Goal: Task Accomplishment & Management: Complete application form

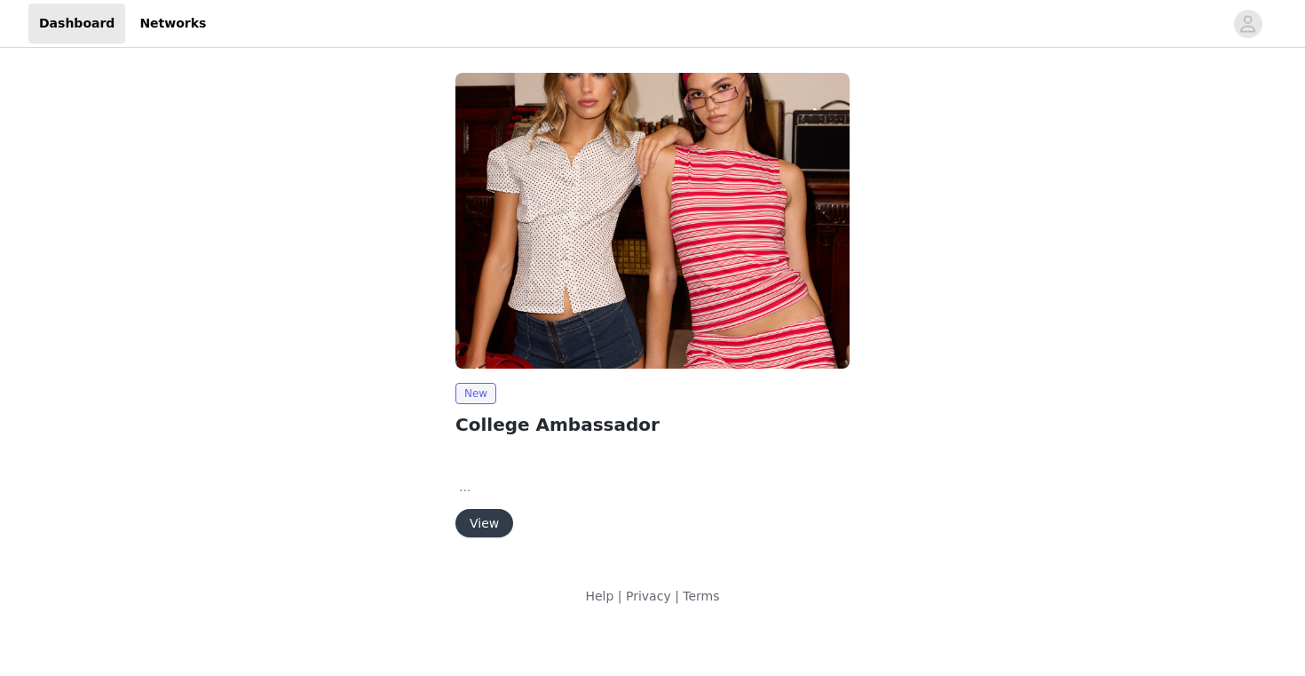
click at [495, 523] on button "View" at bounding box center [484, 523] width 58 height 28
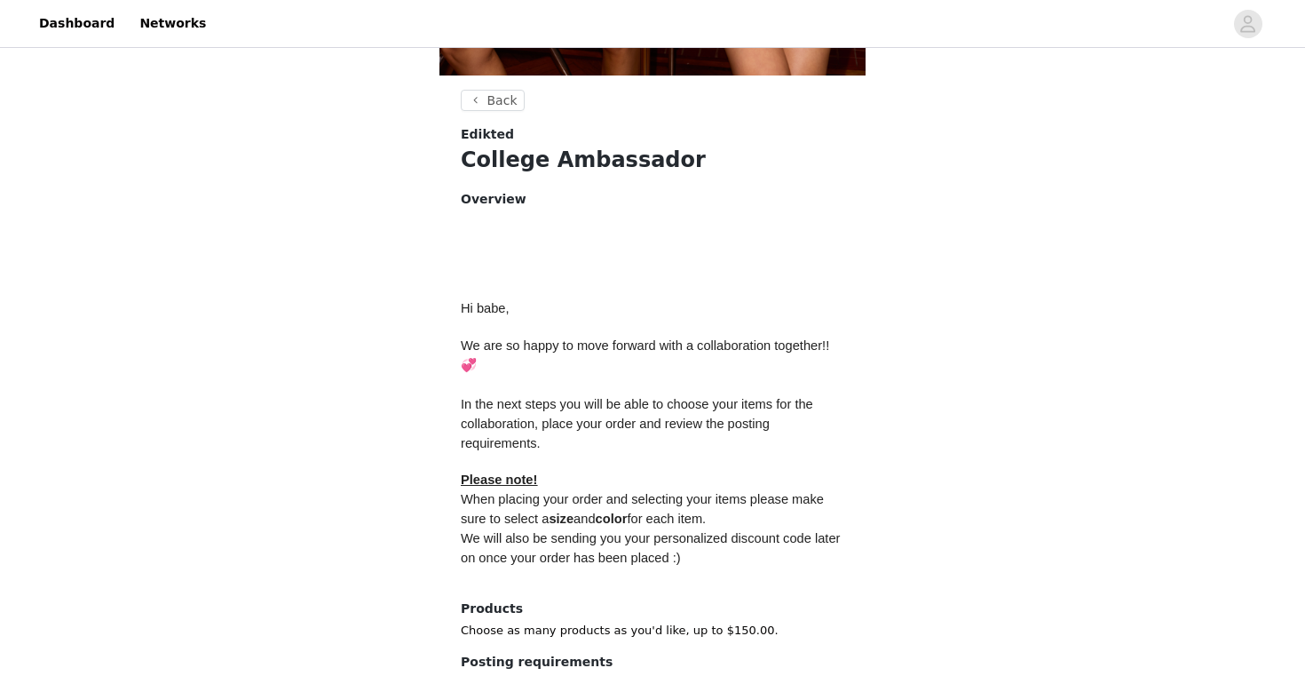
scroll to position [758, 0]
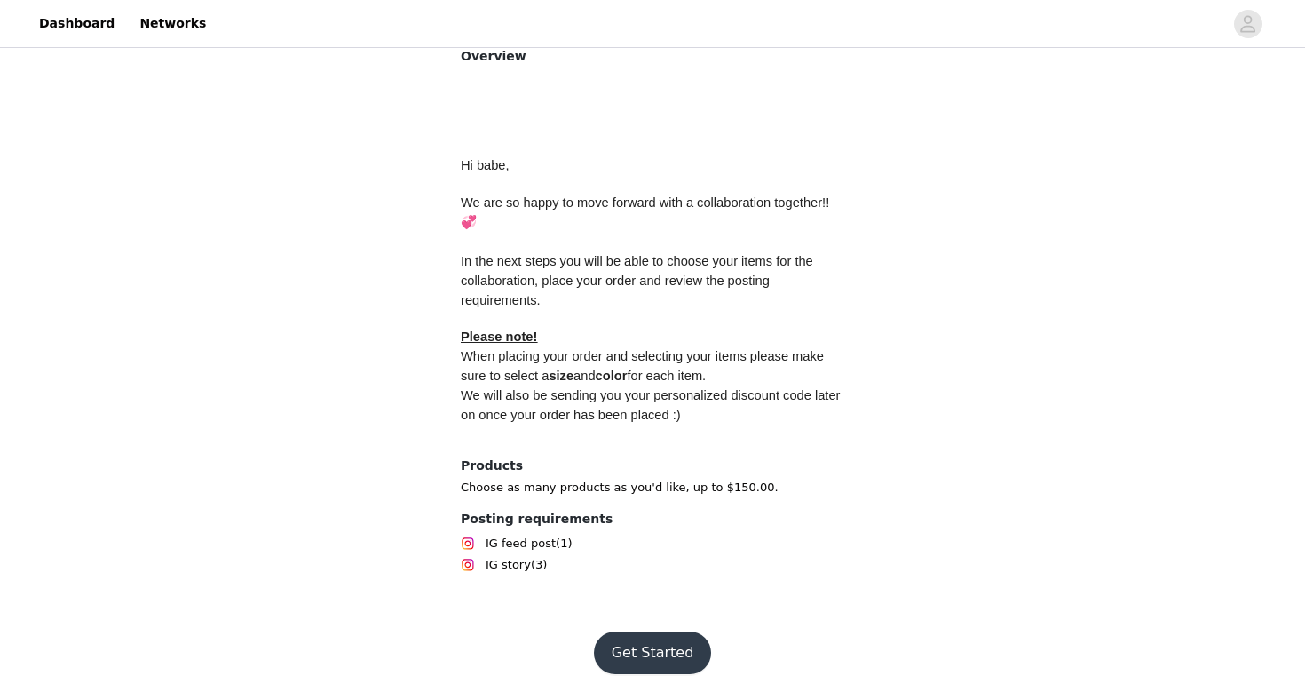
click at [636, 631] on button "Get Started" at bounding box center [653, 652] width 118 height 43
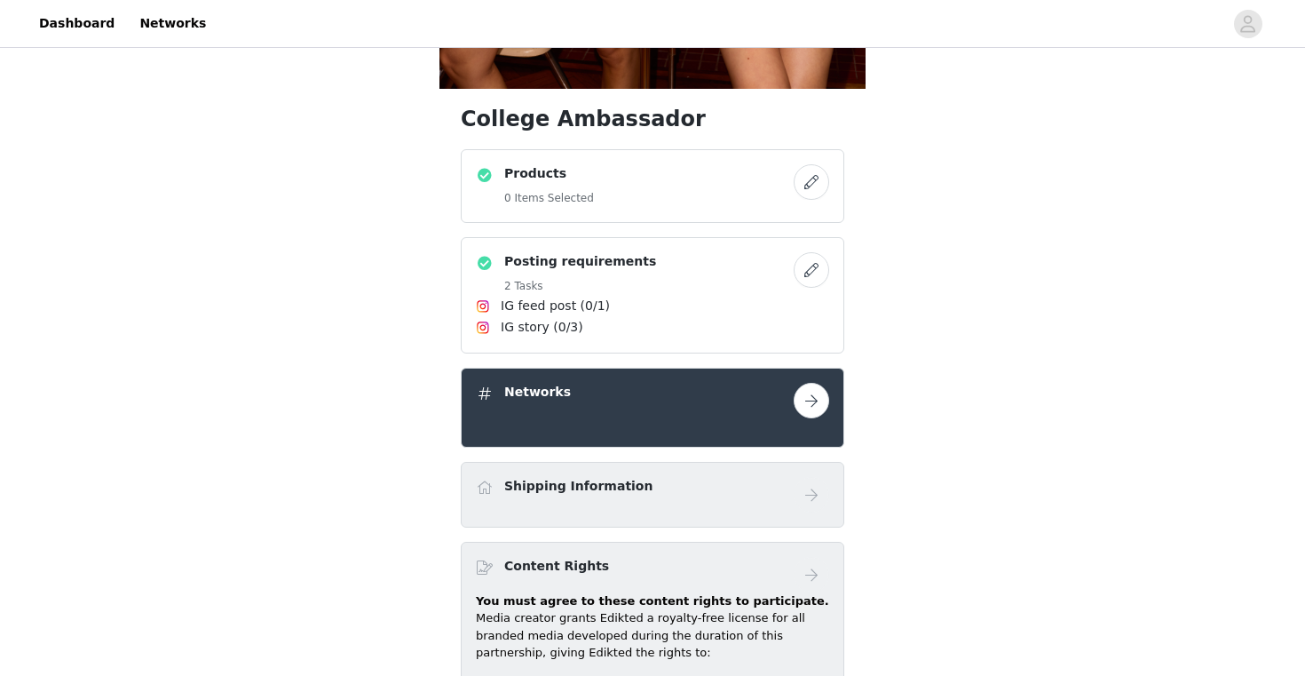
scroll to position [604, 0]
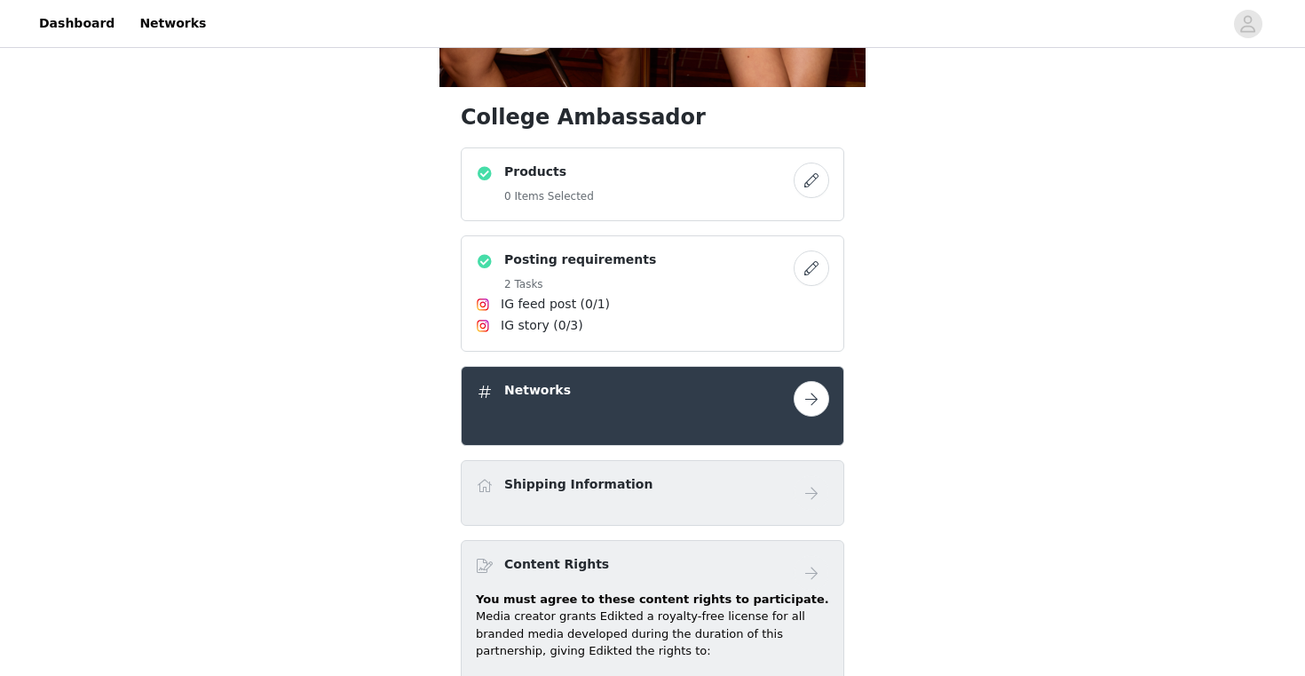
click at [629, 177] on div "Products 0 Items Selected" at bounding box center [635, 184] width 318 height 44
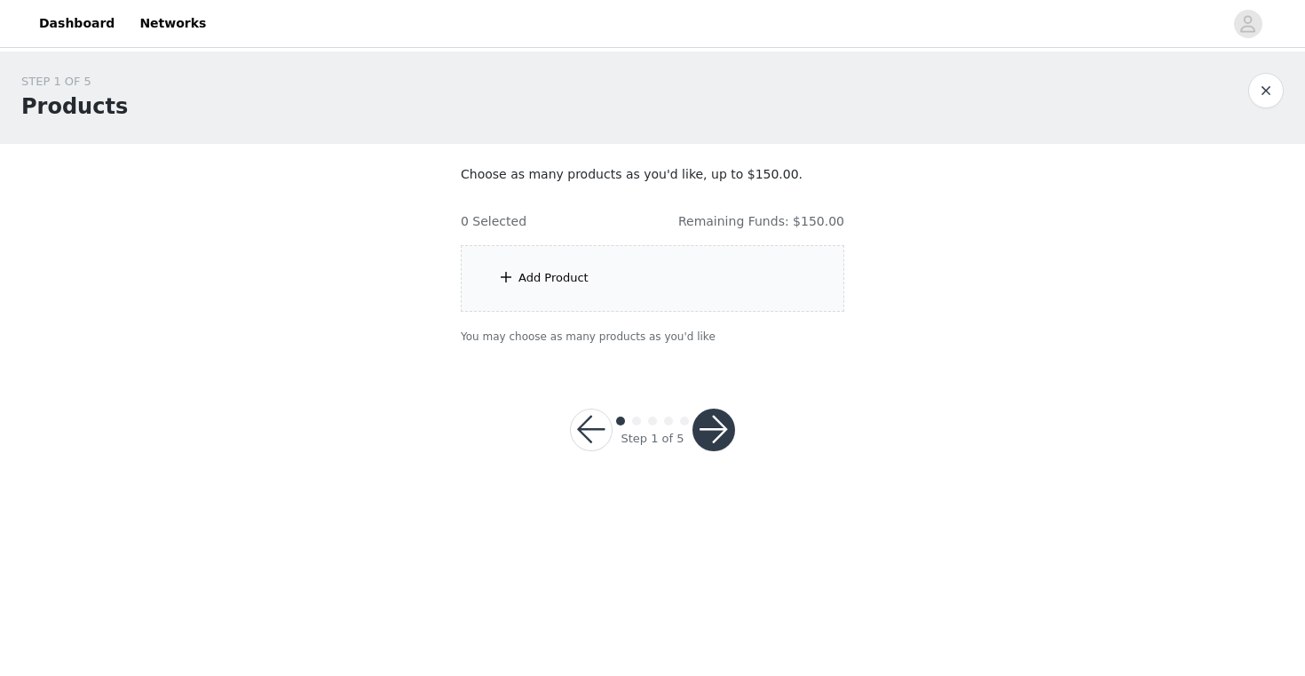
click at [589, 291] on div "Add Product" at bounding box center [653, 278] width 384 height 67
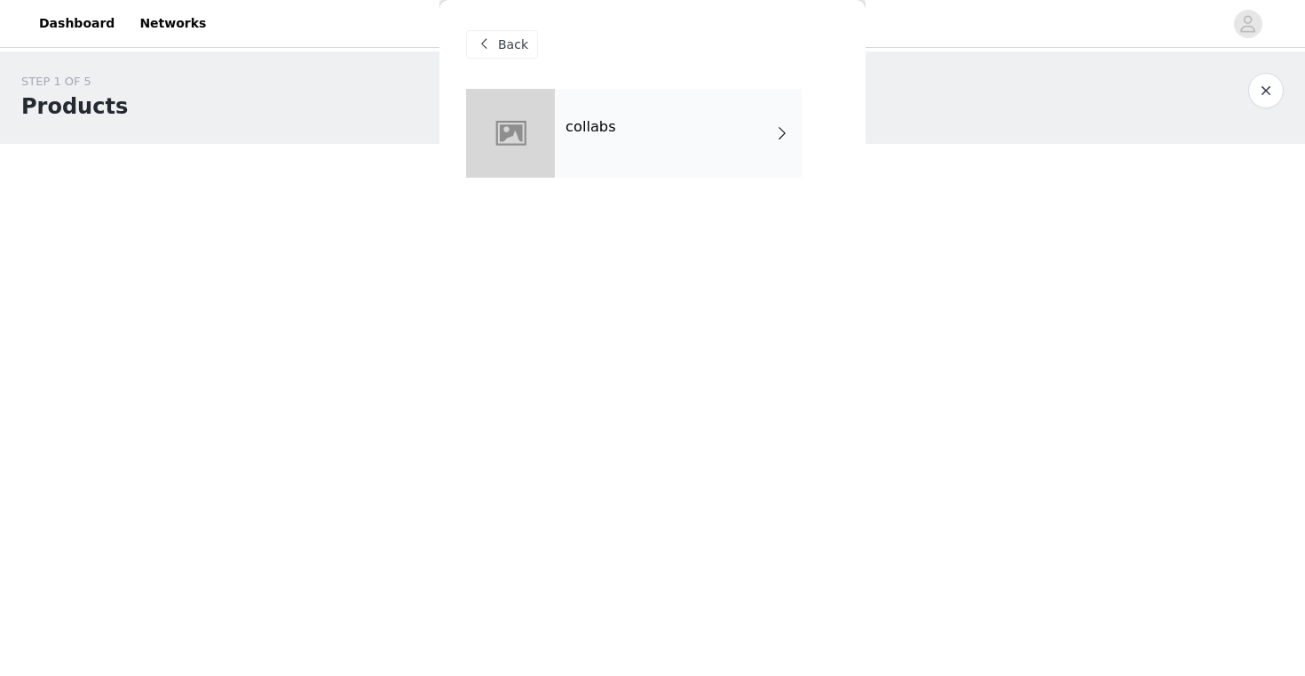
click at [604, 135] on h4 "collabs" at bounding box center [591, 127] width 51 height 16
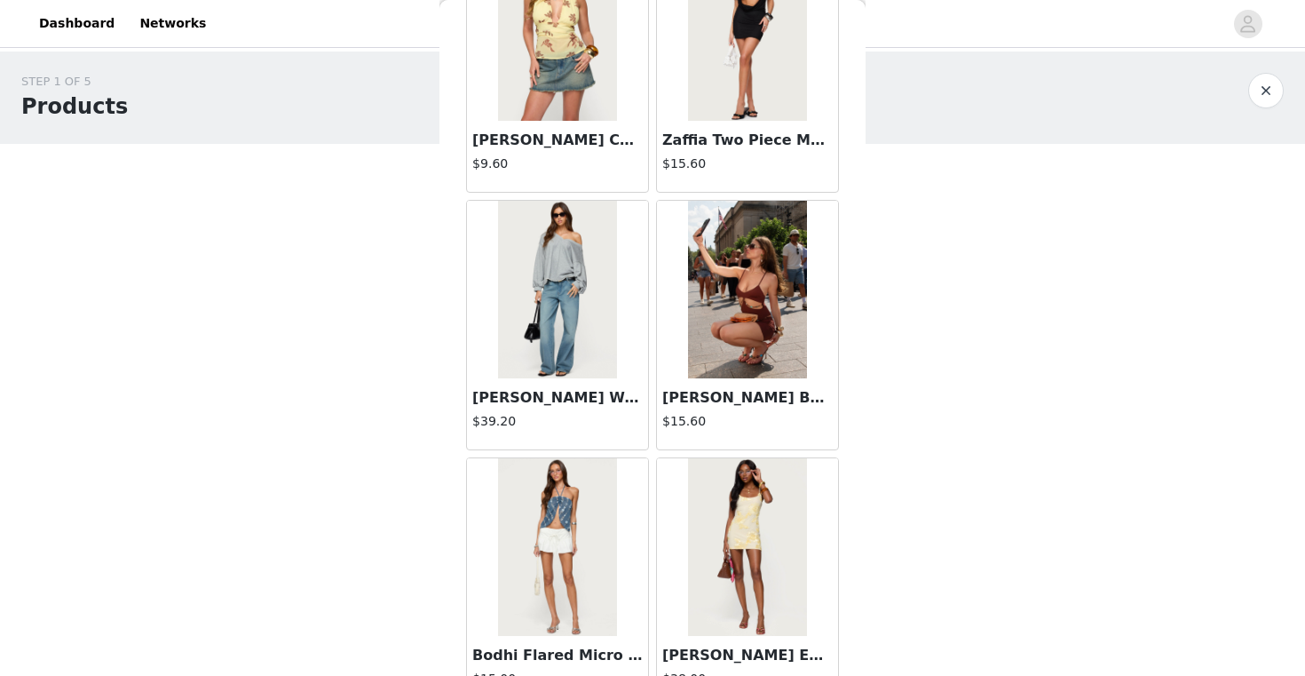
scroll to position [1693, 0]
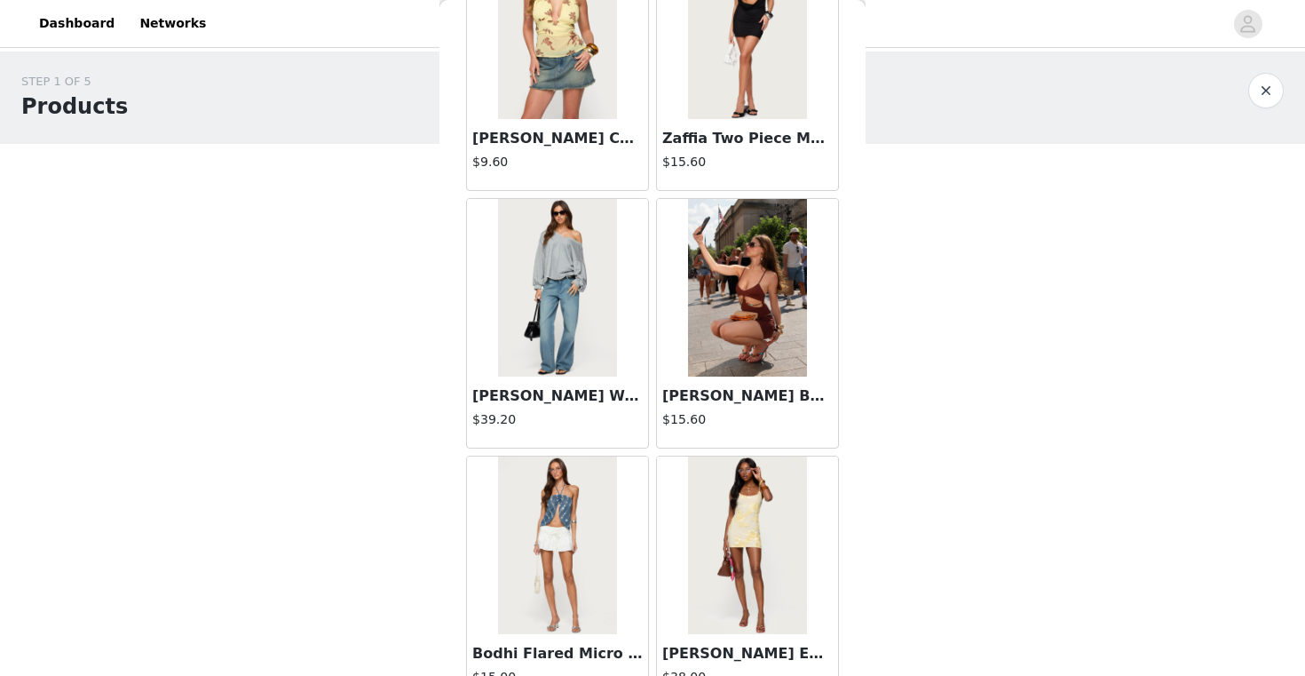
click at [587, 332] on img at bounding box center [557, 288] width 118 height 178
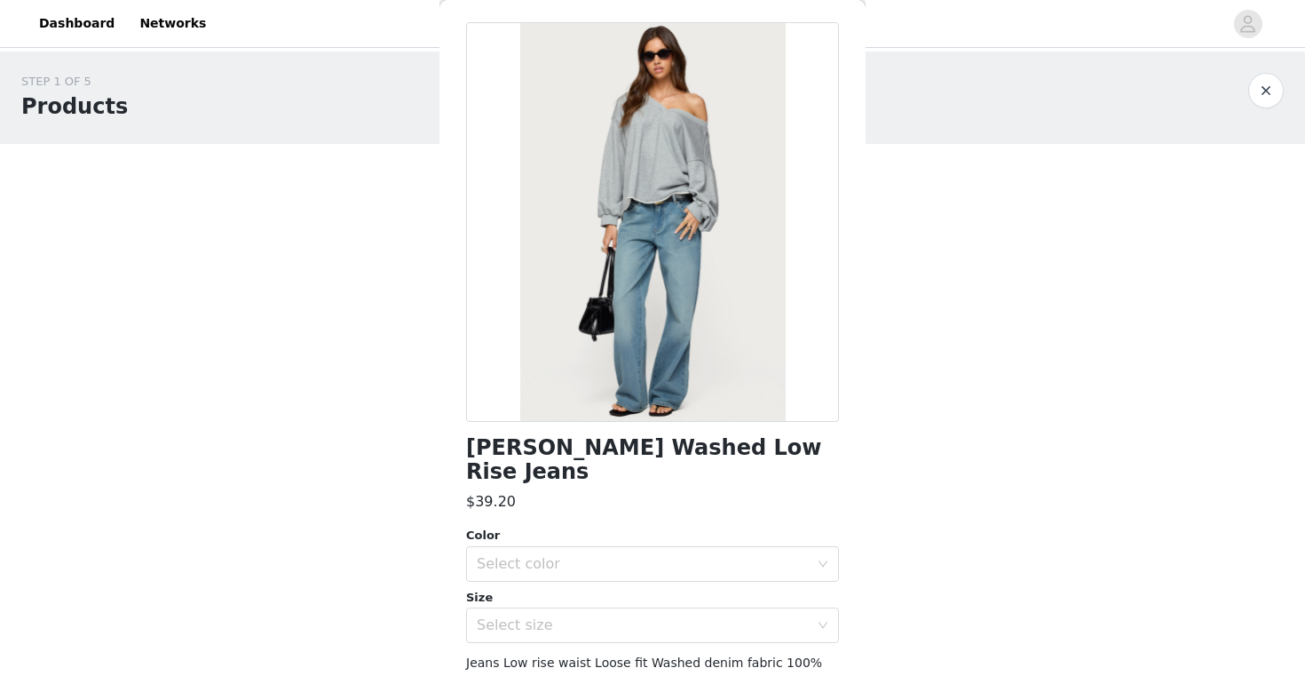
scroll to position [68, 0]
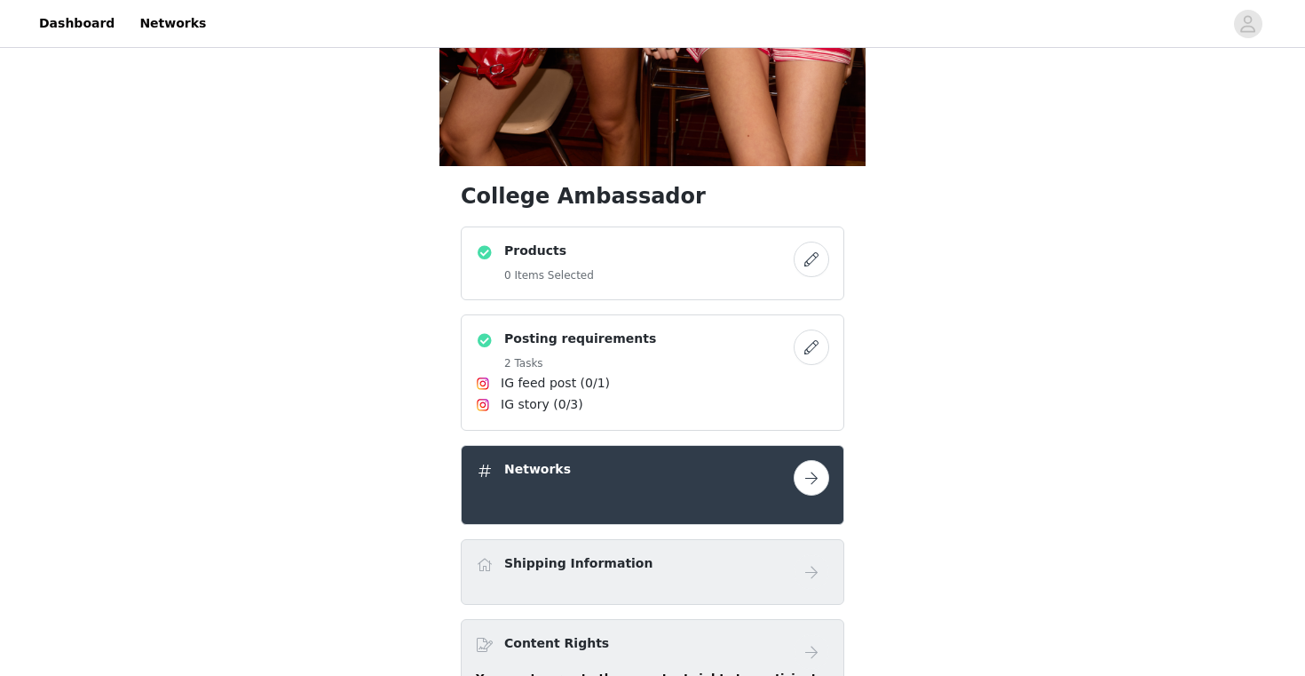
scroll to position [606, 0]
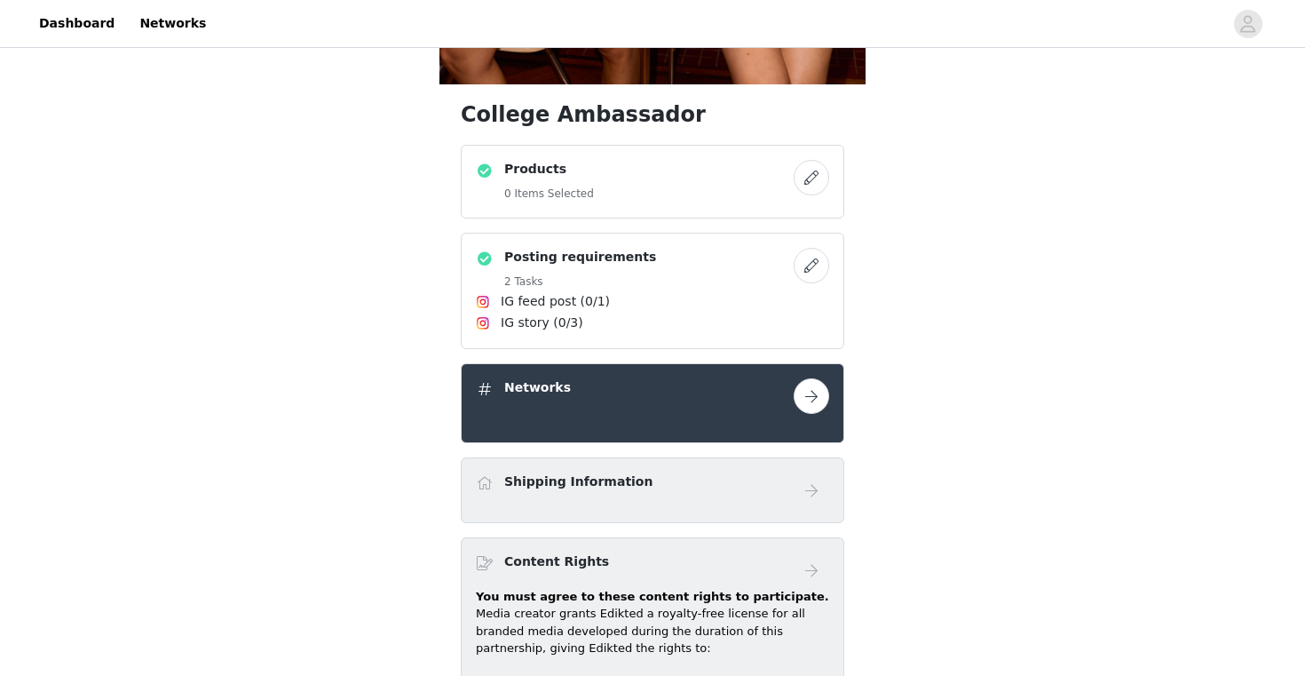
click at [820, 175] on button "button" at bounding box center [812, 178] width 36 height 36
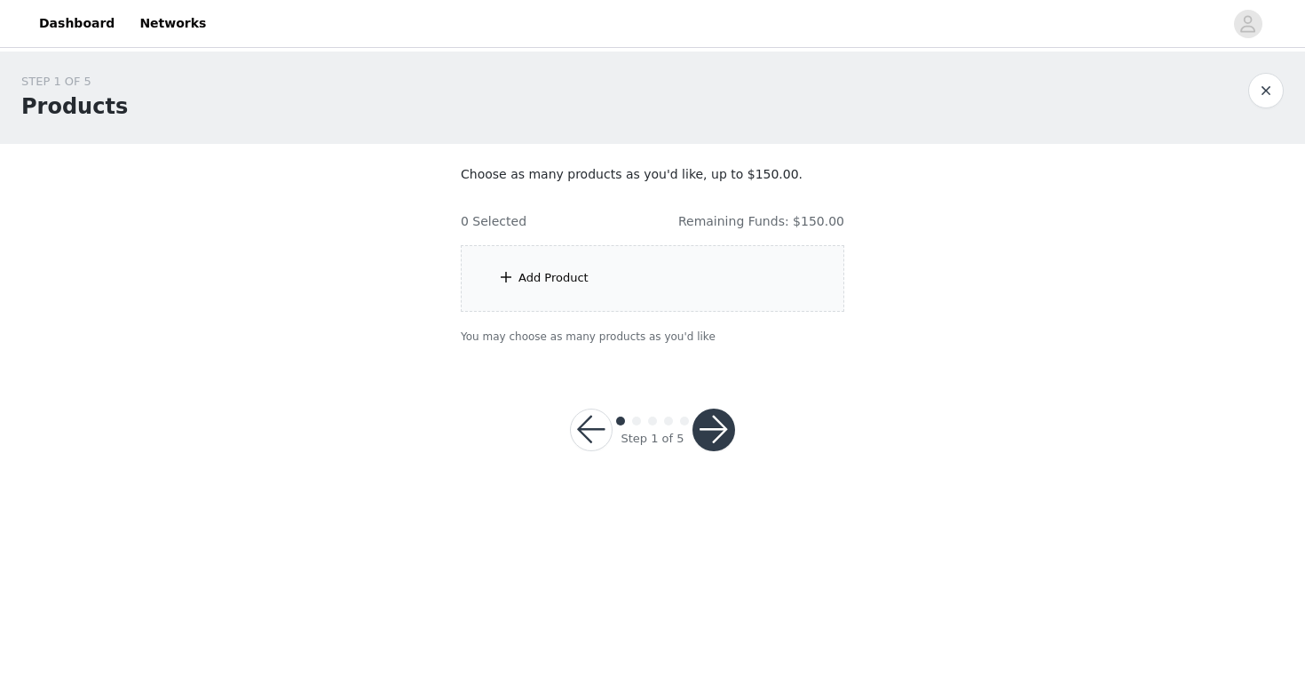
click at [546, 276] on div "Add Product" at bounding box center [553, 278] width 70 height 18
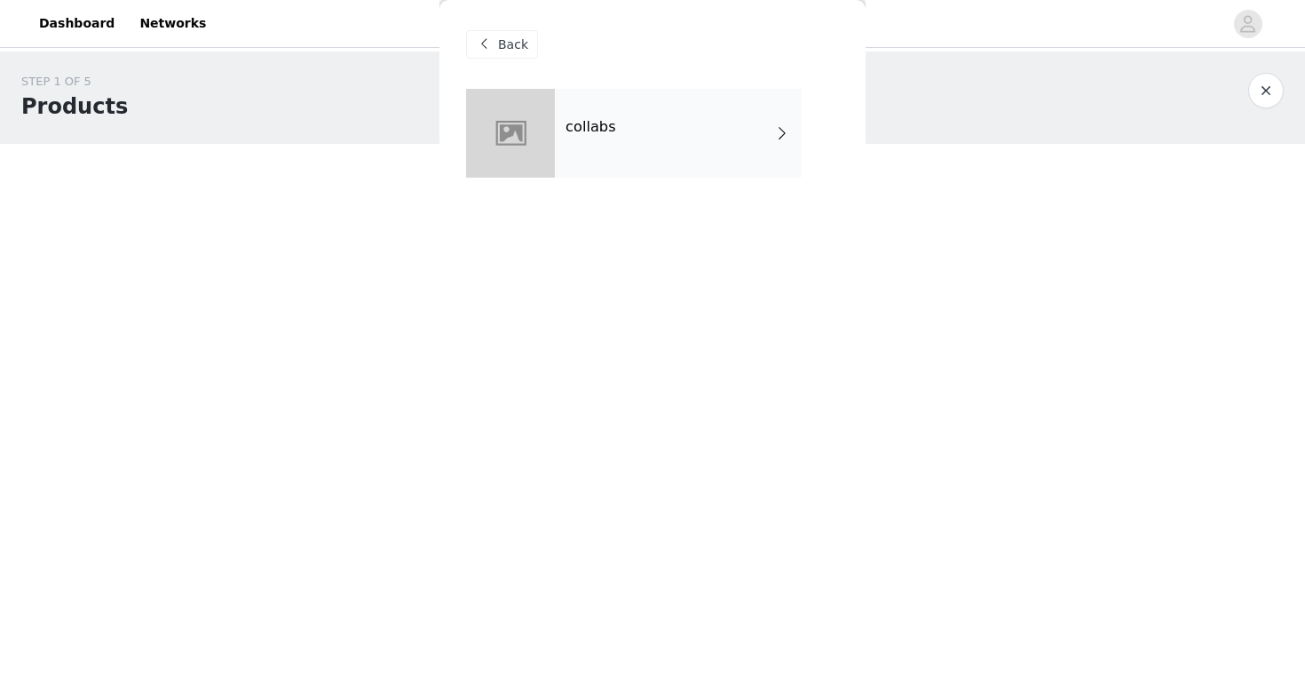
click at [561, 162] on div "collabs" at bounding box center [678, 133] width 247 height 89
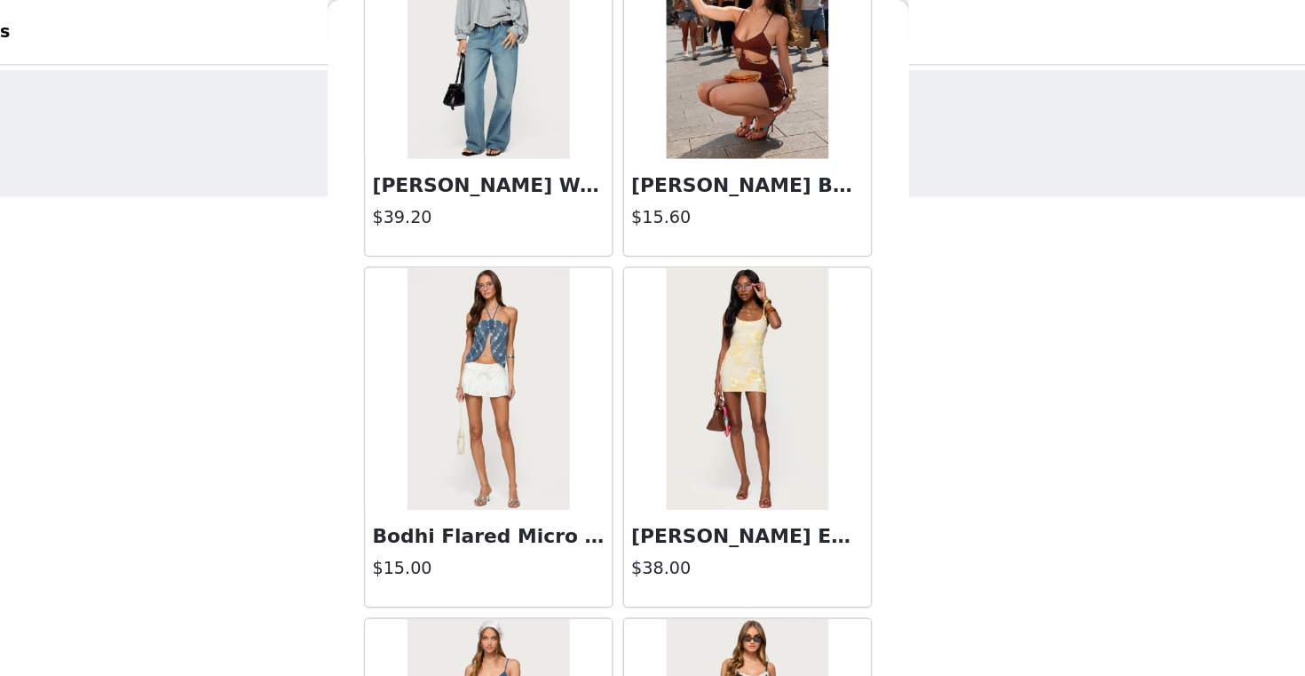
scroll to position [2041, 0]
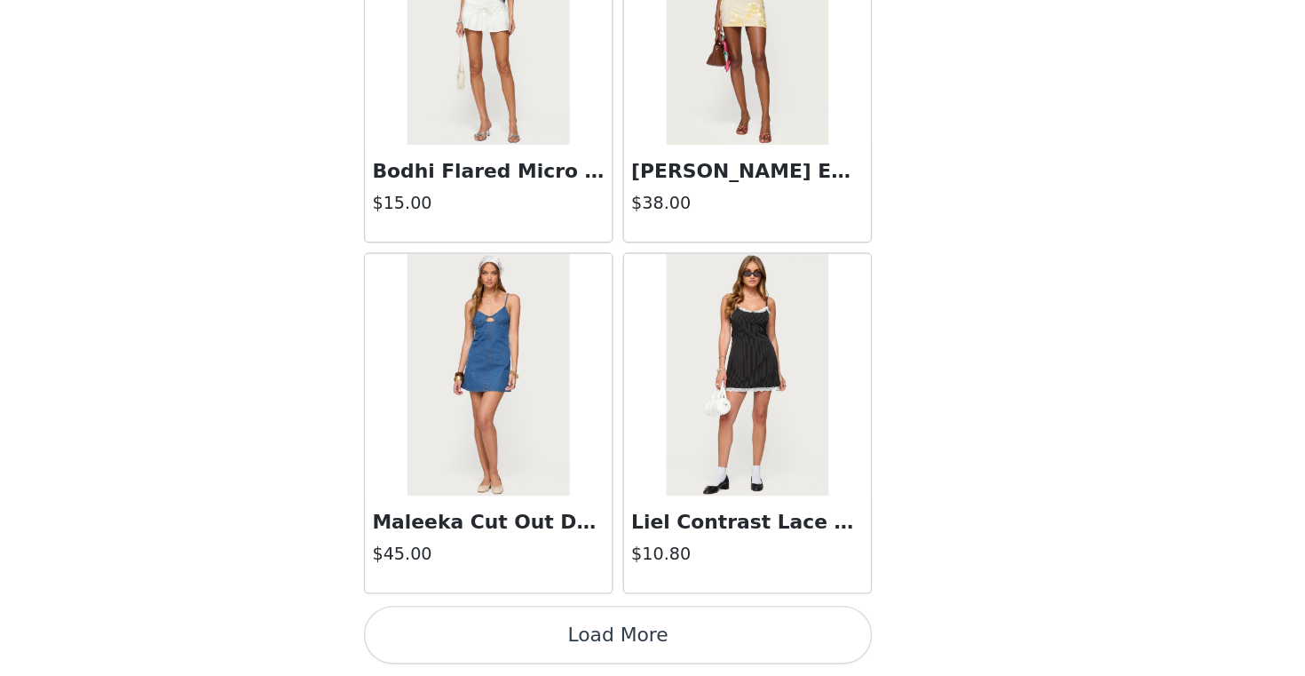
click at [637, 648] on button "Load More" at bounding box center [652, 645] width 373 height 43
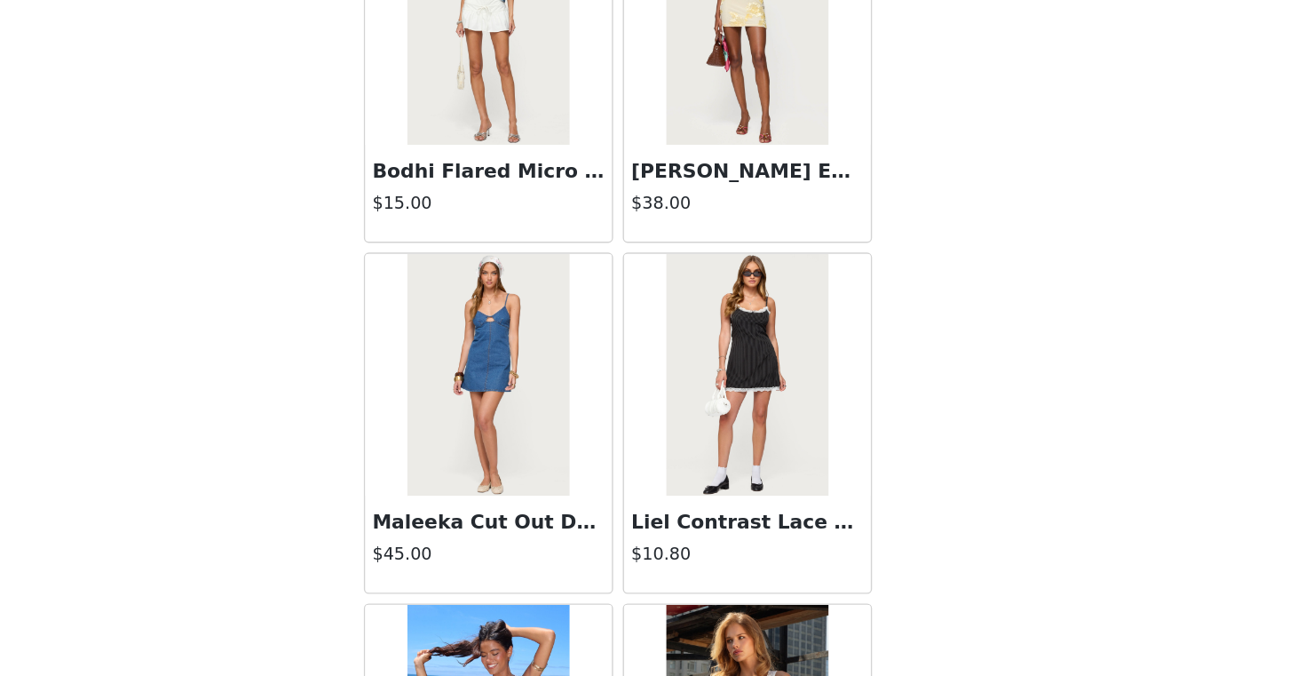
drag, startPoint x: 1046, startPoint y: 397, endPoint x: 1051, endPoint y: 317, distance: 80.1
click at [1051, 317] on div "STEP 1 OF 5 Products Choose as many products as you'd like, up to $150.00. 0 Se…" at bounding box center [652, 272] width 1305 height 442
drag, startPoint x: 892, startPoint y: 467, endPoint x: 946, endPoint y: 417, distance: 73.5
click at [946, 417] on div "STEP 1 OF 5 Products Choose as many products as you'd like, up to $150.00. 0 Se…" at bounding box center [652, 272] width 1305 height 442
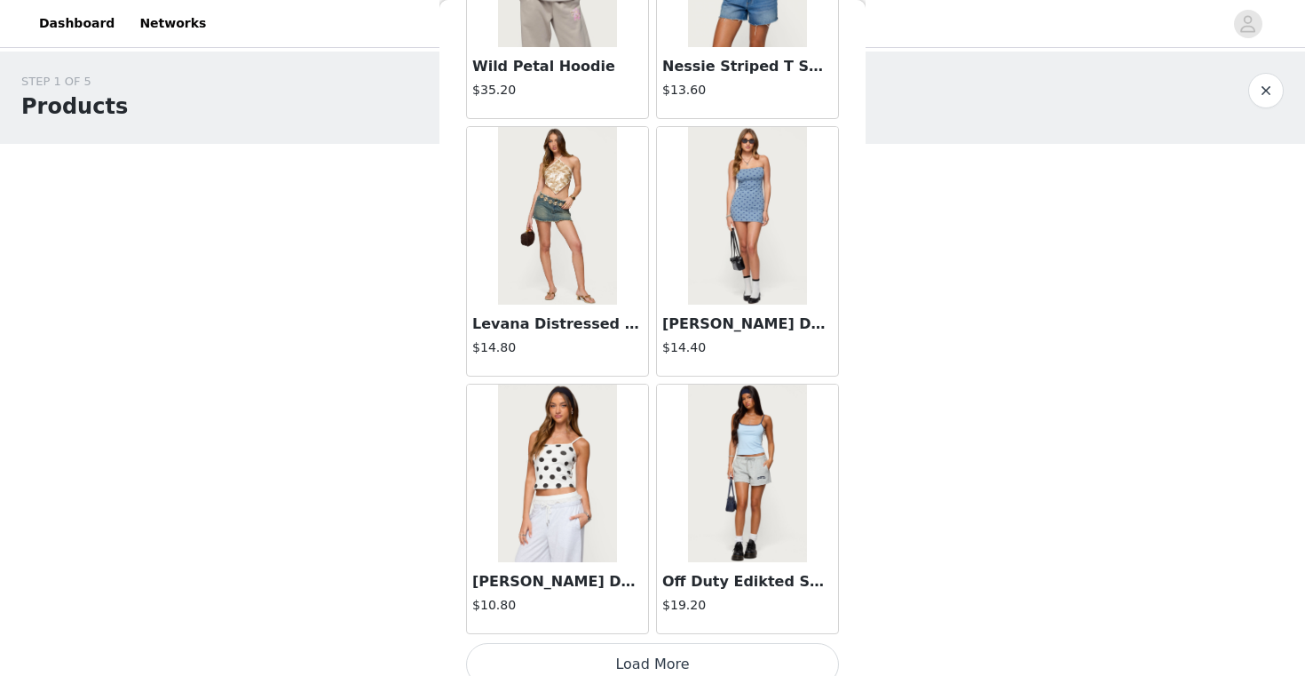
scroll to position [4616, 0]
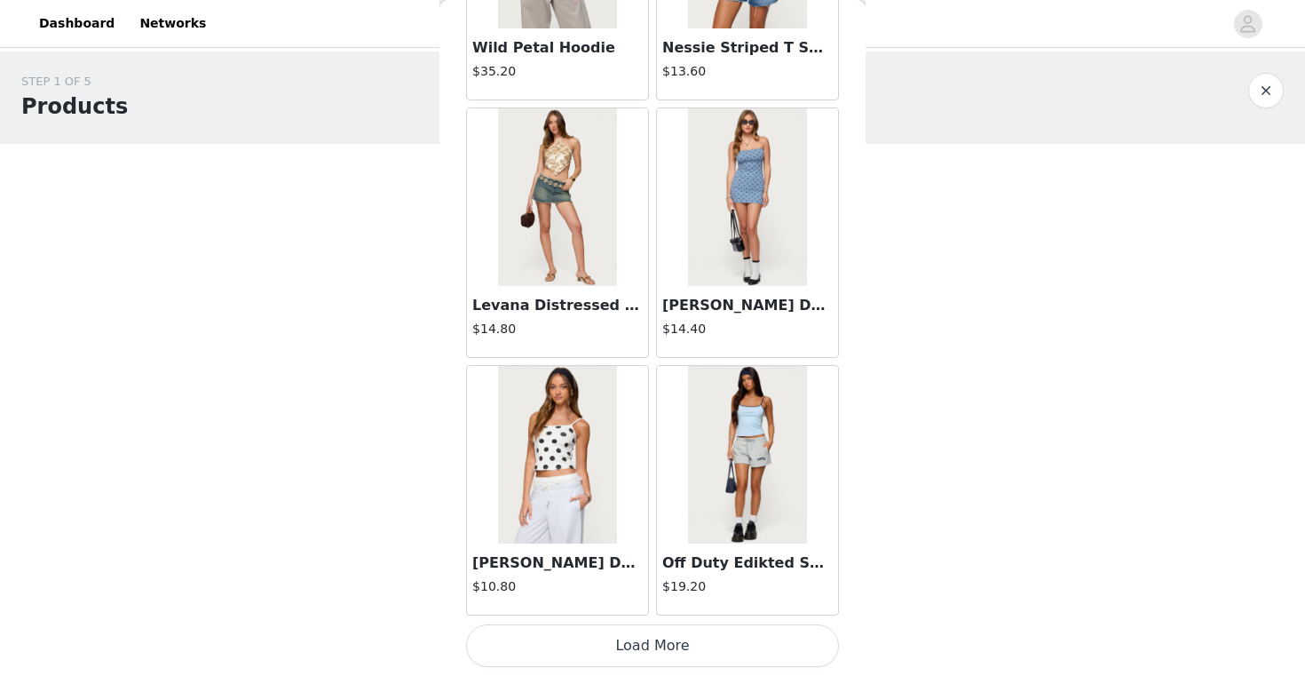
click at [692, 639] on button "Load More" at bounding box center [652, 645] width 373 height 43
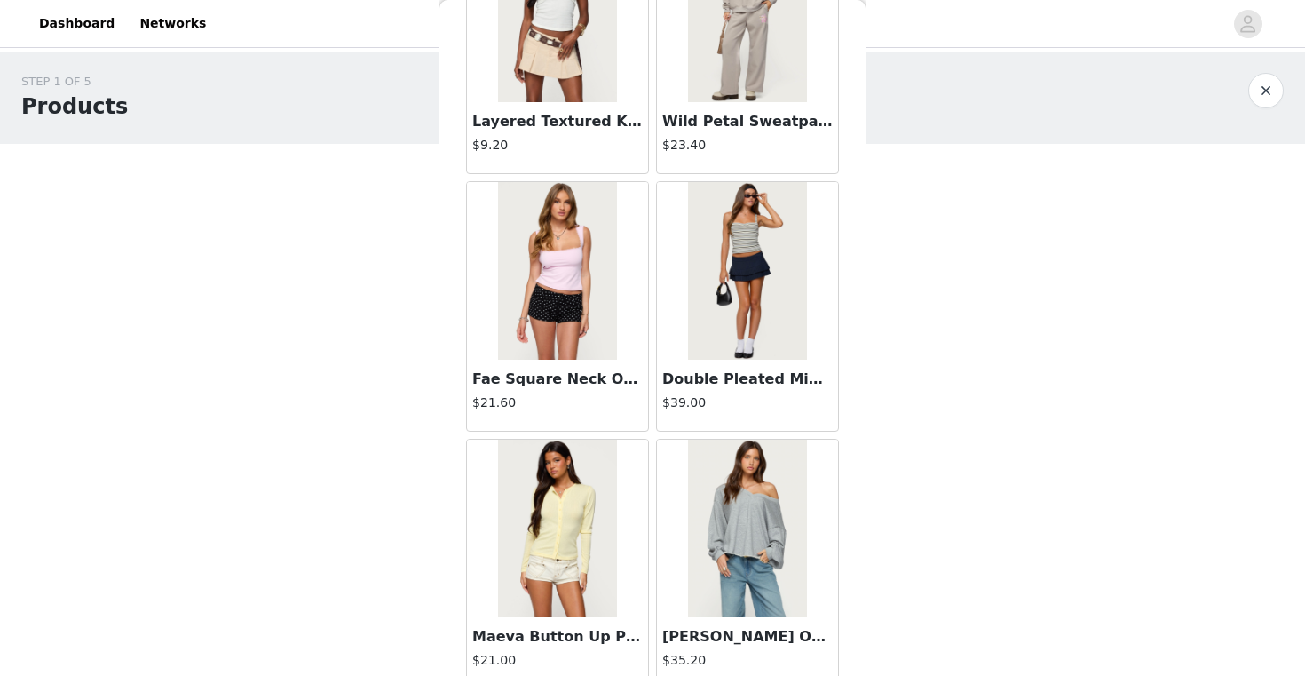
scroll to position [7190, 0]
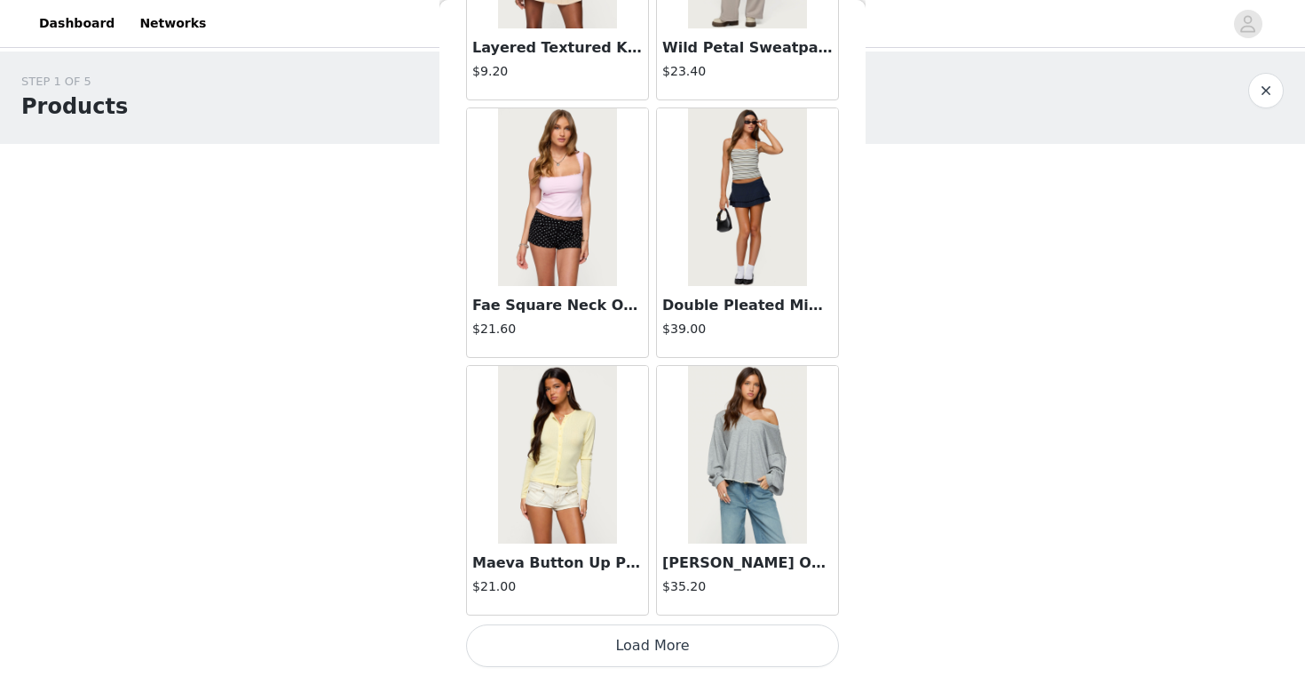
click at [637, 644] on button "Load More" at bounding box center [652, 645] width 373 height 43
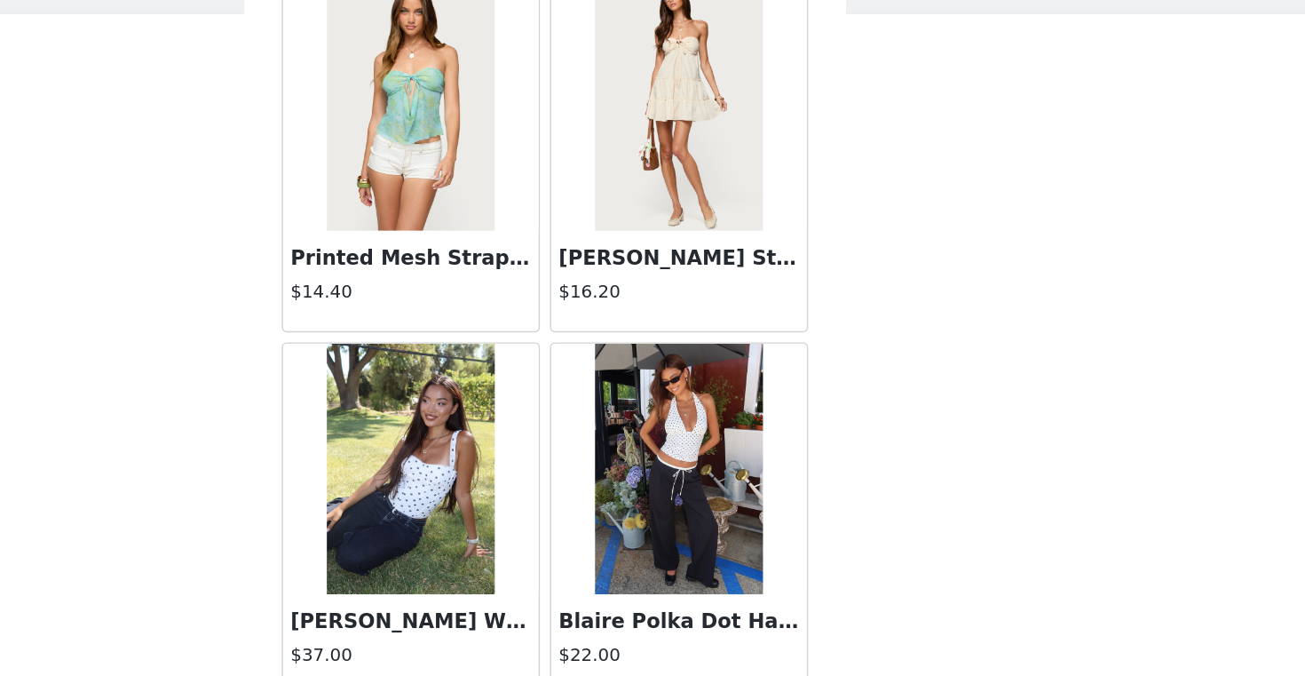
scroll to position [9765, 0]
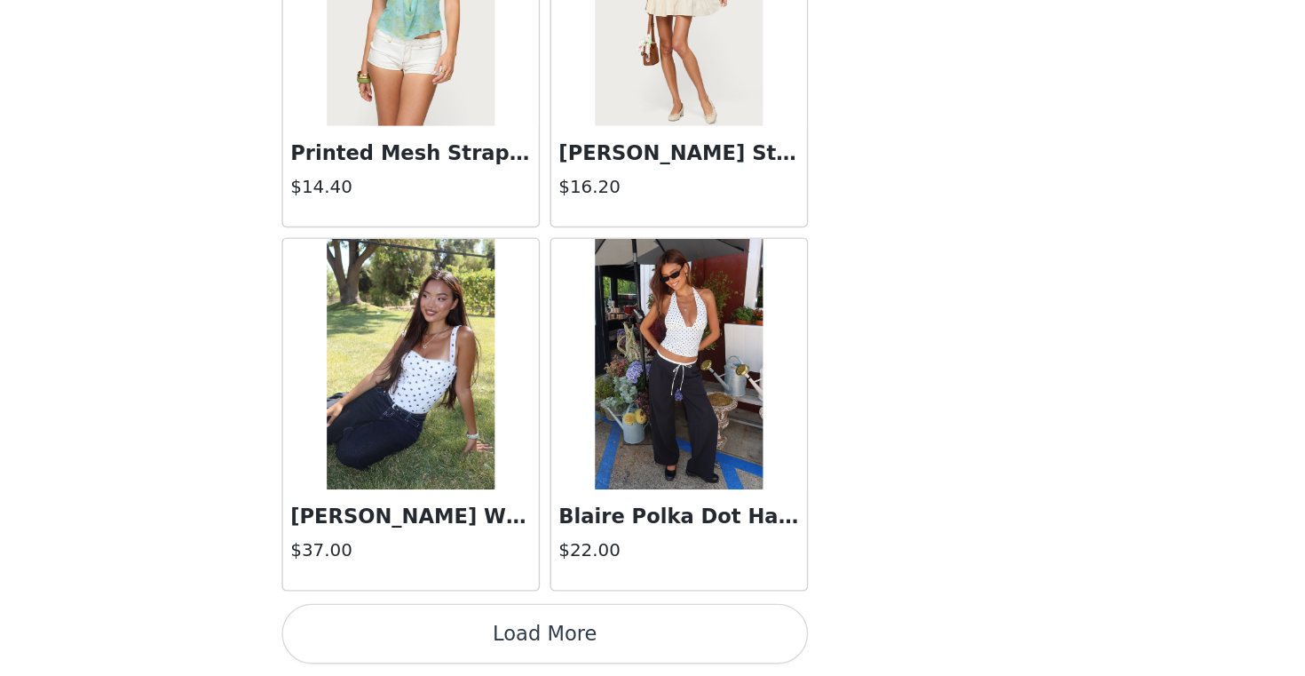
click at [721, 638] on button "Load More" at bounding box center [652, 645] width 373 height 43
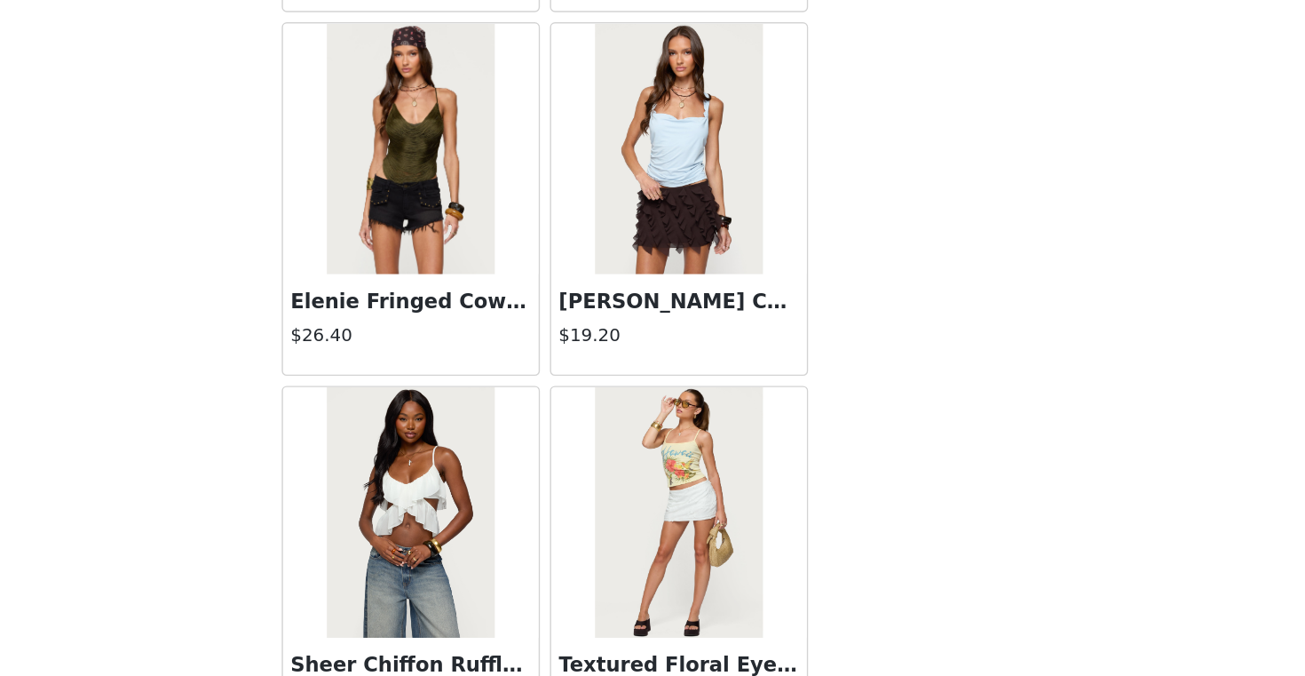
scroll to position [12340, 0]
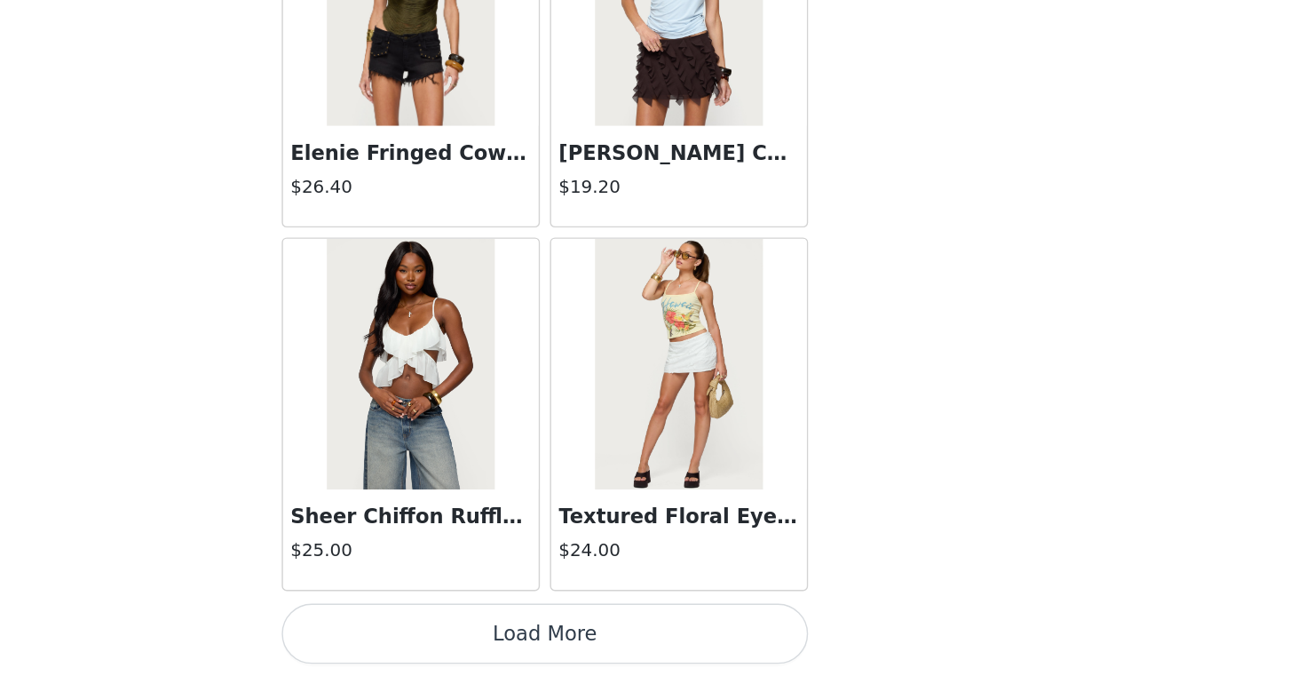
click at [719, 639] on button "Load More" at bounding box center [652, 645] width 373 height 43
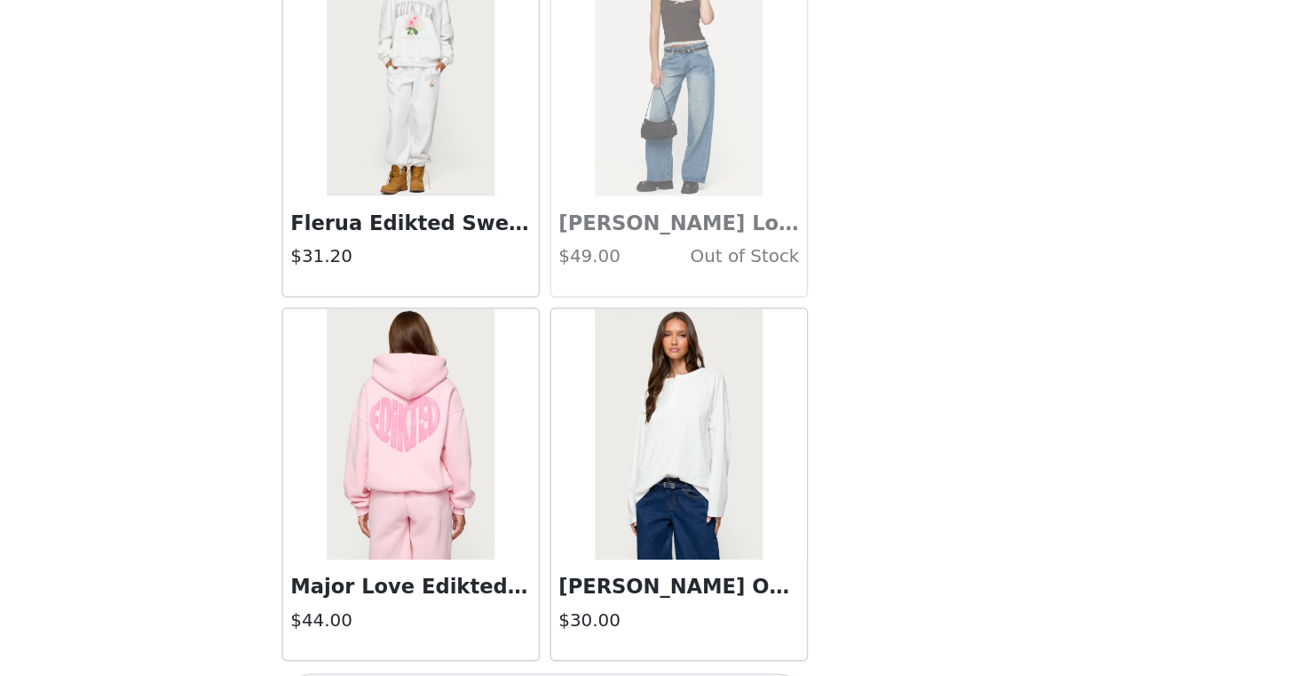
scroll to position [14914, 0]
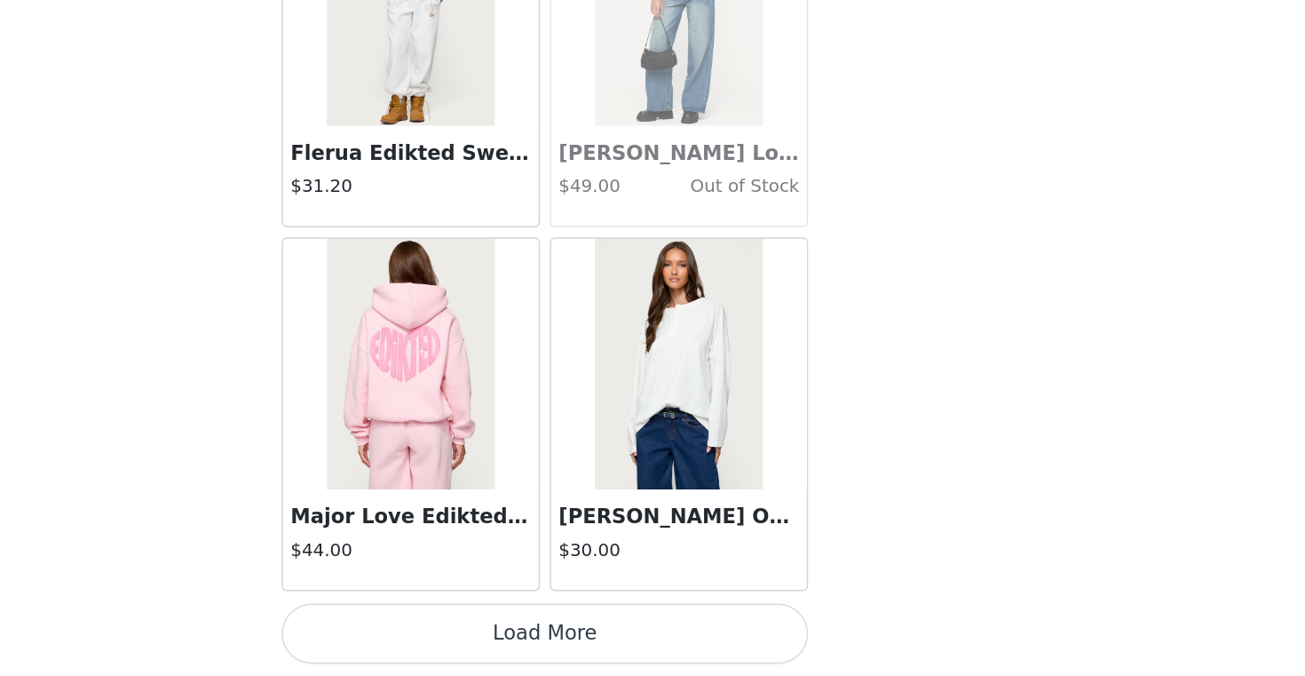
click at [749, 633] on button "Load More" at bounding box center [652, 645] width 373 height 43
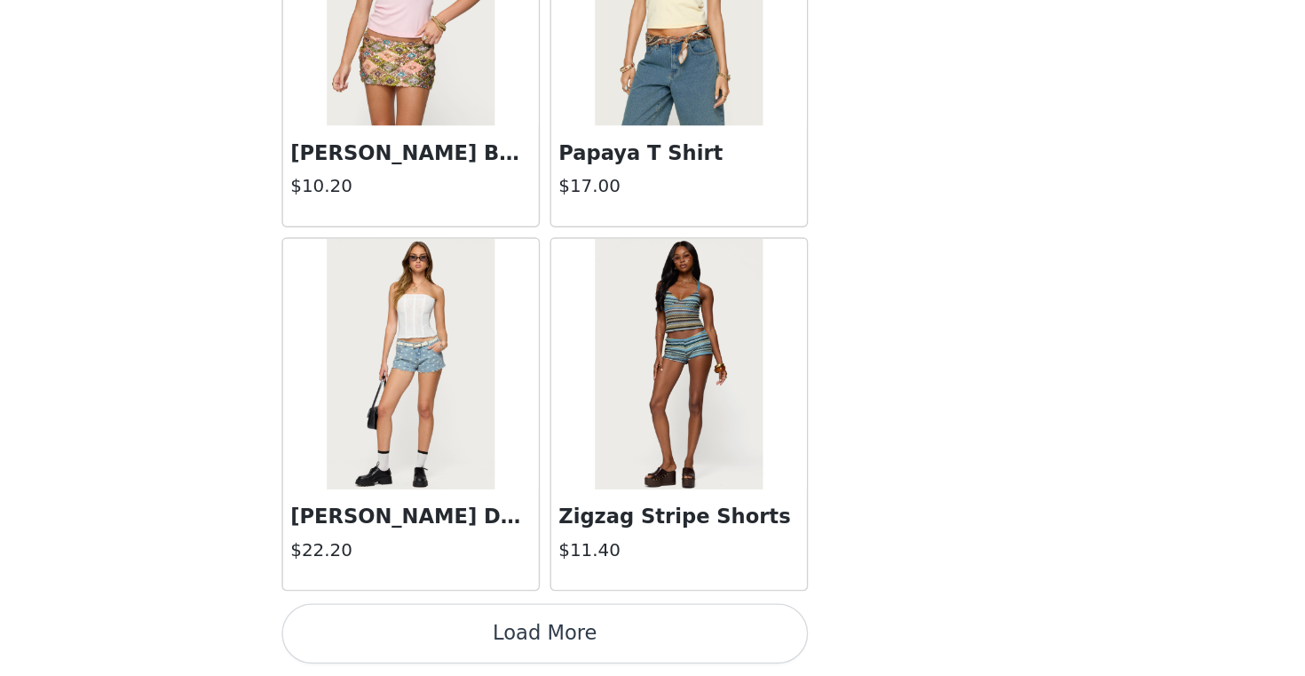
scroll to position [17474, 0]
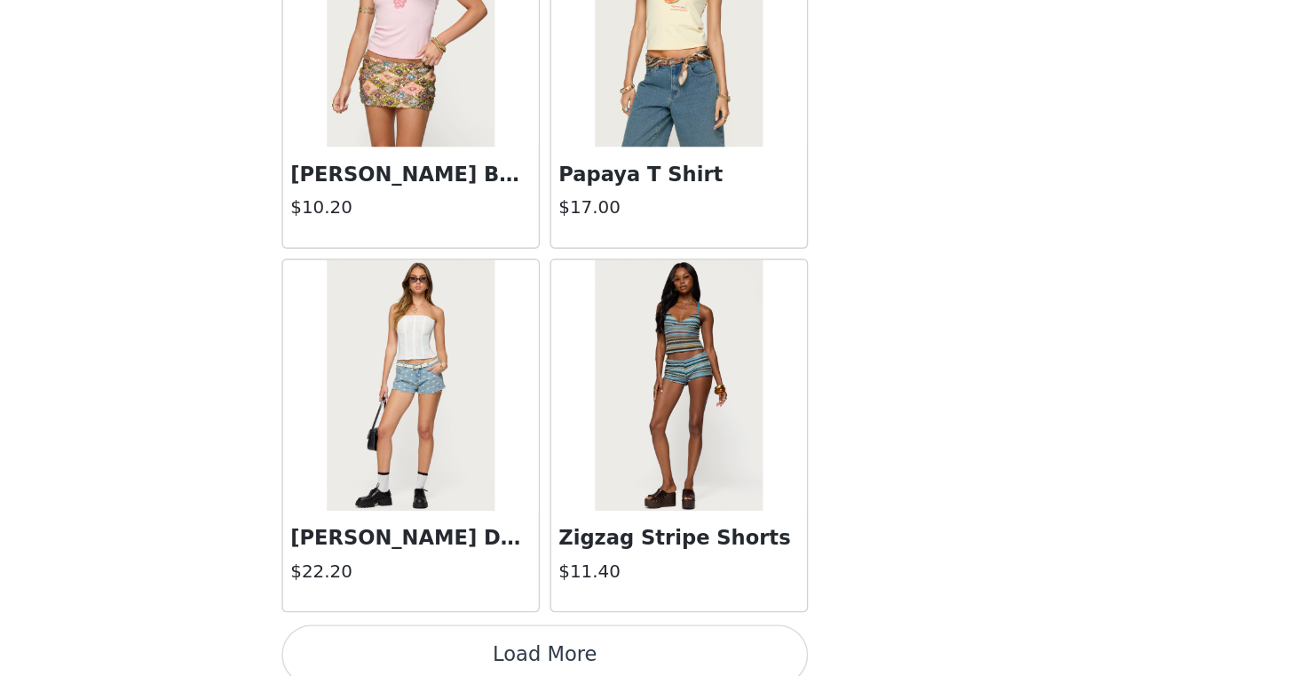
click at [651, 652] on button "Load More" at bounding box center [652, 660] width 373 height 43
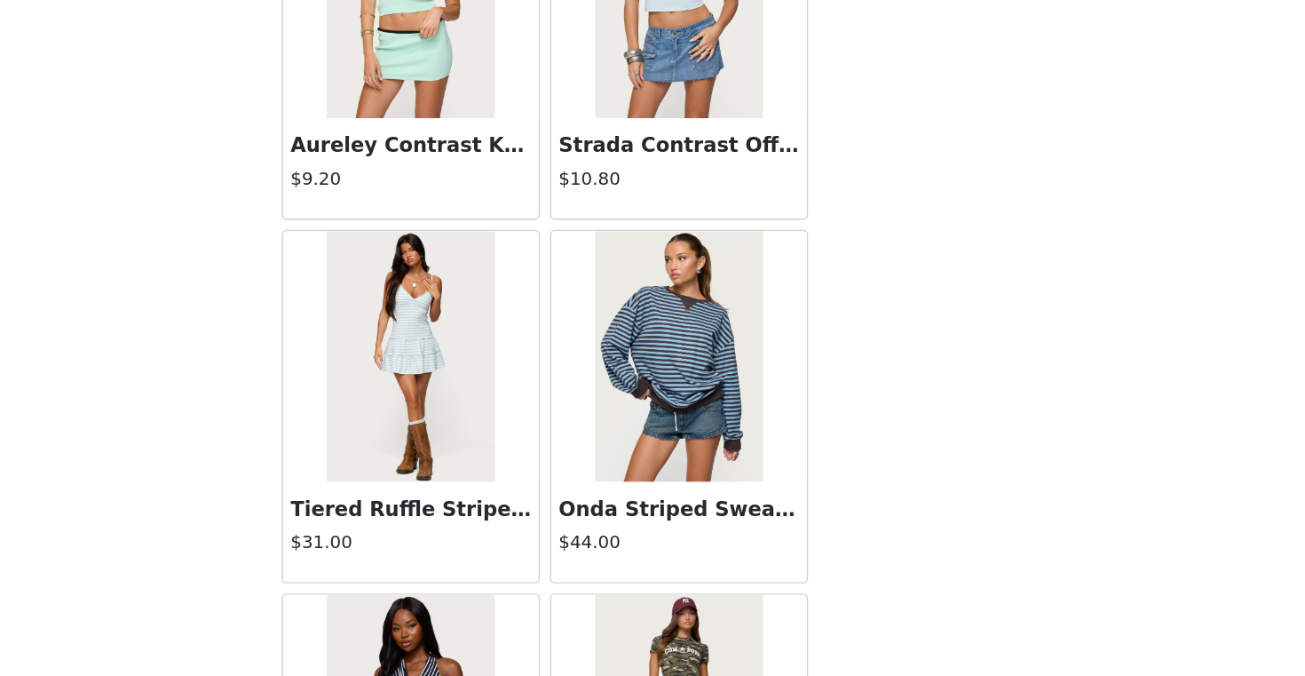
scroll to position [19832, 0]
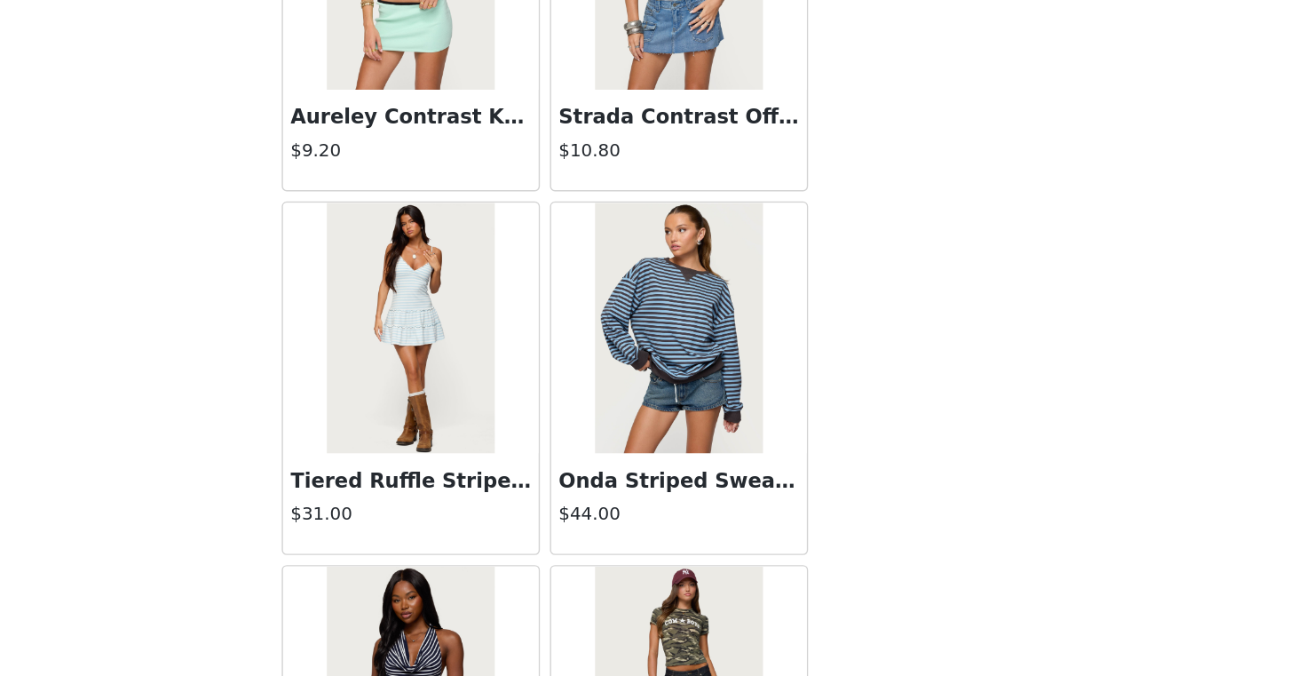
click at [763, 494] on img at bounding box center [747, 429] width 118 height 178
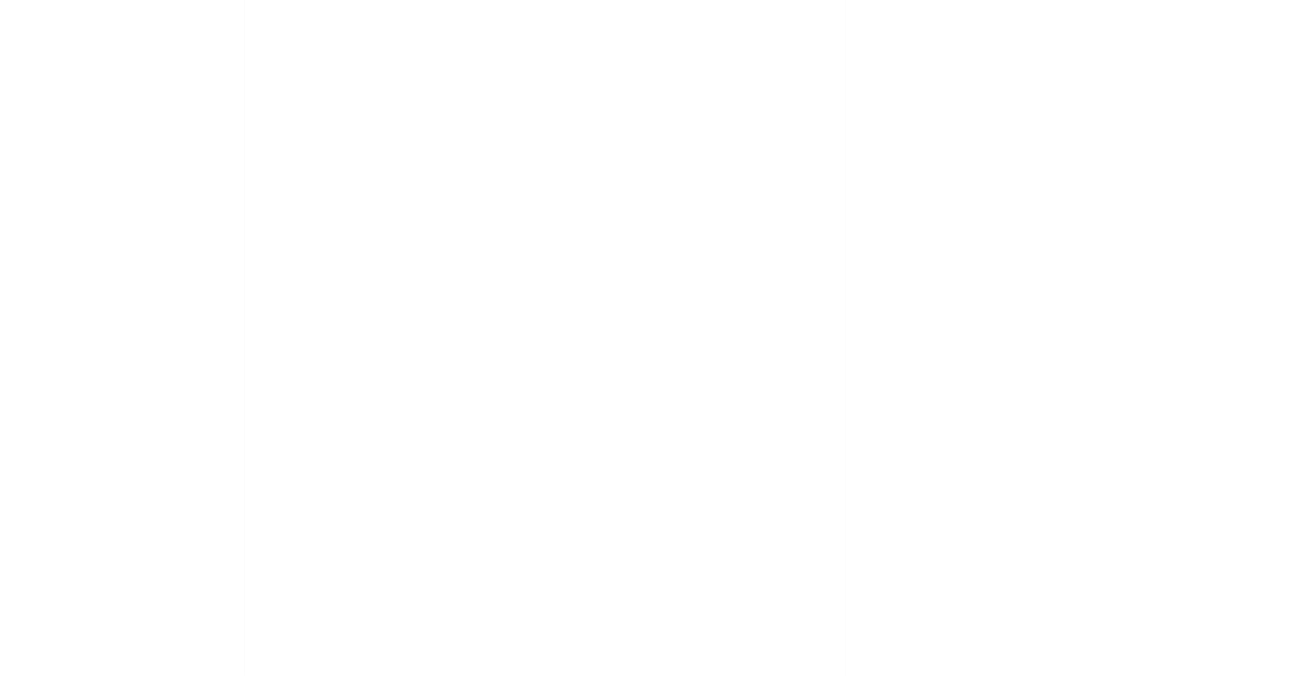
scroll to position [170, 0]
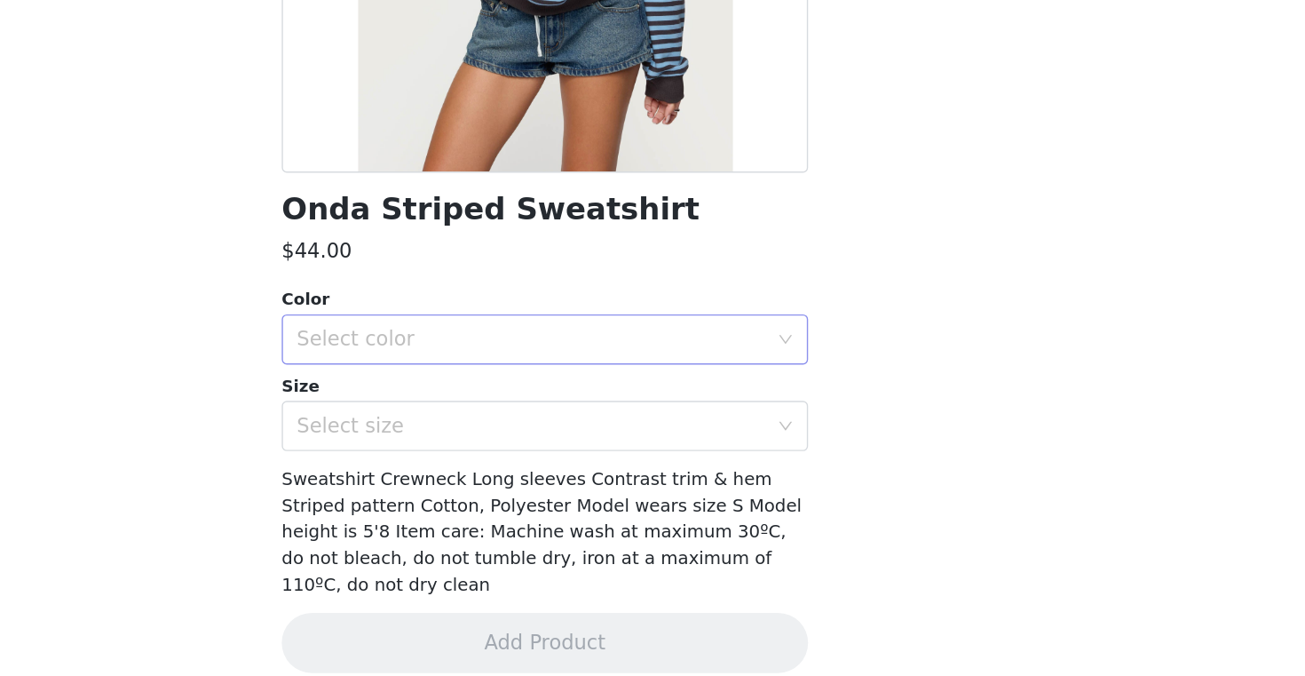
click at [706, 433] on div "Select color" at bounding box center [643, 437] width 332 height 18
click at [697, 464] on li "BLUE" at bounding box center [652, 476] width 373 height 28
click at [700, 490] on div "Select size" at bounding box center [643, 498] width 332 height 18
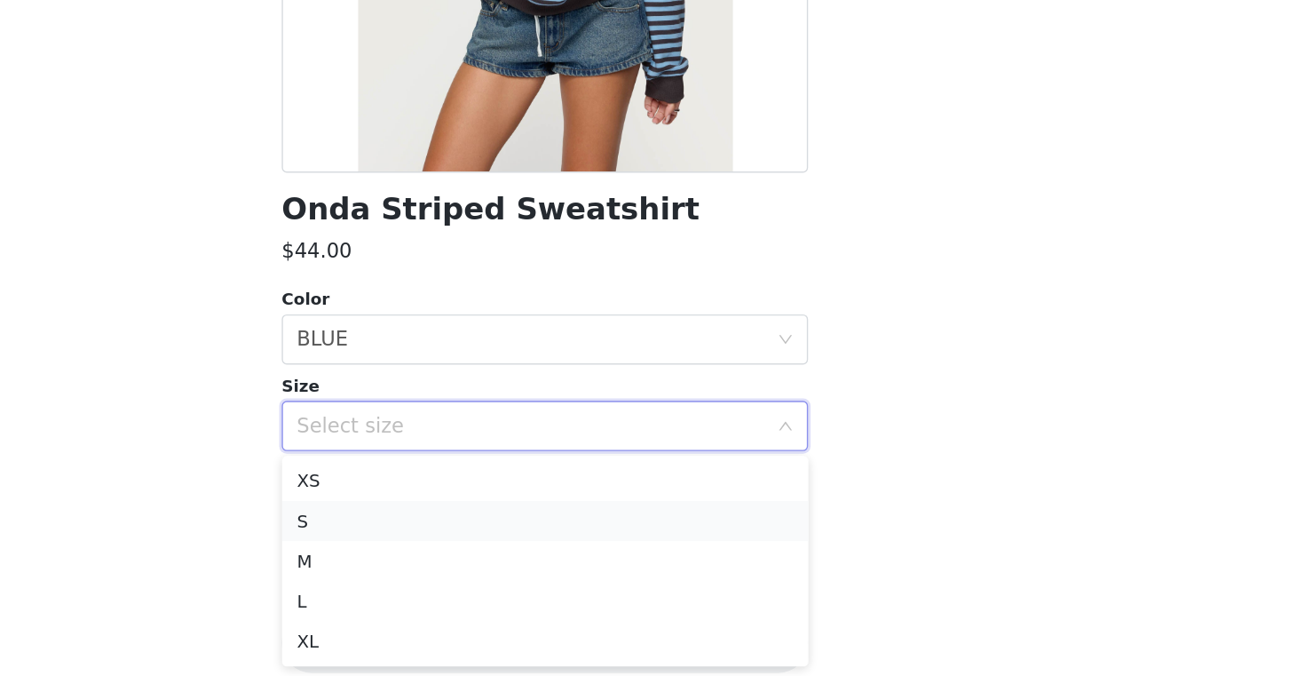
click at [645, 578] on li "S" at bounding box center [652, 565] width 373 height 28
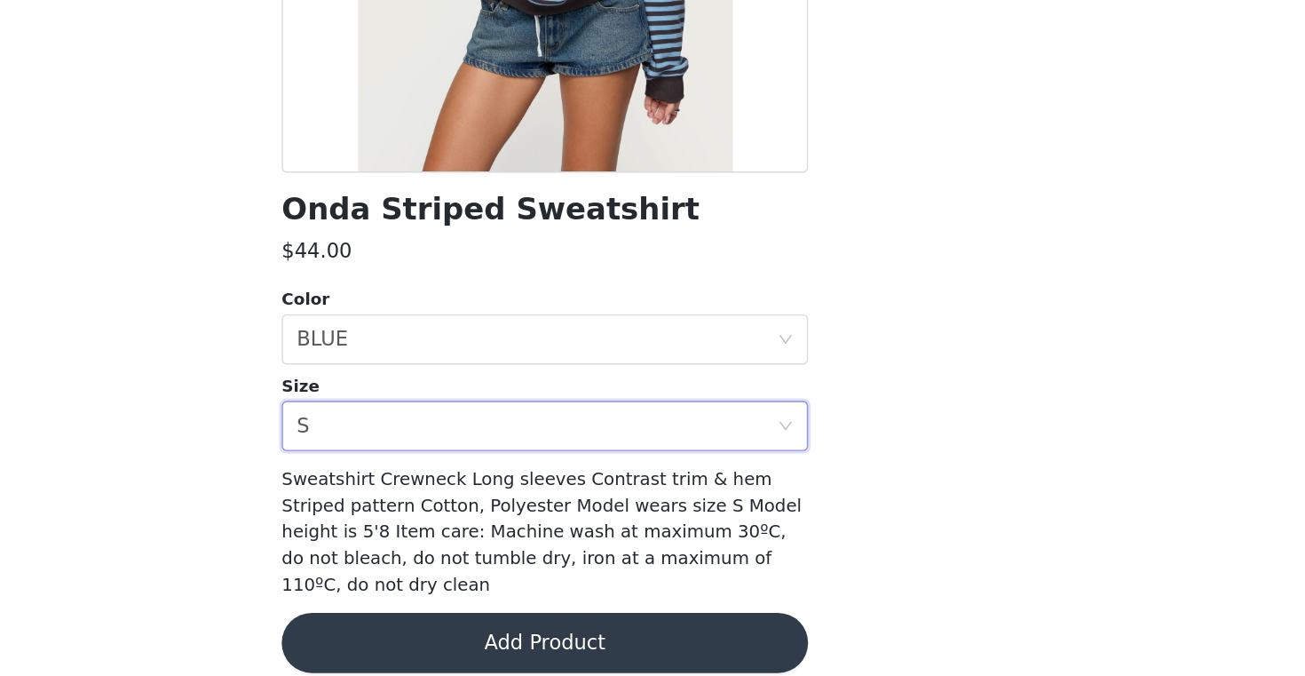
click at [703, 630] on button "Add Product" at bounding box center [652, 651] width 373 height 43
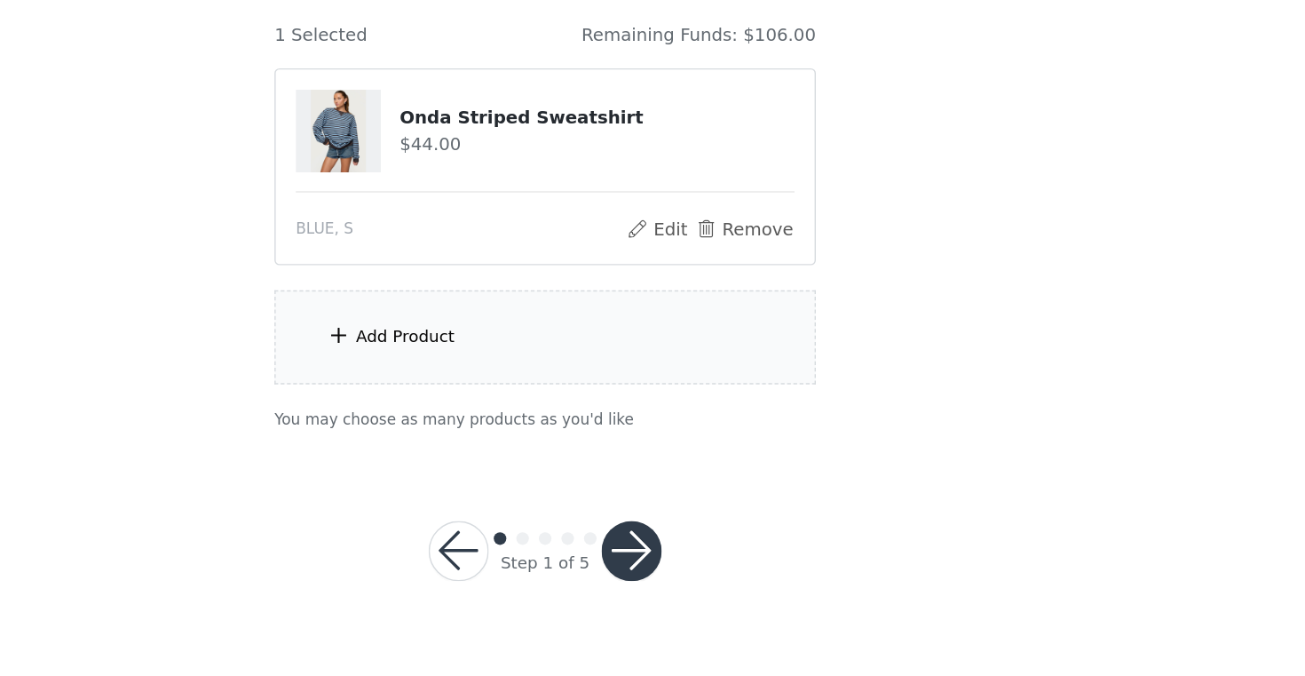
click at [515, 439] on div "Add Product" at bounding box center [653, 435] width 384 height 67
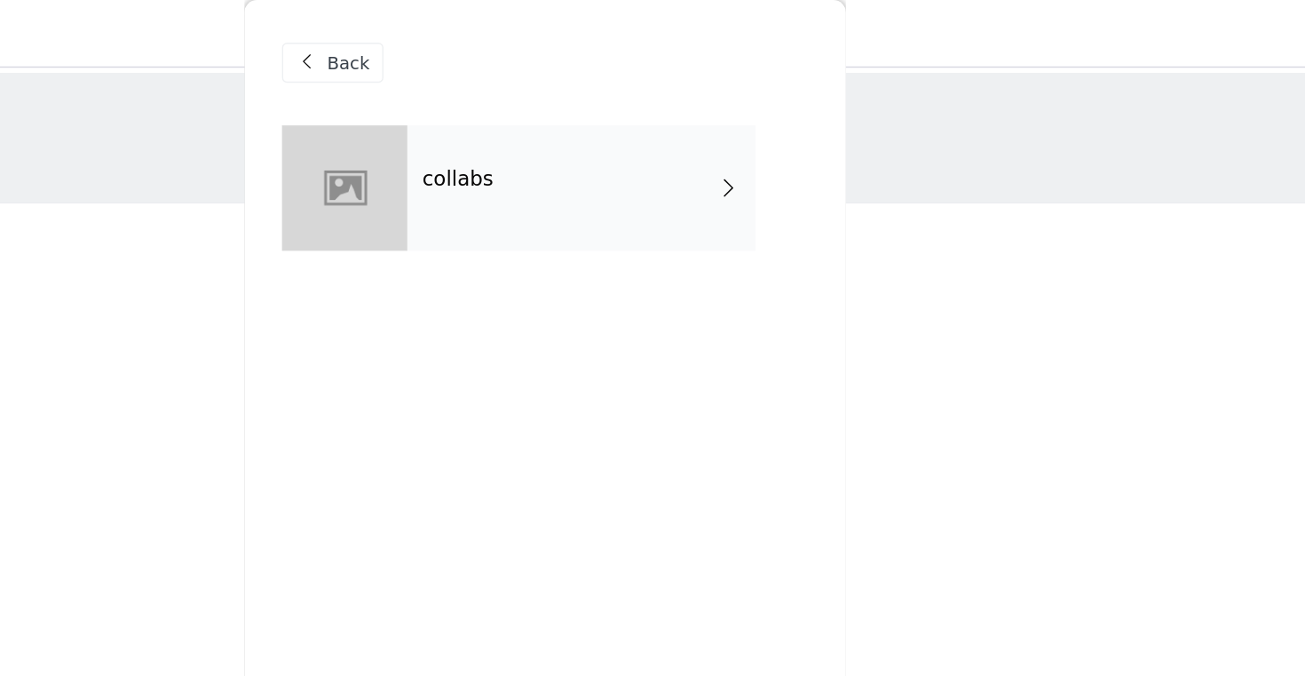
click at [514, 51] on span "Back" at bounding box center [513, 45] width 30 height 19
click at [625, 128] on div "collabs" at bounding box center [678, 133] width 247 height 89
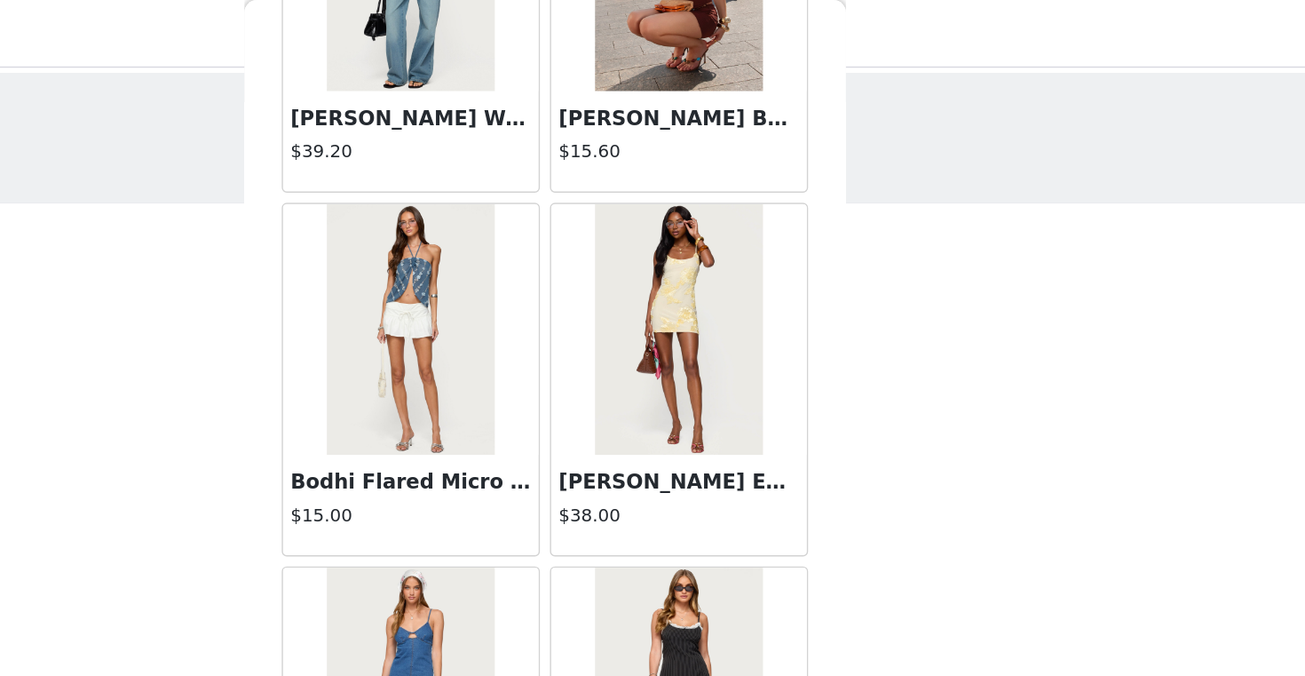
scroll to position [2041, 0]
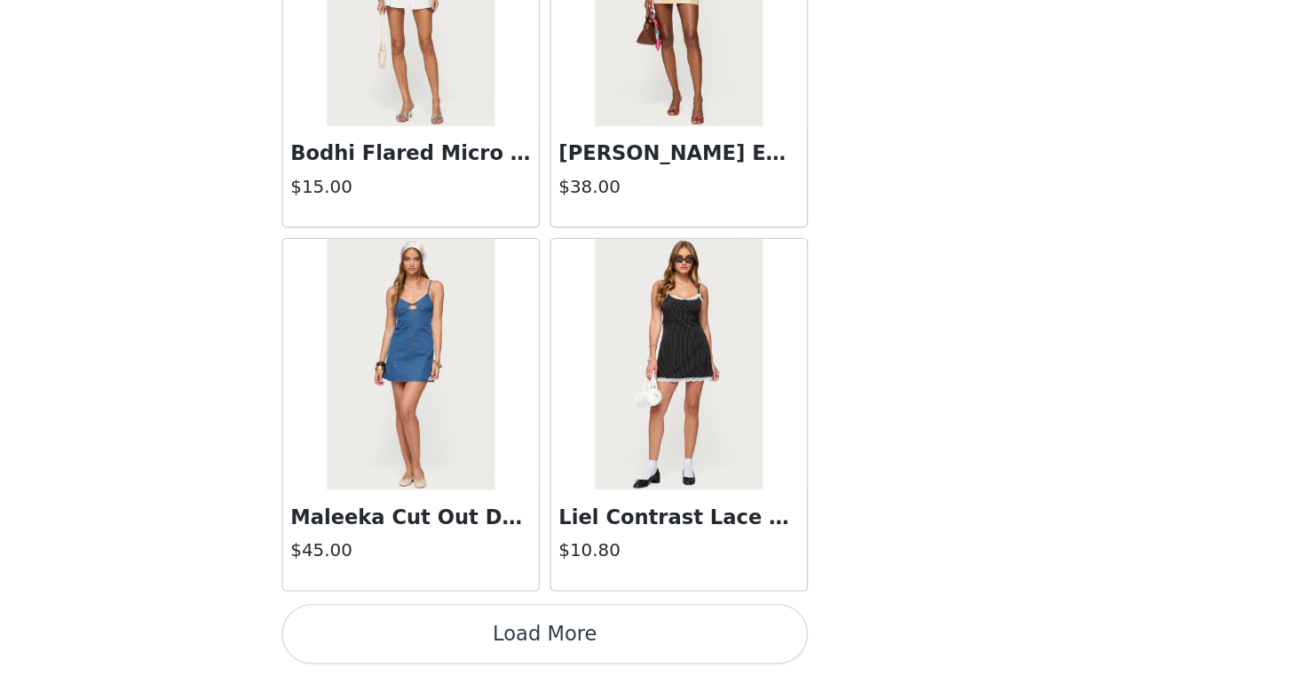
click at [681, 653] on button "Load More" at bounding box center [652, 645] width 373 height 43
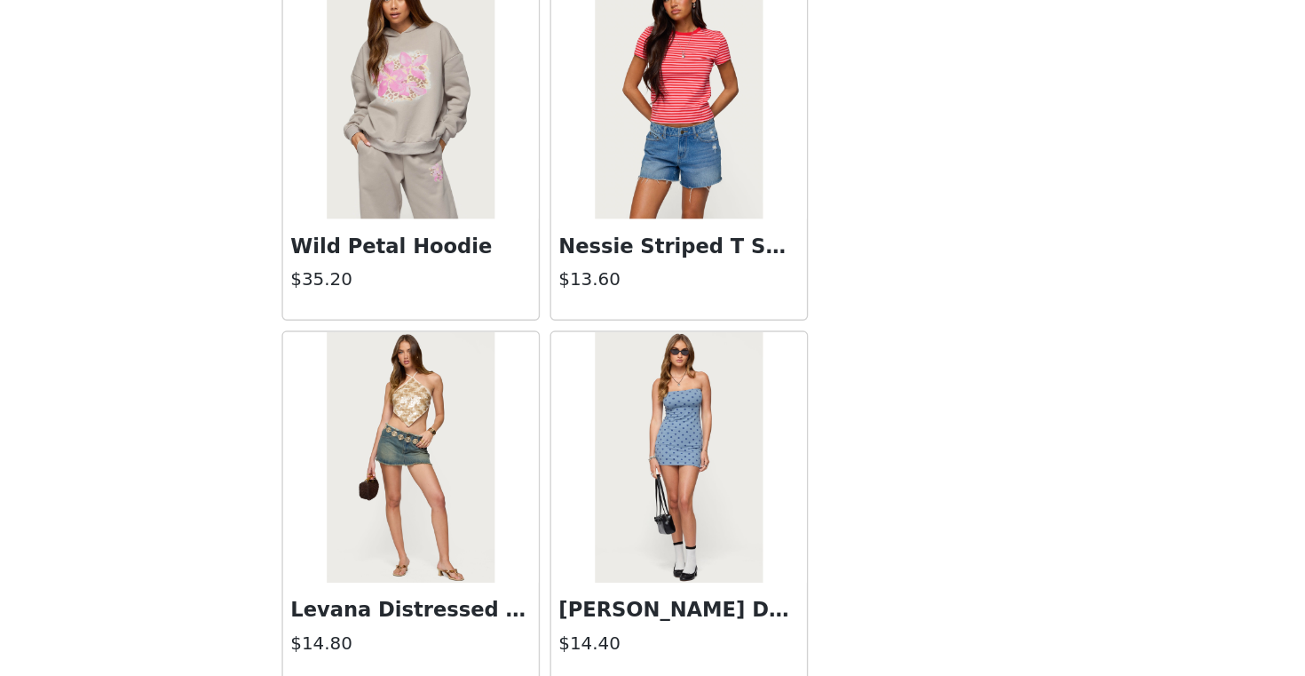
scroll to position [4616, 0]
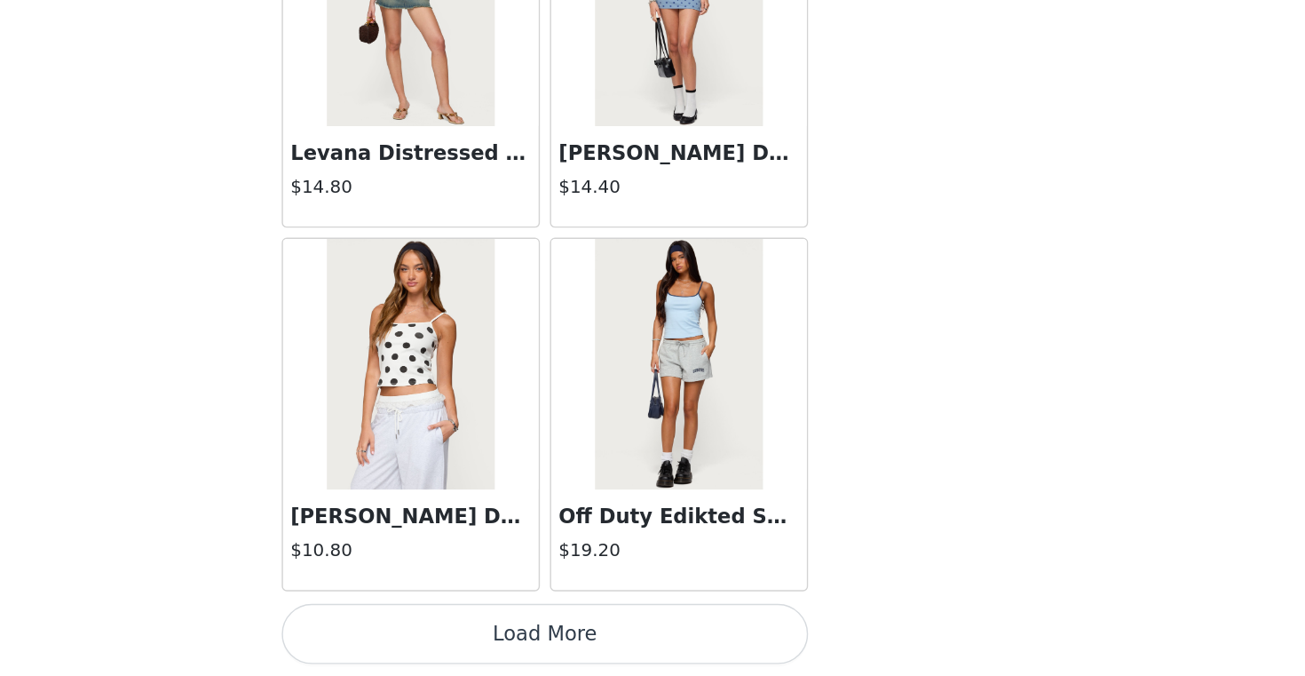
click at [751, 649] on button "Load More" at bounding box center [652, 645] width 373 height 43
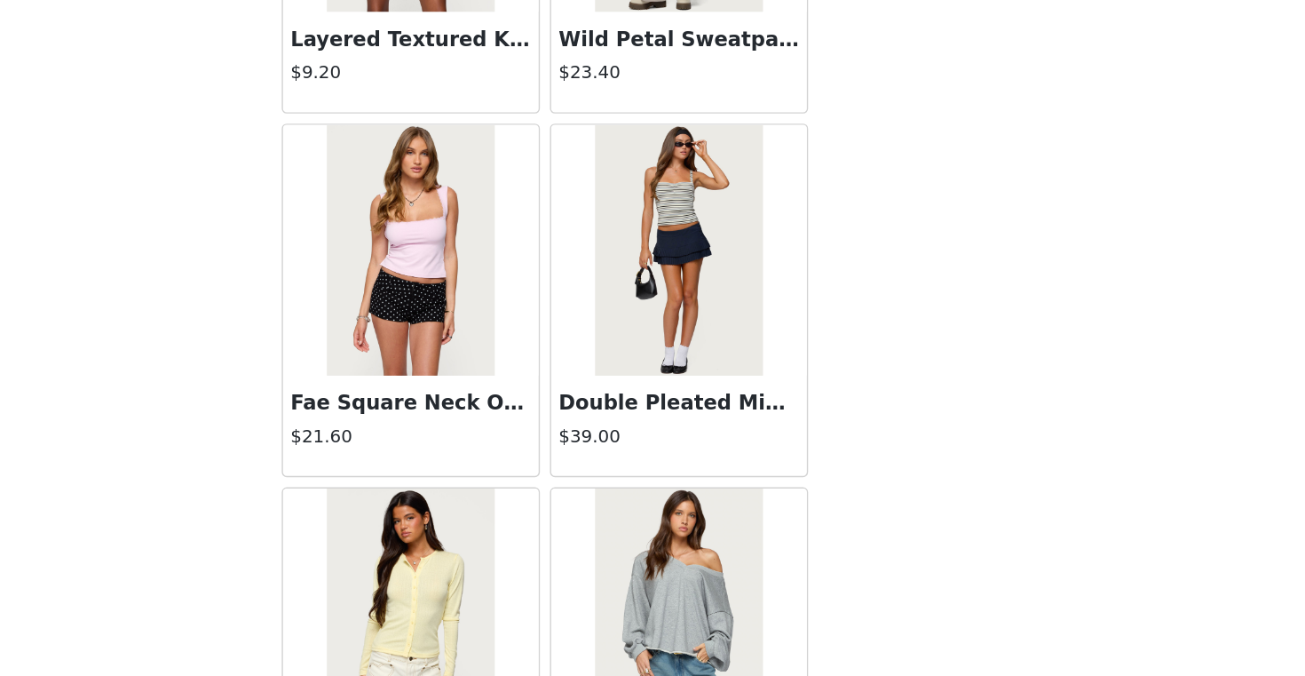
scroll to position [7190, 0]
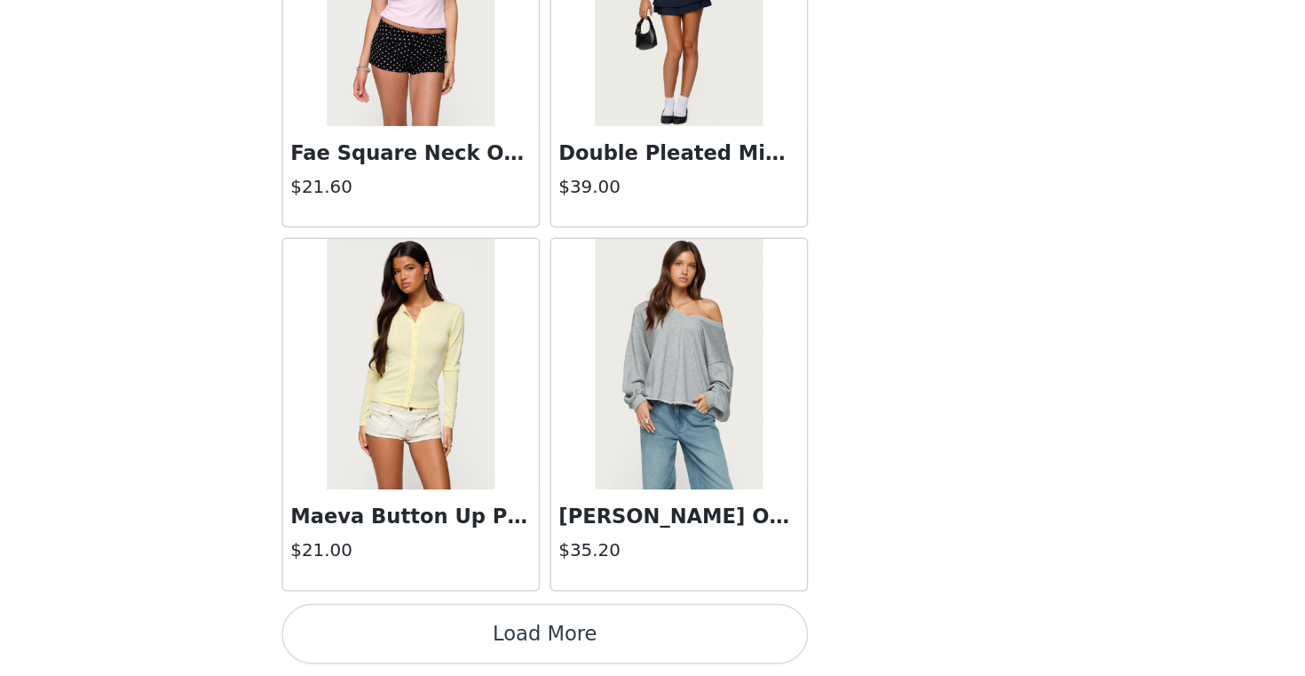
click at [708, 653] on button "Load More" at bounding box center [652, 645] width 373 height 43
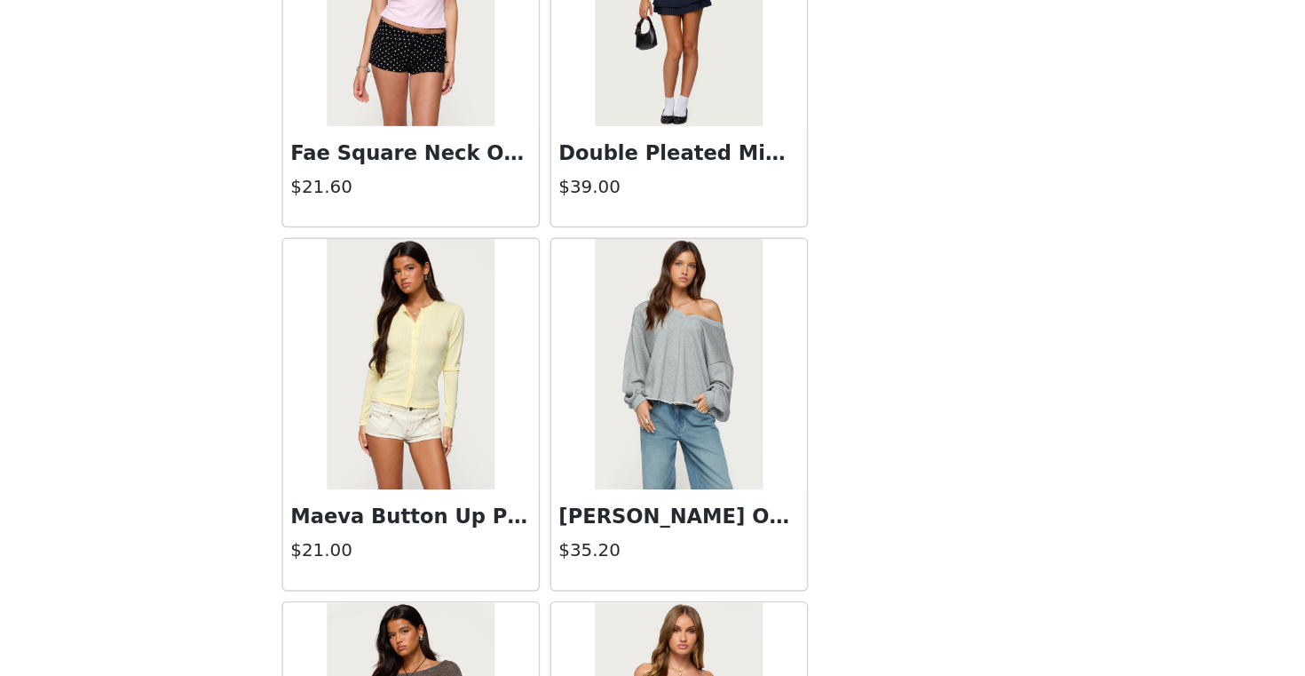
click at [890, 462] on div "STEP 1 OF 5 Products Choose as many products as you'd like, up to $150.00. 1 Se…" at bounding box center [652, 286] width 1305 height 471
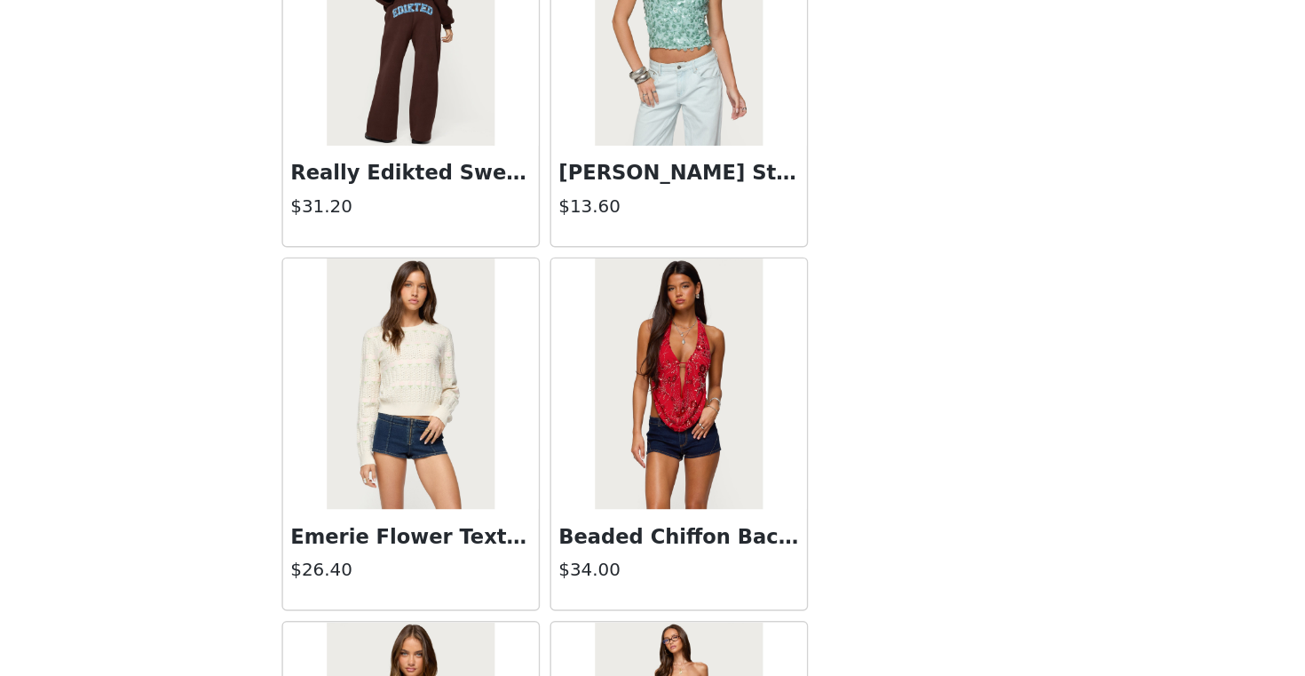
scroll to position [9765, 0]
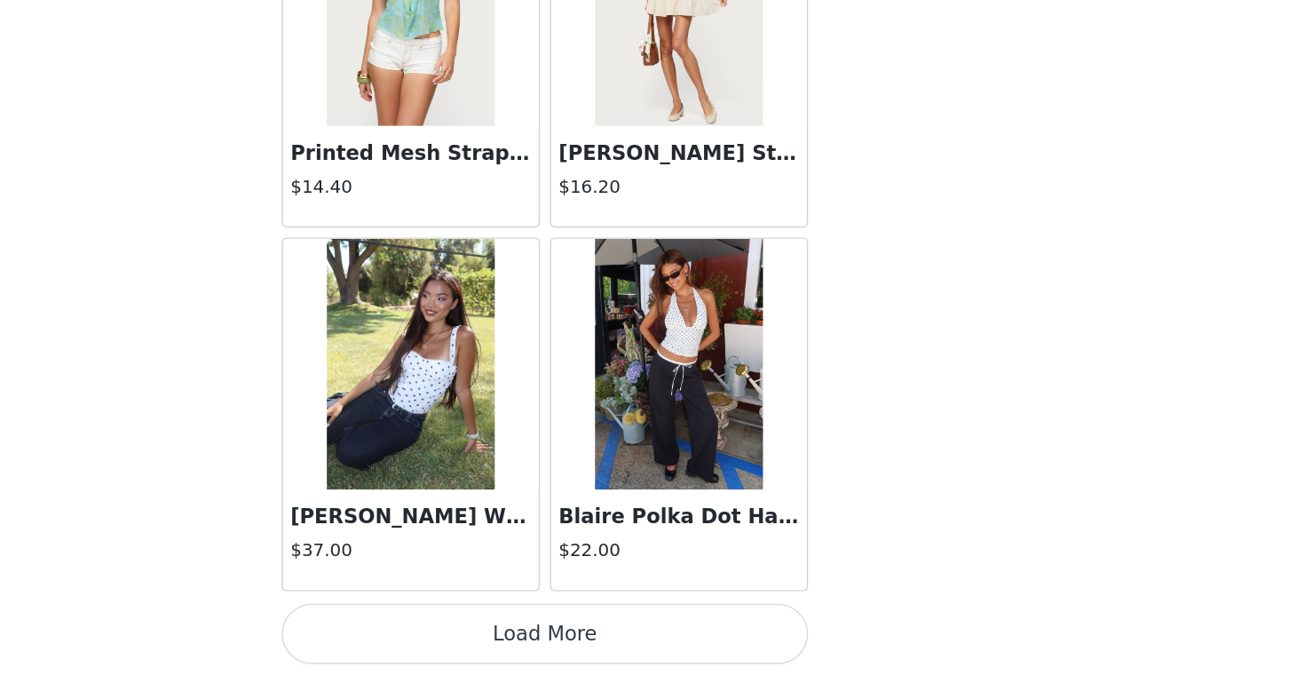
click at [766, 639] on button "Load More" at bounding box center [652, 645] width 373 height 43
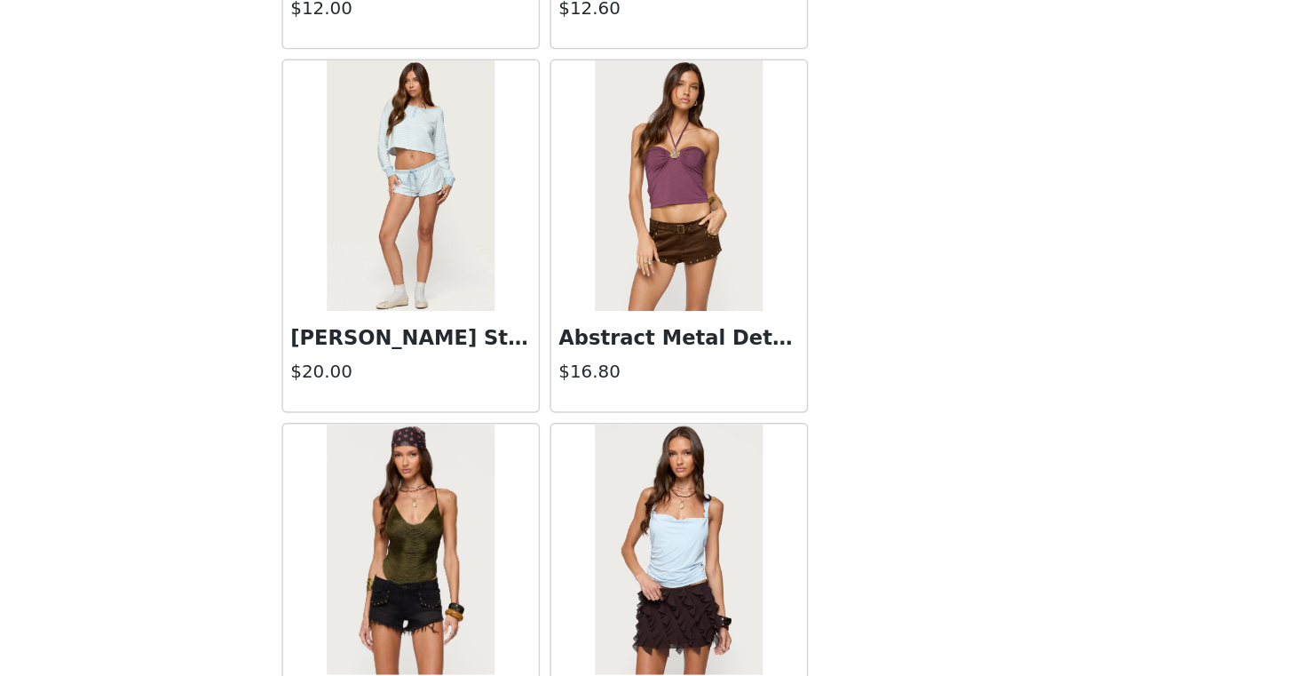
scroll to position [12340, 0]
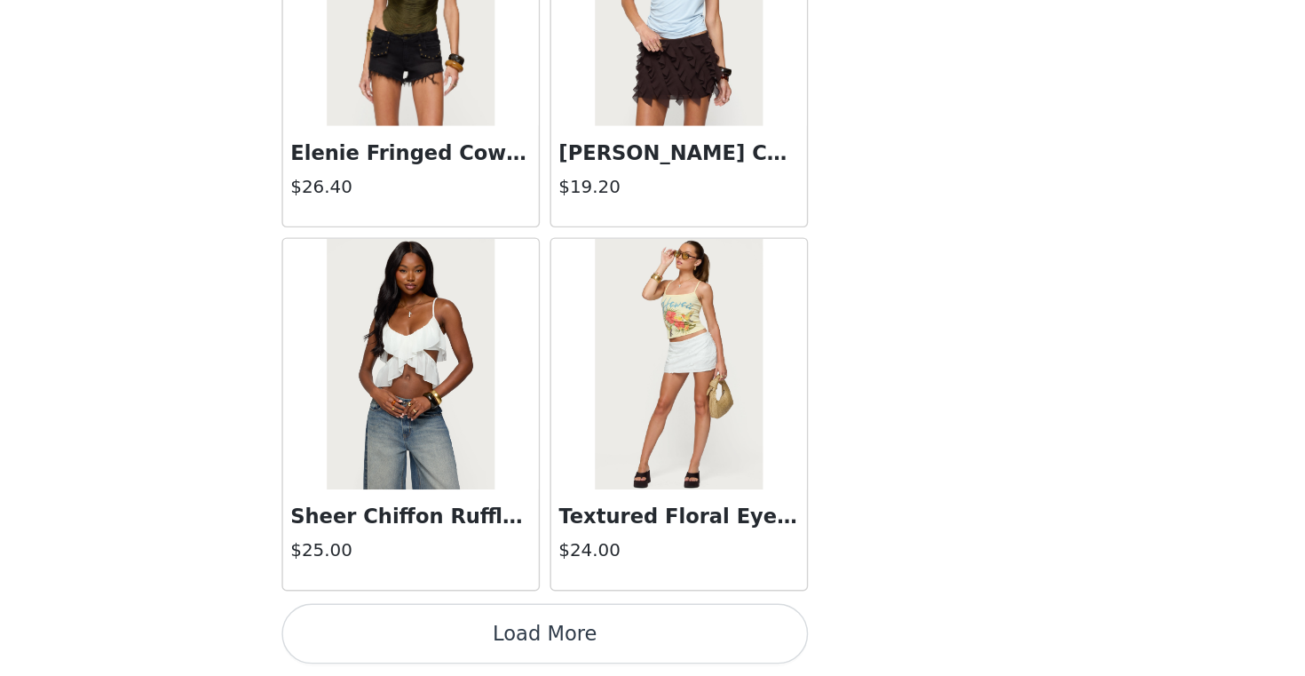
click at [704, 636] on button "Load More" at bounding box center [652, 645] width 373 height 43
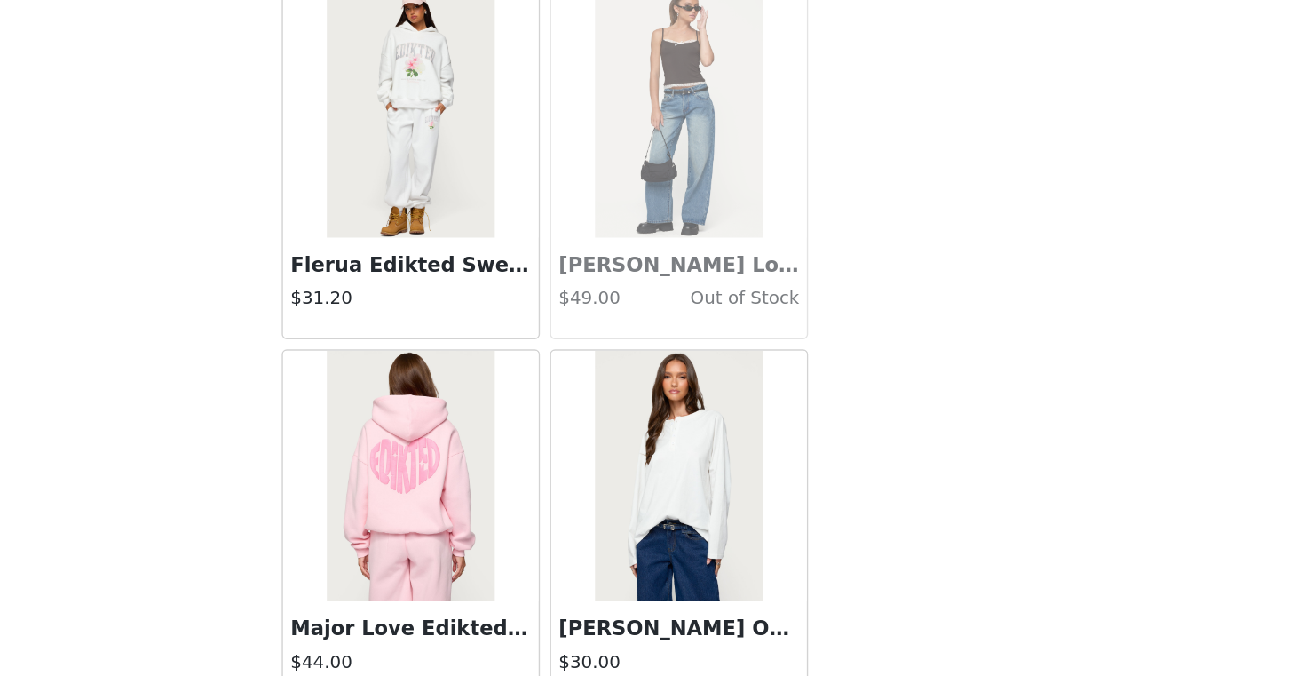
scroll to position [14914, 0]
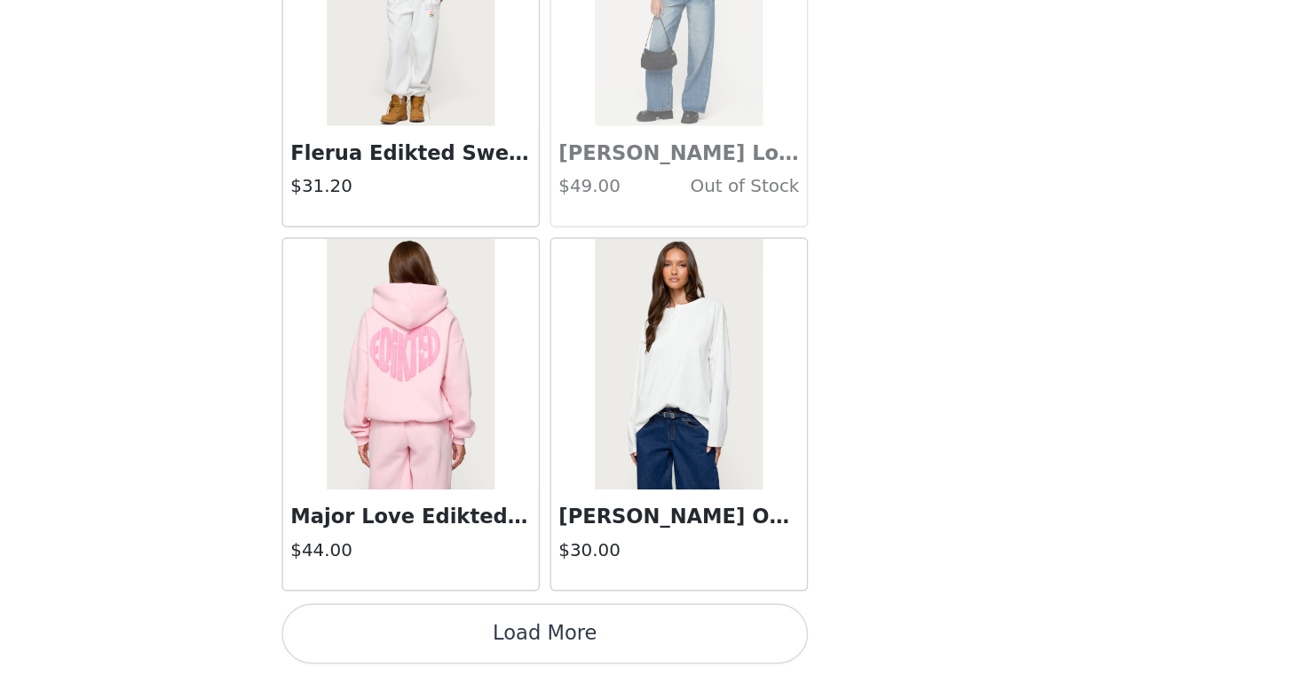
click at [759, 646] on button "Load More" at bounding box center [652, 645] width 373 height 43
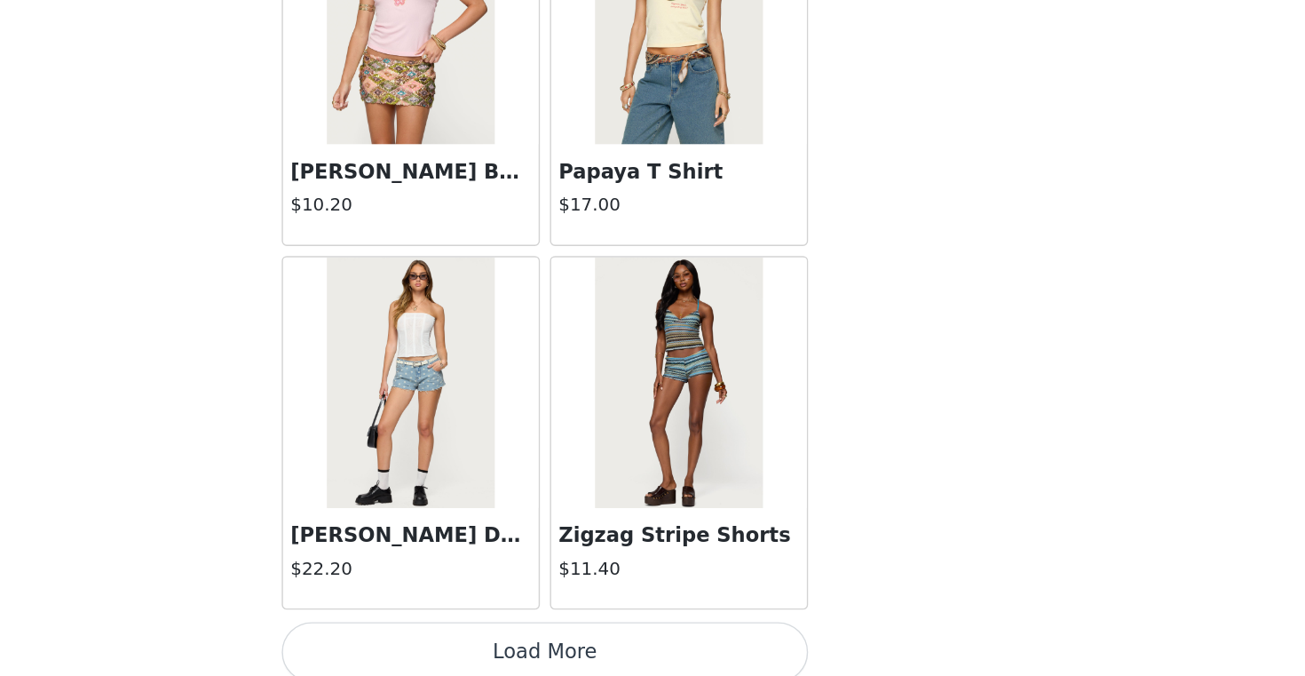
scroll to position [17489, 0]
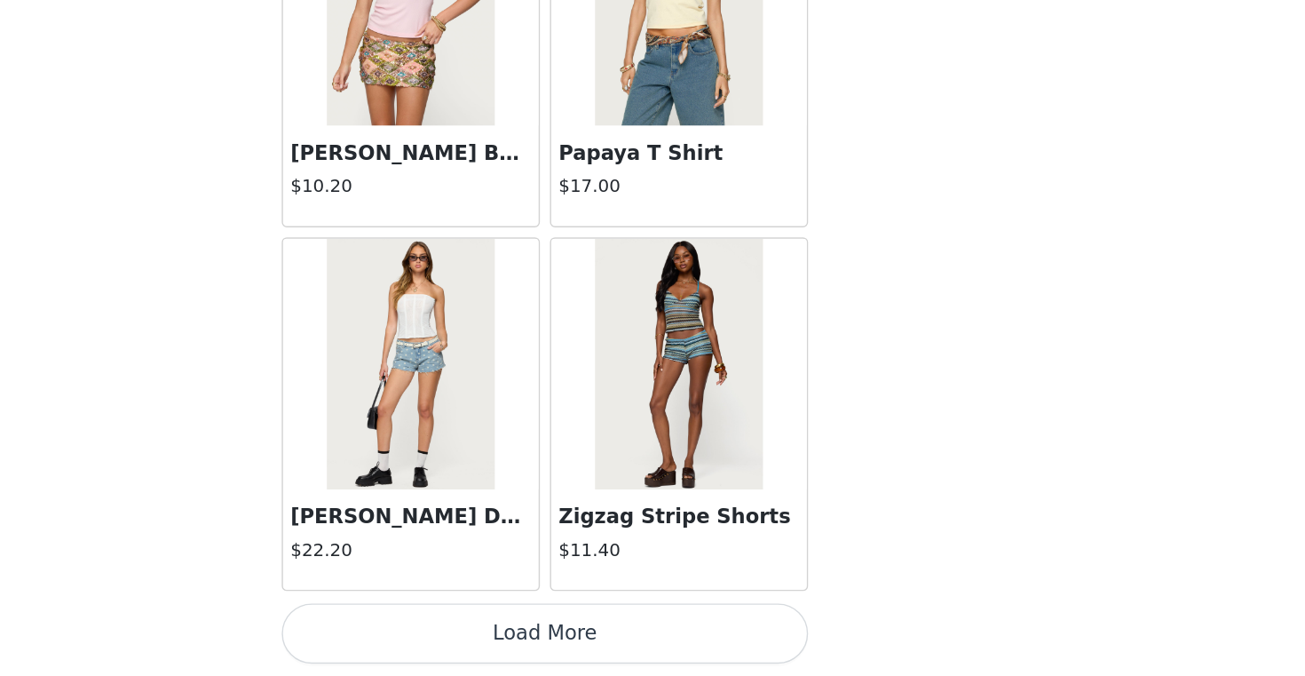
click at [711, 632] on button "Load More" at bounding box center [652, 645] width 373 height 43
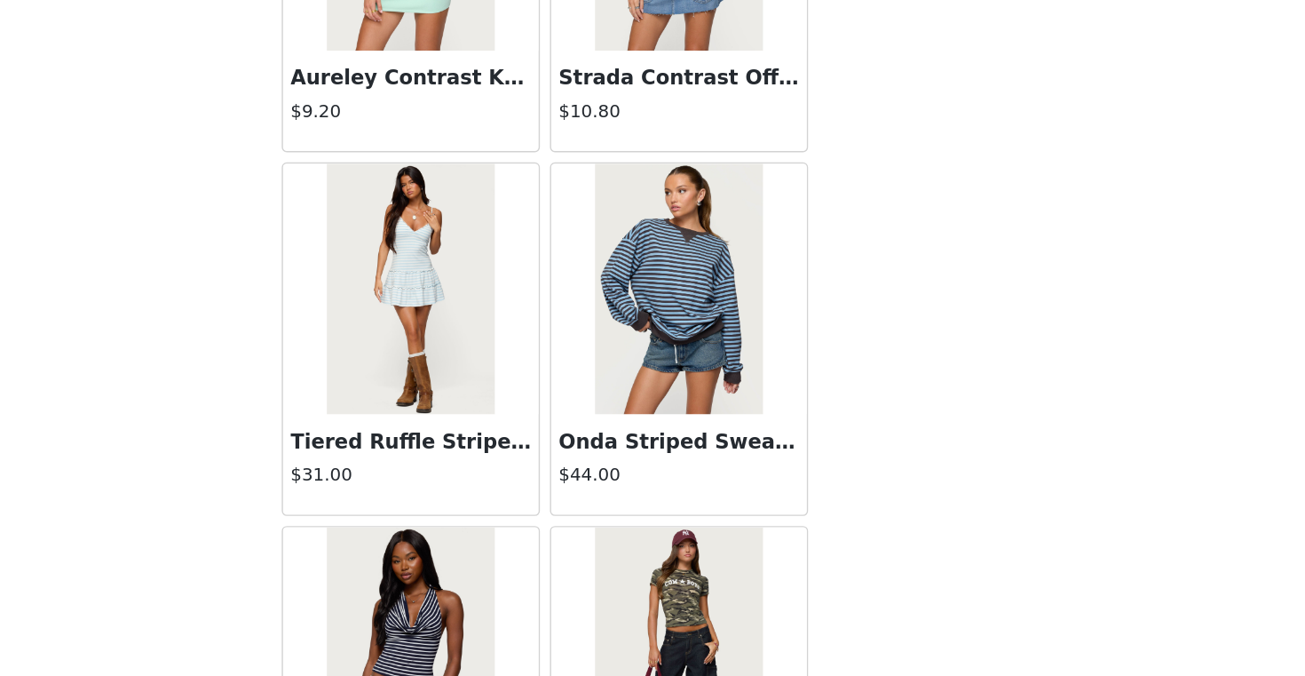
scroll to position [20064, 0]
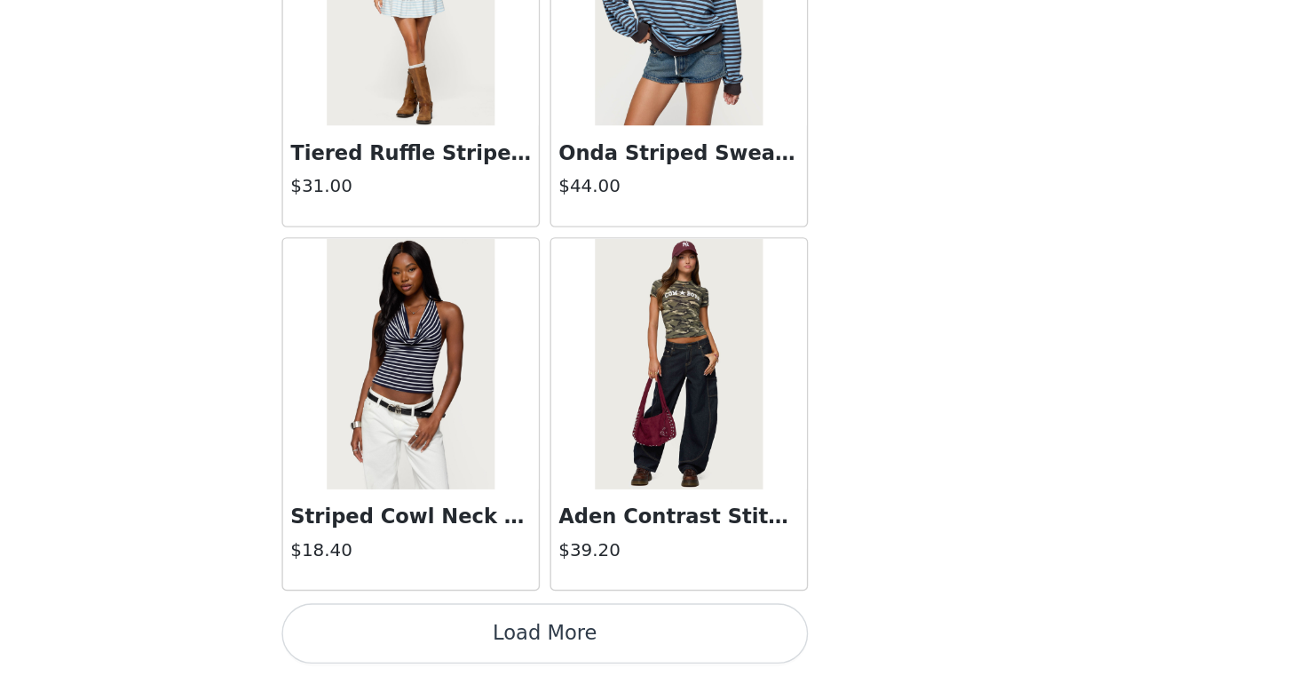
click at [739, 637] on button "Load More" at bounding box center [652, 645] width 373 height 43
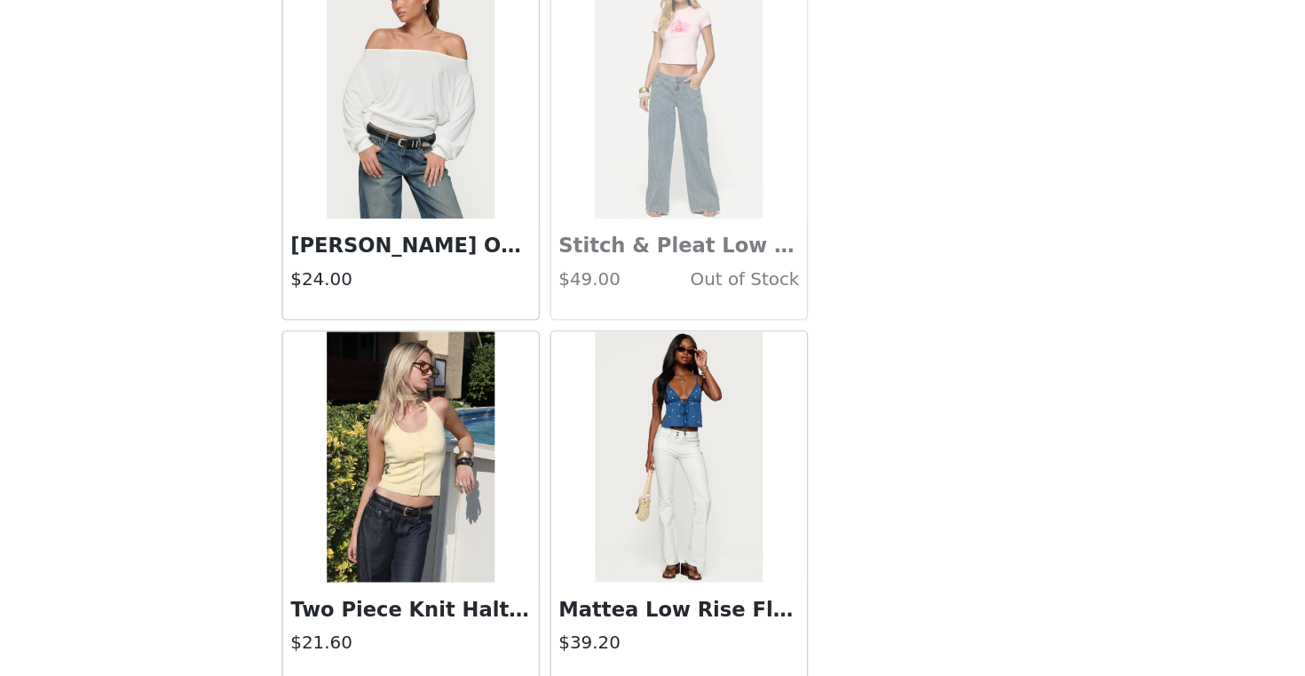
scroll to position [21804, 0]
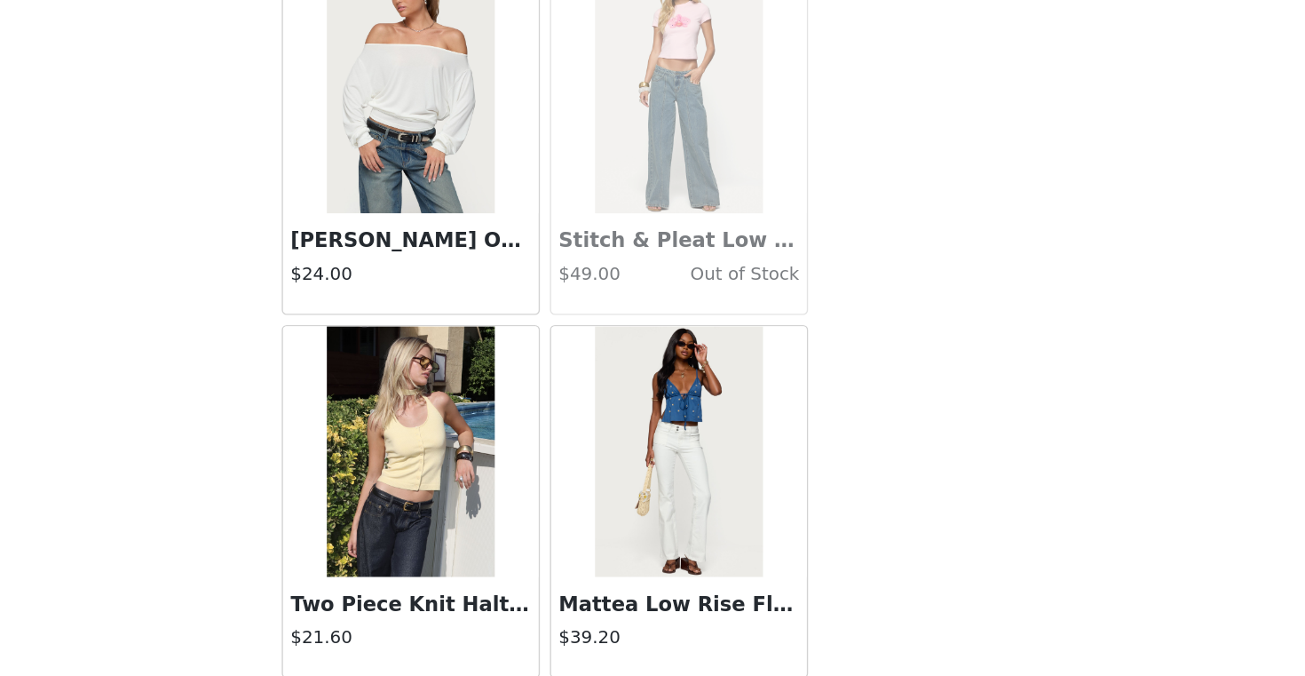
click at [1001, 437] on div "STEP 1 OF 5 Products Choose as many products as you'd like, up to $150.00. 1 Se…" at bounding box center [652, 286] width 1305 height 471
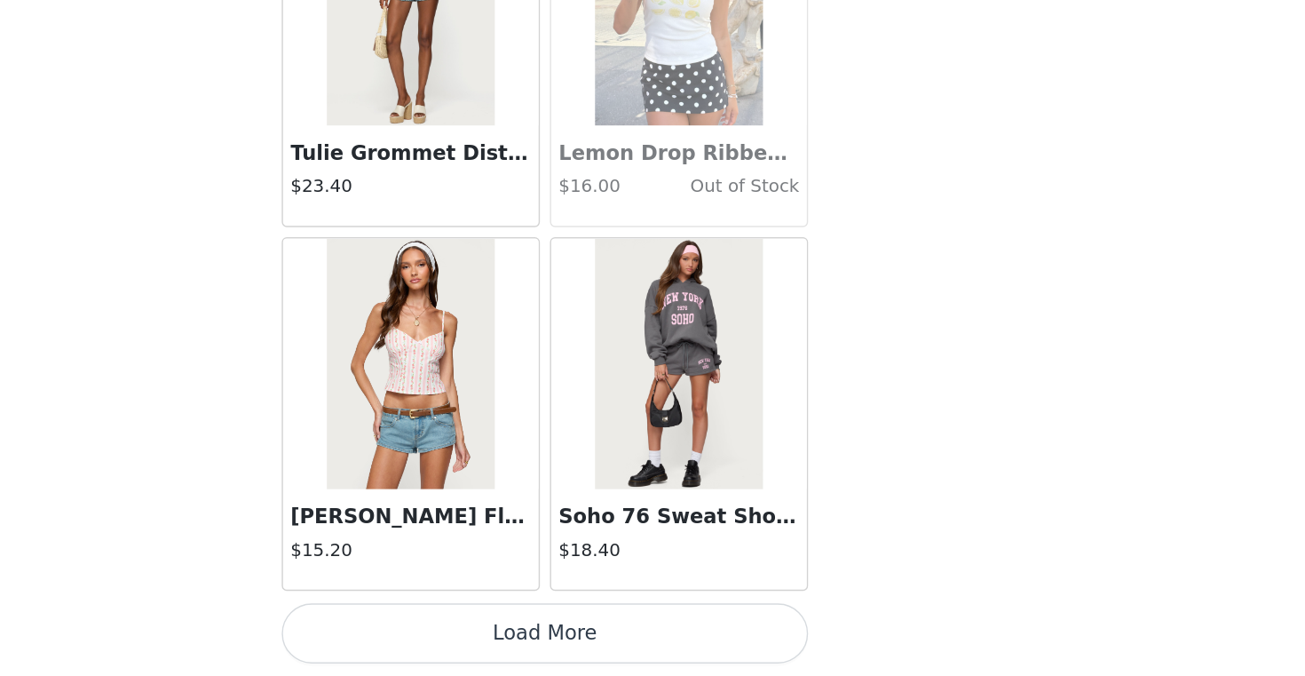
click at [746, 653] on button "Load More" at bounding box center [652, 645] width 373 height 43
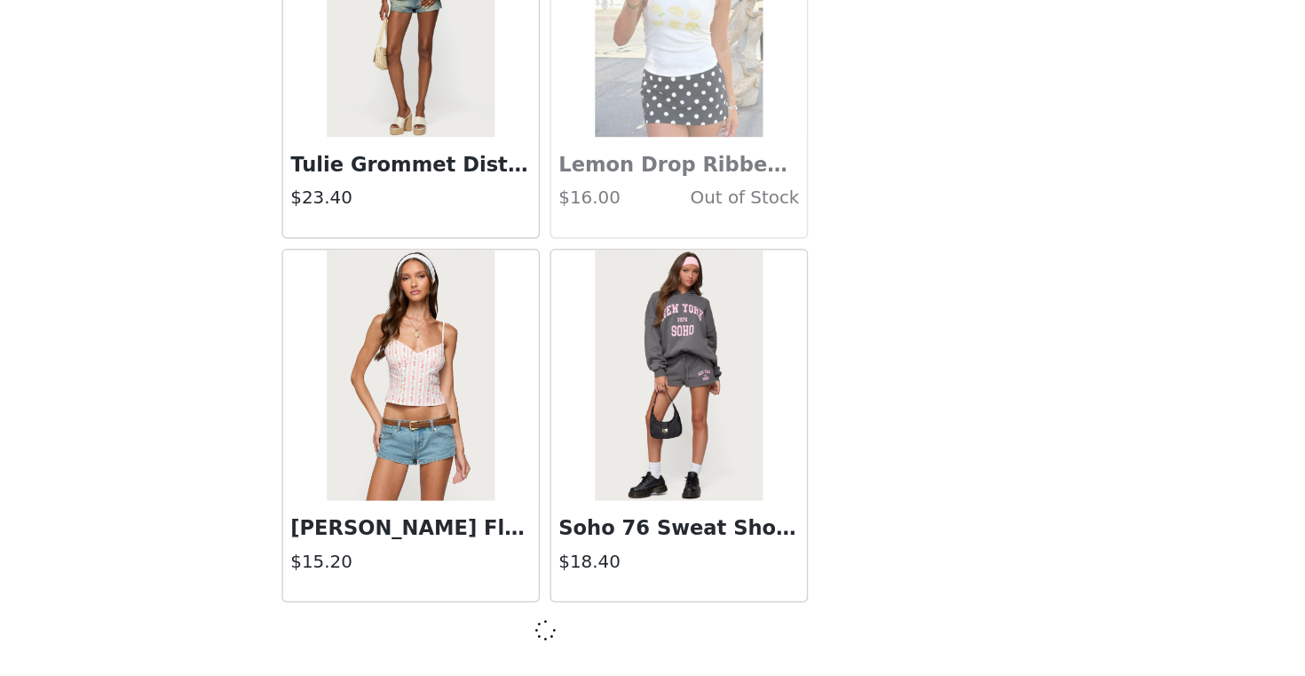
scroll to position [22638, 0]
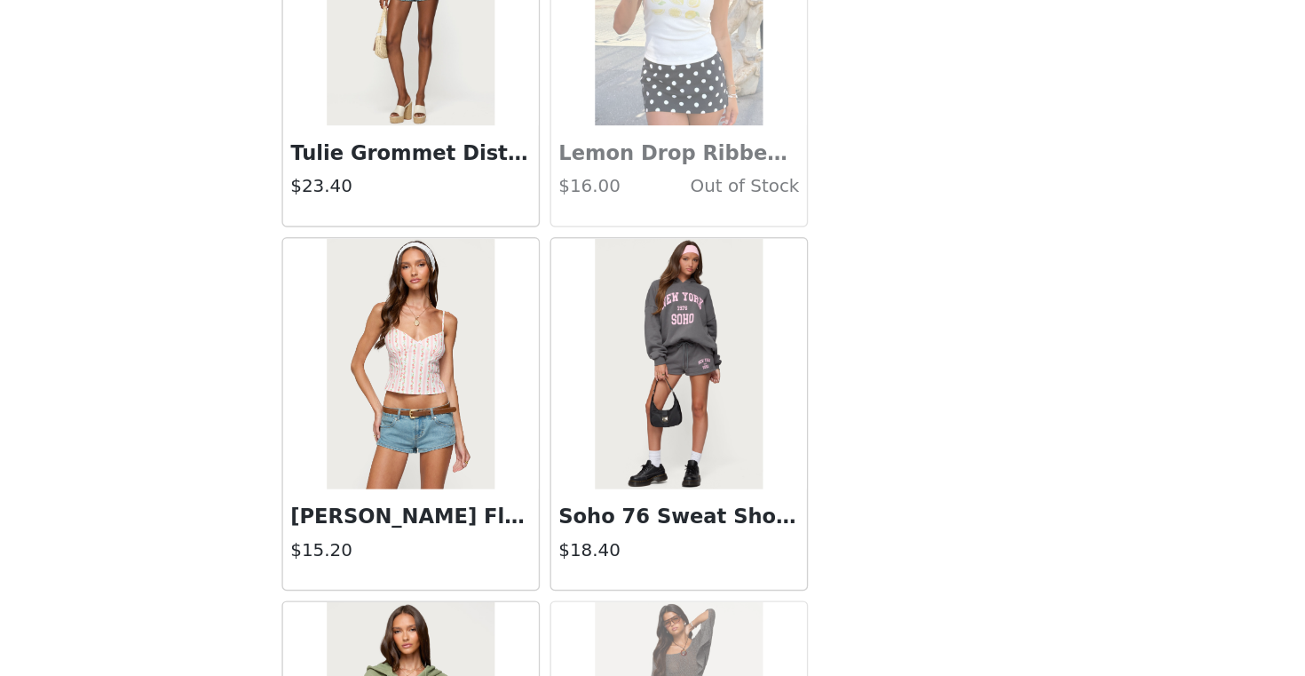
click at [944, 479] on div "STEP 1 OF 5 Products Choose as many products as you'd like, up to $150.00. 1 Se…" at bounding box center [652, 286] width 1305 height 471
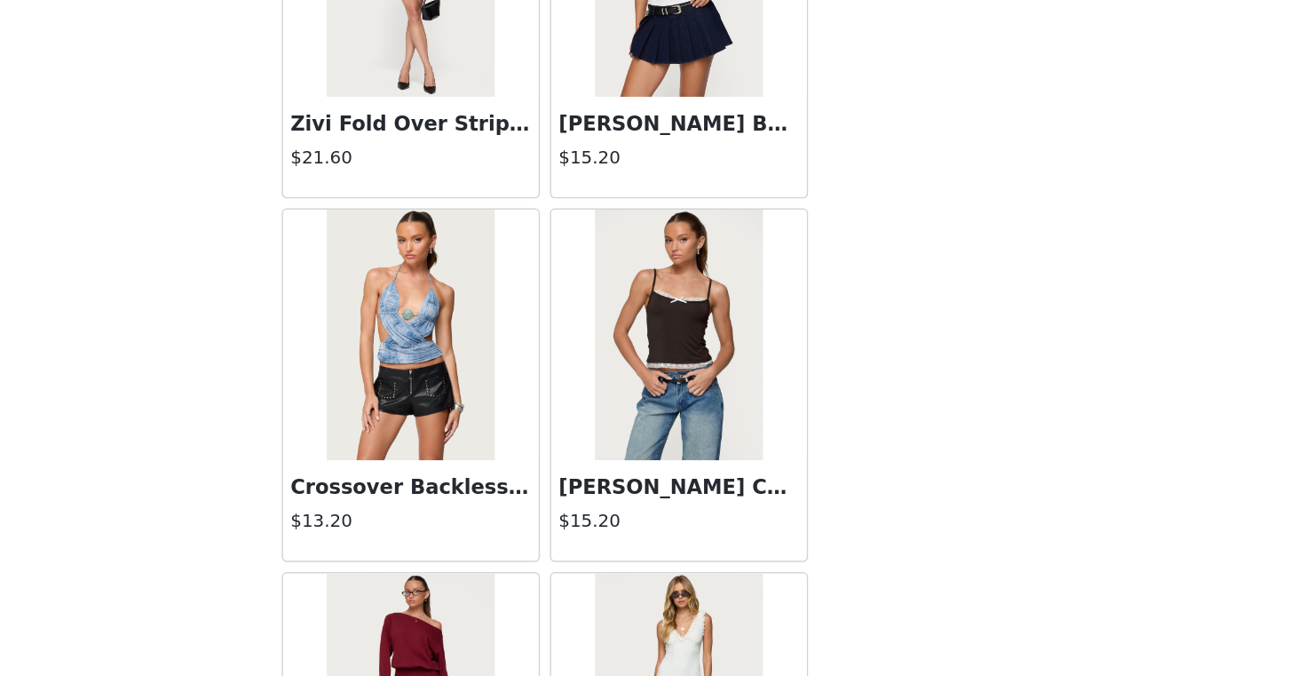
scroll to position [25213, 0]
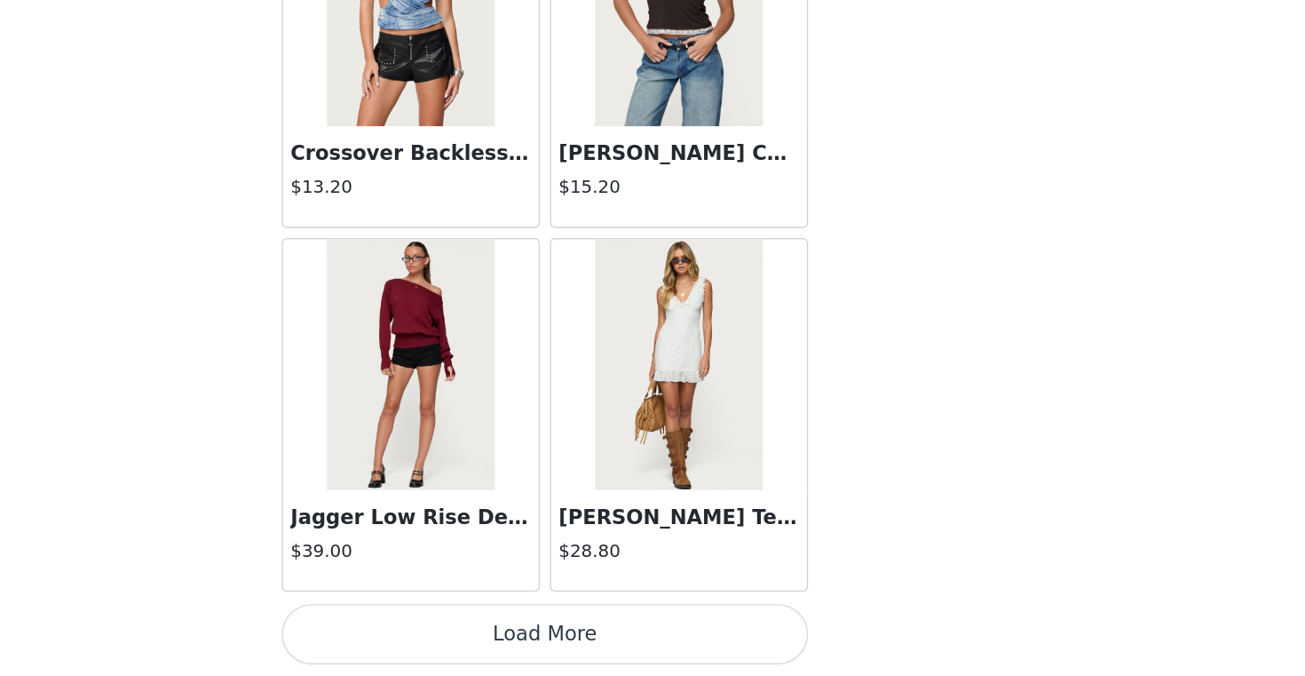
click at [726, 645] on button "Load More" at bounding box center [652, 645] width 373 height 43
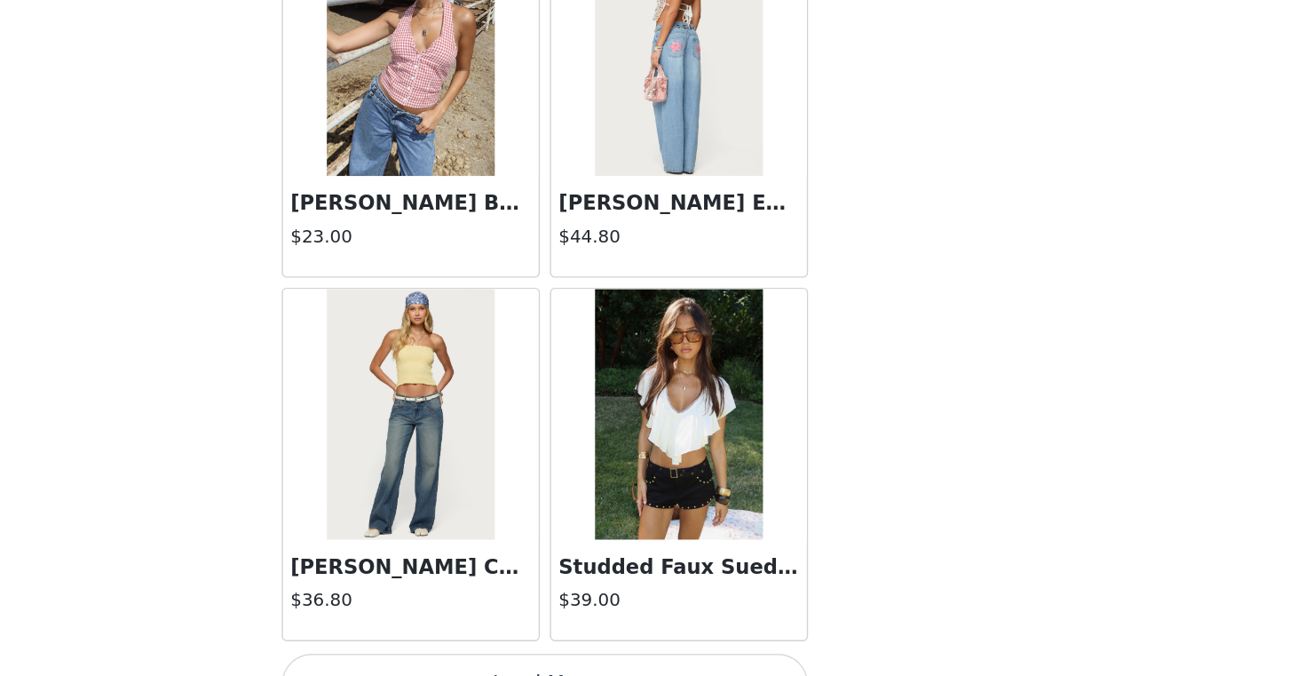
scroll to position [27788, 0]
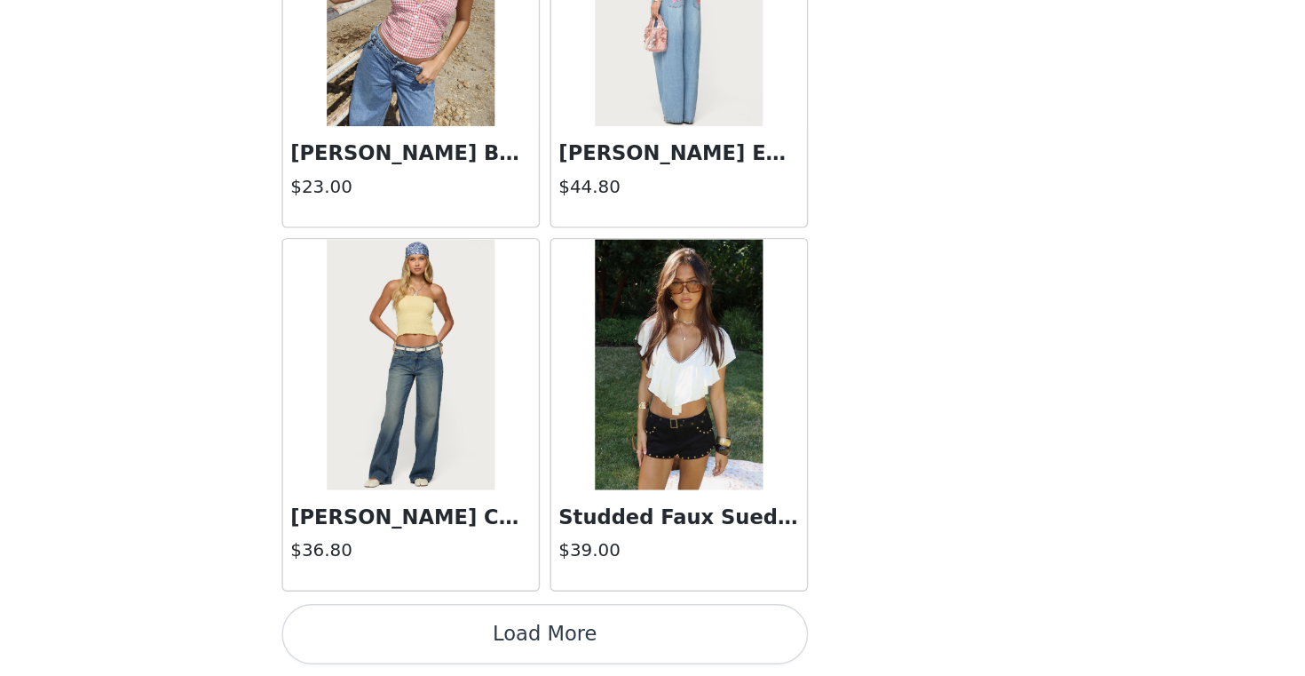
click at [708, 640] on button "Load More" at bounding box center [652, 645] width 373 height 43
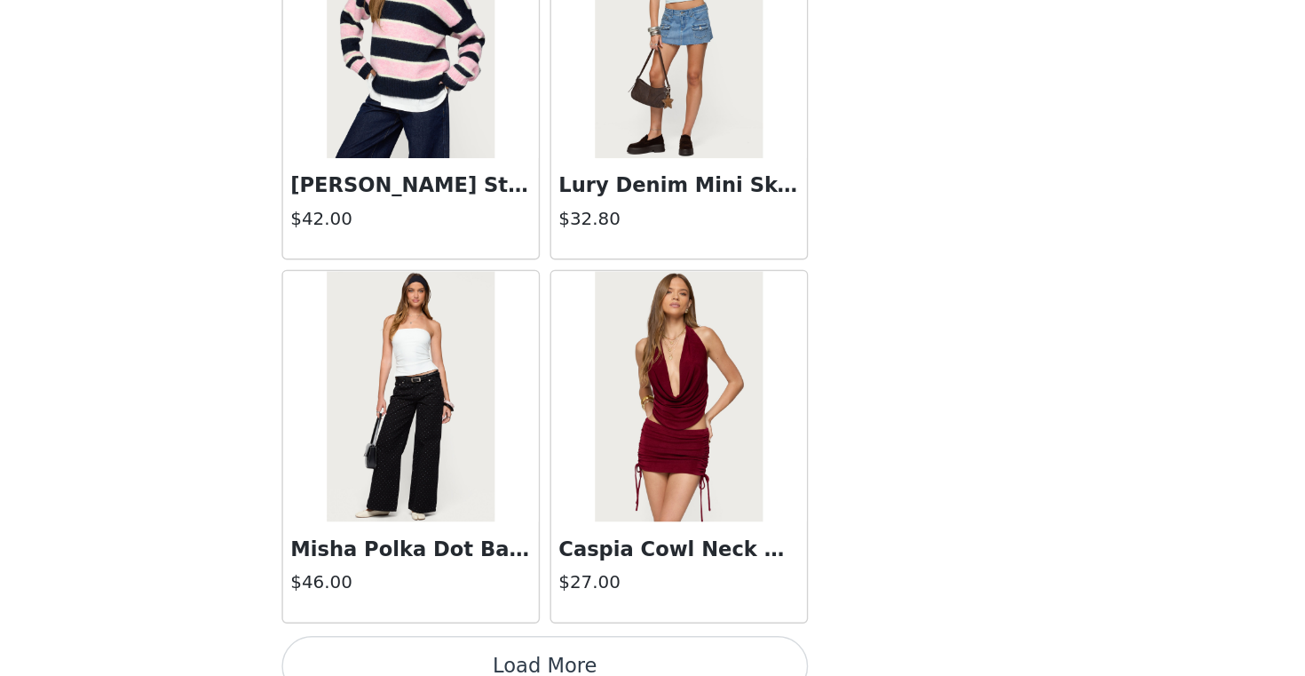
scroll to position [30362, 0]
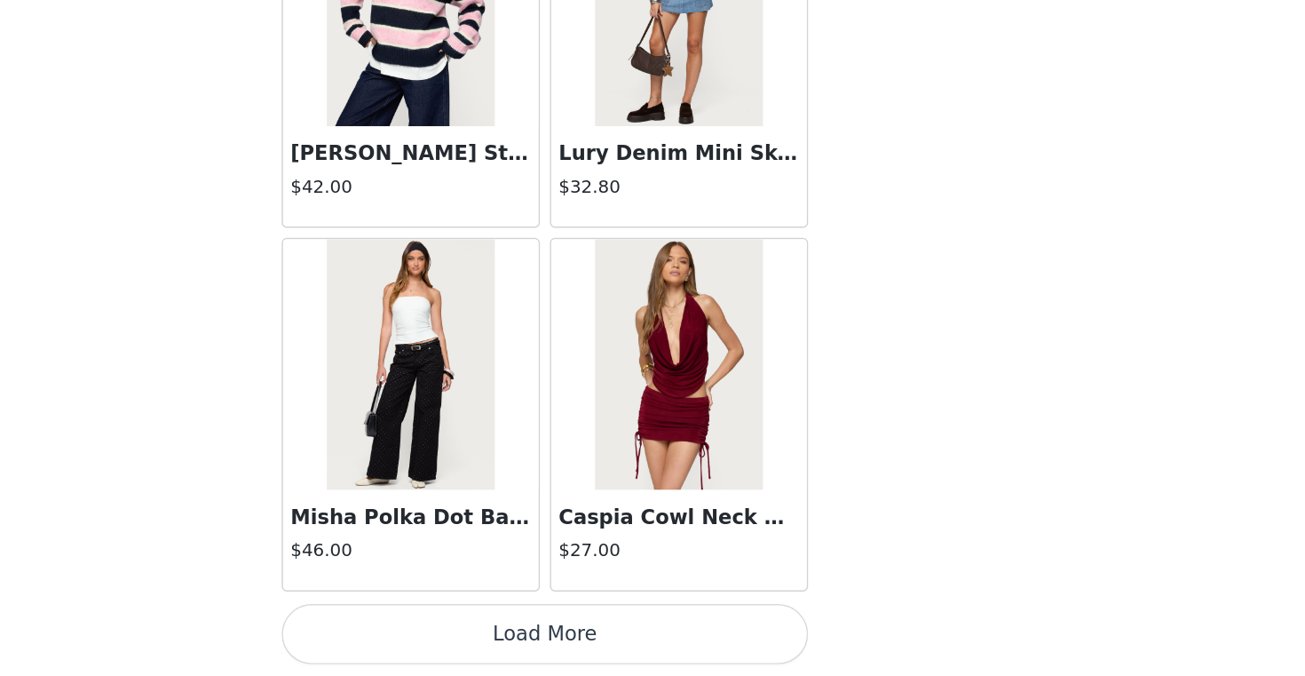
click at [713, 649] on button "Load More" at bounding box center [652, 645] width 373 height 43
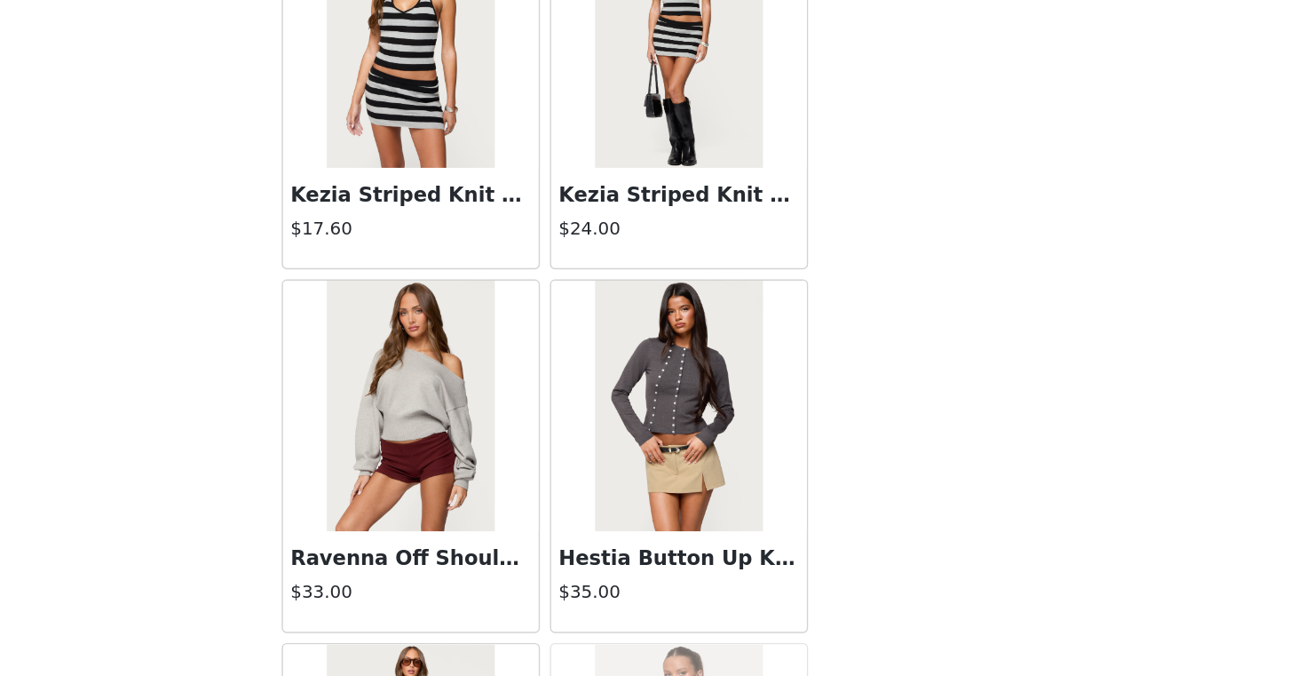
scroll to position [32138, 0]
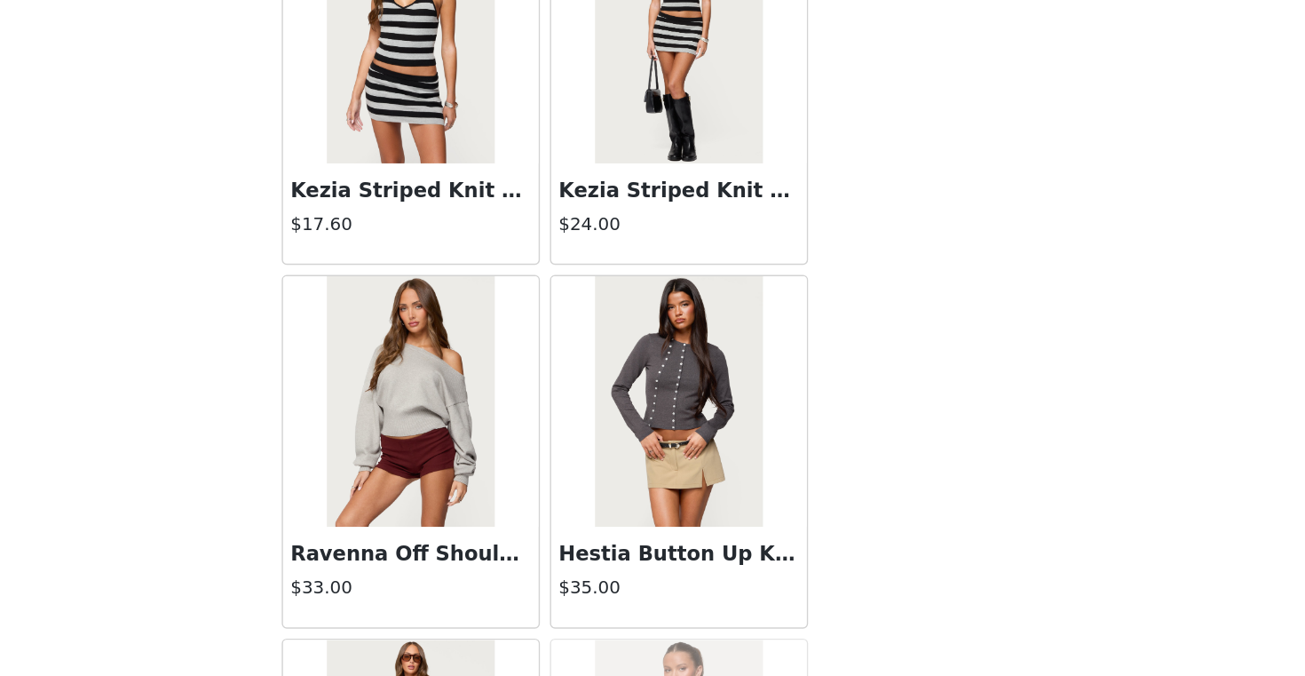
click at [915, 479] on div "STEP 1 OF 5 Products Choose as many products as you'd like, up to $150.00. 1 Se…" at bounding box center [652, 286] width 1305 height 471
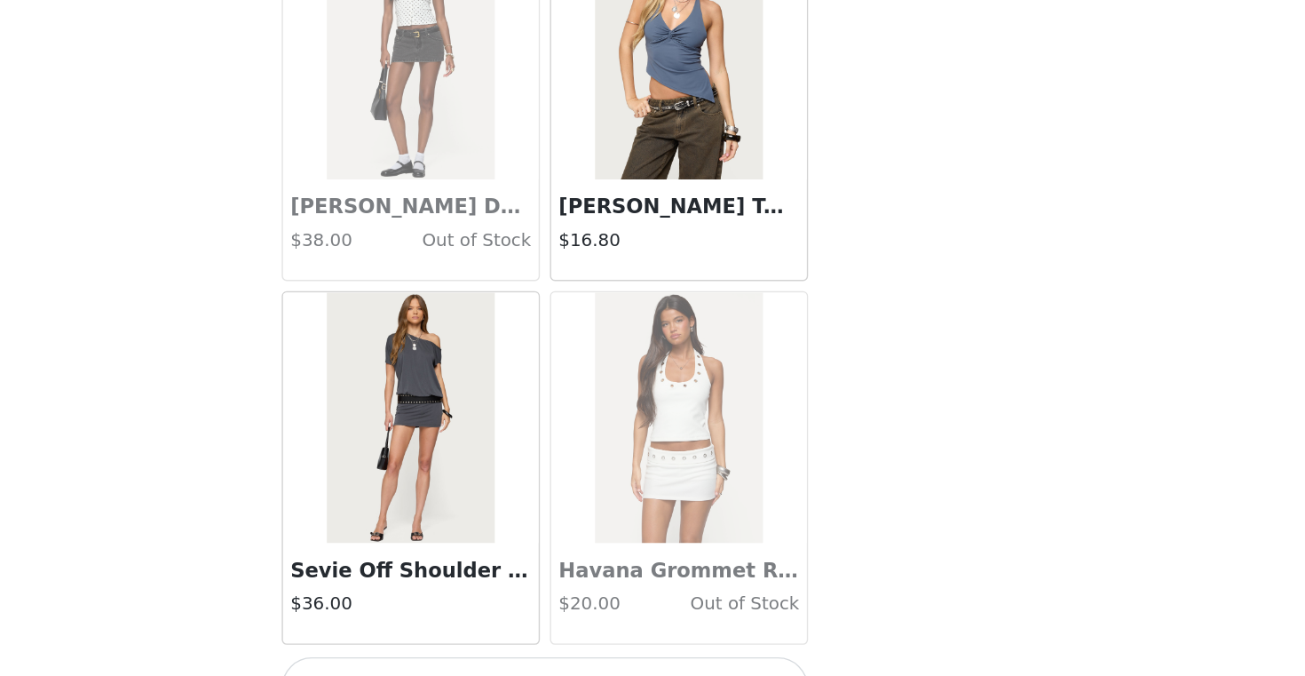
scroll to position [32937, 0]
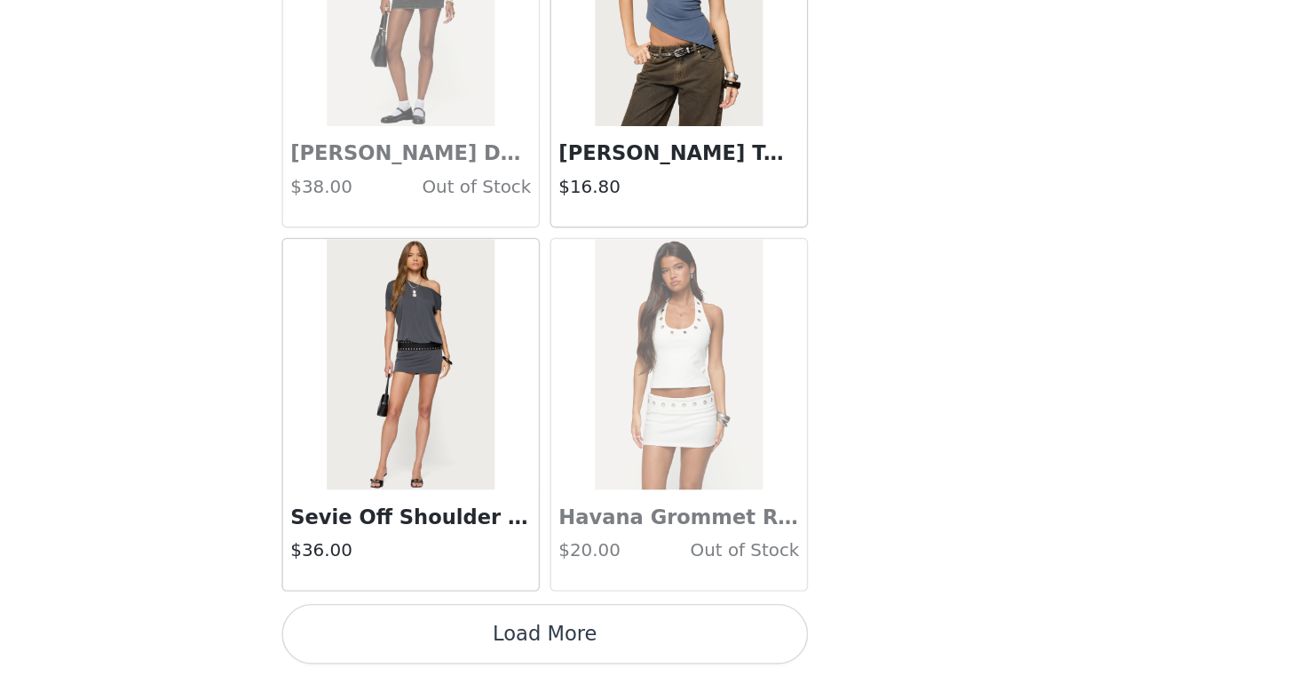
click at [705, 654] on button "Load More" at bounding box center [652, 645] width 373 height 43
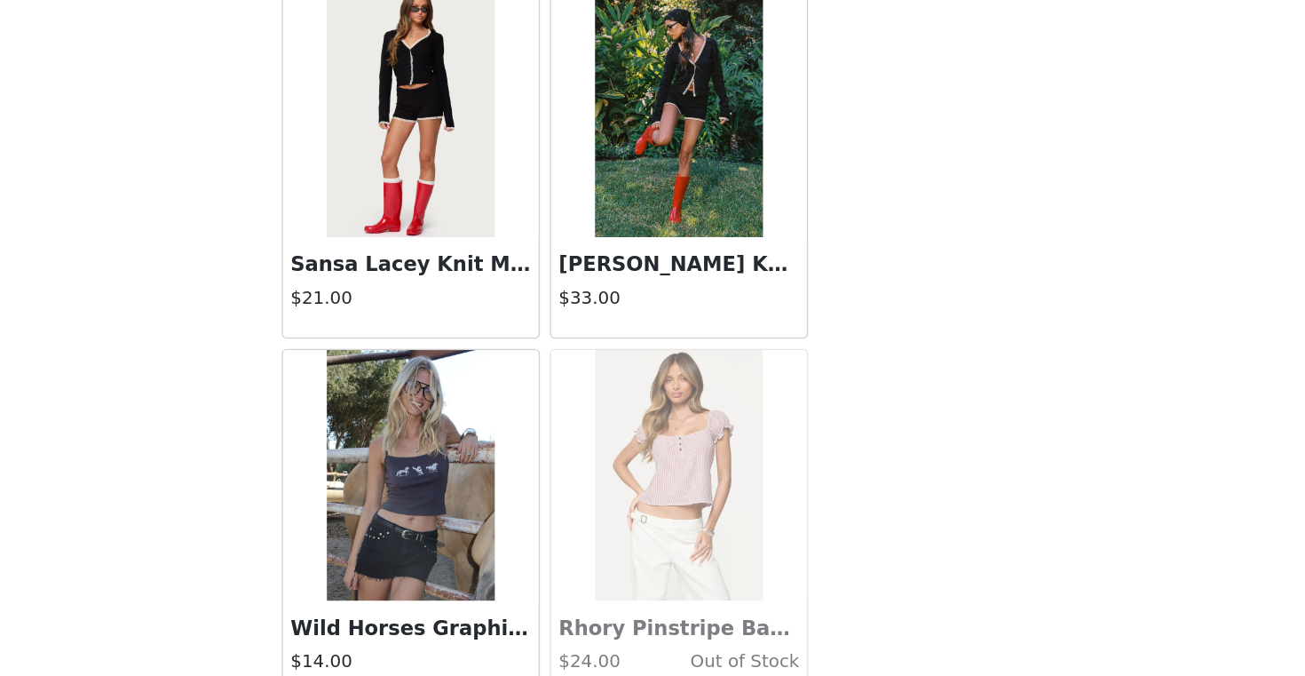
scroll to position [35511, 0]
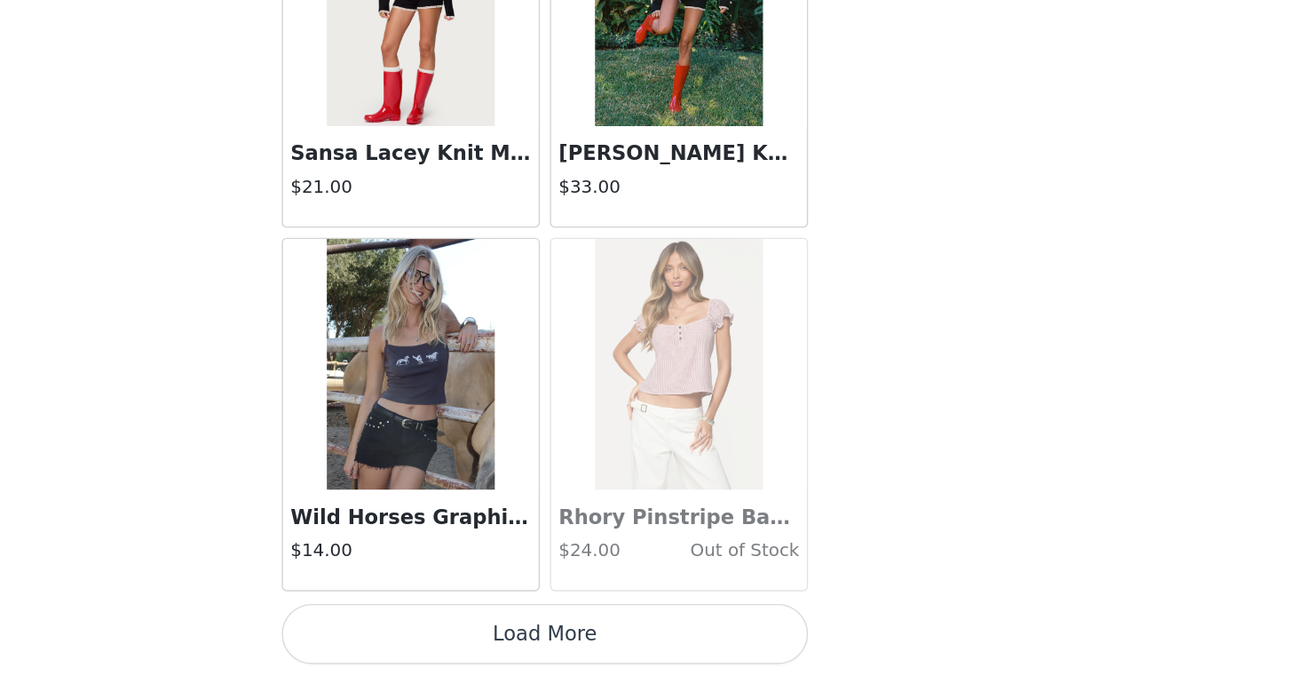
click at [731, 640] on button "Load More" at bounding box center [652, 645] width 373 height 43
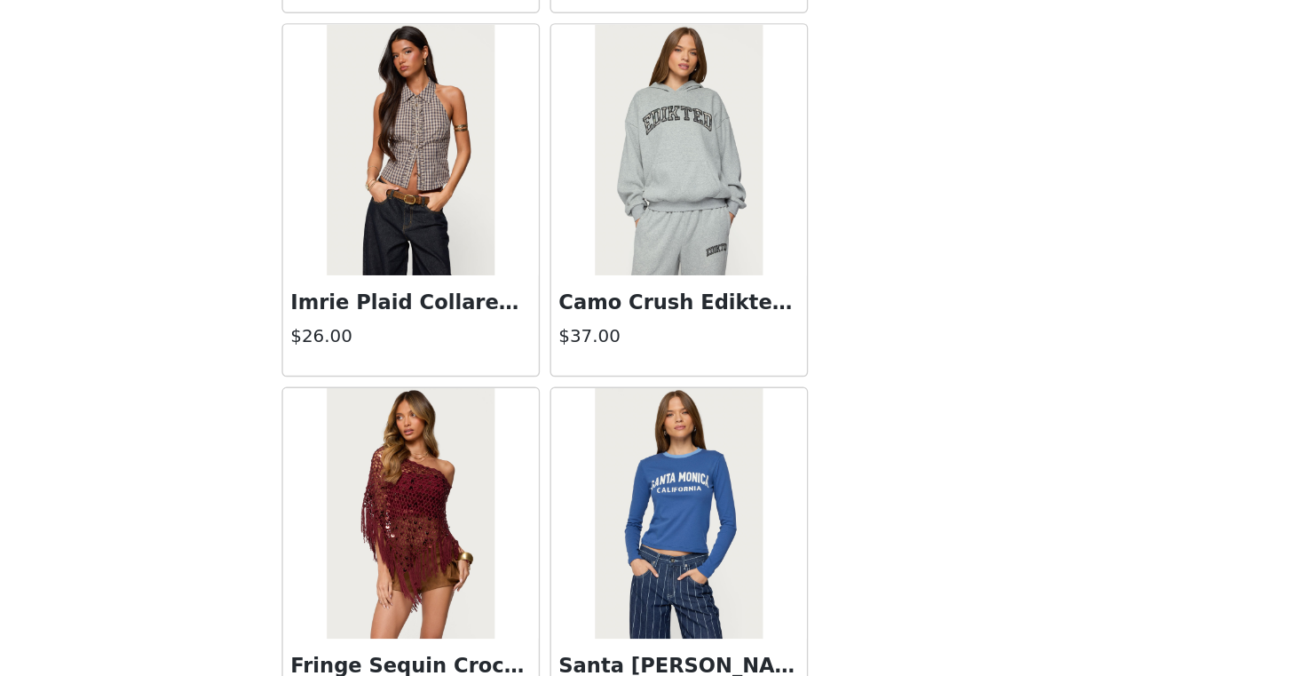
scroll to position [38086, 0]
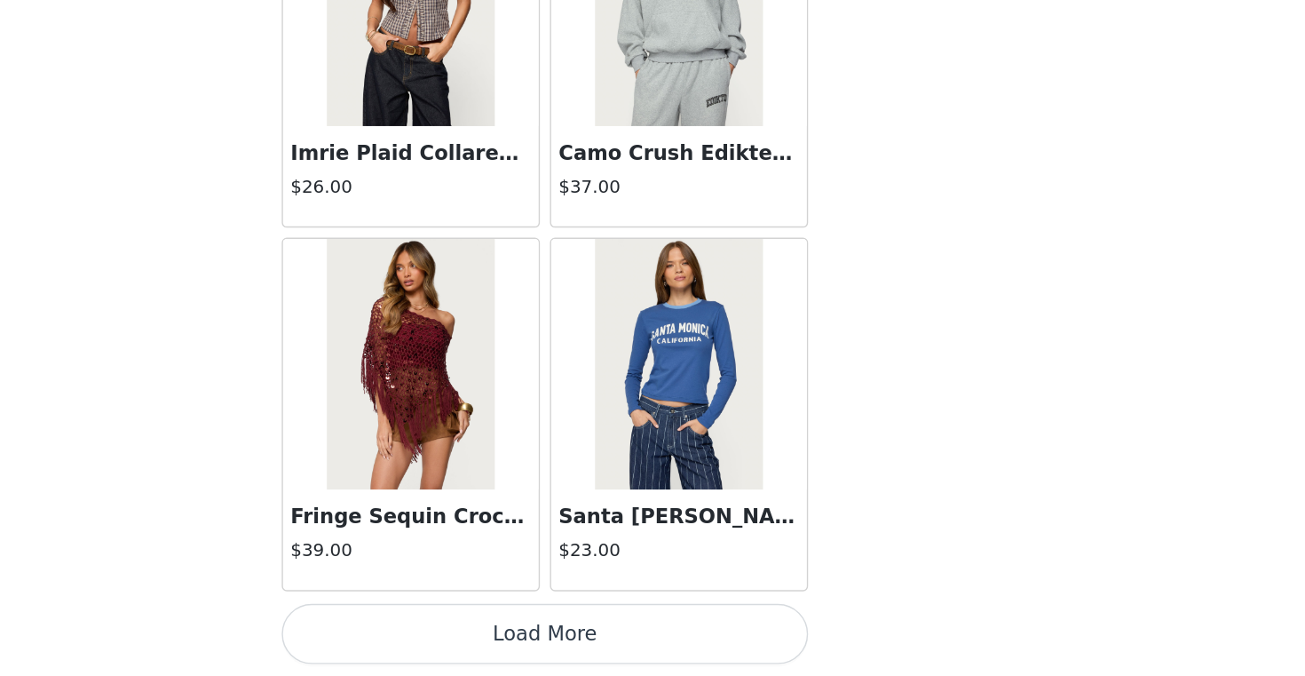
click at [671, 647] on button "Load More" at bounding box center [652, 645] width 373 height 43
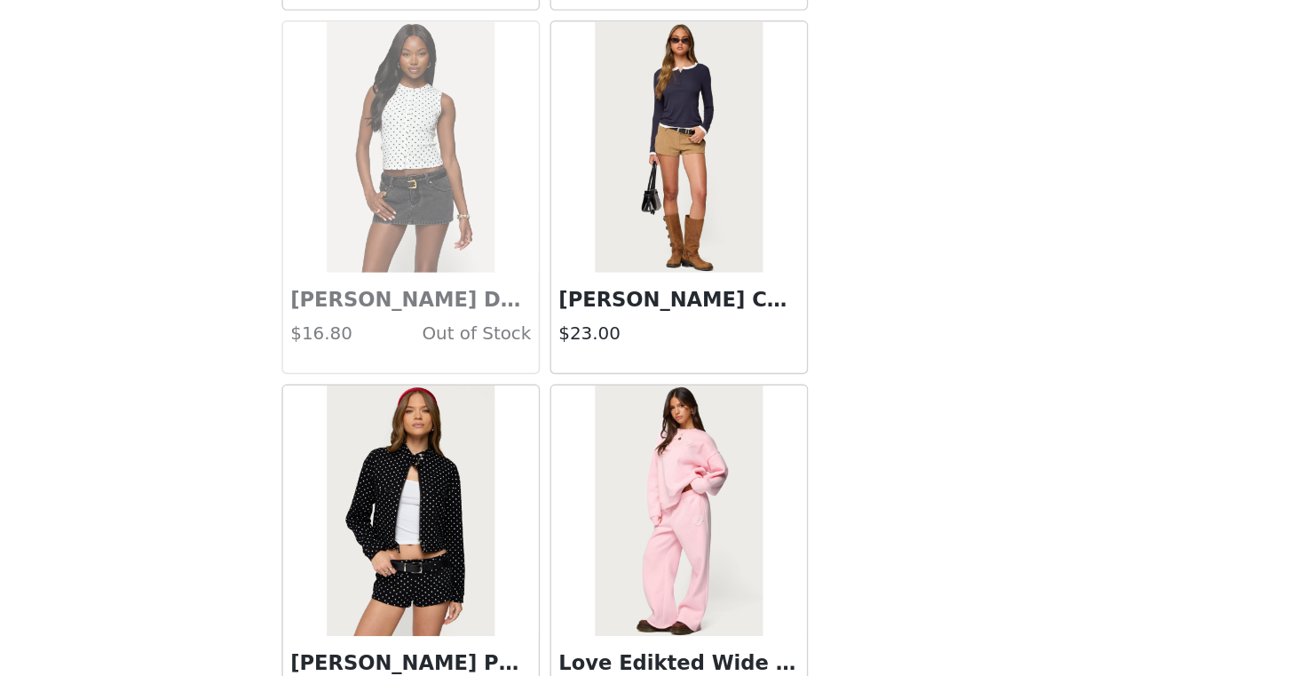
scroll to position [40661, 0]
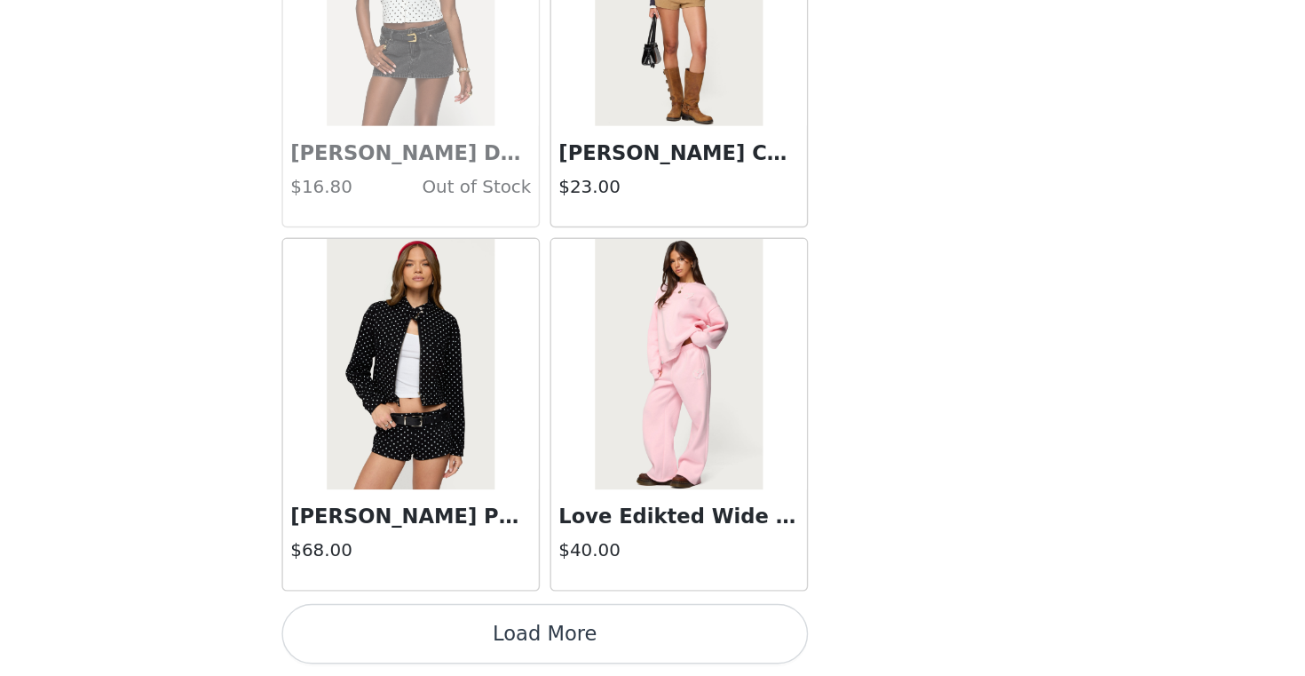
click at [739, 635] on button "Load More" at bounding box center [652, 645] width 373 height 43
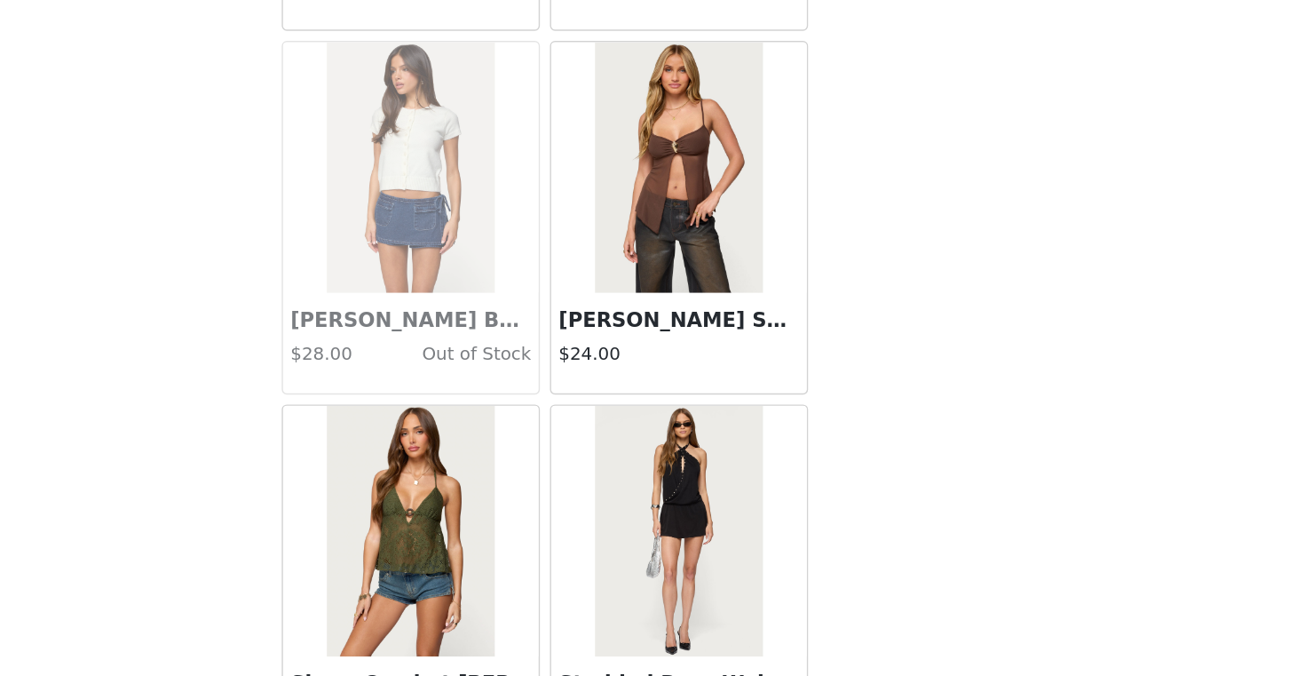
scroll to position [43235, 0]
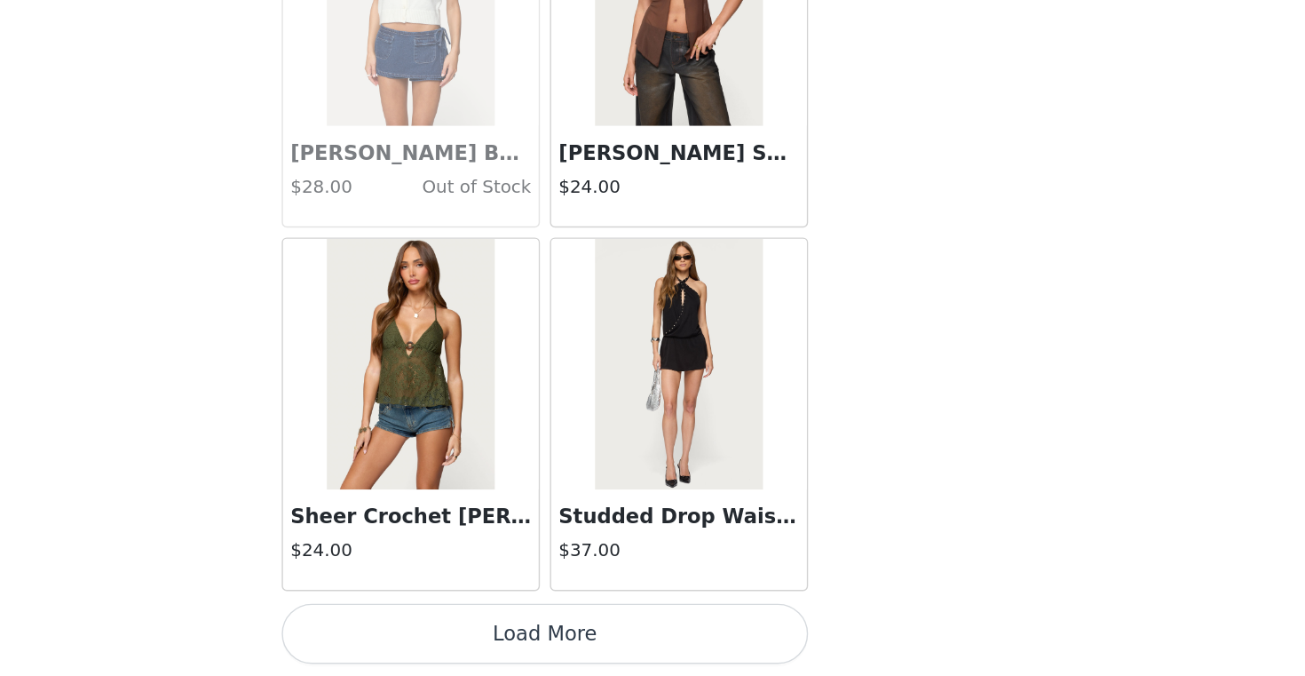
click at [686, 637] on button "Load More" at bounding box center [652, 645] width 373 height 43
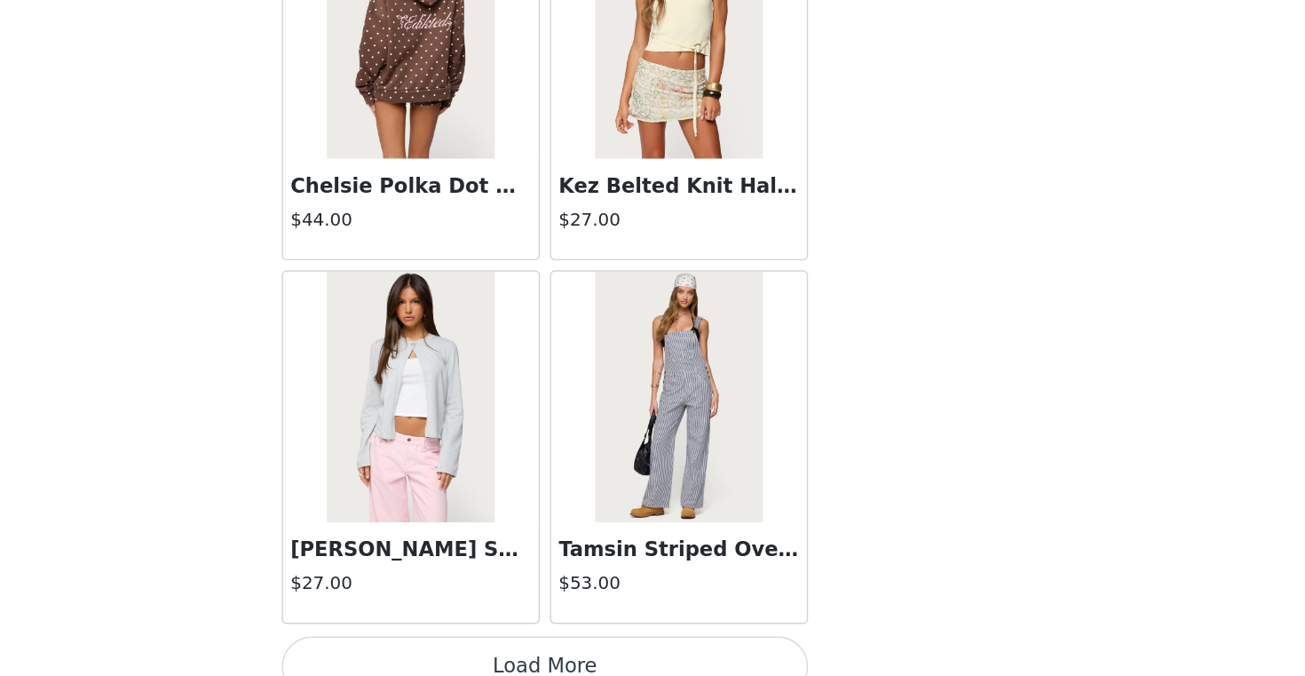
scroll to position [45810, 0]
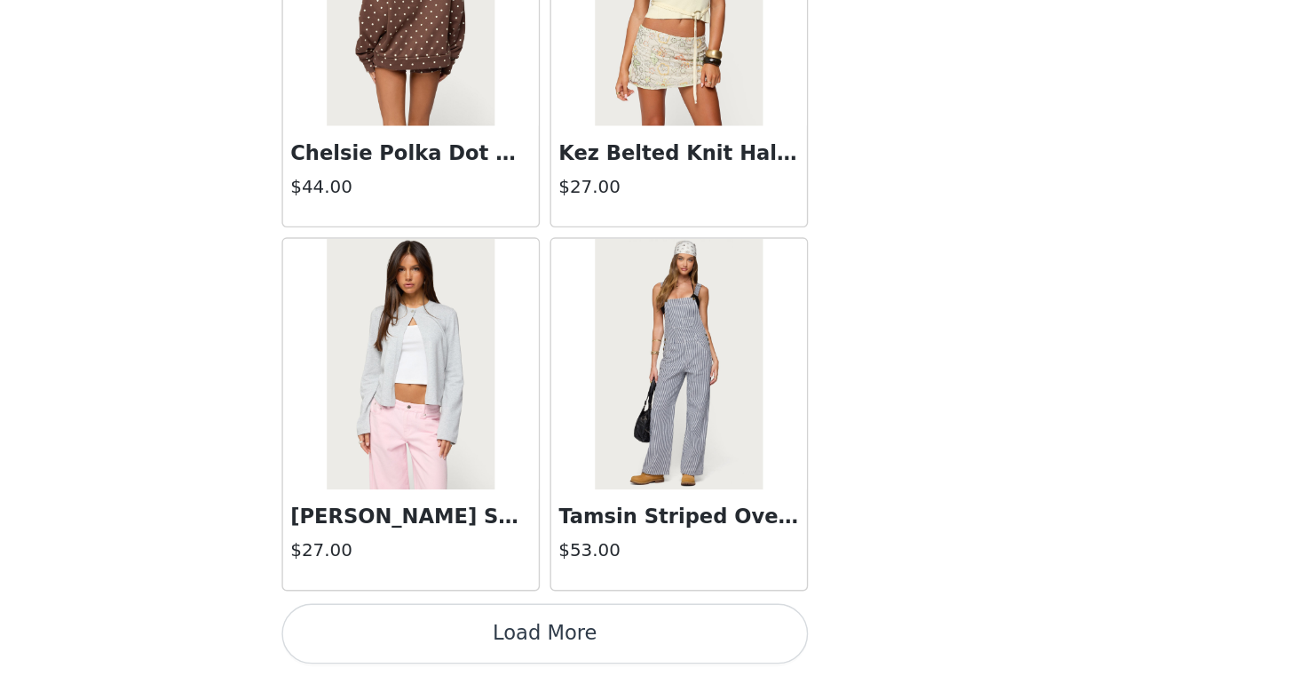
click at [667, 637] on button "Load More" at bounding box center [652, 645] width 373 height 43
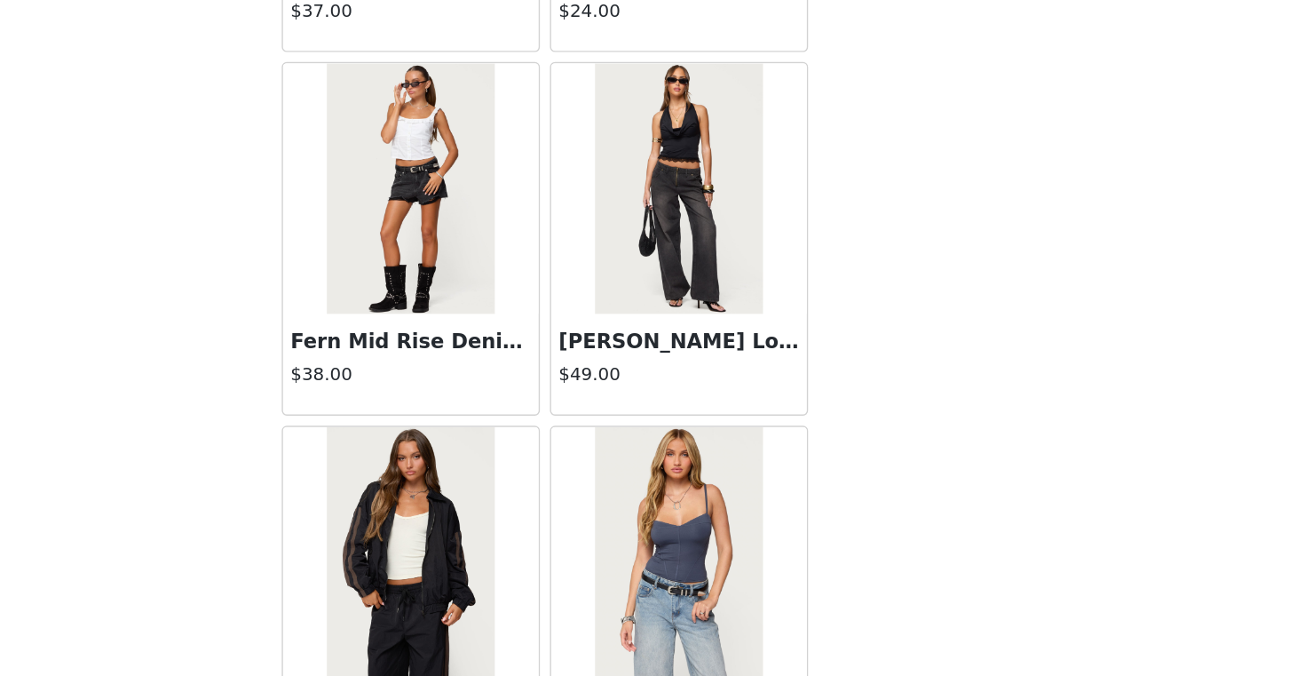
scroll to position [48385, 0]
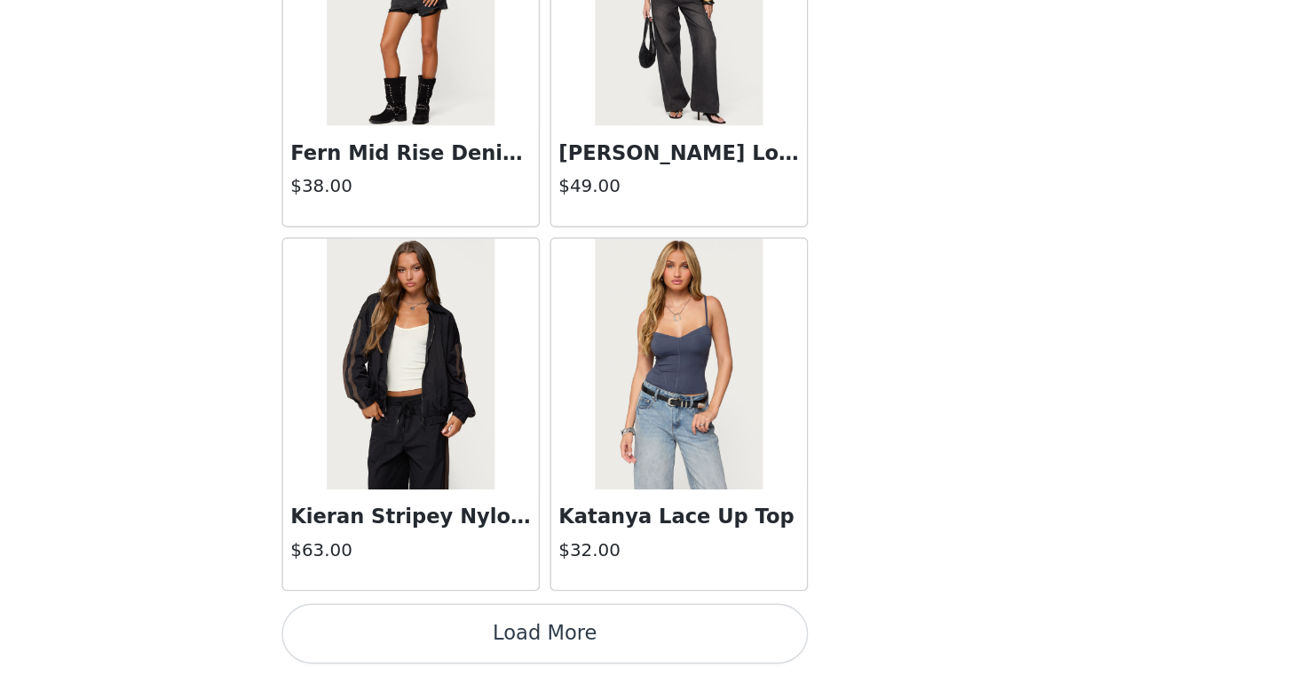
click at [707, 640] on button "Load More" at bounding box center [652, 645] width 373 height 43
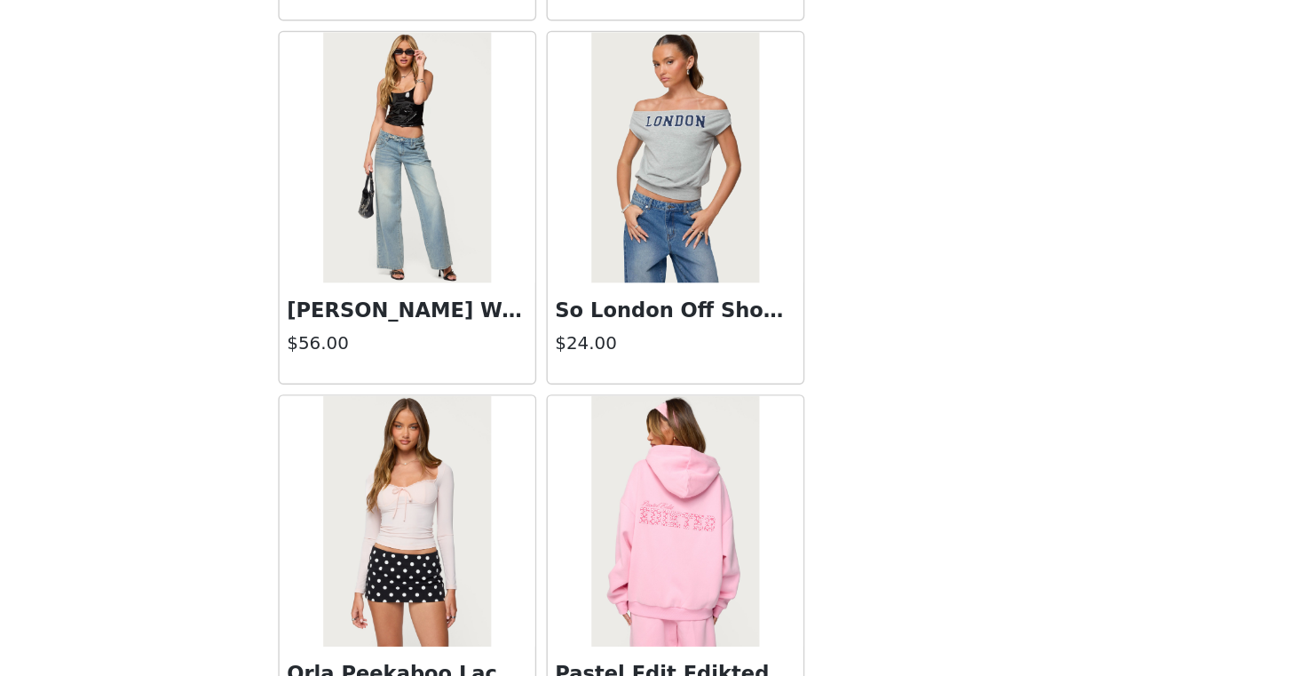
scroll to position [50959, 0]
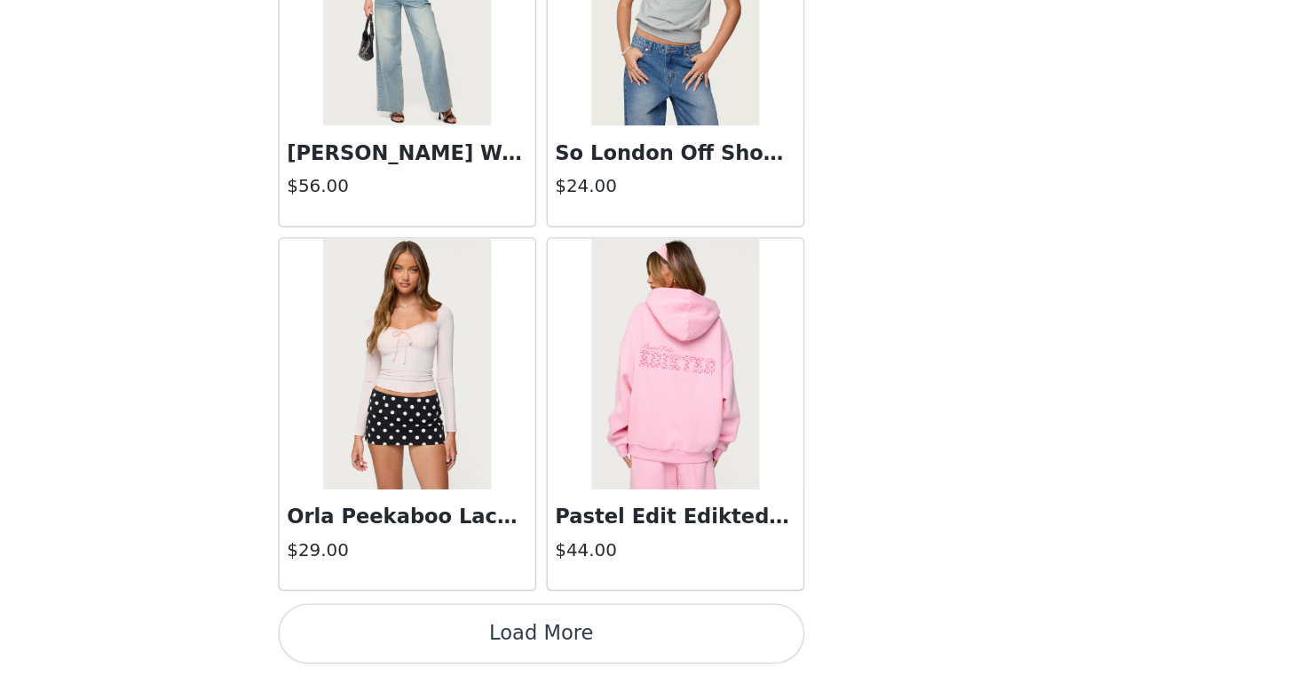
click at [680, 636] on button "Load More" at bounding box center [652, 645] width 373 height 43
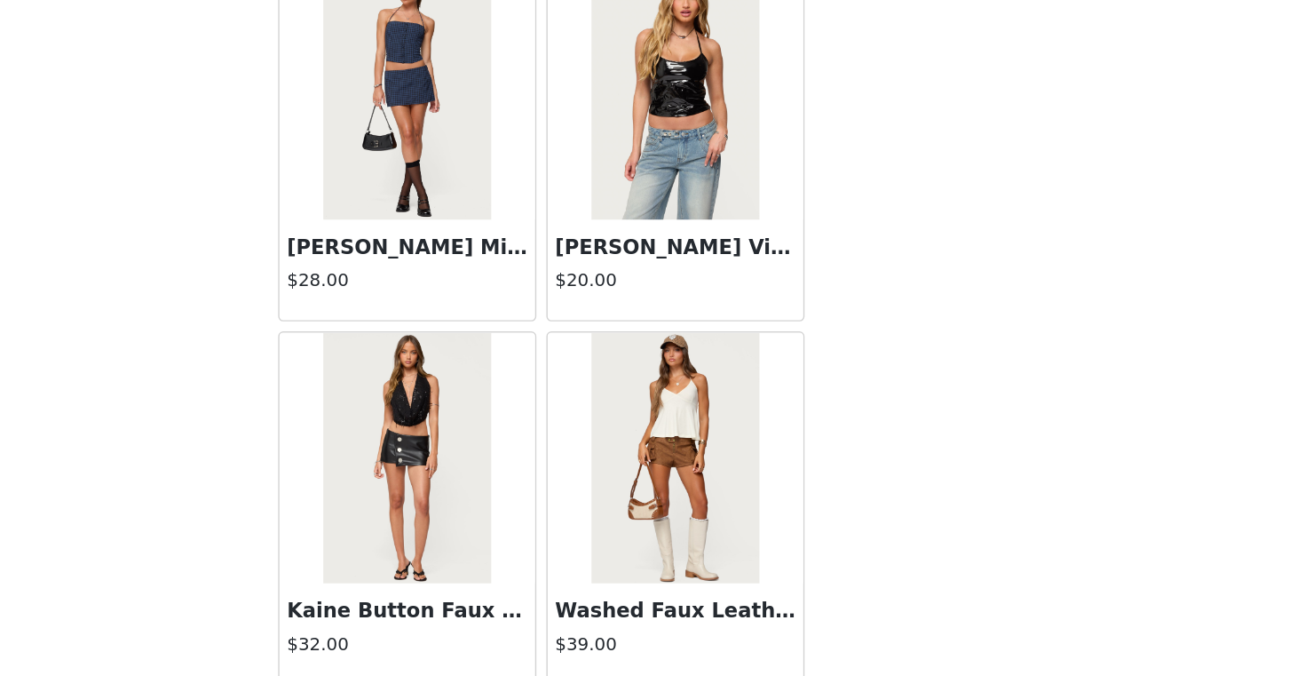
scroll to position [53534, 0]
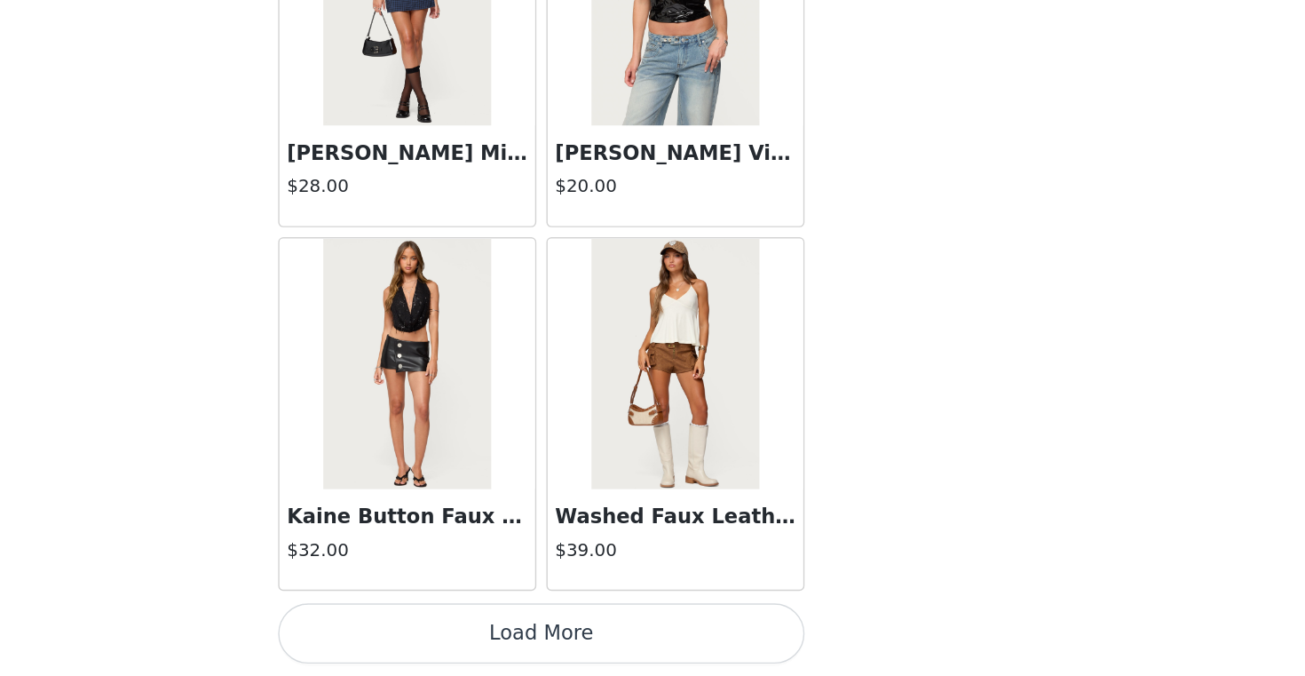
click at [689, 640] on button "Load More" at bounding box center [652, 645] width 373 height 43
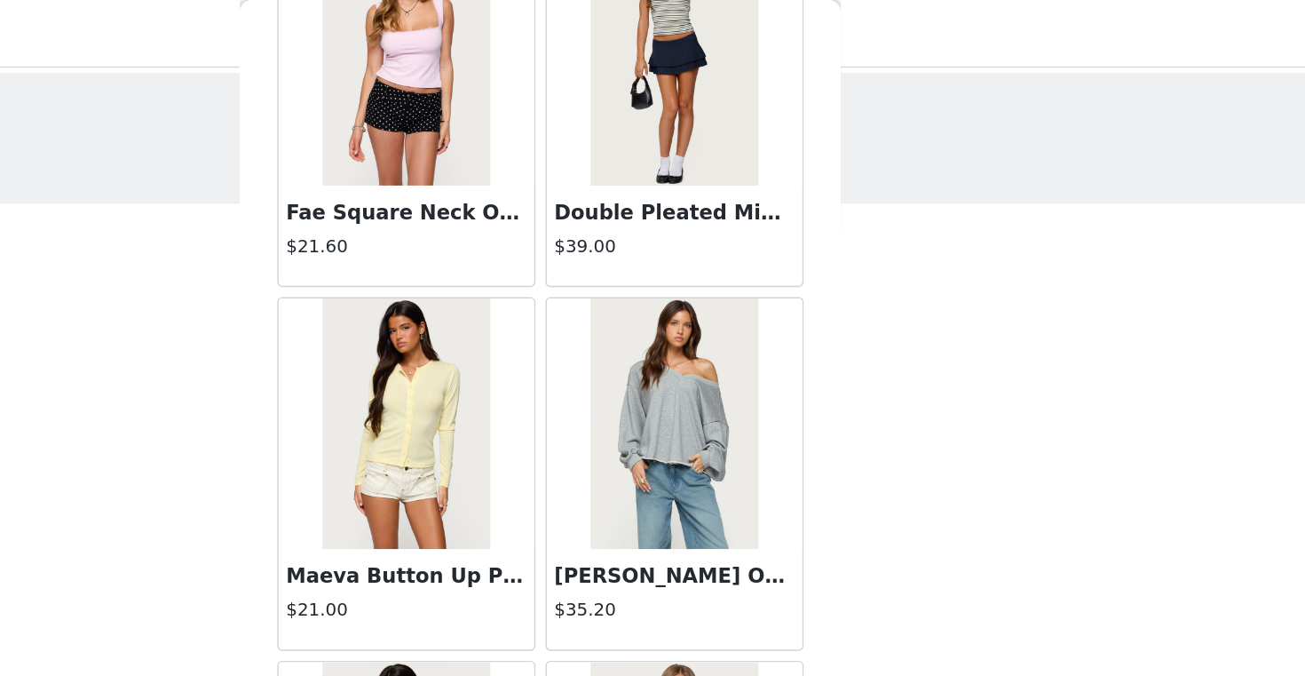
scroll to position [7356, 0]
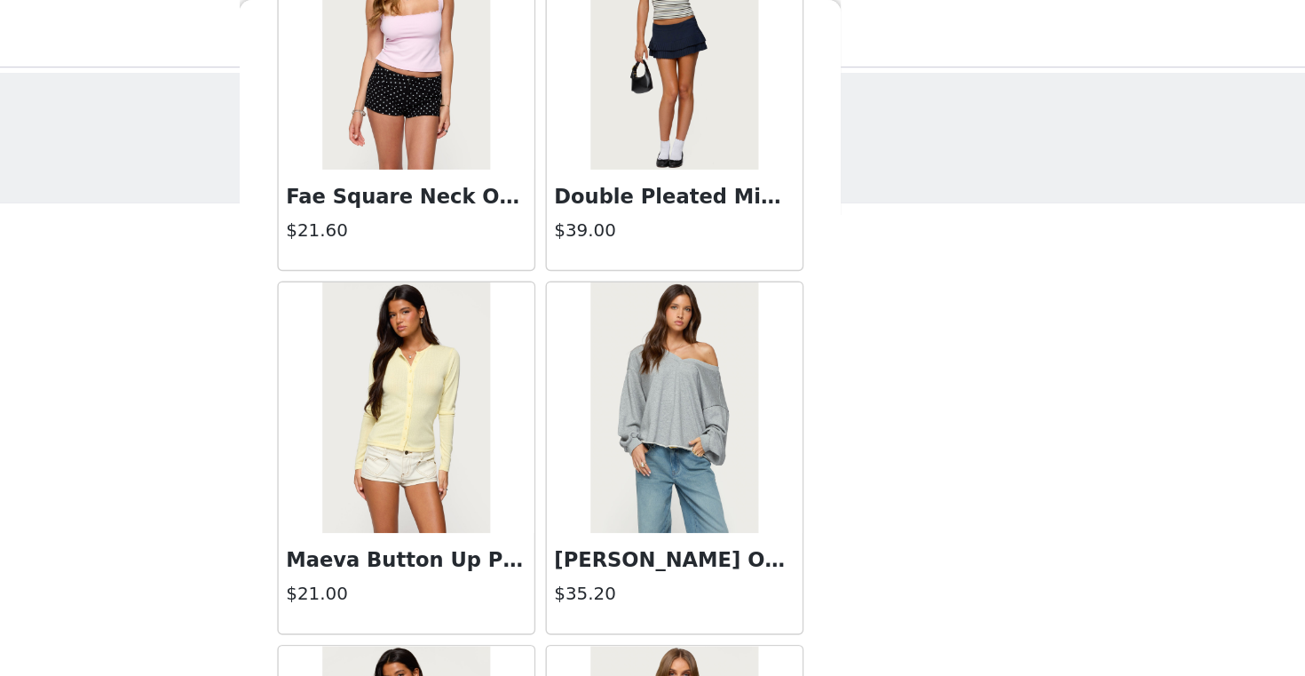
click at [756, 297] on img at bounding box center [747, 289] width 118 height 178
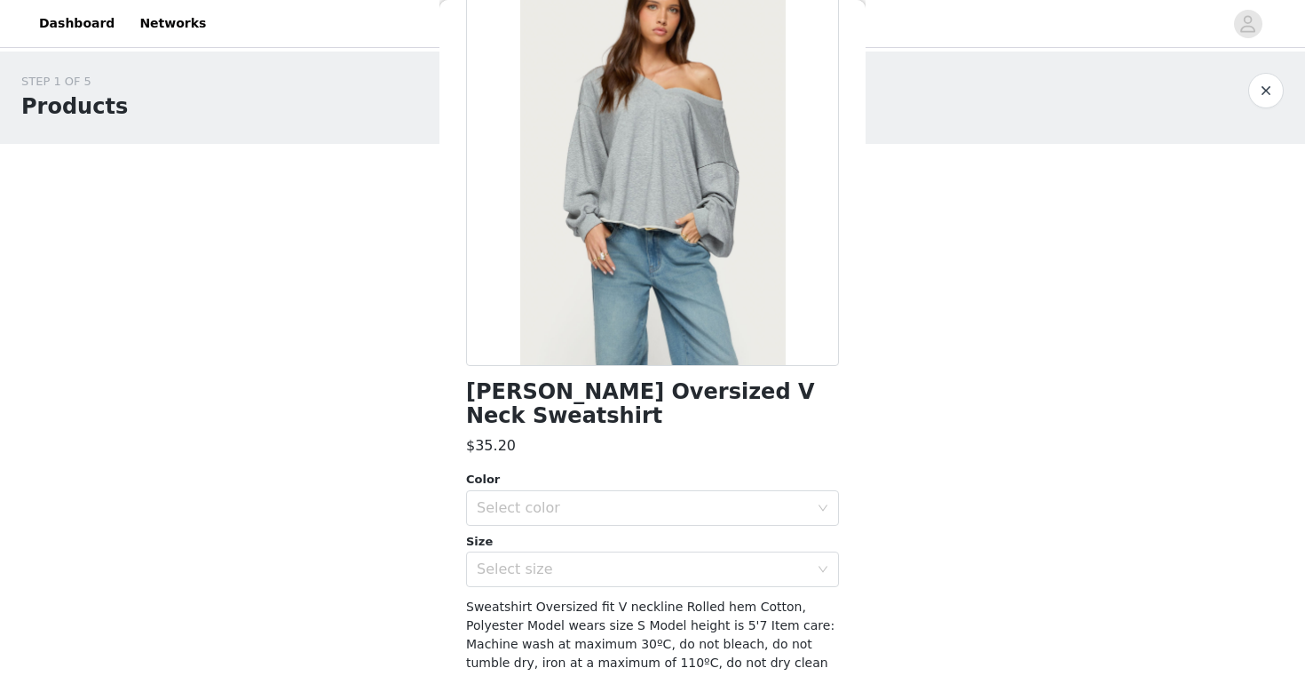
scroll to position [0, 0]
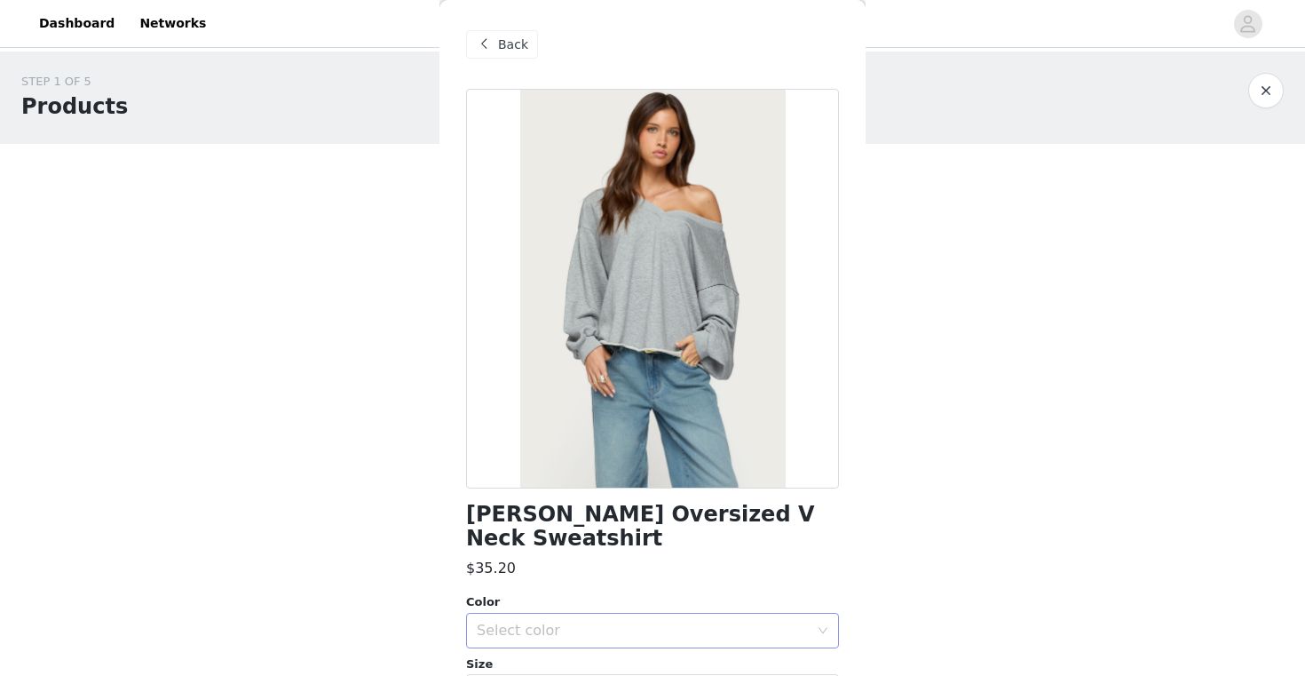
click at [638, 621] on div "Select color" at bounding box center [643, 630] width 332 height 18
click at [607, 641] on li "GRAY MELANGE" at bounding box center [652, 645] width 373 height 28
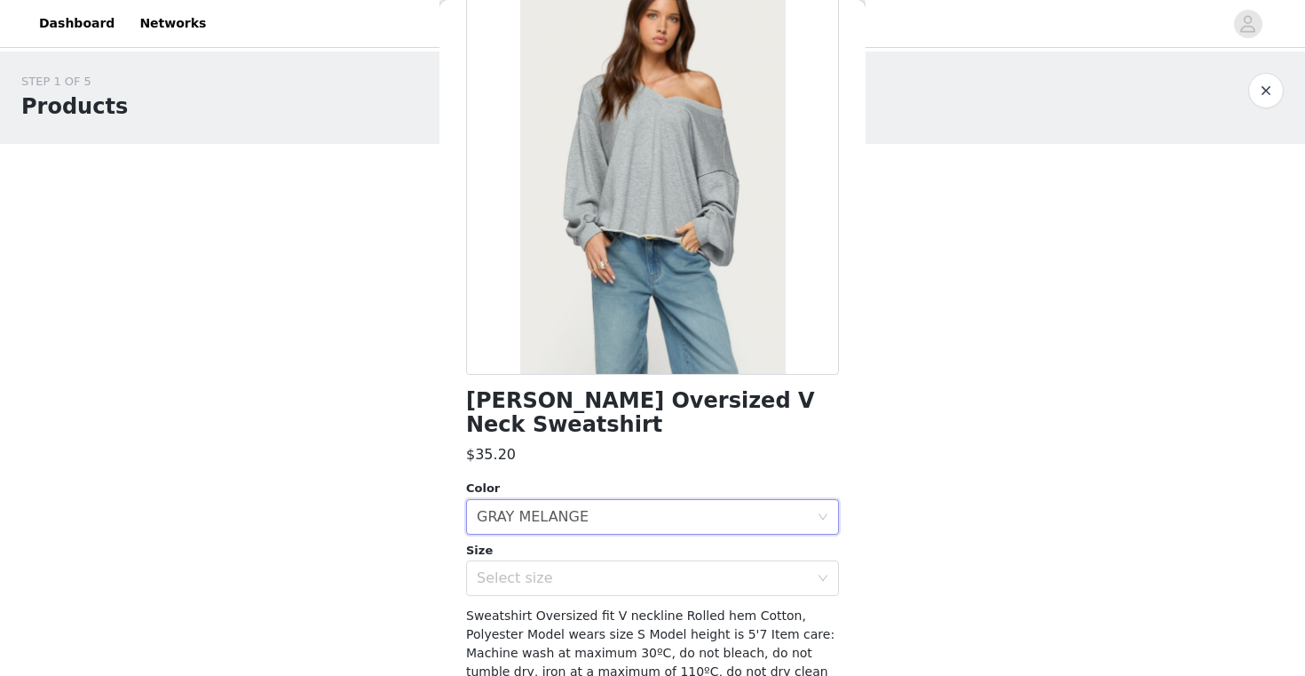
scroll to position [170, 0]
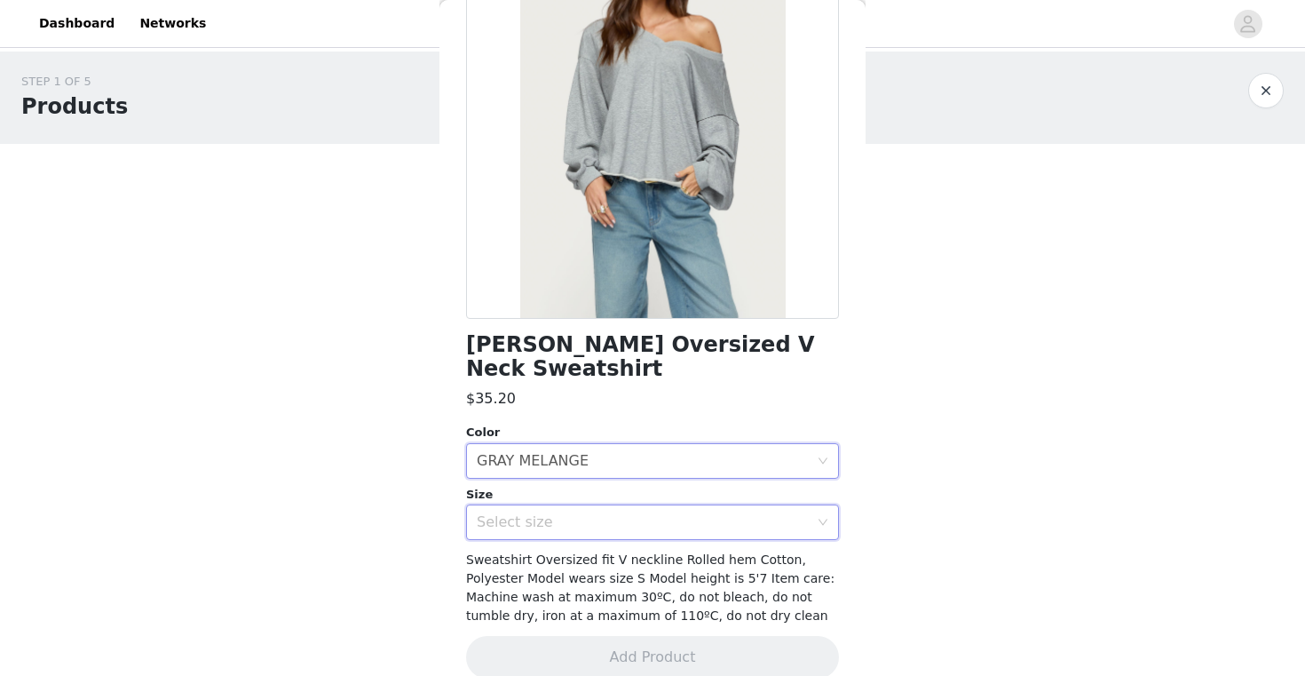
click at [664, 508] on div "Select size" at bounding box center [647, 522] width 340 height 34
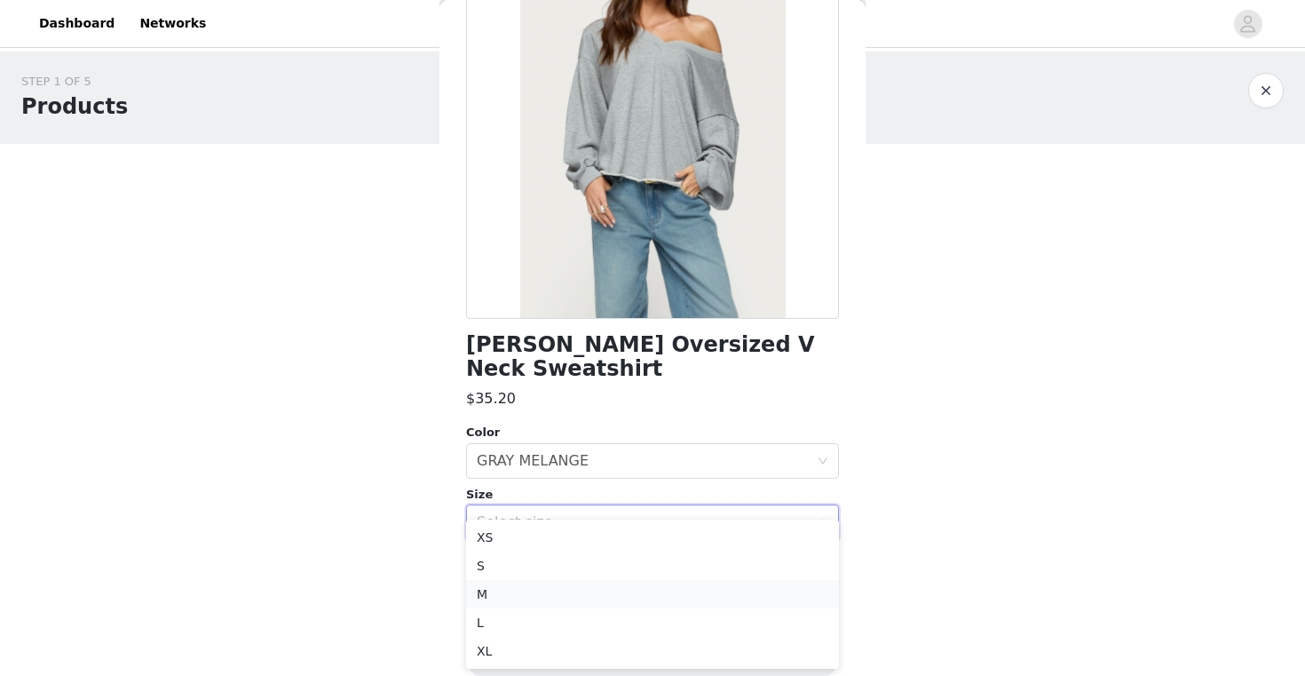
click at [613, 584] on li "M" at bounding box center [652, 594] width 373 height 28
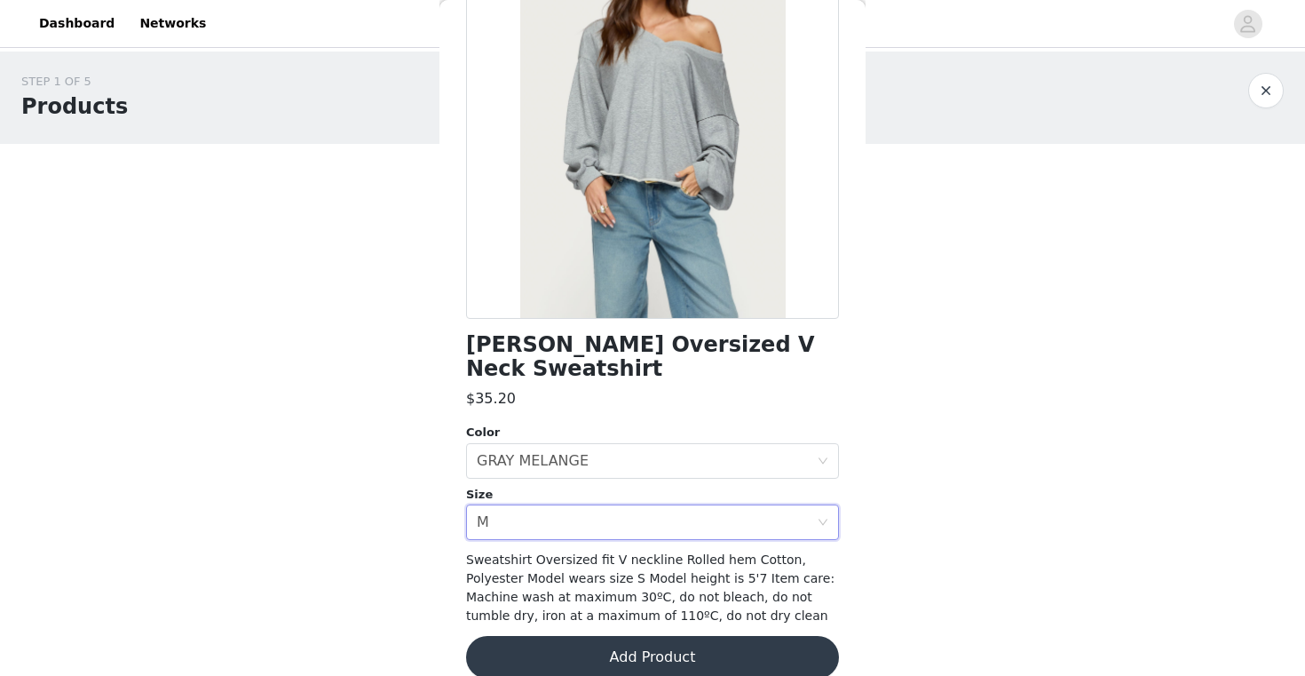
click at [682, 636] on button "Add Product" at bounding box center [652, 657] width 373 height 43
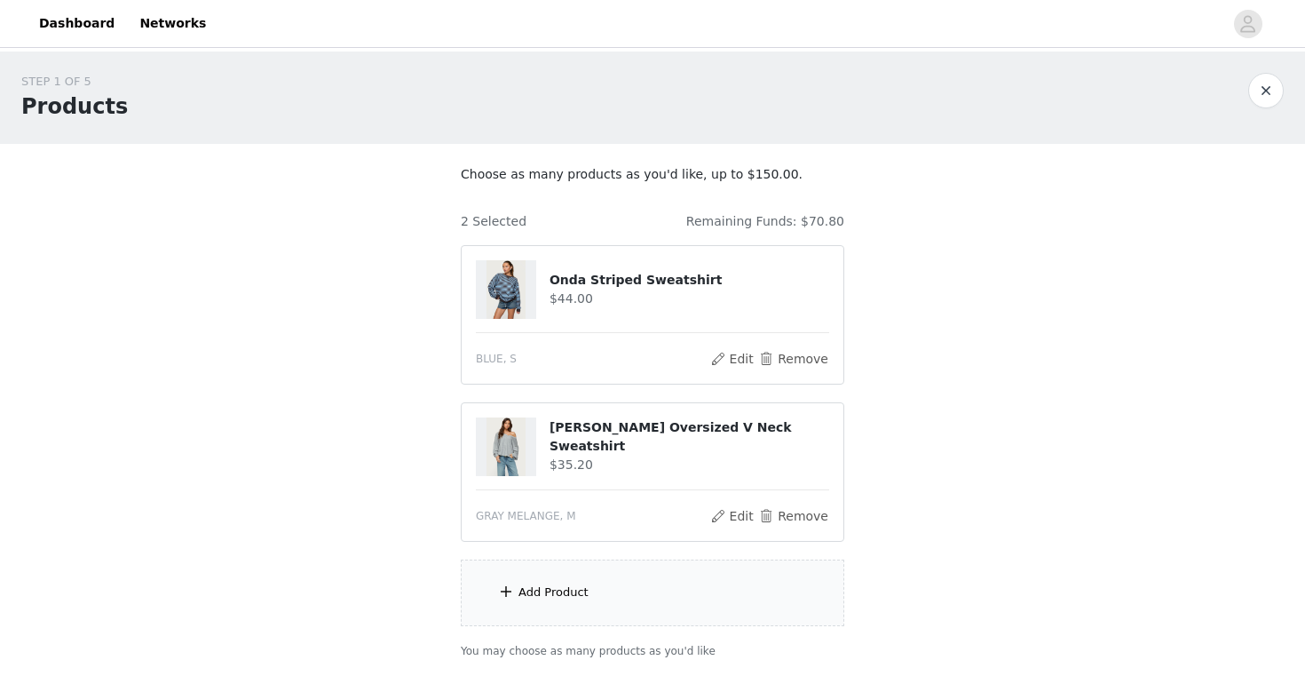
click at [520, 308] on img at bounding box center [506, 289] width 39 height 59
click at [731, 358] on button "Edit" at bounding box center [731, 358] width 45 height 21
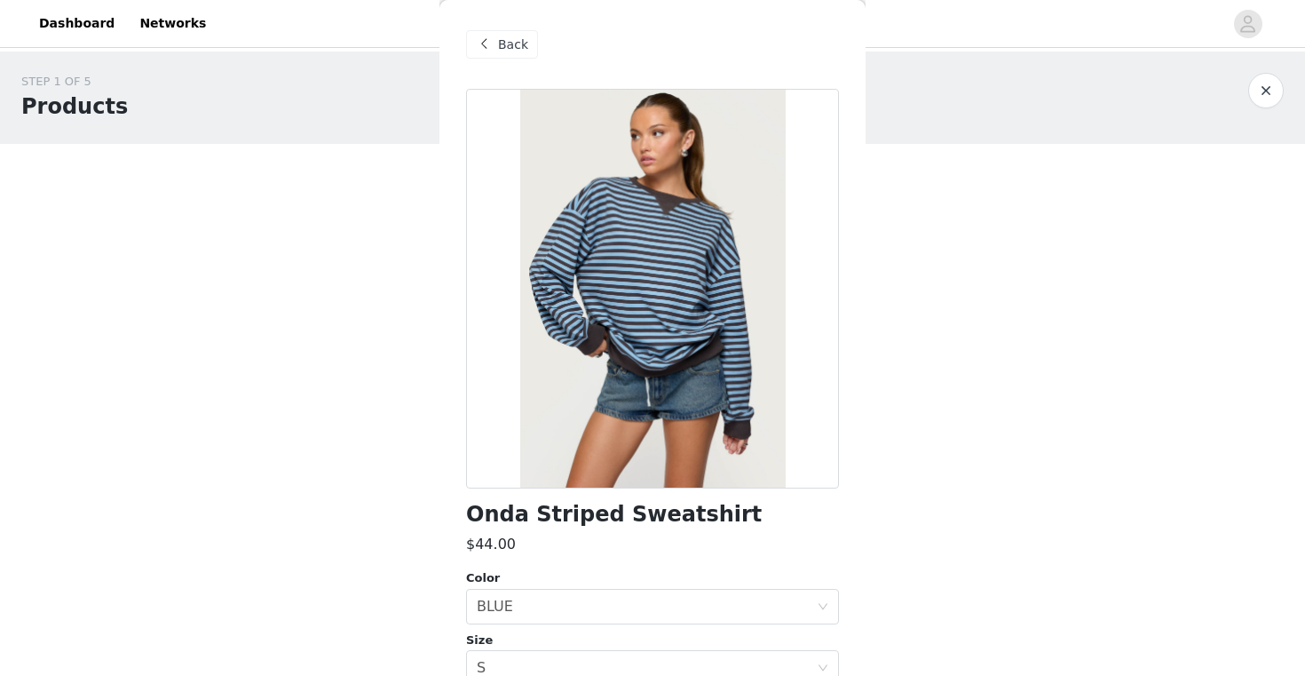
scroll to position [132, 0]
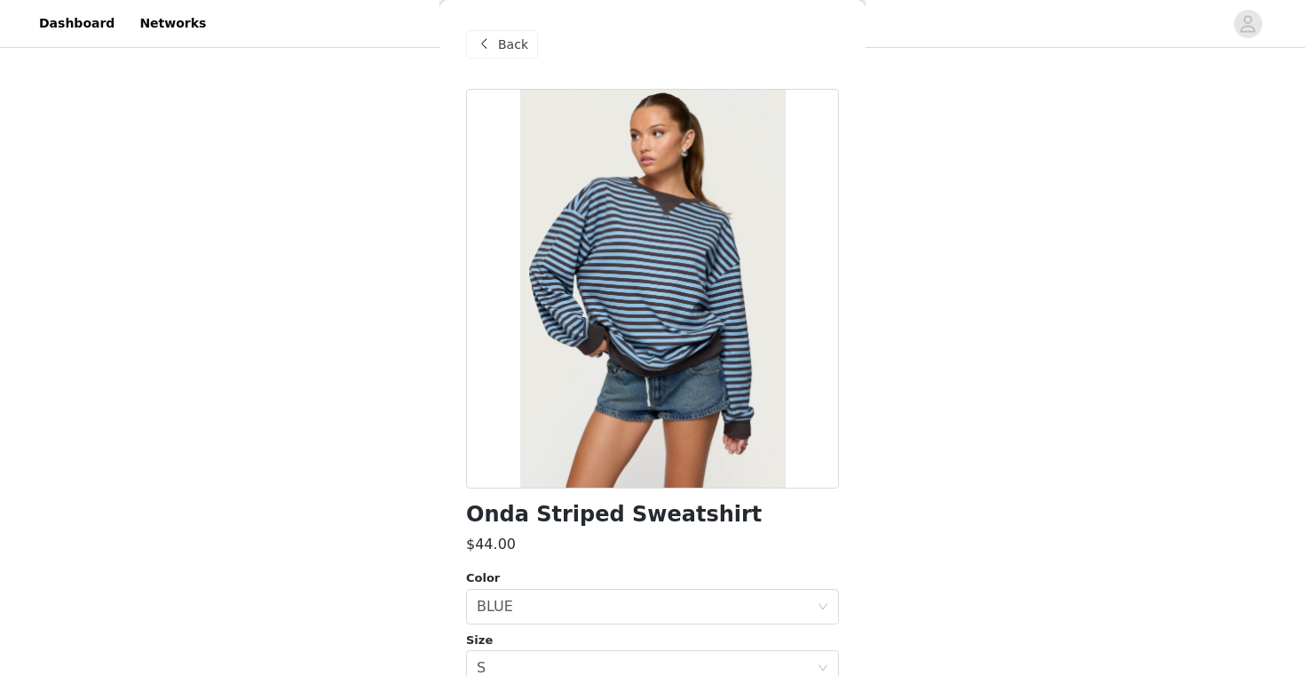
click at [510, 46] on span "Back" at bounding box center [513, 45] width 30 height 19
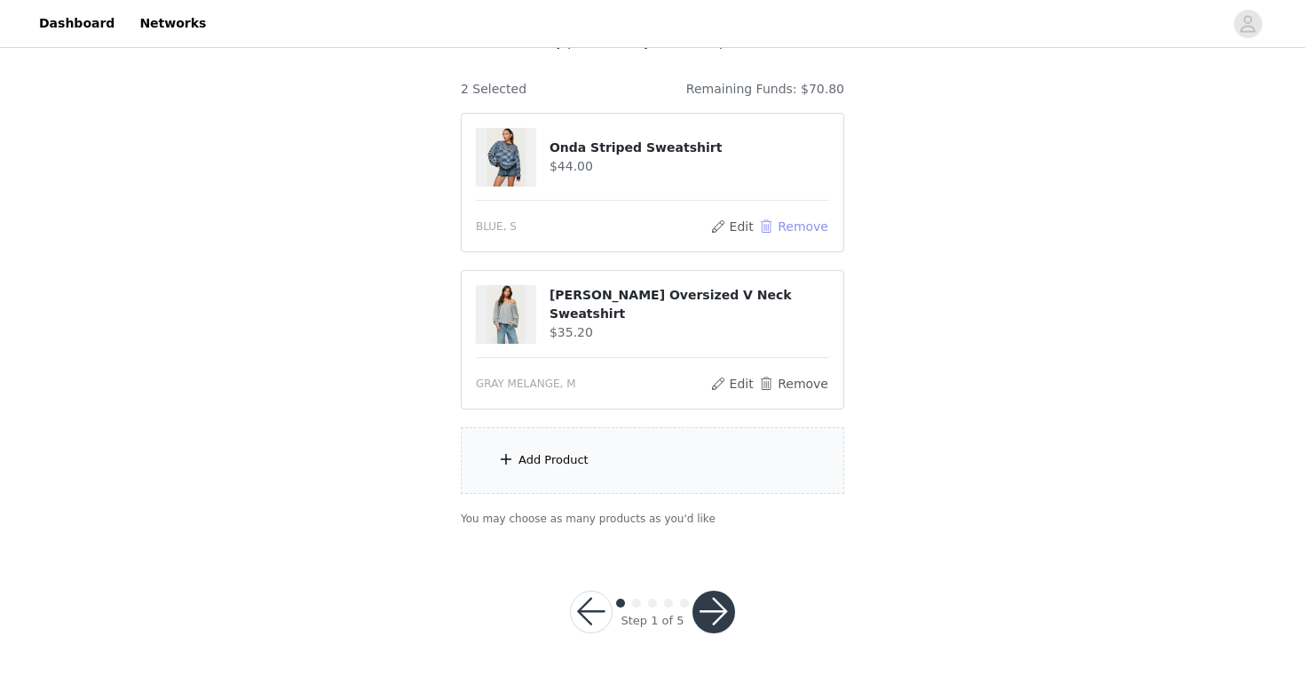
click at [794, 233] on button "Remove" at bounding box center [793, 226] width 71 height 21
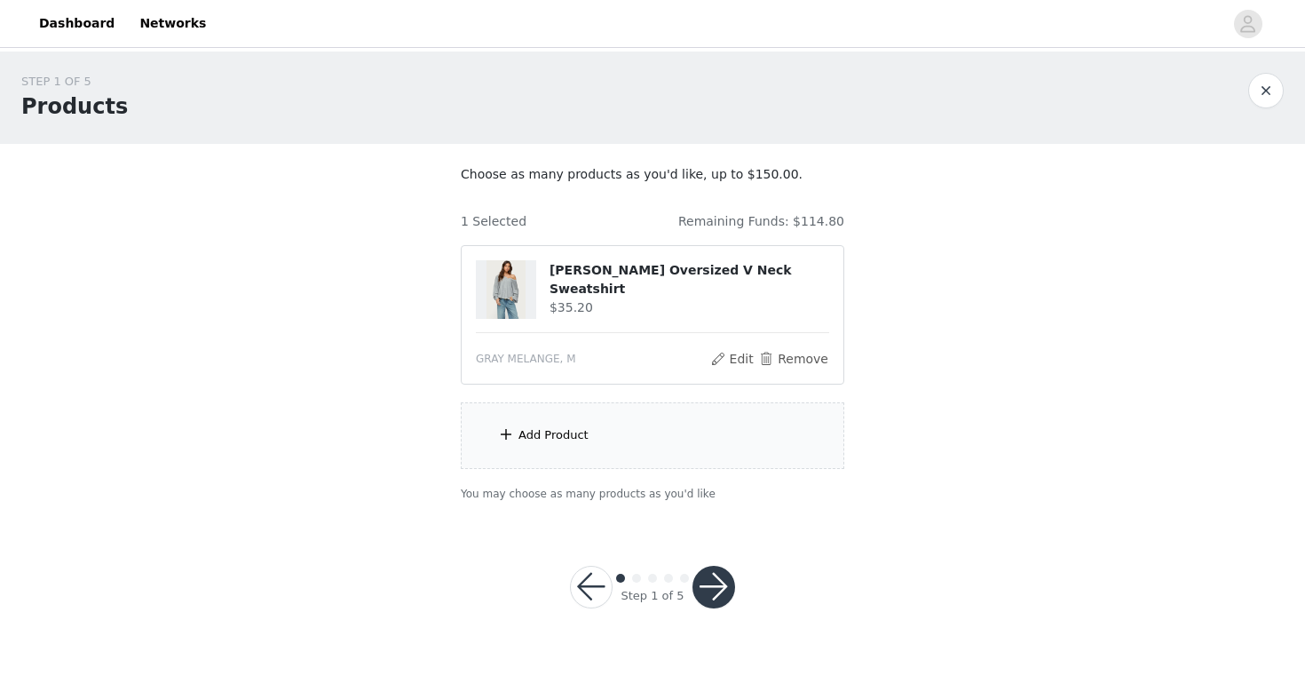
scroll to position [0, 0]
click at [545, 423] on div "Add Product" at bounding box center [653, 435] width 384 height 67
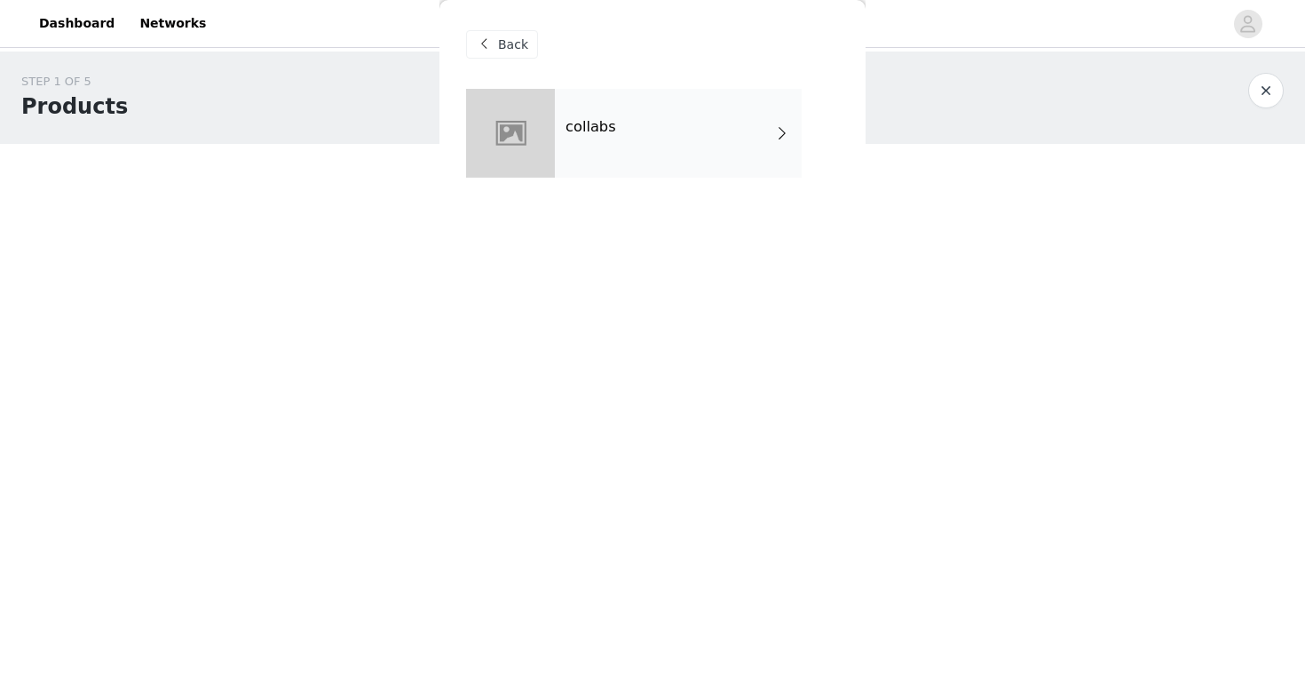
click at [680, 156] on div "collabs" at bounding box center [678, 133] width 247 height 89
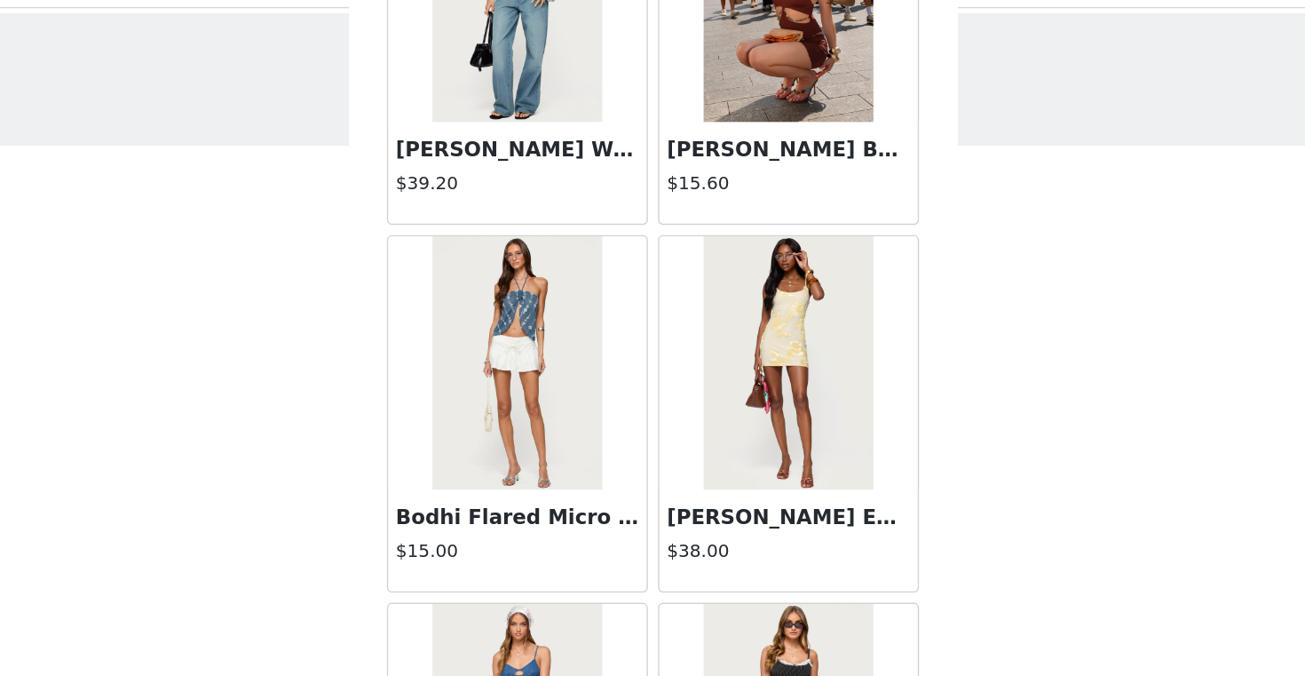
scroll to position [2041, 0]
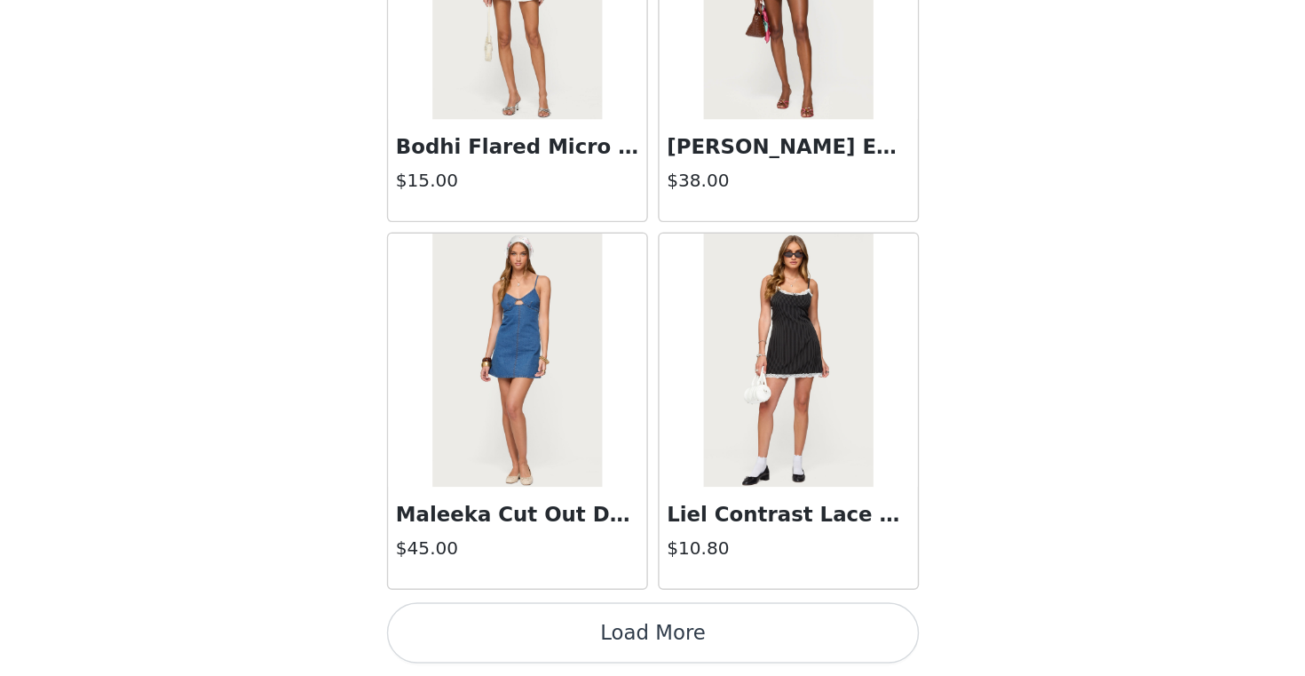
click at [641, 651] on button "Load More" at bounding box center [652, 645] width 373 height 43
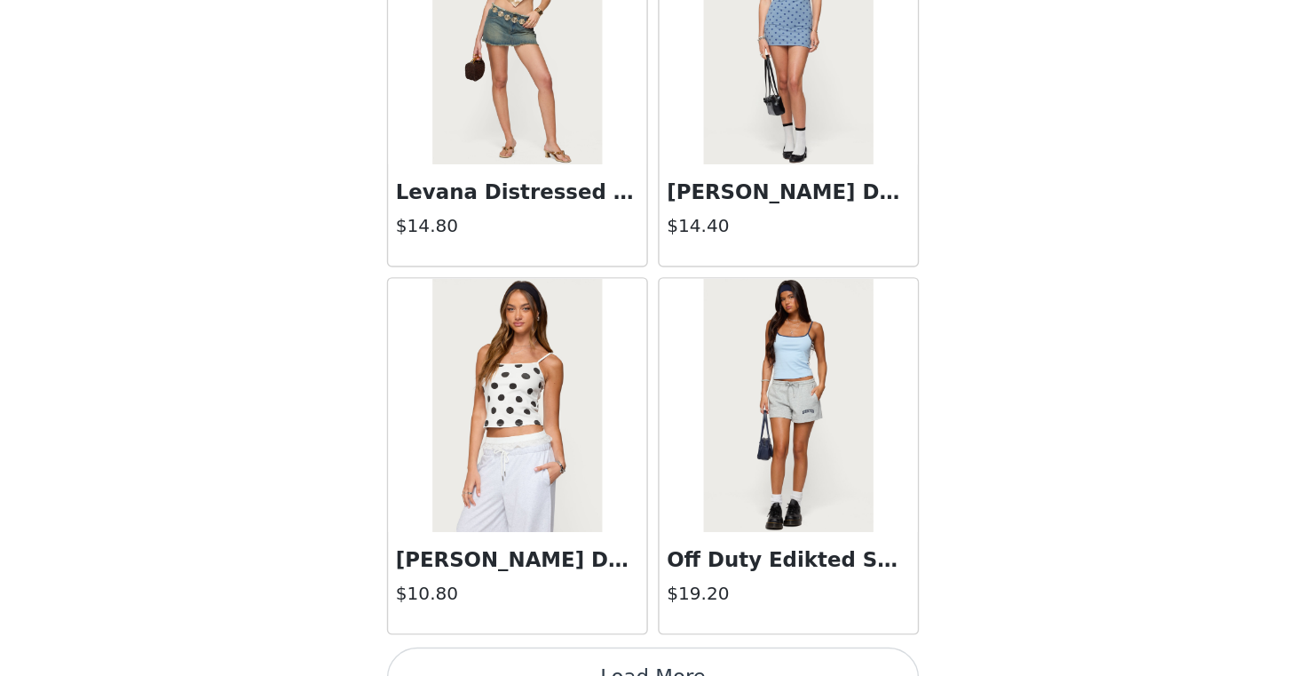
scroll to position [4616, 0]
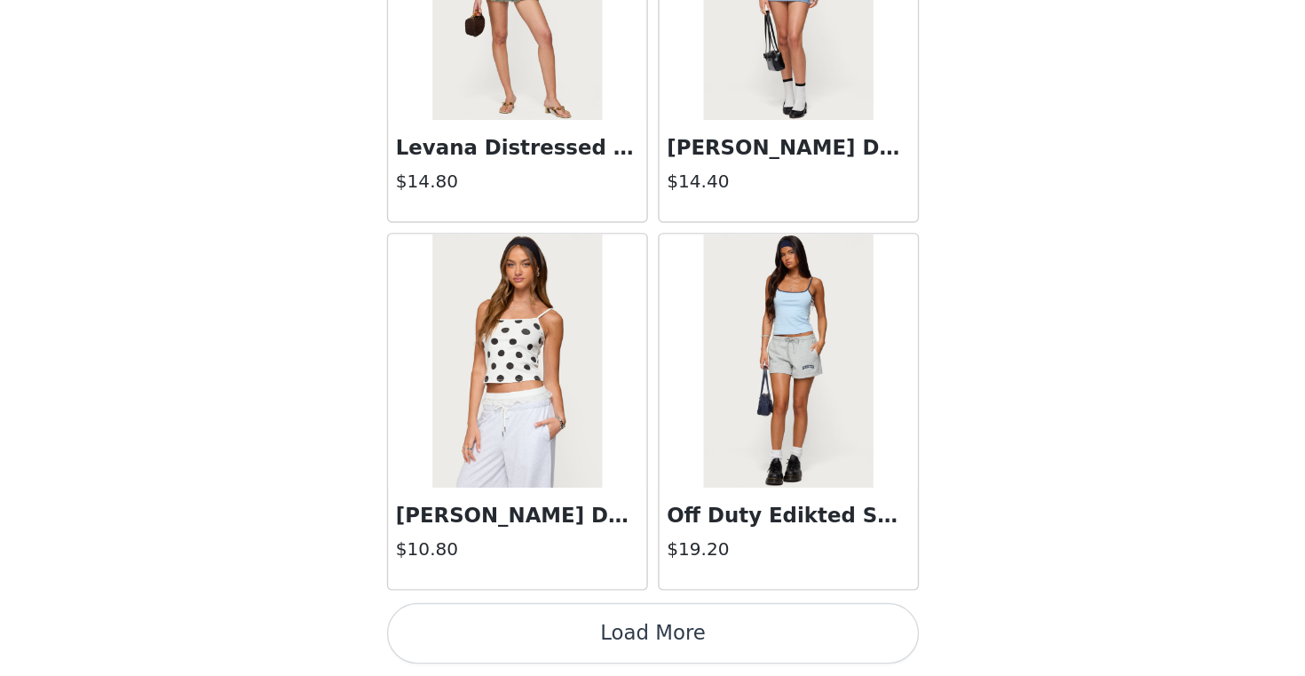
click at [707, 628] on button "Load More" at bounding box center [652, 645] width 373 height 43
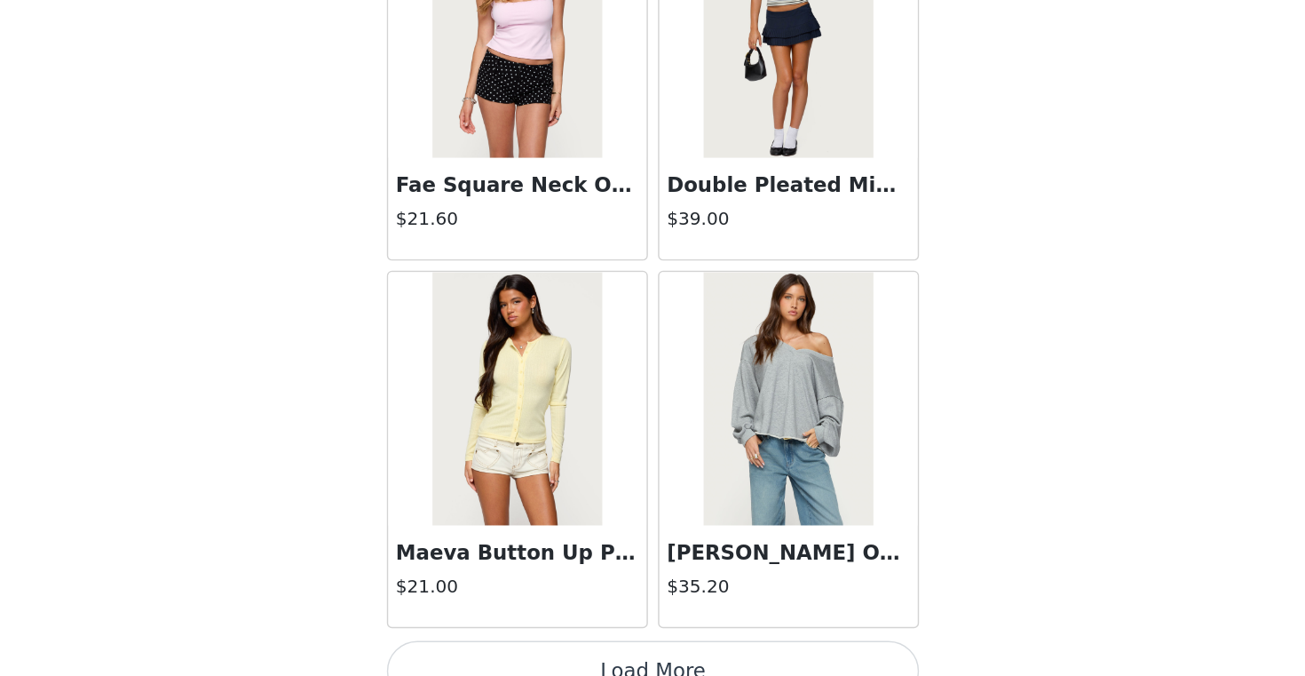
scroll to position [7190, 0]
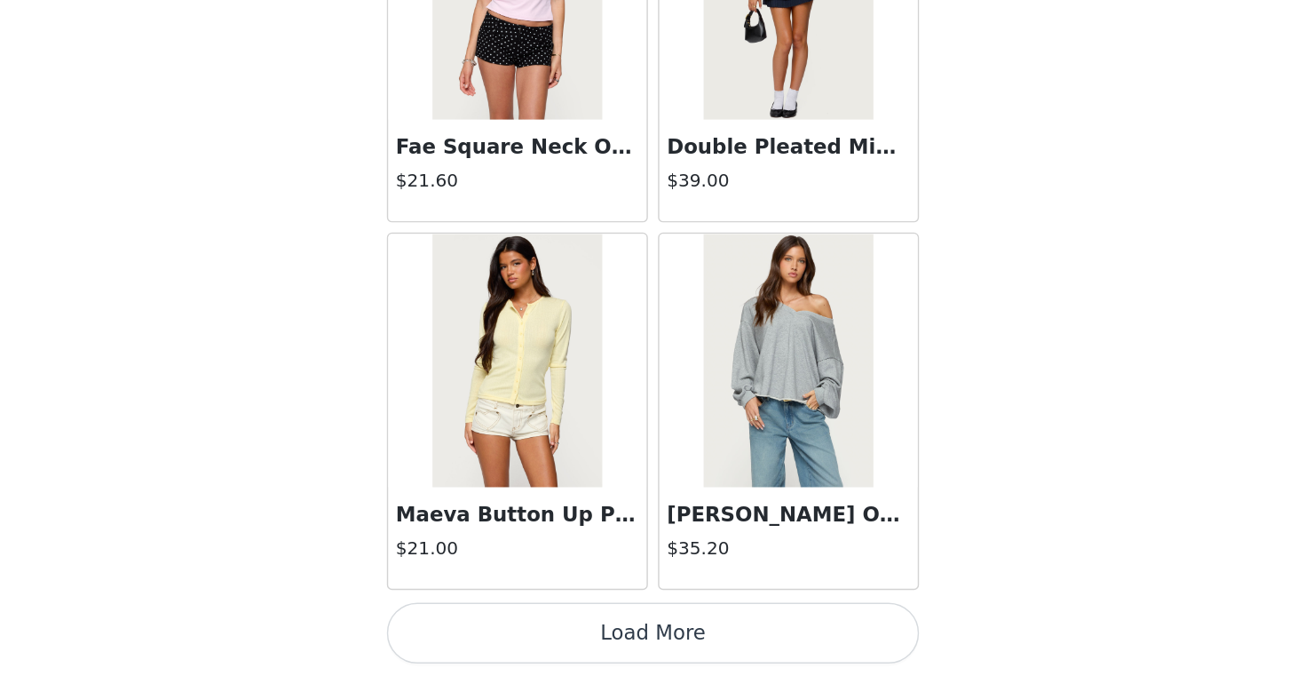
click at [672, 642] on button "Load More" at bounding box center [652, 645] width 373 height 43
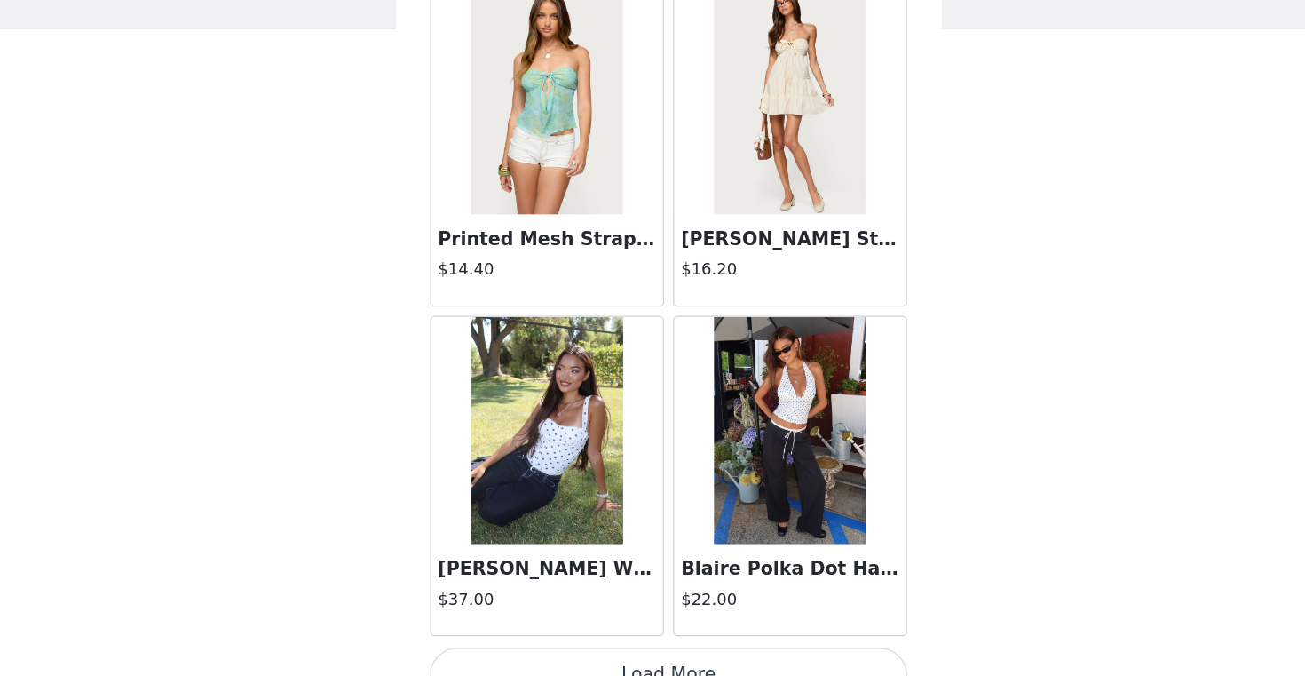
scroll to position [9765, 0]
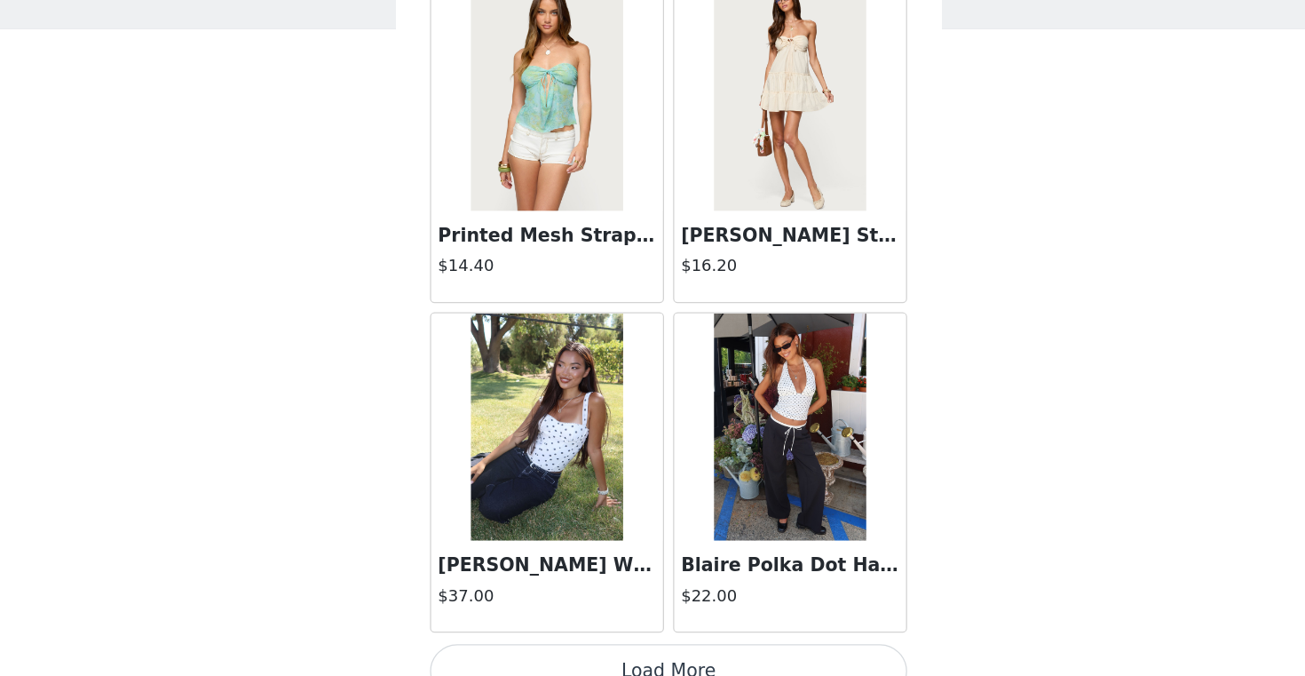
click at [688, 633] on button "Load More" at bounding box center [652, 645] width 373 height 43
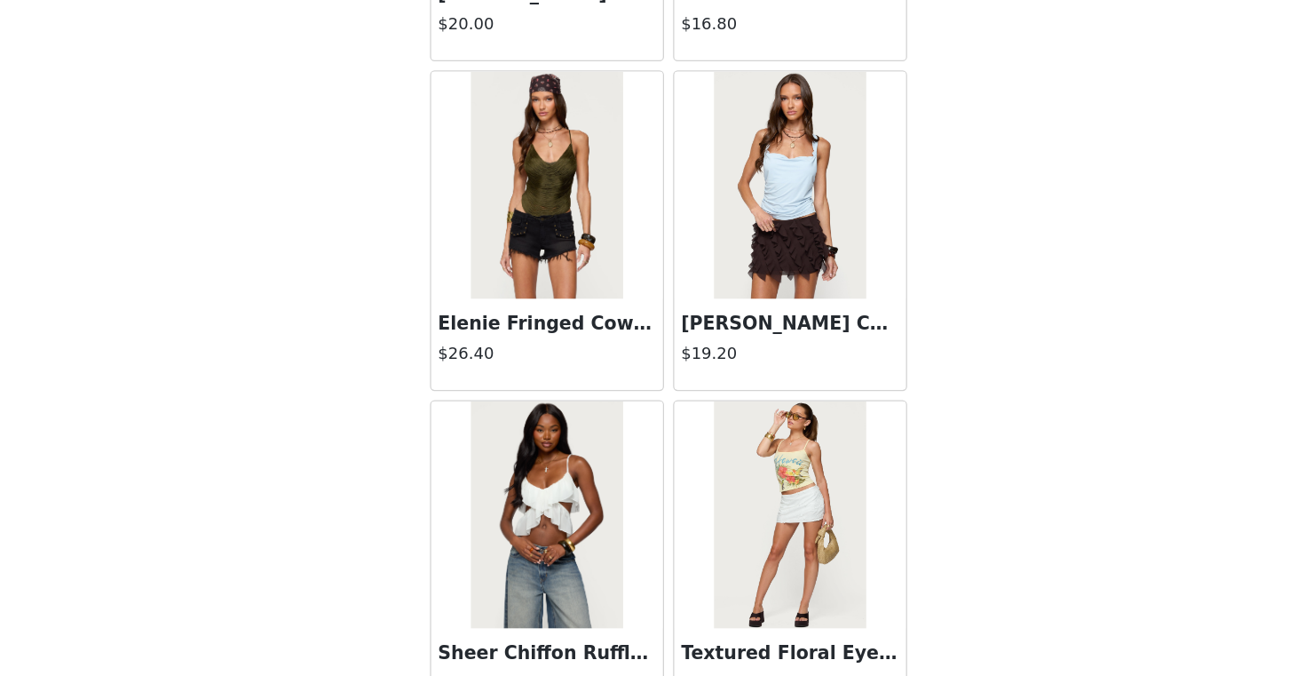
scroll to position [12264, 0]
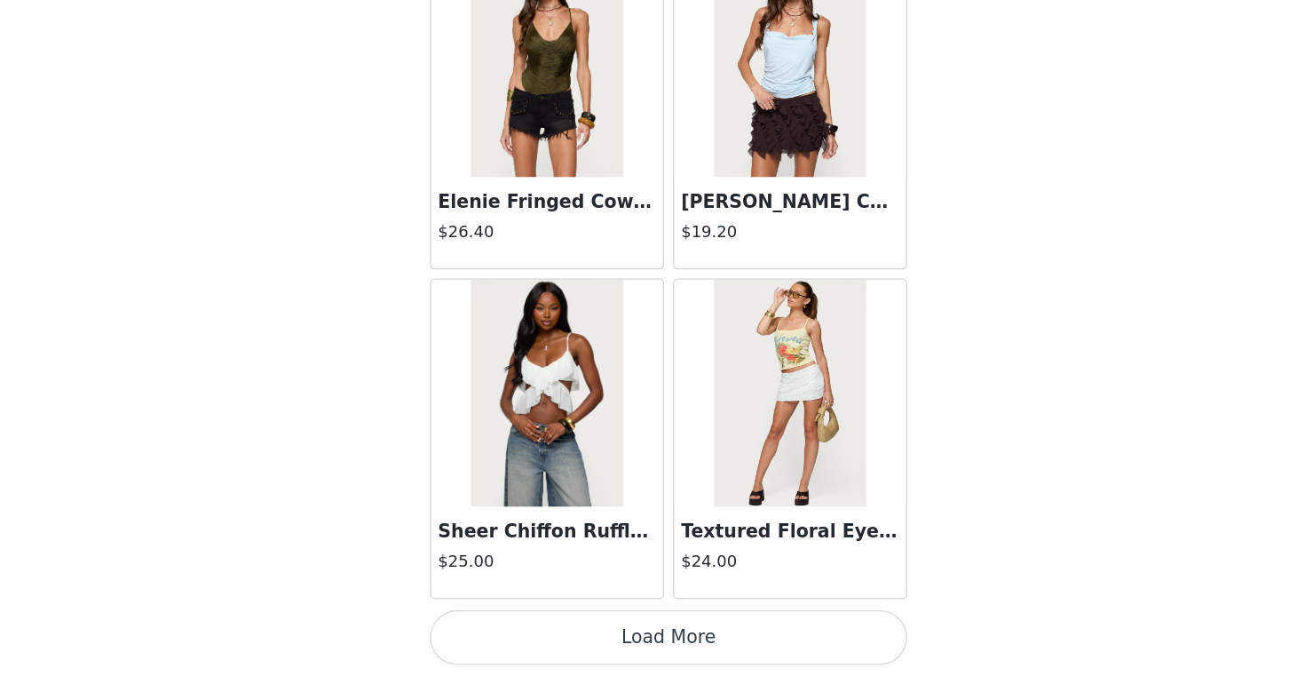
click at [688, 661] on button "Load More" at bounding box center [652, 645] width 373 height 43
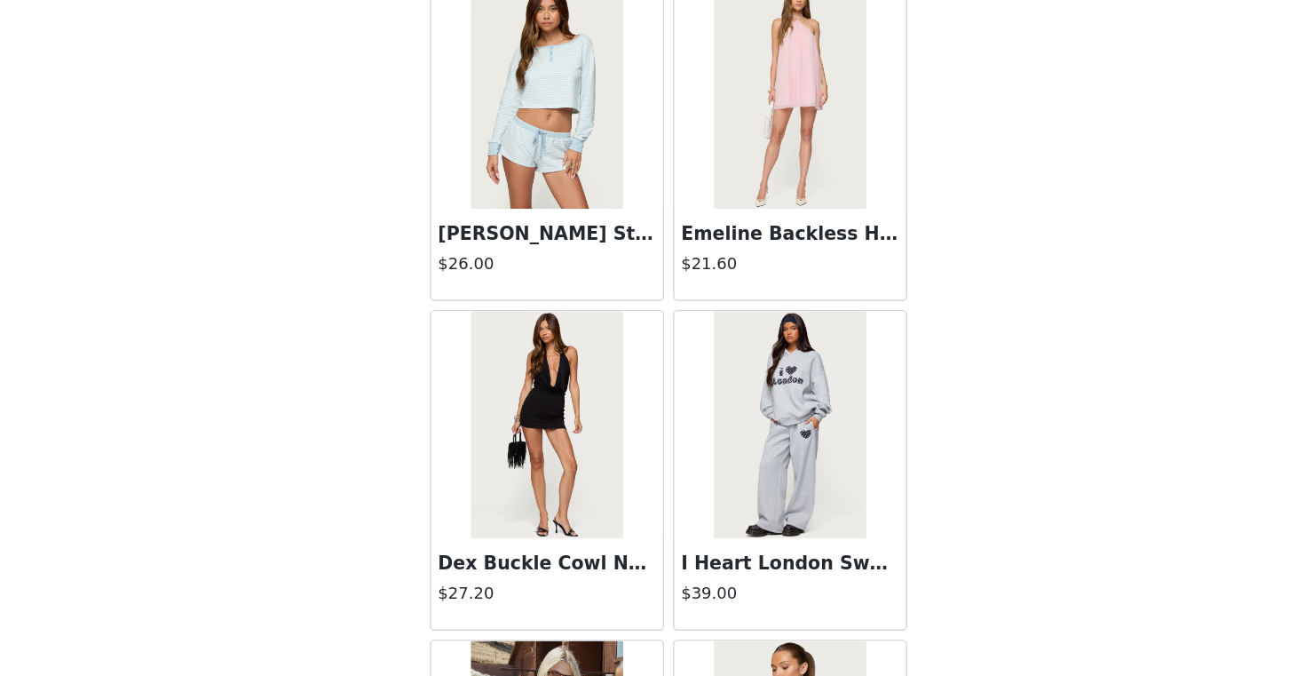
scroll to position [14118, 0]
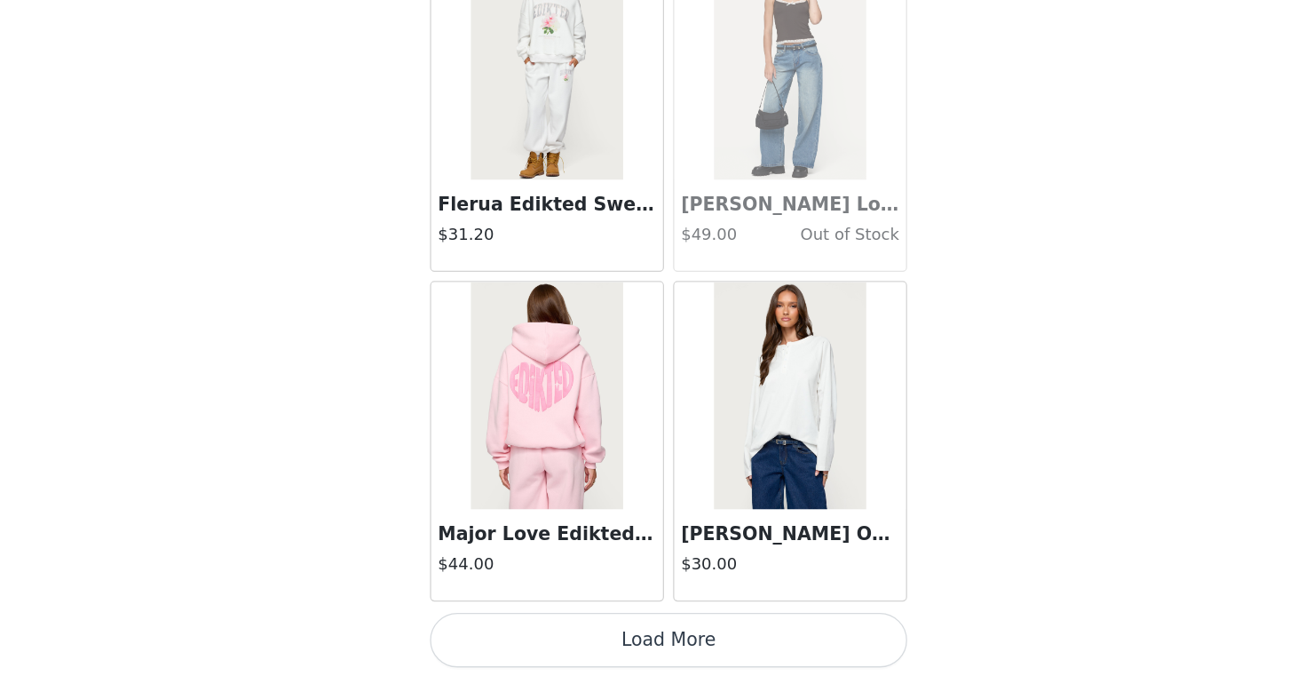
click at [667, 626] on button "Load More" at bounding box center [652, 647] width 373 height 43
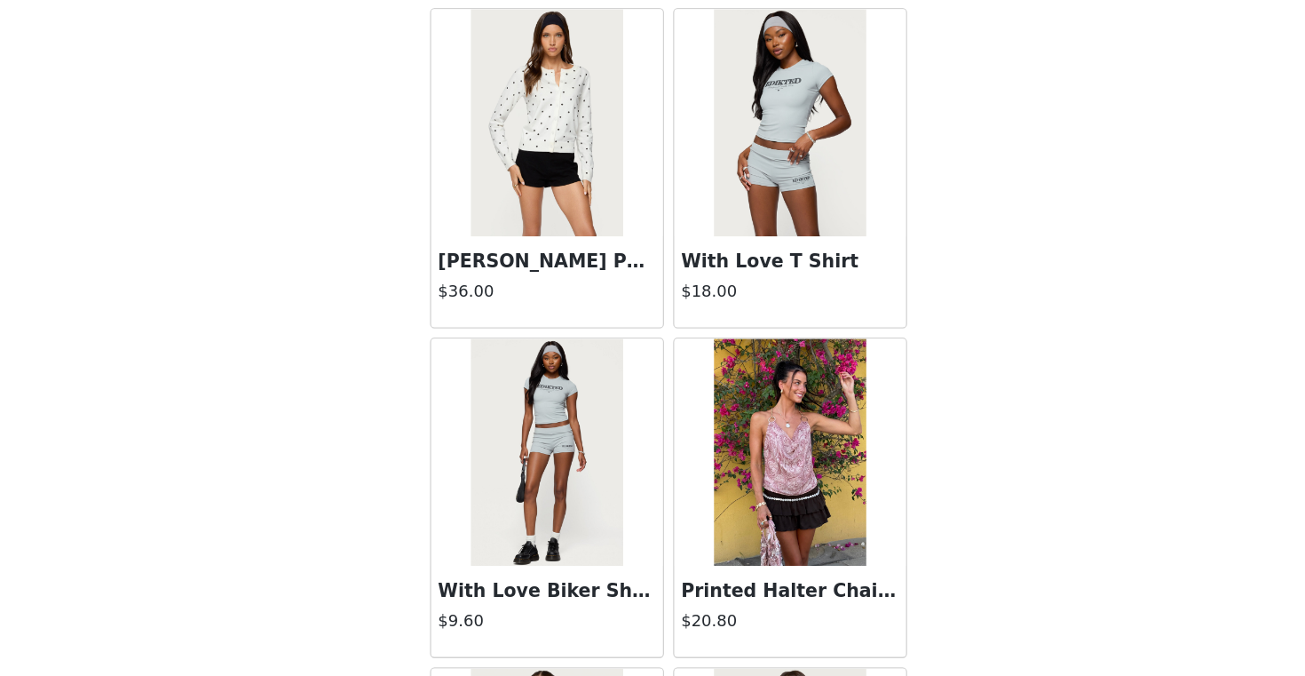
scroll to position [16923, 0]
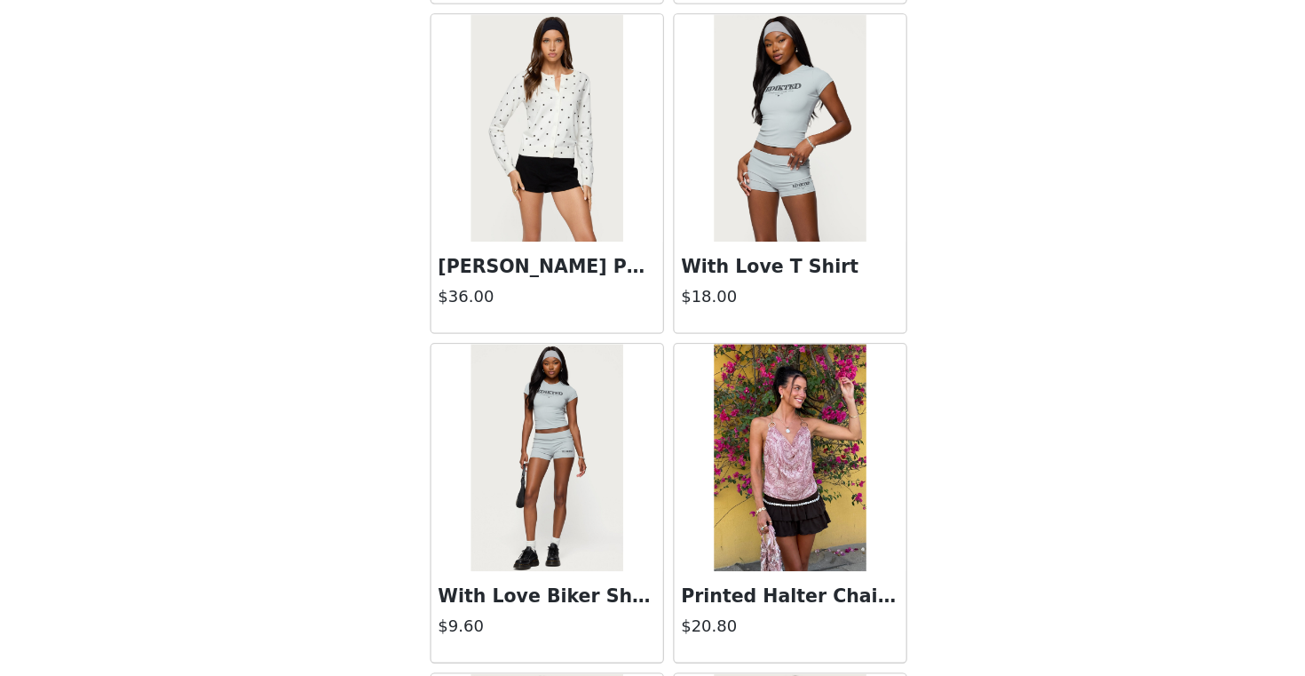
click at [693, 396] on div "With Love T Shirt $18.00" at bounding box center [747, 371] width 181 height 71
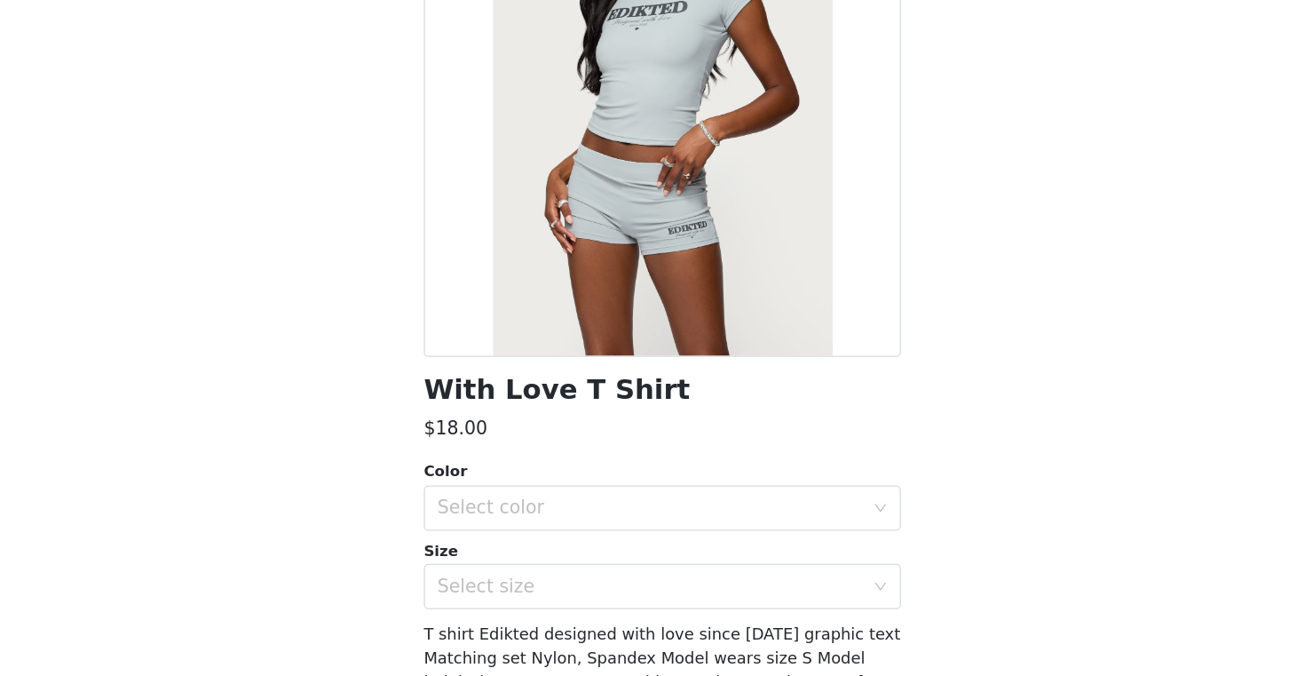
scroll to position [64, 0]
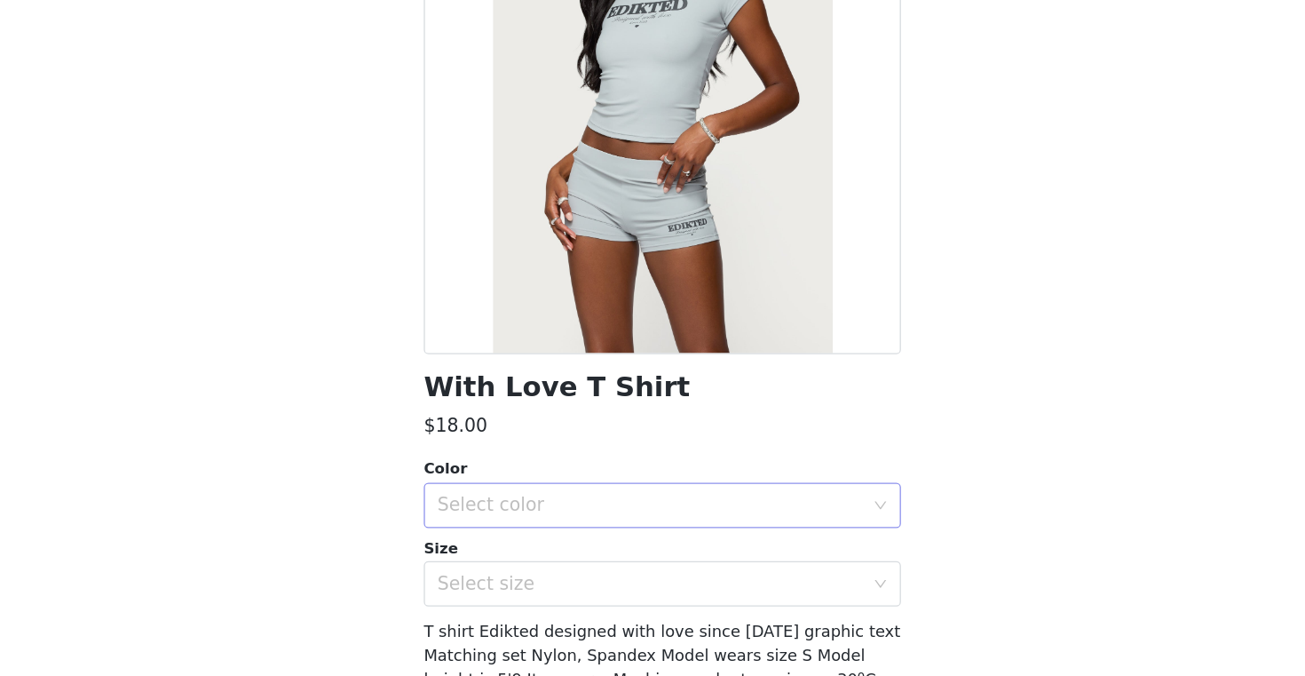
click at [599, 529] on div "Select color" at bounding box center [647, 543] width 340 height 34
click at [582, 567] on li "GRAY" at bounding box center [652, 581] width 373 height 28
click at [575, 602] on div "Select size" at bounding box center [643, 604] width 332 height 18
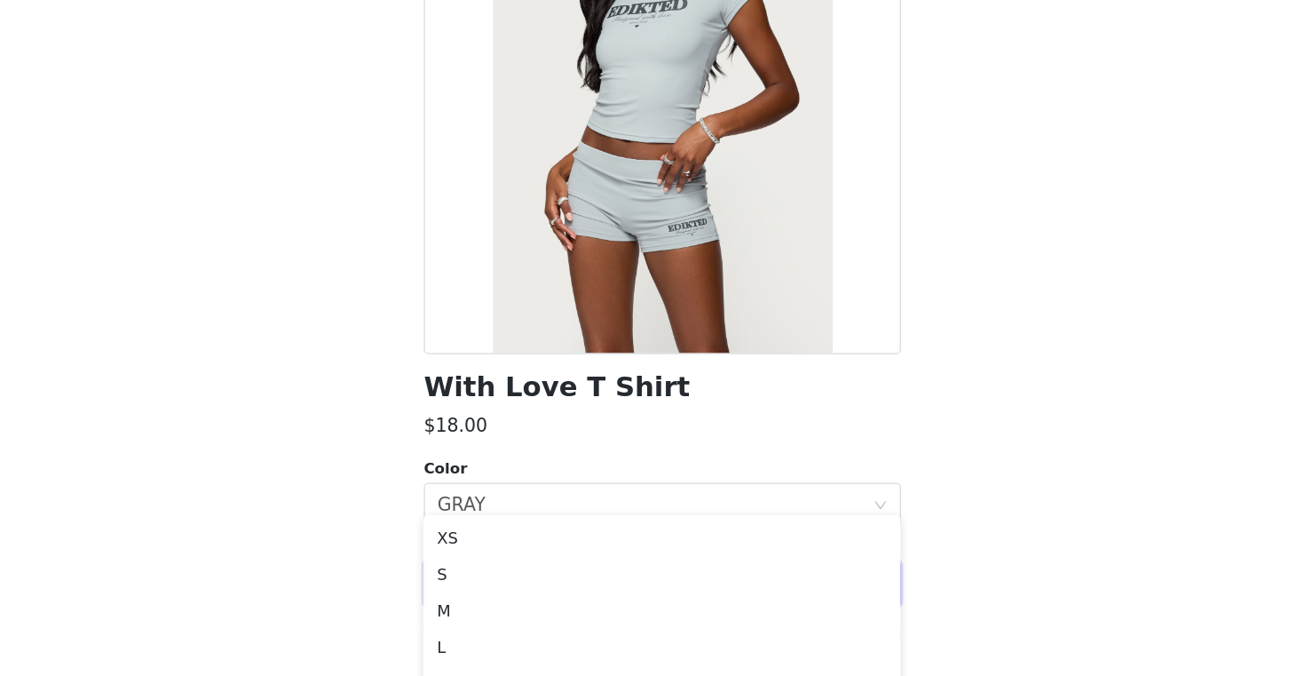
scroll to position [83, 0]
click at [659, 472] on div "$18.00" at bounding box center [652, 480] width 373 height 21
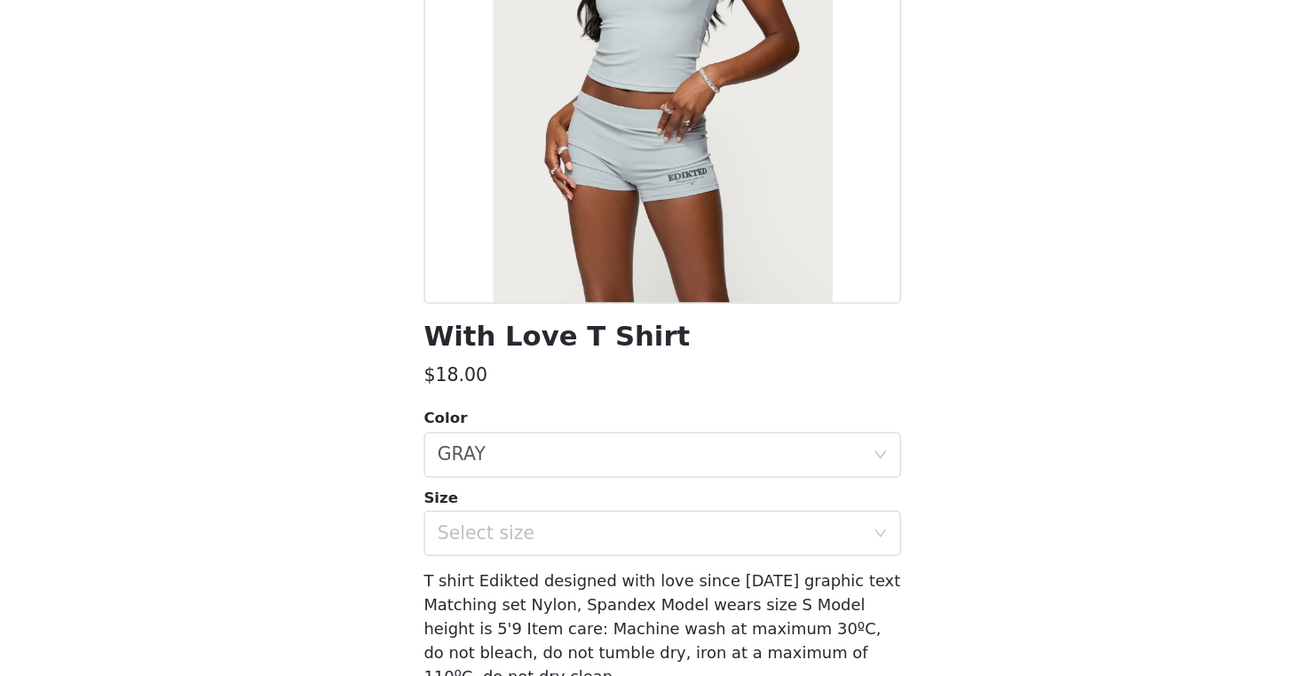
scroll to position [110, 0]
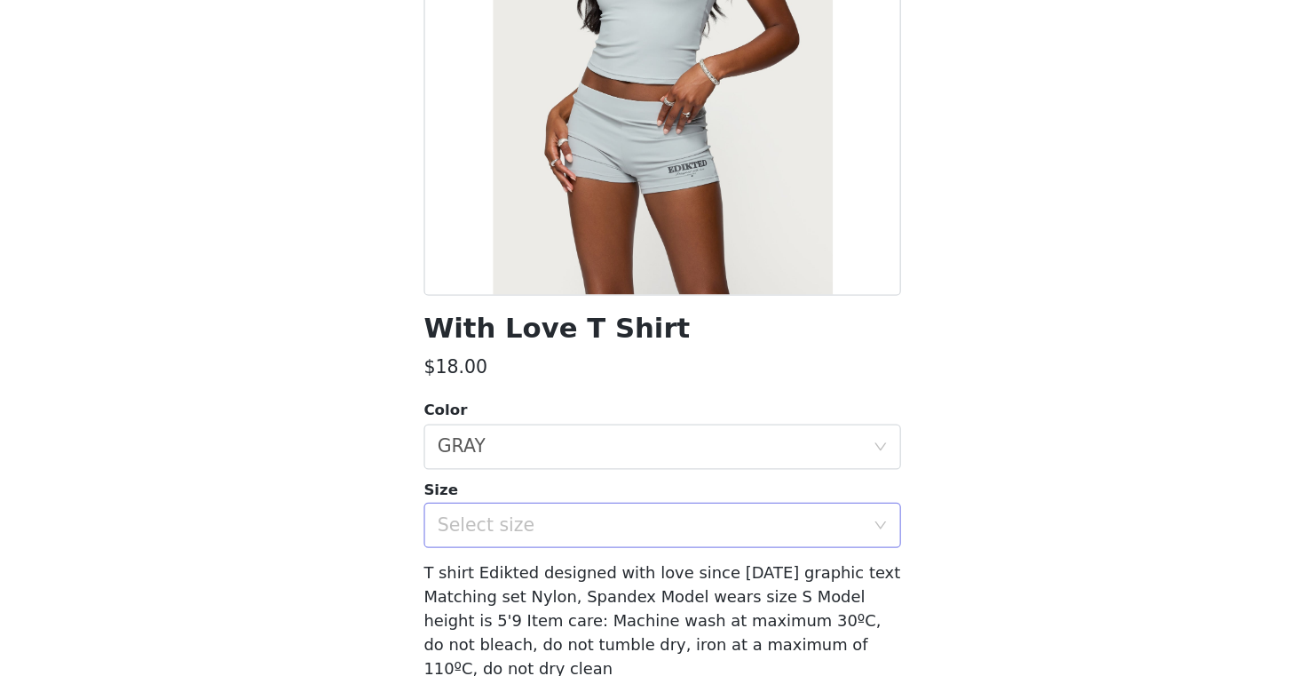
click at [631, 571] on div "Select size" at bounding box center [647, 558] width 340 height 34
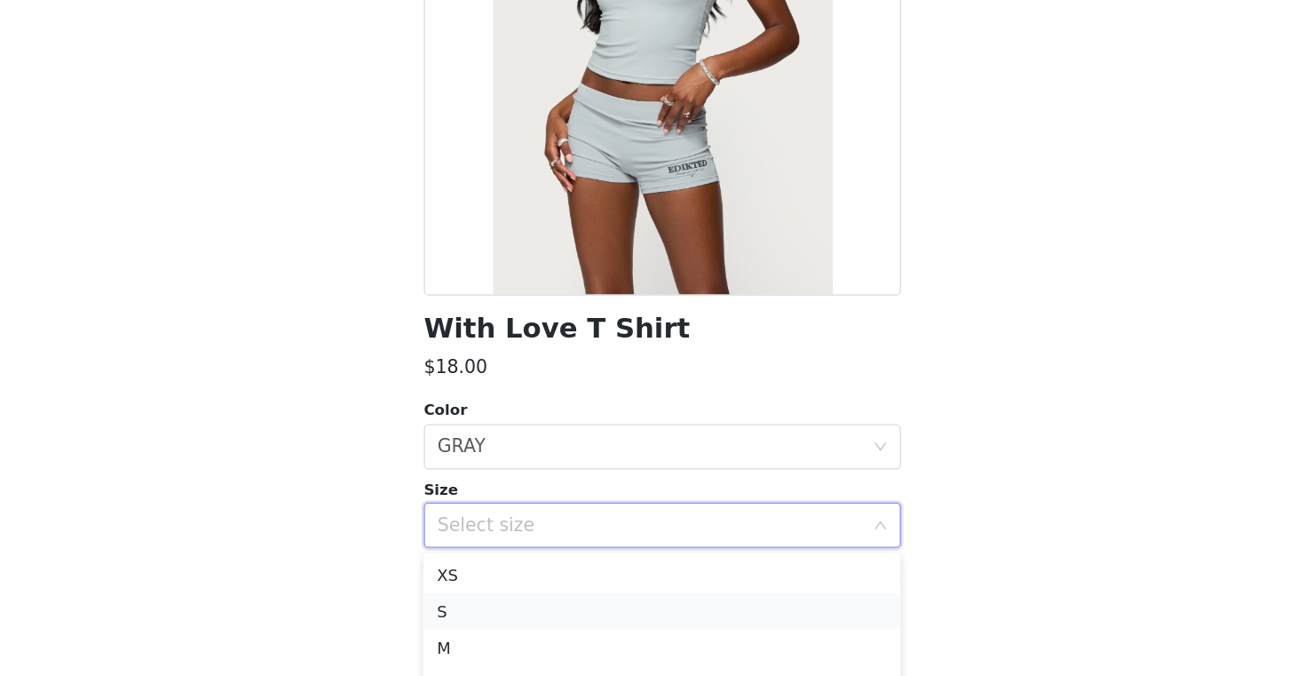
click at [583, 621] on li "S" at bounding box center [652, 625] width 373 height 28
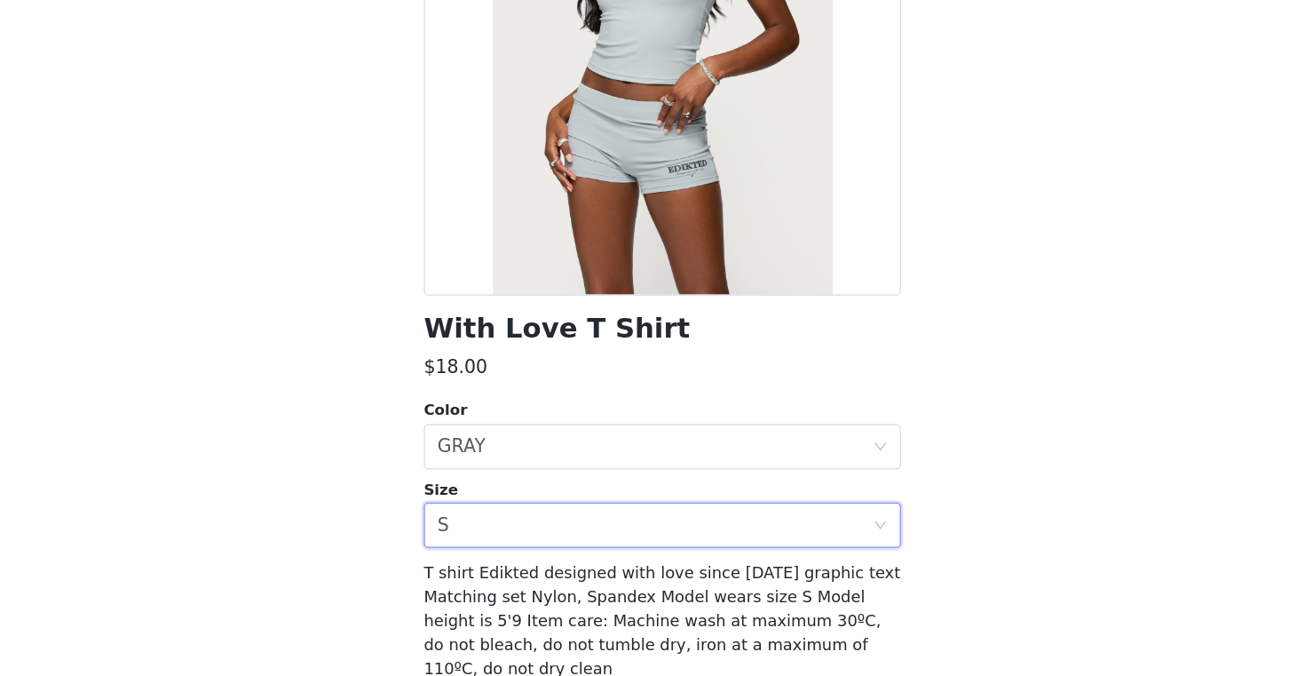
scroll to position [170, 0]
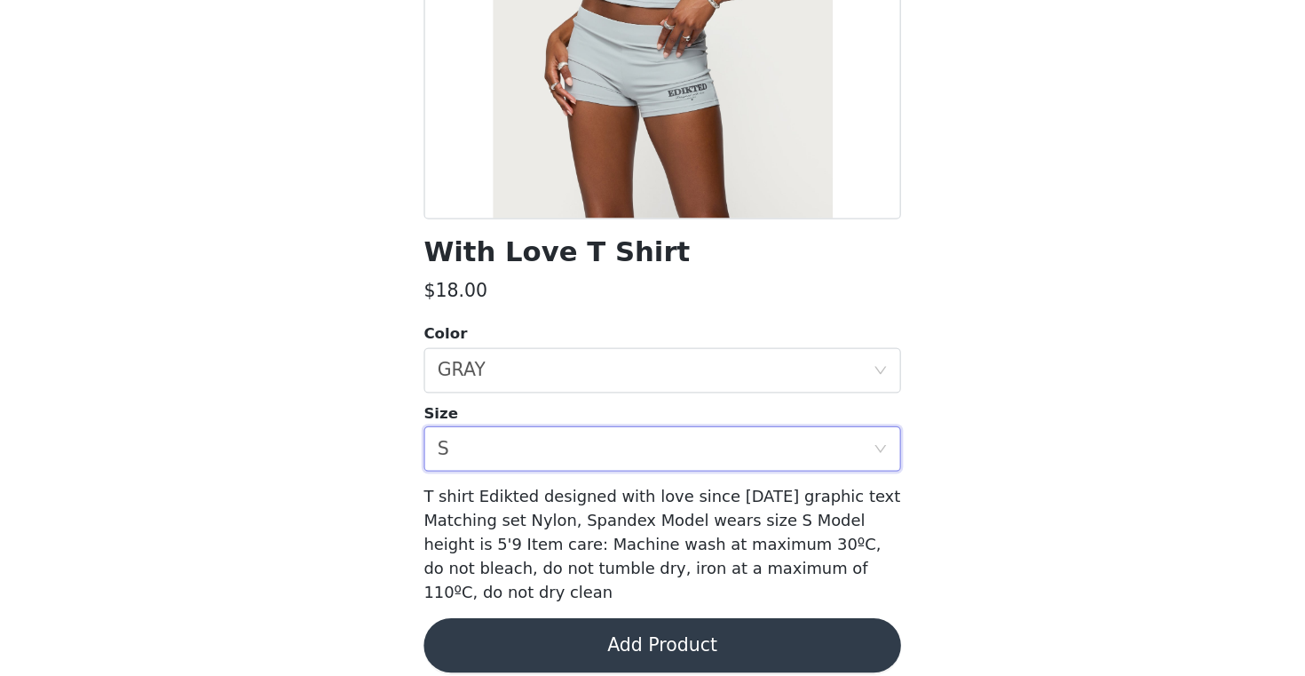
click at [583, 630] on button "Add Product" at bounding box center [652, 651] width 373 height 43
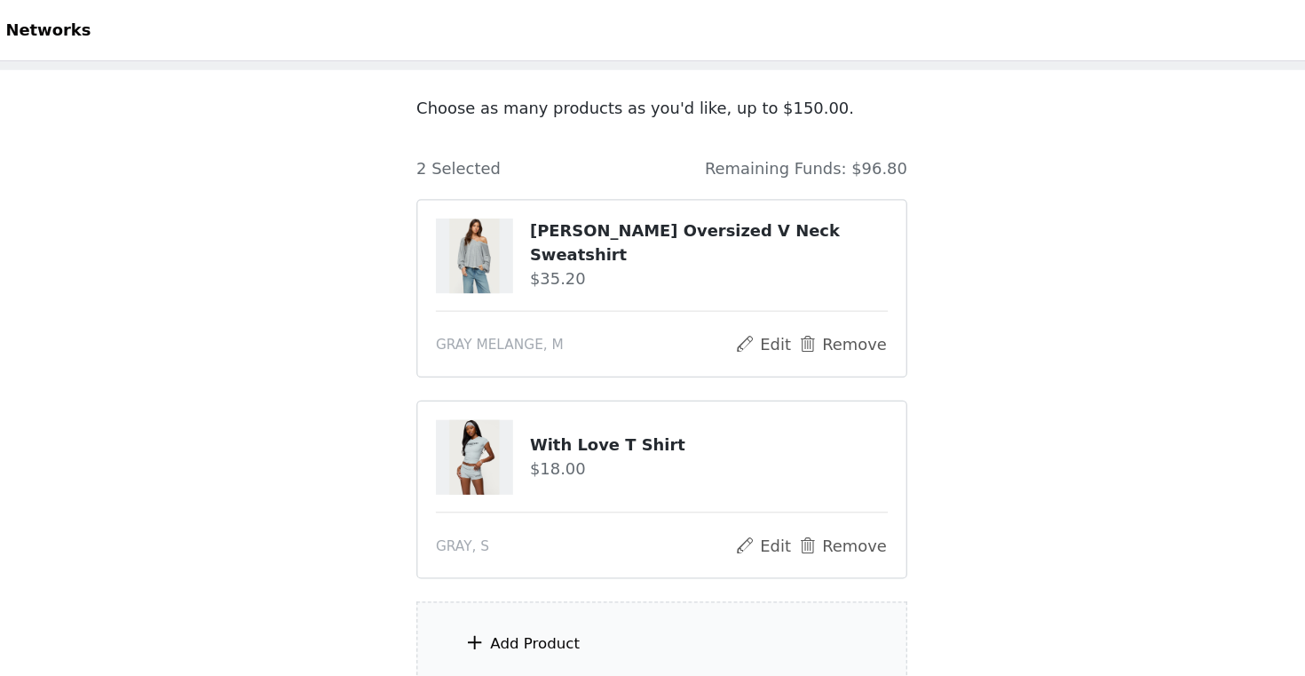
scroll to position [79, 0]
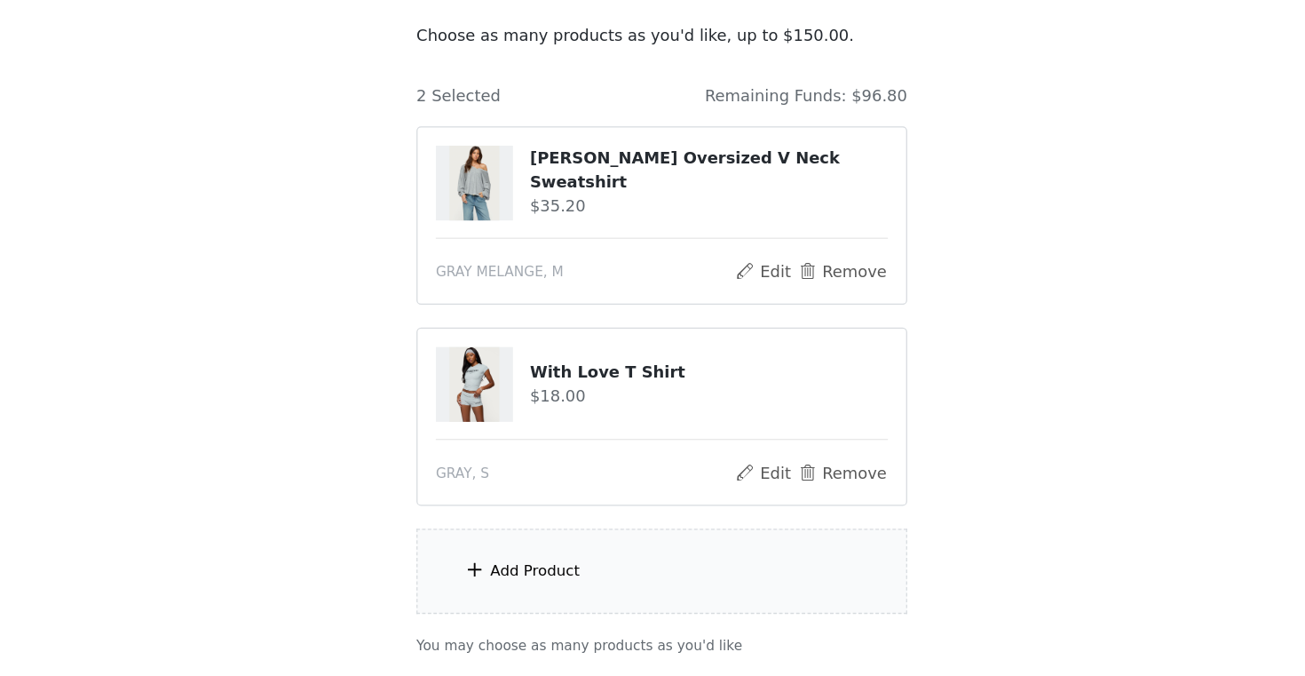
click at [574, 521] on div "Add Product" at bounding box center [653, 513] width 384 height 67
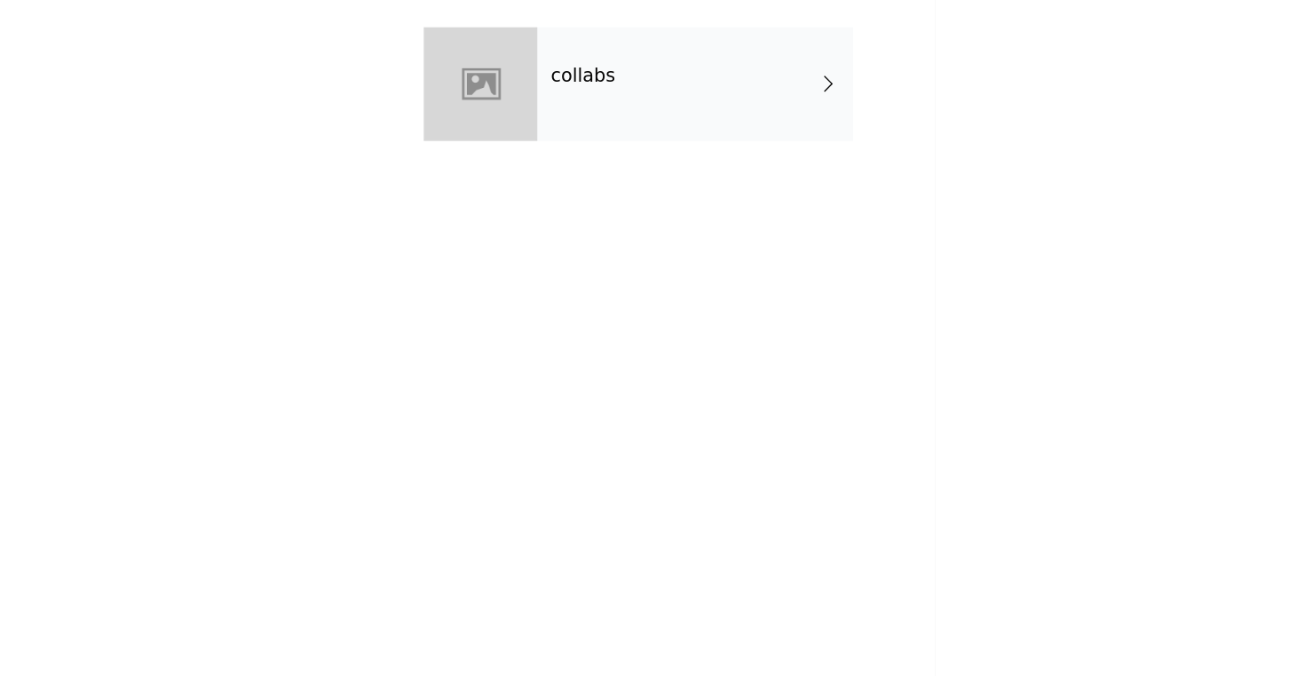
click at [622, 151] on div "collabs" at bounding box center [678, 133] width 247 height 89
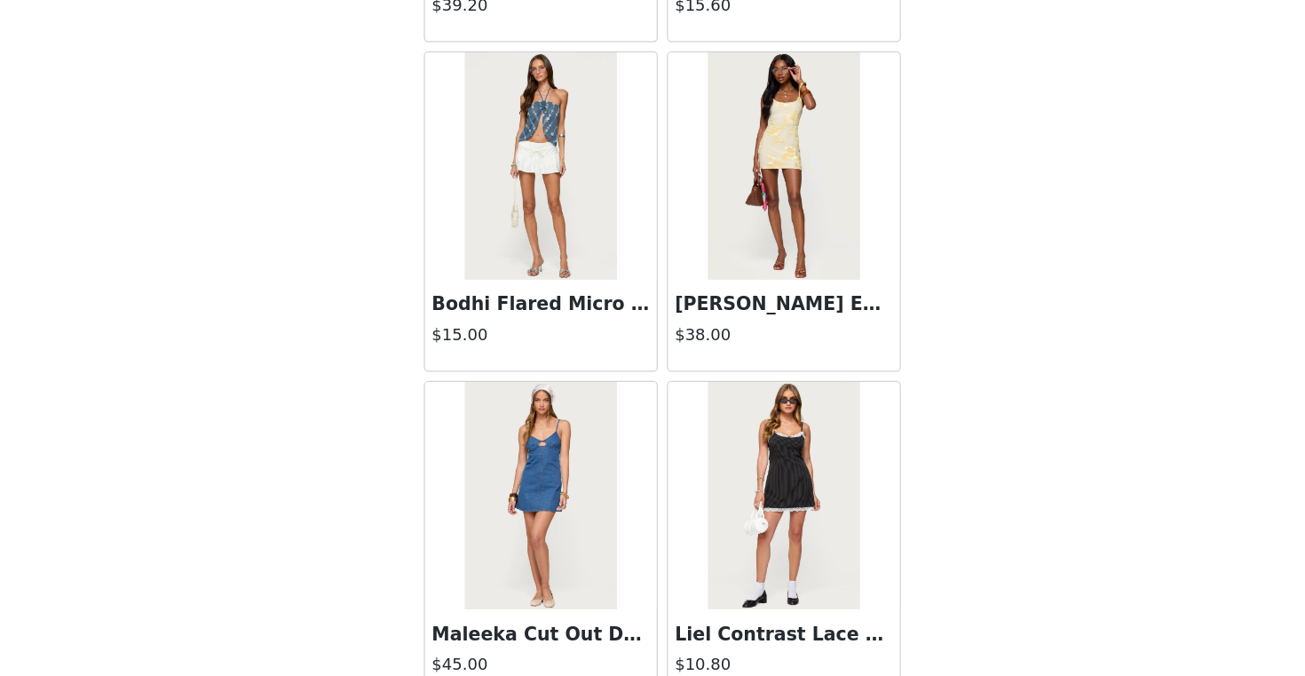
scroll to position [132, 0]
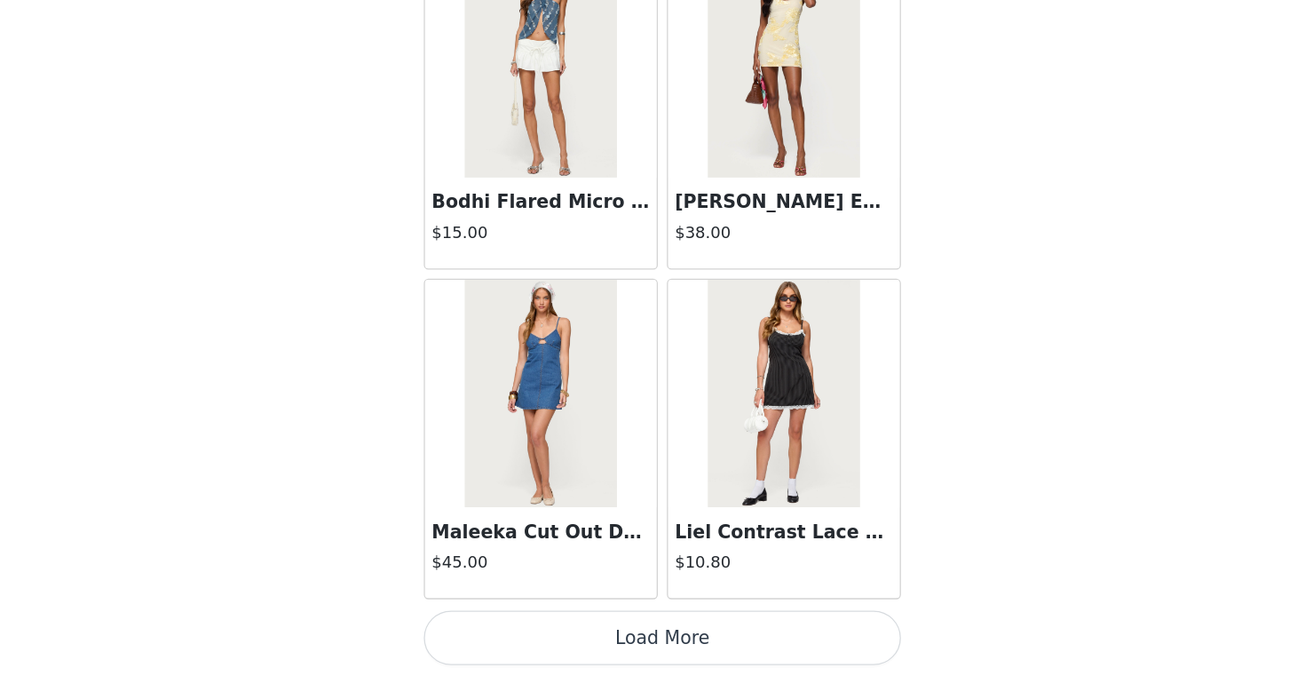
click at [586, 647] on button "Load More" at bounding box center [652, 645] width 373 height 43
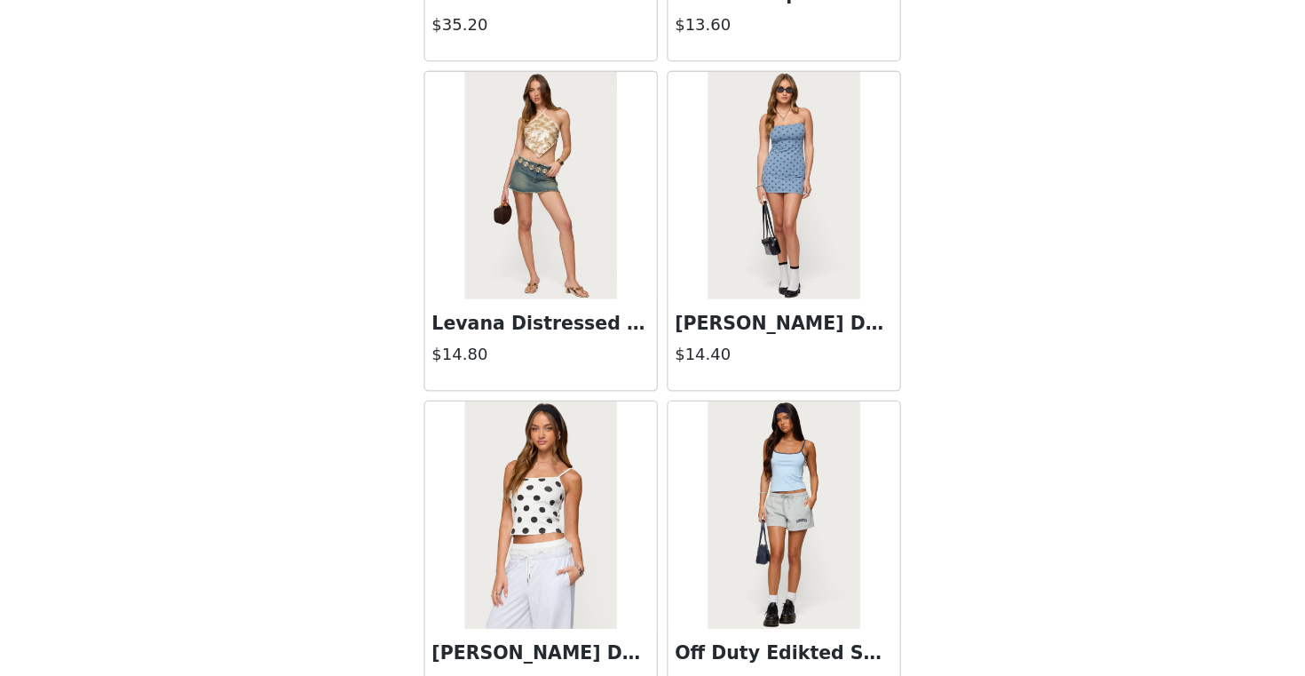
scroll to position [4616, 0]
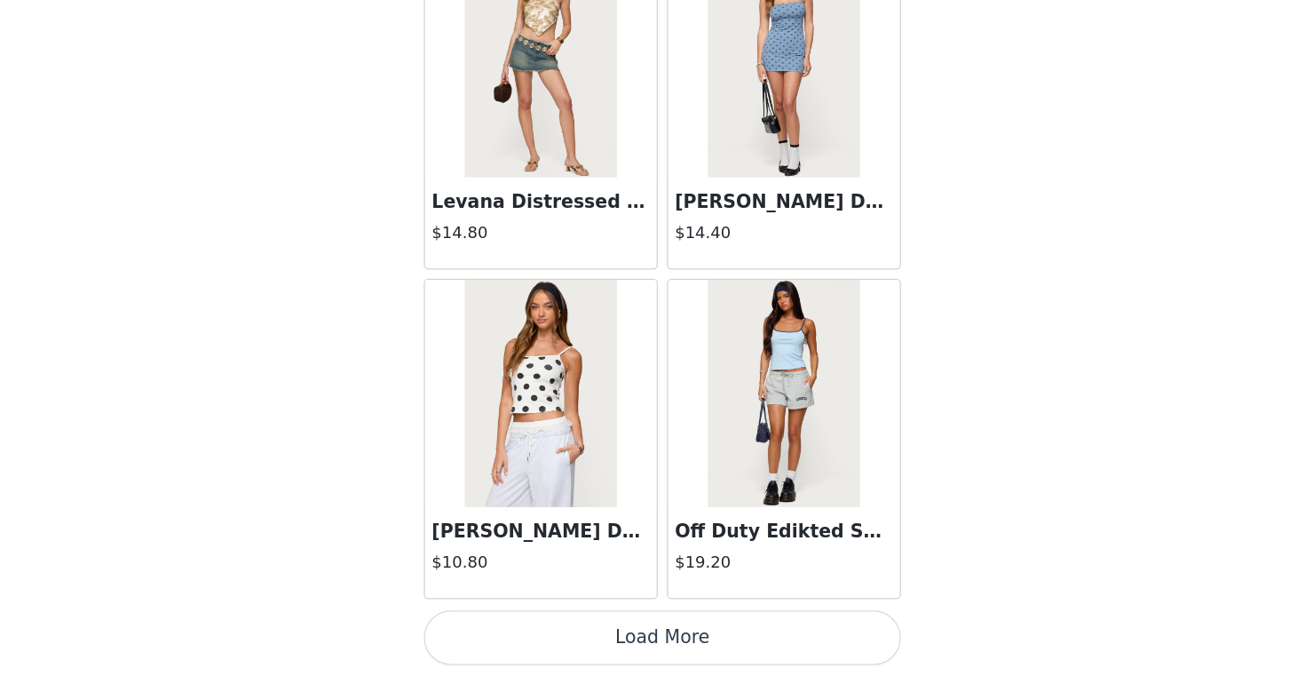
click at [587, 644] on button "Load More" at bounding box center [652, 645] width 373 height 43
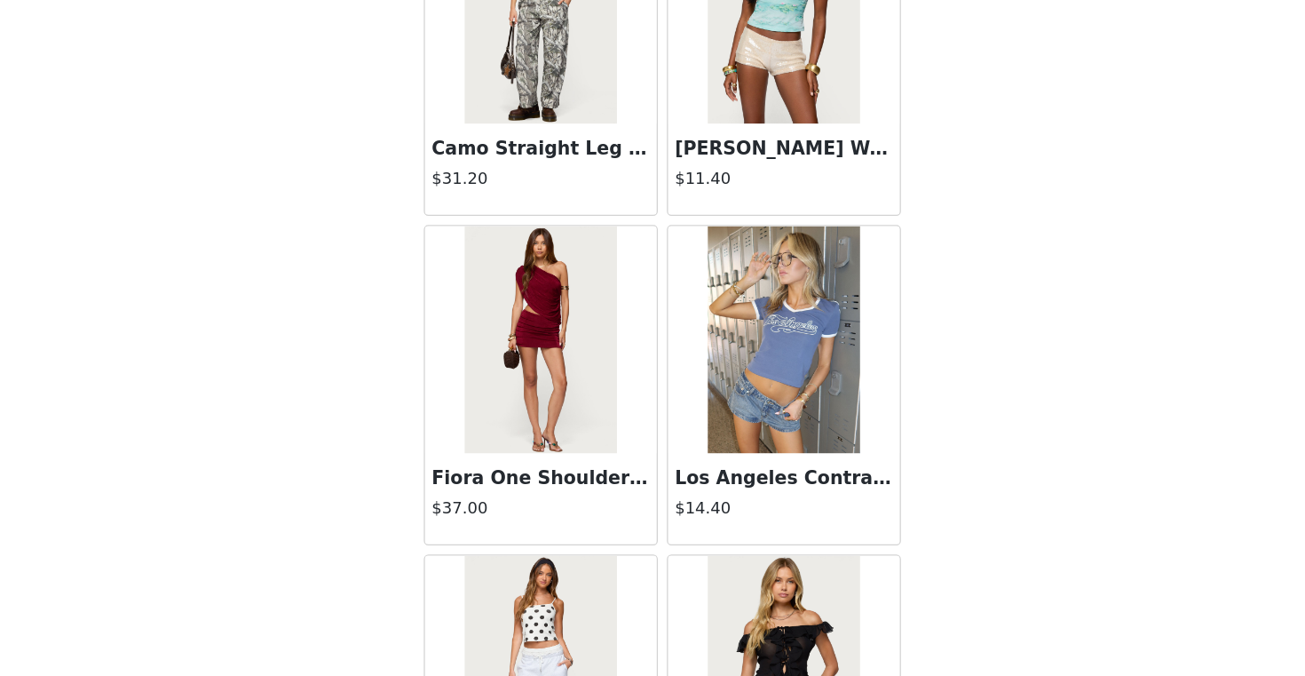
scroll to position [6225, 0]
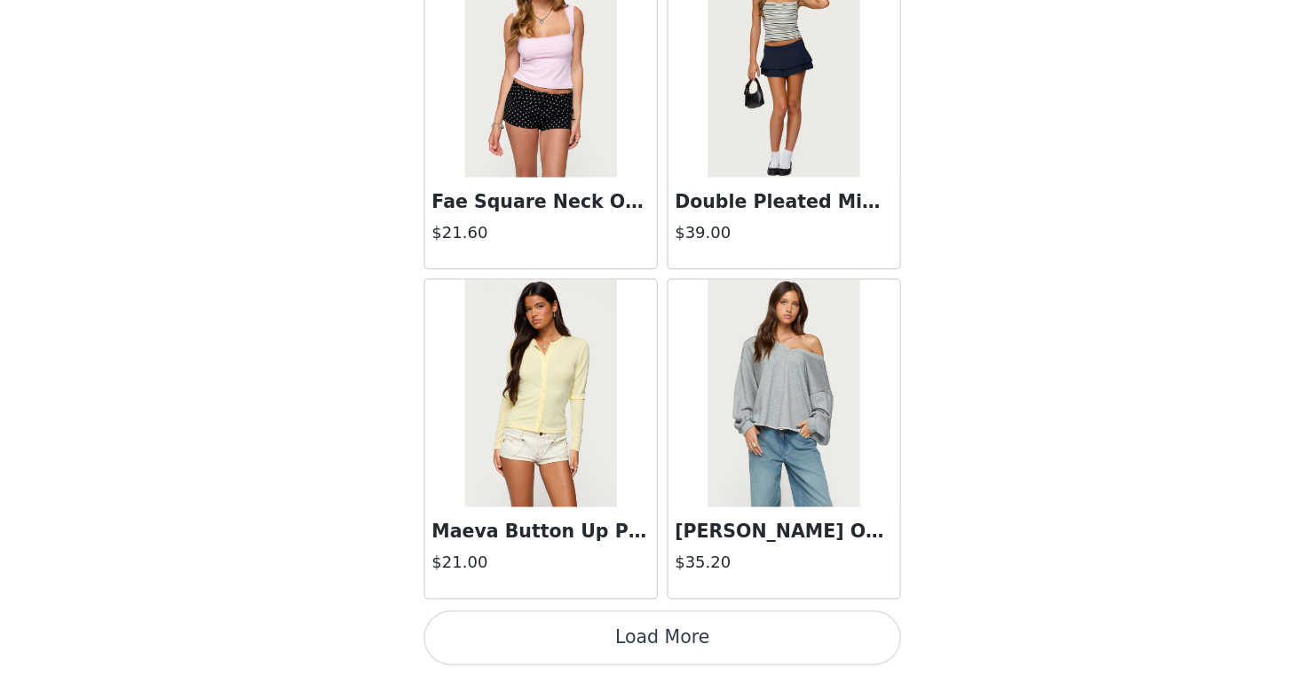
click at [587, 645] on button "Load More" at bounding box center [652, 645] width 373 height 43
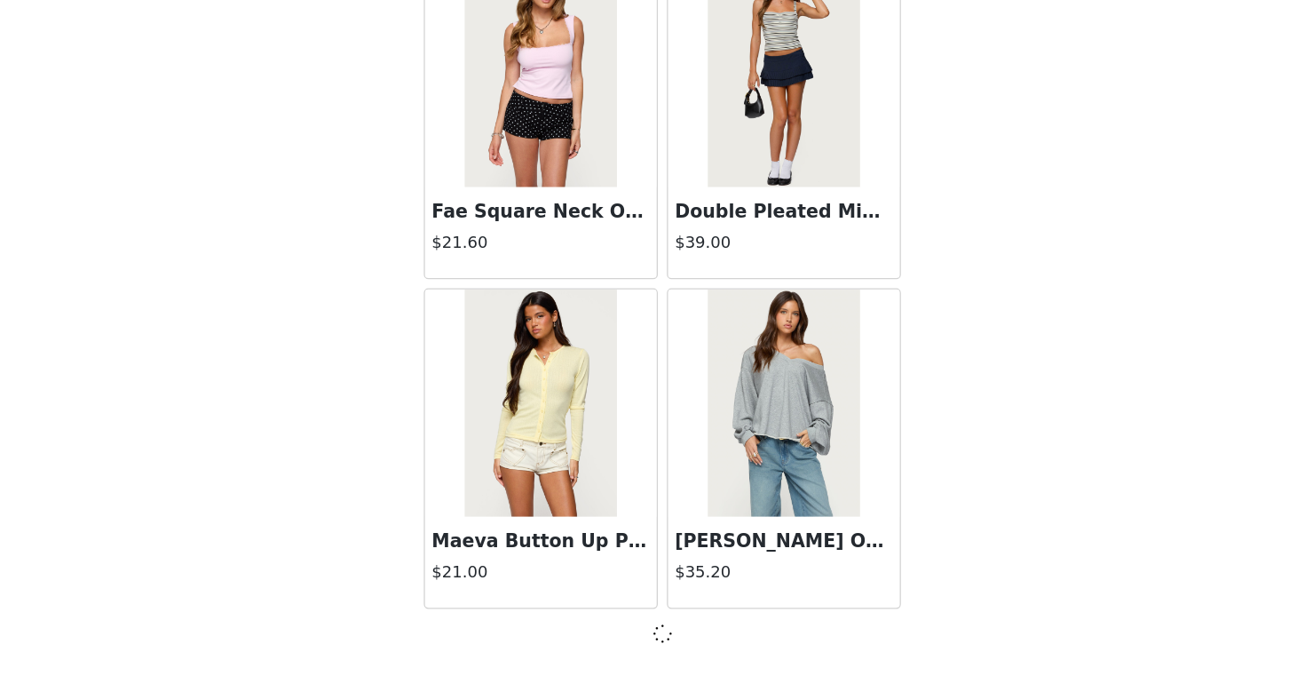
scroll to position [132, 0]
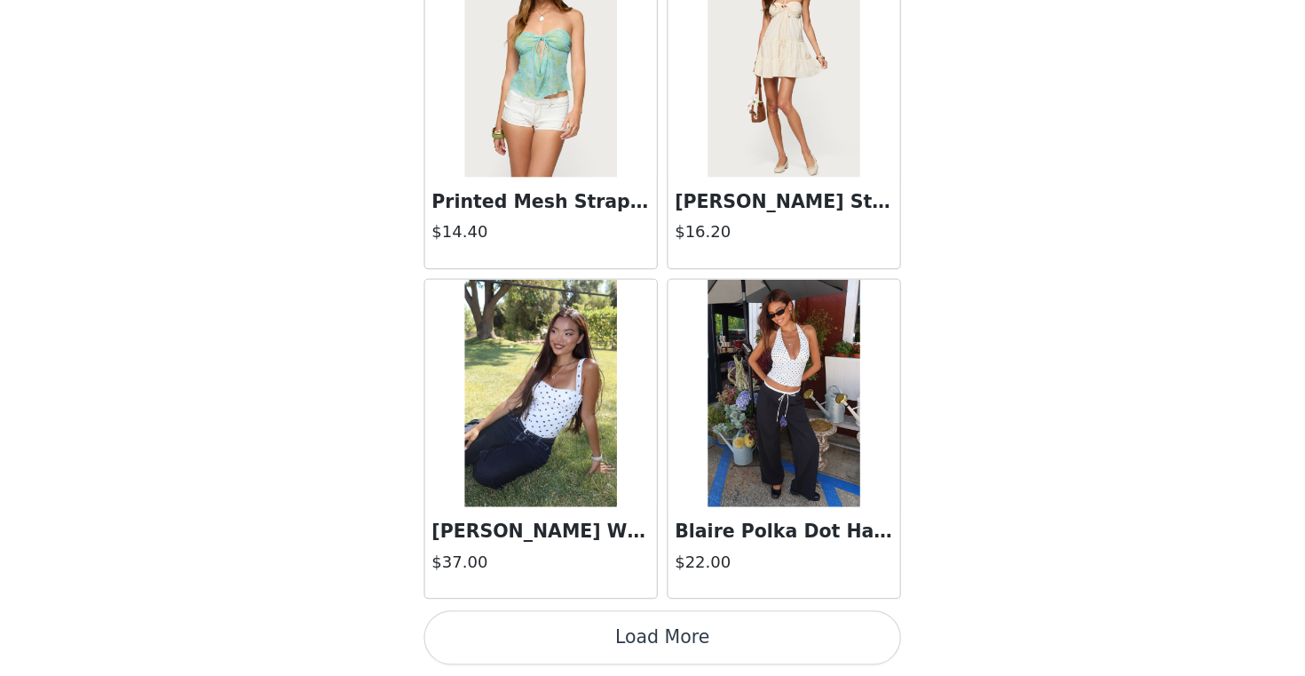
click at [587, 653] on button "Load More" at bounding box center [652, 645] width 373 height 43
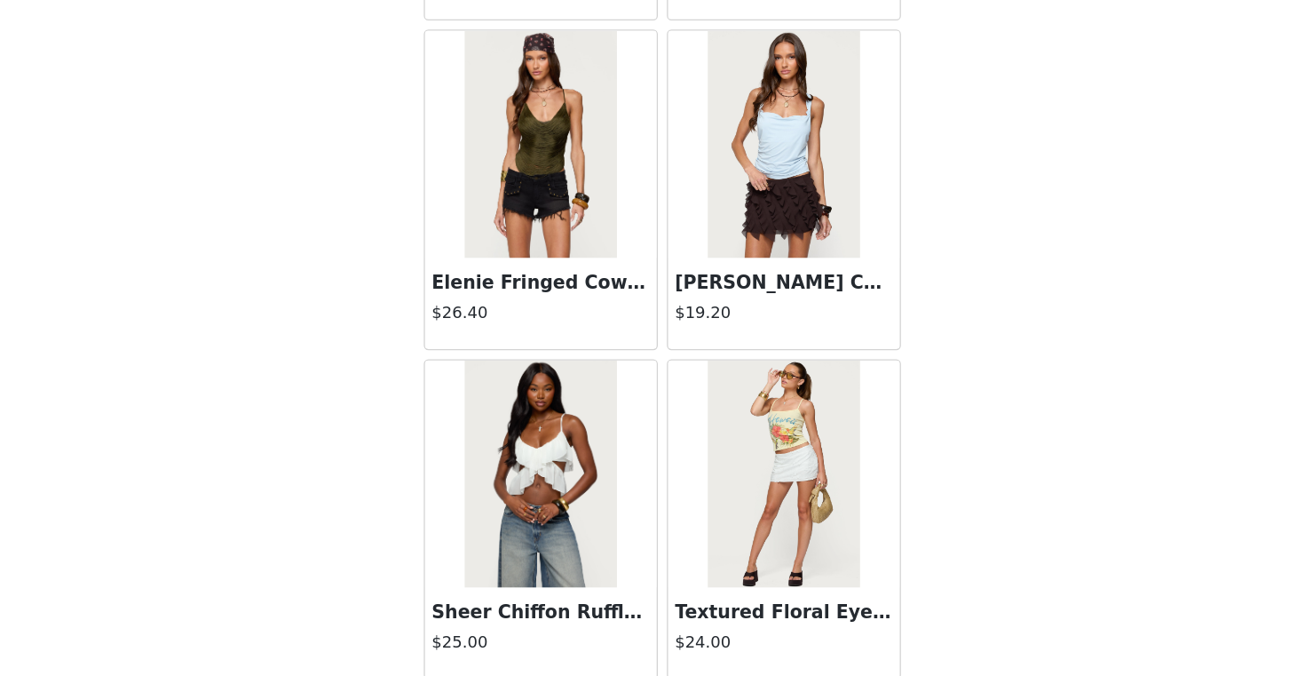
scroll to position [12340, 0]
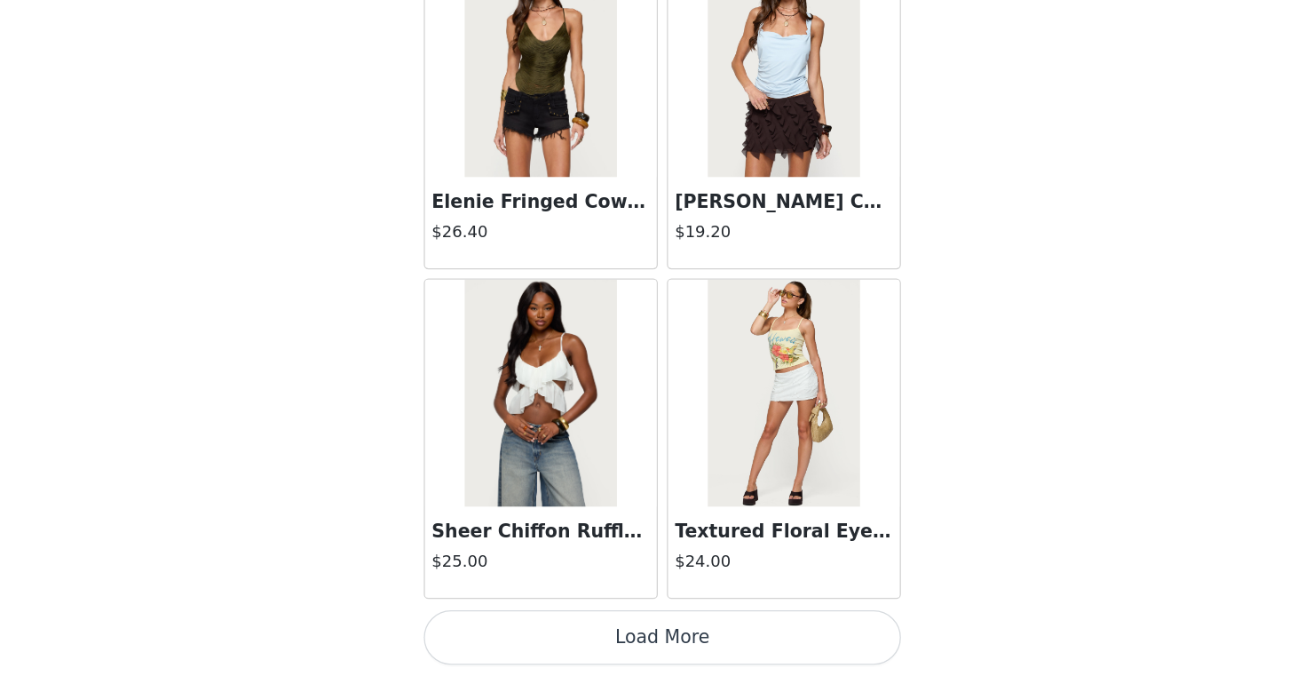
click at [601, 655] on button "Load More" at bounding box center [652, 645] width 373 height 43
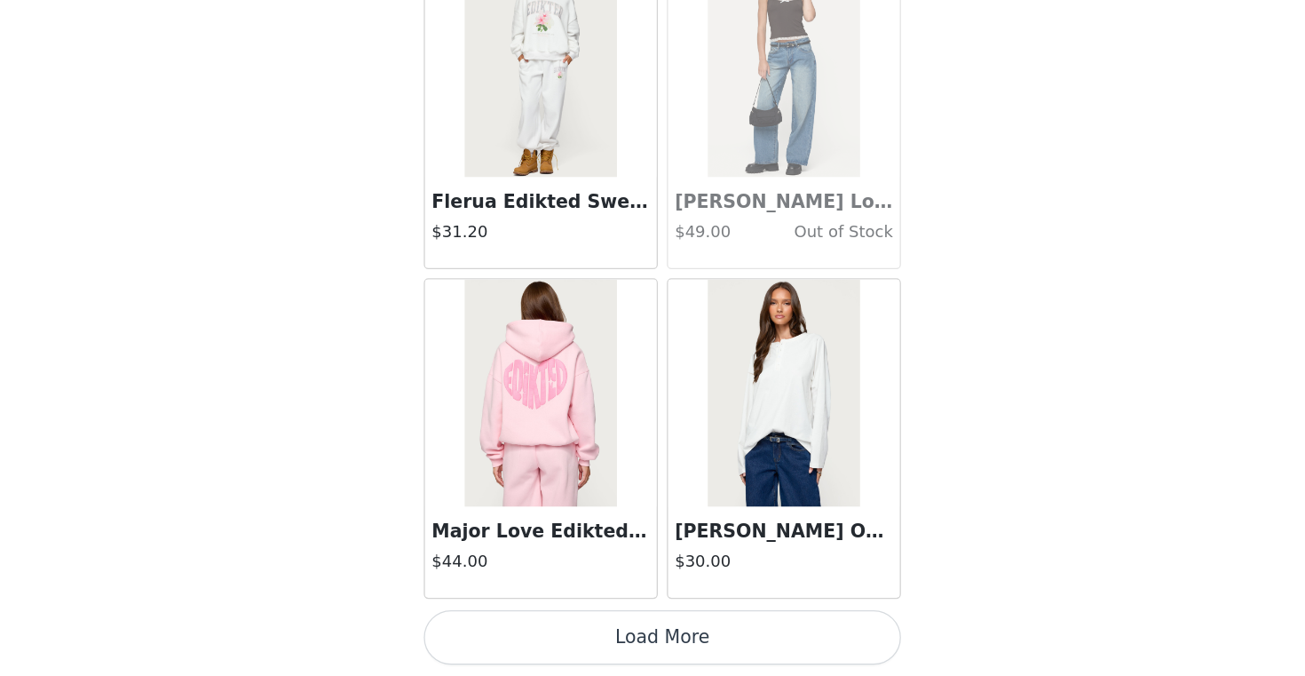
click at [570, 628] on button "Load More" at bounding box center [652, 645] width 373 height 43
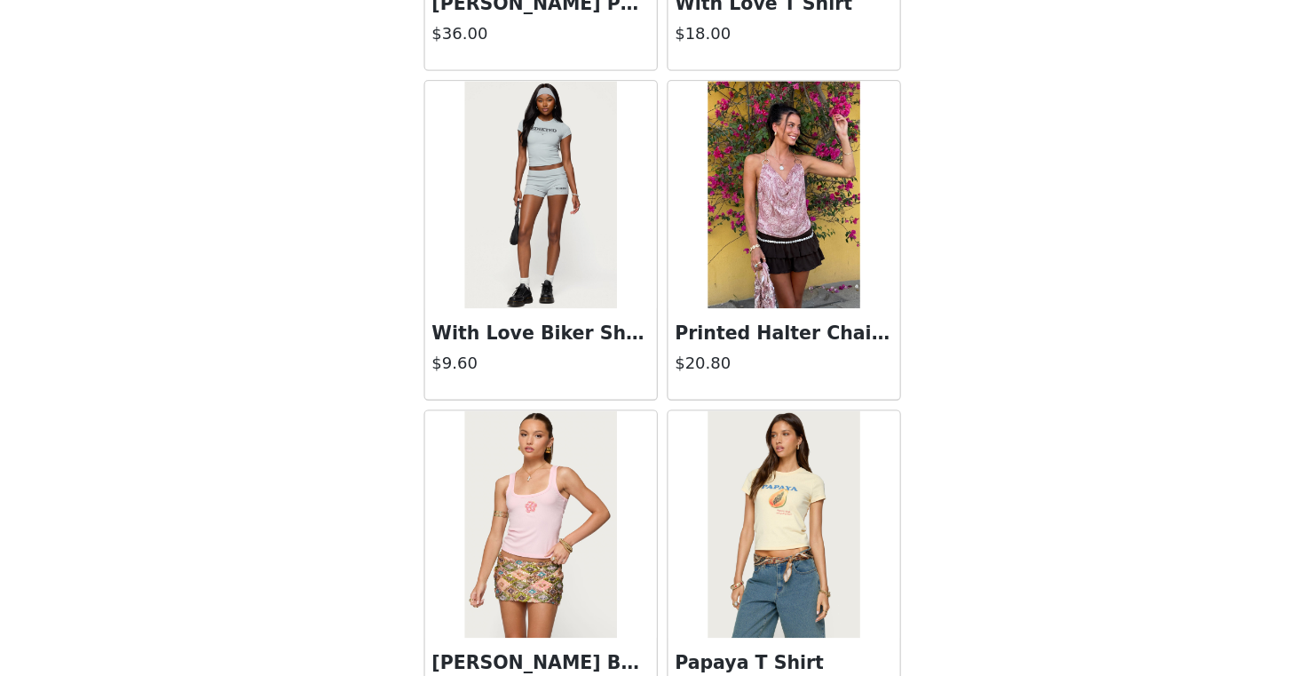
scroll to position [17133, 0]
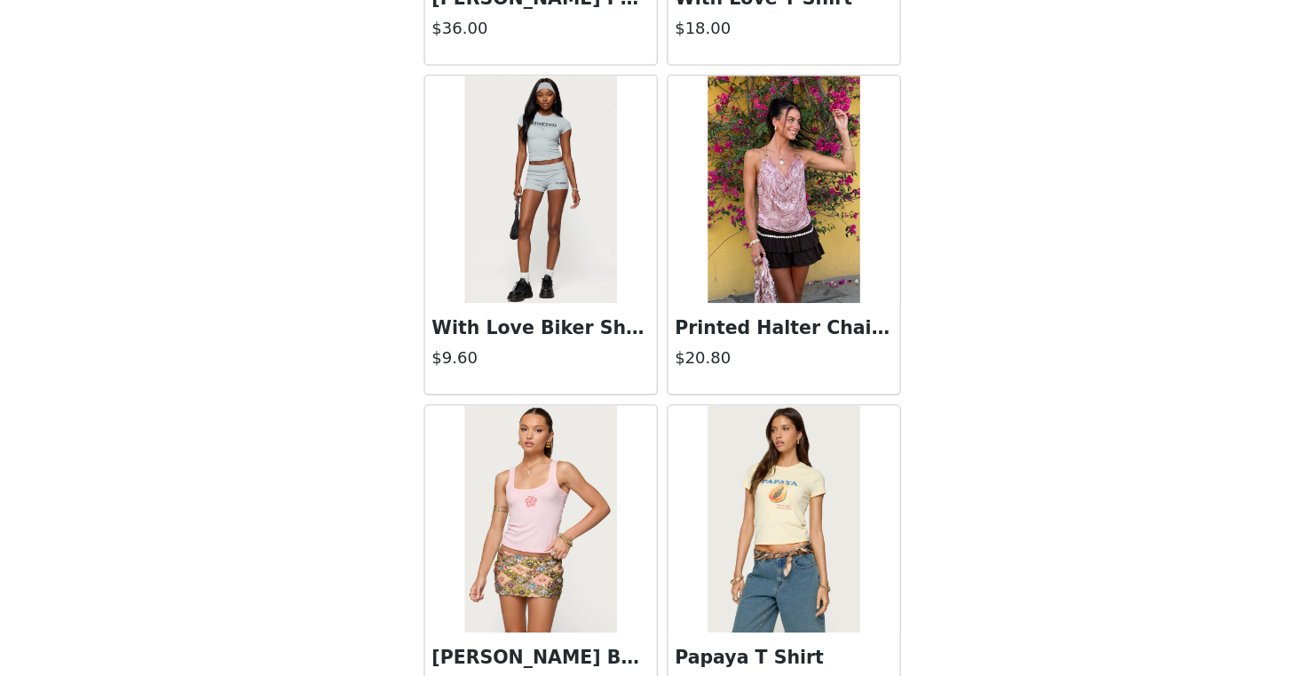
click at [607, 406] on h3 "With Love Biker Shorts" at bounding box center [557, 403] width 170 height 21
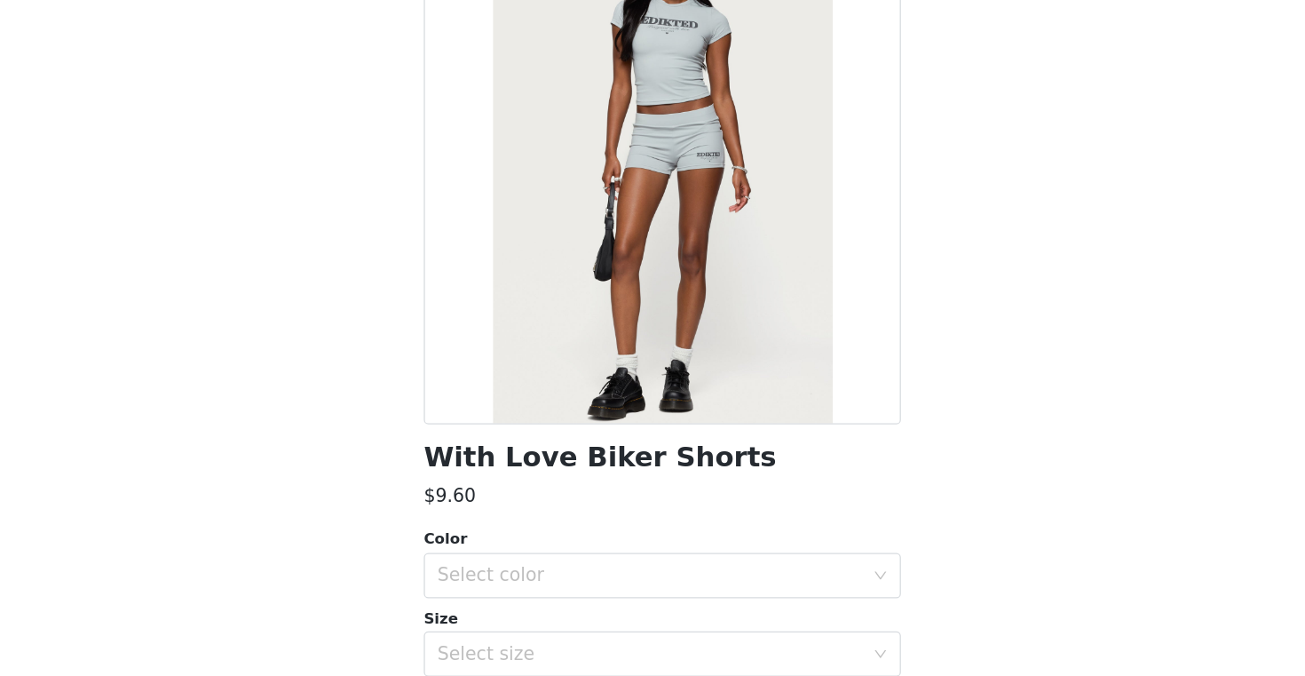
scroll to position [4, 0]
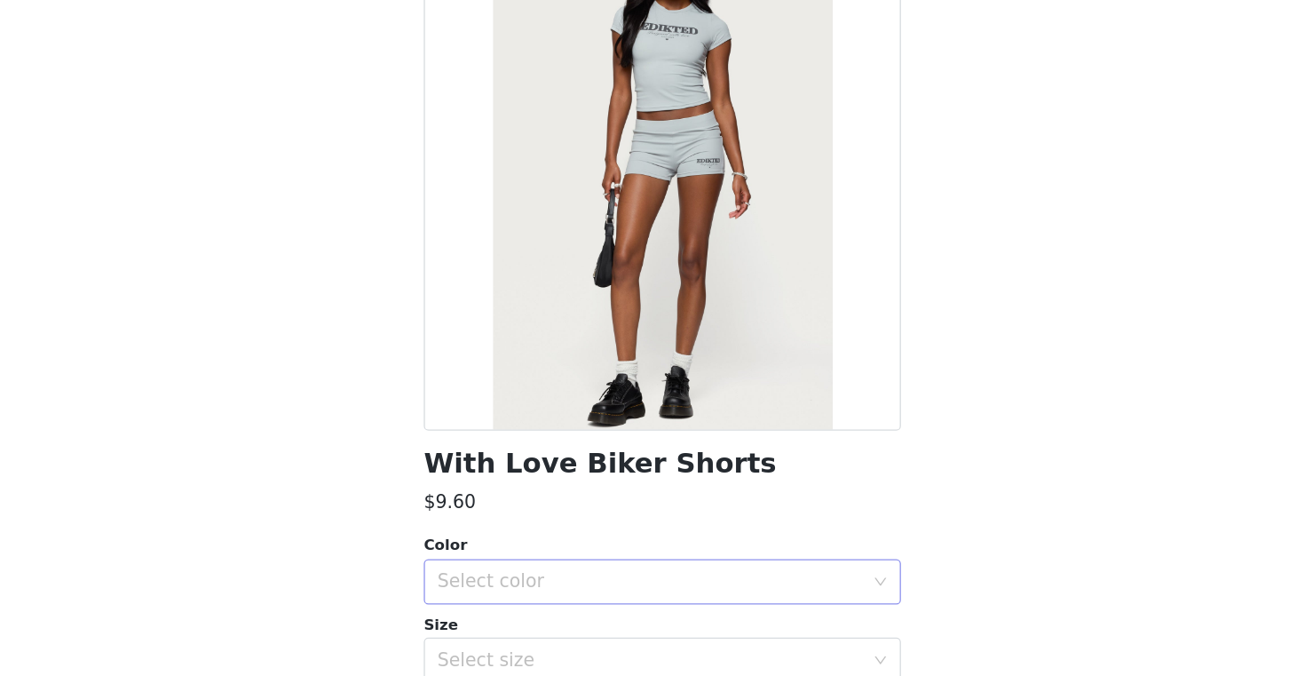
click at [608, 617] on div "Select color" at bounding box center [647, 602] width 340 height 34
click at [597, 647] on li "GRAY" at bounding box center [652, 641] width 373 height 28
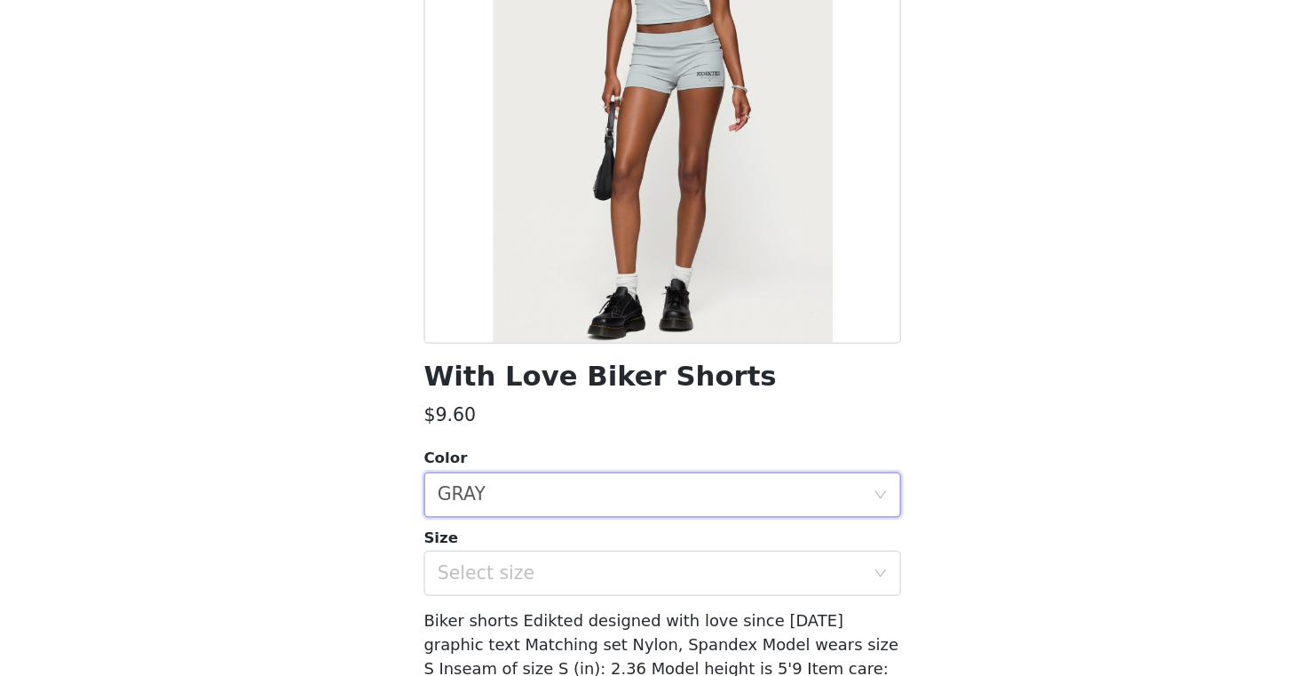
scroll to position [148, 0]
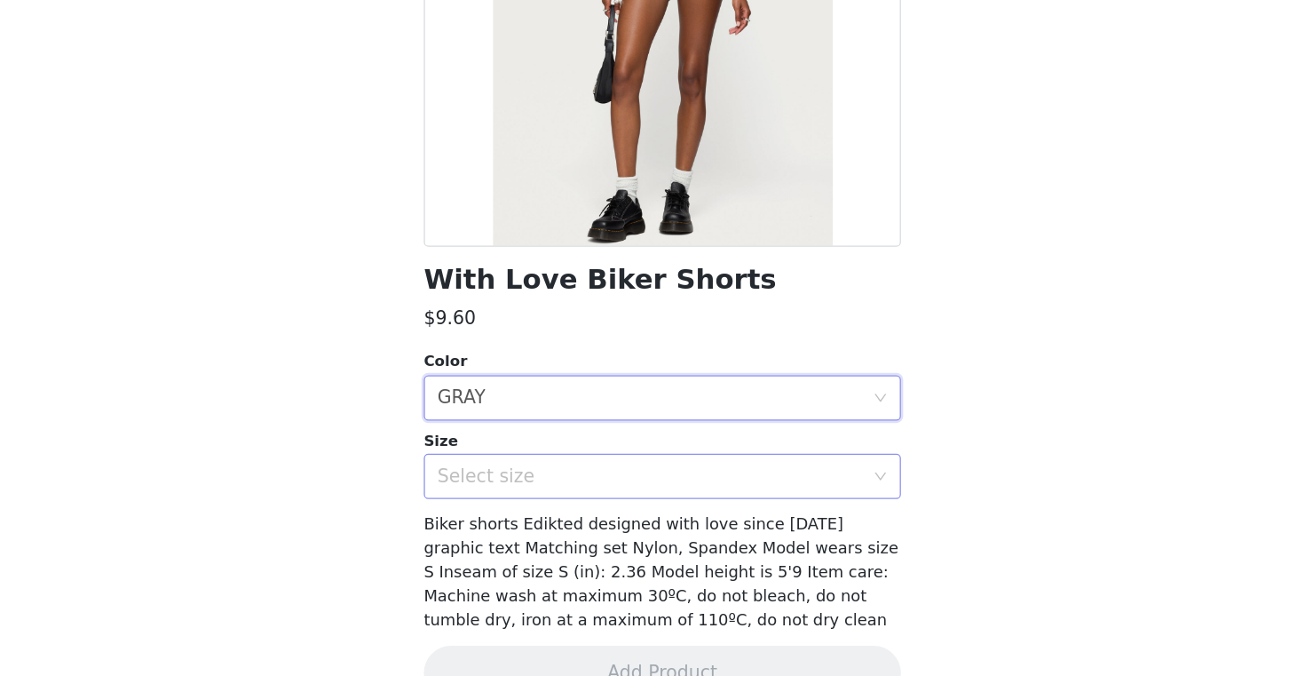
click at [611, 533] on div "Select size" at bounding box center [647, 519] width 340 height 34
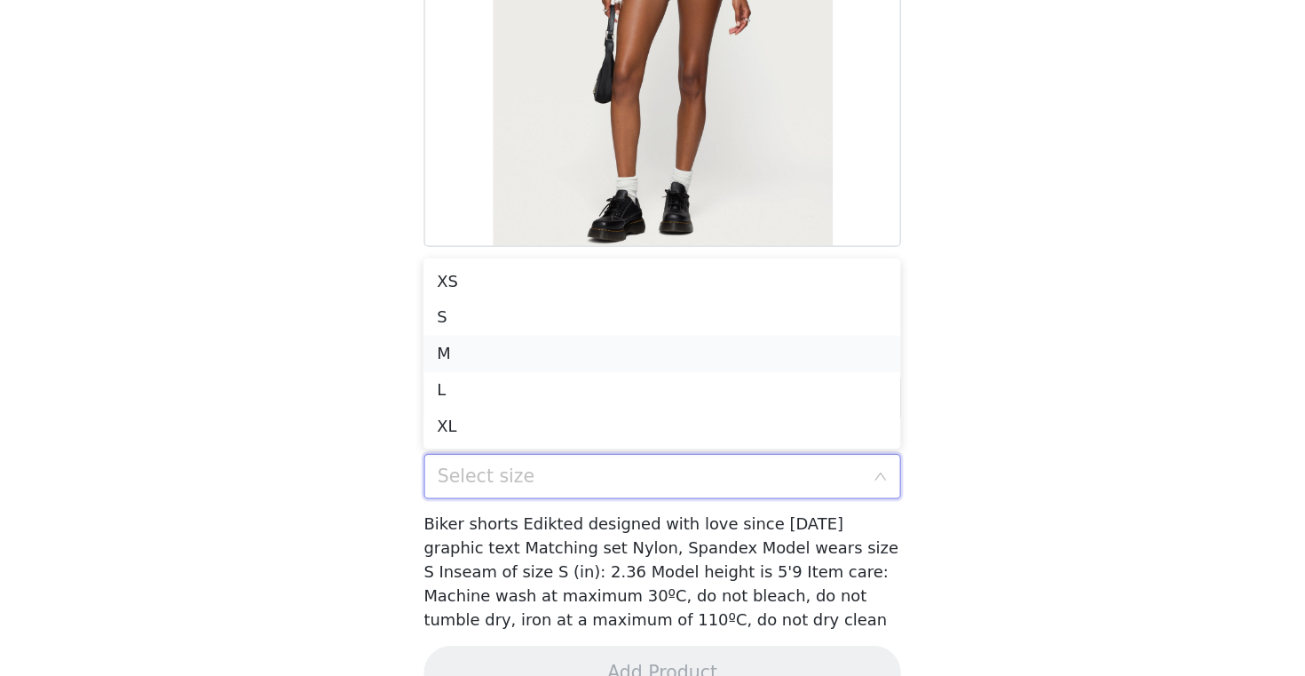
click at [607, 412] on li "M" at bounding box center [652, 423] width 373 height 28
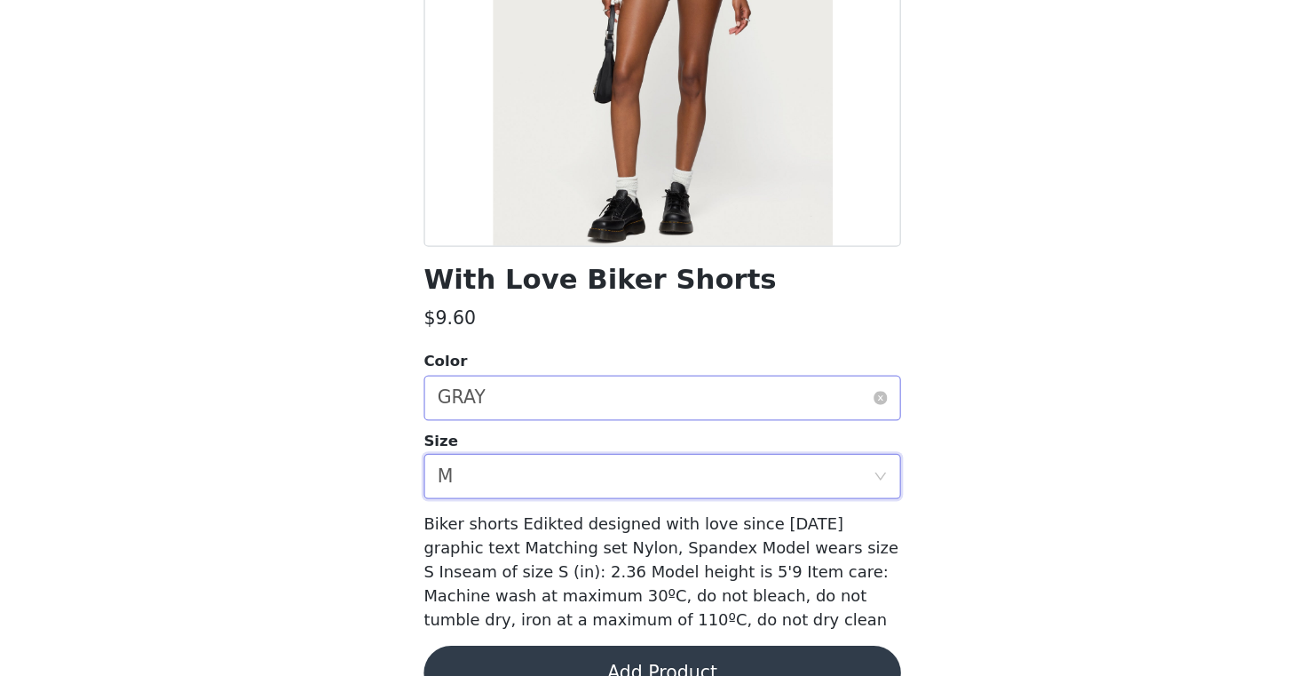
scroll to position [188, 0]
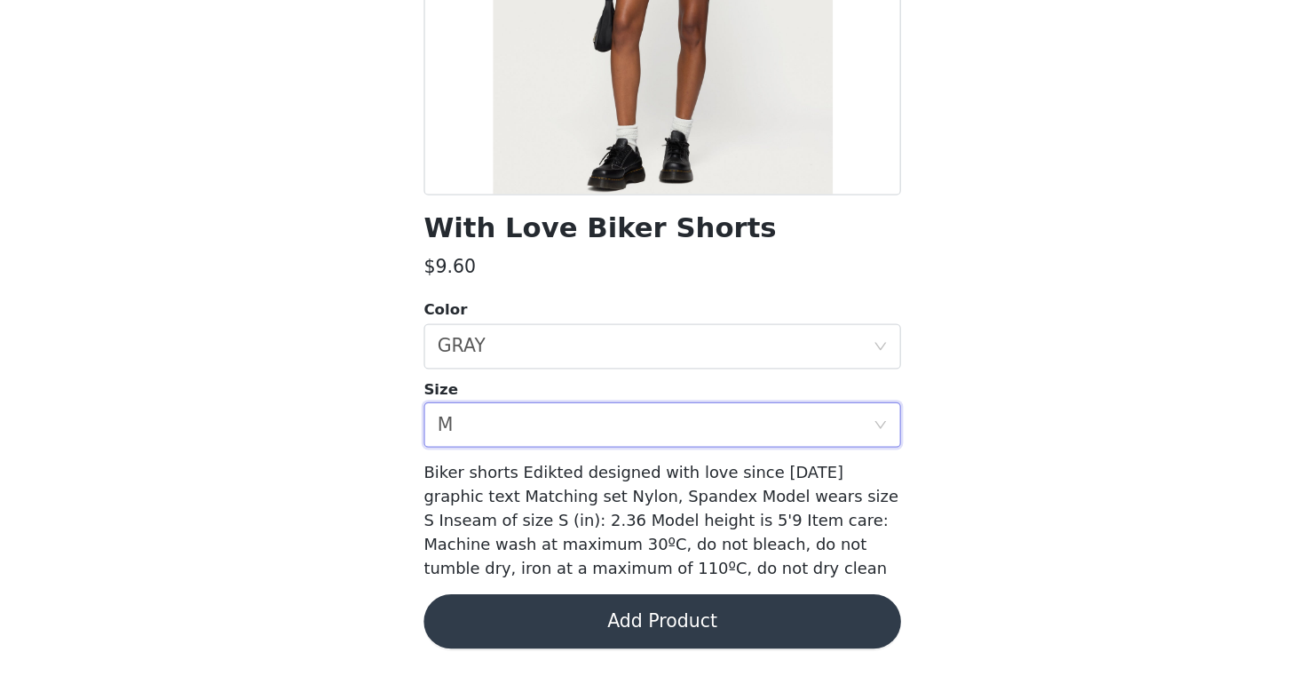
click at [602, 645] on button "Add Product" at bounding box center [652, 633] width 373 height 43
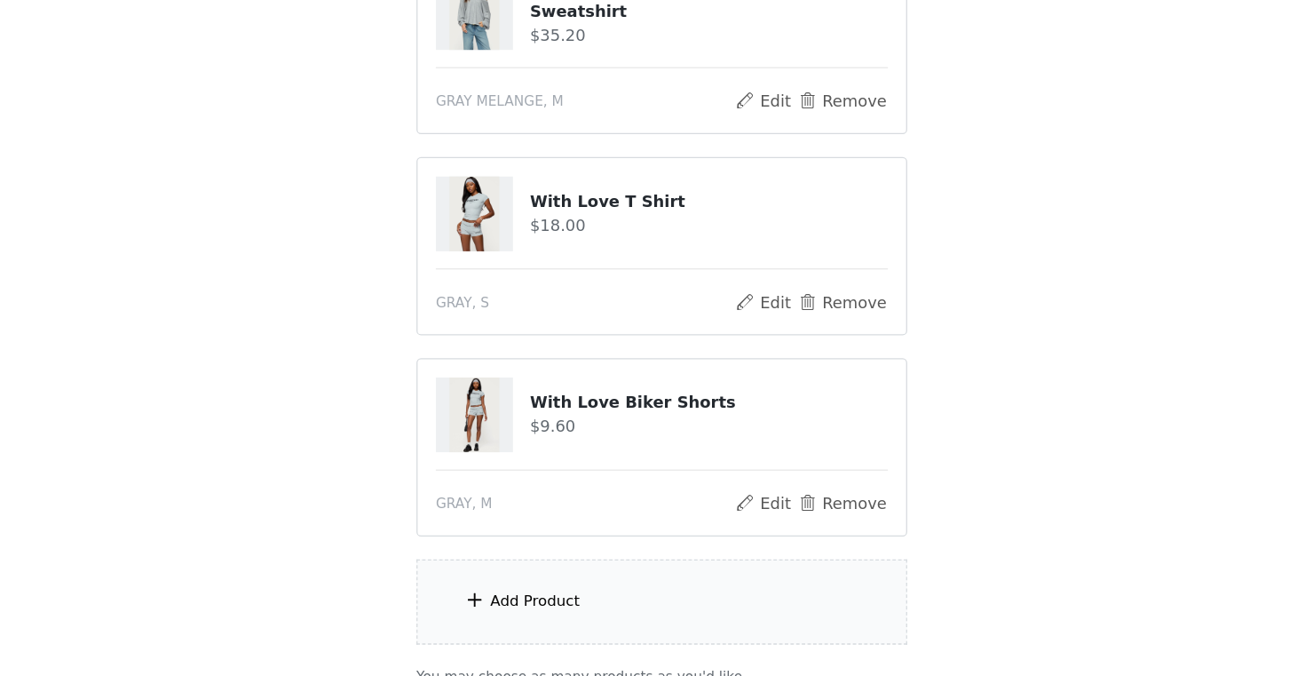
click at [621, 643] on div "Add Product" at bounding box center [653, 617] width 384 height 67
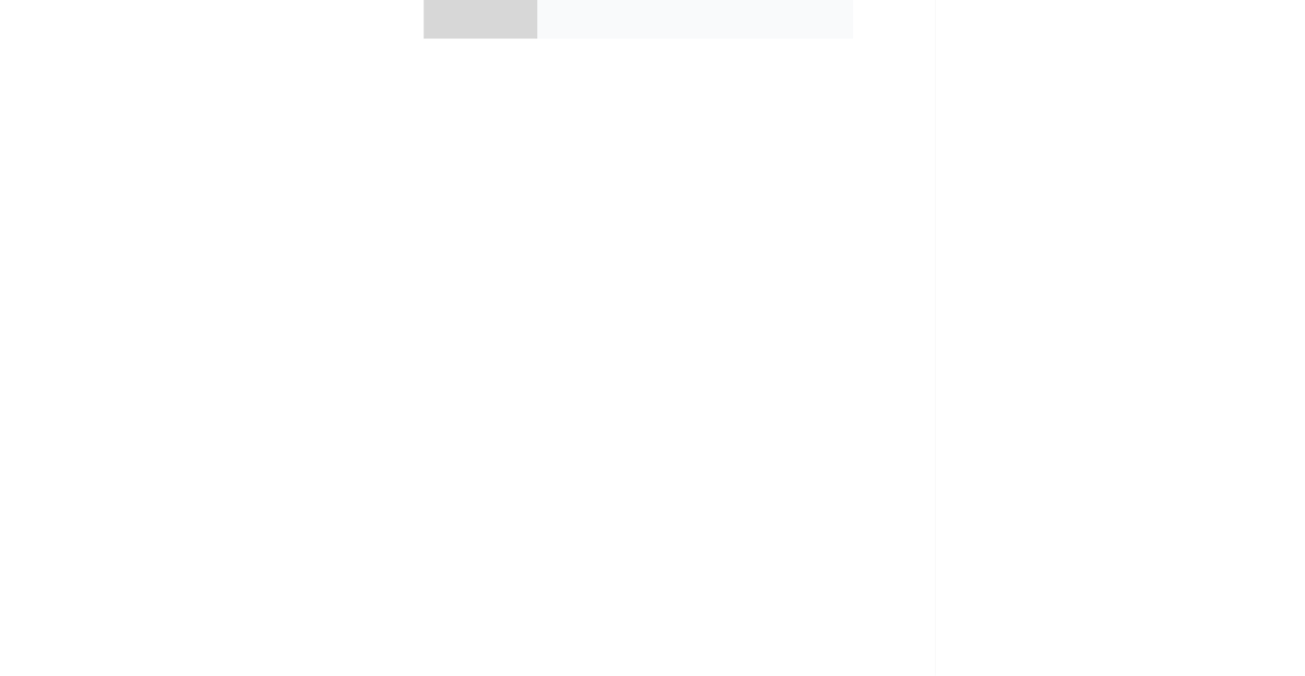
click at [621, 181] on div "collabs" at bounding box center [652, 146] width 373 height 115
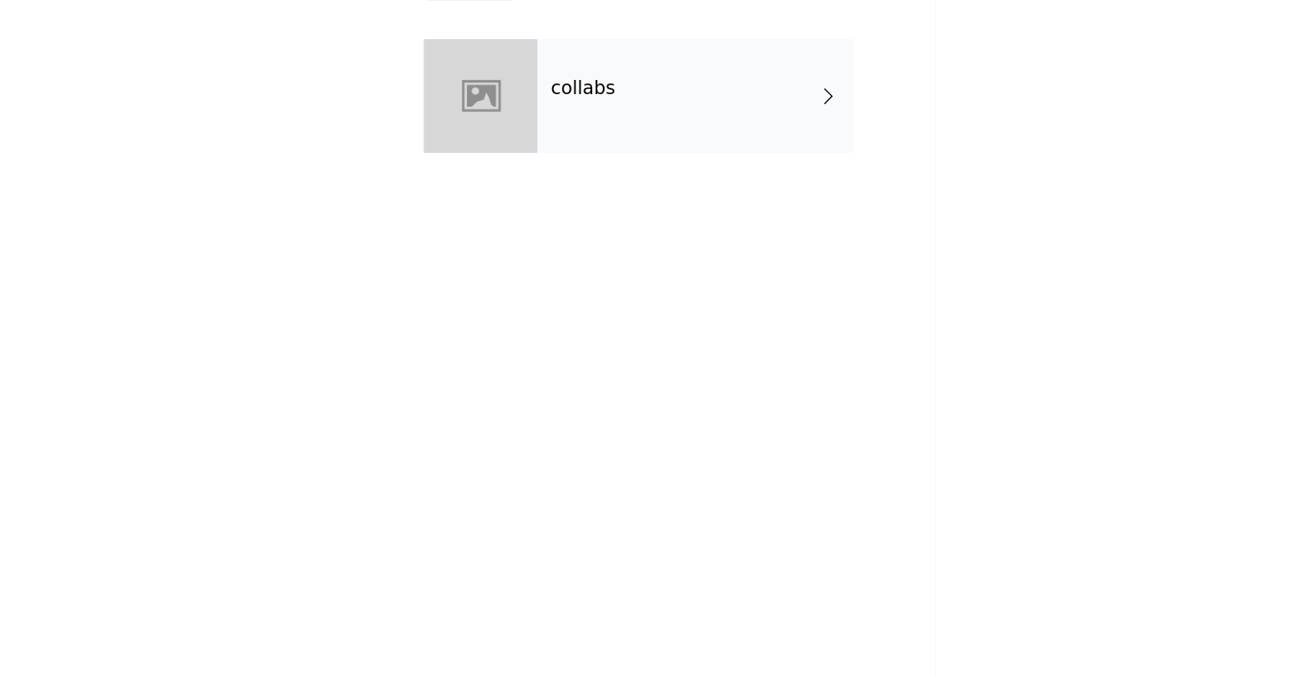
click at [601, 138] on div "collabs" at bounding box center [678, 133] width 247 height 89
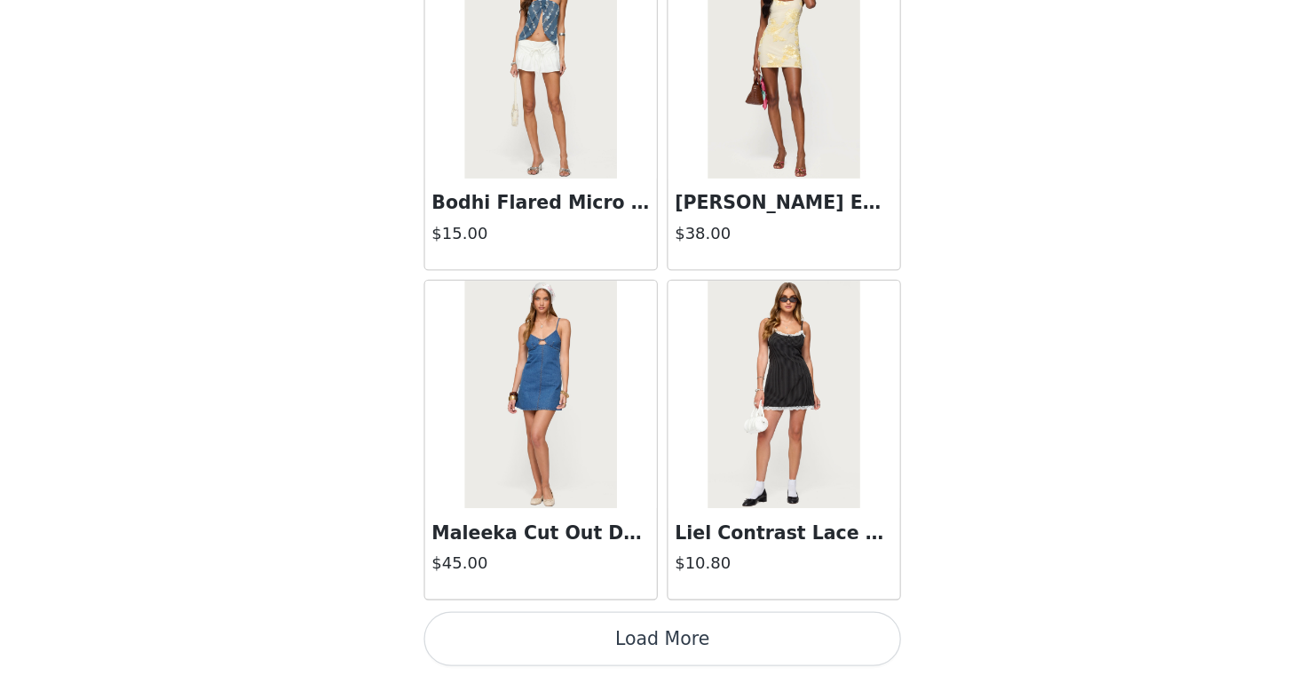
scroll to position [289, 0]
click at [603, 664] on button "Load More" at bounding box center [652, 645] width 373 height 43
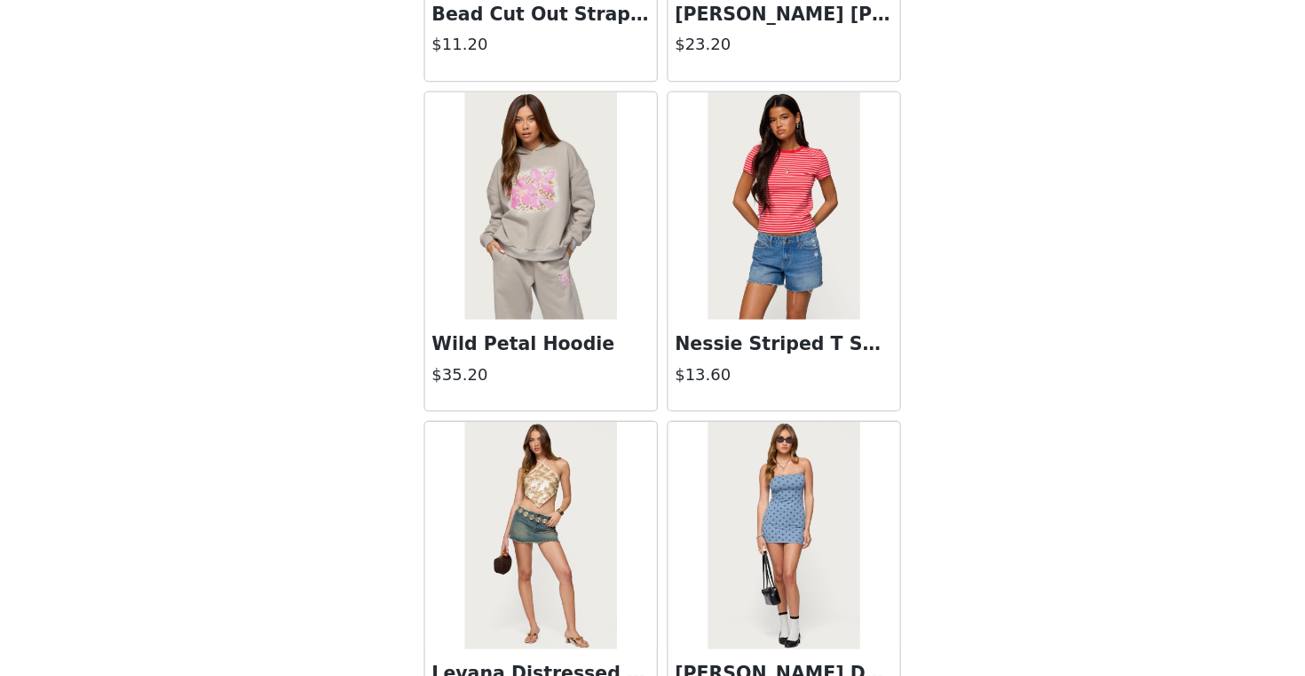
scroll to position [4616, 0]
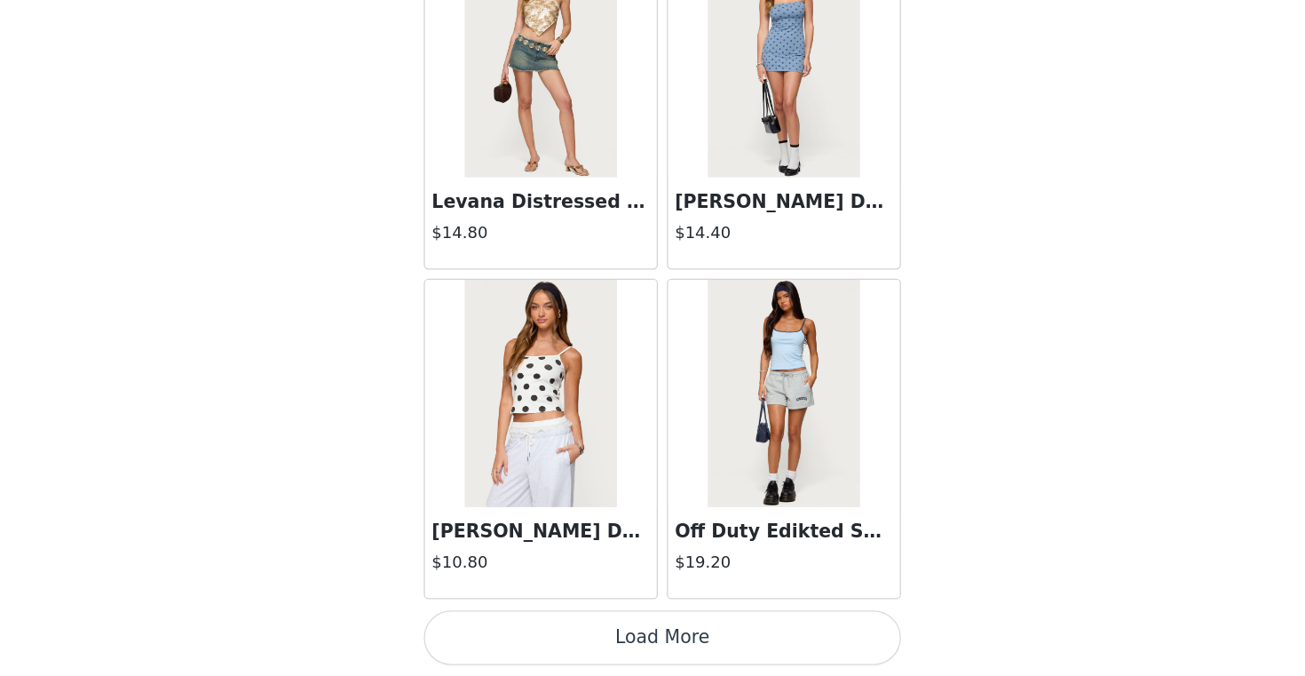
click at [614, 647] on button "Load More" at bounding box center [652, 645] width 373 height 43
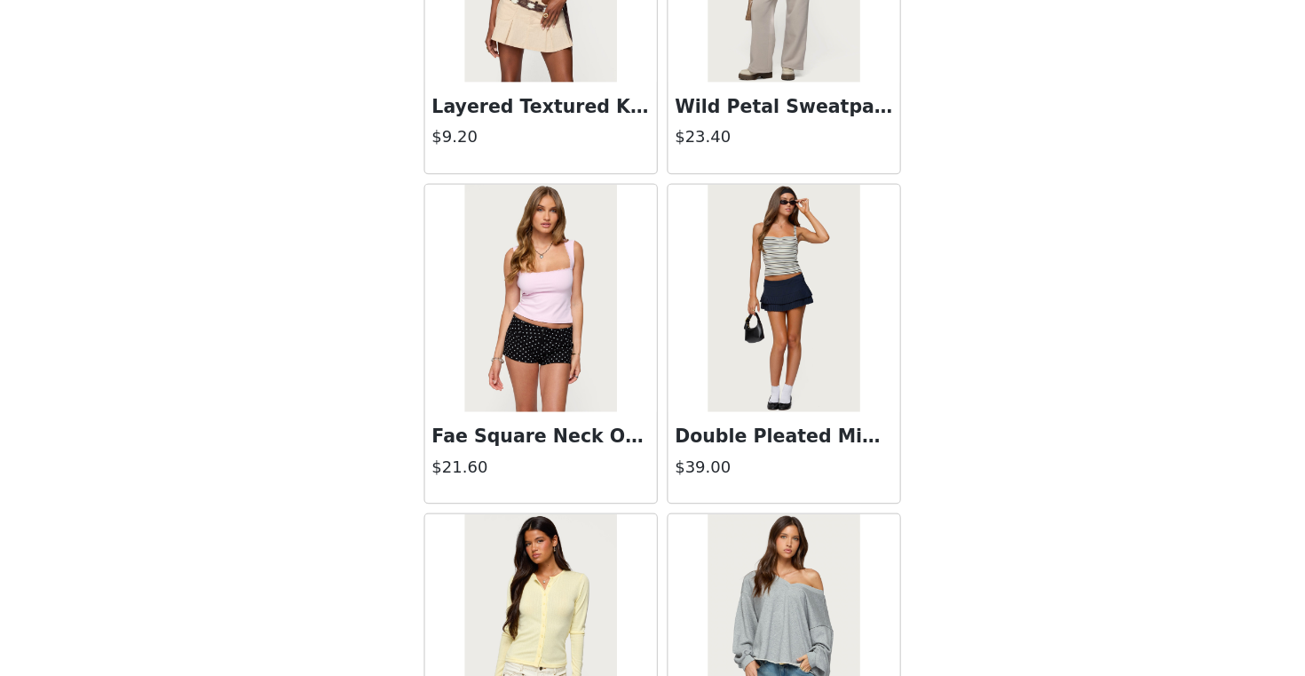
scroll to position [7190, 0]
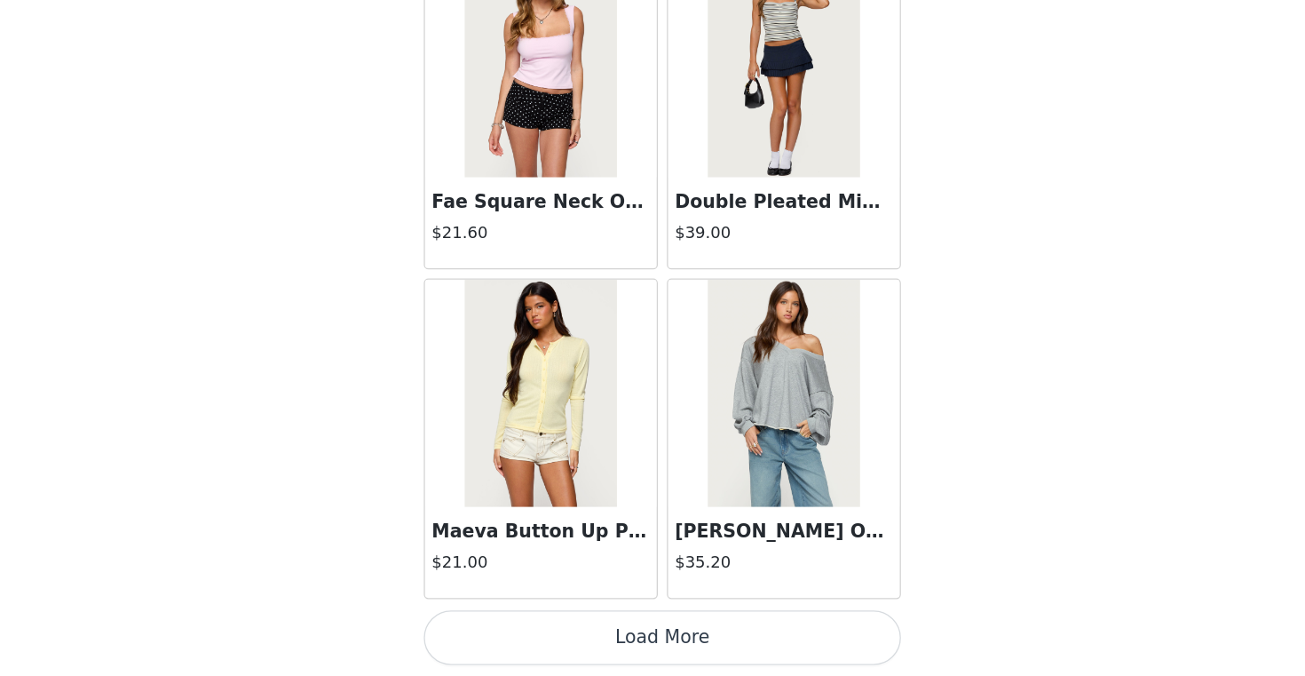
click at [622, 643] on button "Load More" at bounding box center [652, 645] width 373 height 43
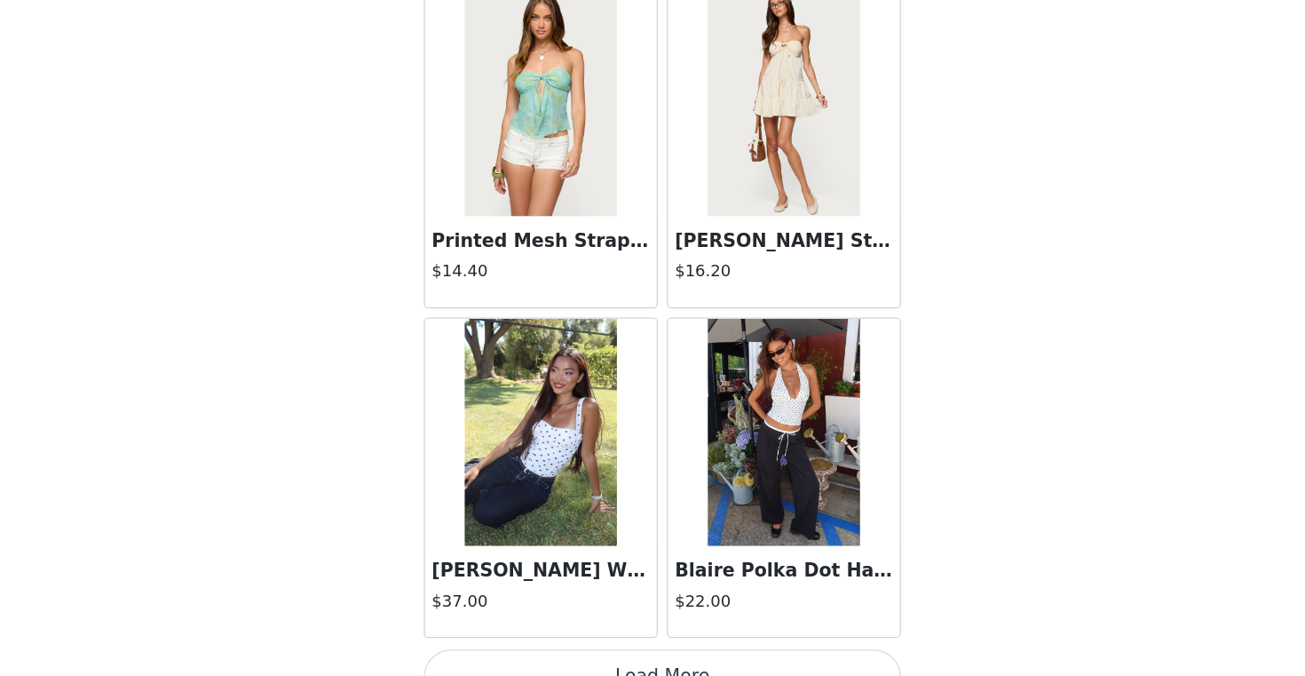
scroll to position [9765, 0]
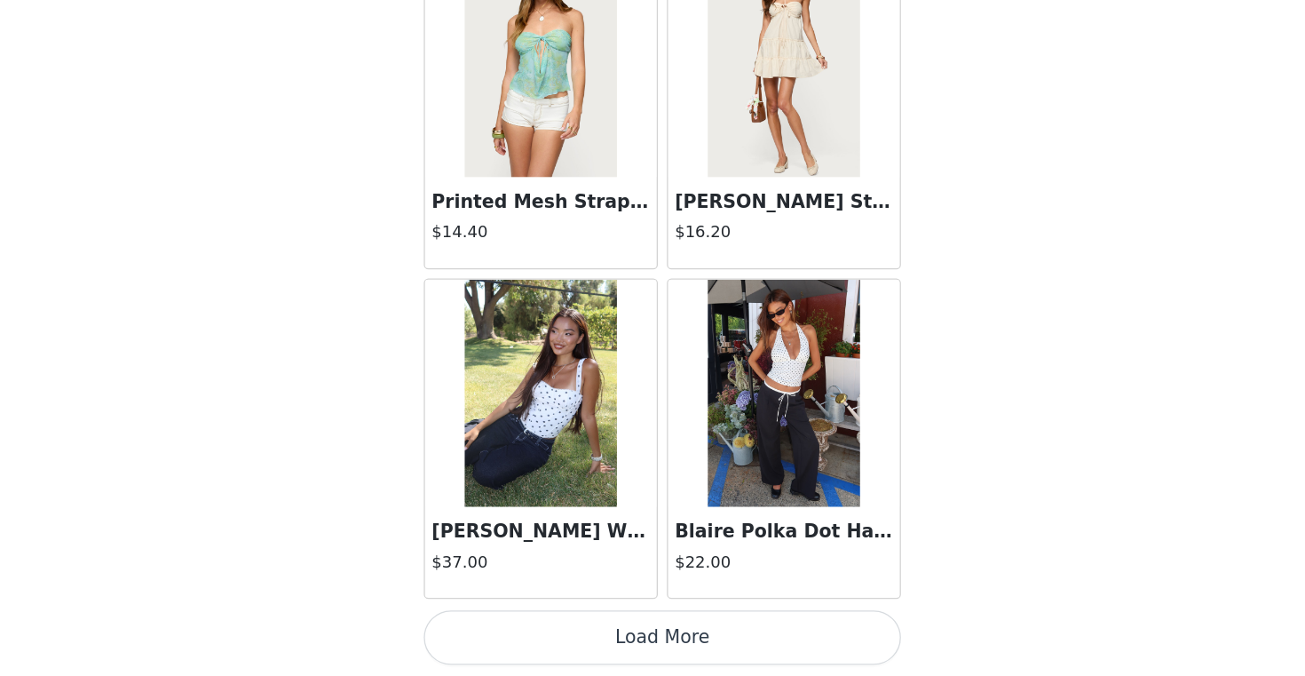
click at [597, 635] on button "Load More" at bounding box center [652, 645] width 373 height 43
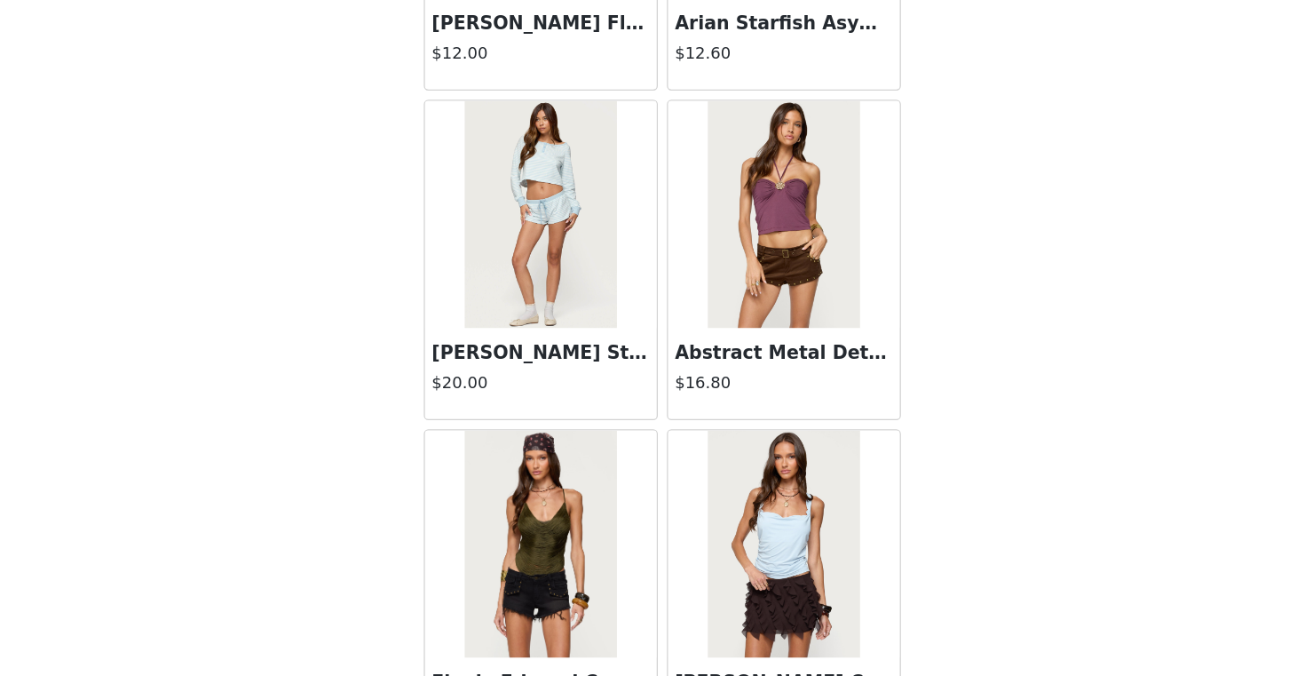
scroll to position [12340, 0]
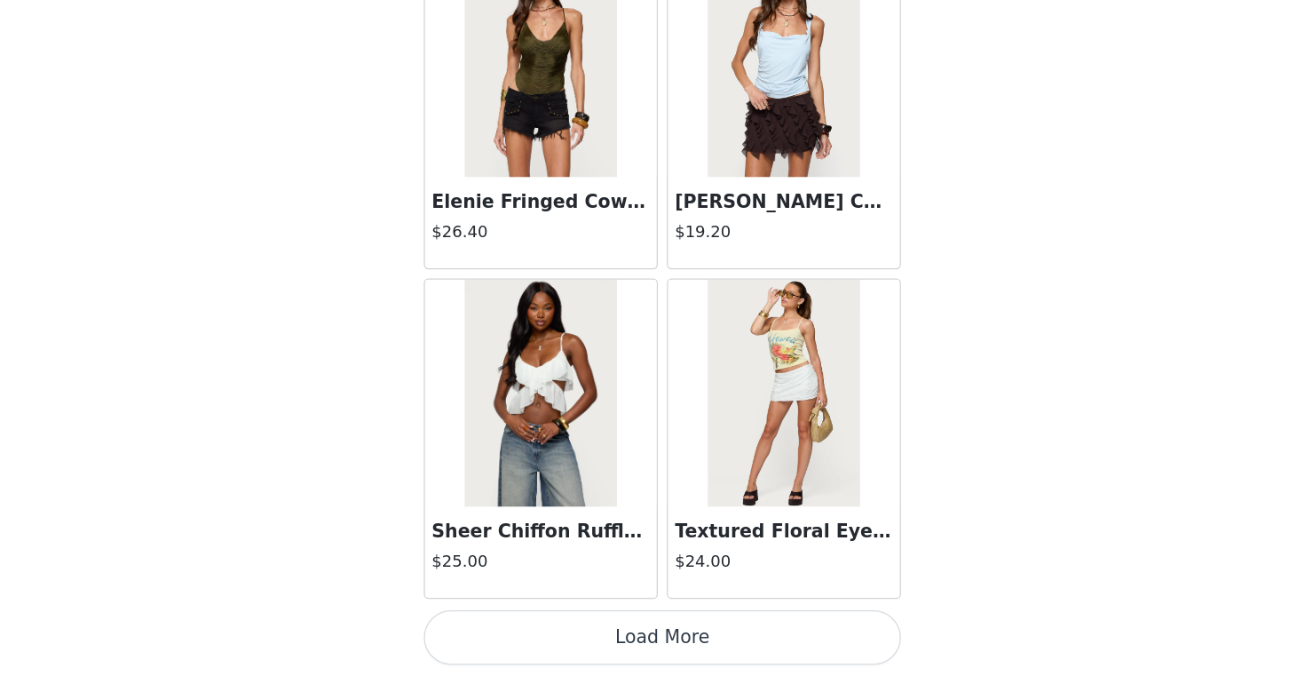
click at [584, 641] on button "Load More" at bounding box center [652, 645] width 373 height 43
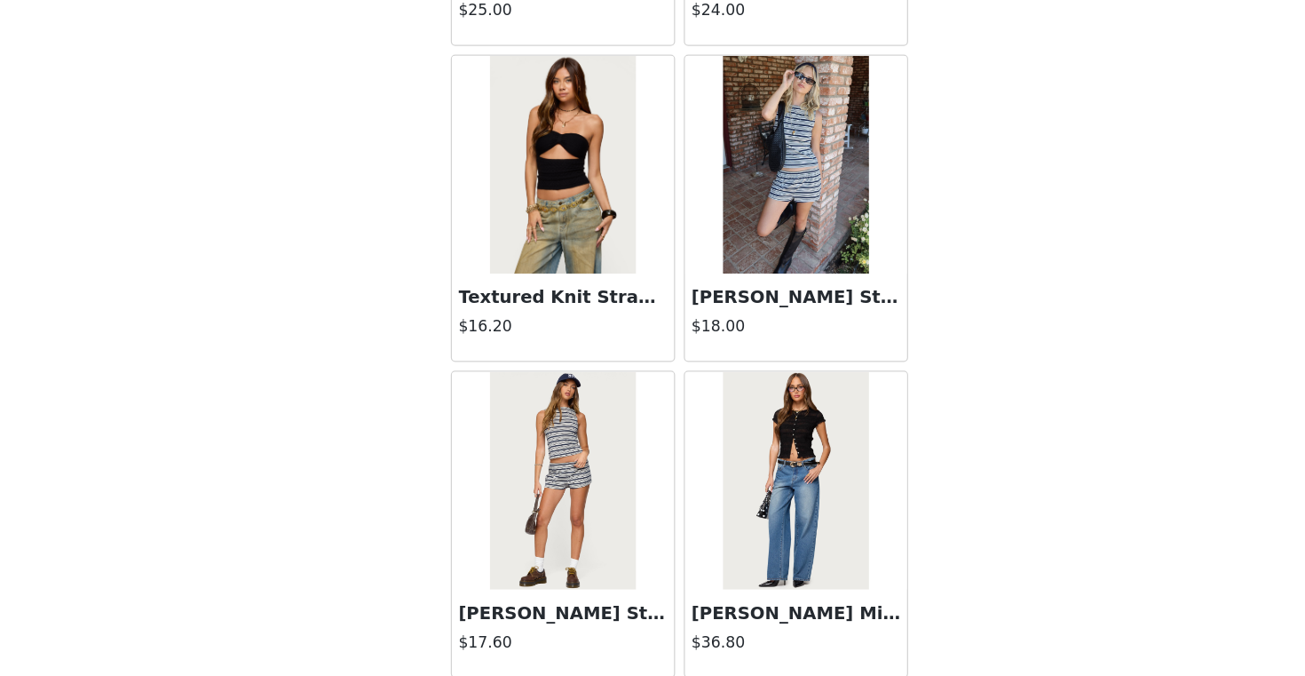
scroll to position [289, 0]
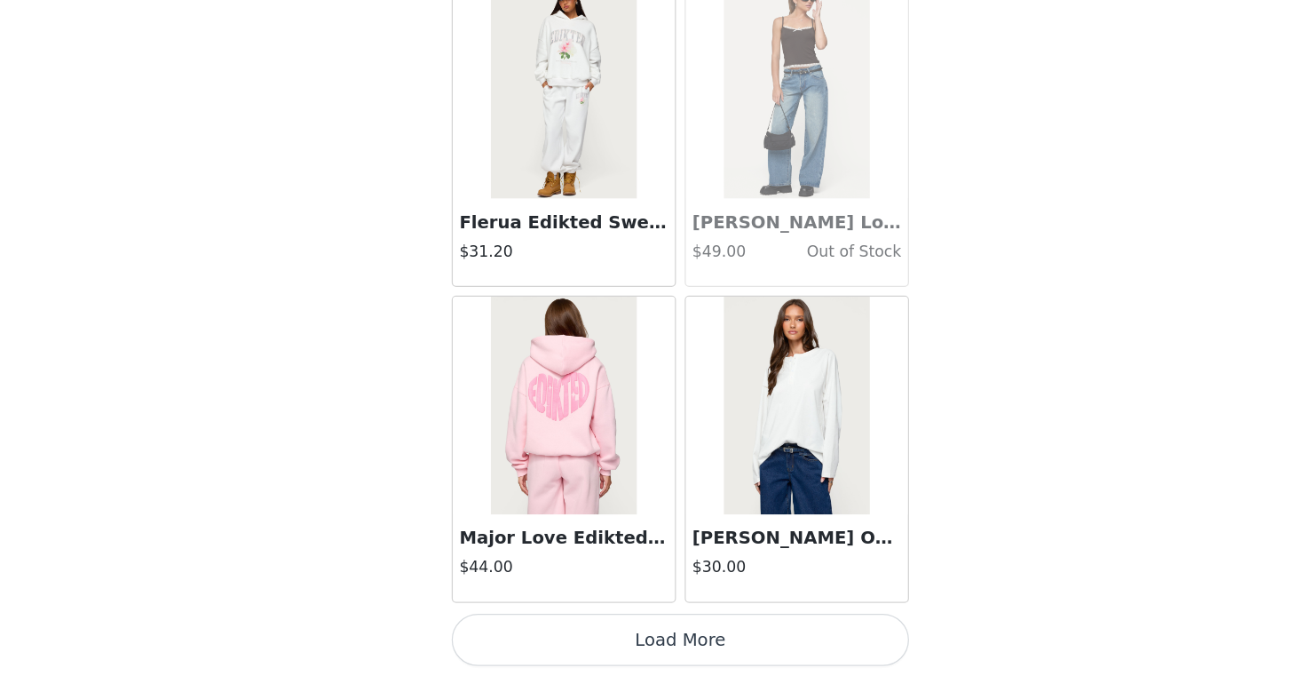
click at [651, 647] on button "Load More" at bounding box center [652, 645] width 373 height 43
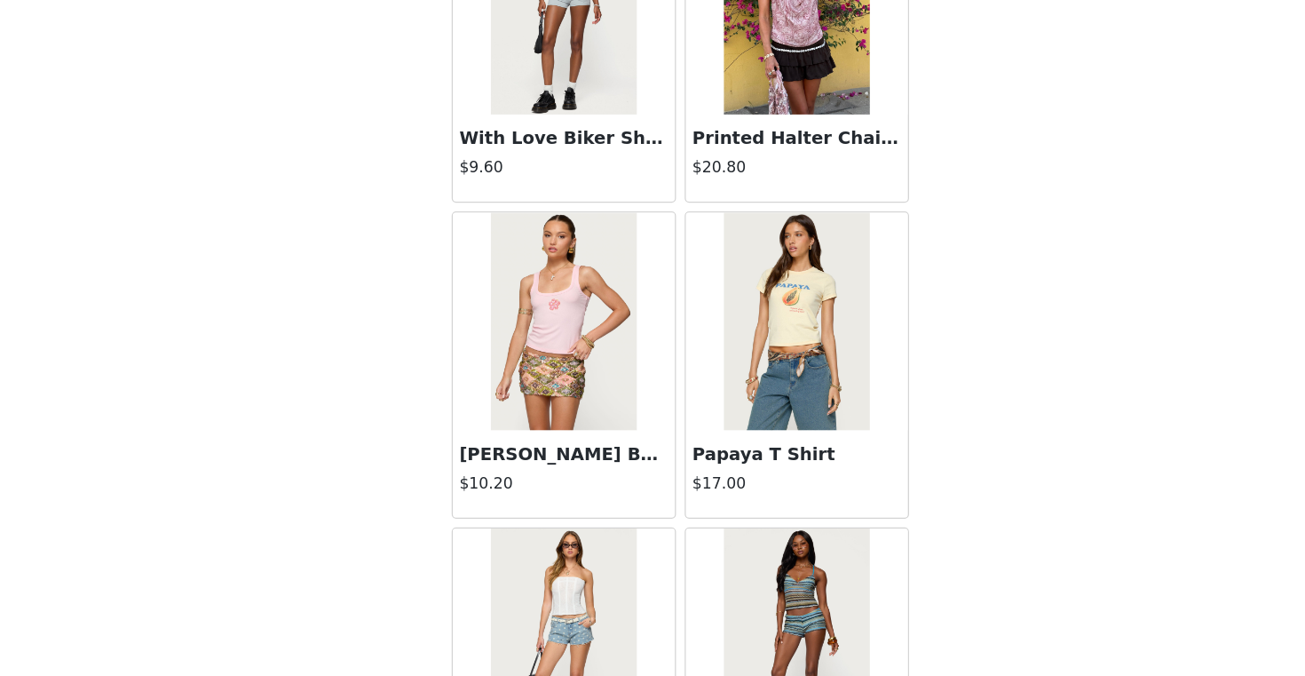
scroll to position [17489, 0]
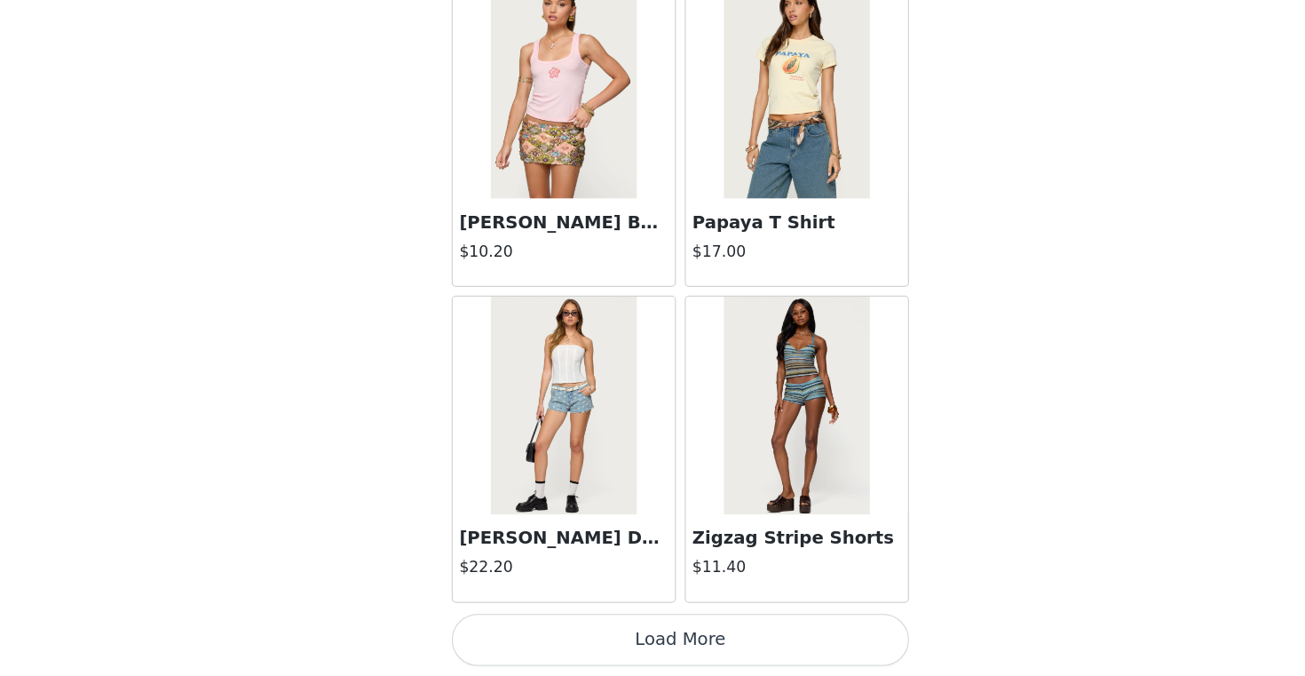
click at [657, 630] on button "Load More" at bounding box center [652, 645] width 373 height 43
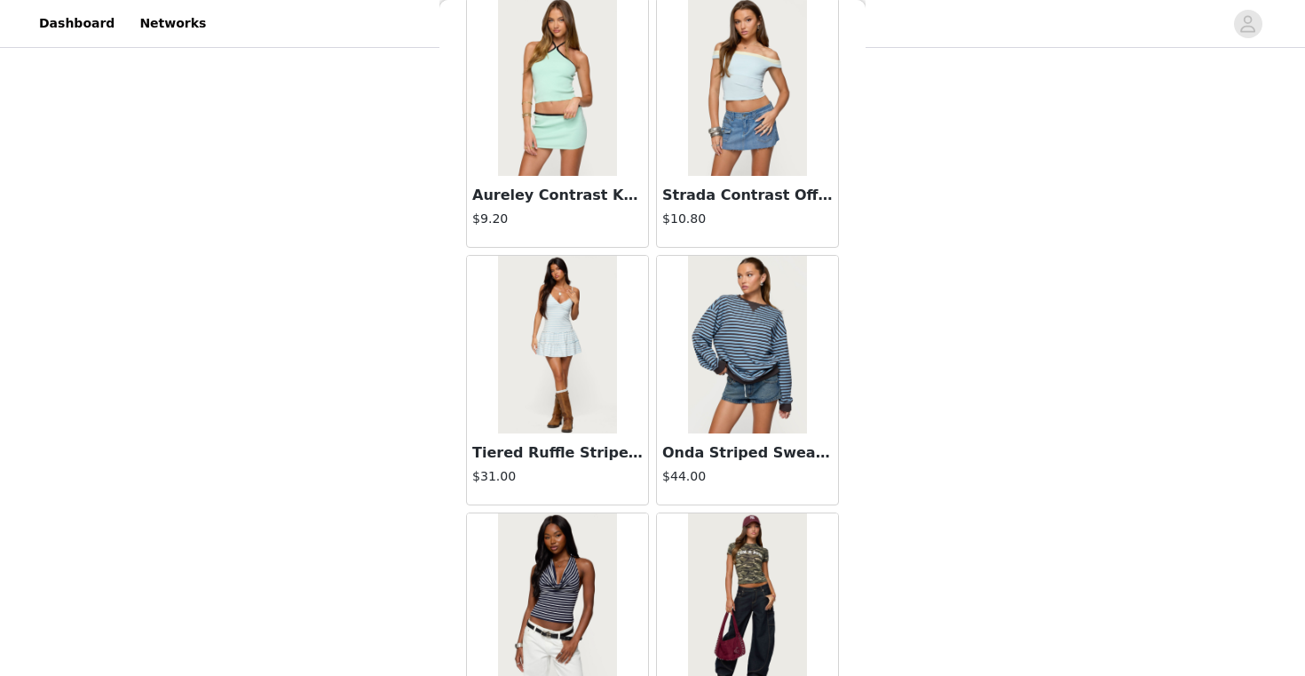
scroll to position [20064, 0]
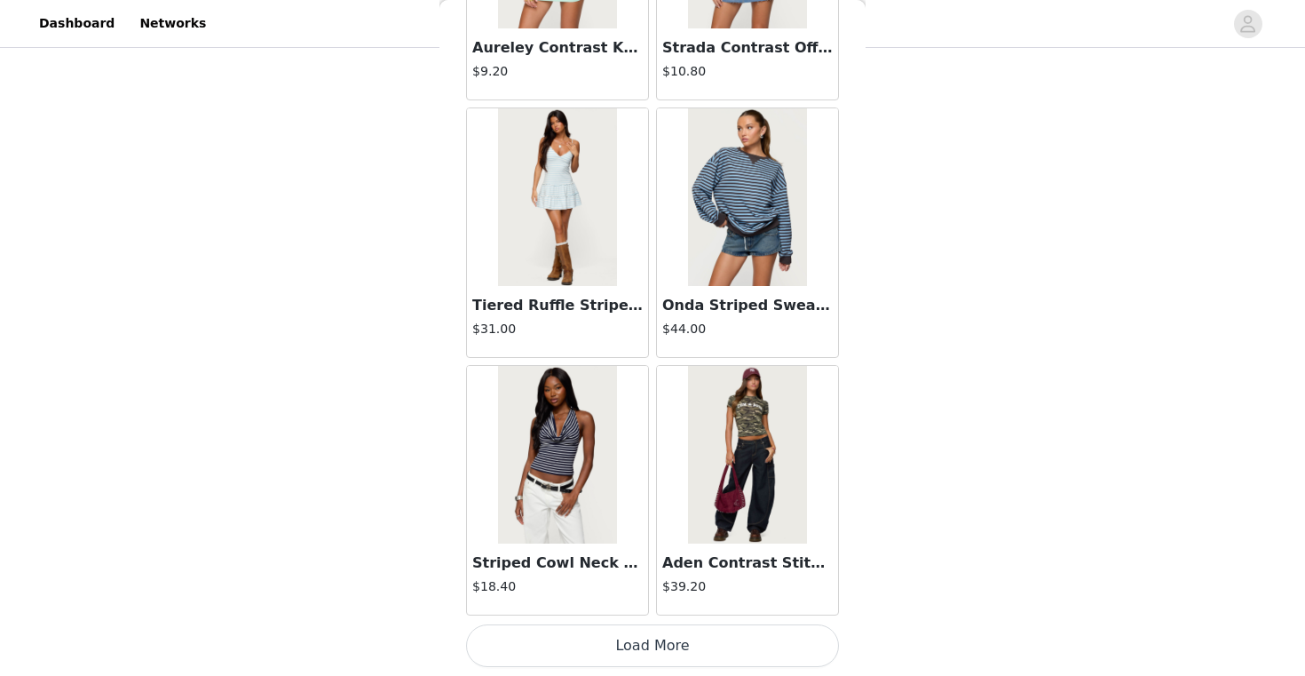
click at [655, 632] on button "Load More" at bounding box center [652, 645] width 373 height 43
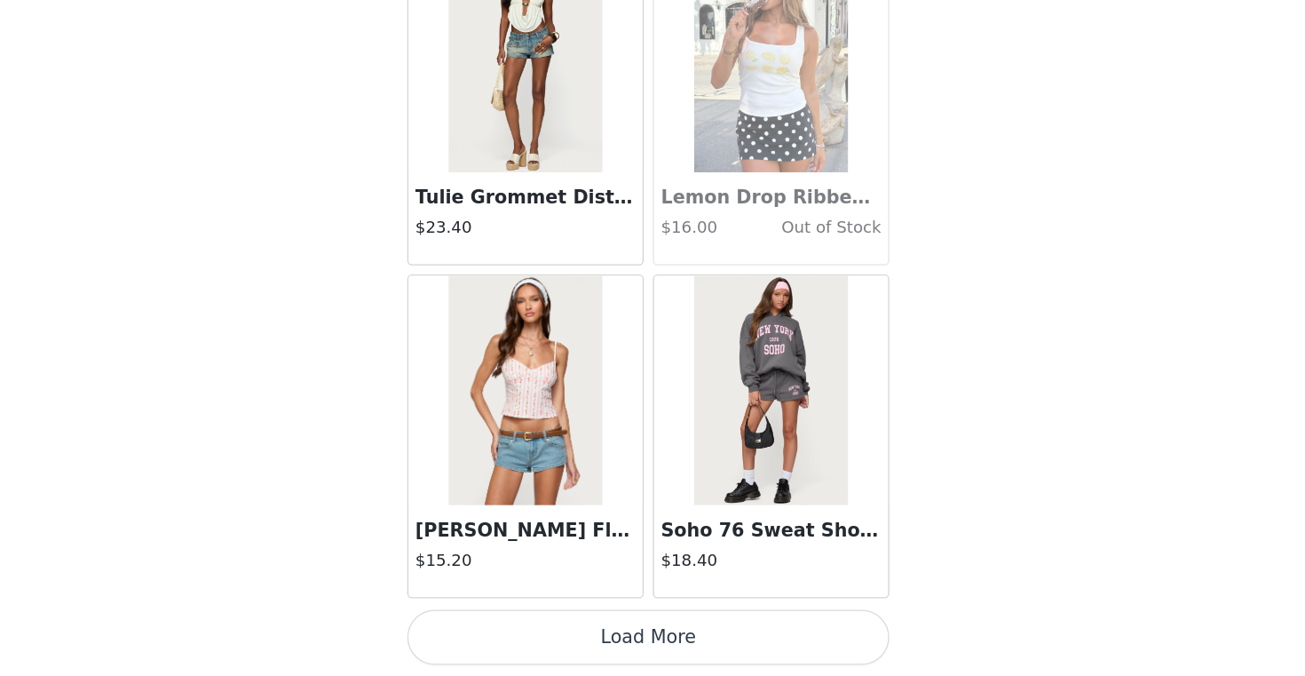
scroll to position [289, 0]
click at [687, 627] on button "Load More" at bounding box center [652, 645] width 373 height 43
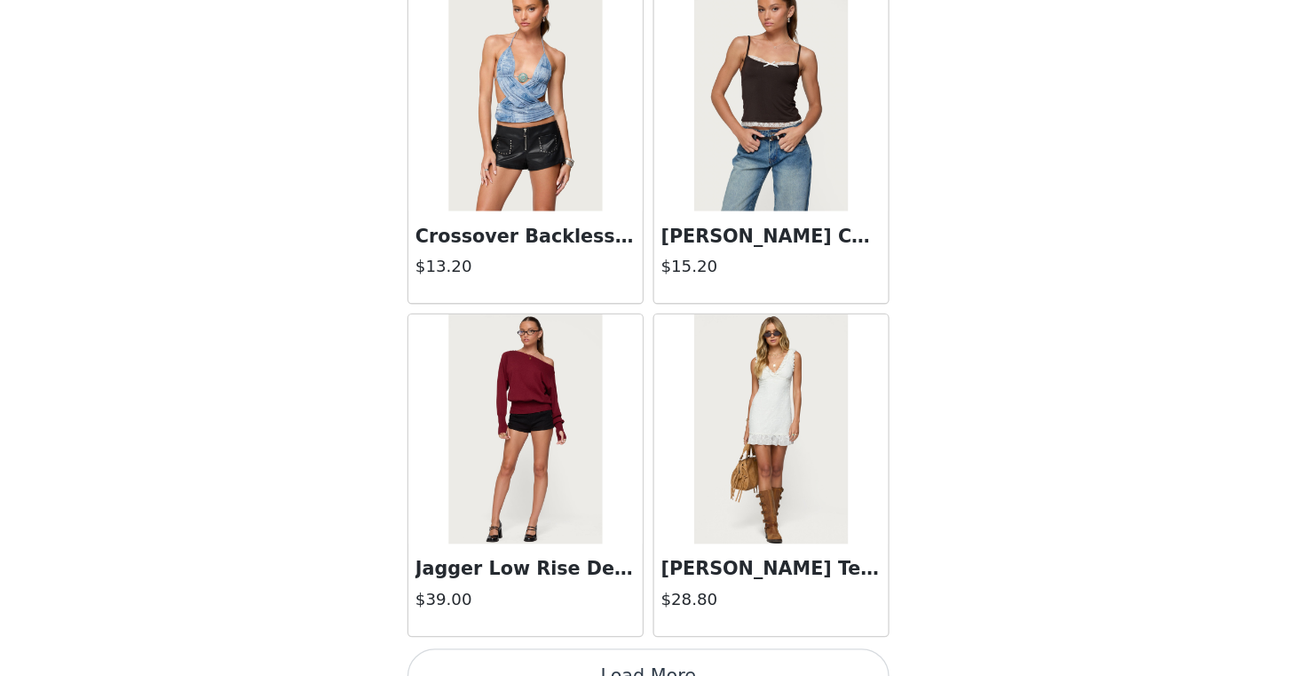
scroll to position [25213, 0]
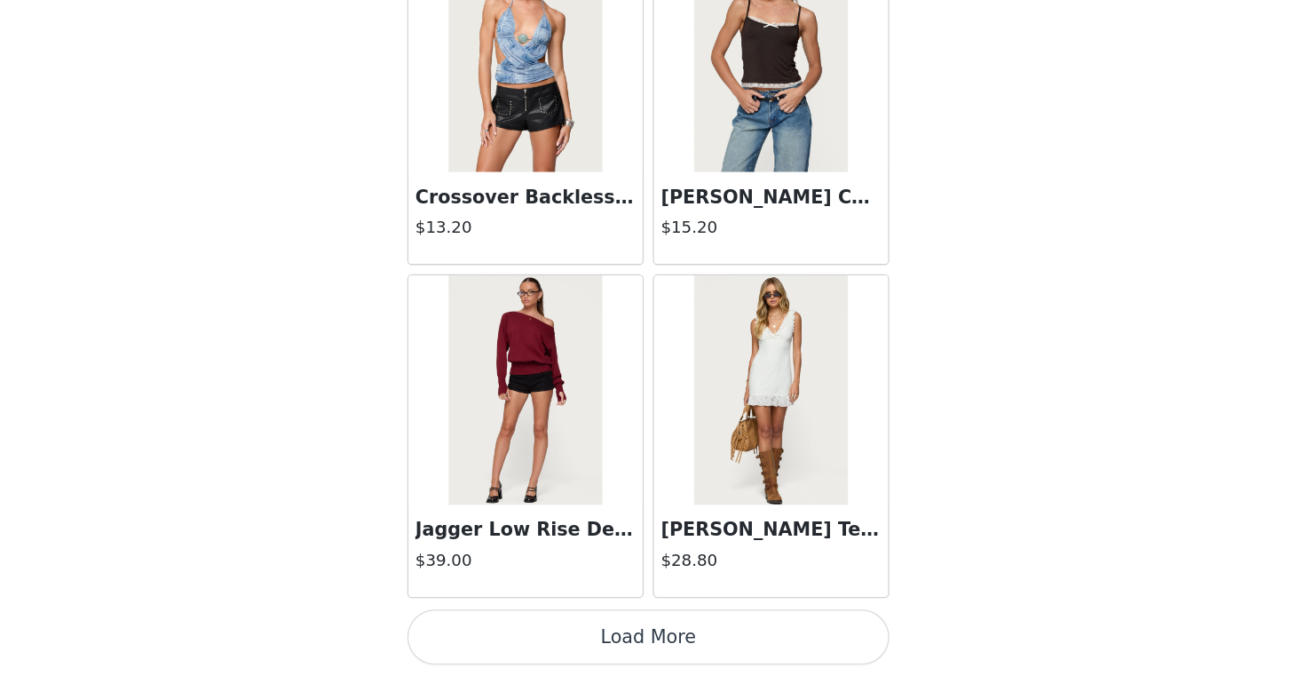
click at [710, 625] on button "Load More" at bounding box center [652, 645] width 373 height 43
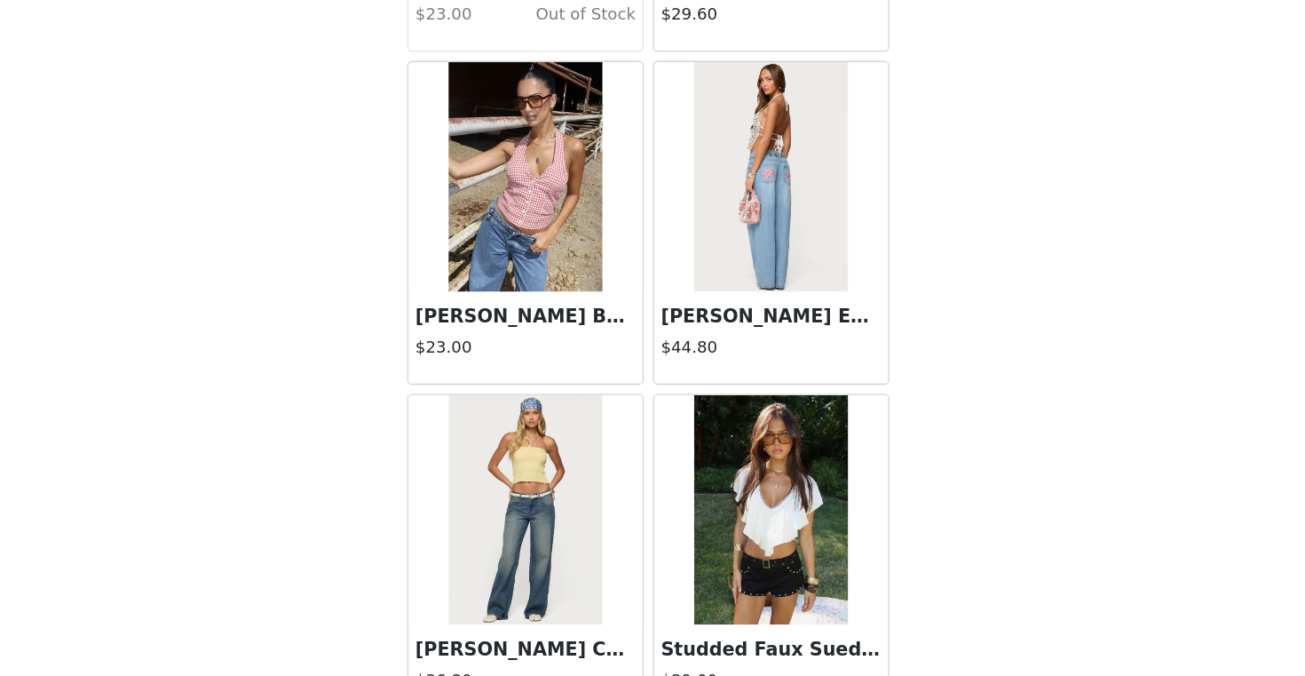
scroll to position [27788, 0]
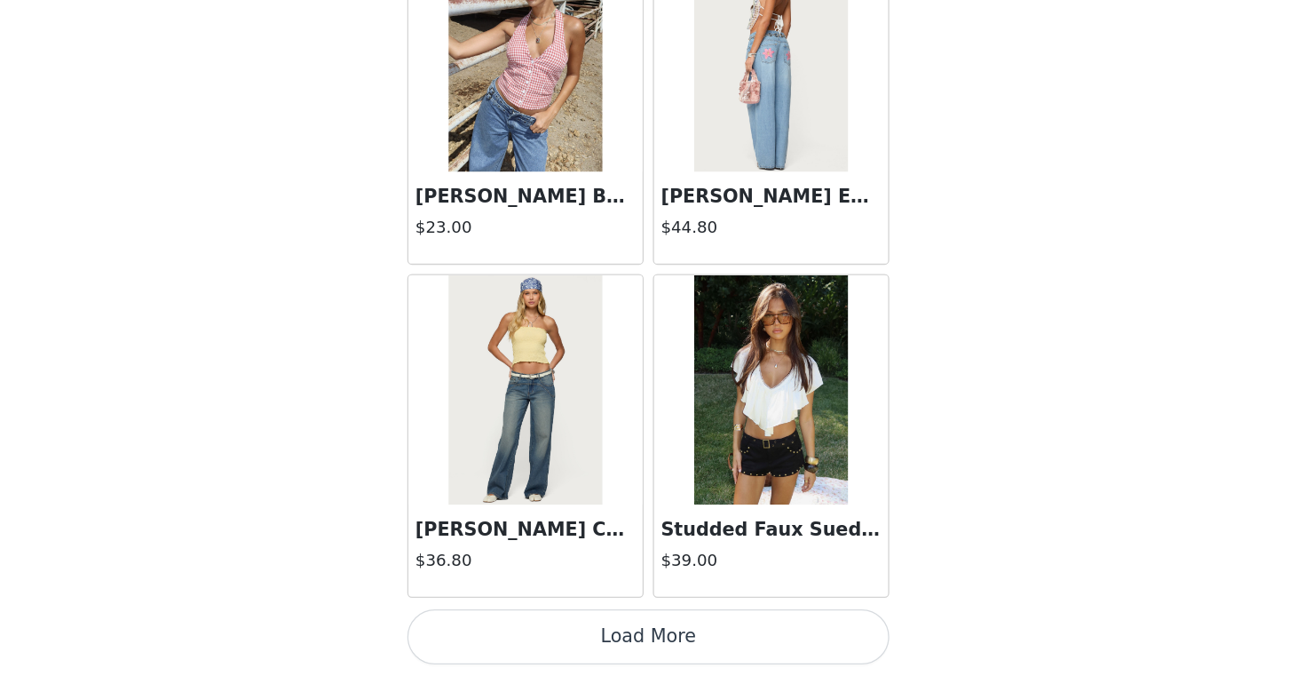
click at [722, 648] on button "Load More" at bounding box center [652, 645] width 373 height 43
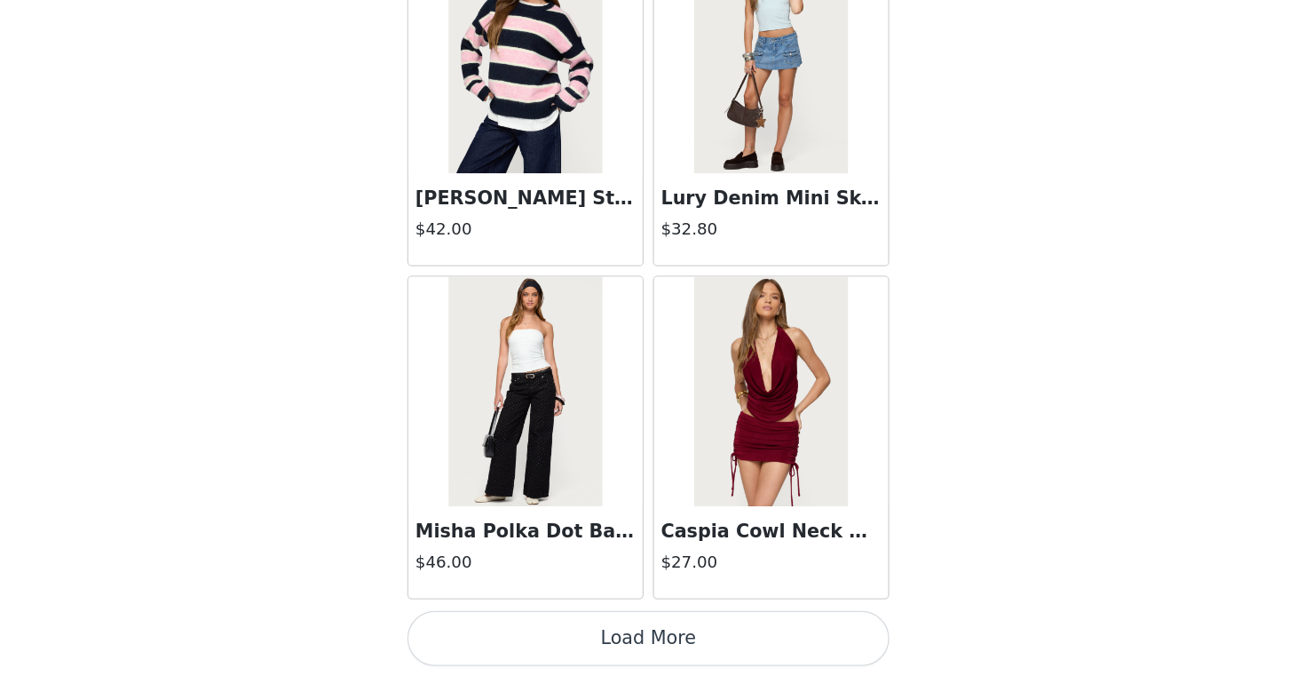
scroll to position [30362, 0]
click at [719, 632] on button "Load More" at bounding box center [652, 645] width 373 height 43
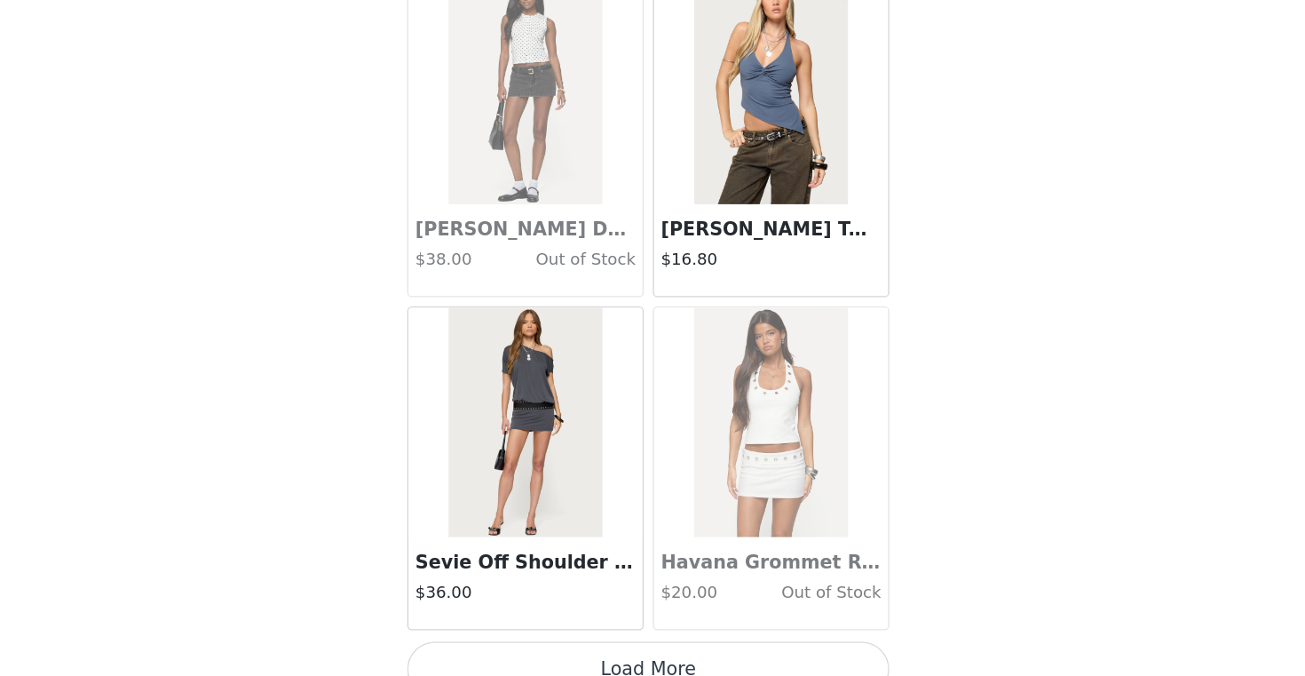
scroll to position [32937, 0]
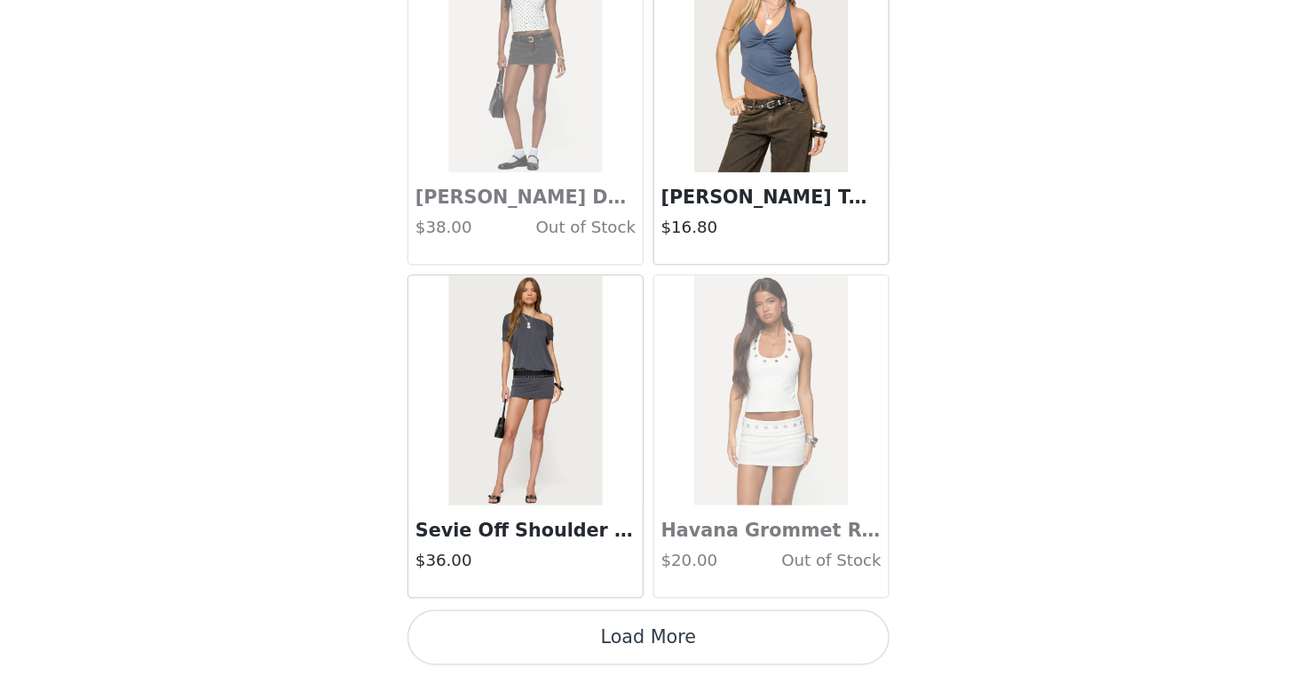
click at [794, 644] on button "Load More" at bounding box center [652, 645] width 373 height 43
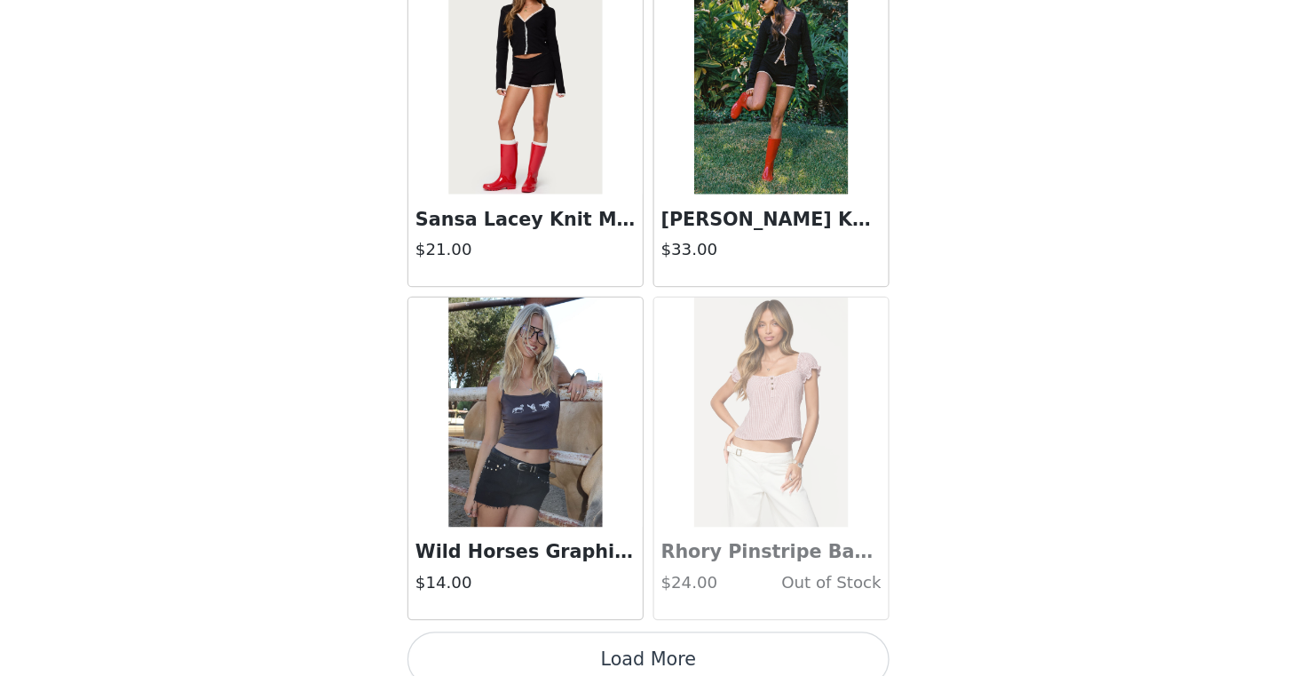
scroll to position [35511, 0]
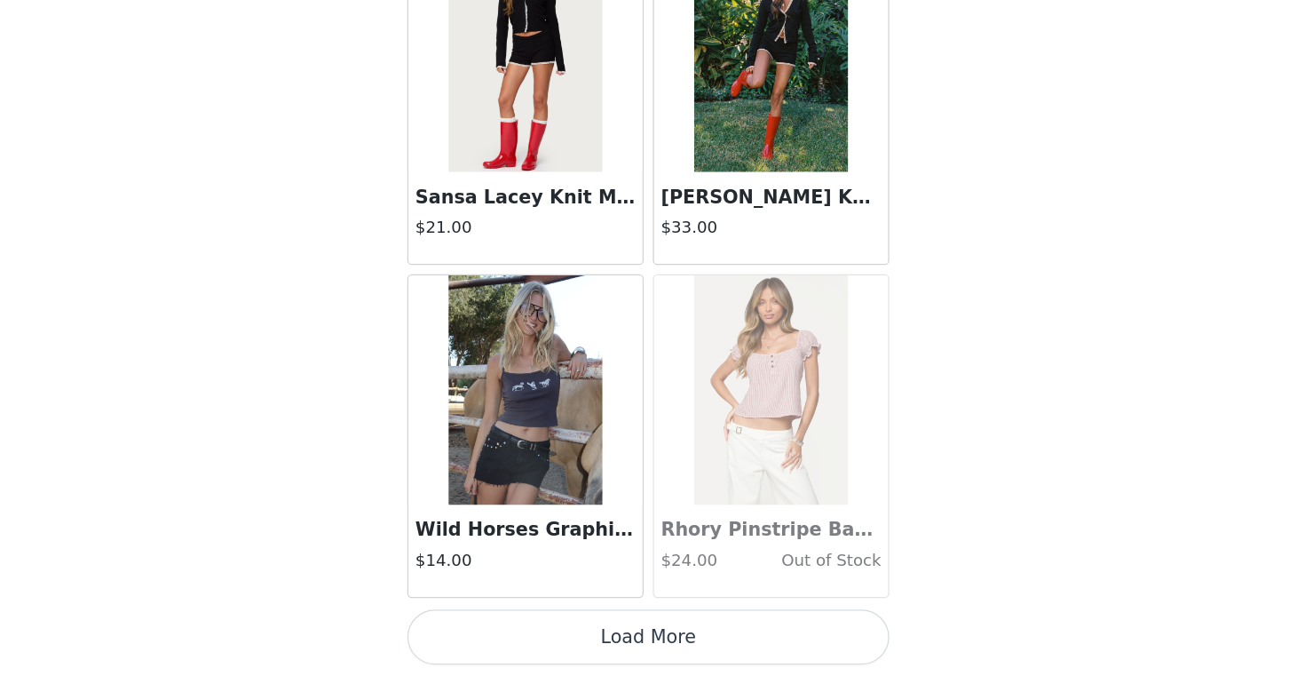
click at [760, 639] on button "Load More" at bounding box center [652, 645] width 373 height 43
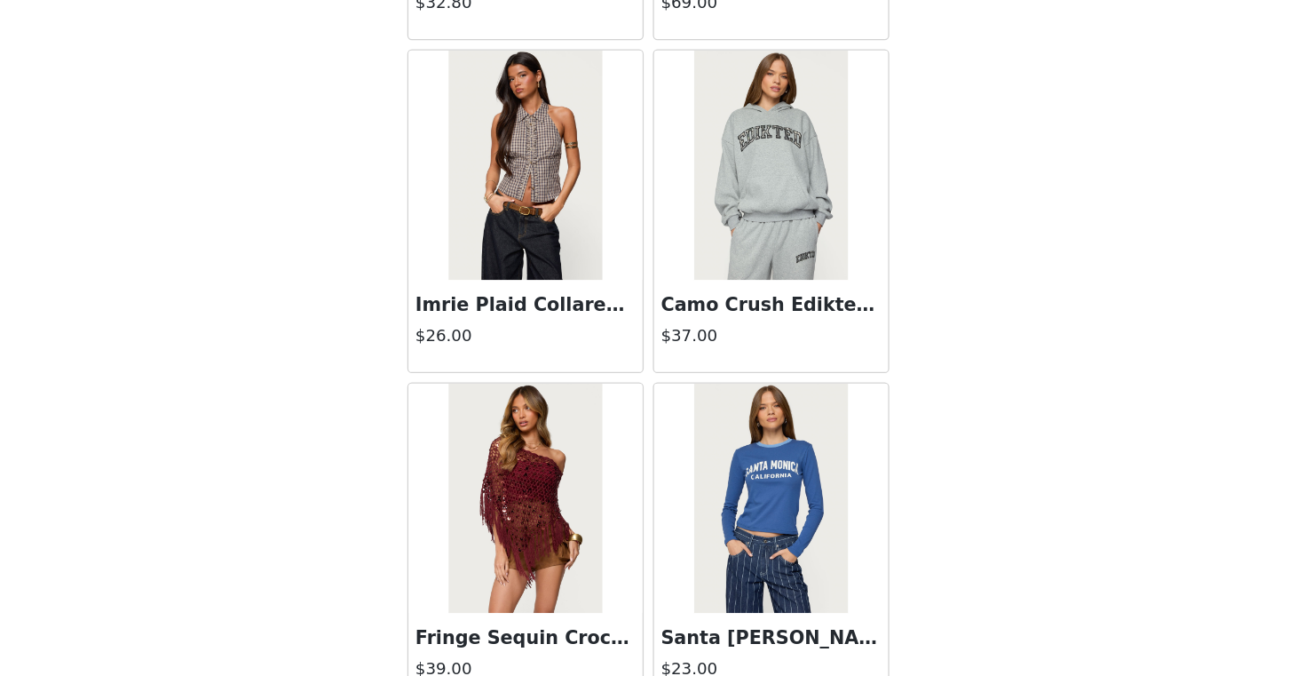
scroll to position [38086, 0]
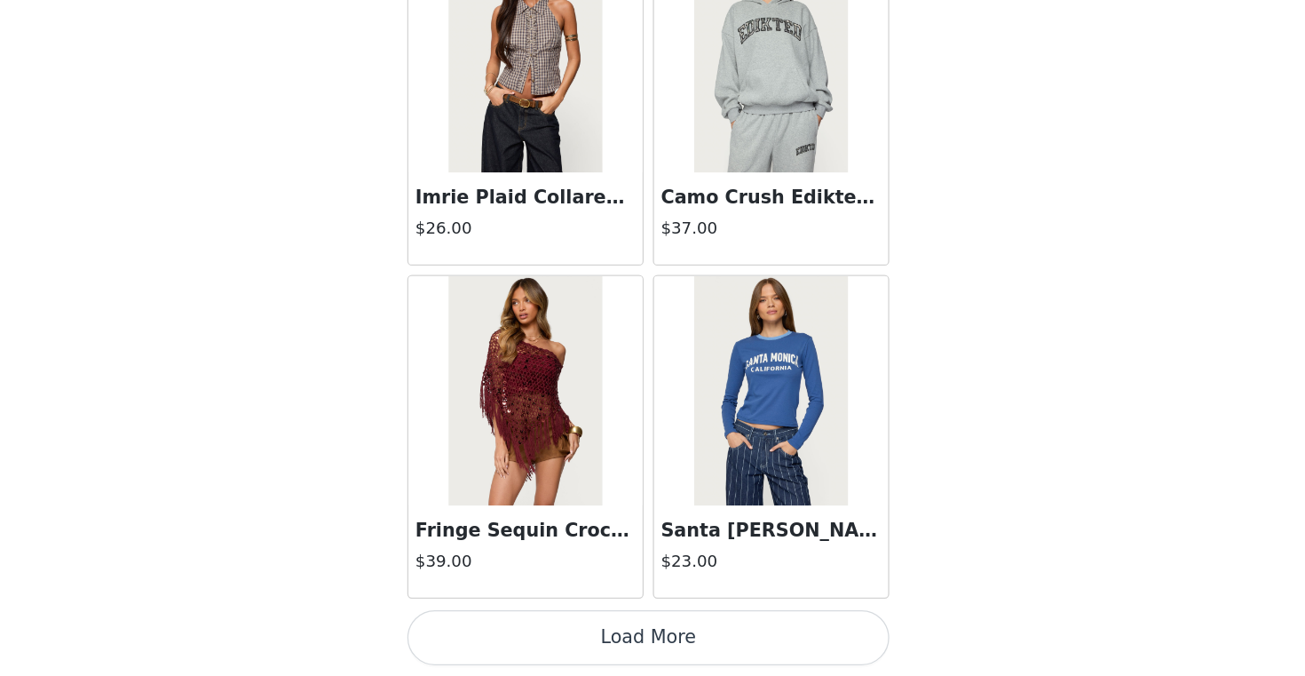
click at [763, 636] on button "Load More" at bounding box center [652, 645] width 373 height 43
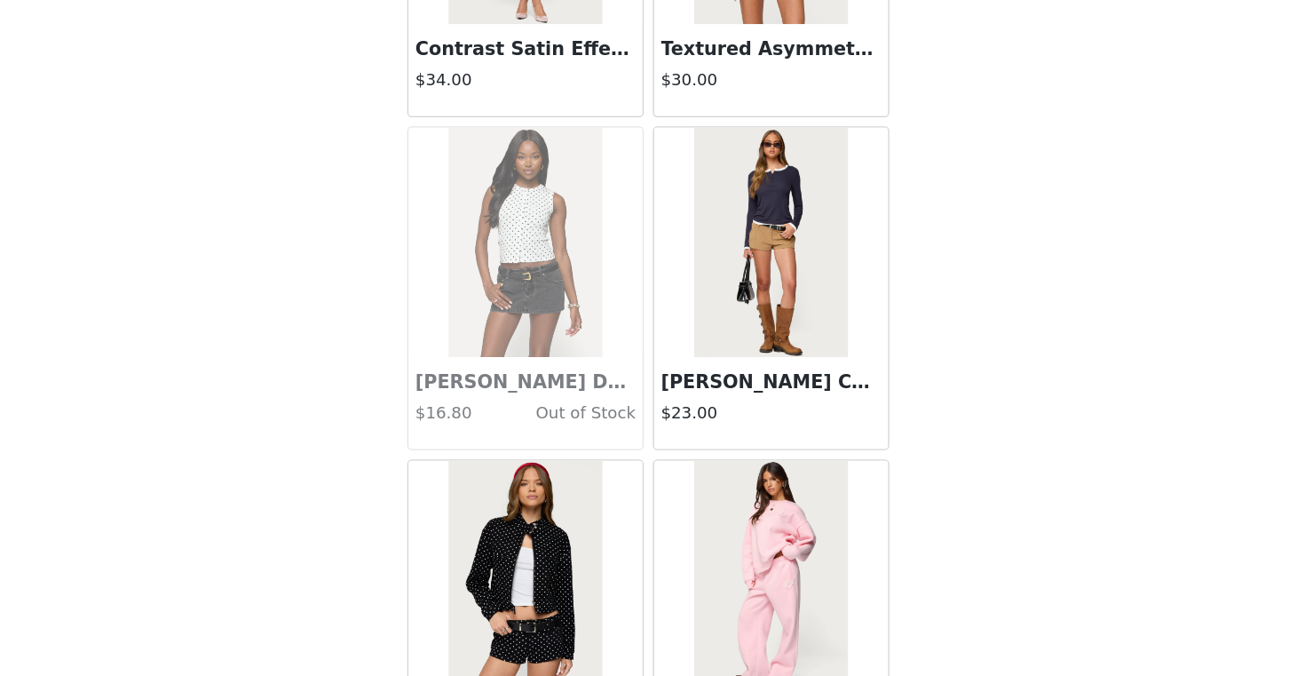
scroll to position [40661, 0]
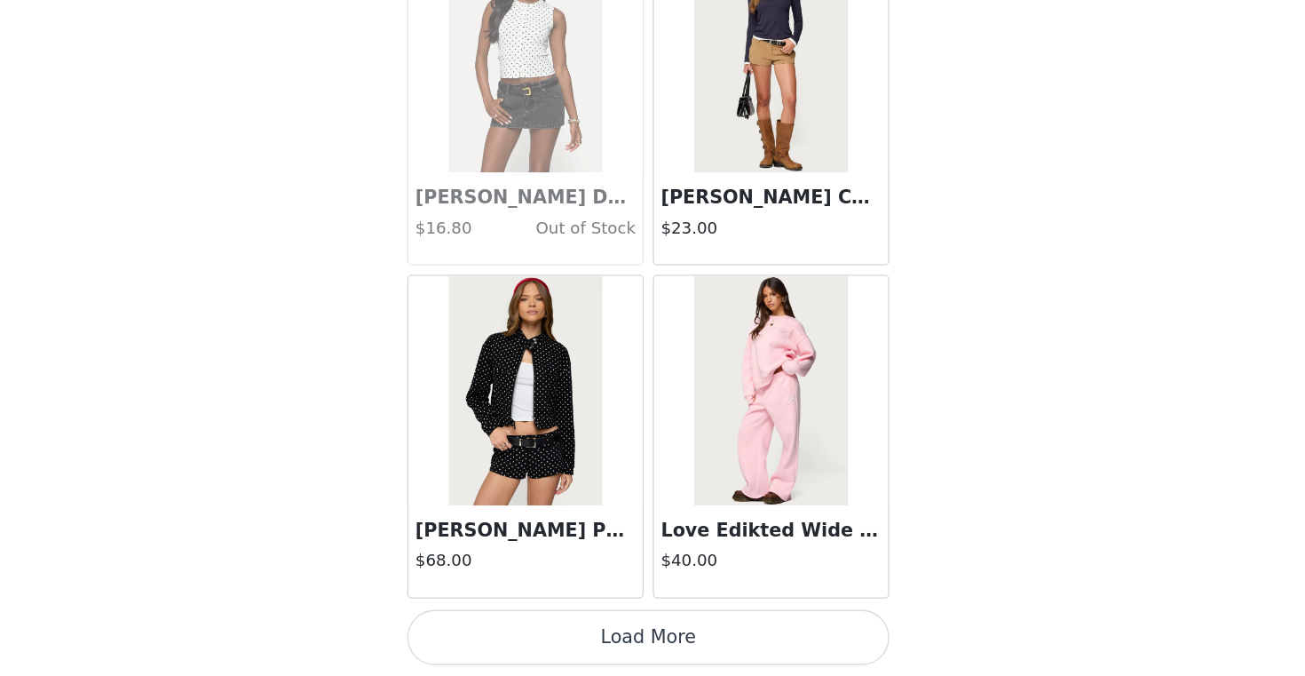
click at [758, 656] on button "Load More" at bounding box center [652, 645] width 373 height 43
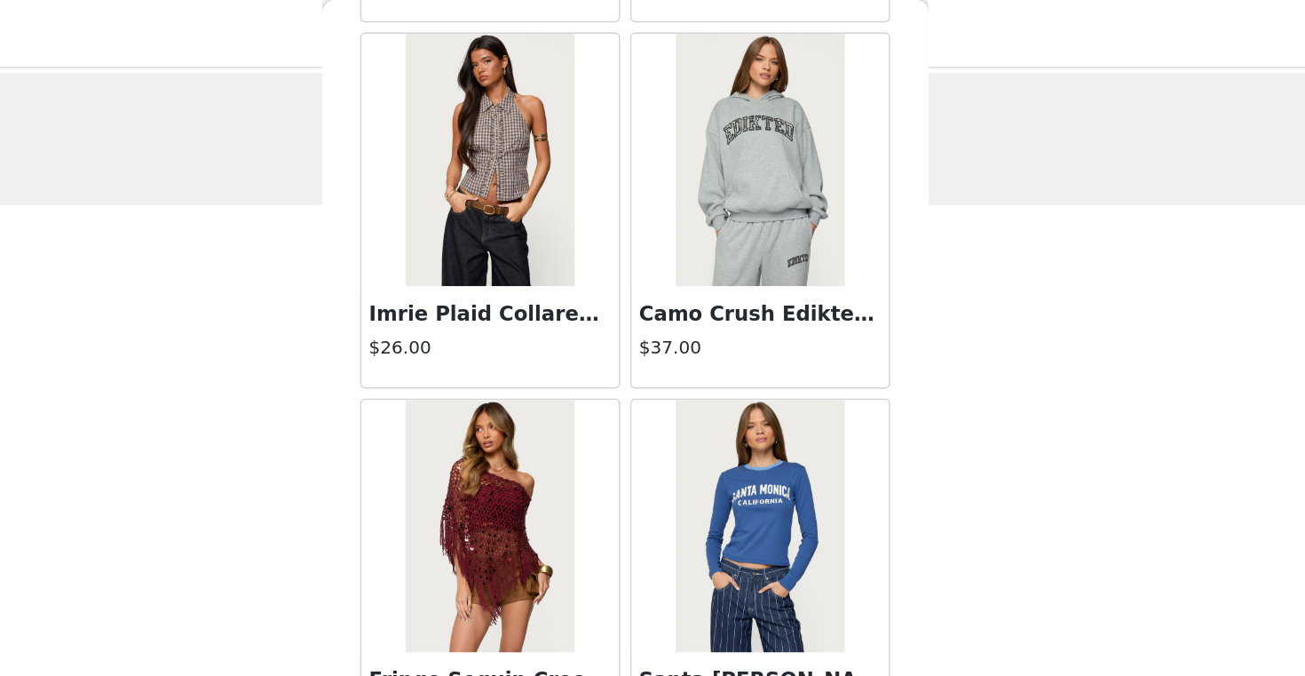
scroll to position [38162, 0]
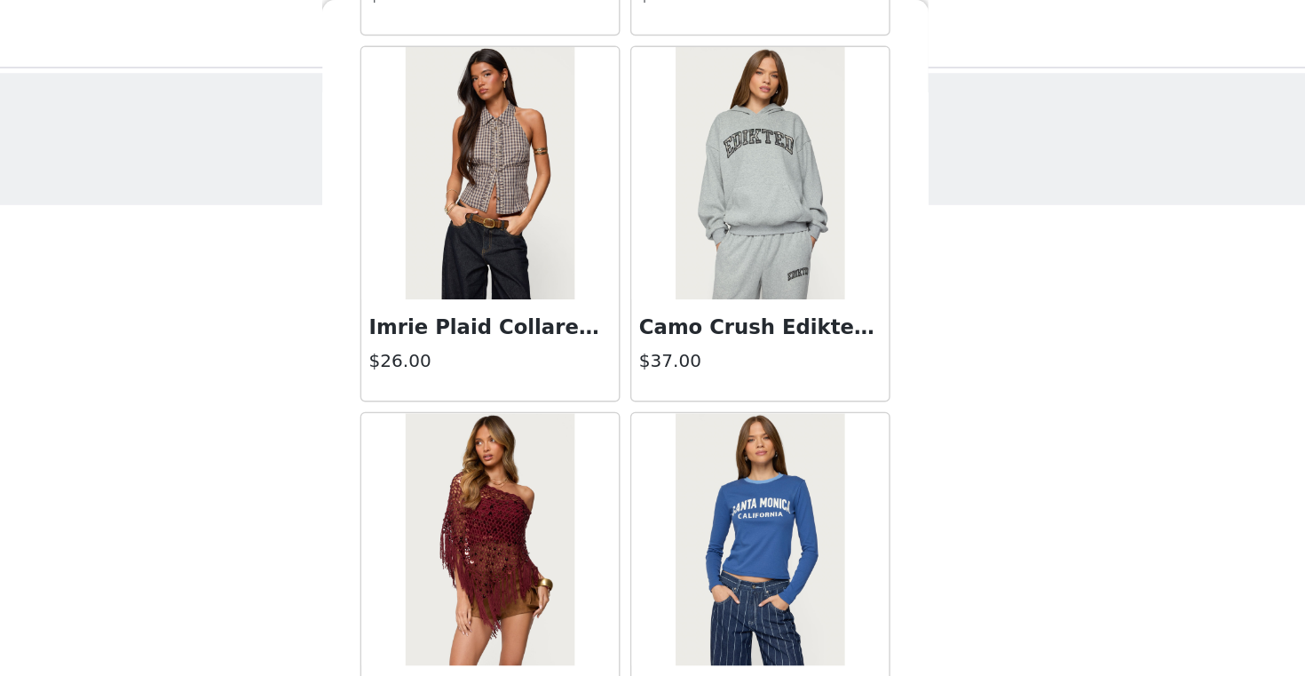
click at [753, 228] on h3 "Camo Crush Edikted Oversized Hoodie" at bounding box center [747, 229] width 170 height 21
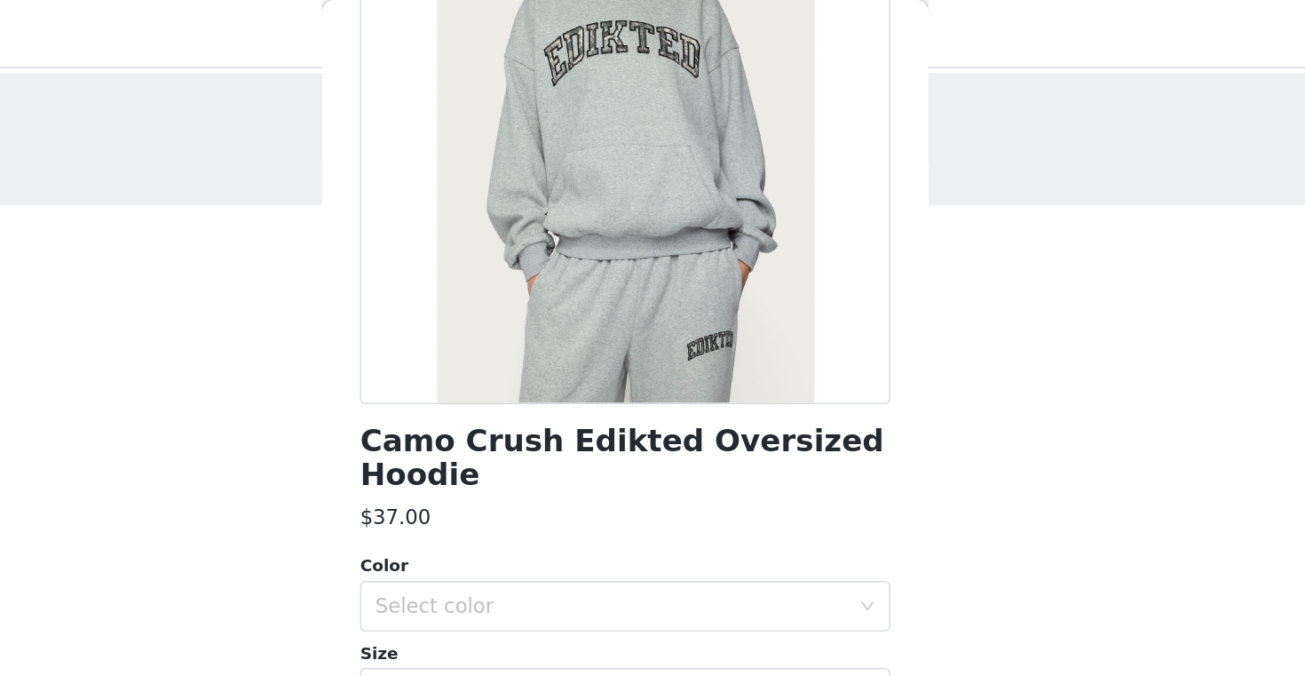
scroll to position [212, 0]
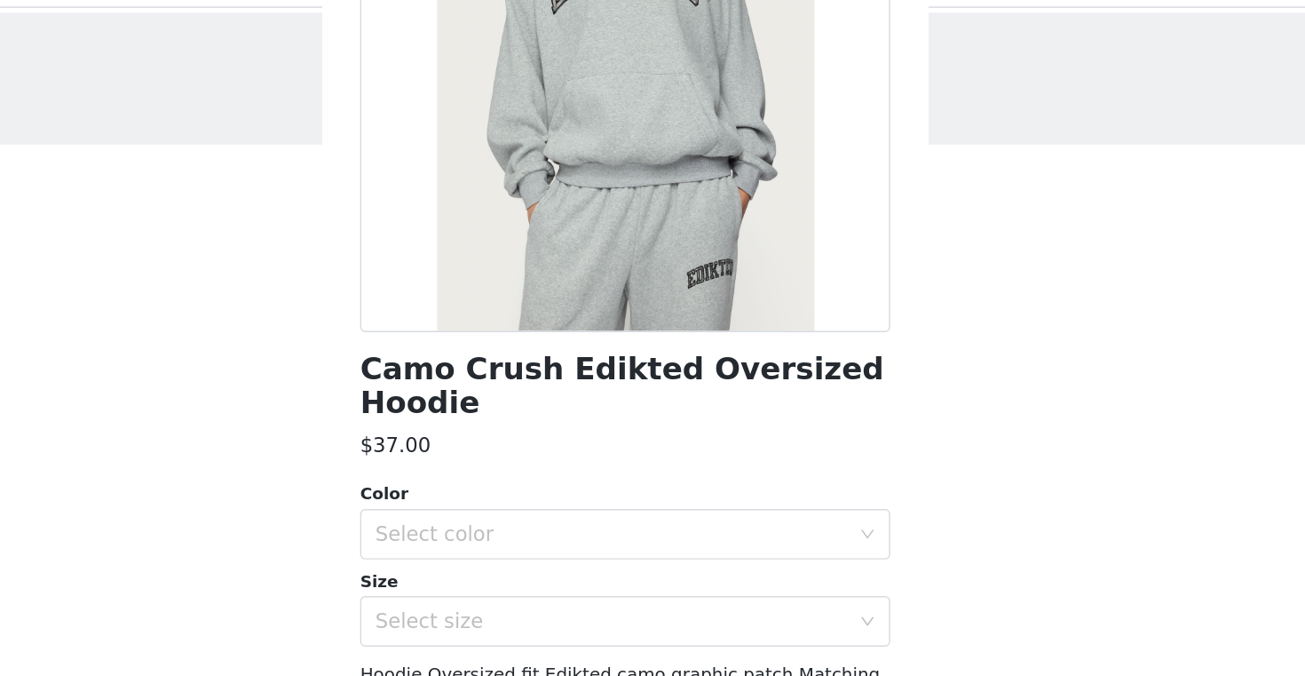
click at [629, 395] on div "Color" at bounding box center [652, 390] width 373 height 18
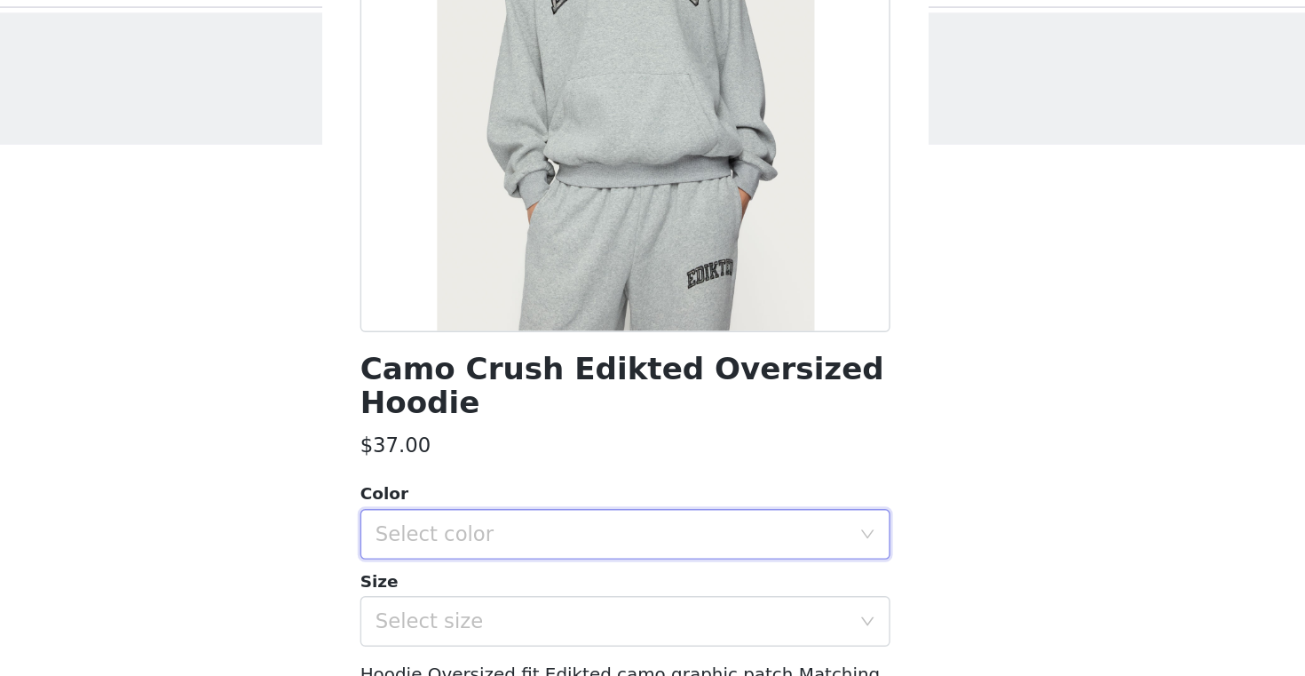
click at [629, 427] on div "Select color" at bounding box center [647, 418] width 340 height 34
click at [605, 454] on li "DARK GRAY MELANGE" at bounding box center [652, 457] width 373 height 28
click at [605, 474] on div "Select size" at bounding box center [643, 480] width 332 height 18
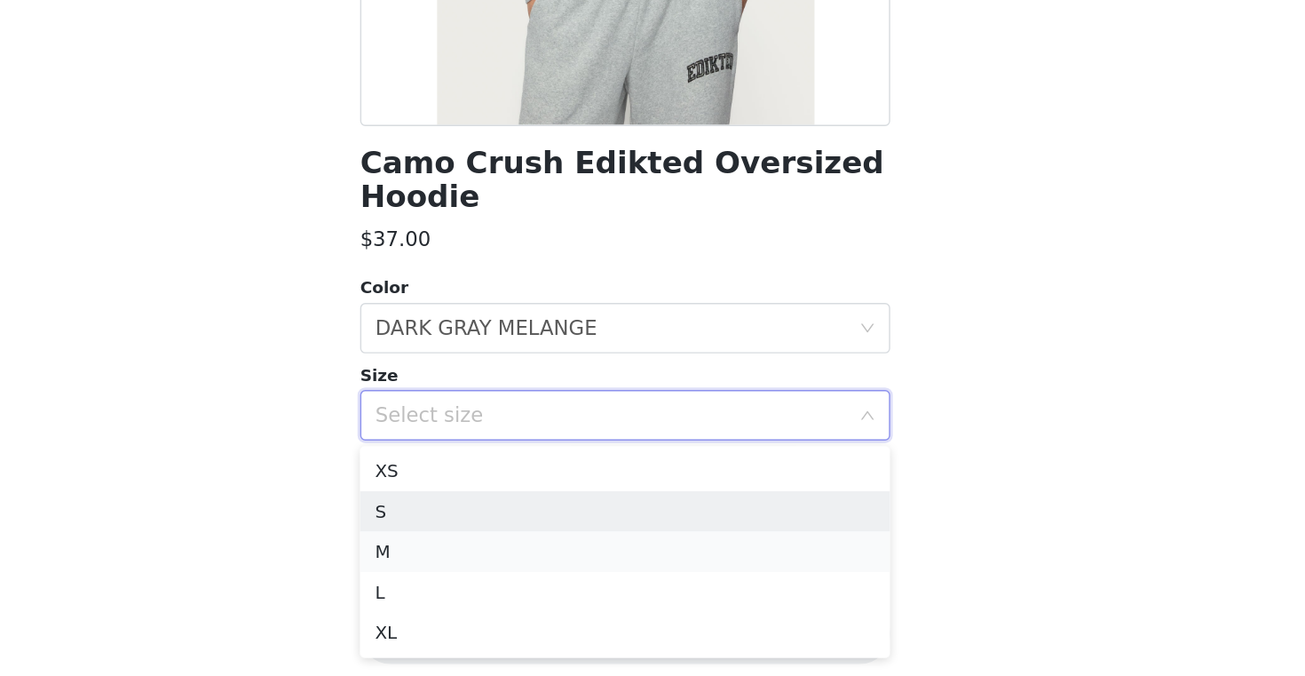
click at [590, 562] on li "M" at bounding box center [652, 575] width 373 height 28
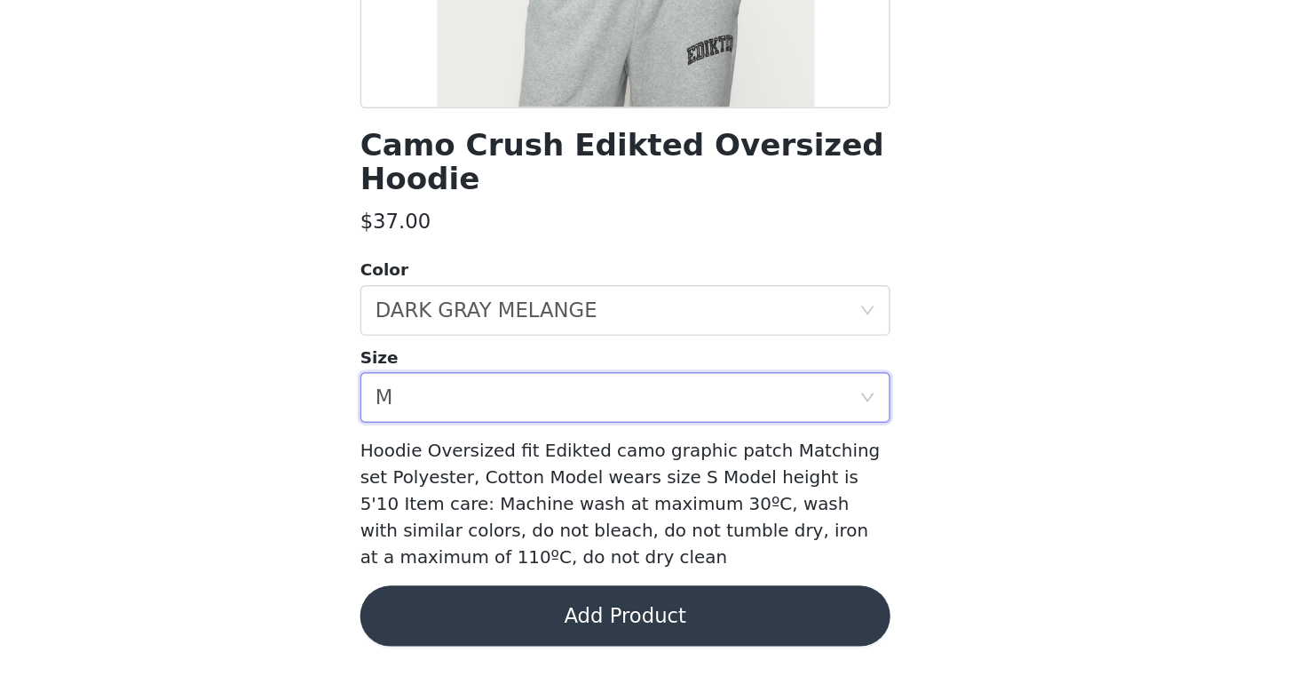
scroll to position [76, 0]
click at [597, 630] on button "Add Product" at bounding box center [652, 633] width 373 height 43
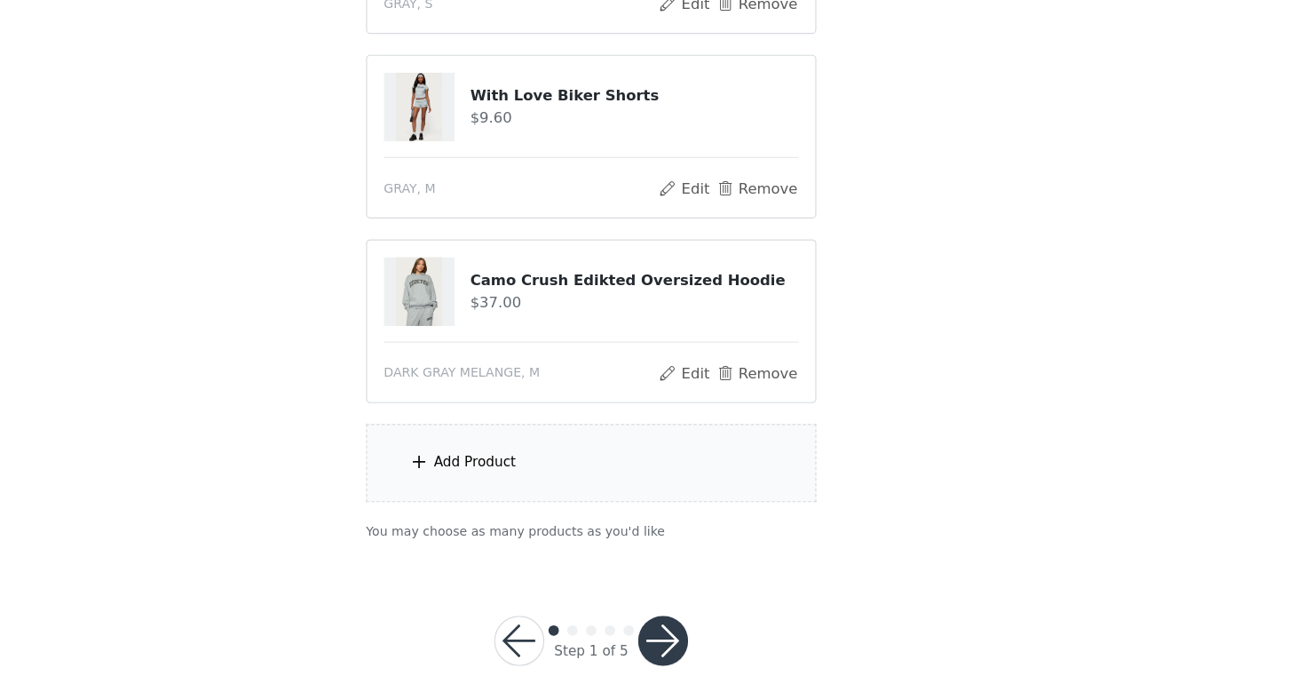
scroll to position [447, 0]
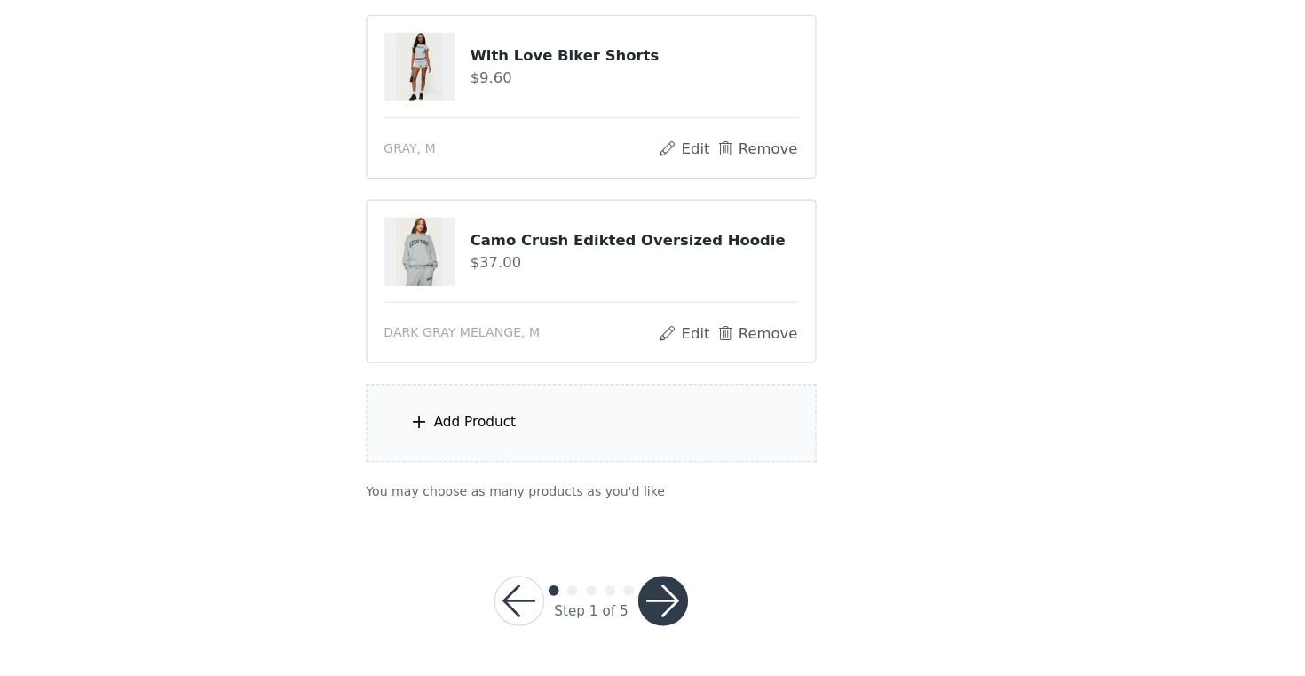
click at [518, 455] on div "Add Product" at bounding box center [553, 460] width 70 height 18
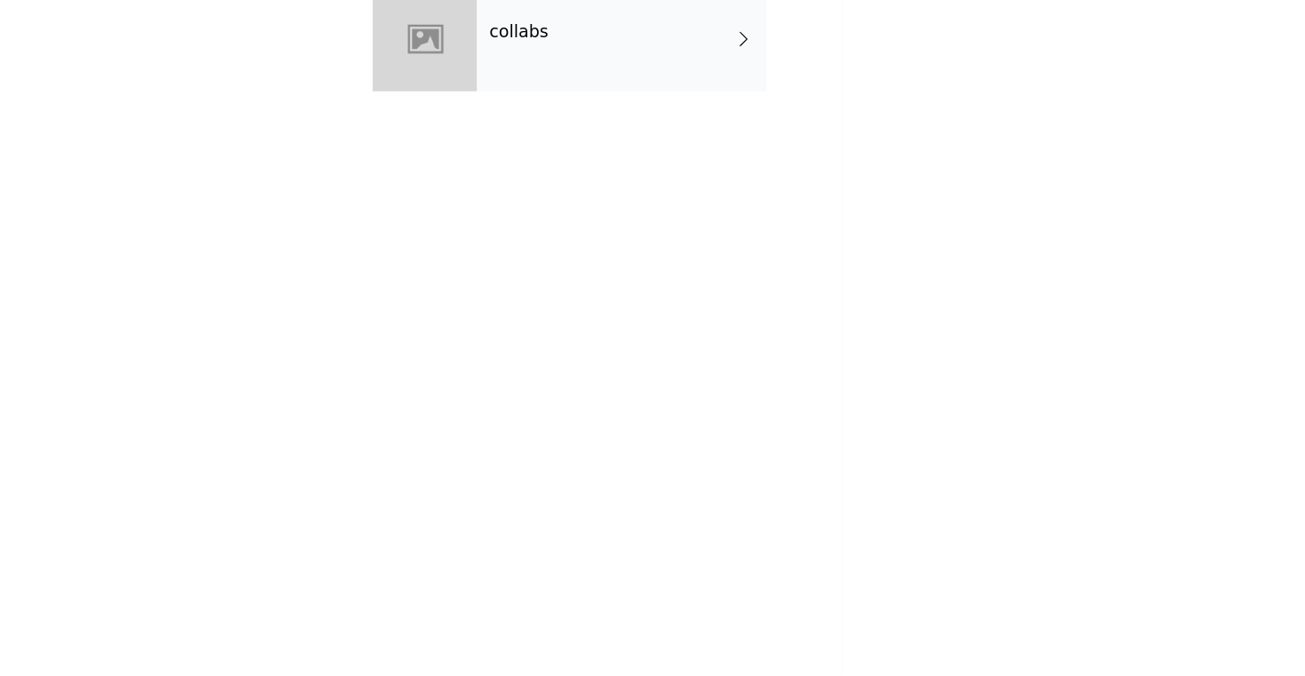
click at [583, 157] on div "collabs" at bounding box center [678, 133] width 247 height 89
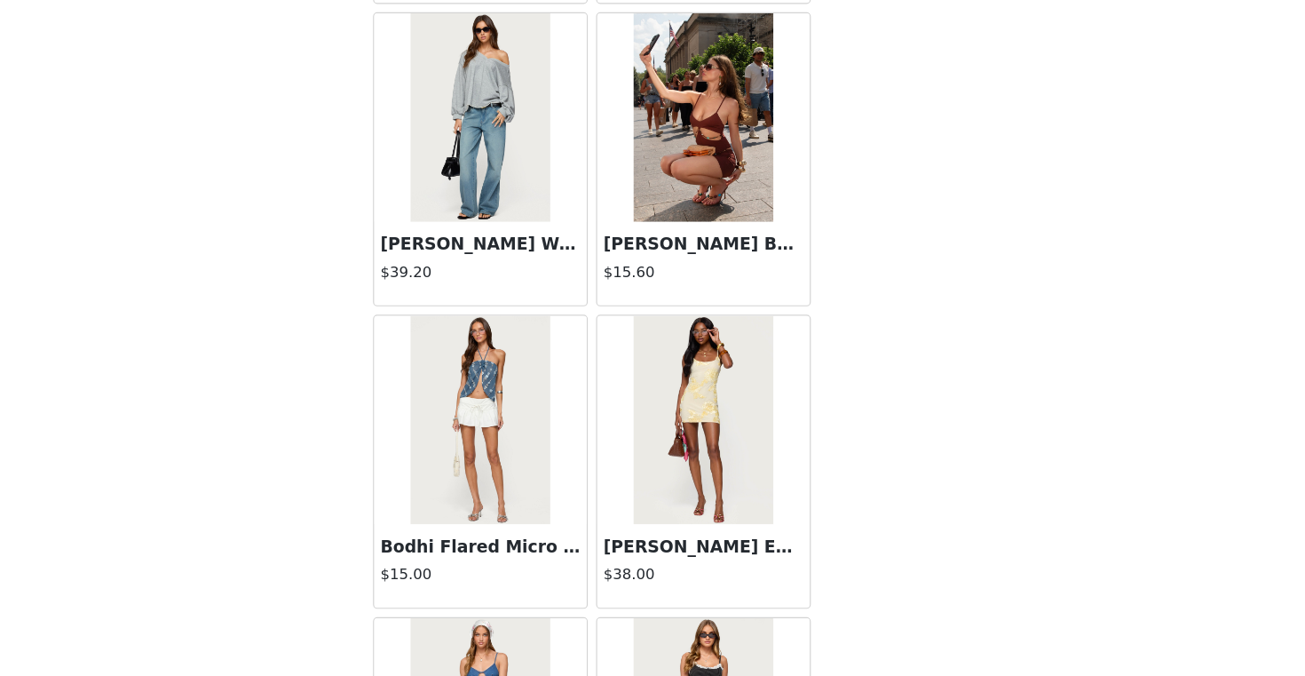
scroll to position [2041, 0]
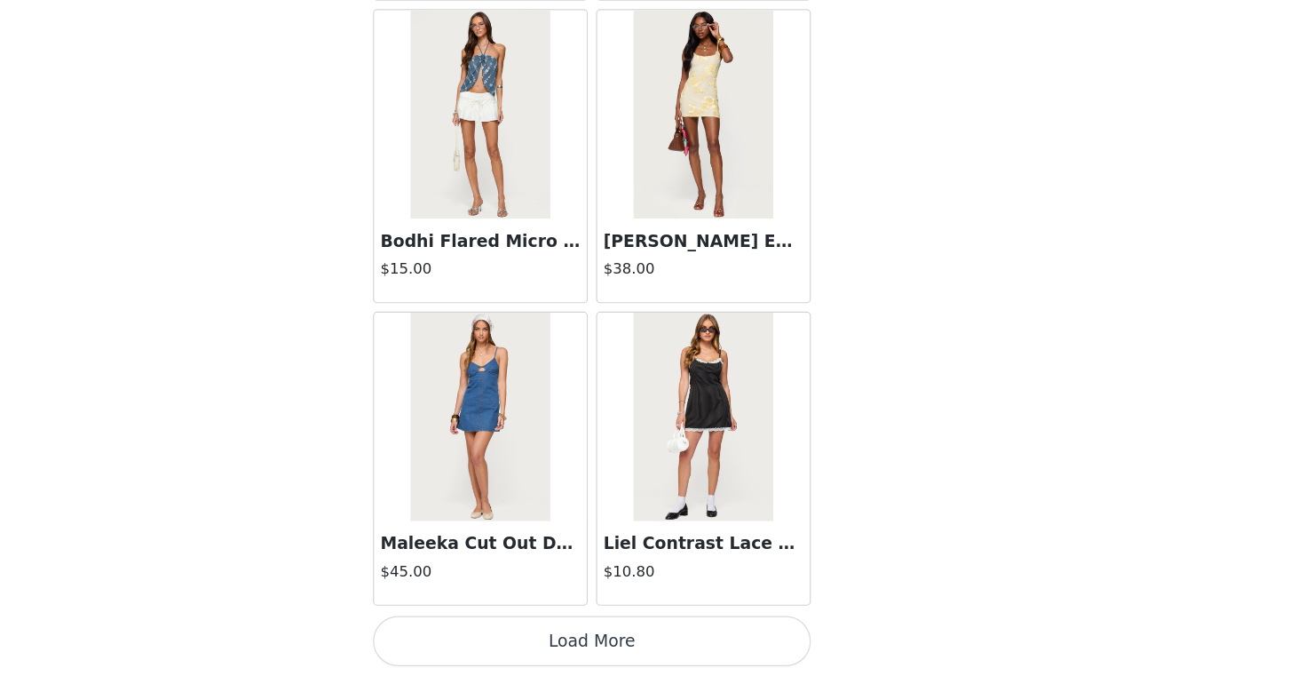
click at [653, 648] on button "Load More" at bounding box center [652, 645] width 373 height 43
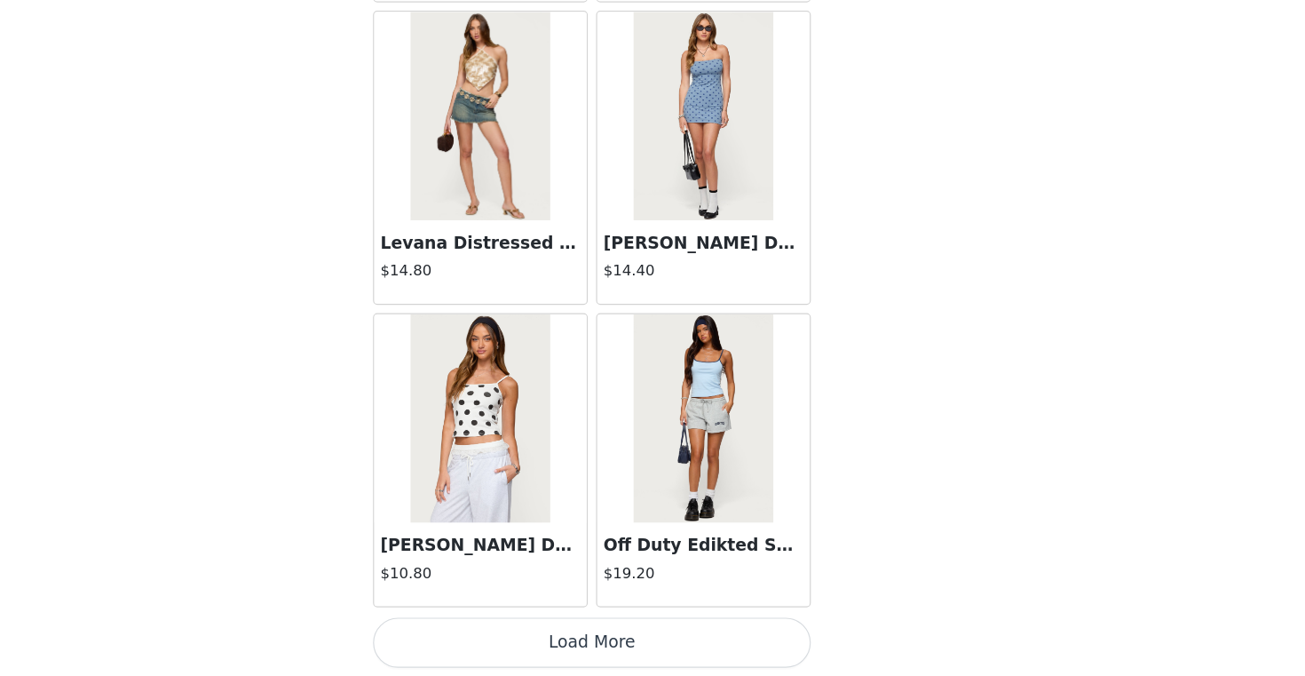
scroll to position [447, 0]
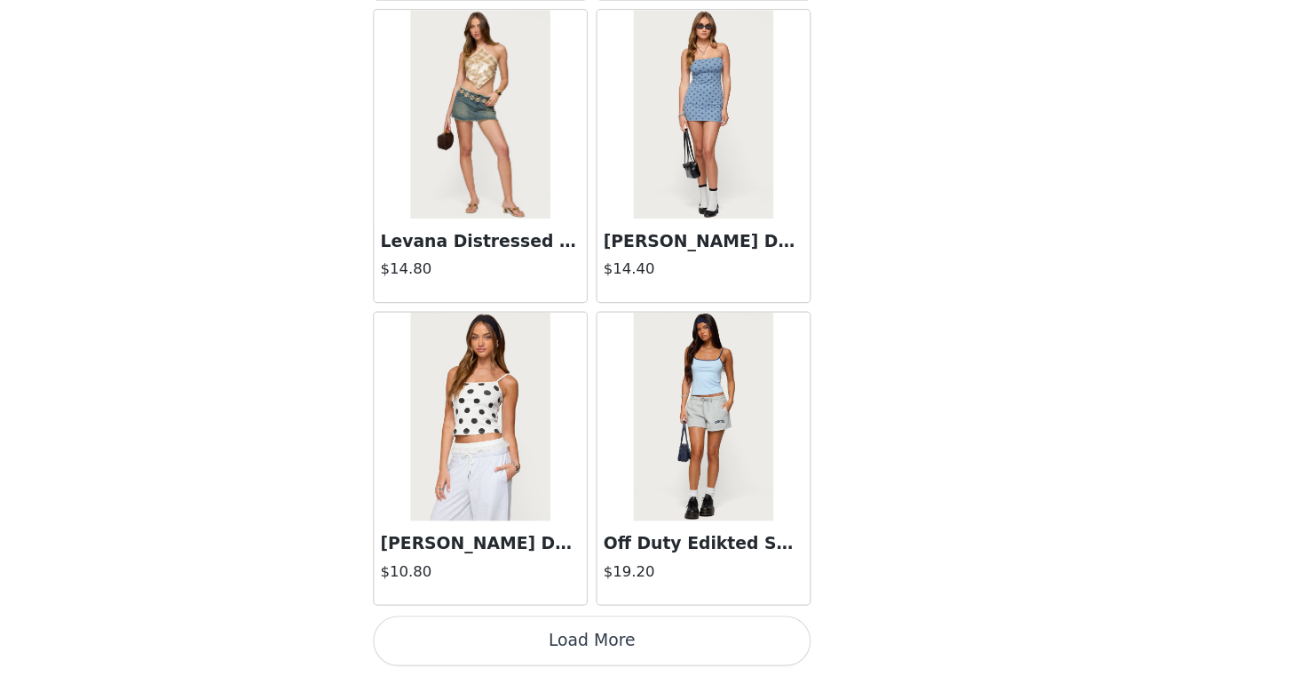
click at [751, 637] on button "Load More" at bounding box center [652, 645] width 373 height 43
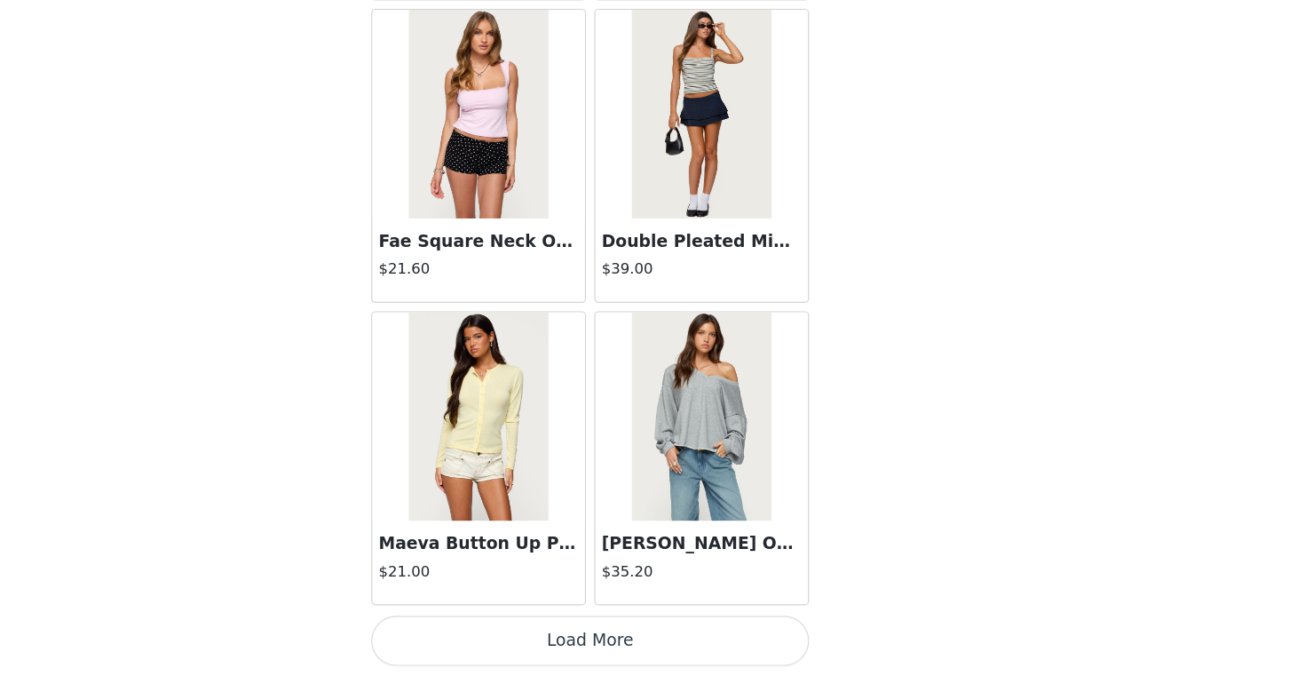
click at [748, 624] on button "Load More" at bounding box center [652, 645] width 373 height 43
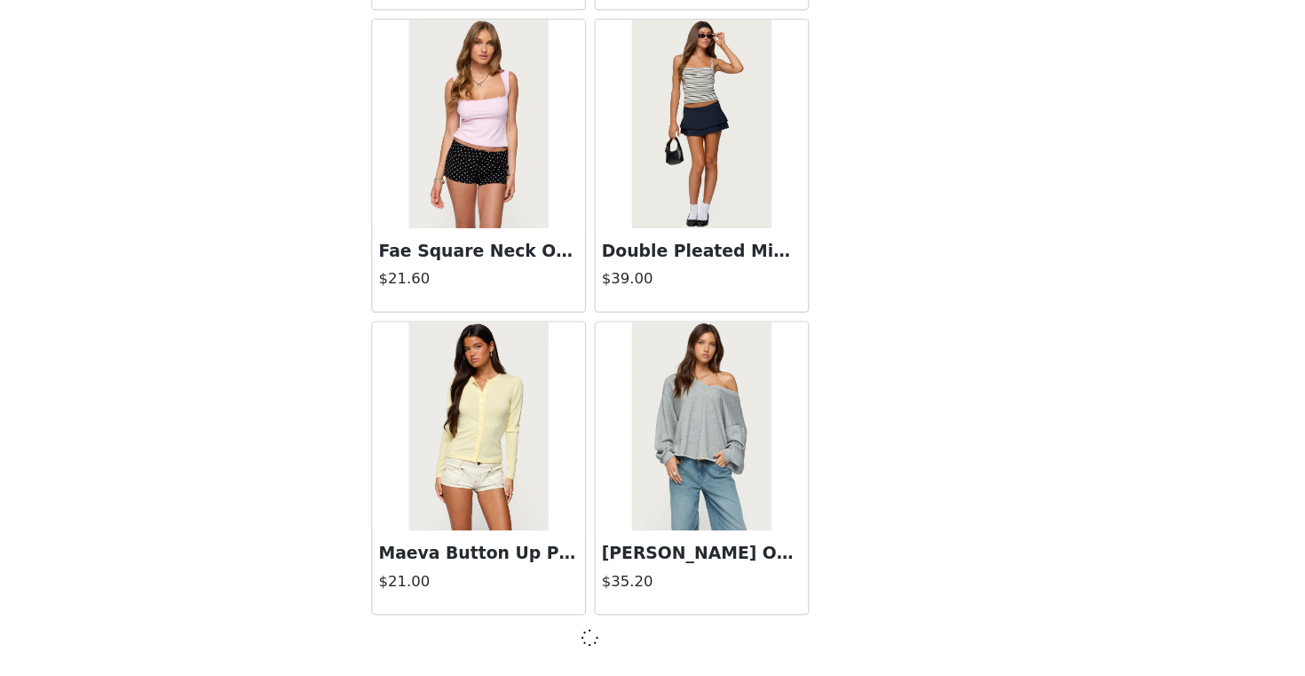
scroll to position [7190, 0]
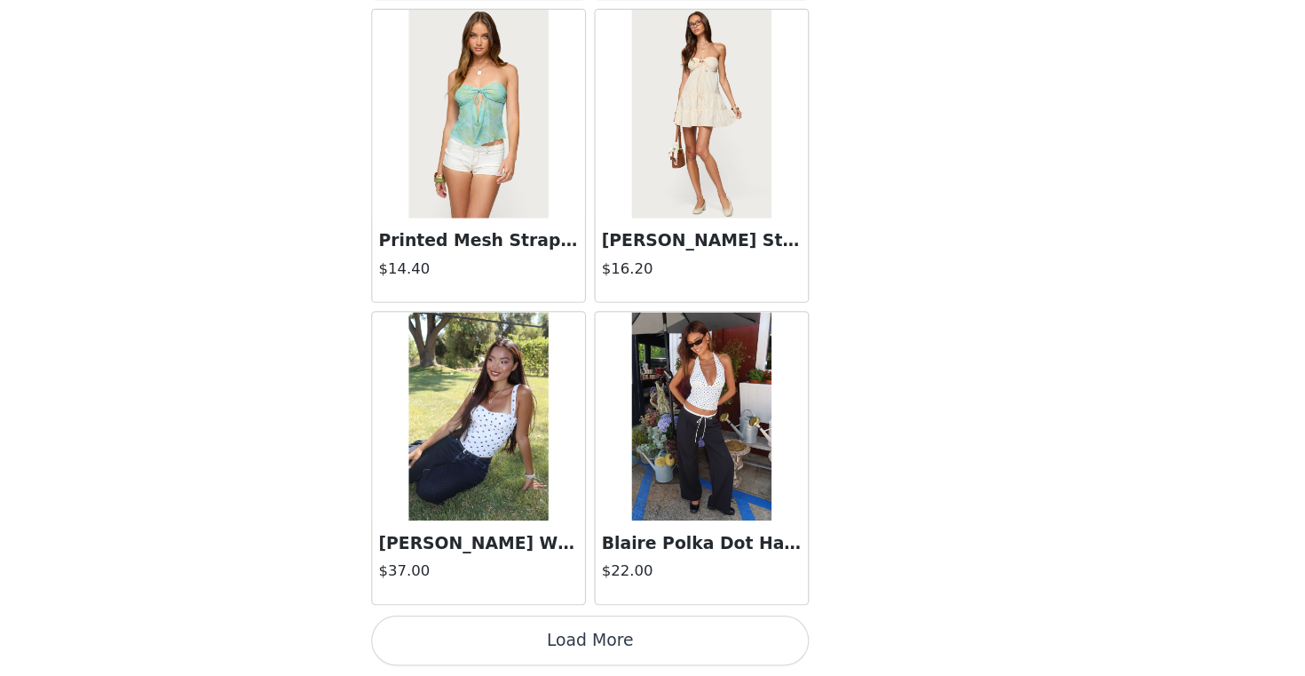
click at [729, 641] on button "Load More" at bounding box center [652, 645] width 373 height 43
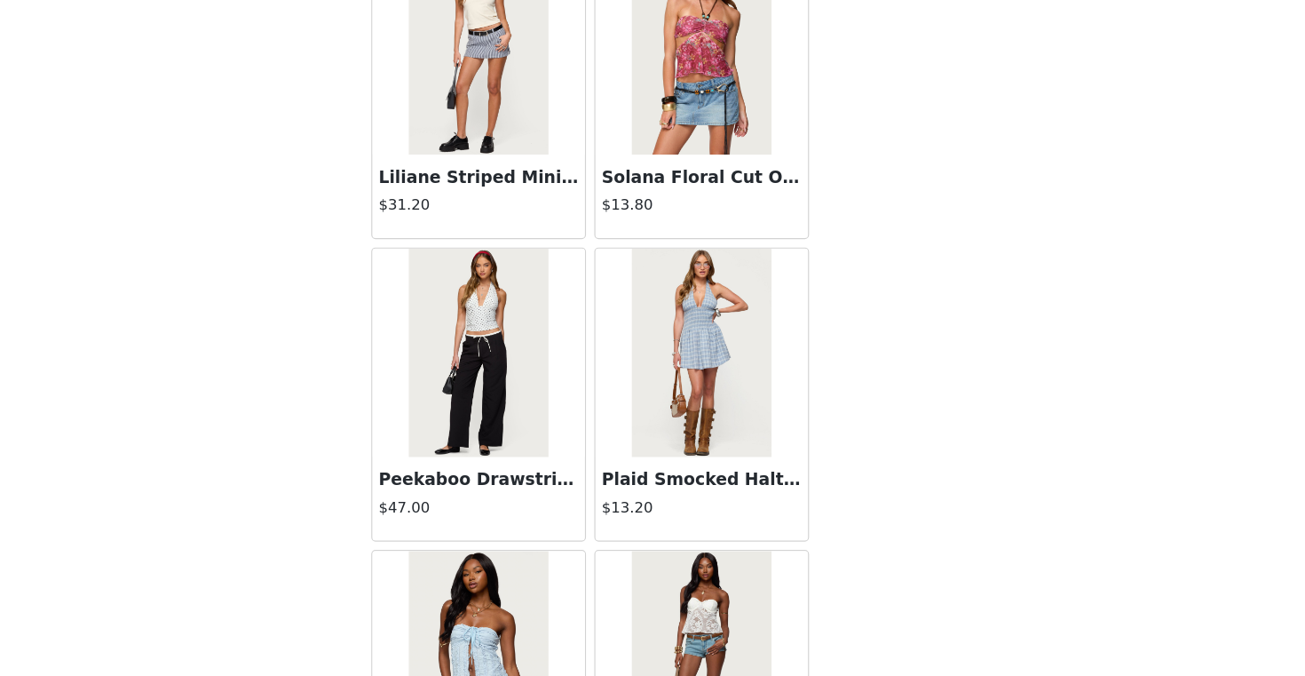
scroll to position [12340, 0]
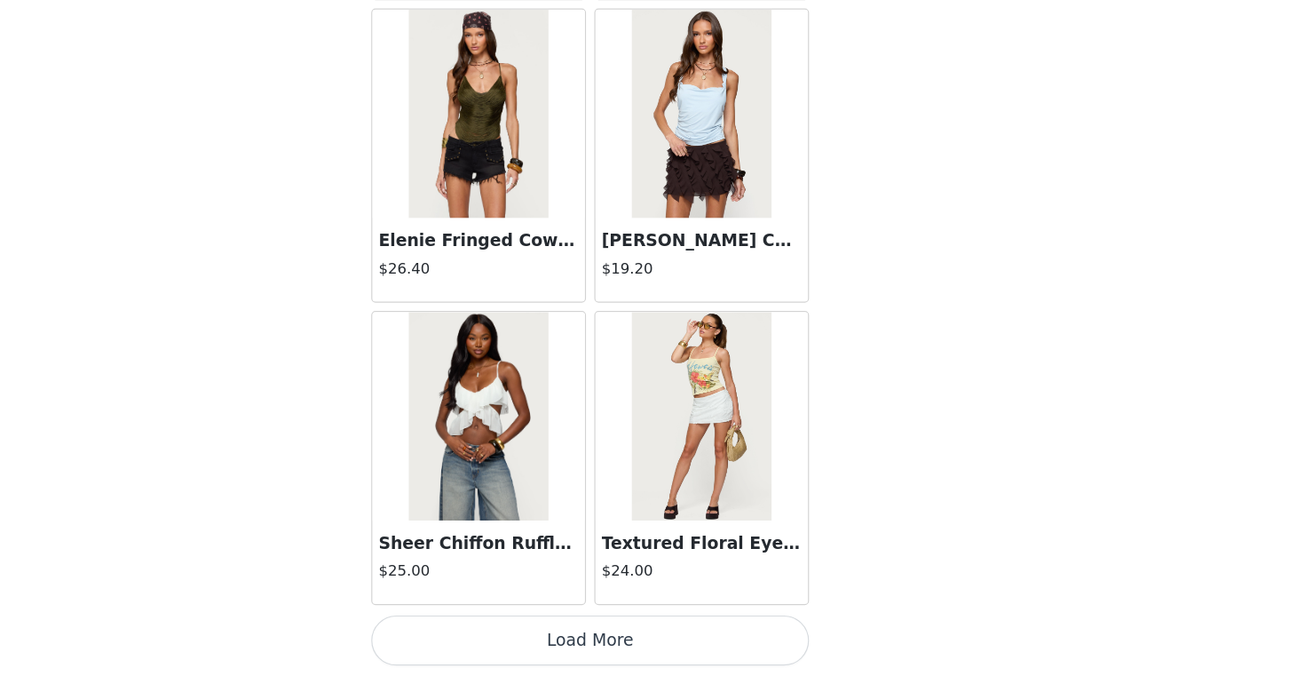
click at [732, 637] on button "Load More" at bounding box center [652, 645] width 373 height 43
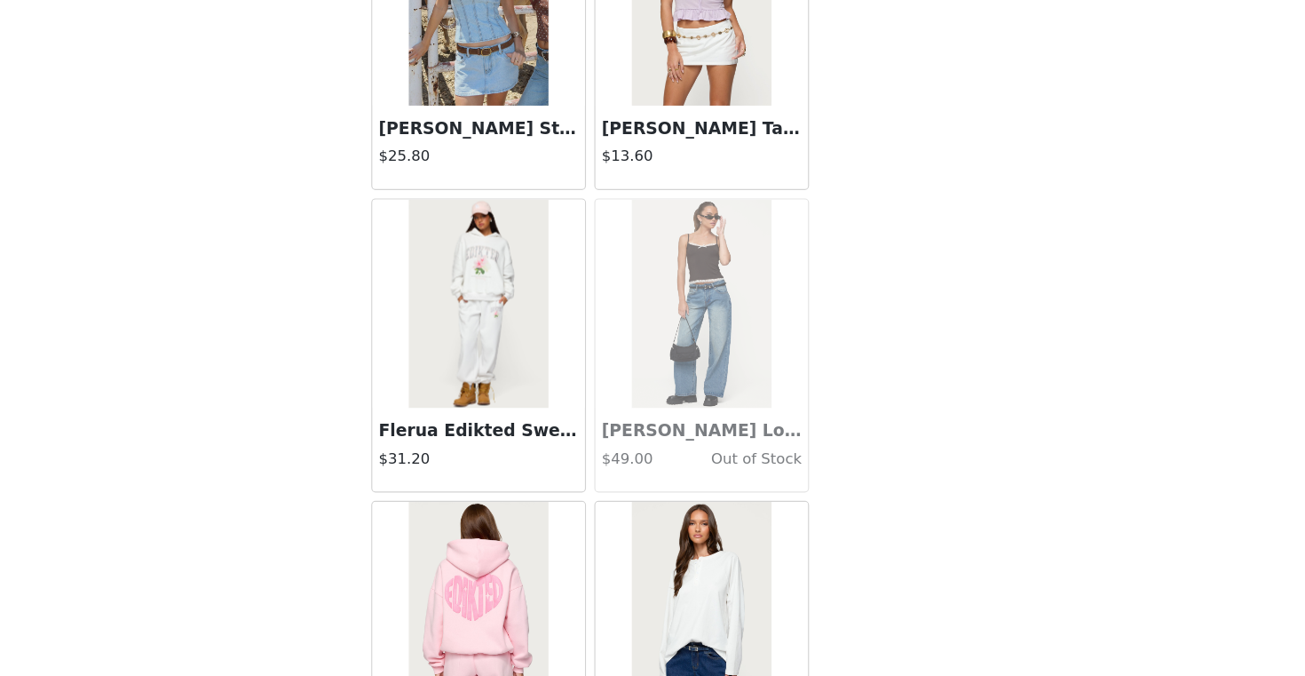
scroll to position [14914, 0]
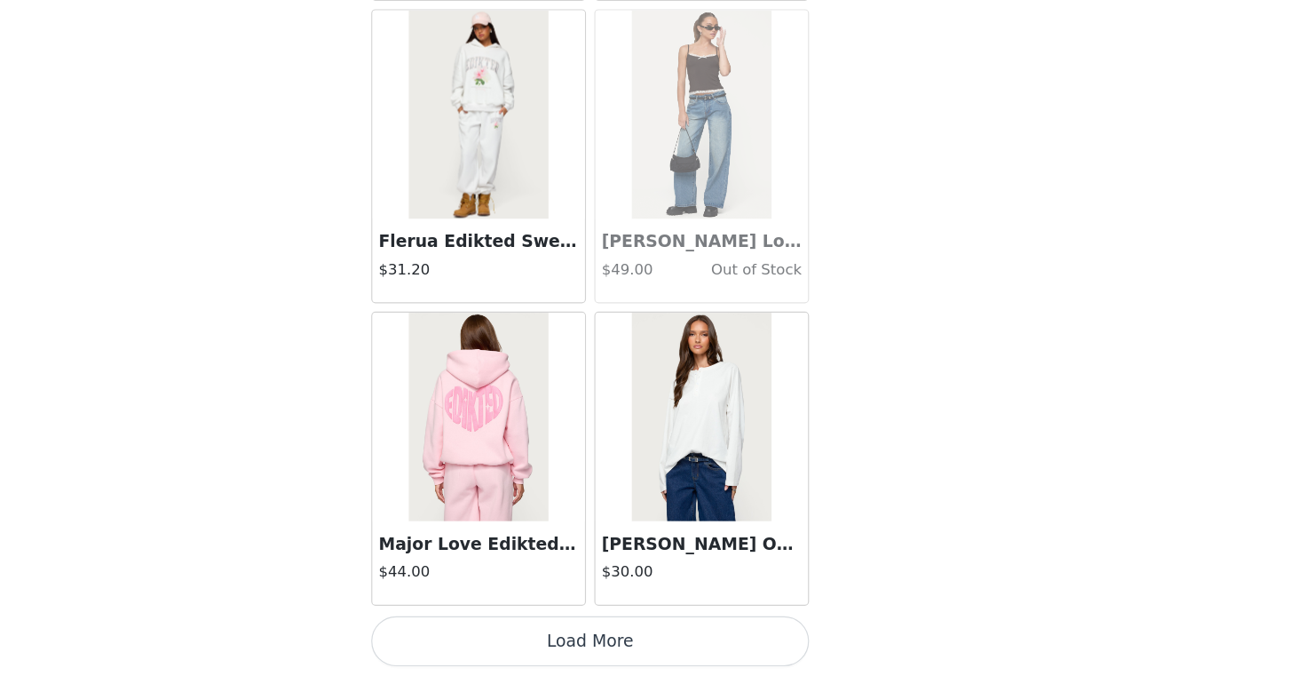
click at [718, 645] on button "Load More" at bounding box center [652, 645] width 373 height 43
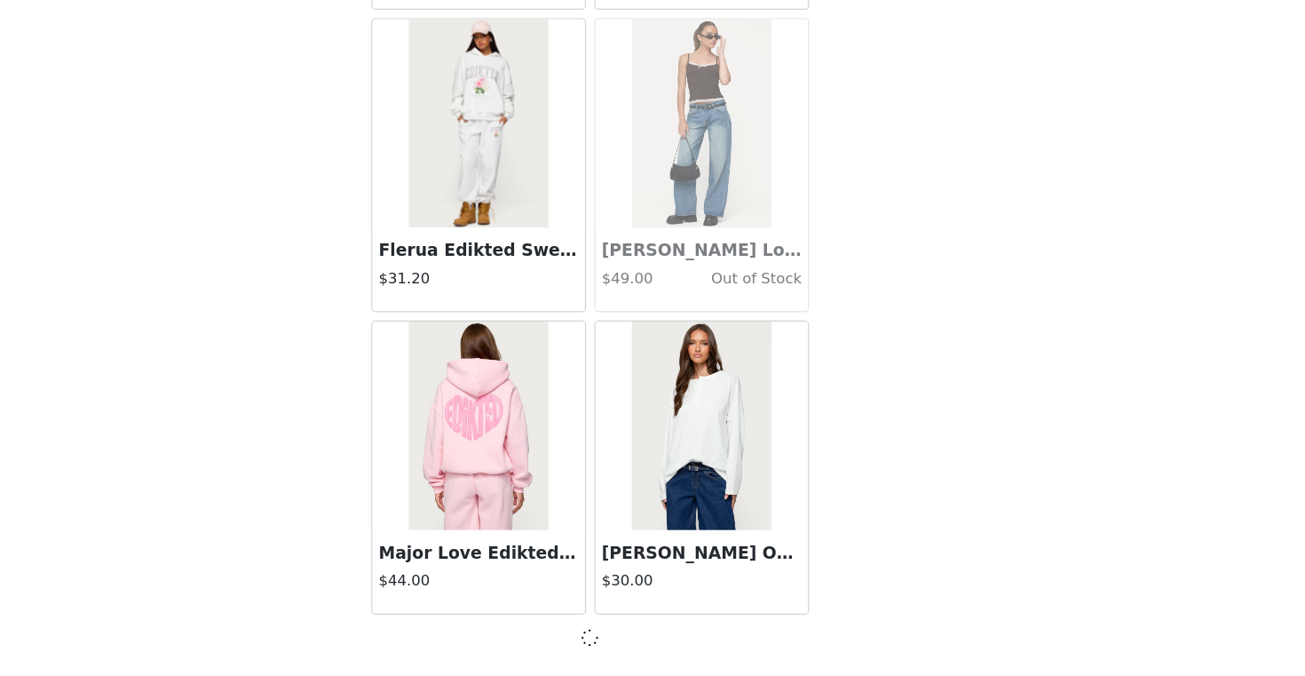
click at [718, 645] on div at bounding box center [652, 642] width 373 height 21
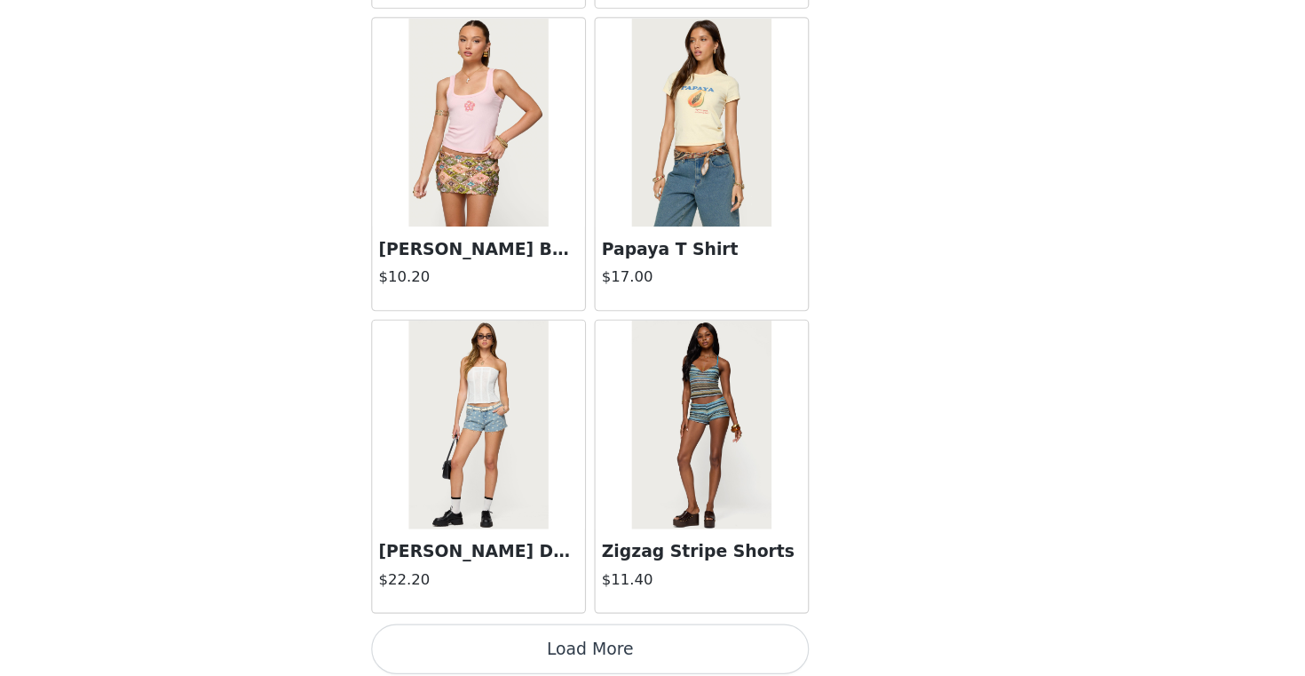
scroll to position [17489, 0]
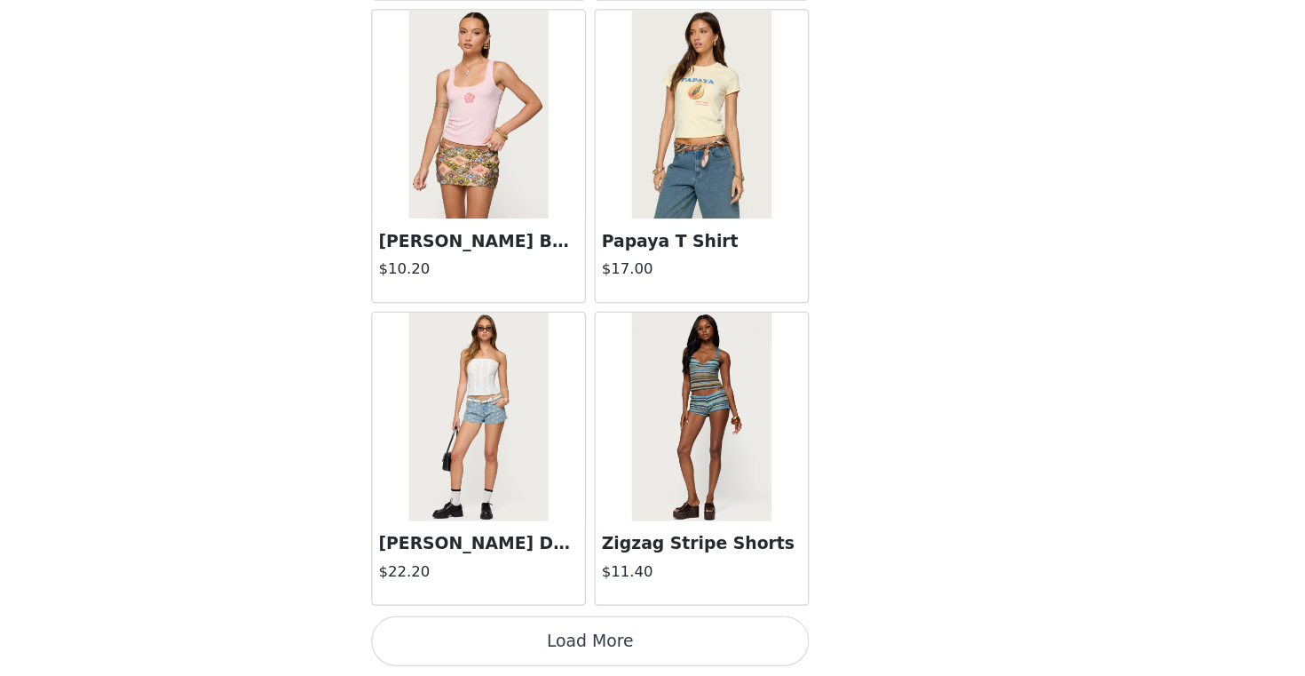
click at [725, 629] on button "Load More" at bounding box center [652, 645] width 373 height 43
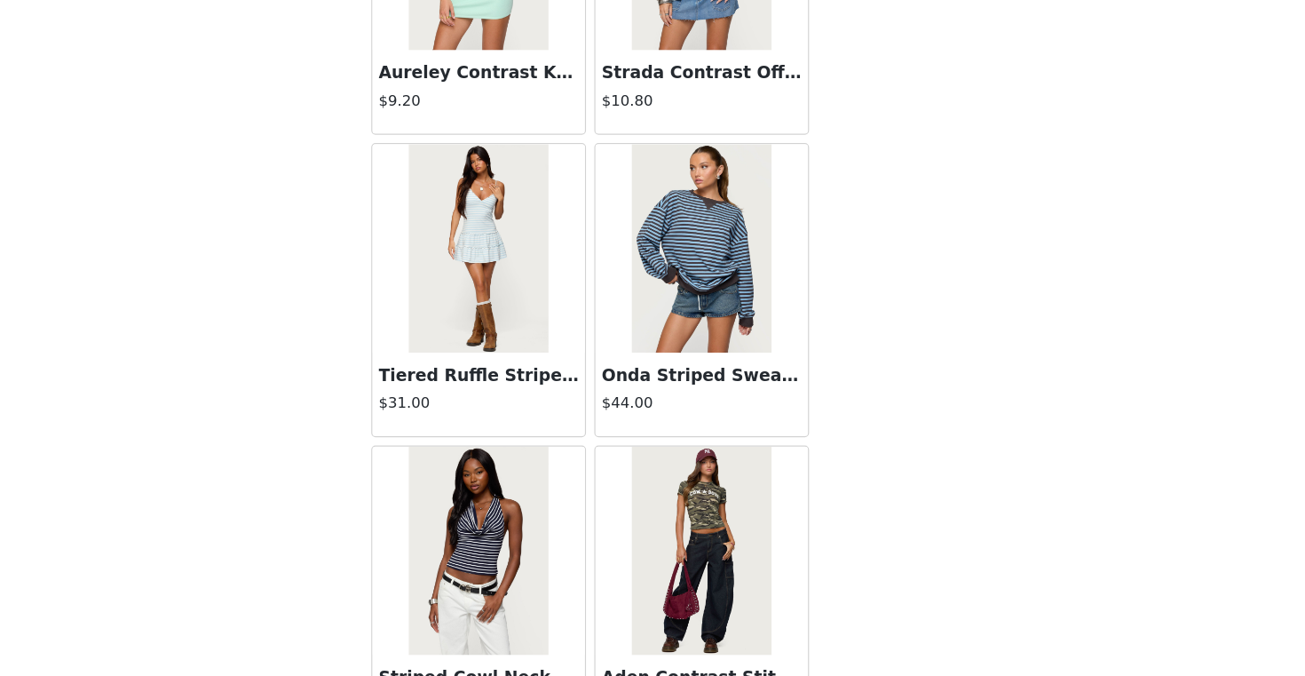
scroll to position [20064, 0]
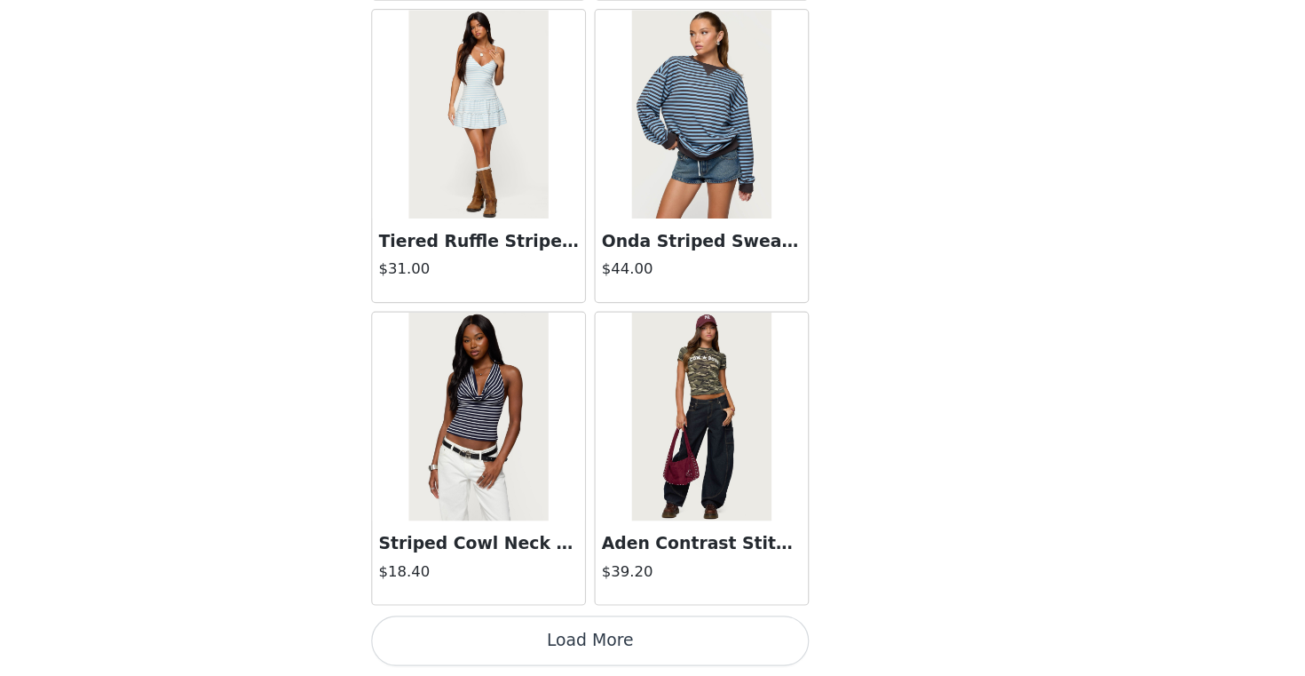
click at [719, 631] on button "Load More" at bounding box center [652, 645] width 373 height 43
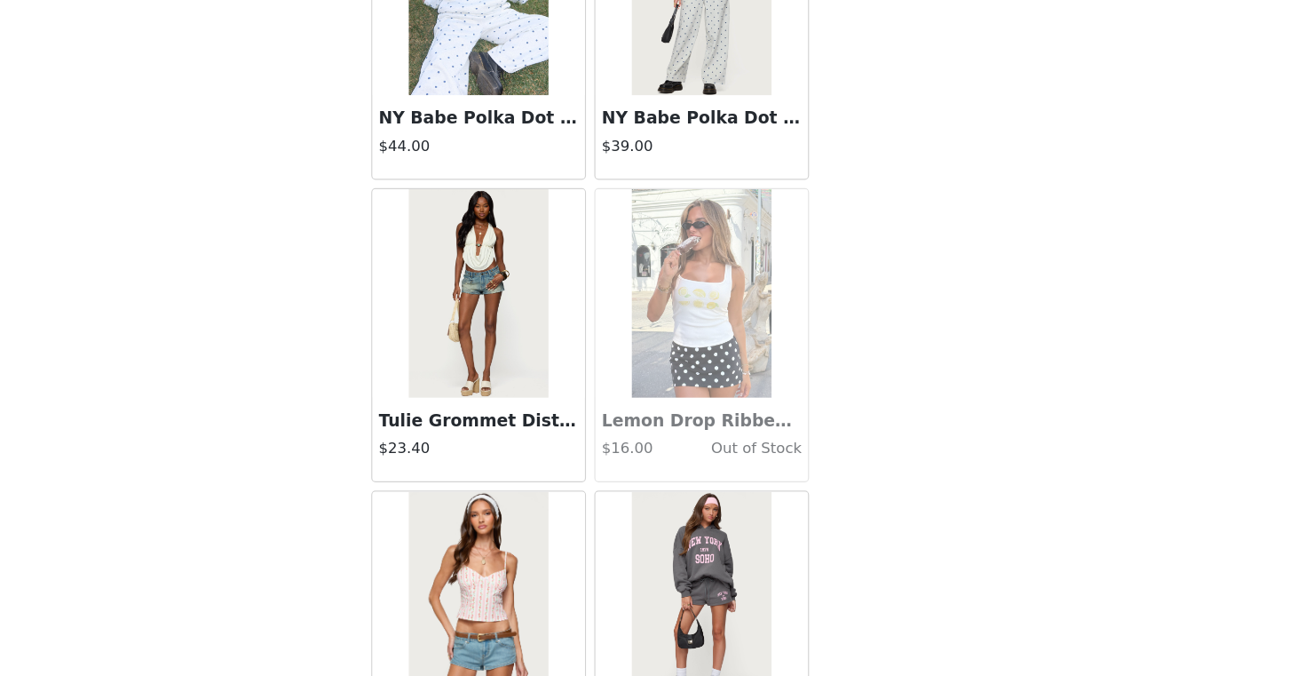
scroll to position [22638, 0]
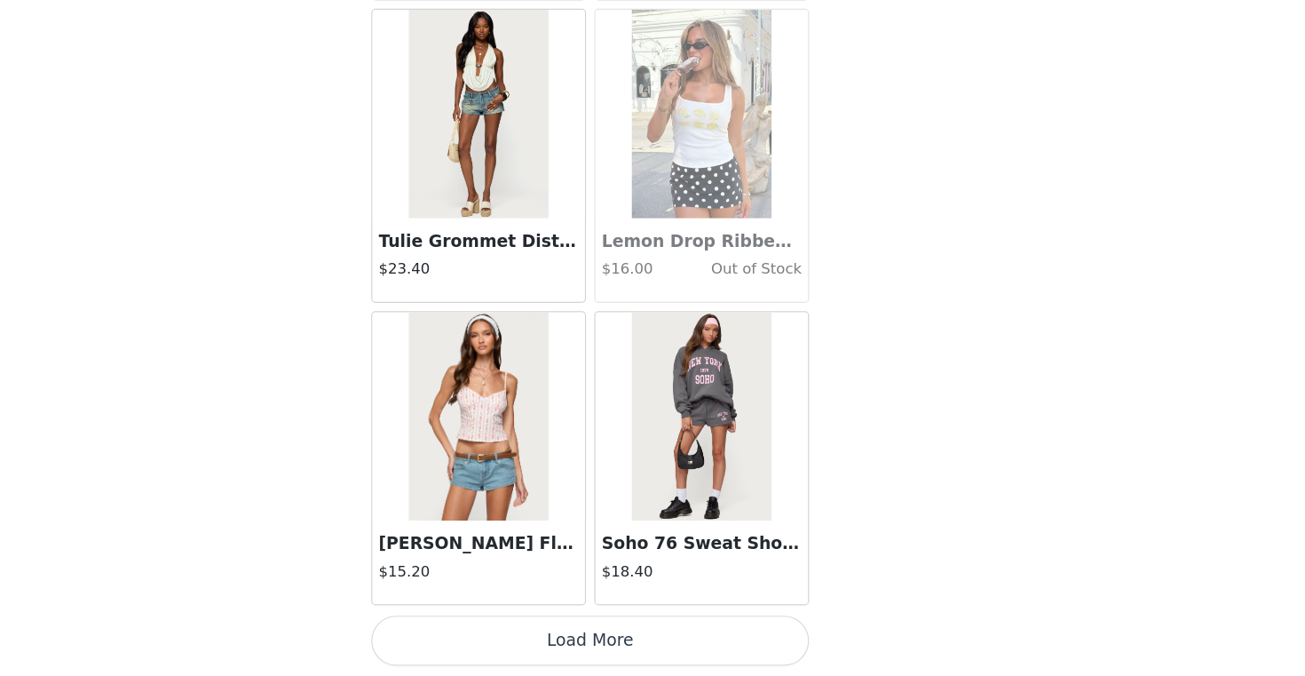
click at [720, 630] on button "Load More" at bounding box center [652, 645] width 373 height 43
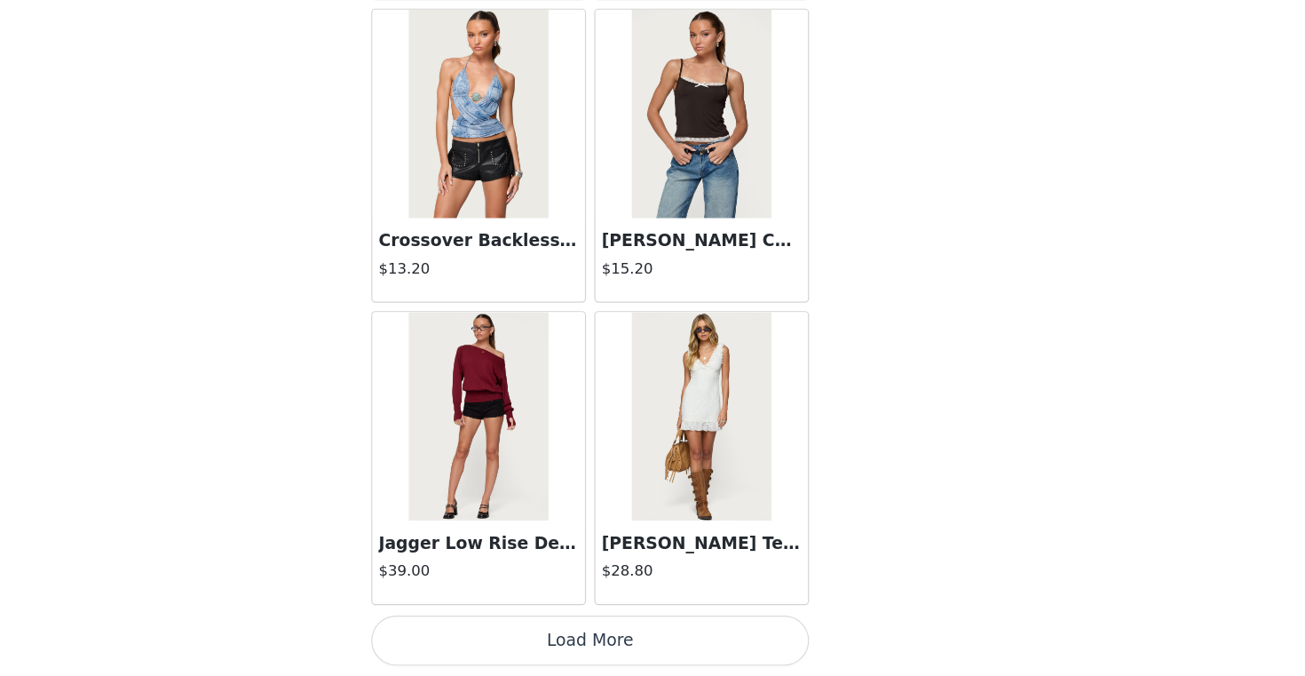
click at [712, 647] on button "Load More" at bounding box center [652, 645] width 373 height 43
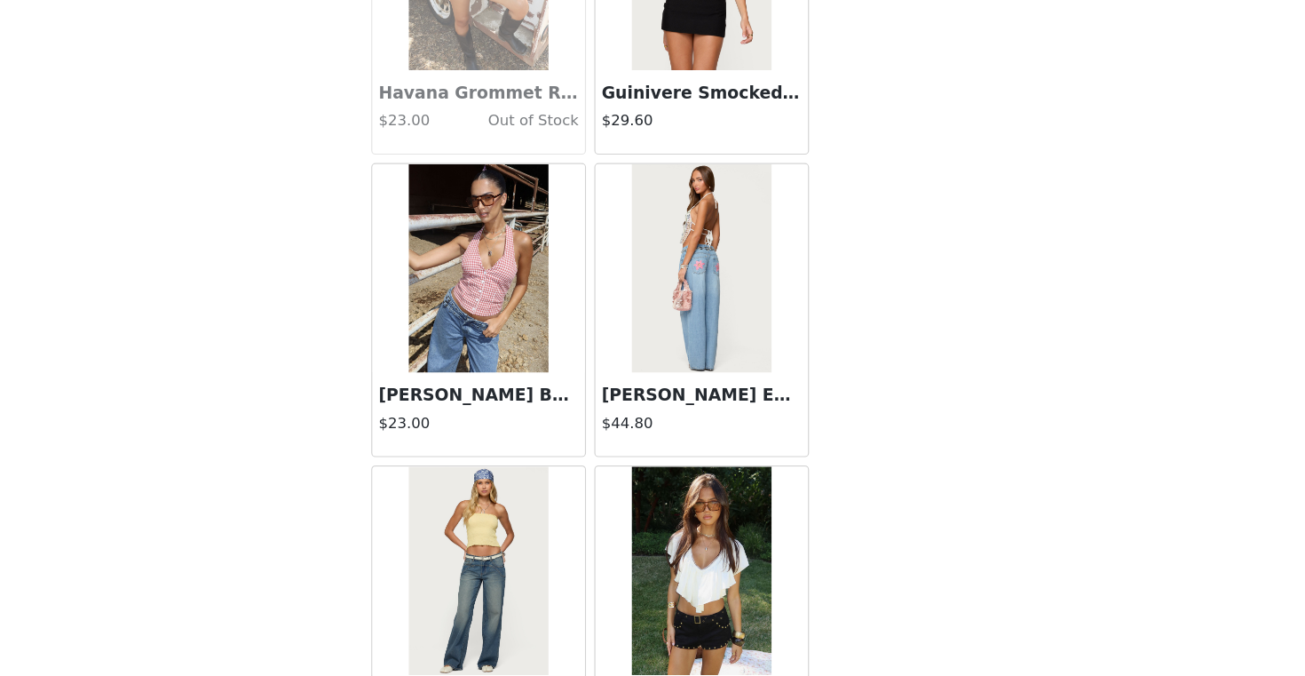
scroll to position [27788, 0]
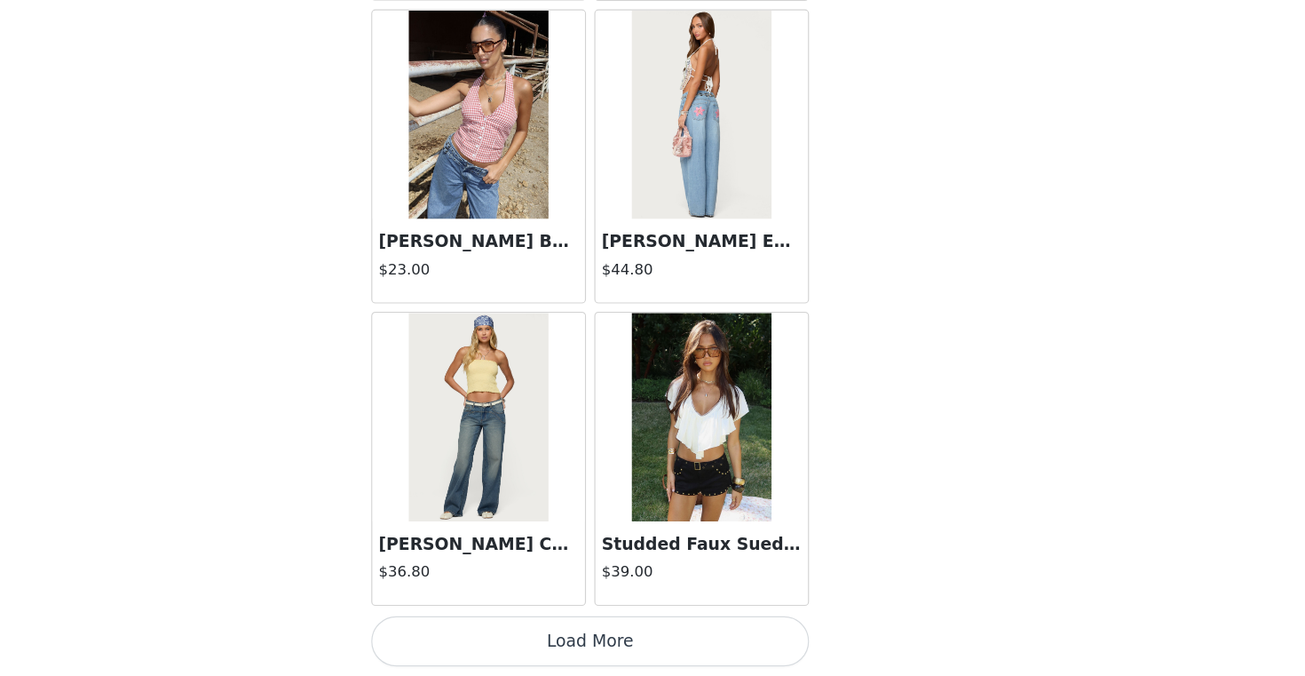
click at [726, 645] on button "Load More" at bounding box center [652, 645] width 373 height 43
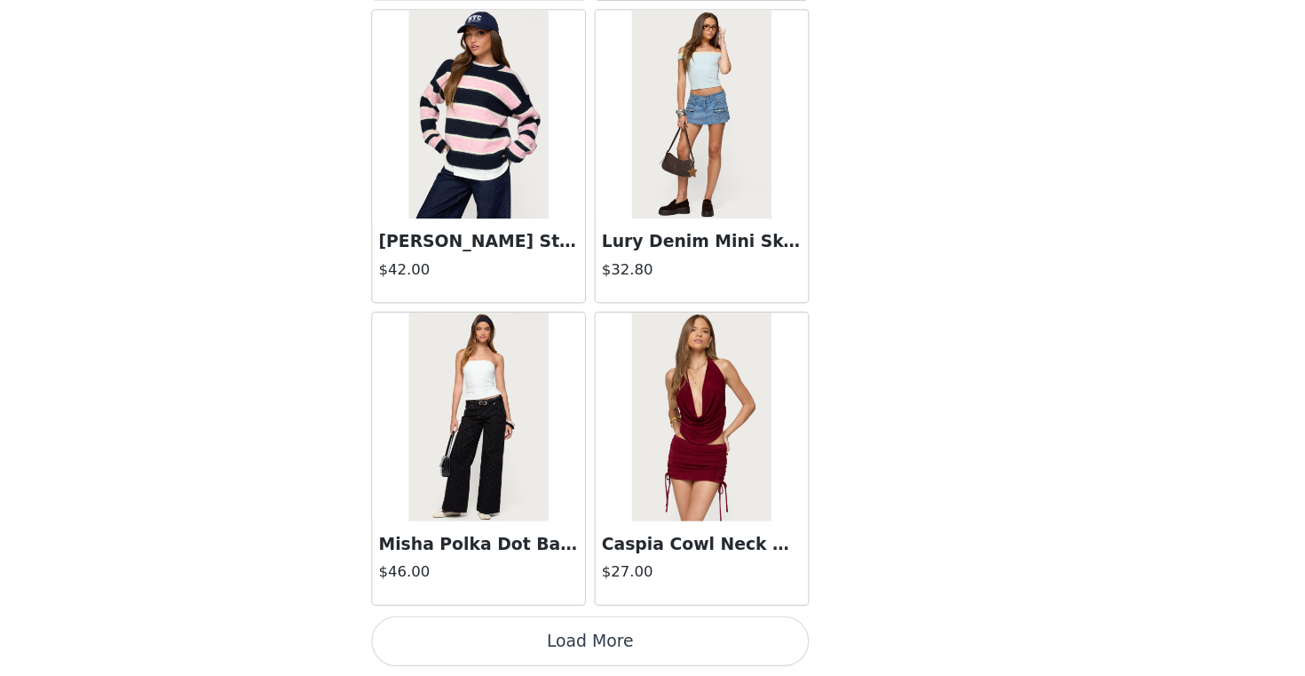
click at [694, 641] on button "Load More" at bounding box center [652, 645] width 373 height 43
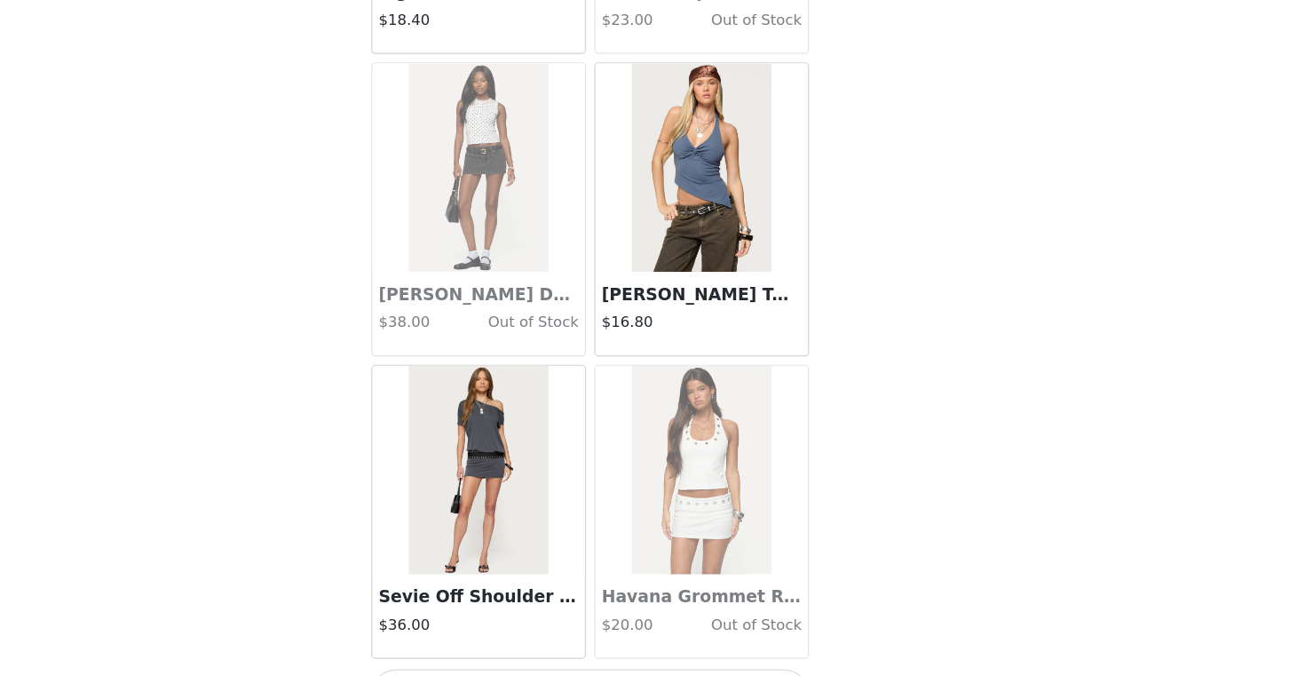
scroll to position [32937, 0]
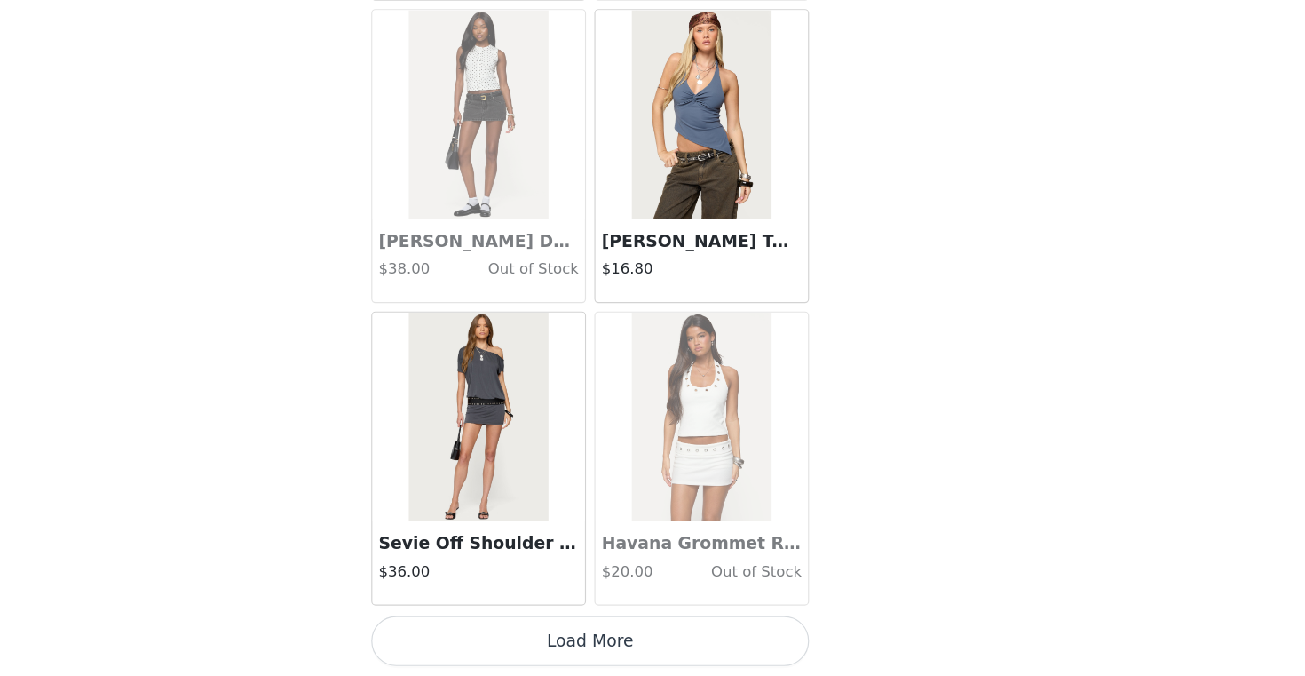
click at [716, 661] on button "Load More" at bounding box center [652, 645] width 373 height 43
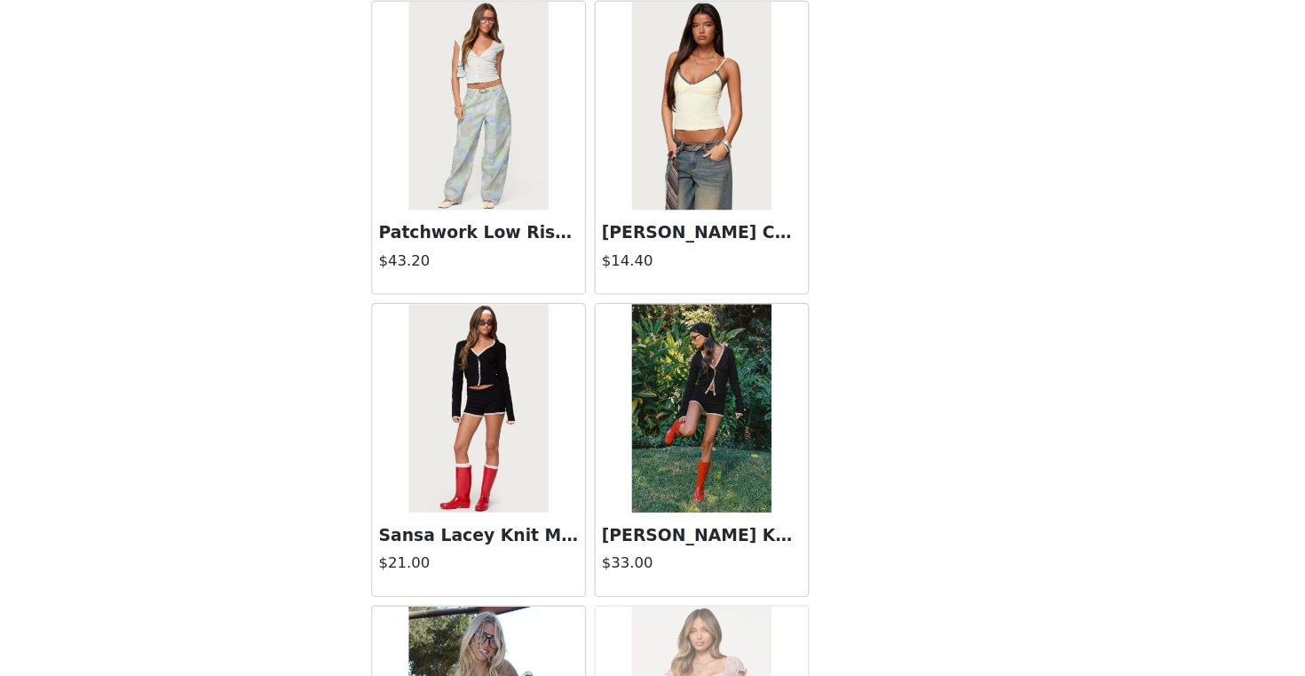
scroll to position [35511, 0]
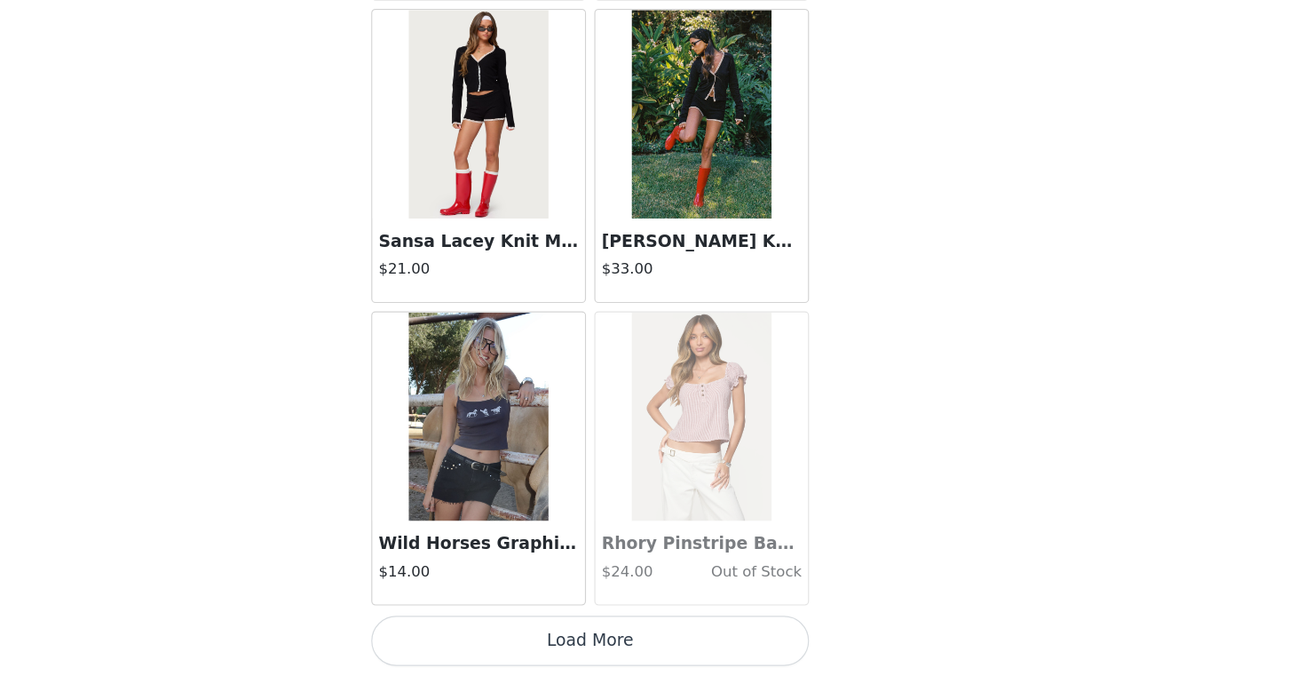
click at [724, 629] on button "Load More" at bounding box center [652, 645] width 373 height 43
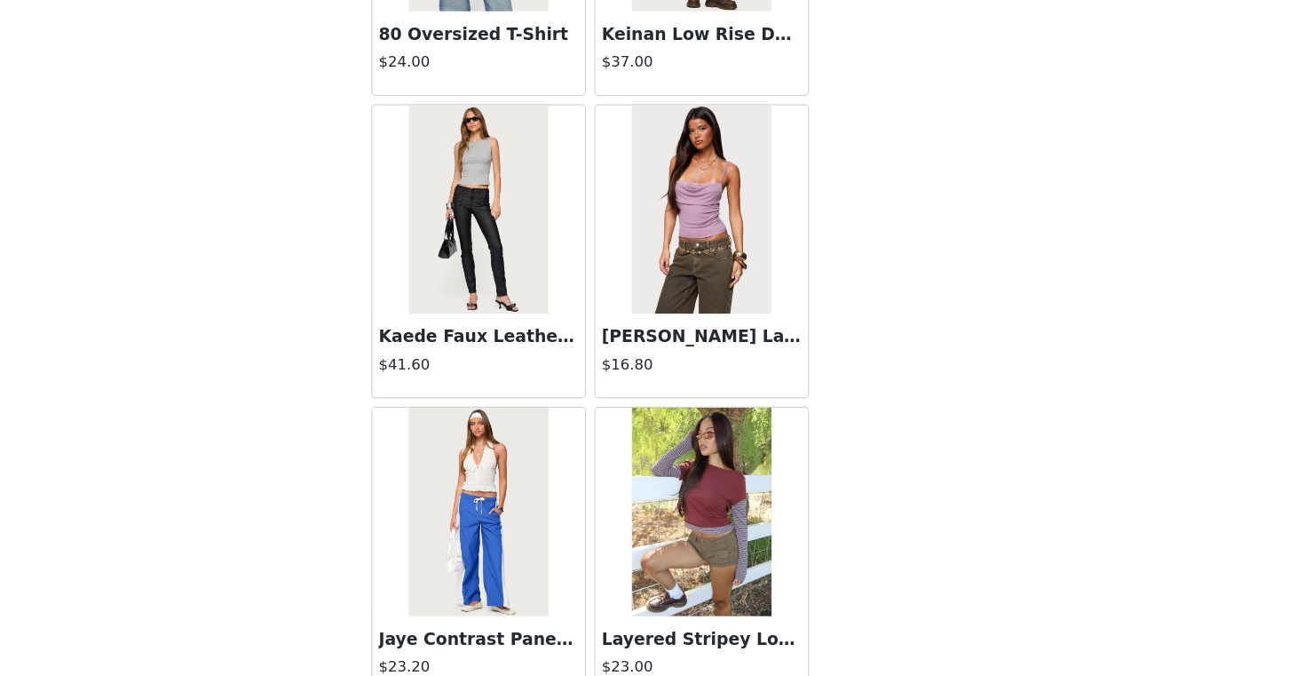
scroll to position [37246, 0]
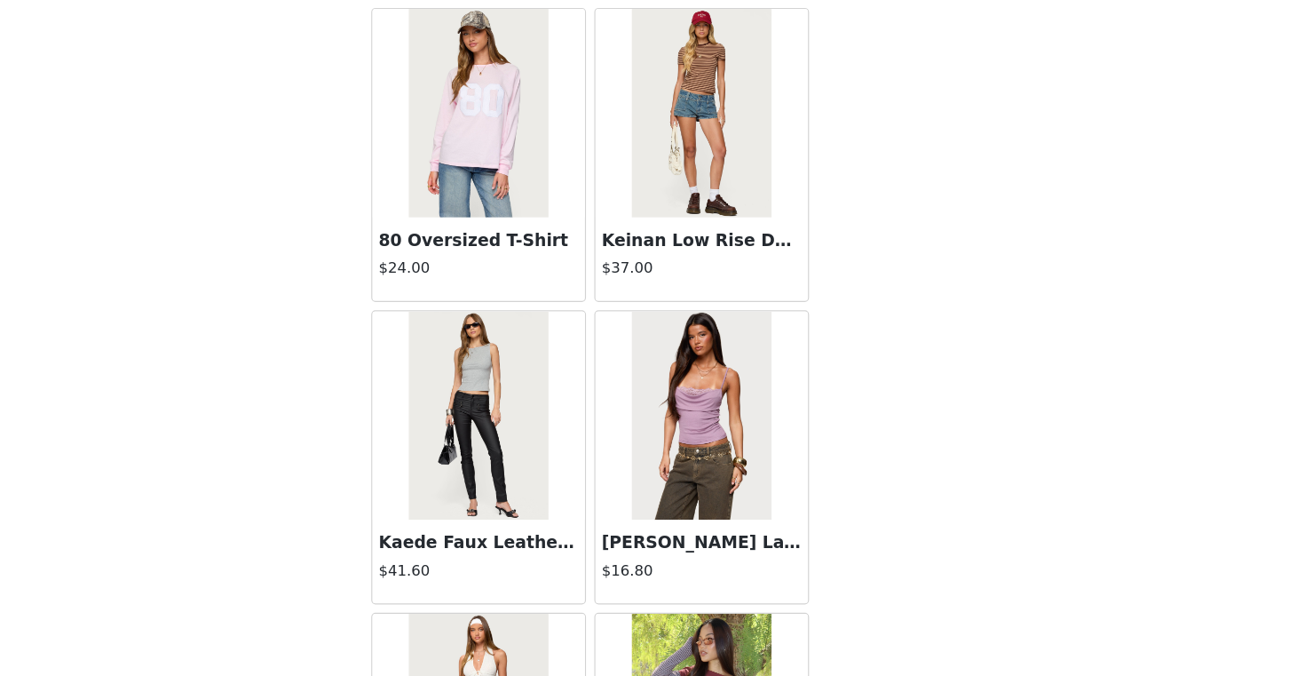
click at [740, 535] on img at bounding box center [747, 454] width 118 height 178
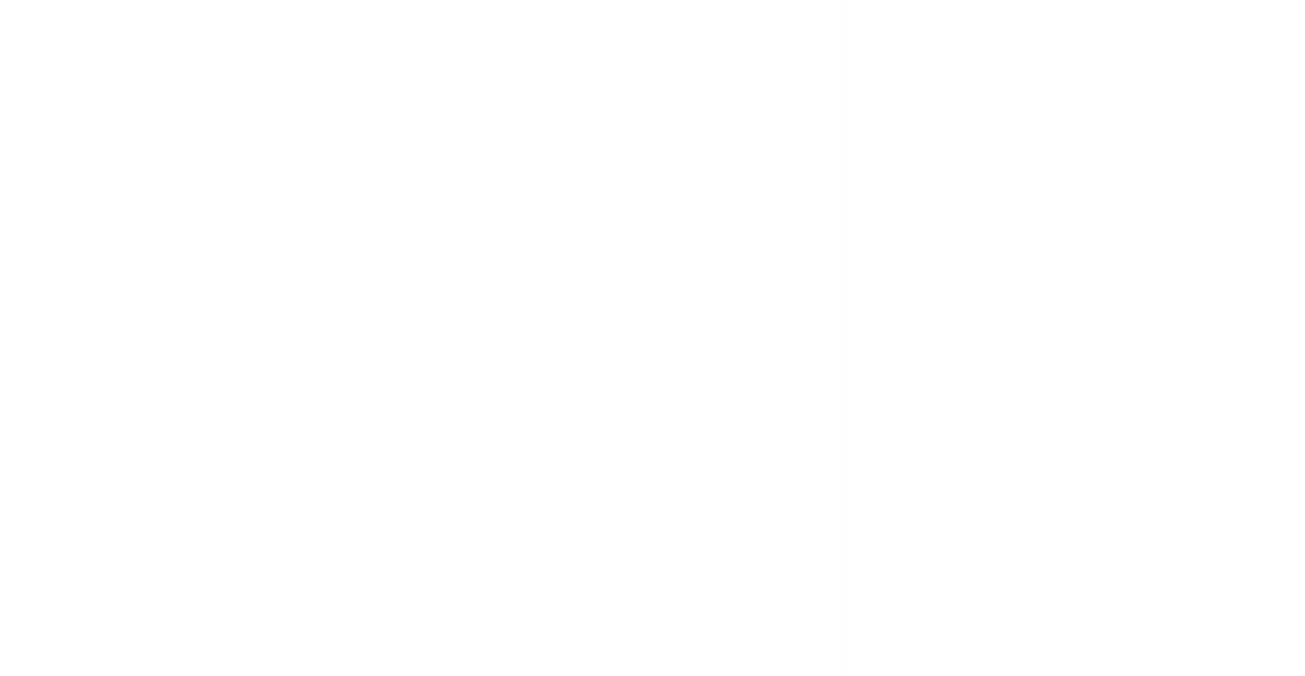
scroll to position [170, 0]
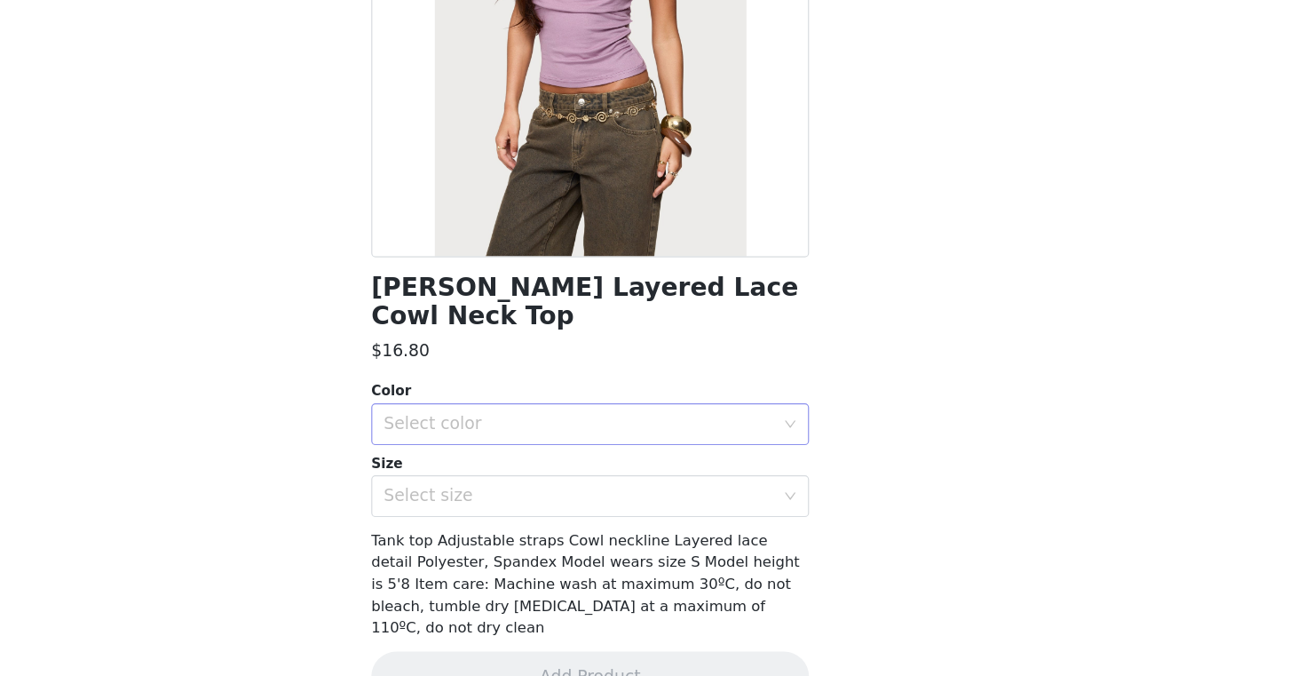
click at [712, 452] on div "Select color" at bounding box center [643, 461] width 332 height 18
click at [694, 455] on div "Color Select color Size Select size" at bounding box center [652, 481] width 373 height 116
click at [694, 486] on div "Size" at bounding box center [652, 495] width 373 height 18
click at [694, 447] on div "Select color" at bounding box center [647, 461] width 340 height 34
click at [697, 464] on li "PURPLE" at bounding box center [652, 476] width 373 height 28
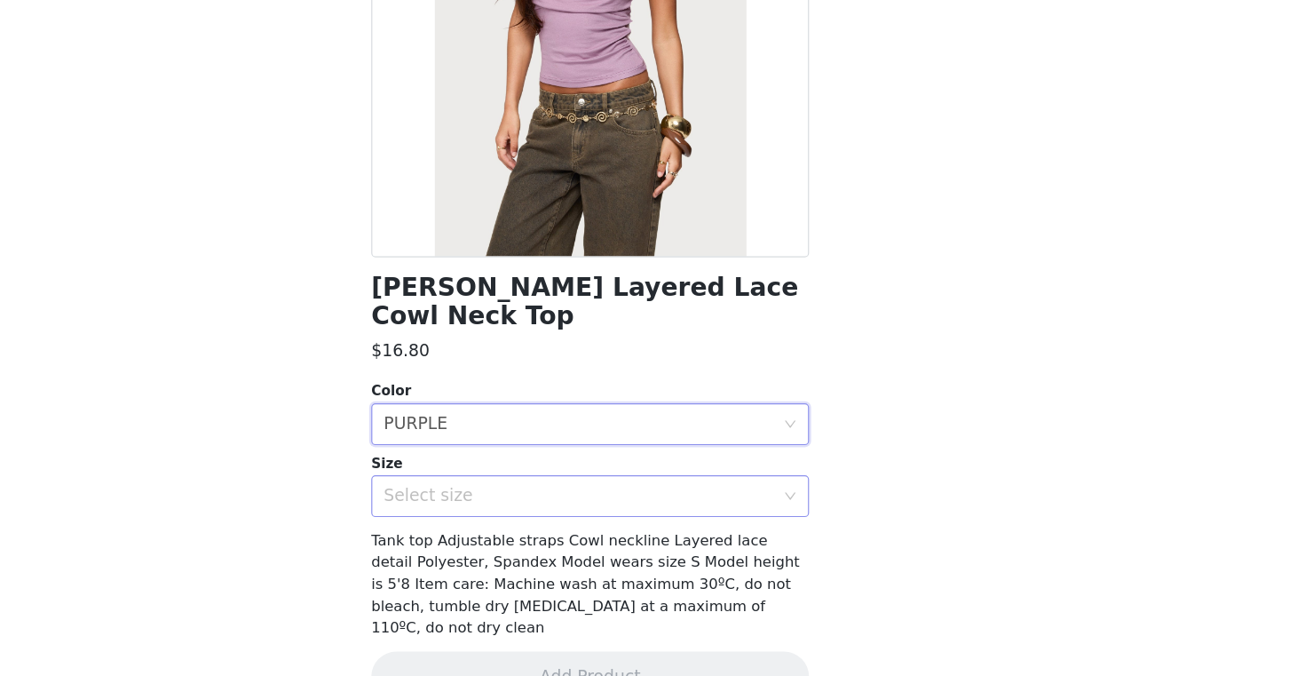
click at [695, 513] on div "Select size" at bounding box center [643, 522] width 332 height 18
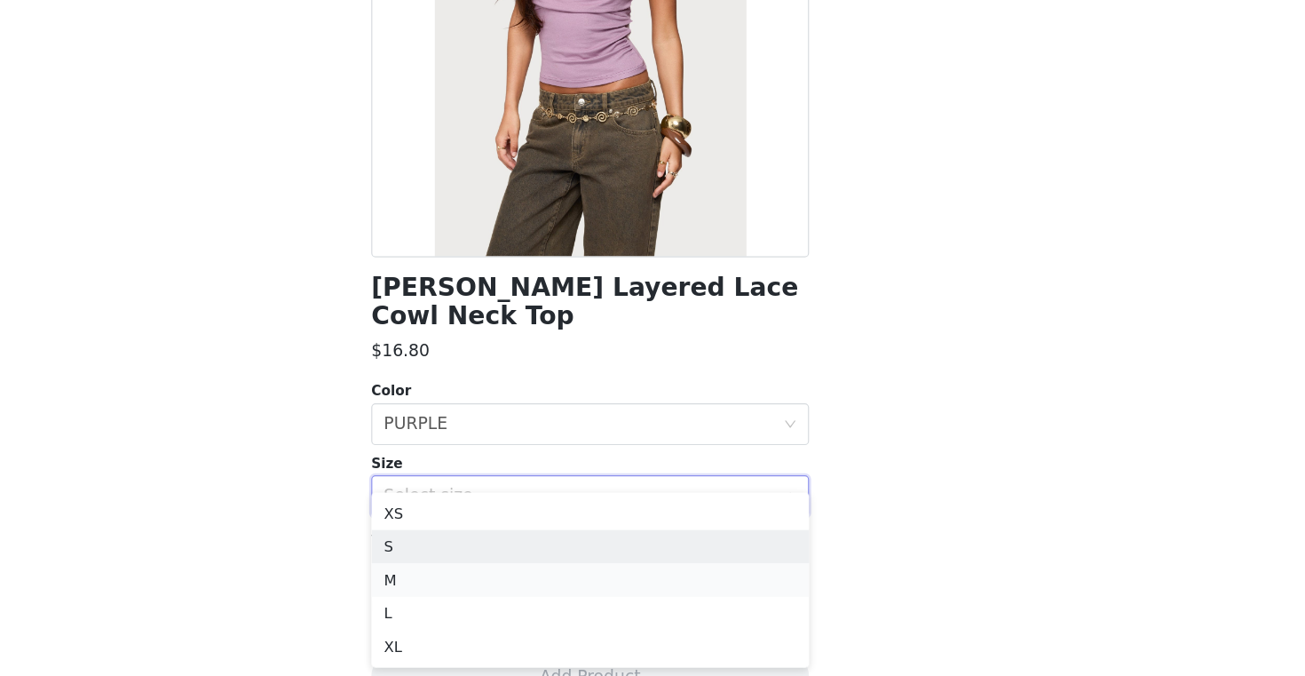
click at [634, 583] on li "M" at bounding box center [652, 594] width 373 height 28
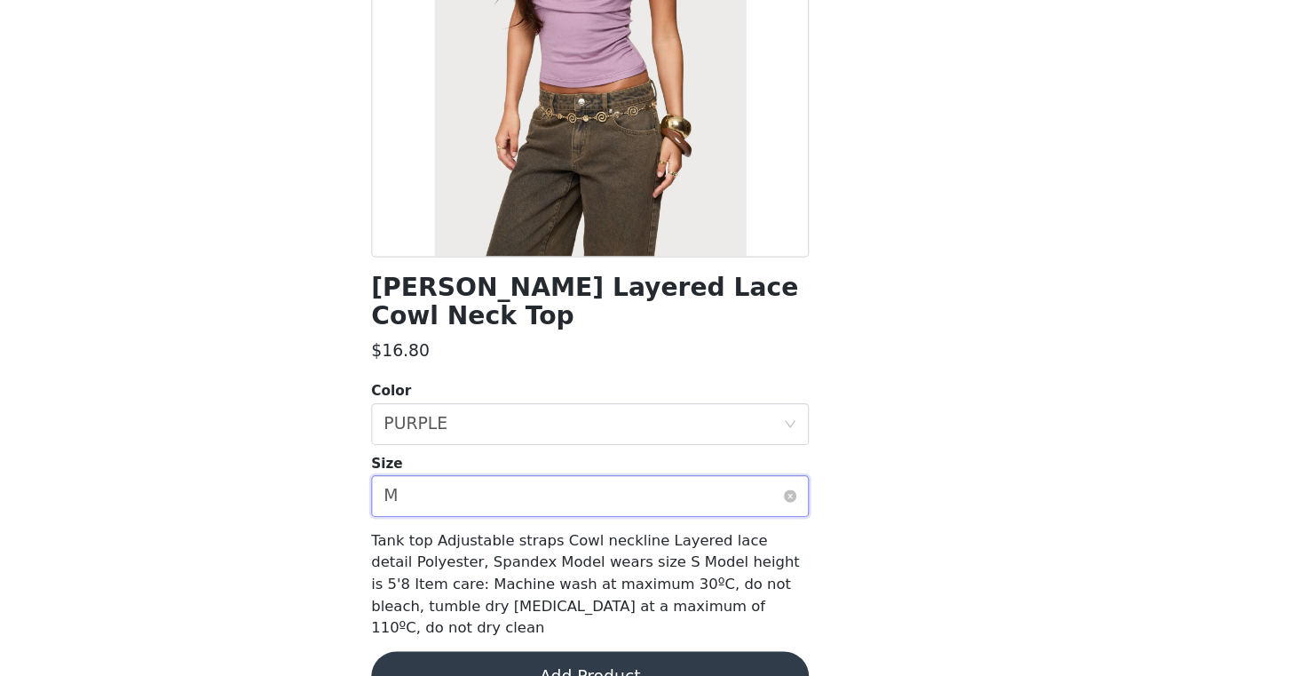
click at [622, 505] on div "Select size M" at bounding box center [647, 522] width 340 height 34
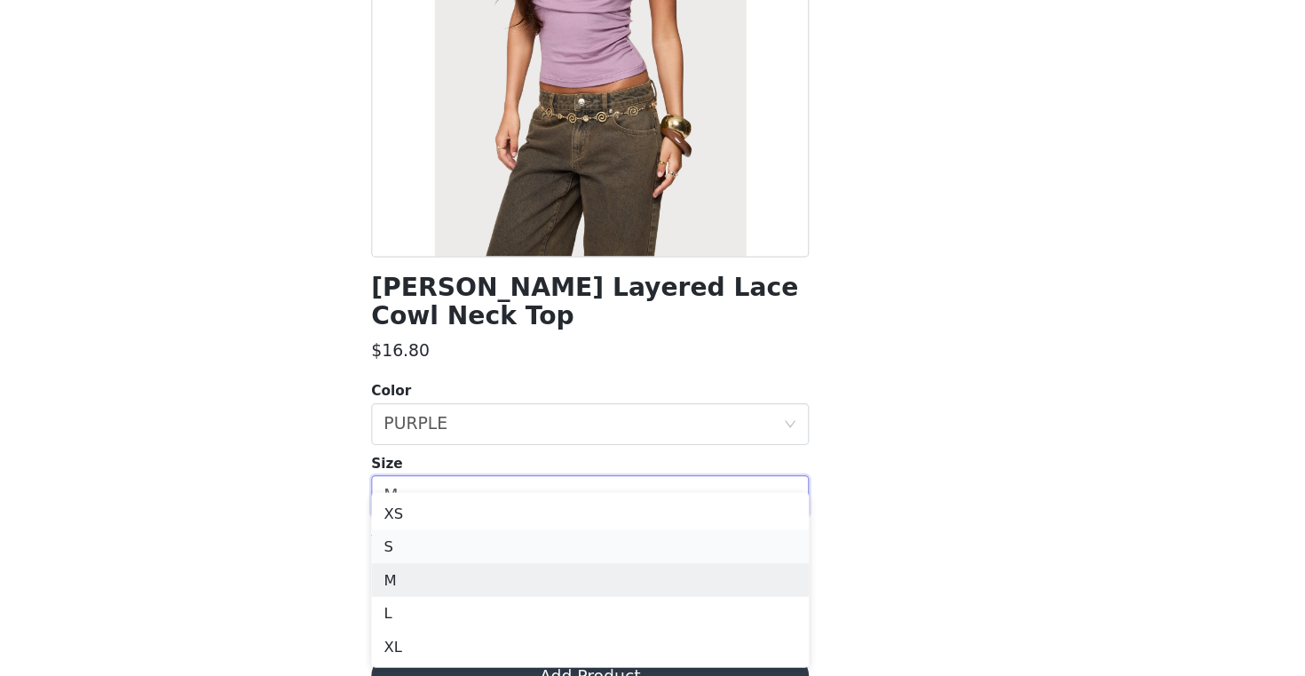
click at [635, 572] on li "S" at bounding box center [652, 565] width 373 height 28
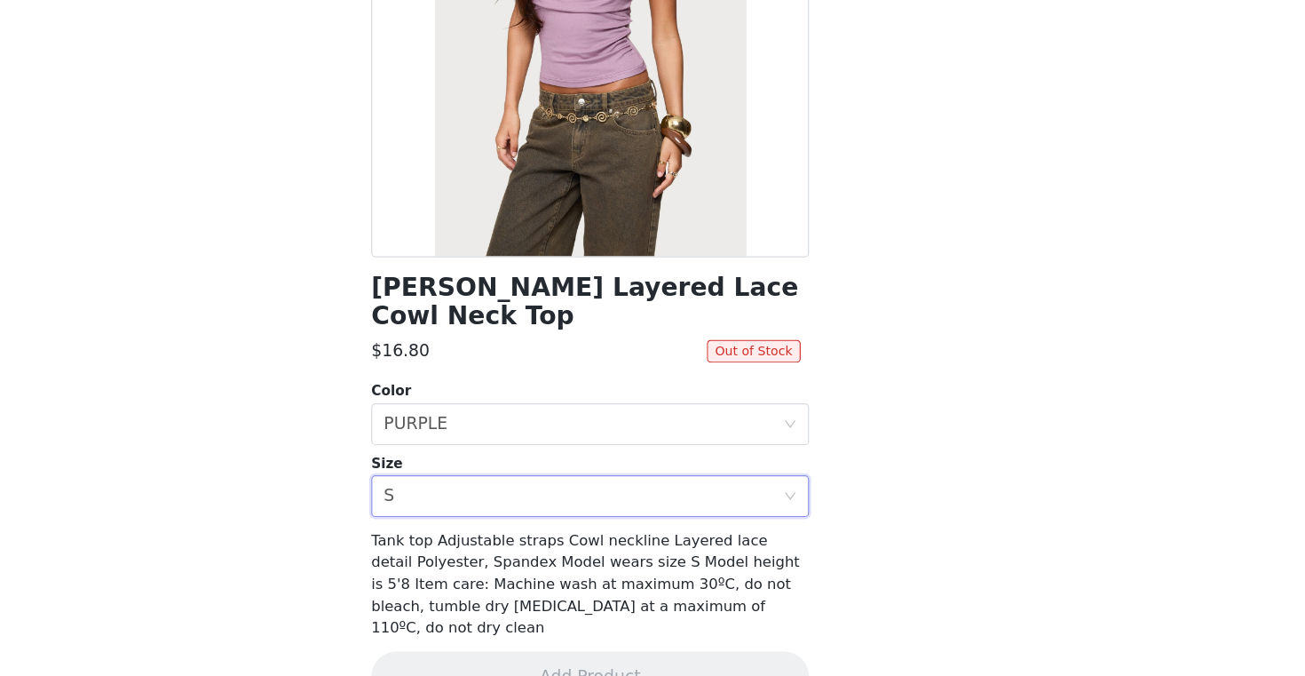
click at [858, 396] on div "Back [PERSON_NAME] Layered Lace Cowl Neck Top $16.80 Out of Stock Color Select …" at bounding box center [652, 338] width 426 height 676
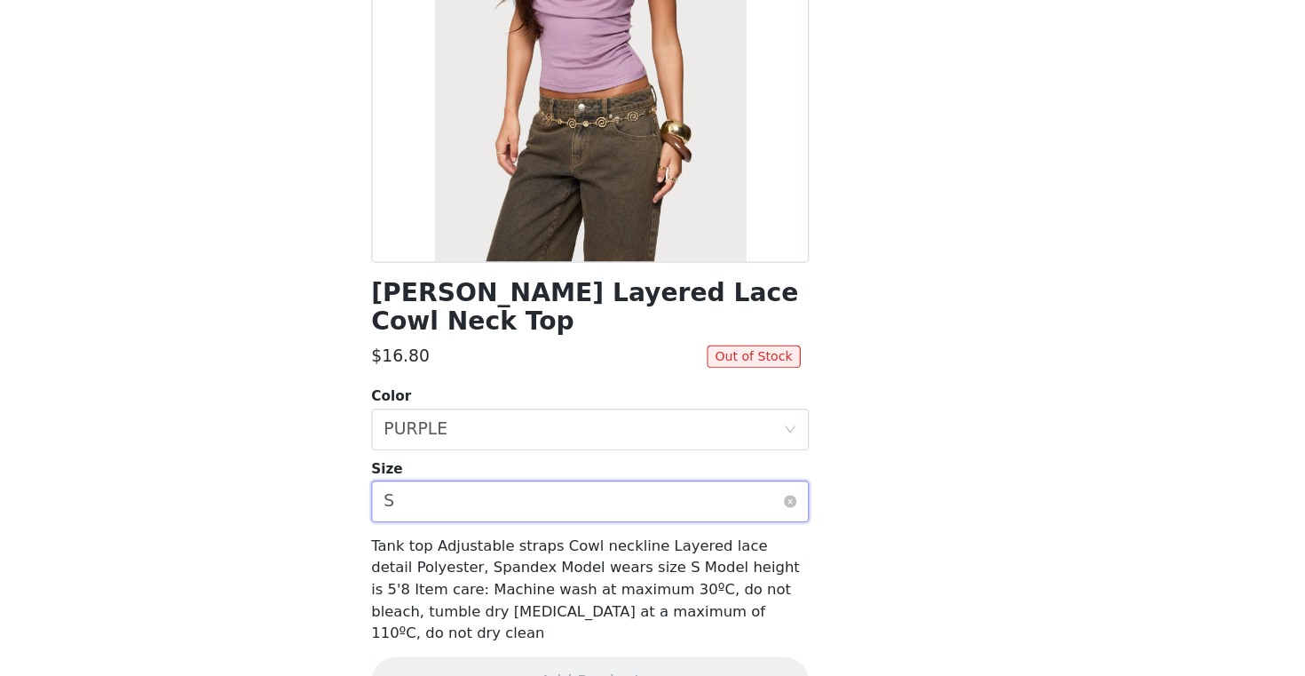
click at [811, 510] on div "Select size S" at bounding box center [647, 527] width 340 height 34
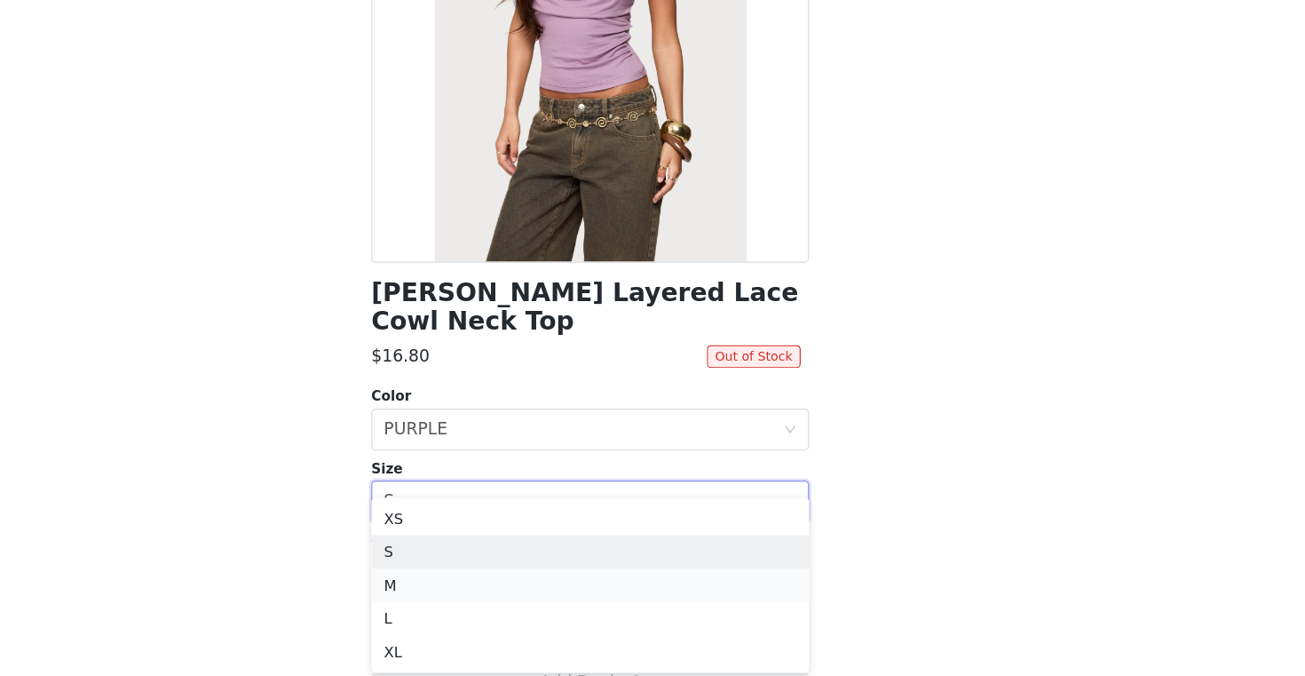
click at [730, 590] on li "M" at bounding box center [652, 598] width 373 height 28
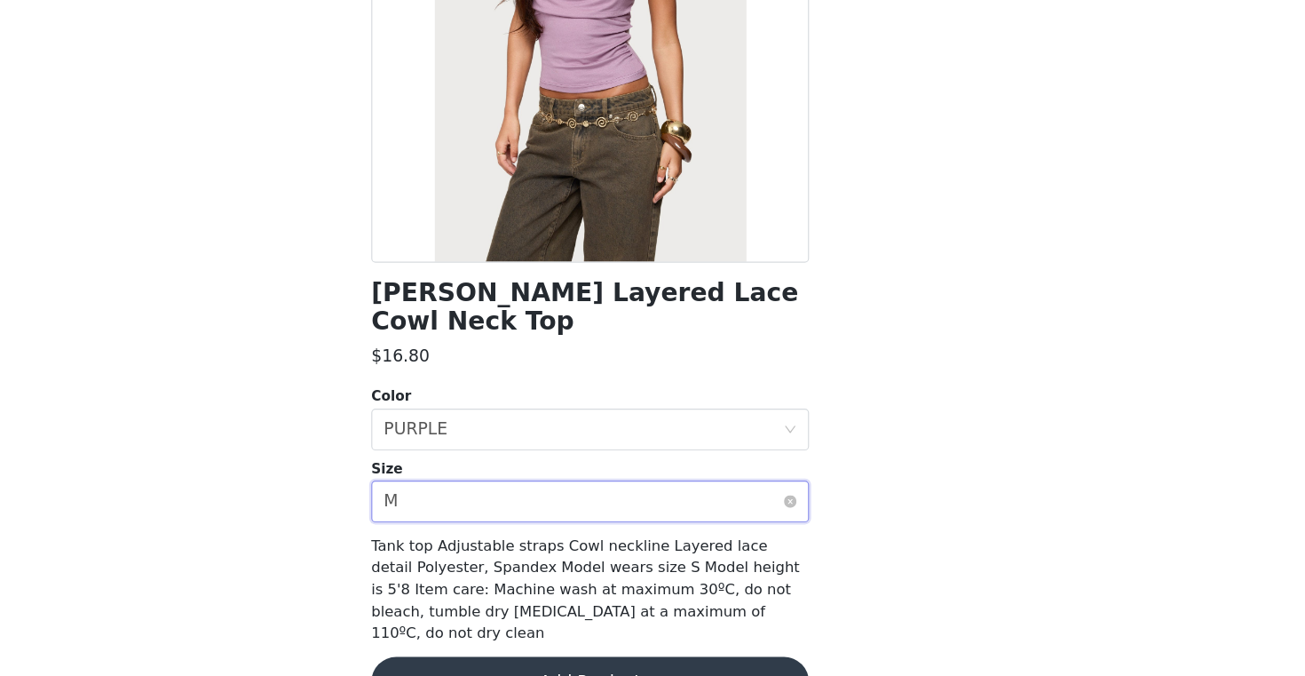
click at [746, 516] on div "Select size M" at bounding box center [647, 527] width 340 height 34
click at [939, 464] on div "STEP 1 OF 5 Products Choose as many products as you'd like, up to $150.00. 4 Se…" at bounding box center [652, 76] width 1305 height 943
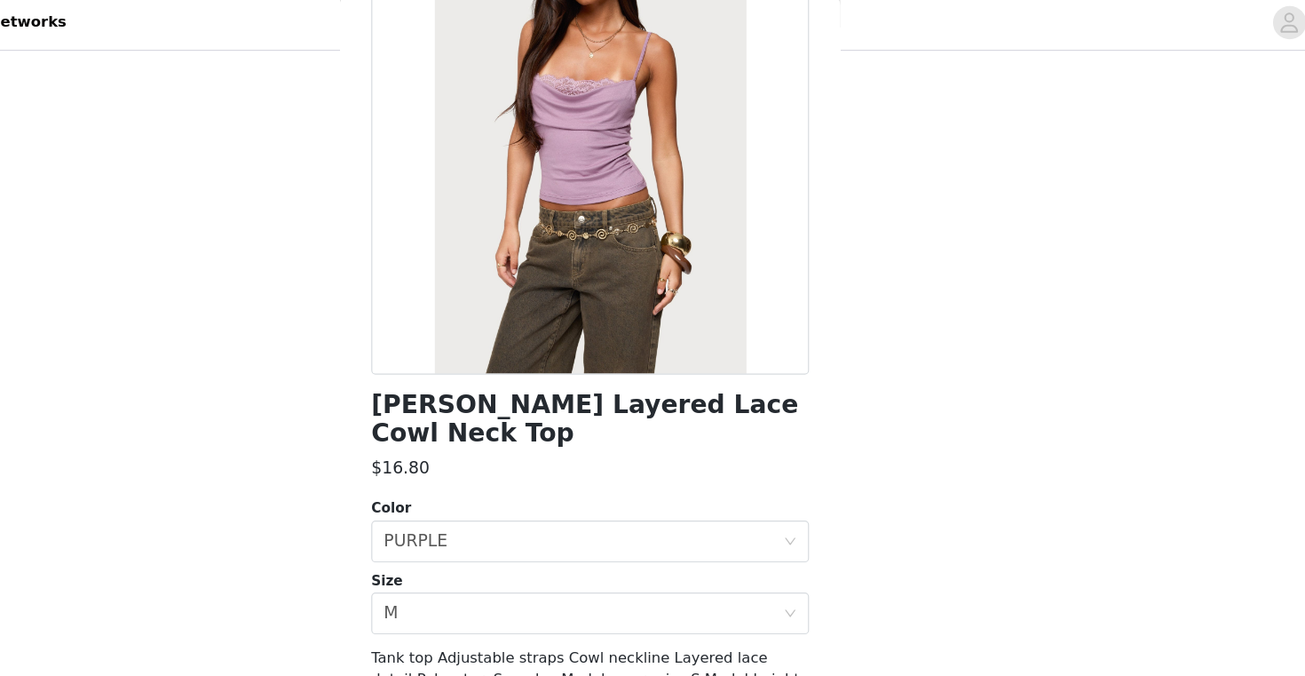
scroll to position [447, 0]
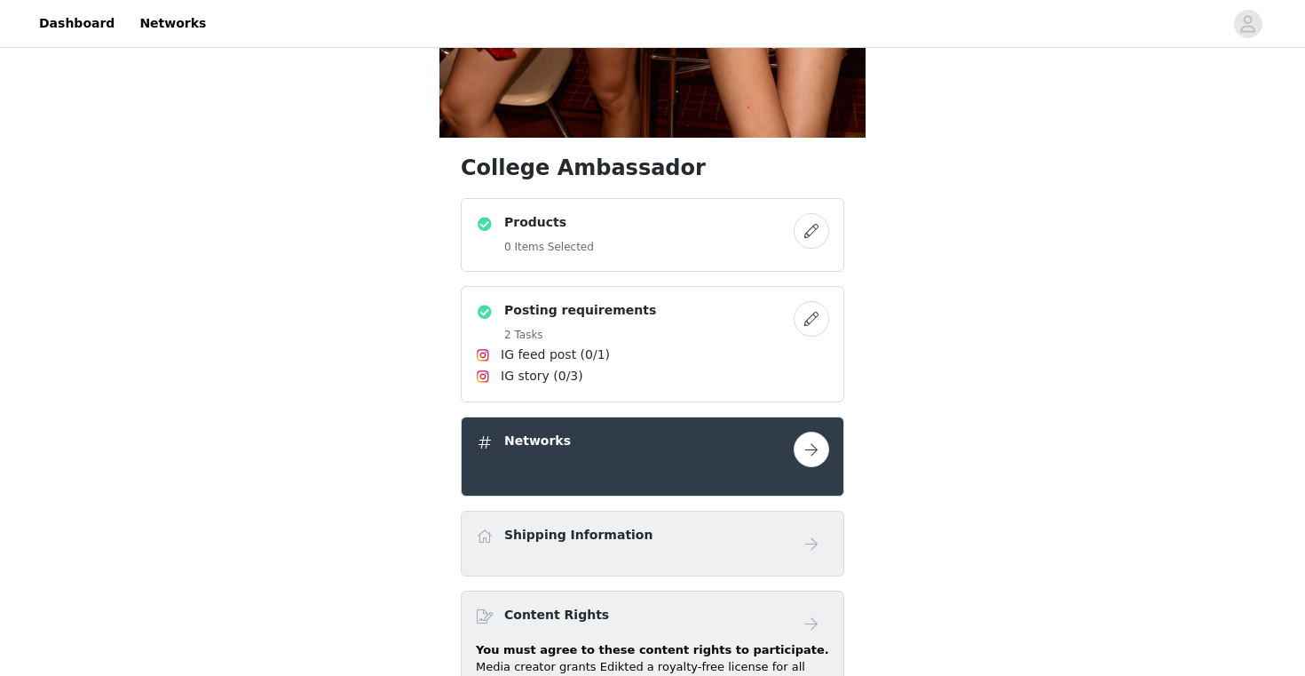
scroll to position [557, 0]
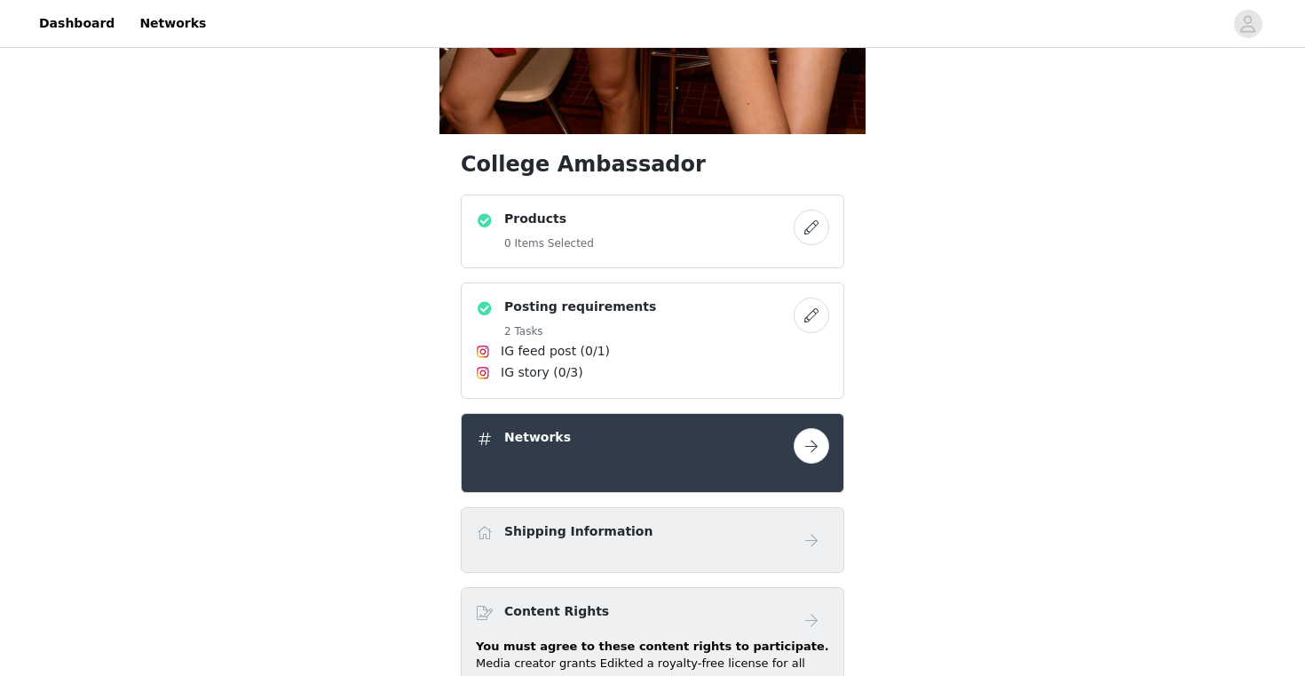
click at [695, 211] on div "Products 0 Items Selected" at bounding box center [635, 232] width 318 height 44
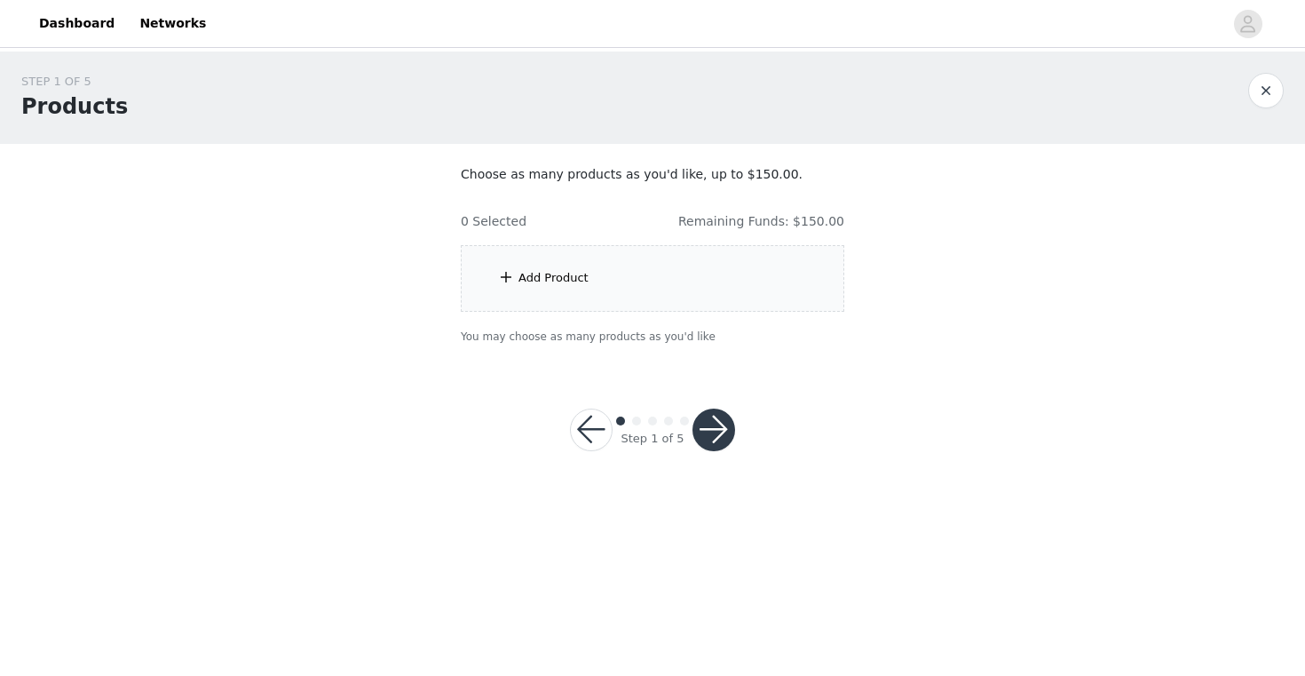
click at [678, 293] on div "Add Product" at bounding box center [653, 278] width 384 height 67
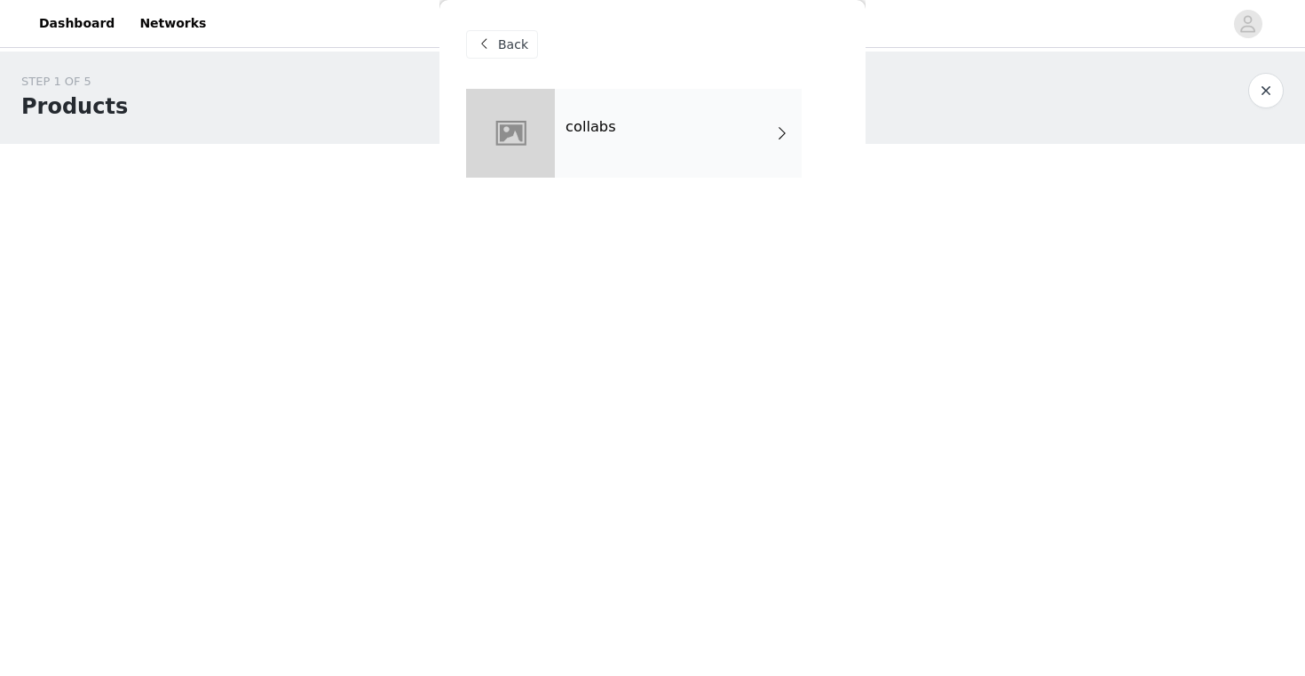
click at [643, 116] on div "collabs" at bounding box center [678, 133] width 247 height 89
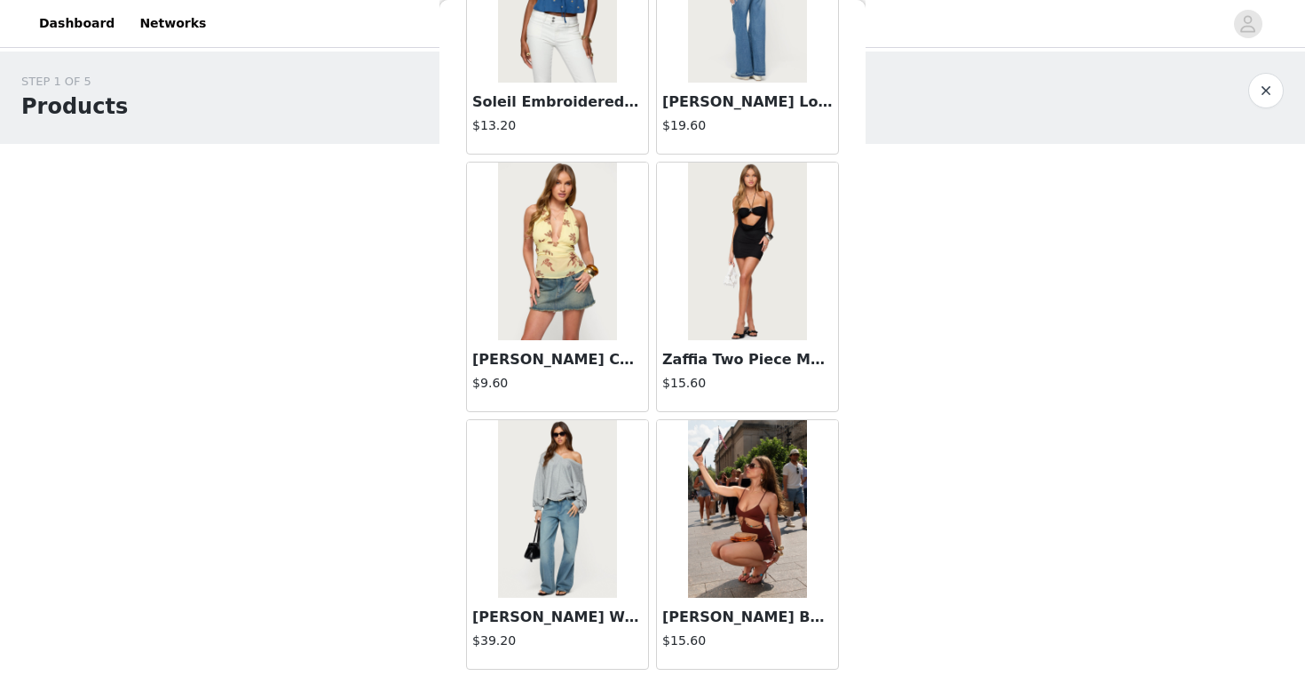
scroll to position [2041, 0]
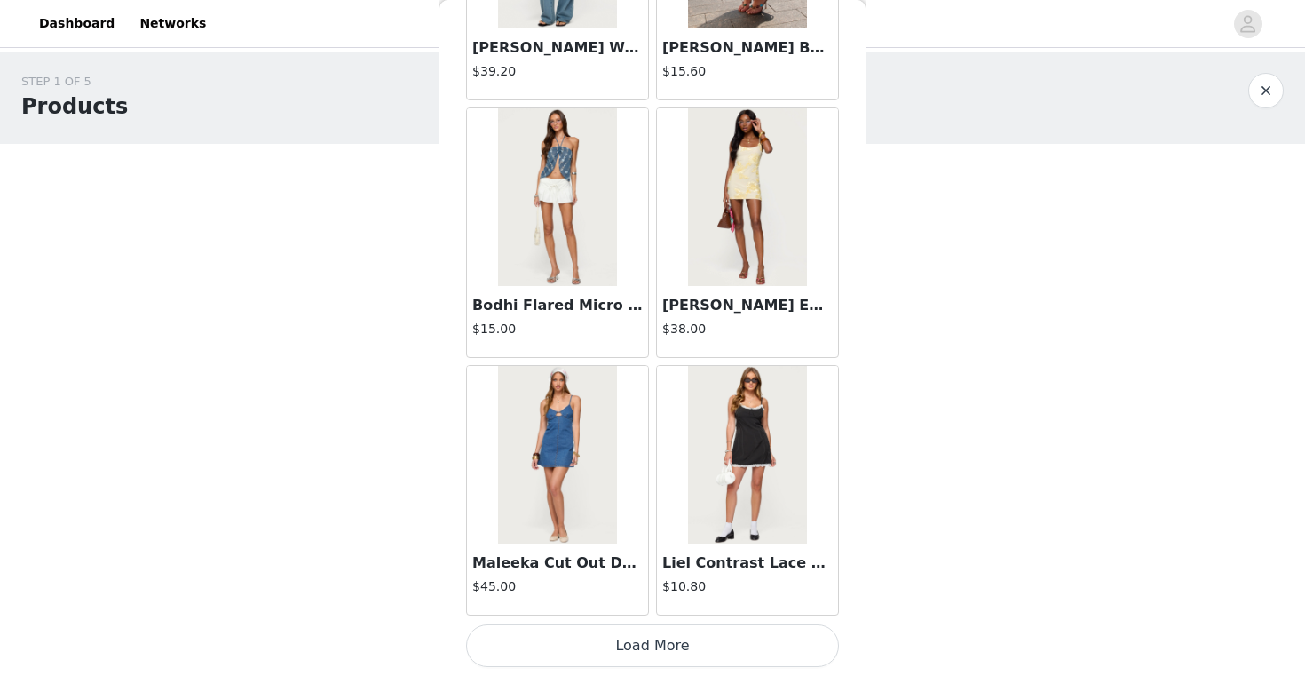
click at [676, 639] on button "Load More" at bounding box center [652, 645] width 373 height 43
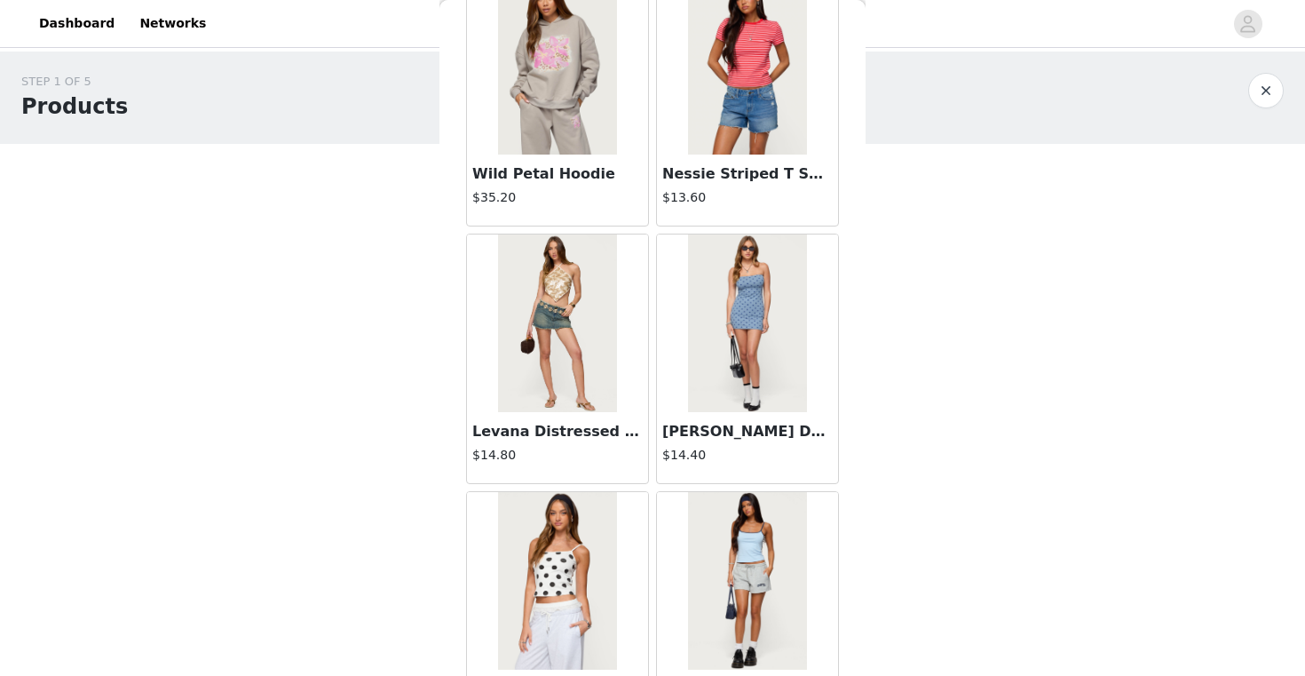
scroll to position [4616, 0]
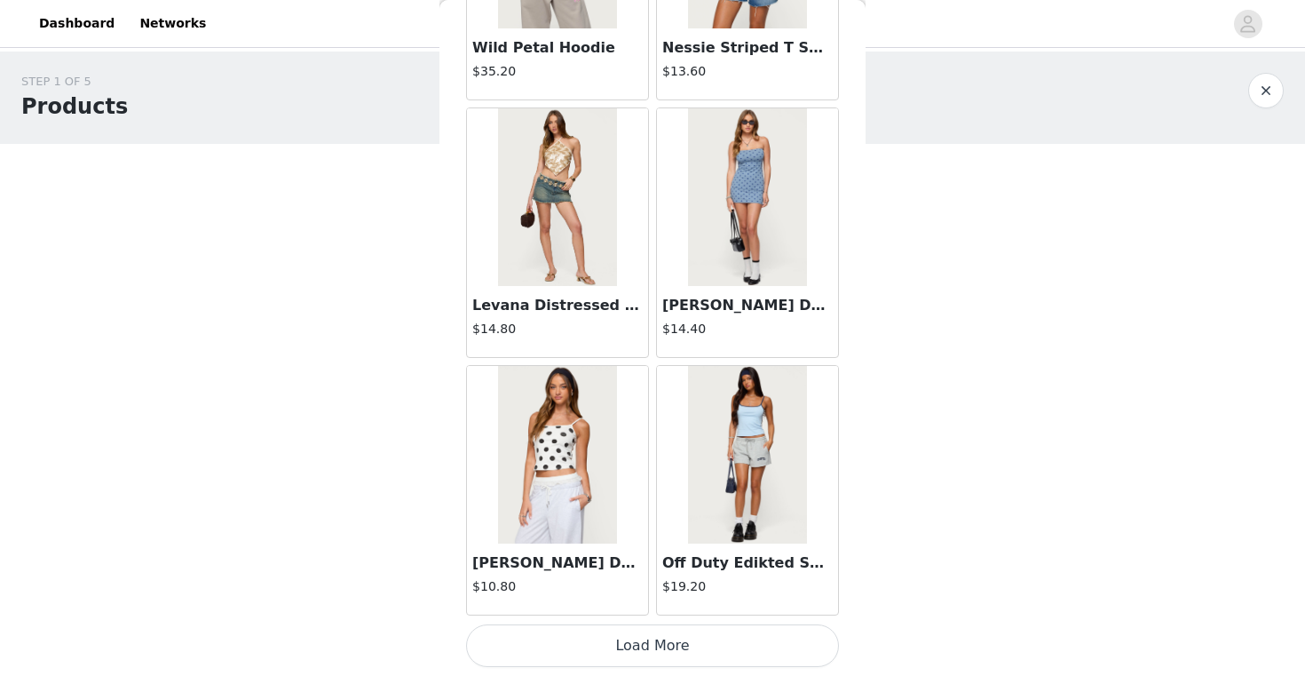
click at [678, 648] on button "Load More" at bounding box center [652, 645] width 373 height 43
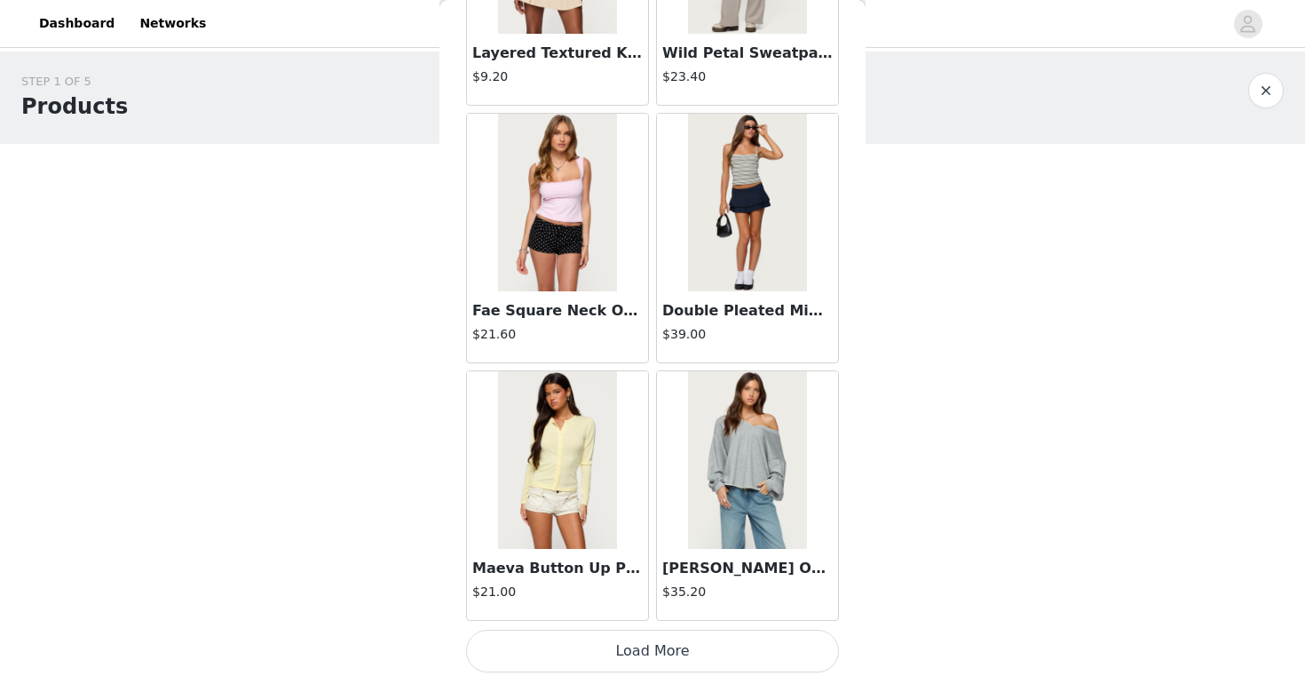
scroll to position [7190, 0]
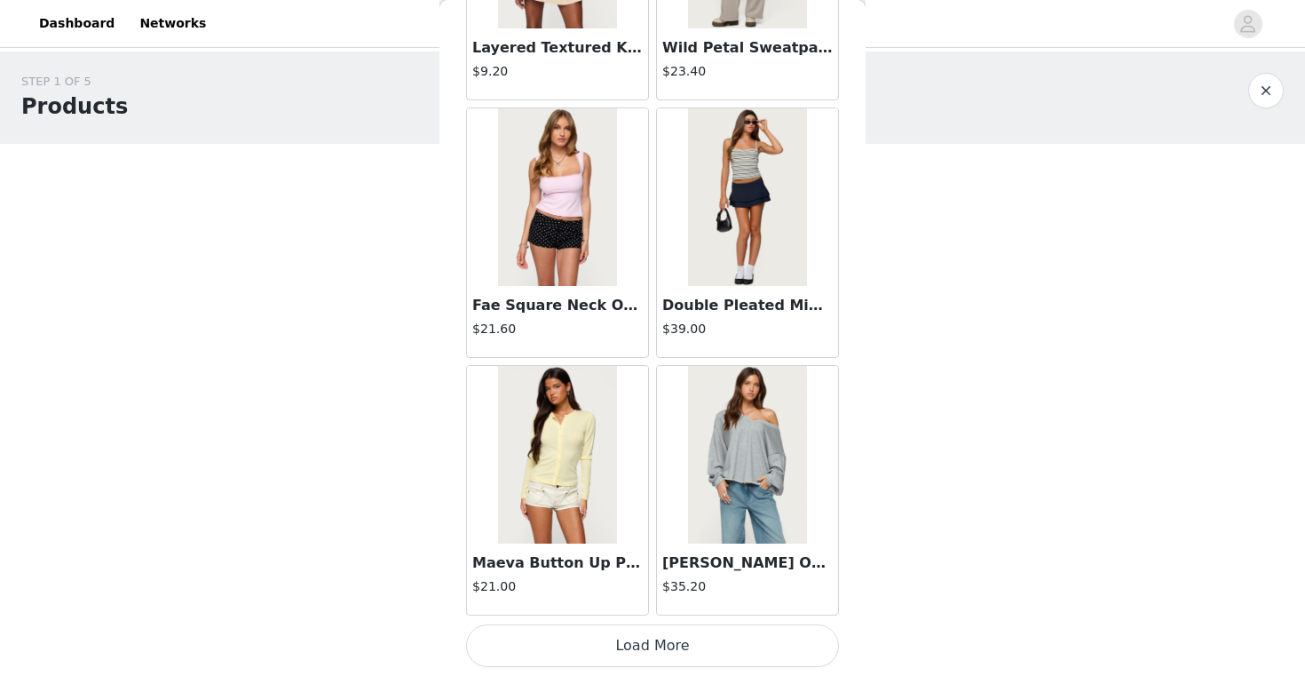
click at [699, 540] on img at bounding box center [747, 455] width 118 height 178
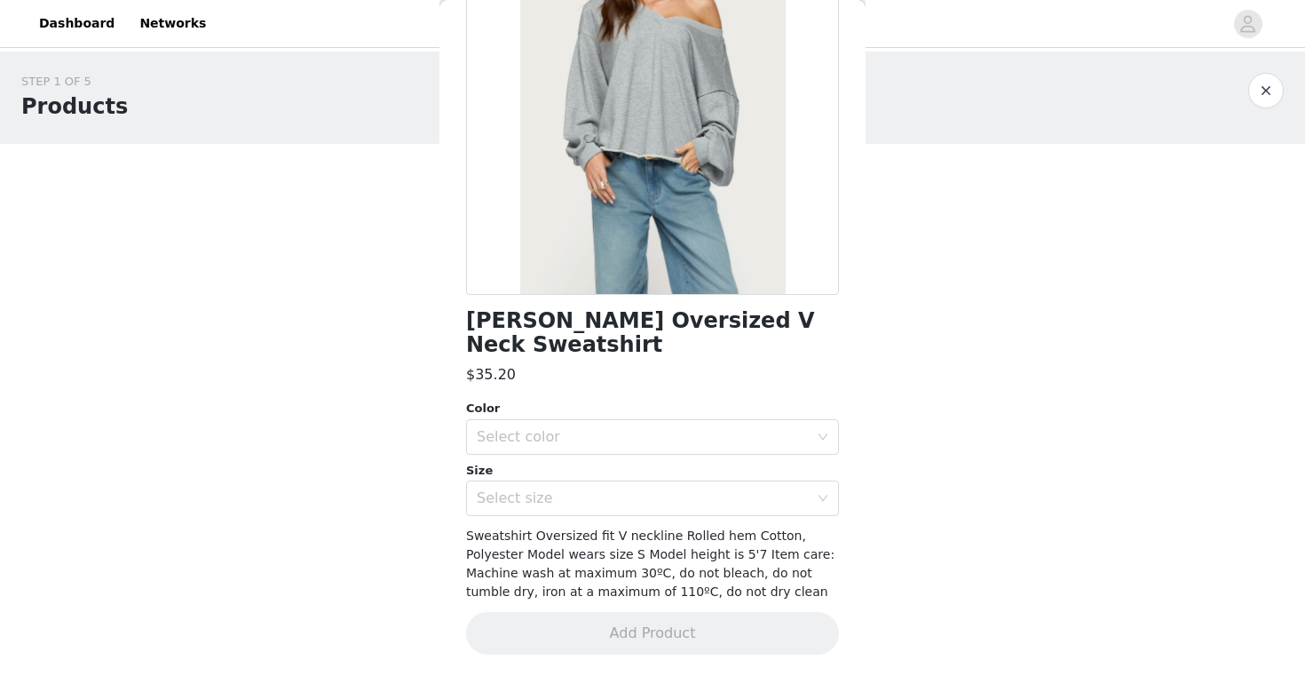
scroll to position [170, 0]
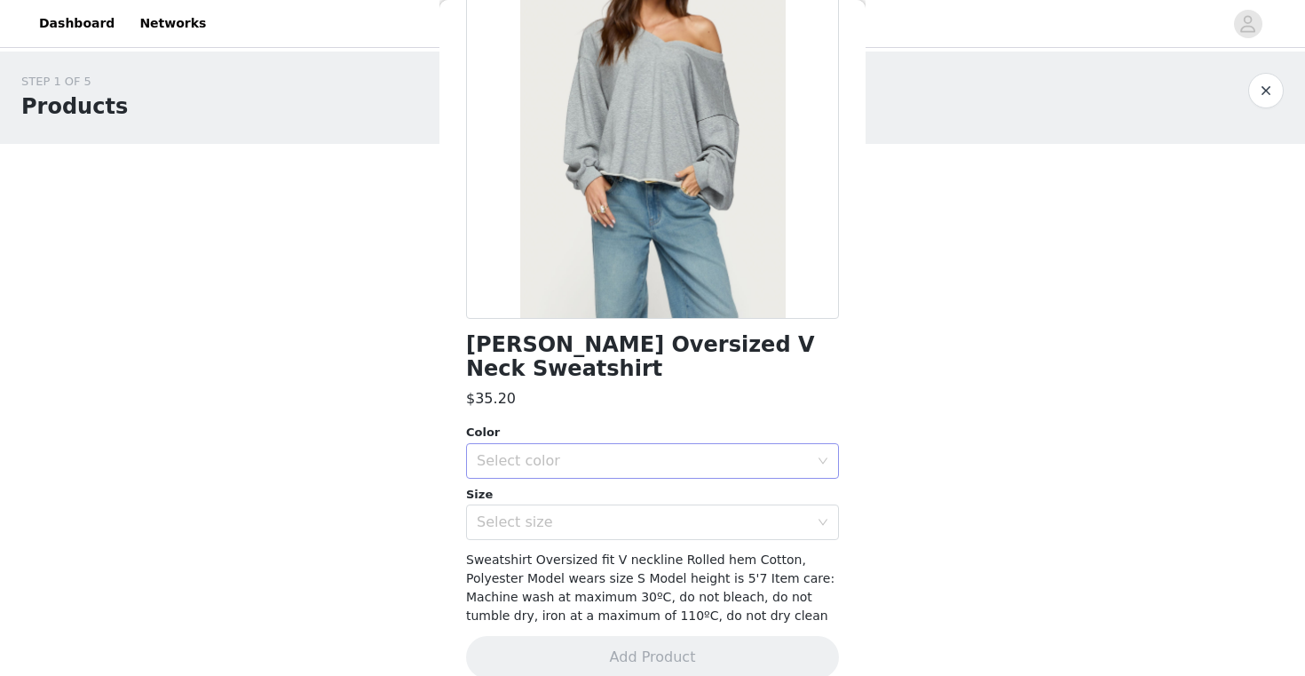
click at [639, 447] on div "Select color" at bounding box center [647, 461] width 340 height 34
click at [643, 478] on li "GRAY MELANGE" at bounding box center [652, 476] width 373 height 28
click at [643, 509] on div "Select size" at bounding box center [647, 522] width 340 height 34
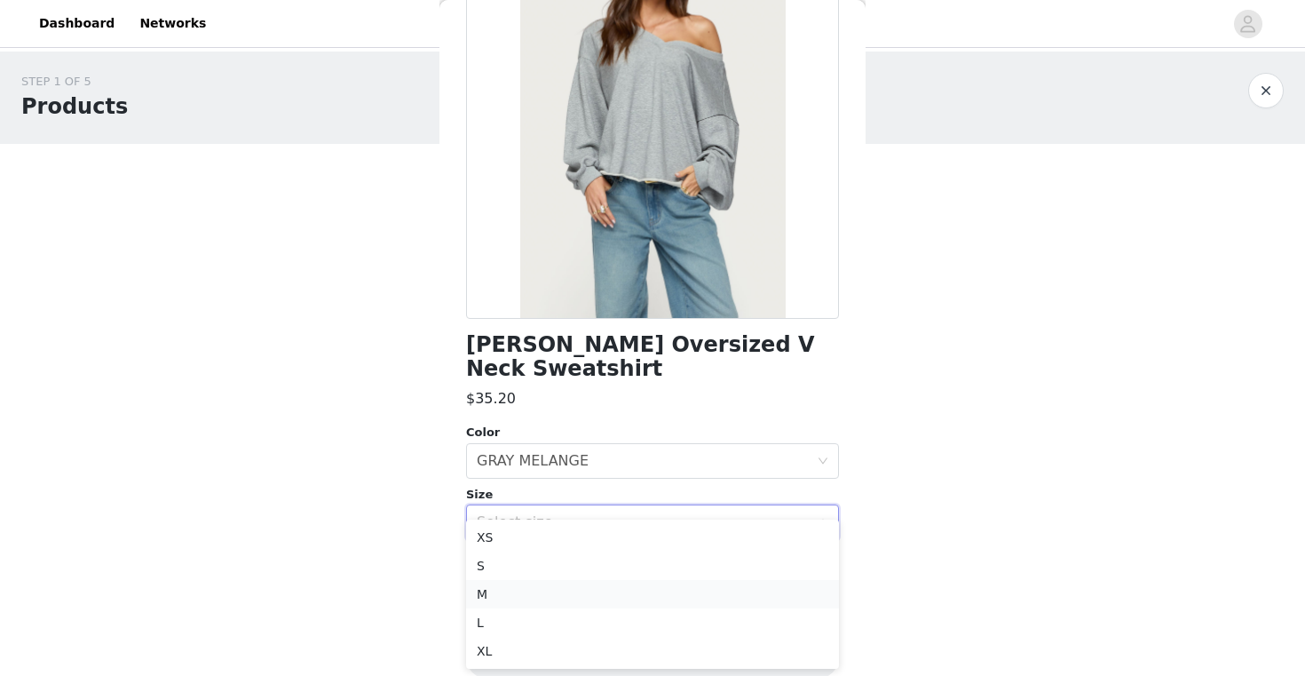
click at [631, 598] on li "M" at bounding box center [652, 594] width 373 height 28
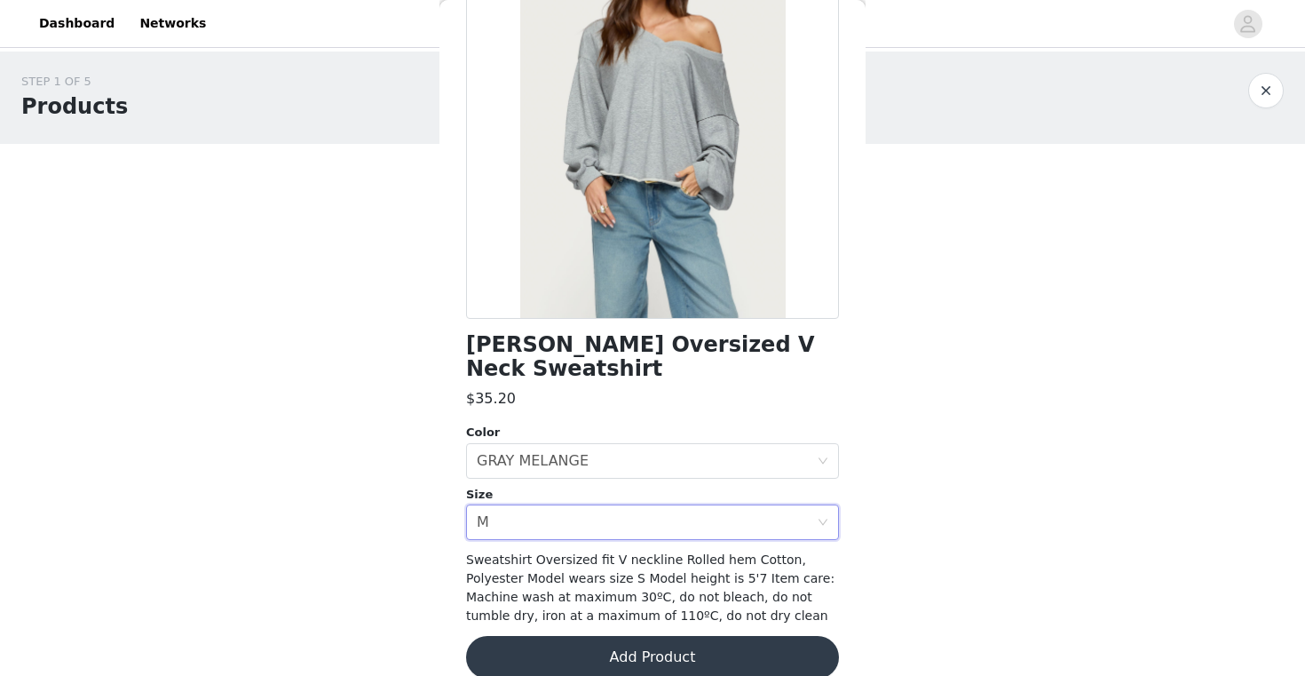
click at [640, 636] on button "Add Product" at bounding box center [652, 657] width 373 height 43
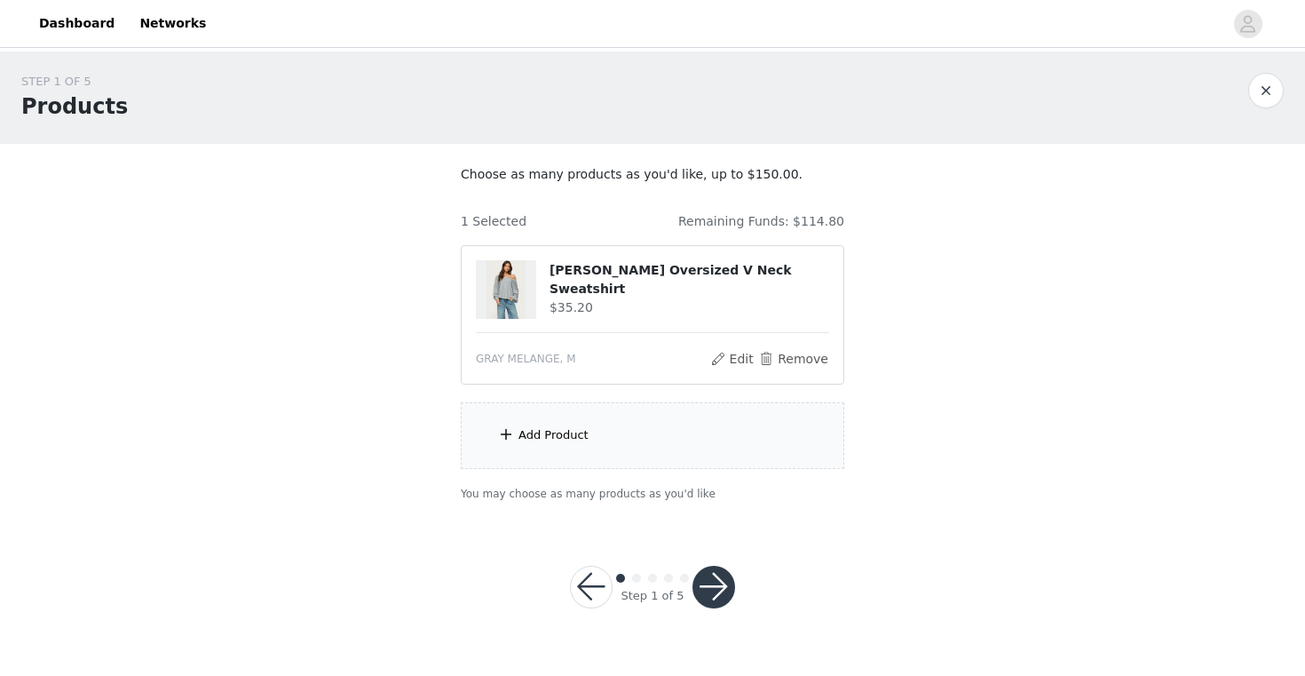
click at [613, 443] on div "Add Product" at bounding box center [653, 435] width 384 height 67
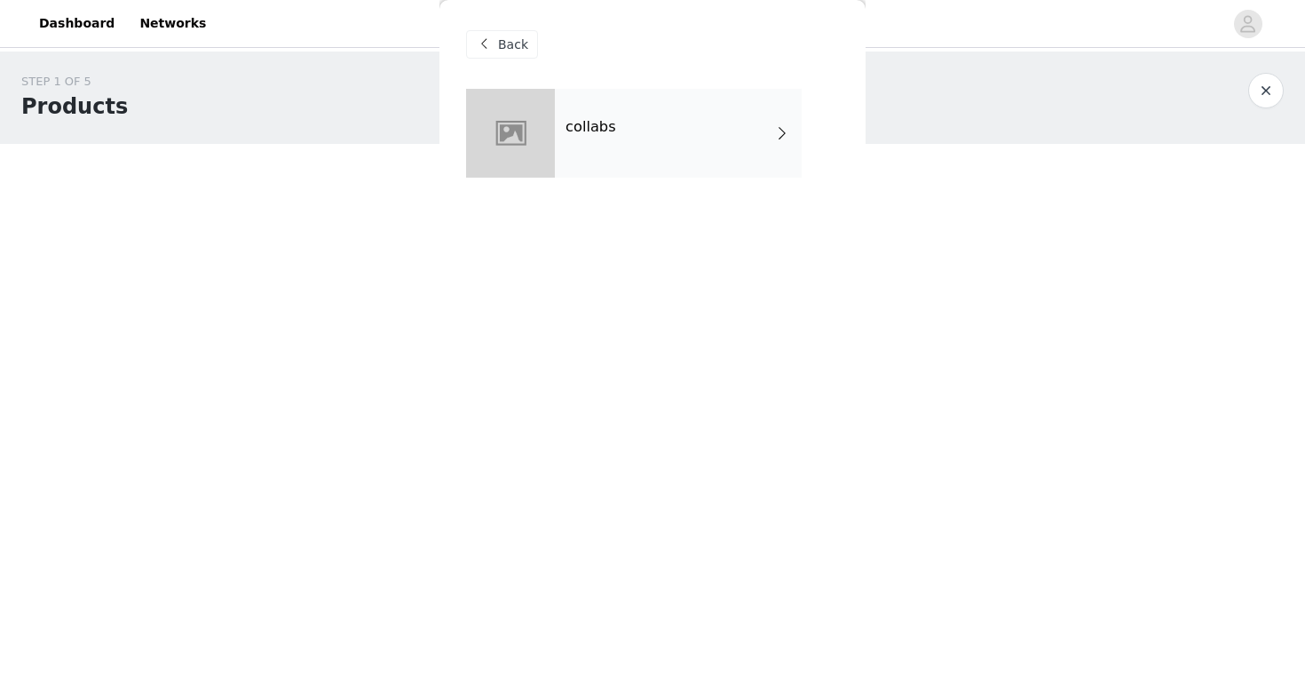
click at [673, 133] on div "collabs" at bounding box center [678, 133] width 247 height 89
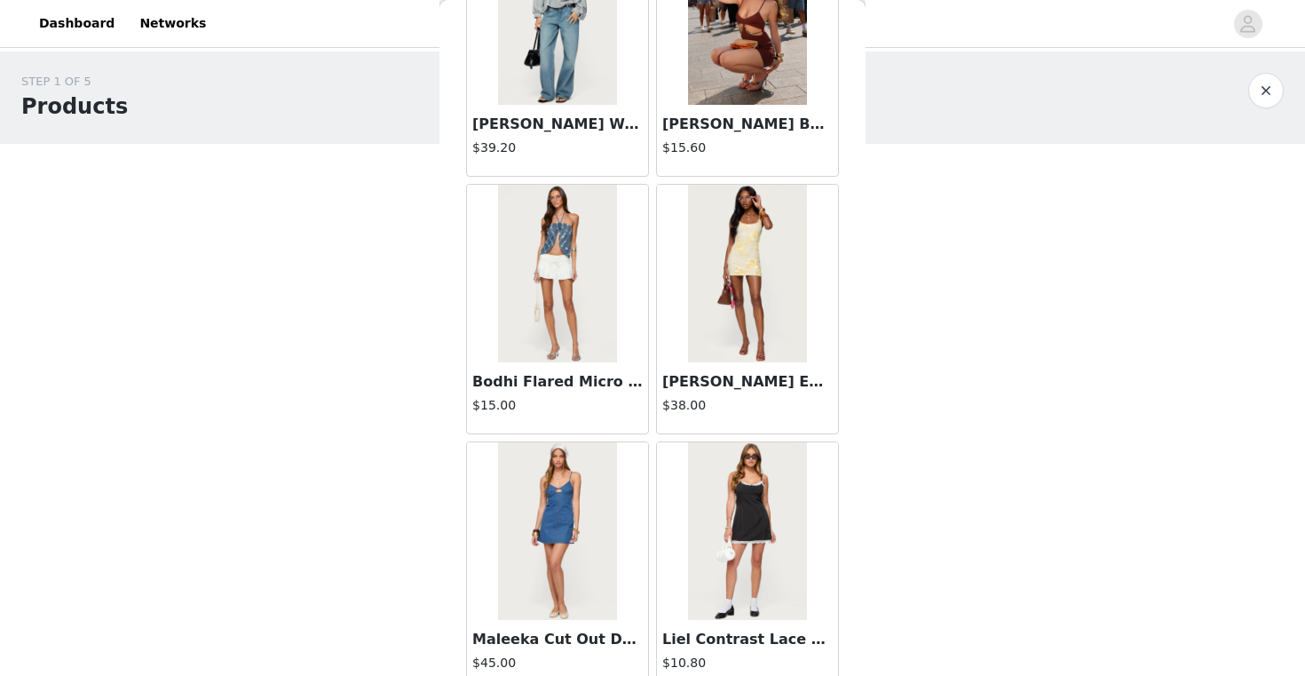
scroll to position [2041, 0]
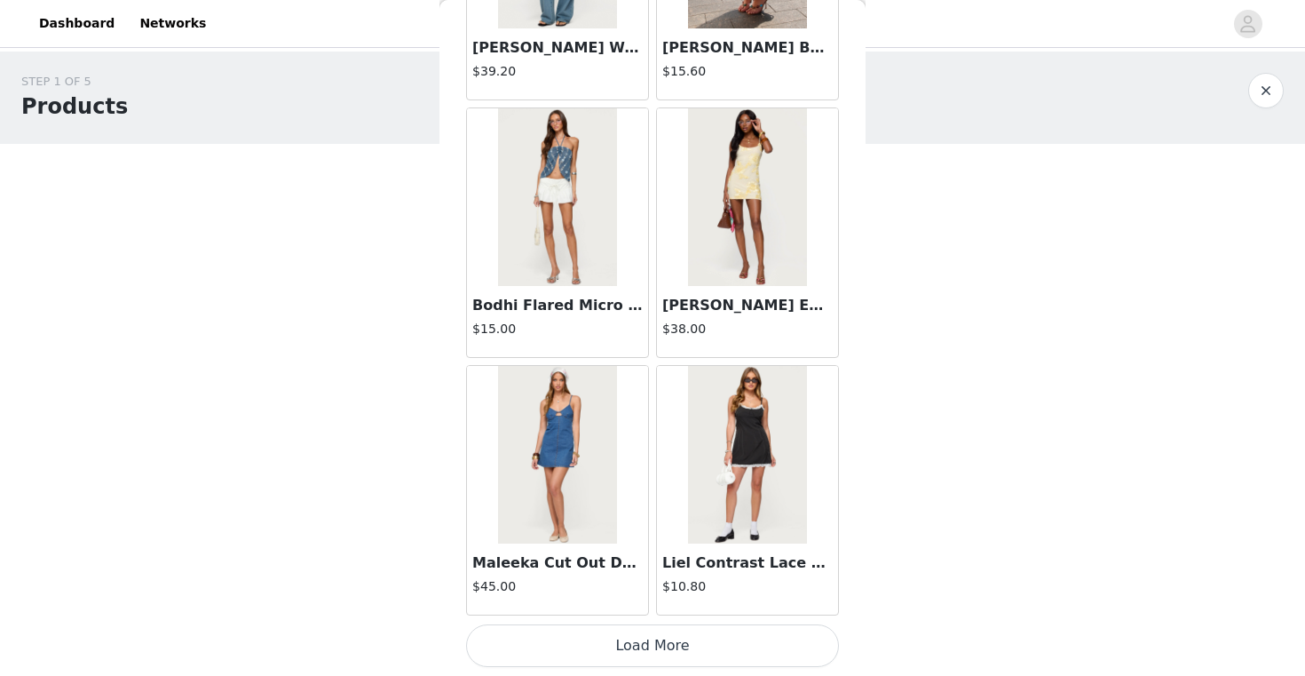
click at [687, 634] on button "Load More" at bounding box center [652, 645] width 373 height 43
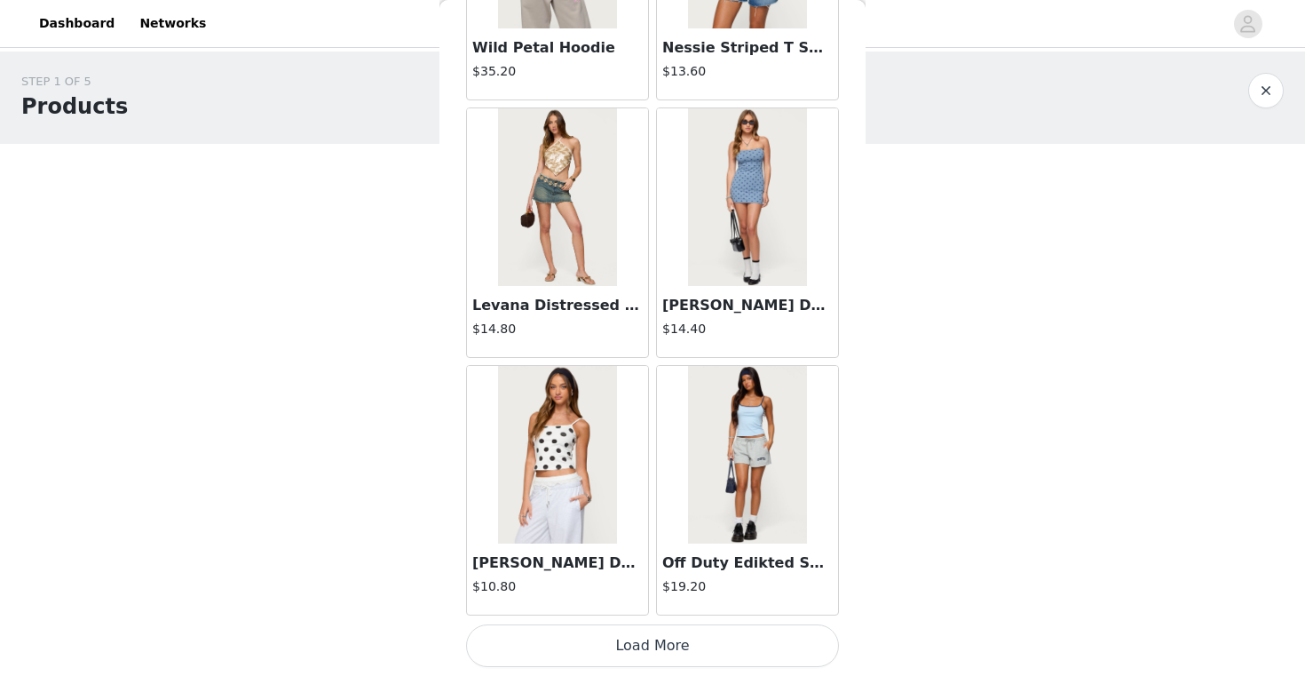
click at [714, 644] on button "Load More" at bounding box center [652, 645] width 373 height 43
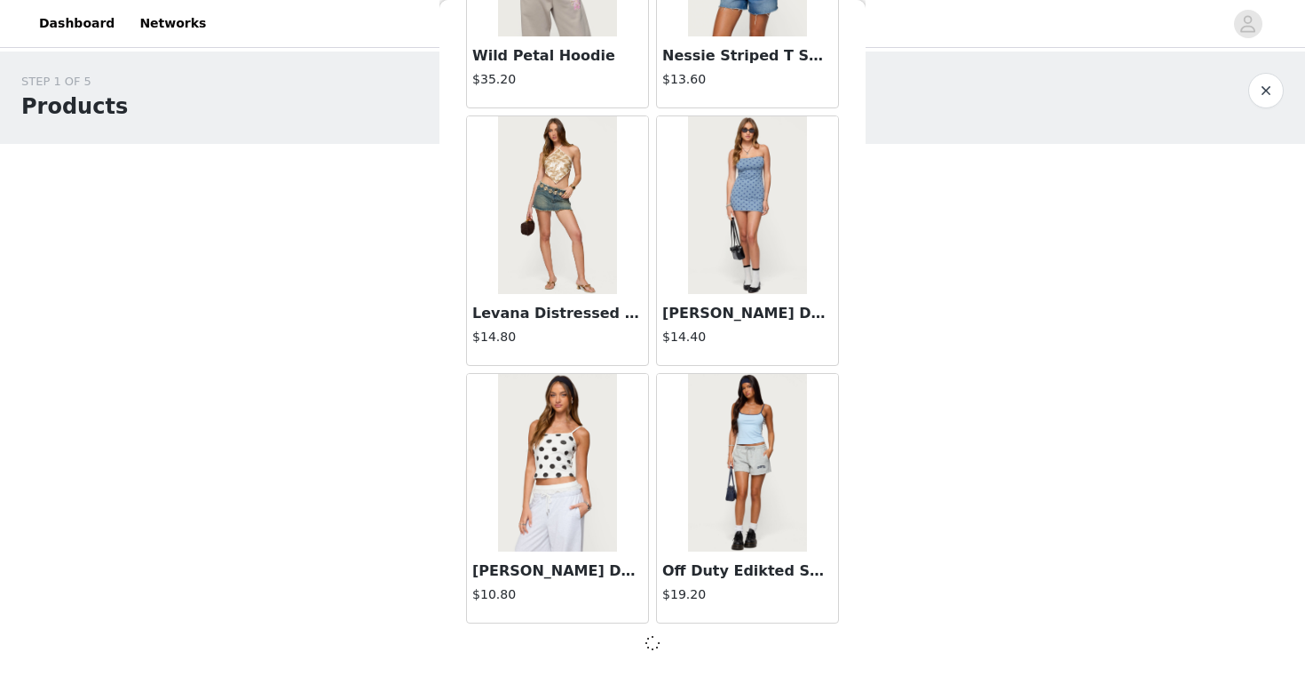
scroll to position [4616, 0]
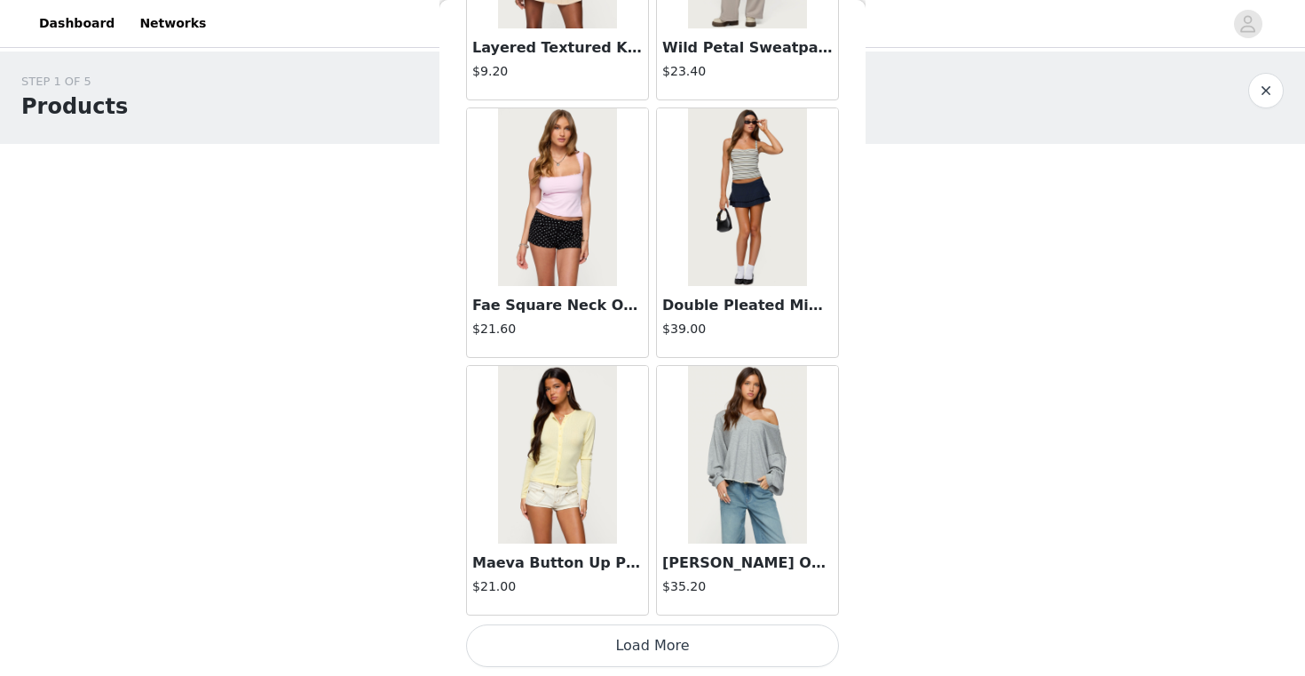
click at [695, 645] on button "Load More" at bounding box center [652, 645] width 373 height 43
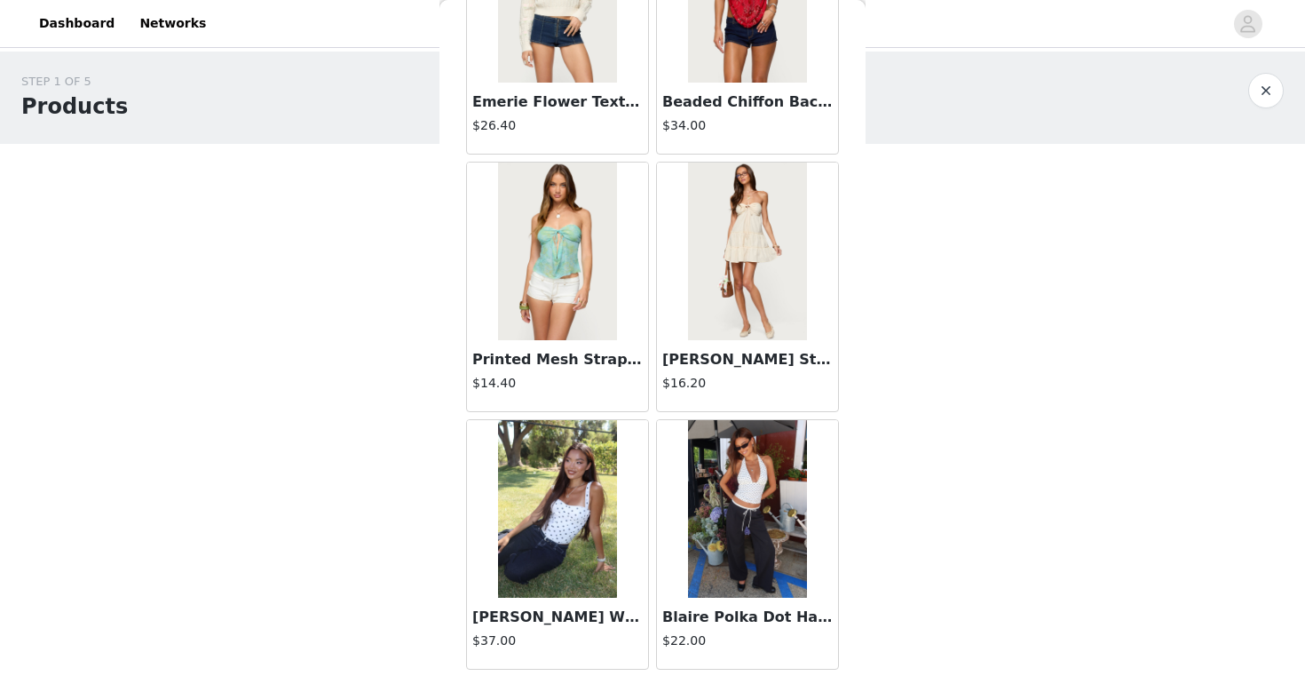
scroll to position [9765, 0]
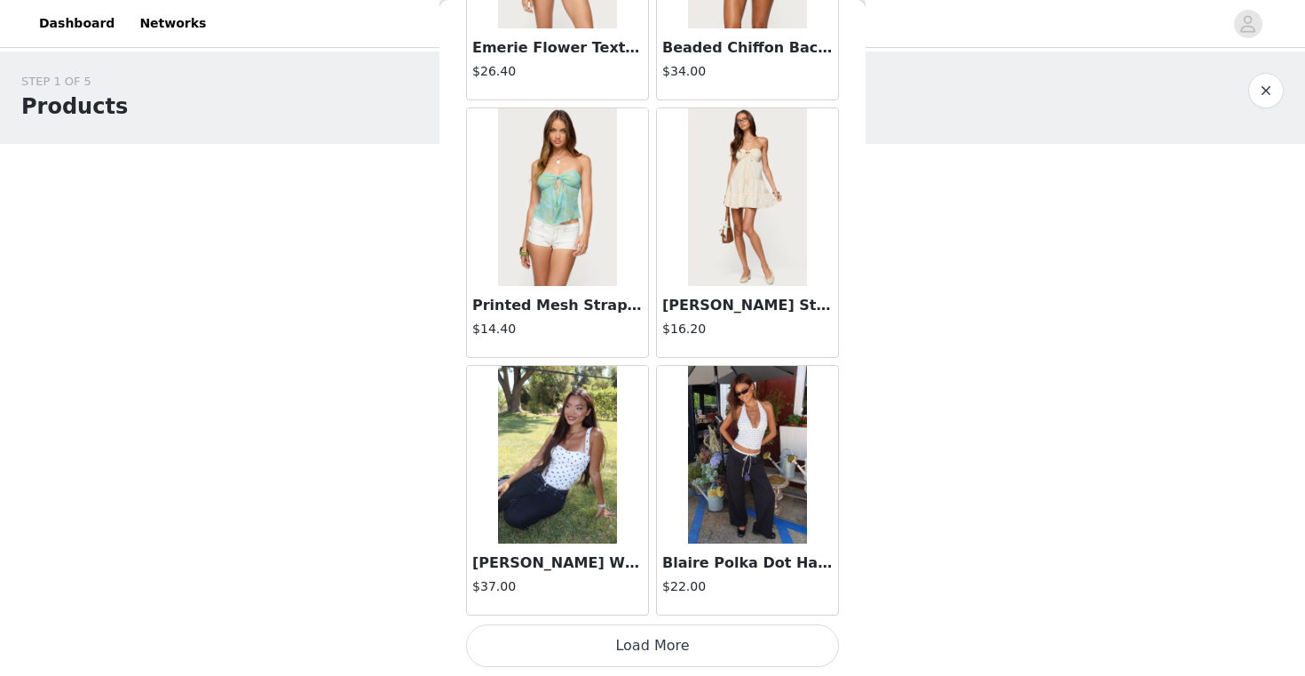
click at [667, 631] on button "Load More" at bounding box center [652, 645] width 373 height 43
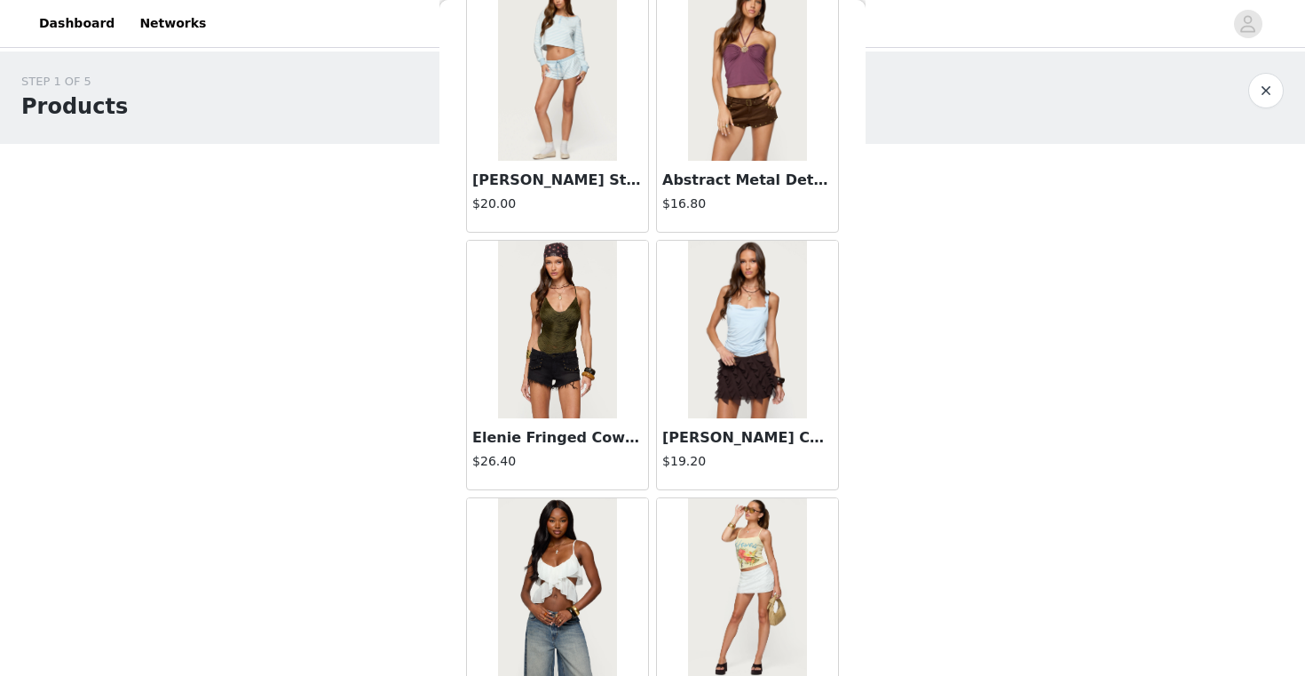
scroll to position [12340, 0]
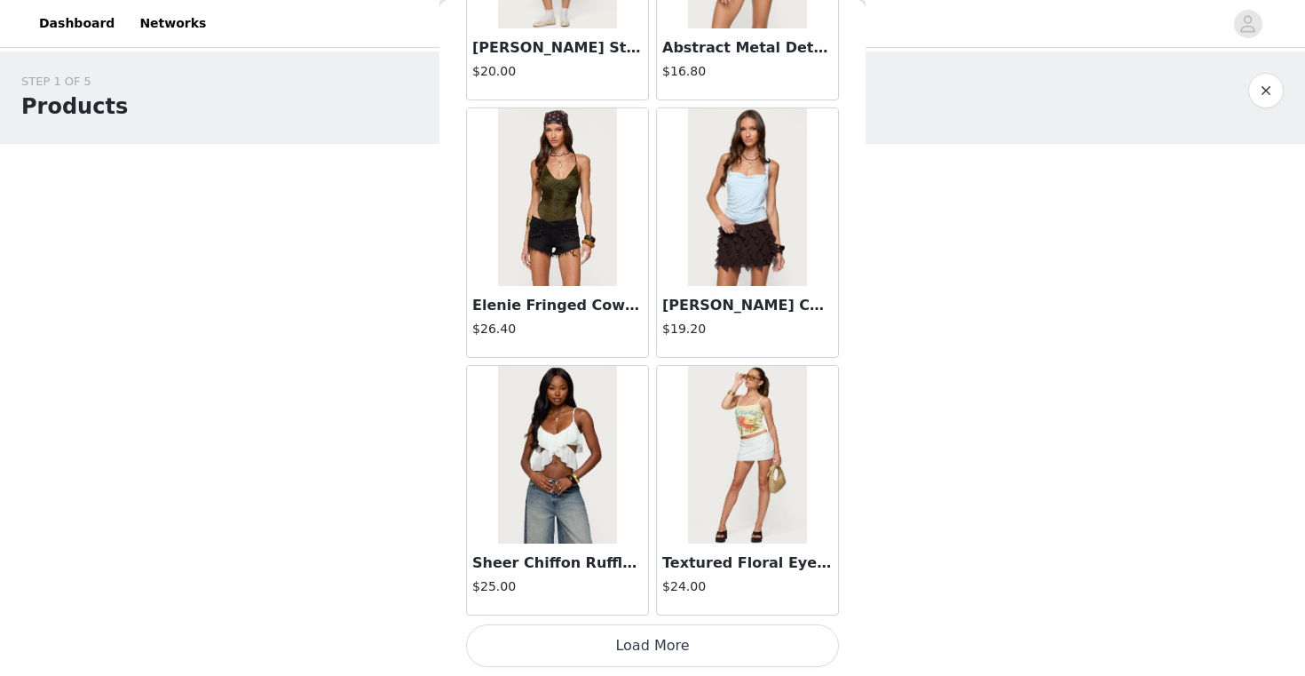
click at [676, 625] on button "Load More" at bounding box center [652, 645] width 373 height 43
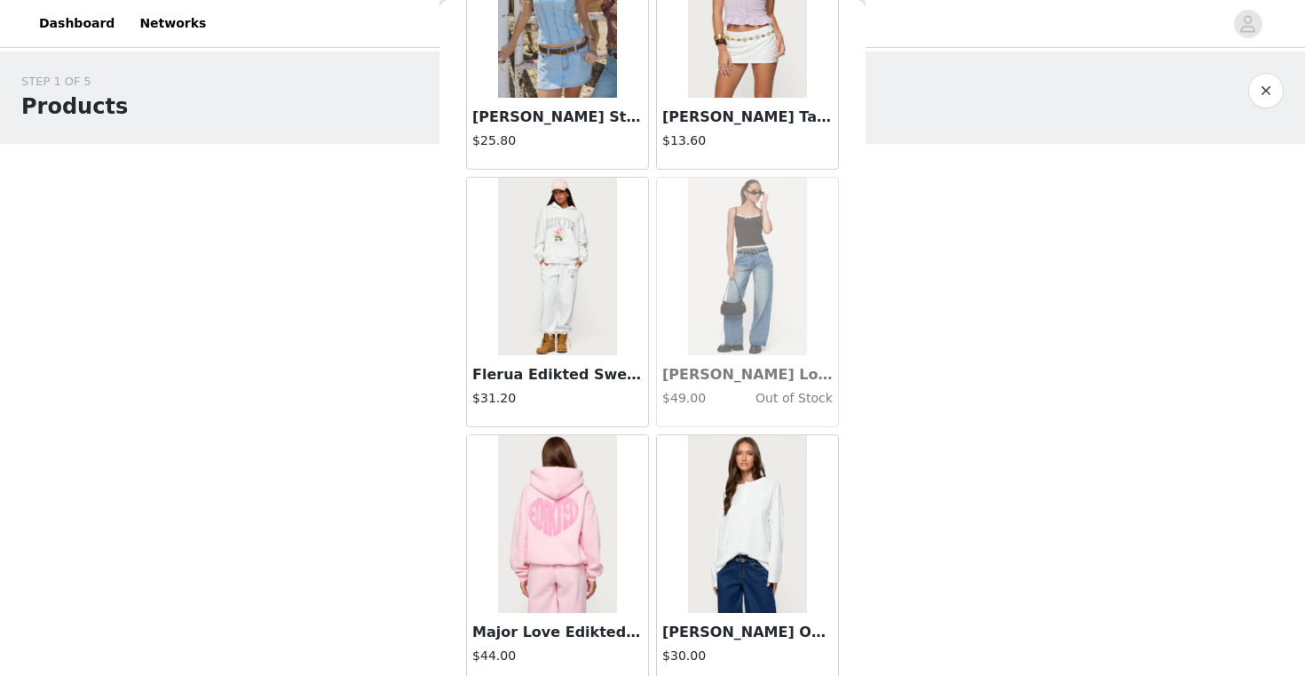
scroll to position [14914, 0]
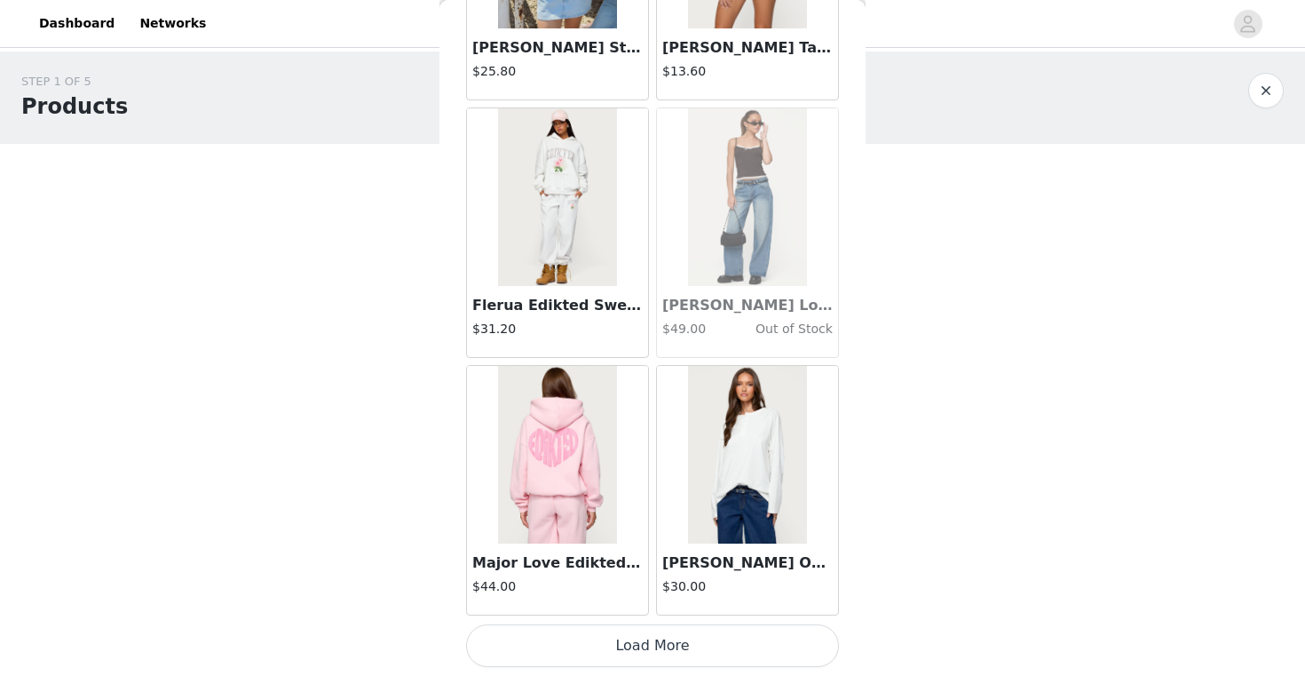
click at [635, 639] on button "Load More" at bounding box center [652, 645] width 373 height 43
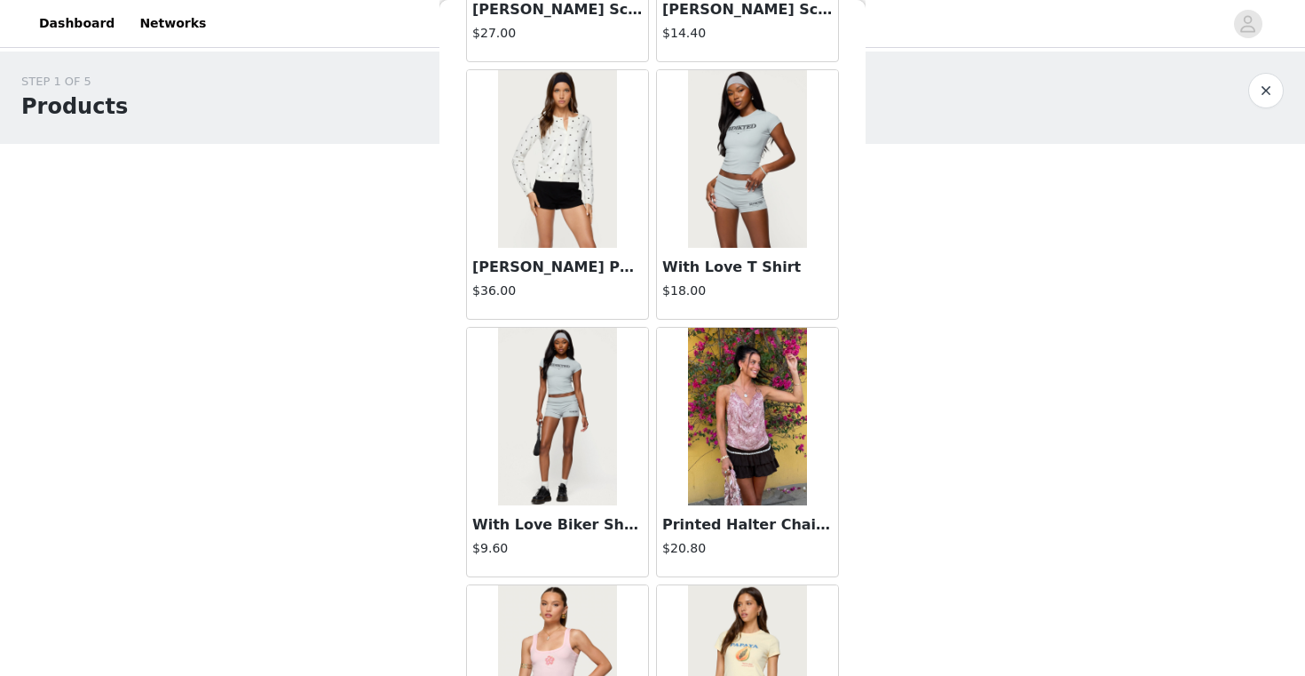
scroll to position [17020, 0]
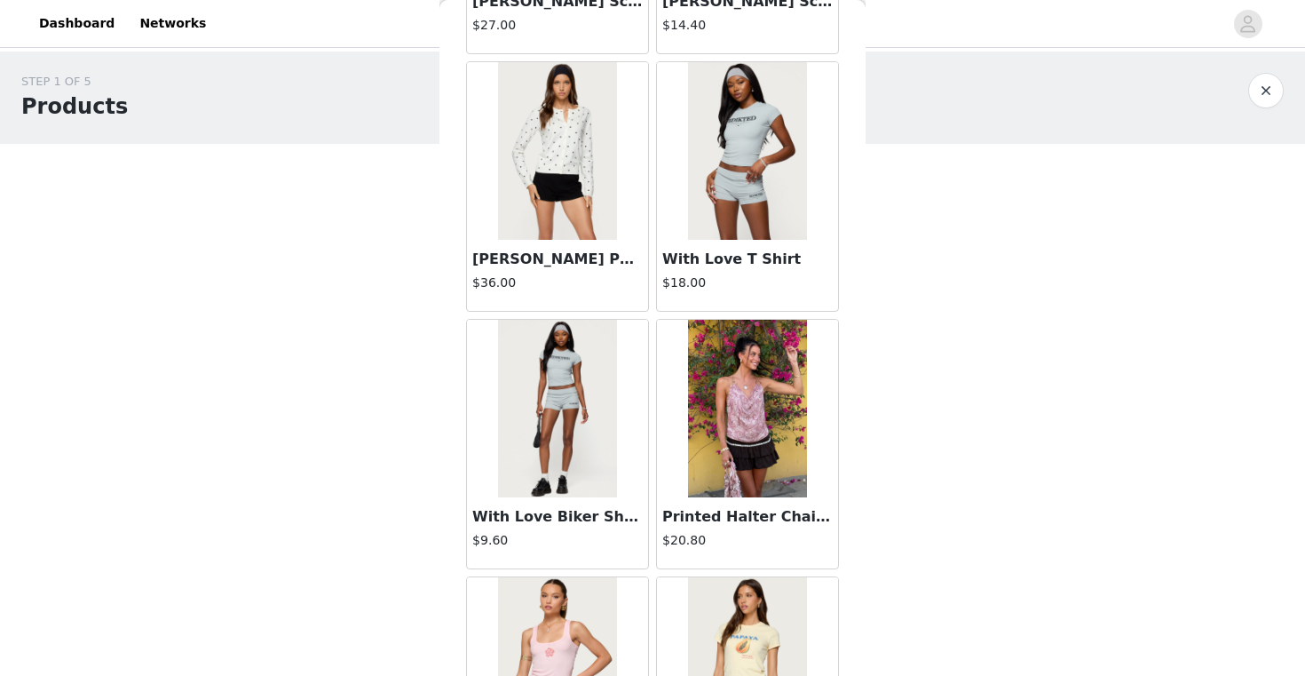
click at [717, 296] on div "$18.00" at bounding box center [747, 286] width 170 height 26
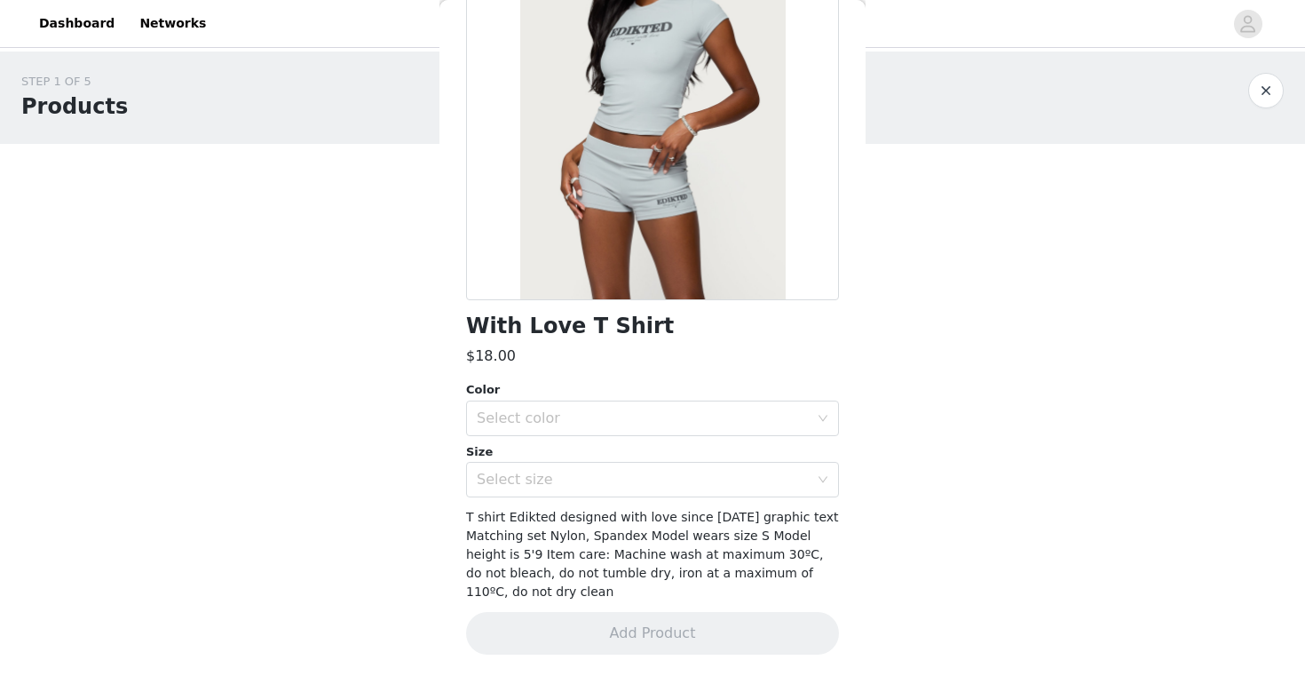
scroll to position [170, 0]
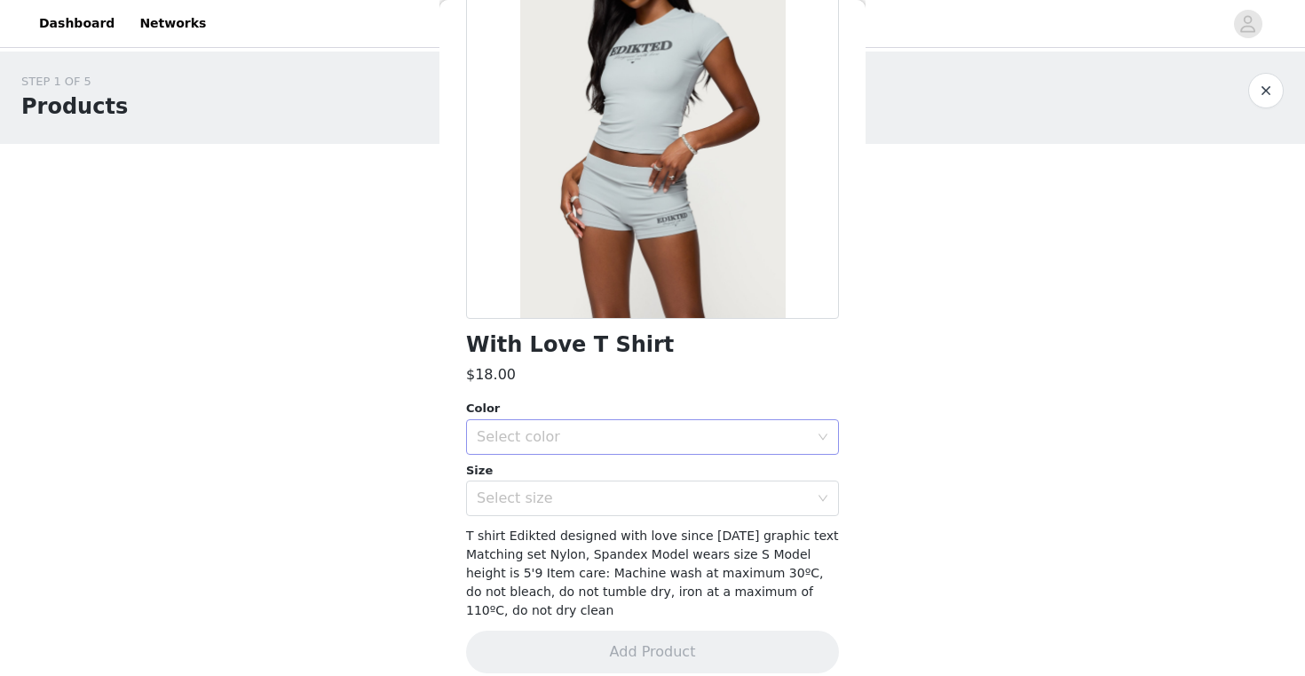
click at [601, 420] on div "Select color" at bounding box center [647, 437] width 340 height 34
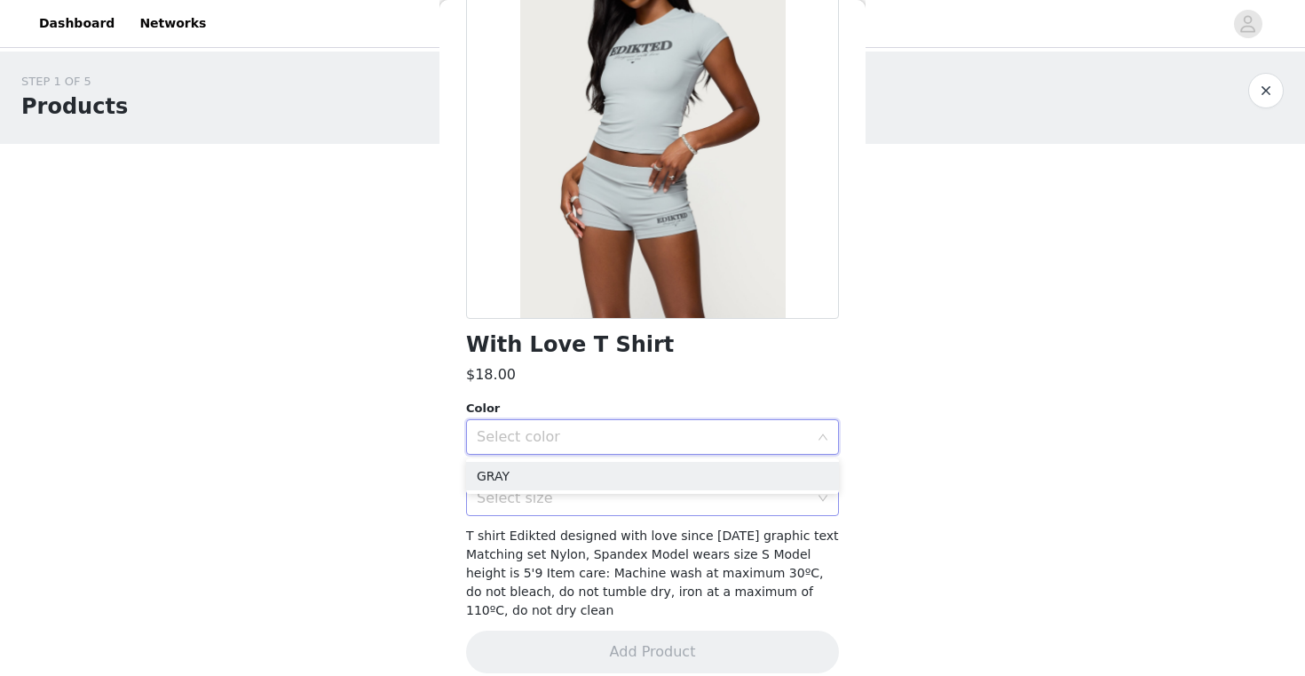
click at [575, 495] on div "Select size" at bounding box center [643, 498] width 332 height 18
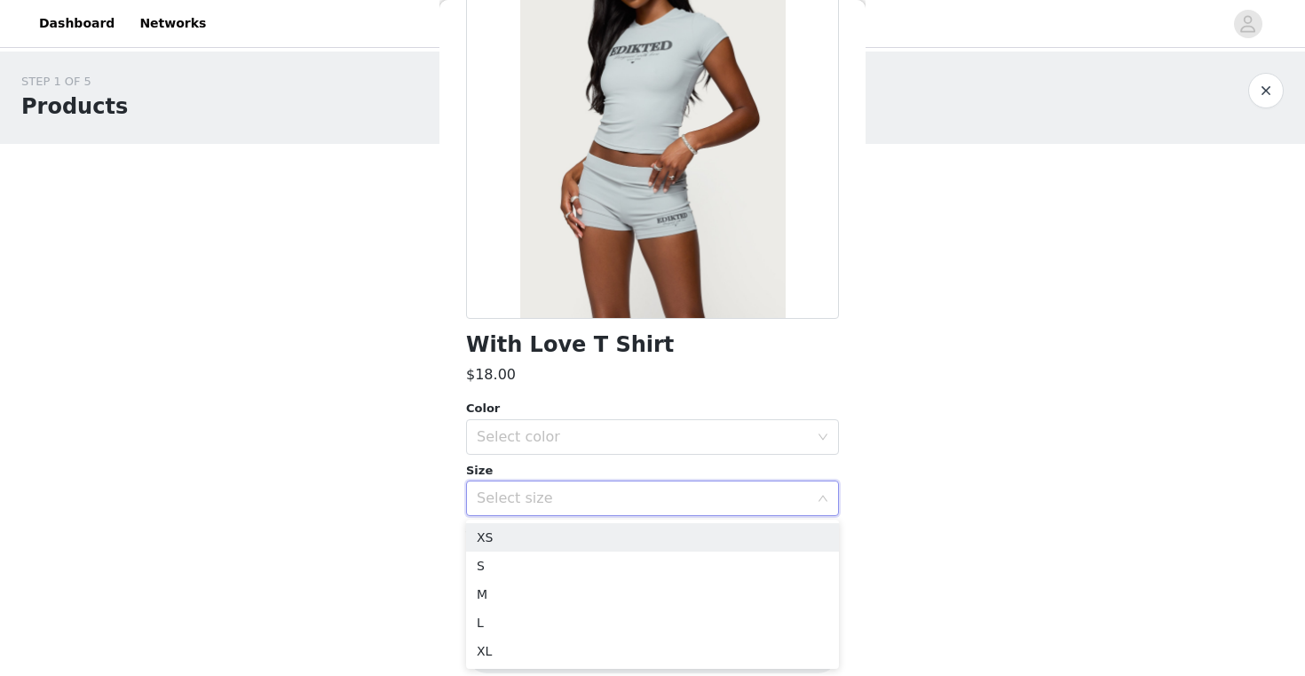
click at [575, 483] on div "Select size" at bounding box center [647, 498] width 340 height 34
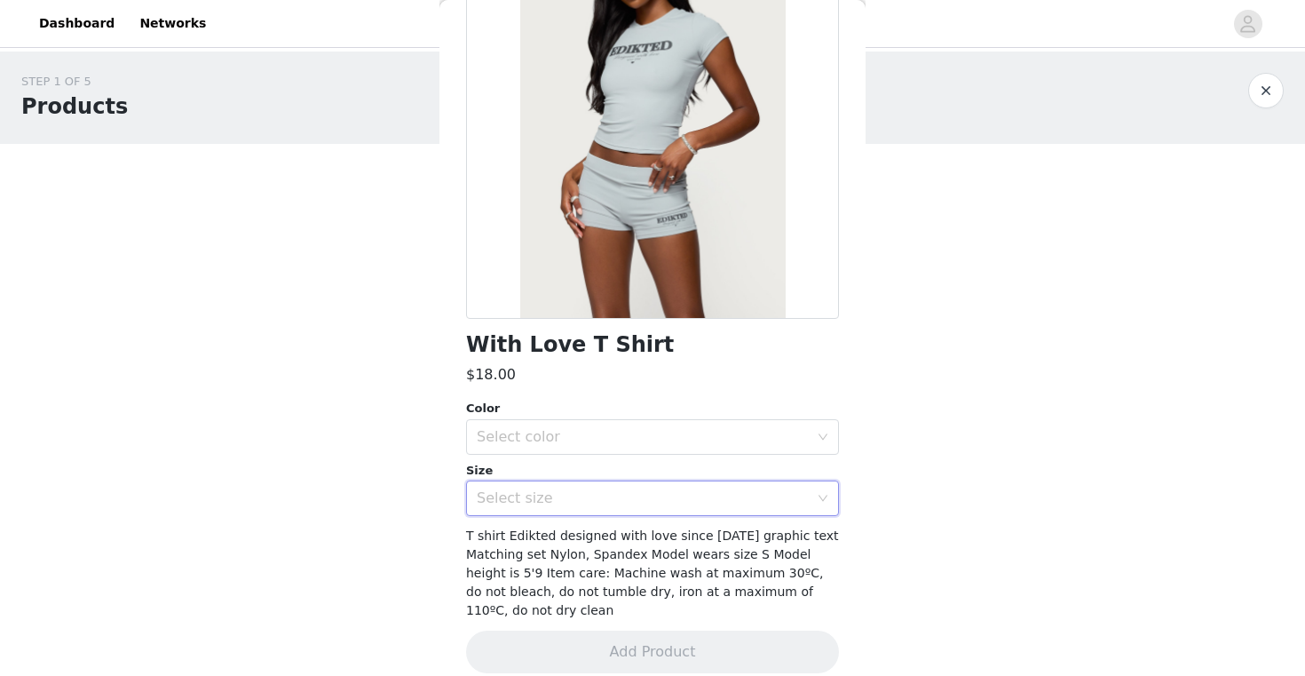
click at [567, 503] on div "Select size" at bounding box center [643, 498] width 332 height 18
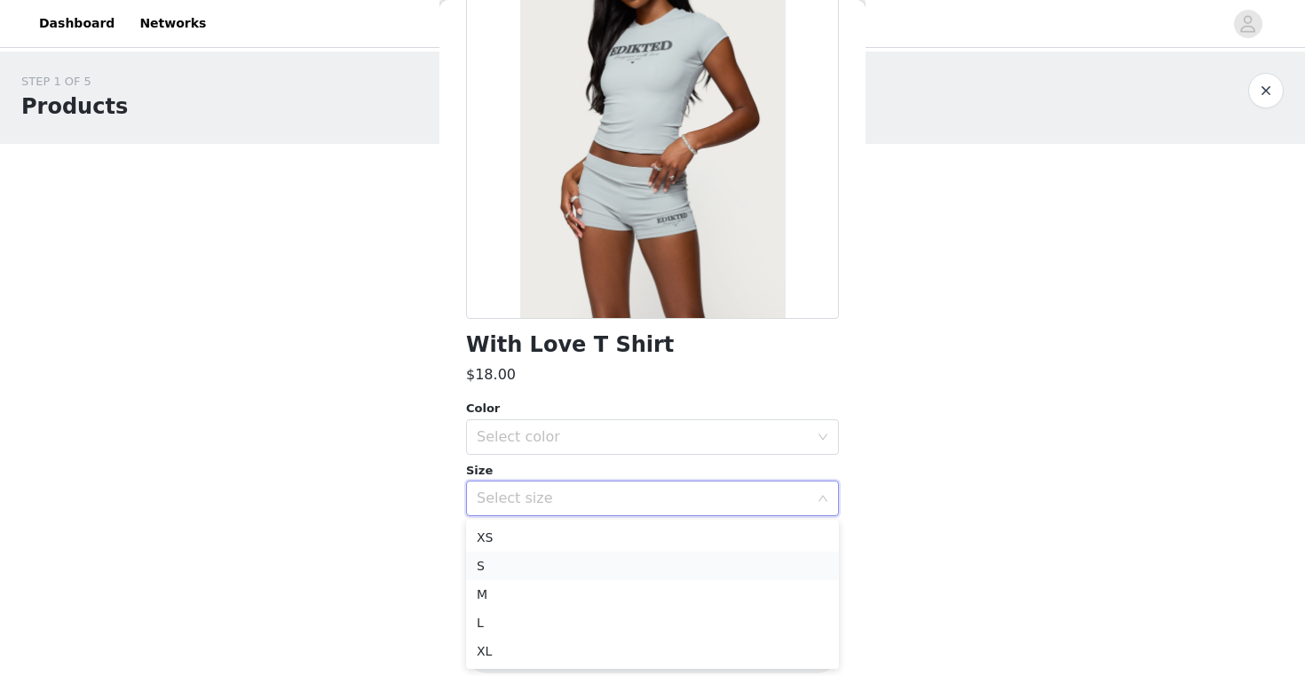
click at [554, 578] on li "S" at bounding box center [652, 565] width 373 height 28
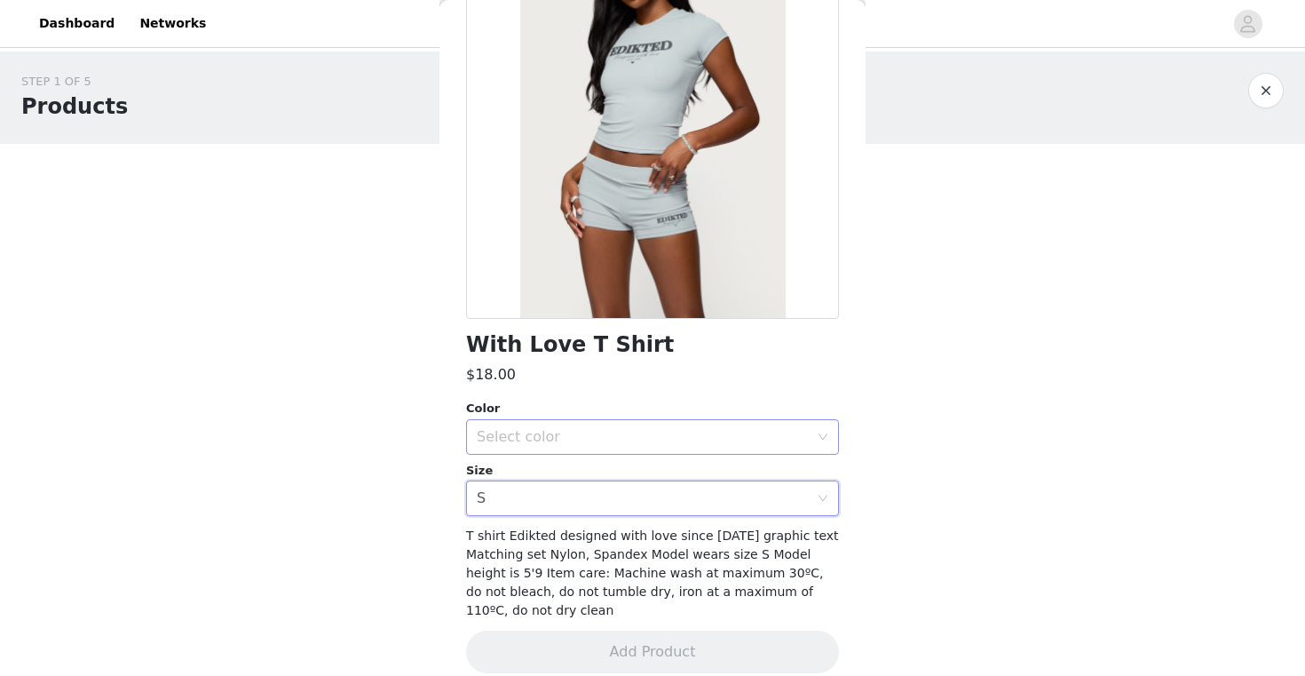
click at [546, 428] on div "Select color" at bounding box center [643, 437] width 332 height 18
click at [544, 486] on li "GRAY" at bounding box center [652, 476] width 373 height 28
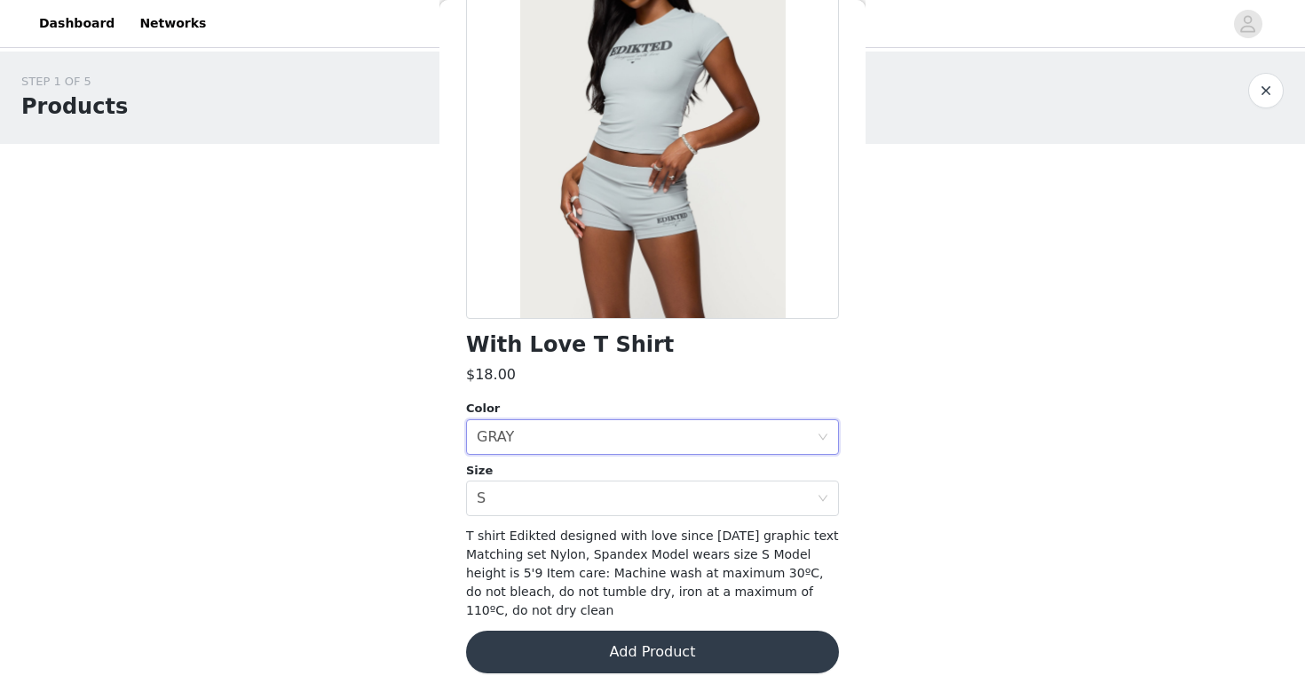
click at [572, 651] on button "Add Product" at bounding box center [652, 651] width 373 height 43
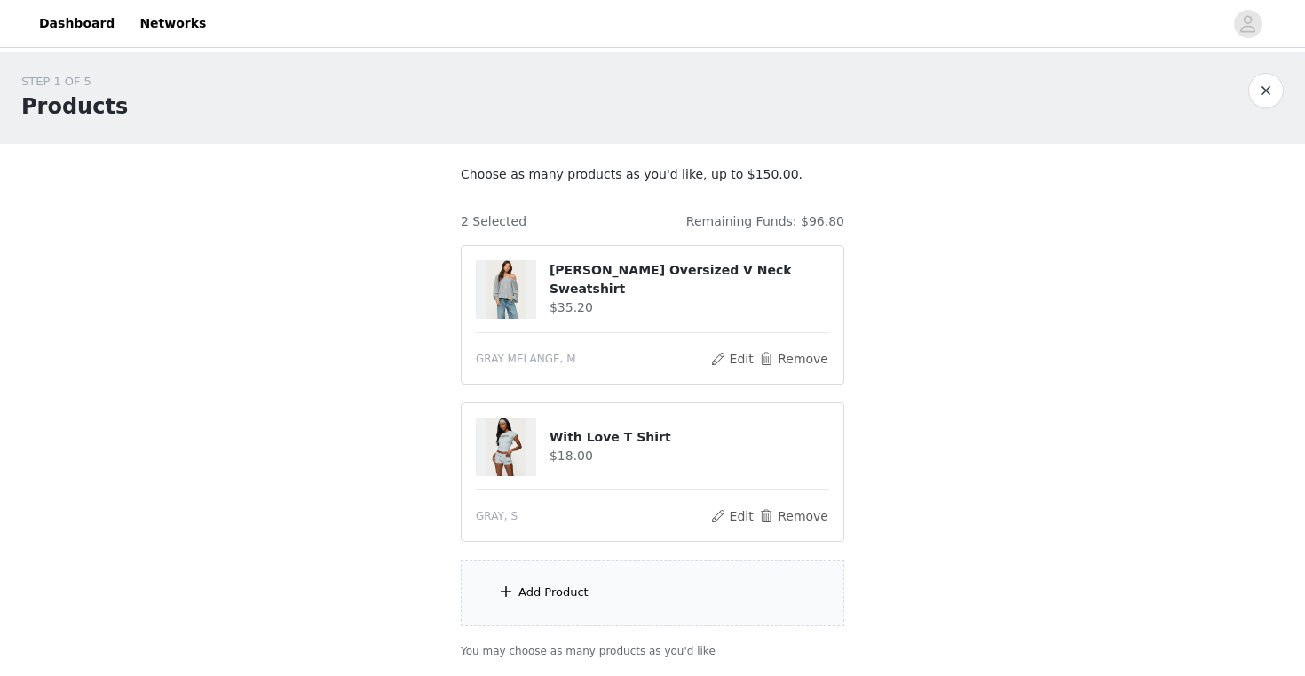
click at [536, 586] on div "Add Product" at bounding box center [553, 592] width 70 height 18
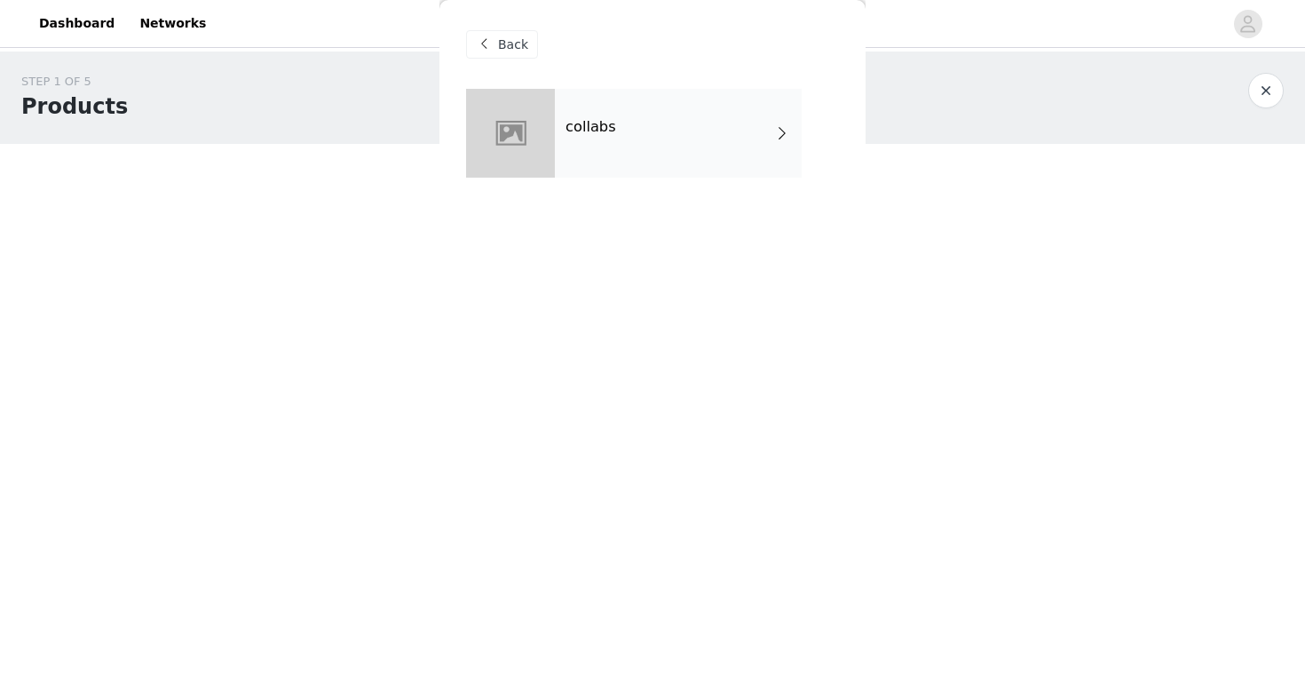
click at [569, 185] on div "collabs" at bounding box center [652, 146] width 373 height 115
click at [569, 144] on div "collabs" at bounding box center [678, 133] width 247 height 89
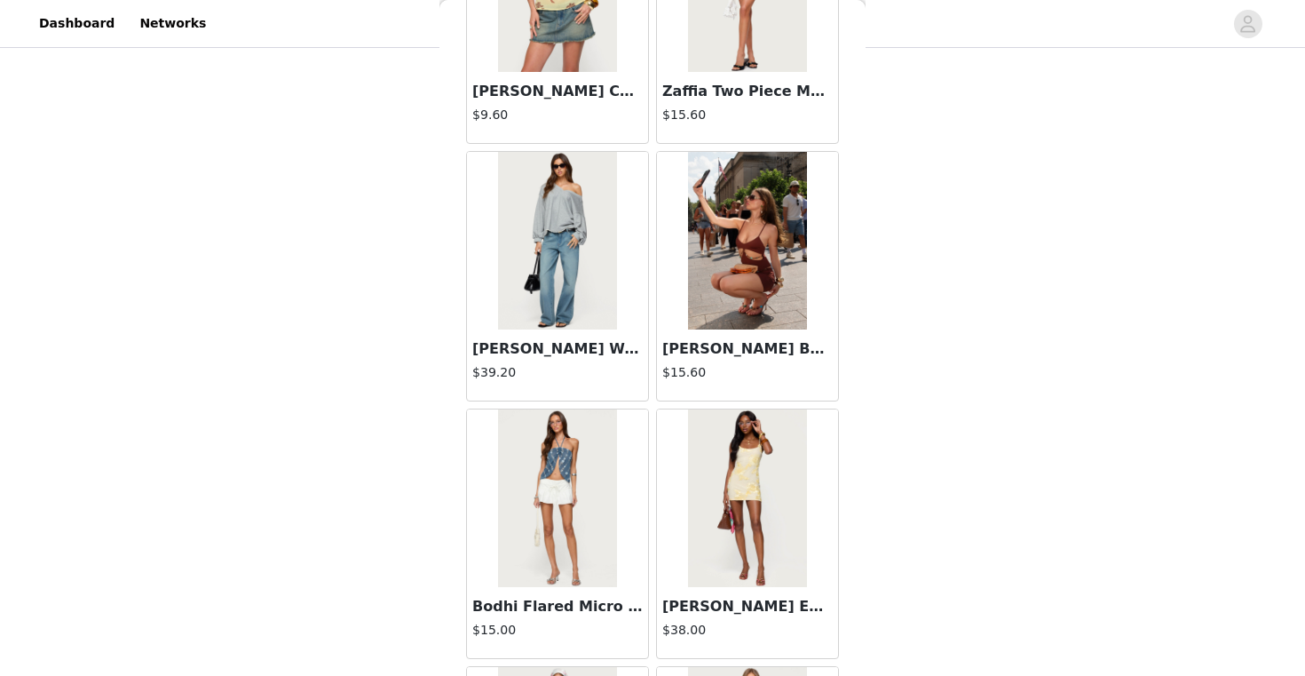
scroll to position [2041, 0]
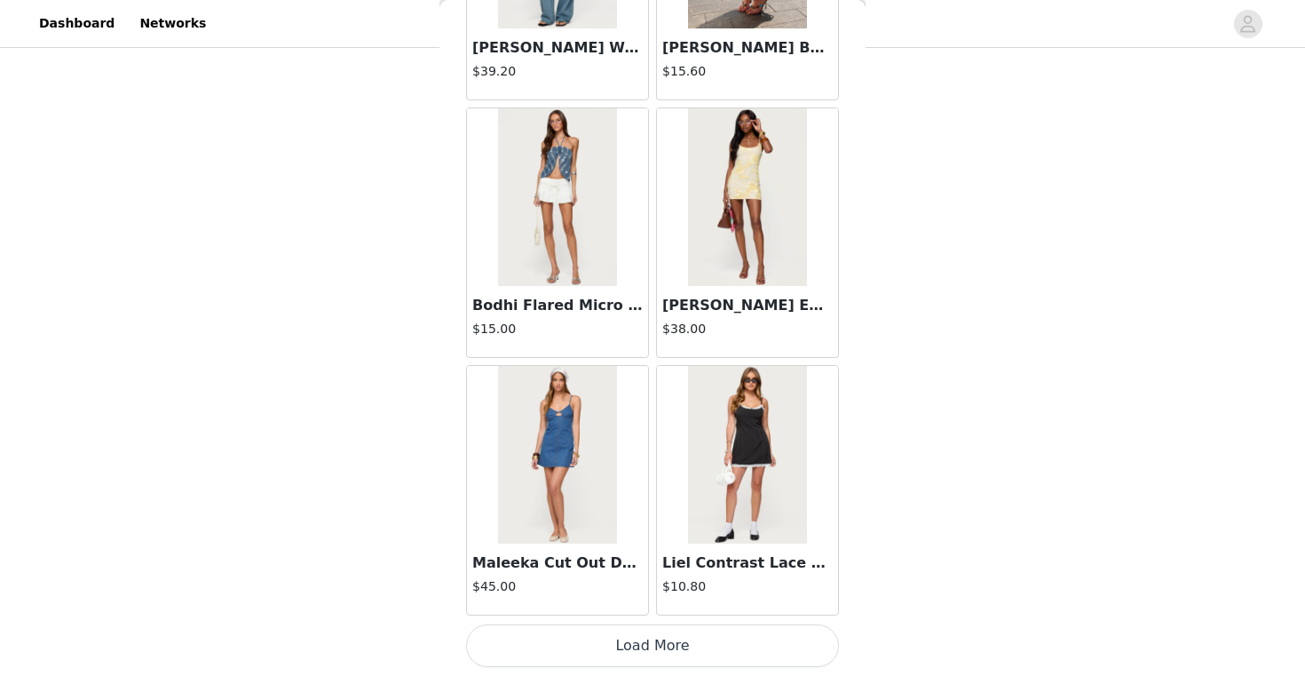
click at [624, 633] on button "Load More" at bounding box center [652, 645] width 373 height 43
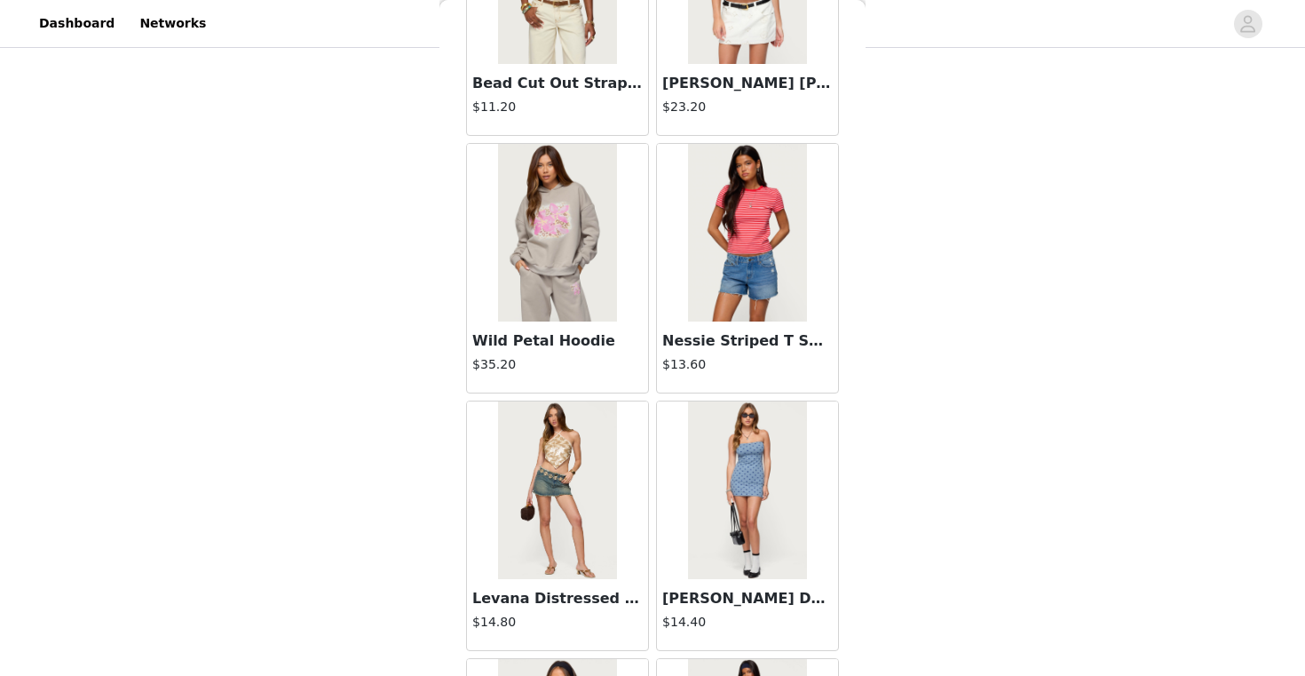
scroll to position [4616, 0]
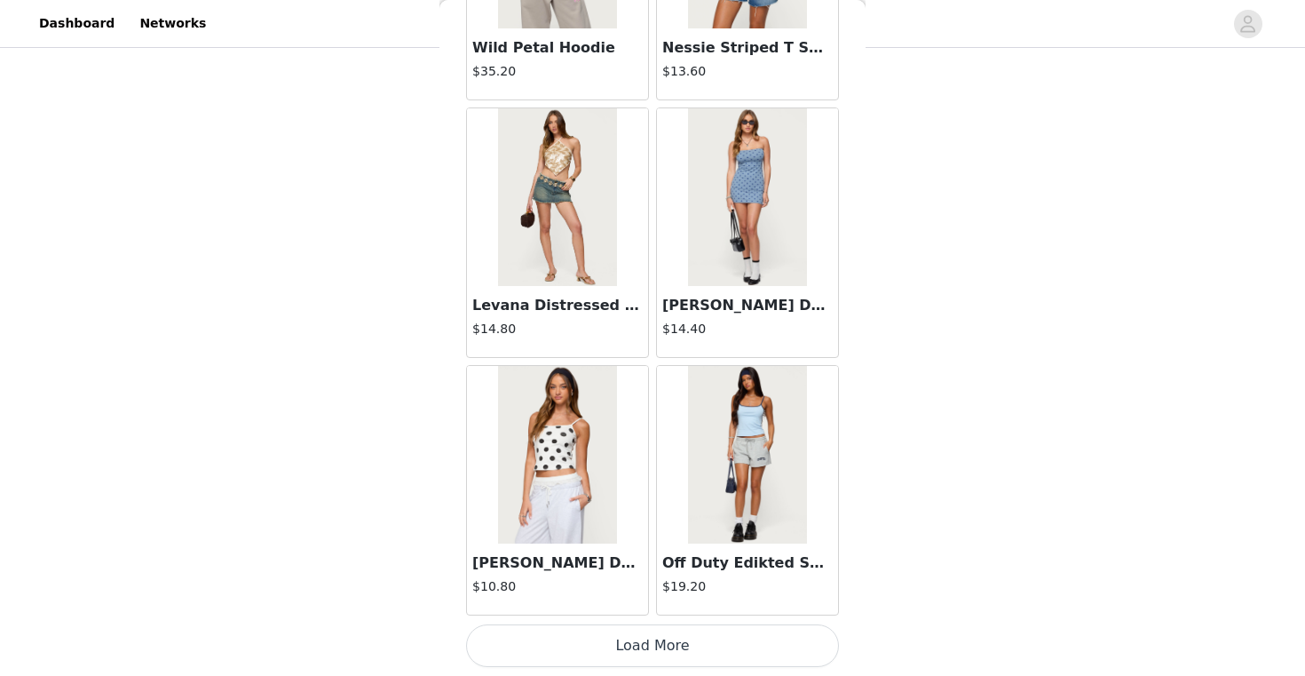
click at [642, 636] on button "Load More" at bounding box center [652, 645] width 373 height 43
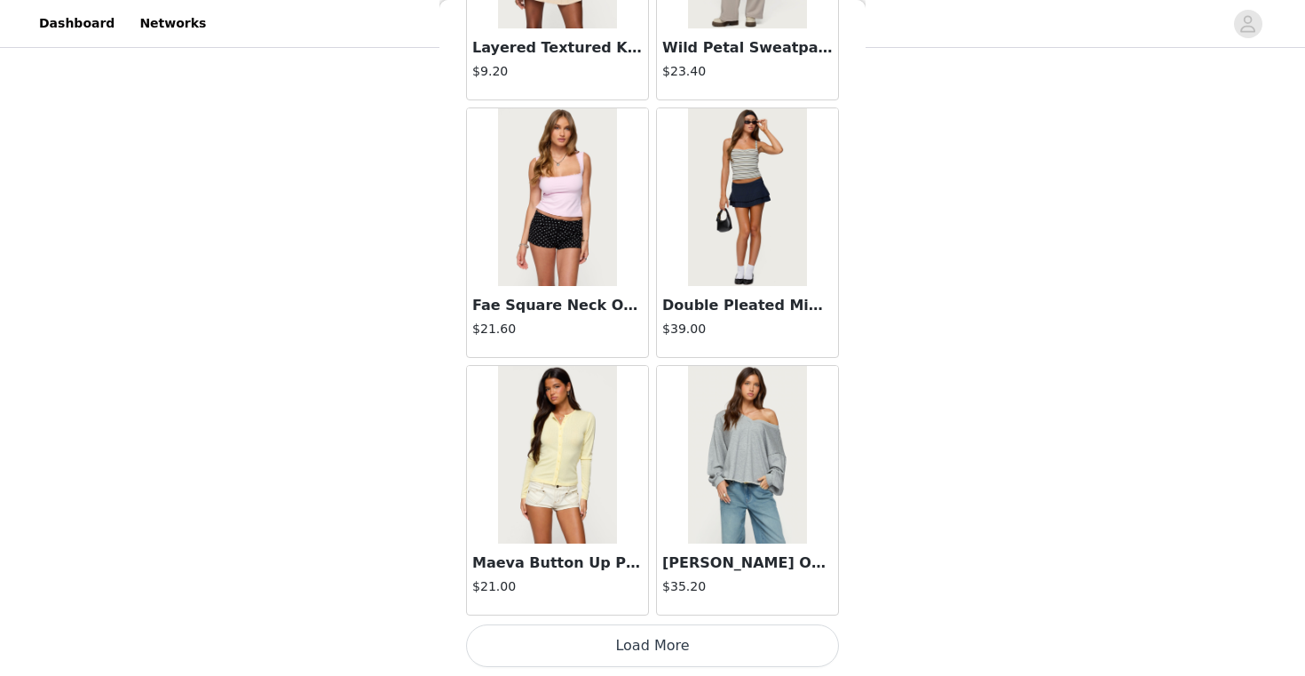
click at [608, 642] on button "Load More" at bounding box center [652, 645] width 373 height 43
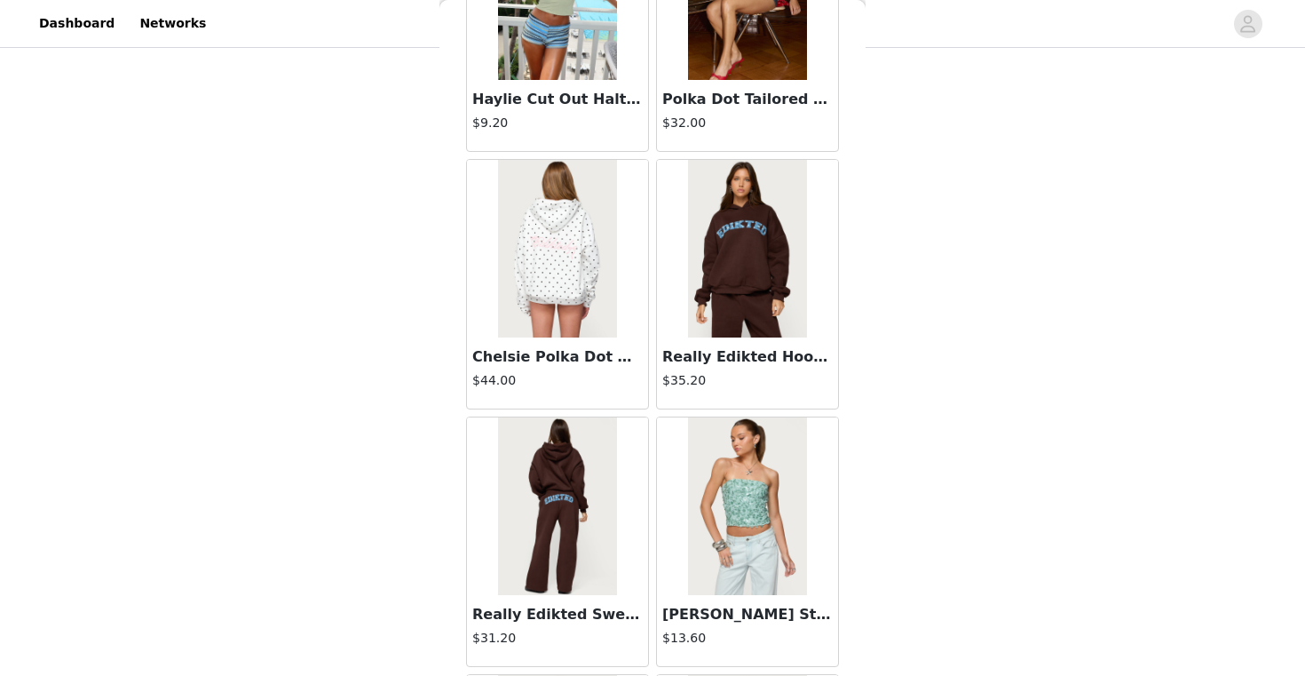
scroll to position [9765, 0]
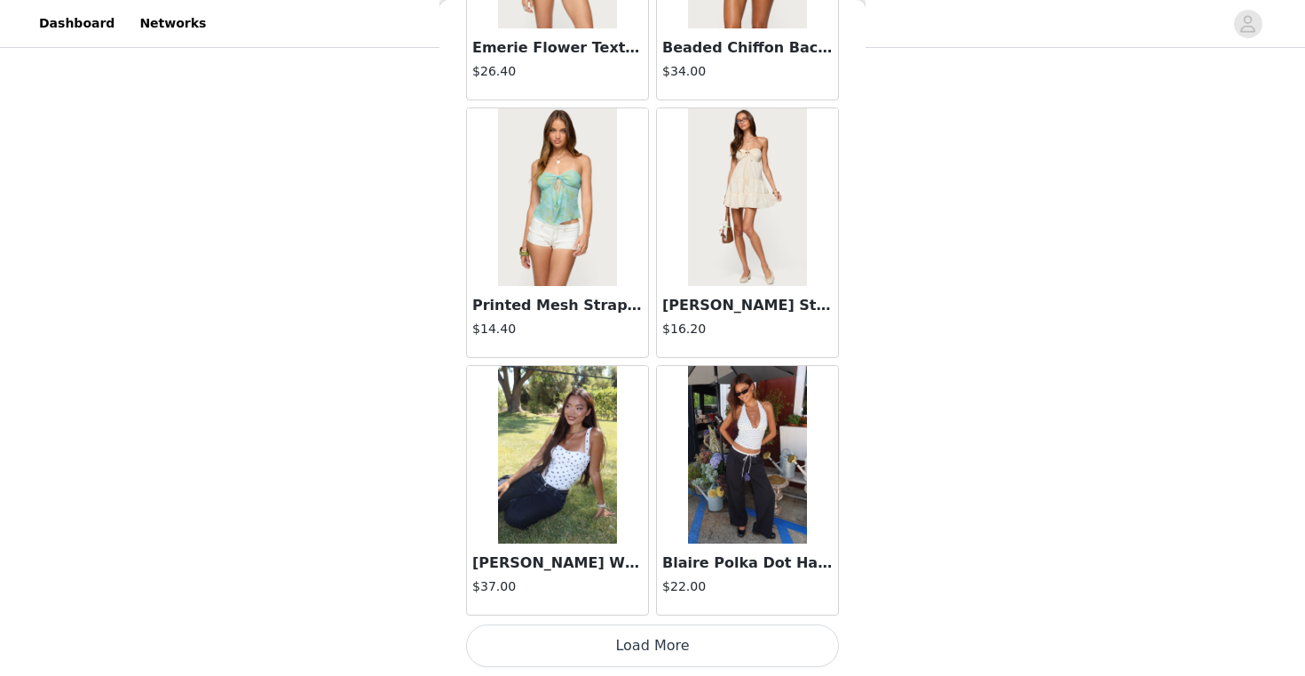
click at [611, 653] on button "Load More" at bounding box center [652, 645] width 373 height 43
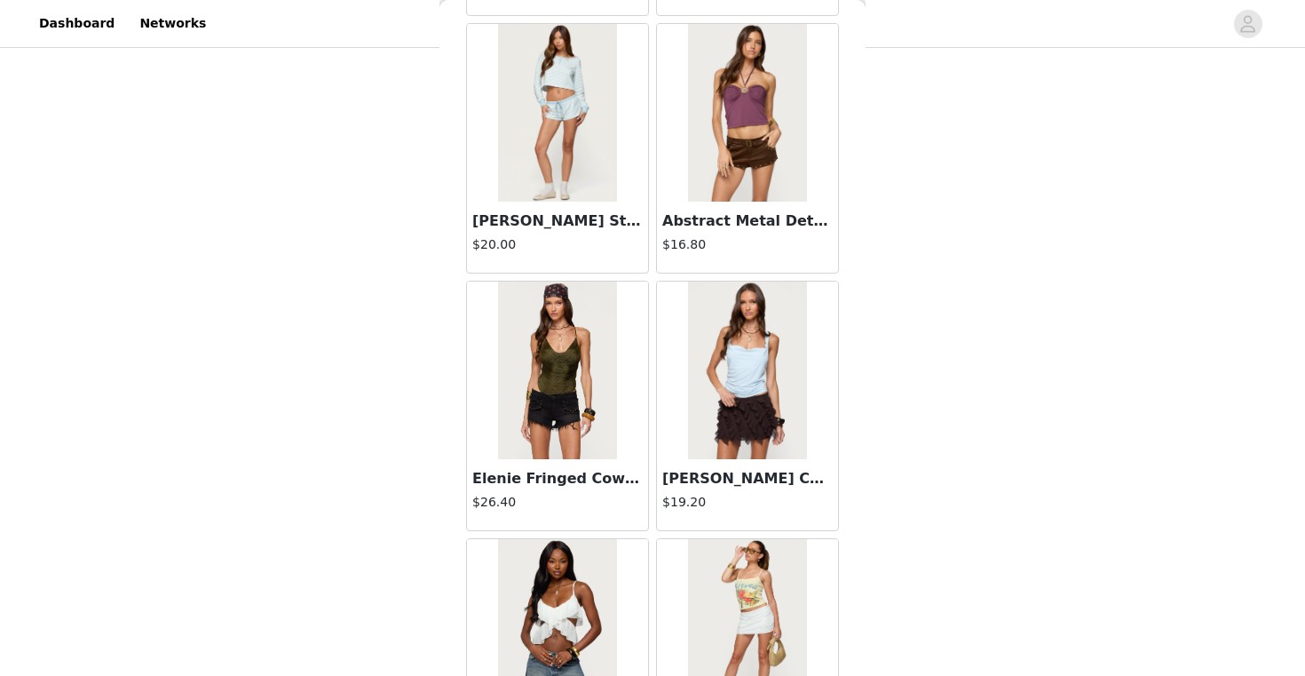
scroll to position [12340, 0]
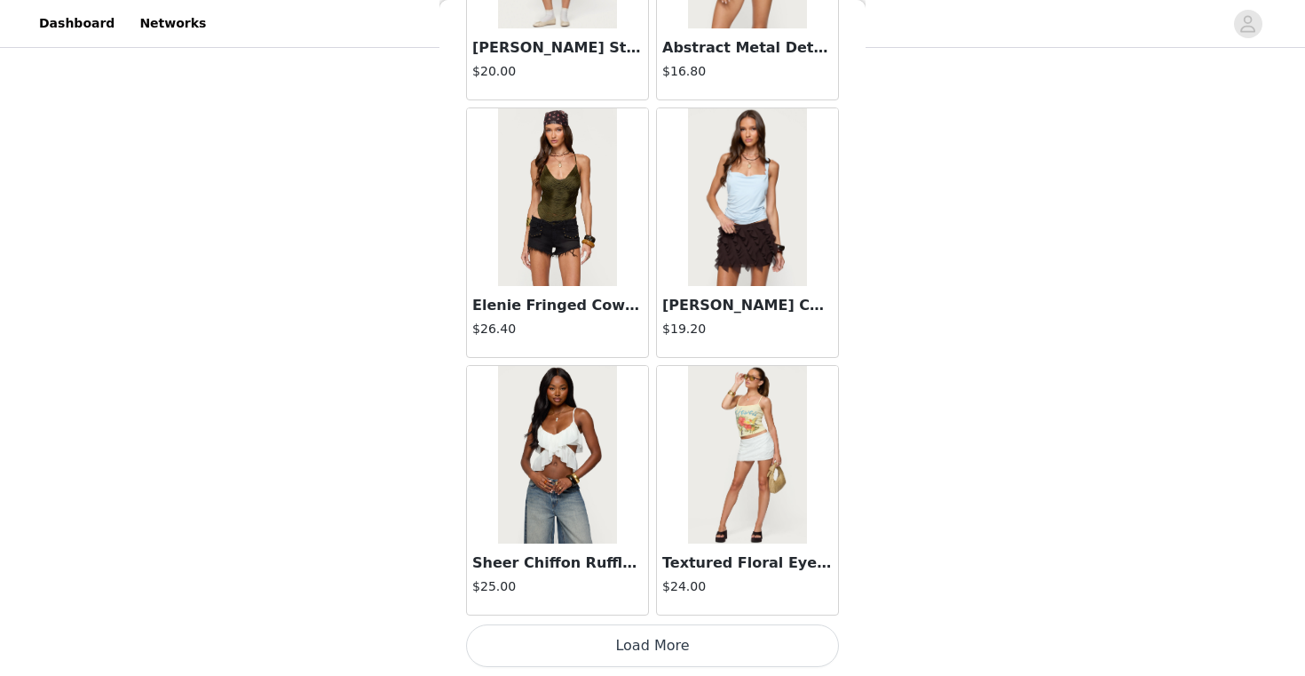
click at [607, 651] on button "Load More" at bounding box center [652, 645] width 373 height 43
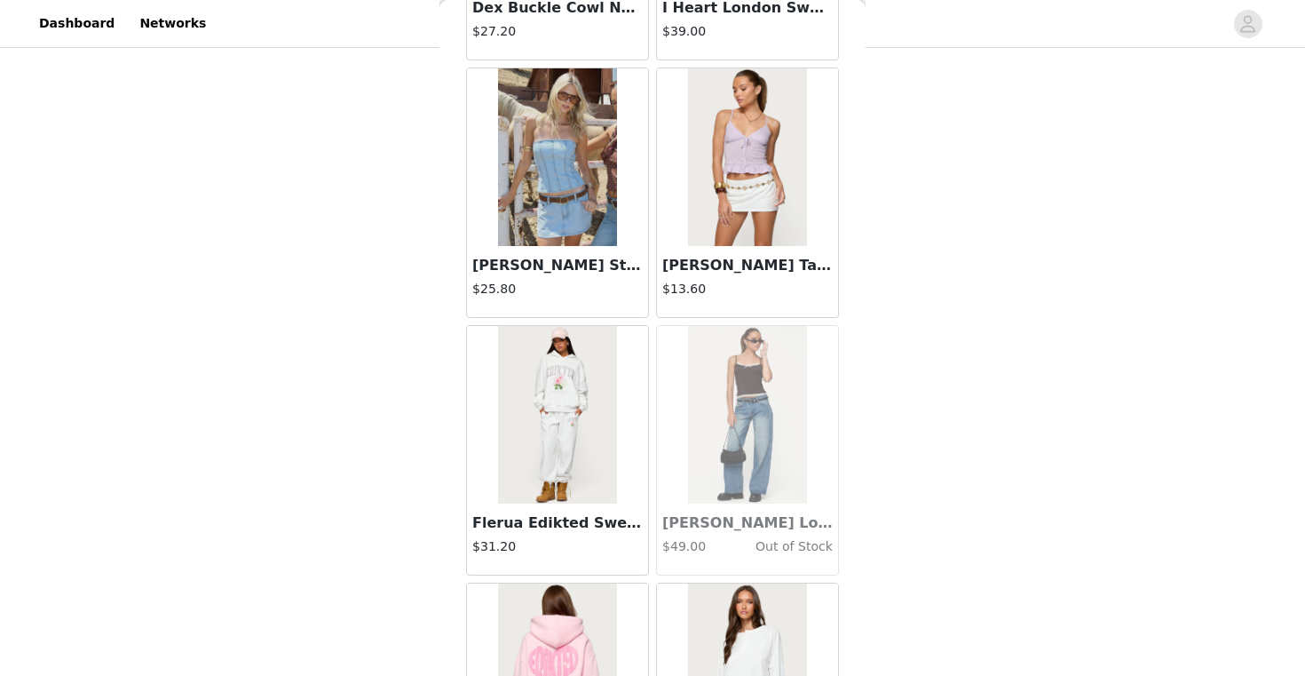
scroll to position [14914, 0]
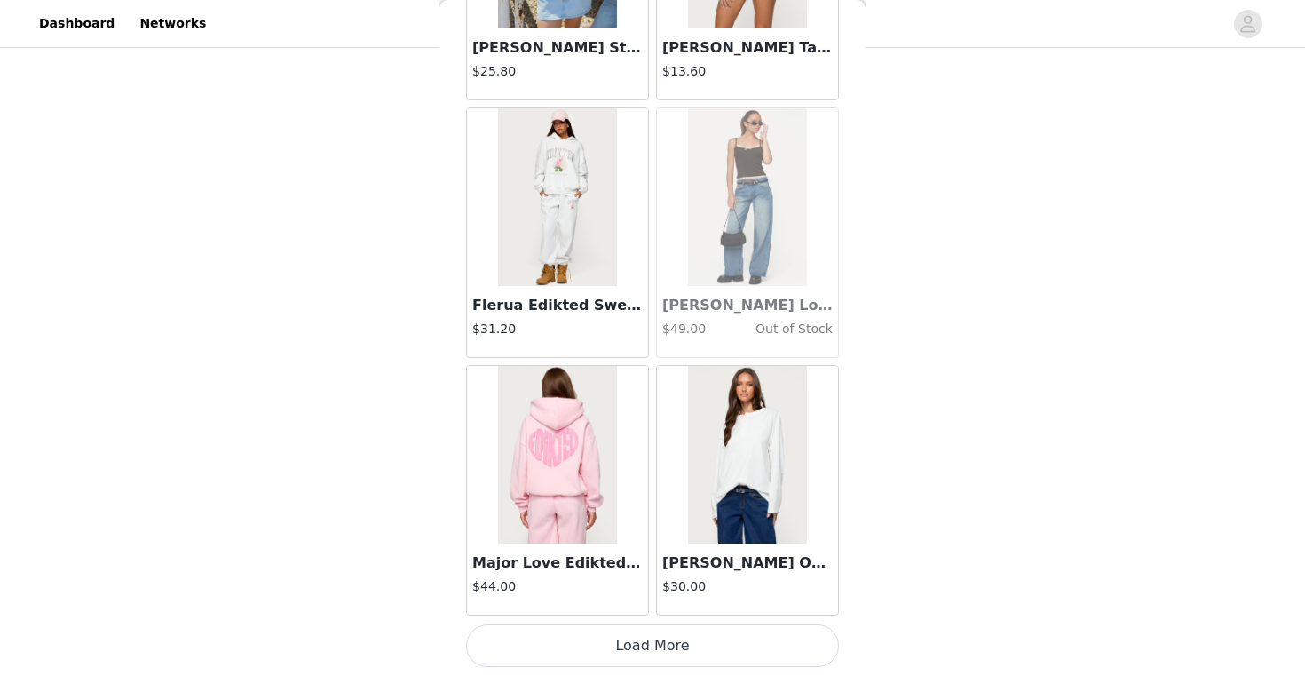
click at [612, 638] on button "Load More" at bounding box center [652, 645] width 373 height 43
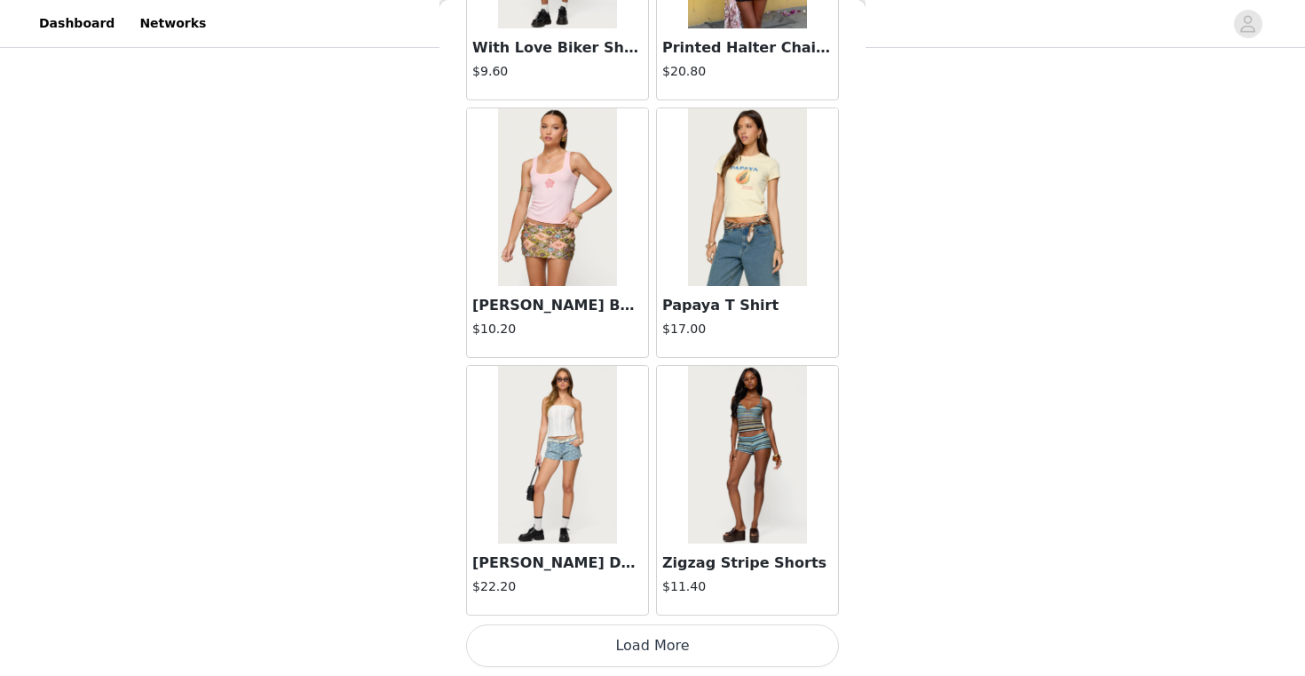
click at [615, 653] on button "Load More" at bounding box center [652, 645] width 373 height 43
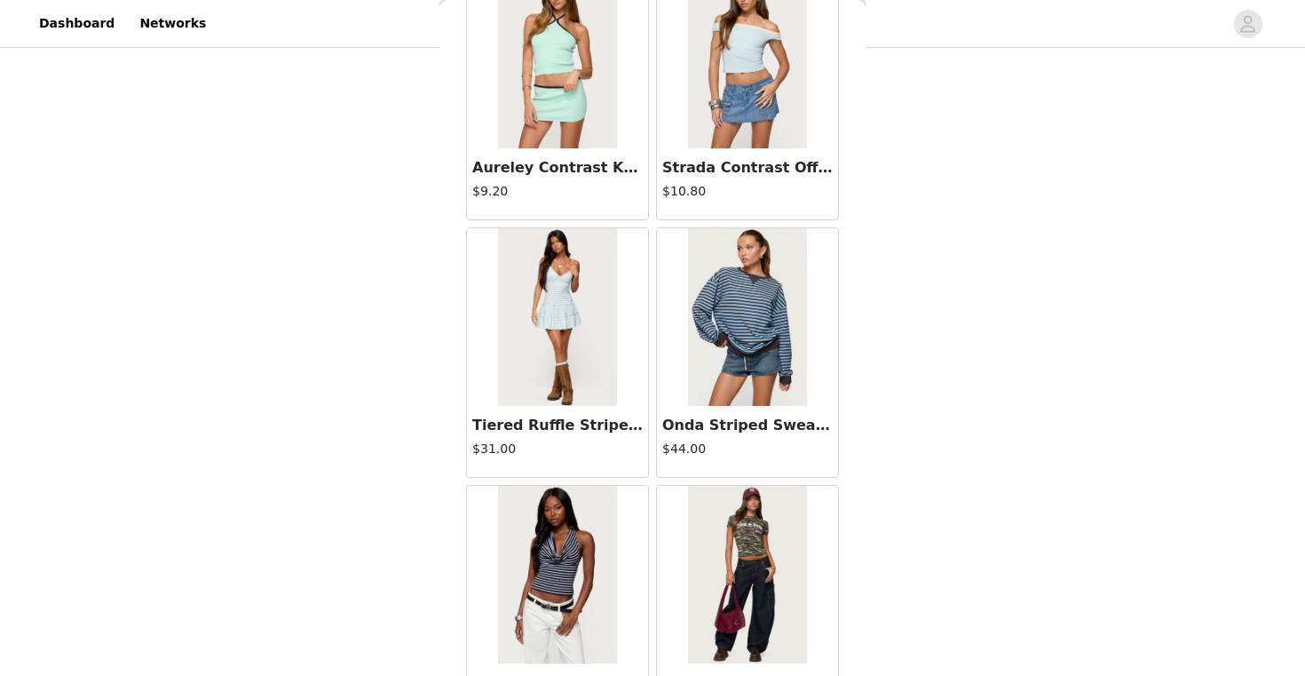
scroll to position [20064, 0]
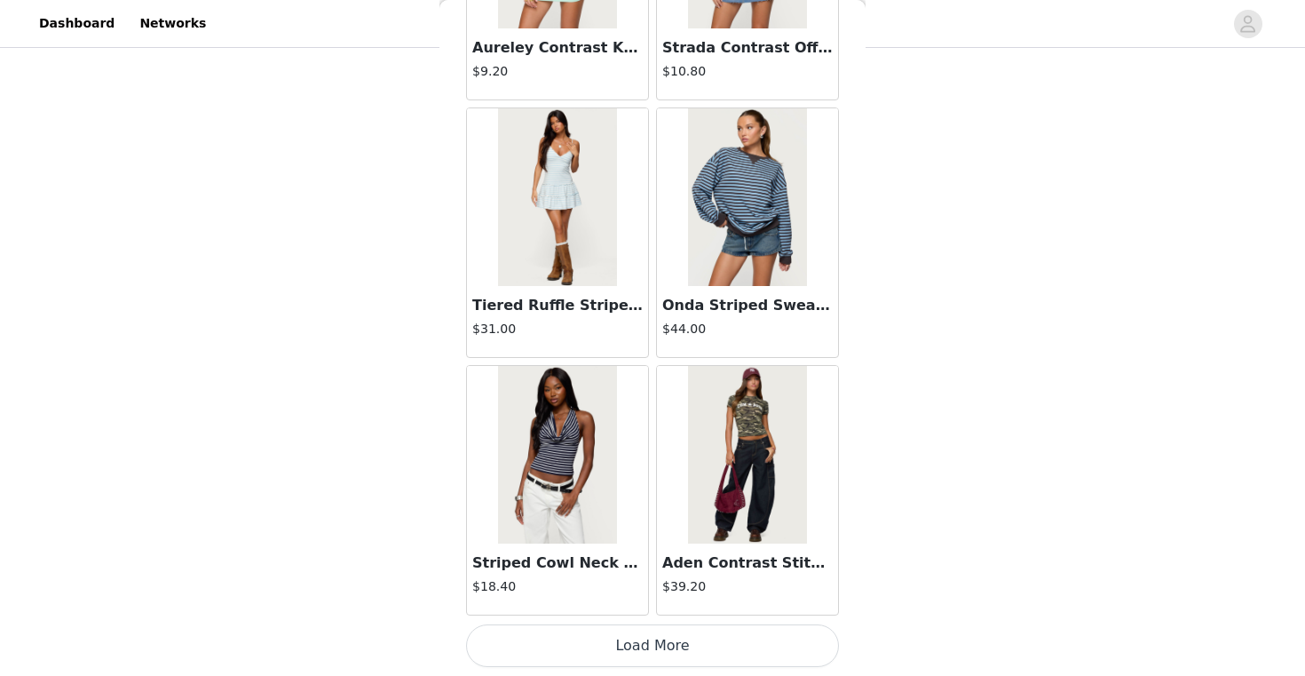
click at [613, 627] on button "Load More" at bounding box center [652, 645] width 373 height 43
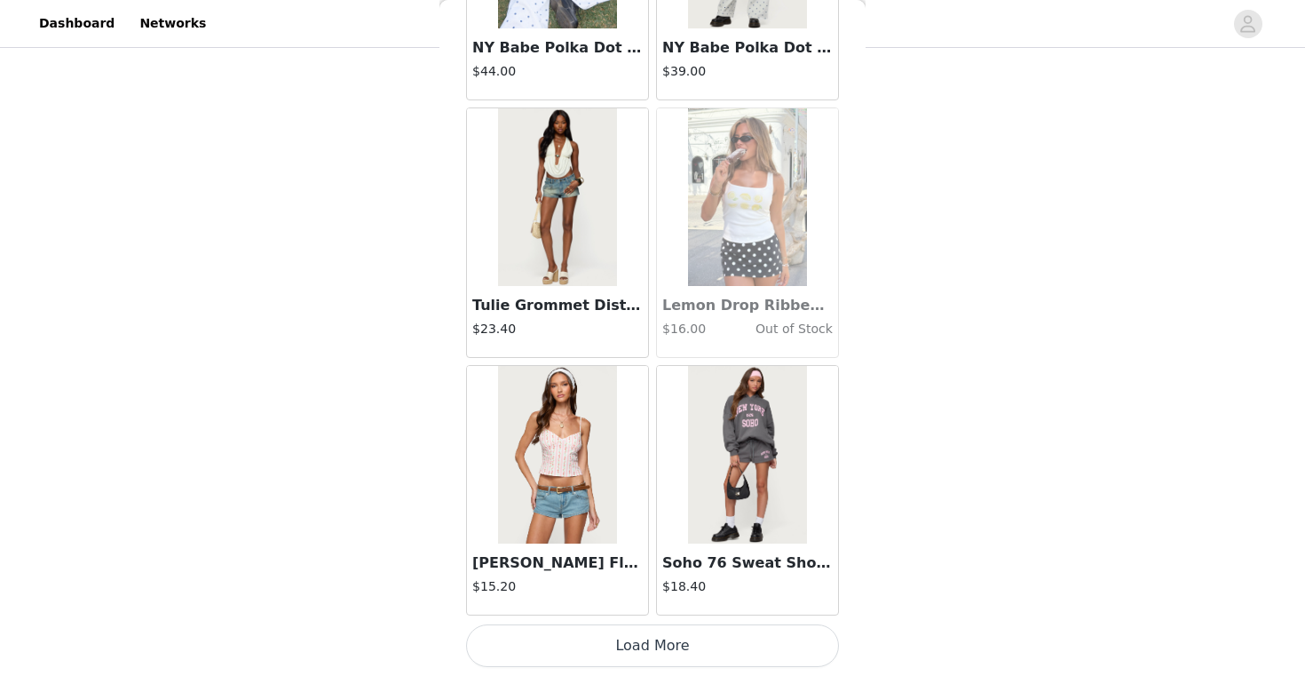
click at [613, 625] on button "Load More" at bounding box center [652, 645] width 373 height 43
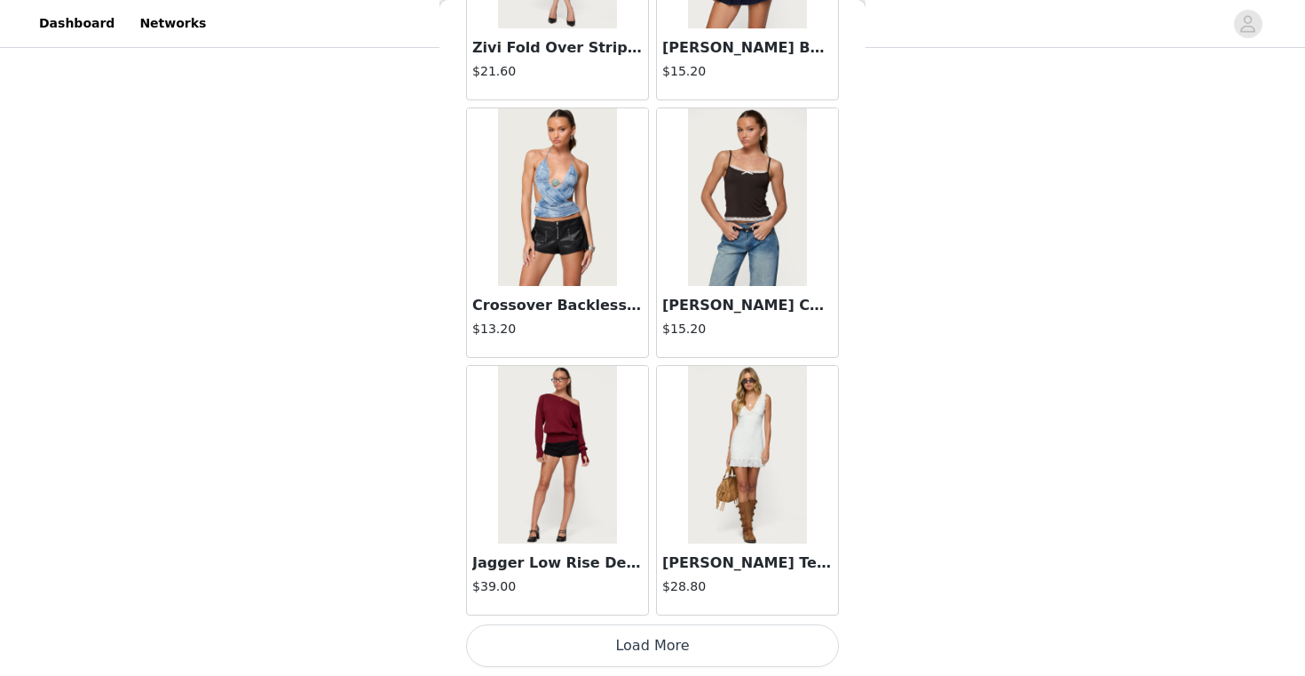
click at [613, 628] on button "Load More" at bounding box center [652, 645] width 373 height 43
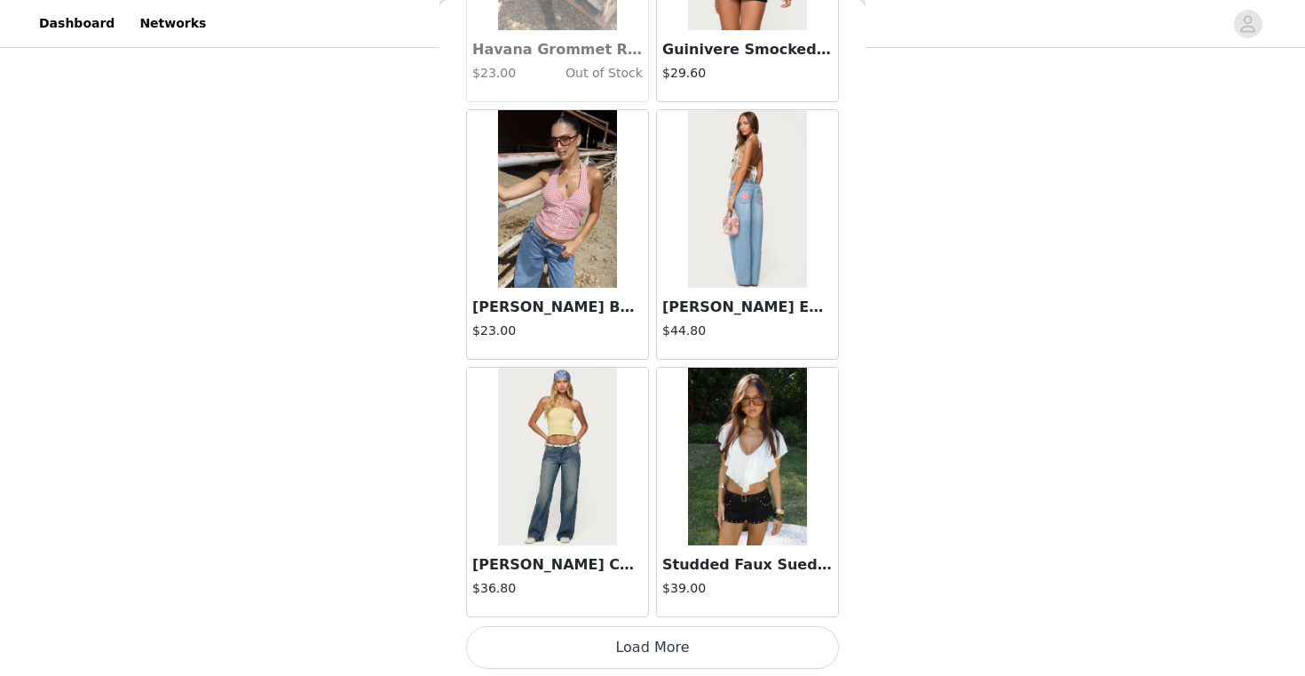
scroll to position [27788, 0]
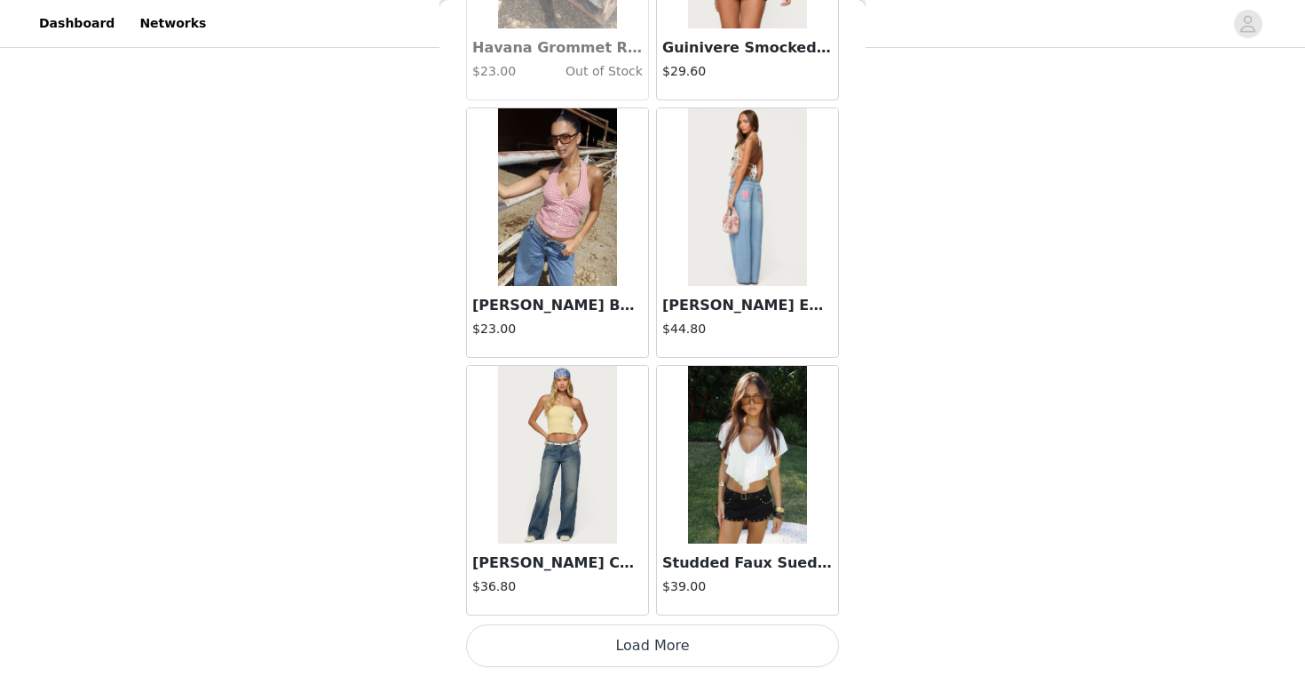
click at [610, 646] on button "Load More" at bounding box center [652, 645] width 373 height 43
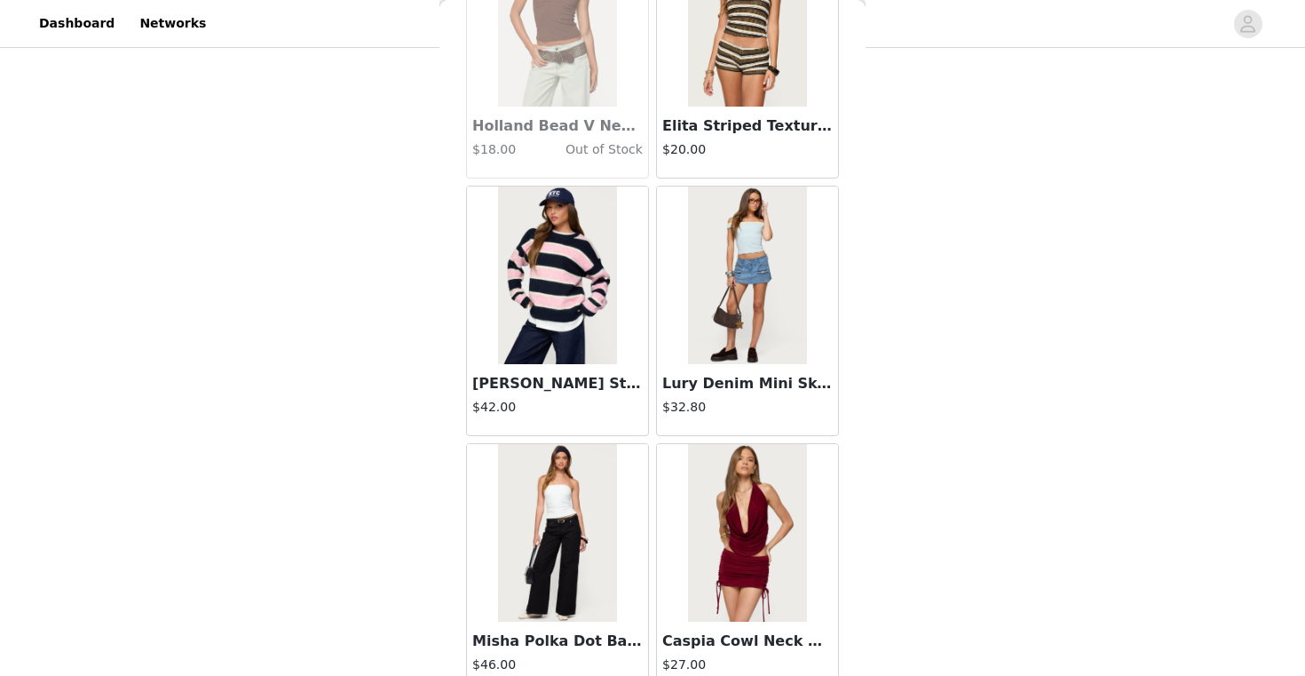
scroll to position [30362, 0]
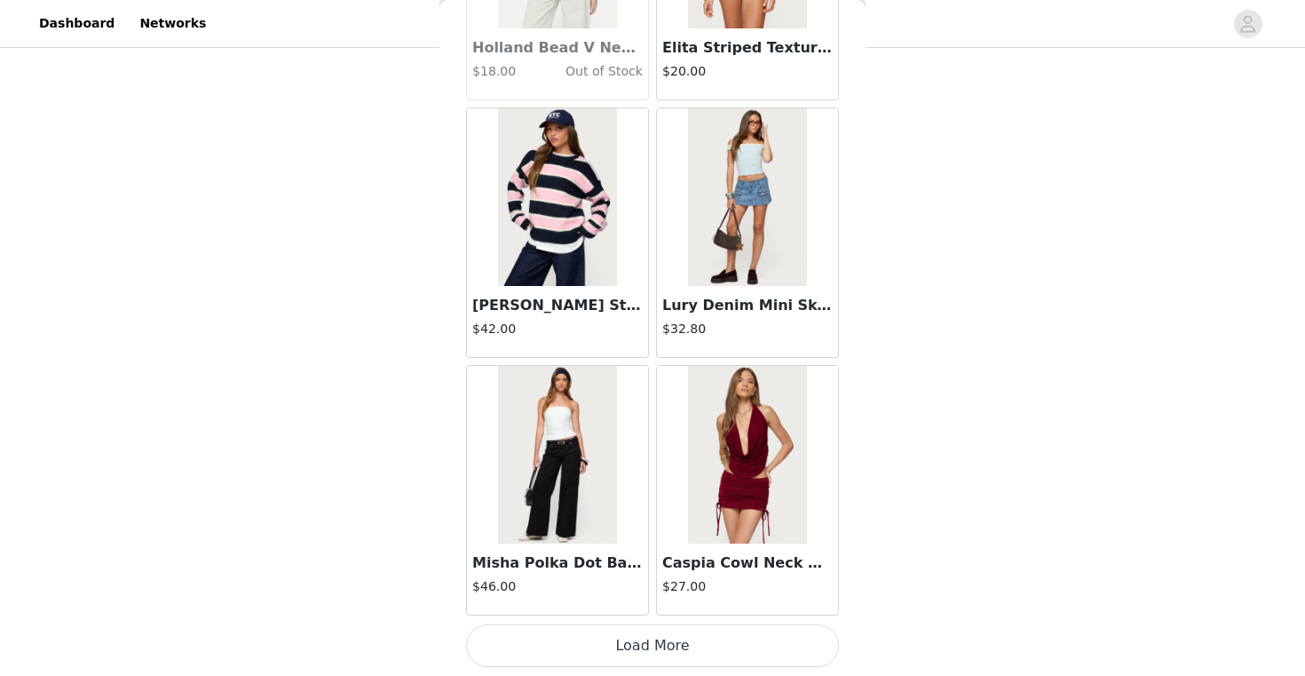
click at [610, 646] on button "Load More" at bounding box center [652, 645] width 373 height 43
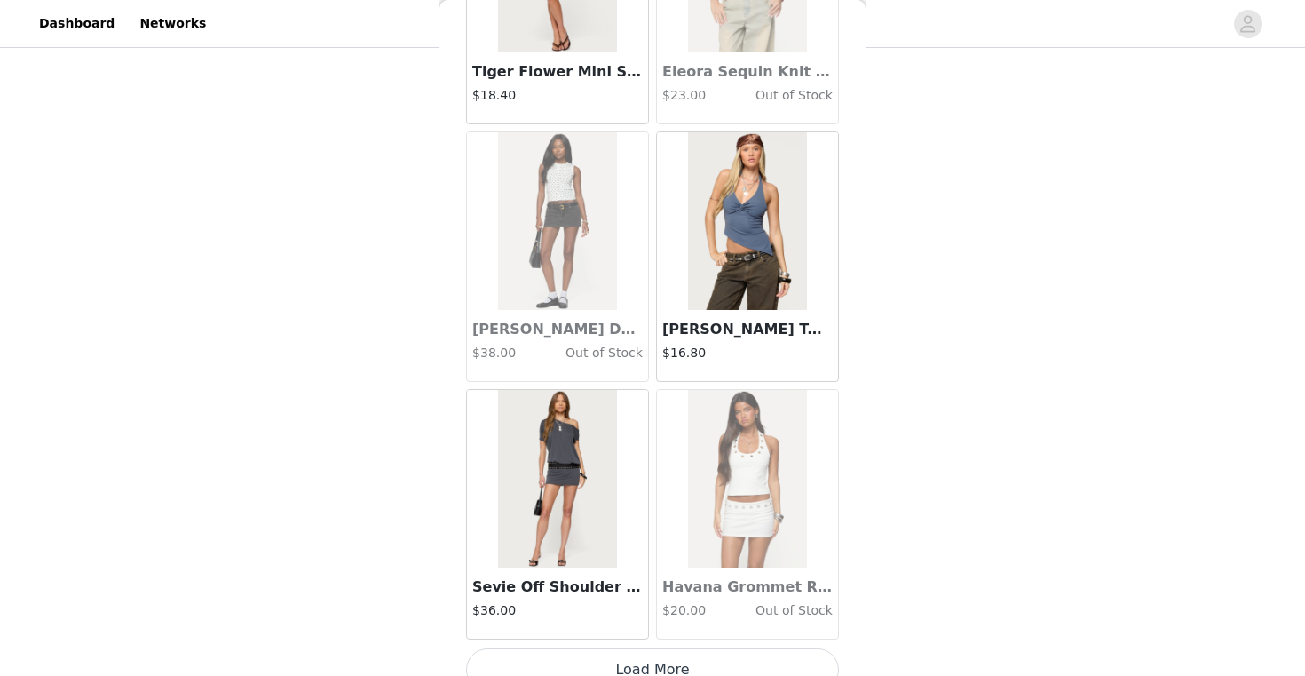
scroll to position [32937, 0]
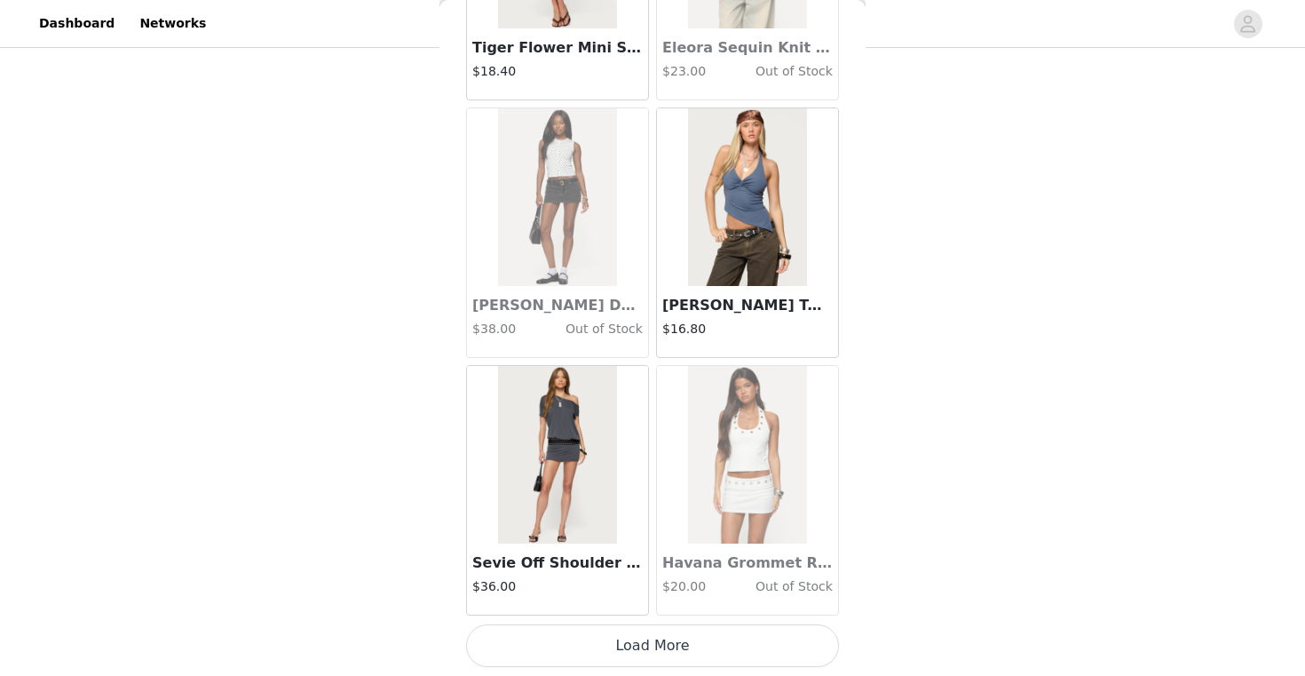
click at [597, 658] on button "Load More" at bounding box center [652, 645] width 373 height 43
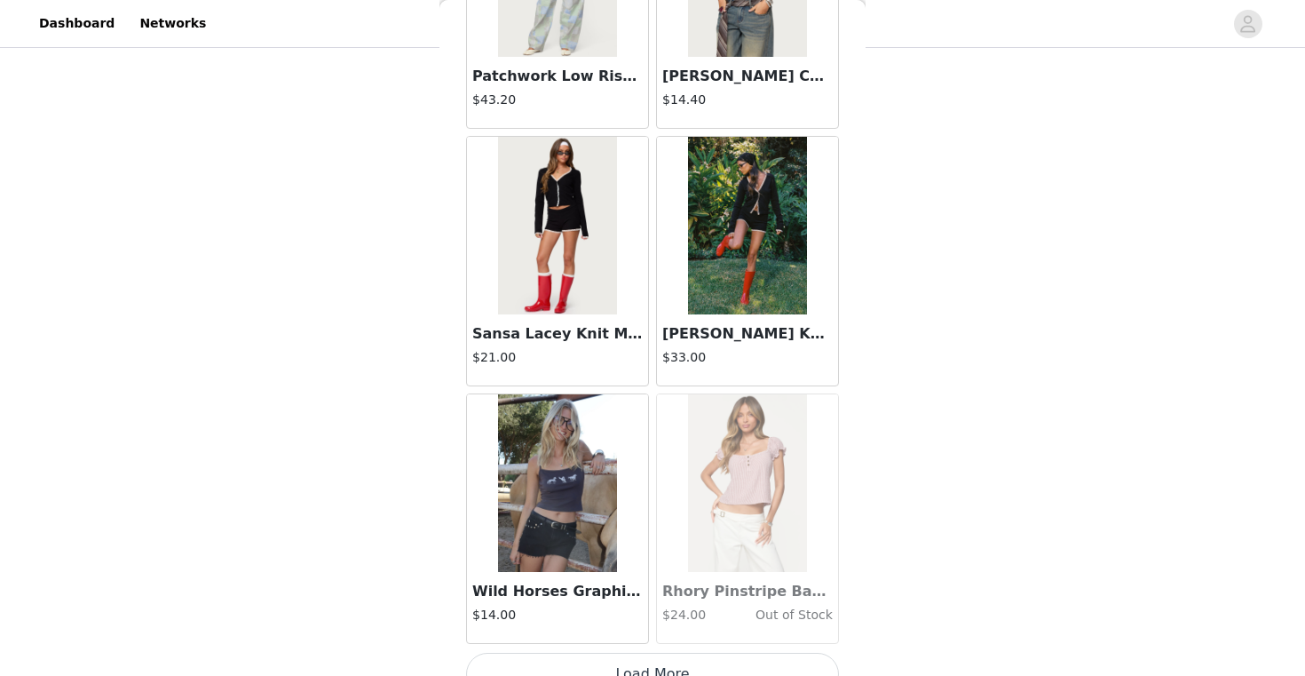
scroll to position [35511, 0]
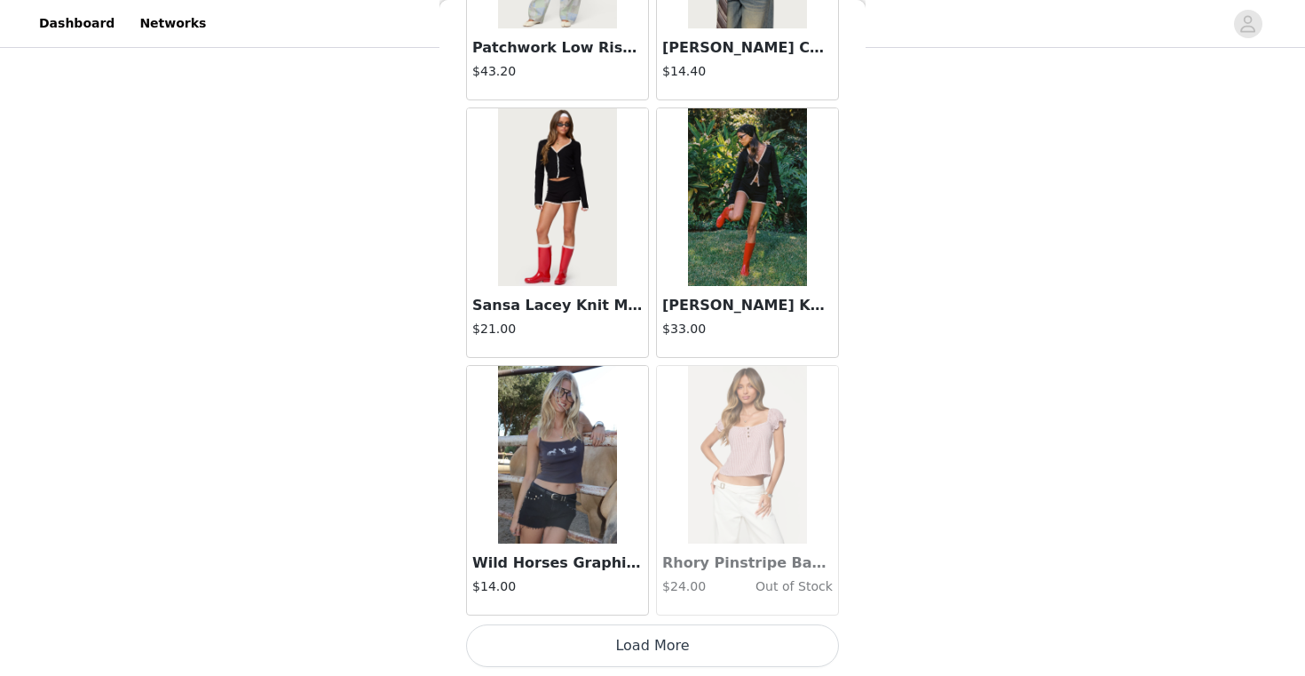
click at [645, 659] on button "Load More" at bounding box center [652, 645] width 373 height 43
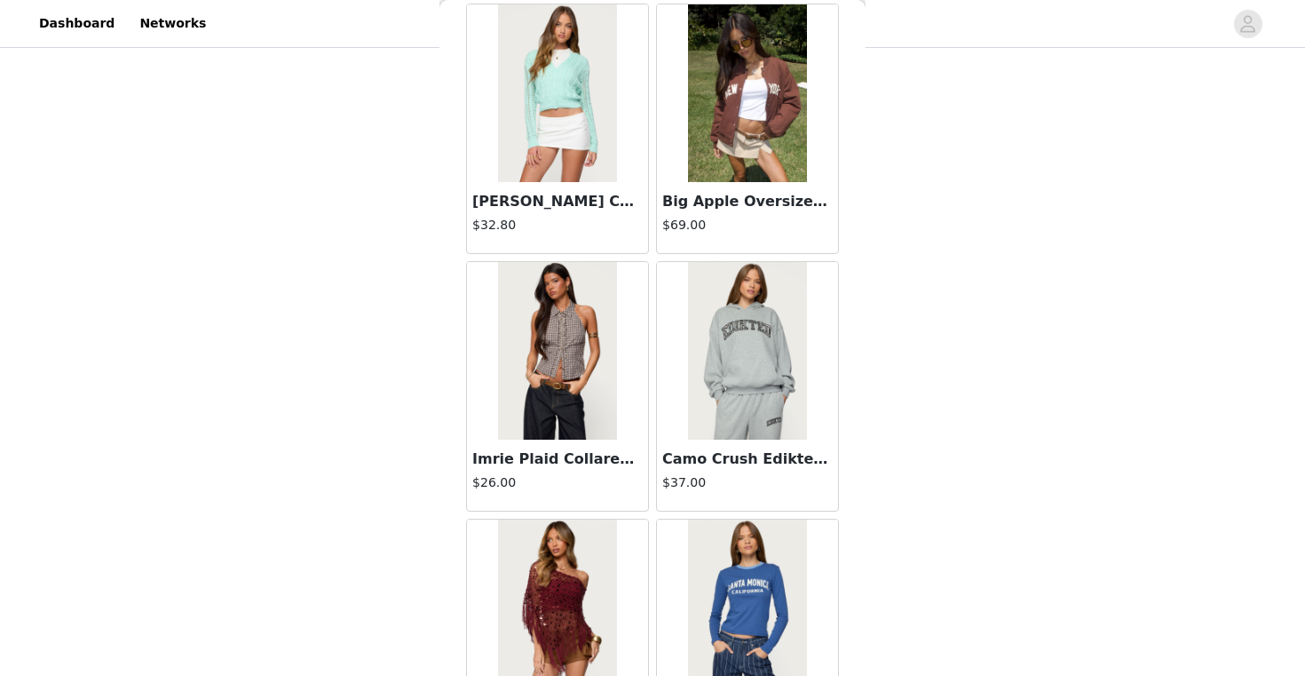
click at [733, 449] on h3 "Camo Crush Edikted Oversized Hoodie" at bounding box center [747, 458] width 170 height 21
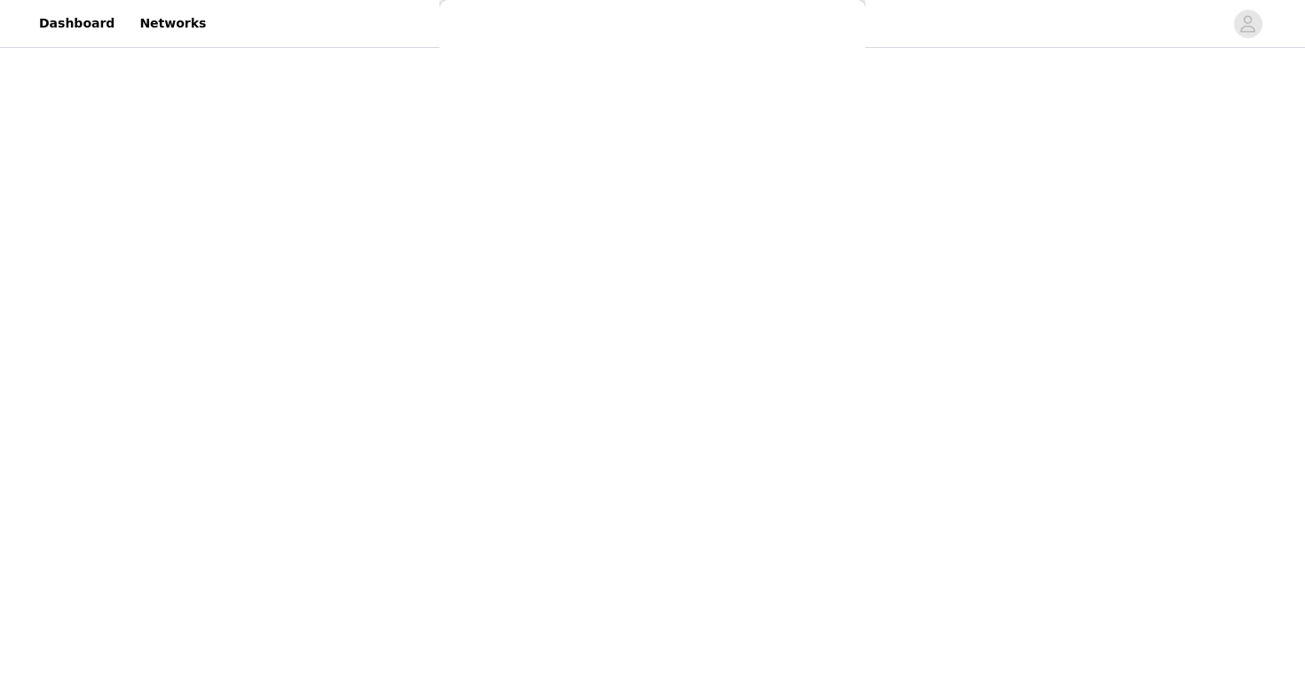
scroll to position [212, 0]
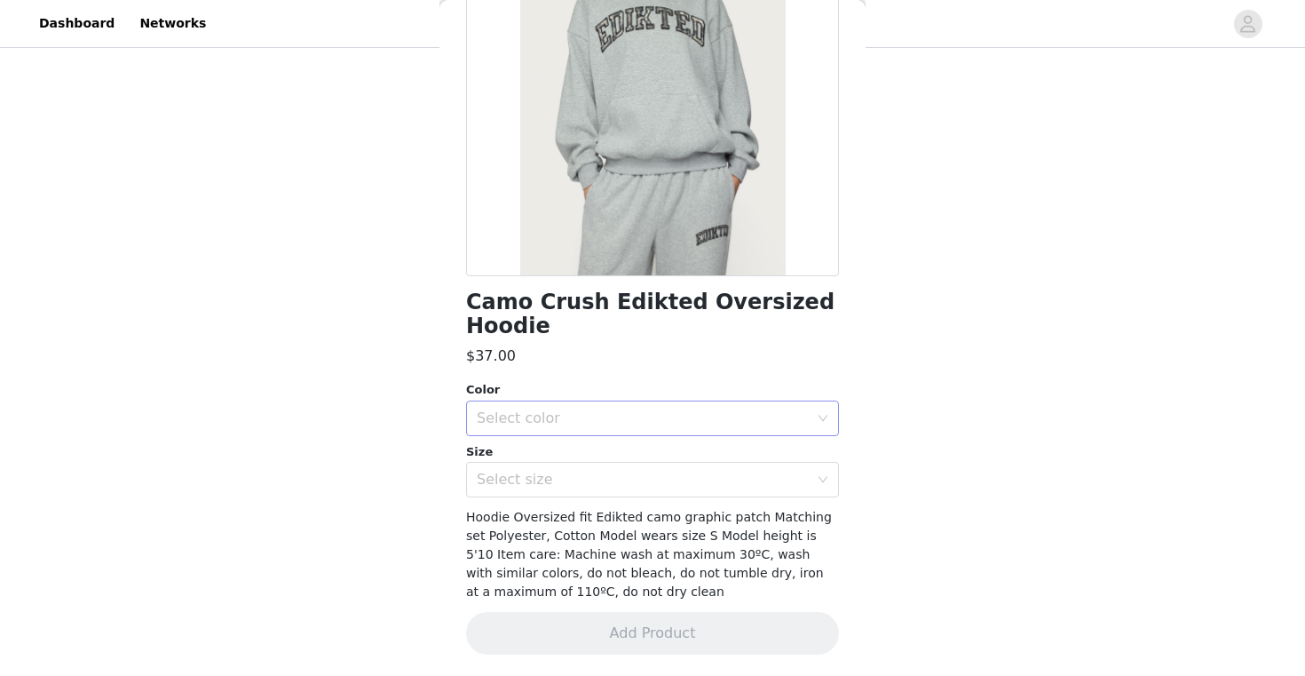
click at [686, 425] on div "Select color" at bounding box center [643, 418] width 332 height 18
click at [669, 450] on li "DARK GRAY MELANGE" at bounding box center [652, 457] width 373 height 28
click at [665, 491] on div "Select size" at bounding box center [647, 480] width 340 height 34
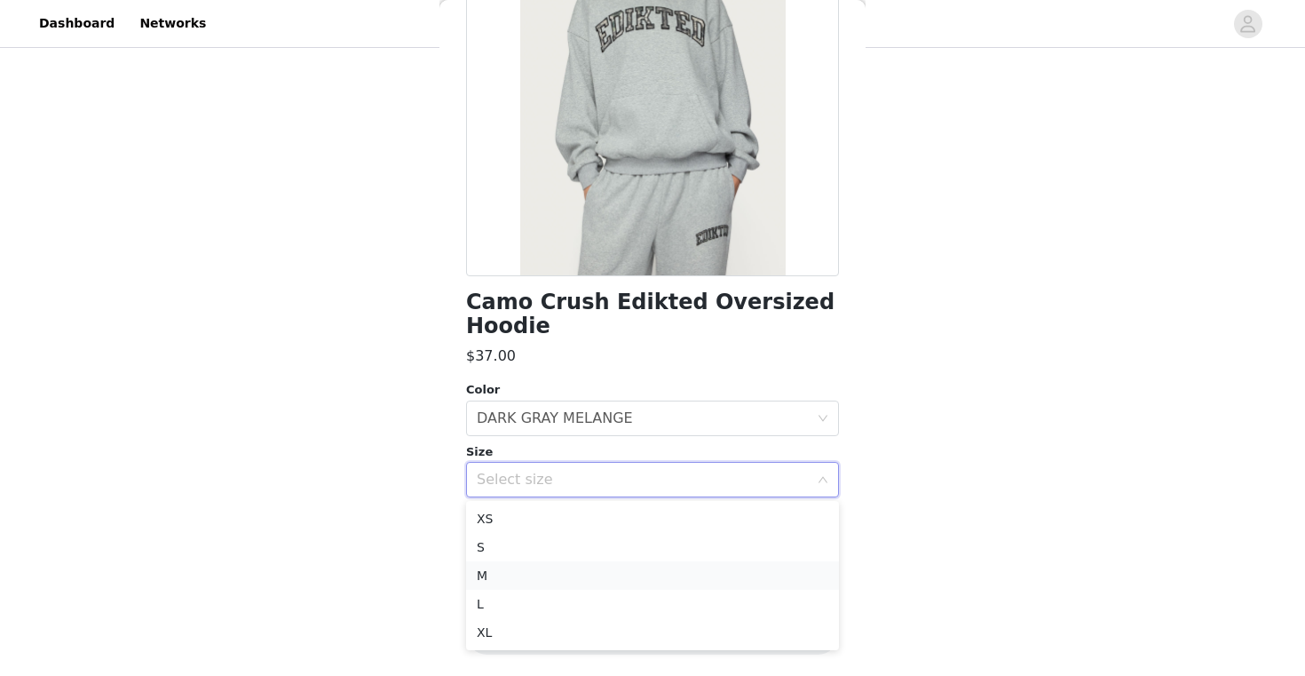
click at [628, 568] on li "M" at bounding box center [652, 575] width 373 height 28
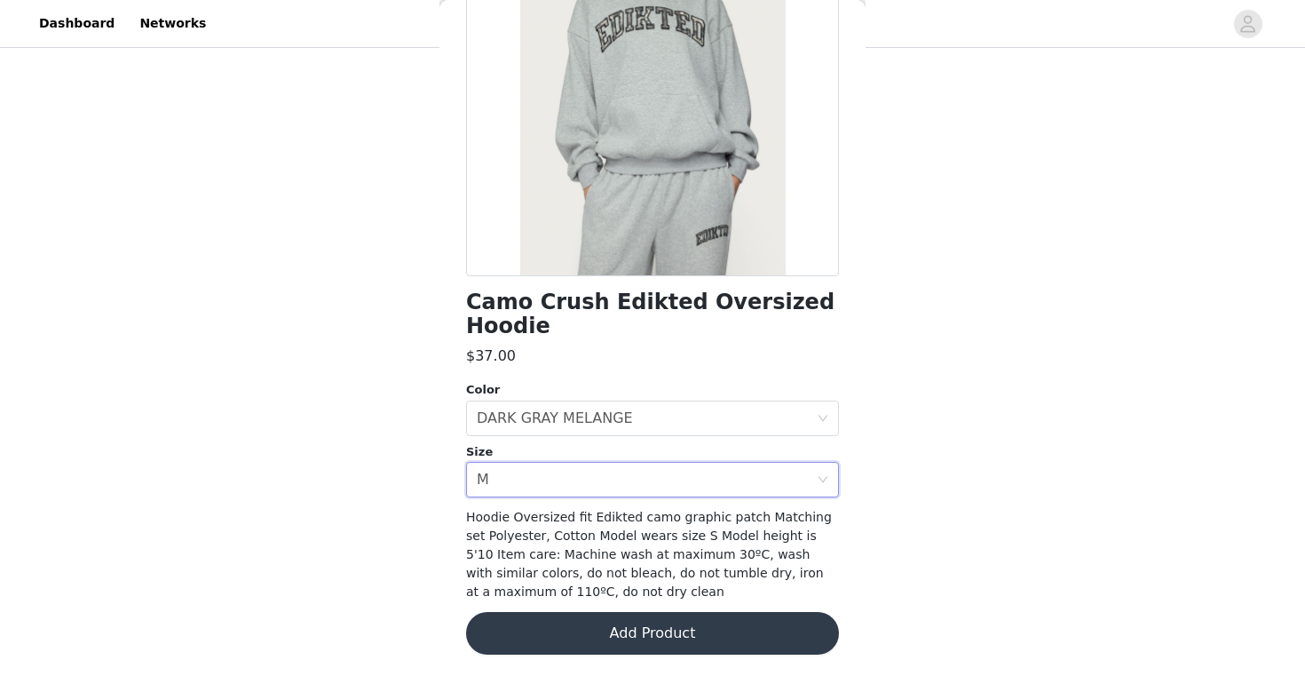
click at [628, 650] on button "Add Product" at bounding box center [652, 633] width 373 height 43
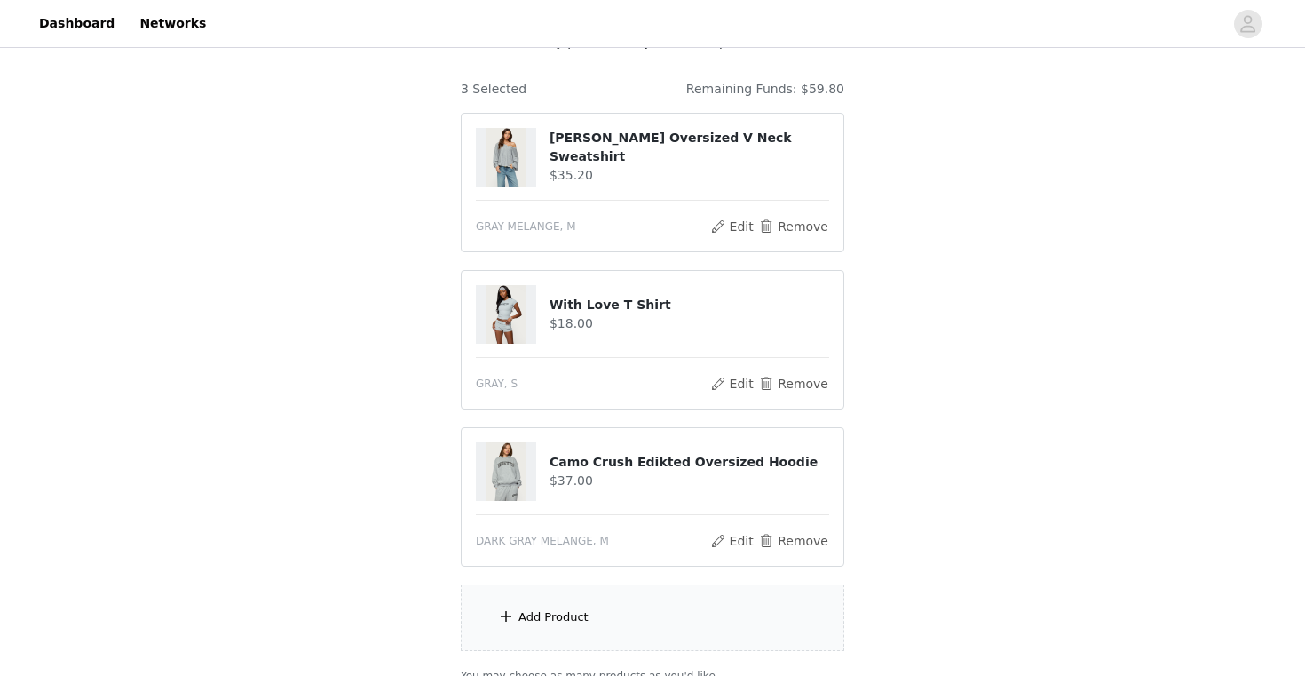
click at [619, 605] on div "Add Product" at bounding box center [653, 617] width 384 height 67
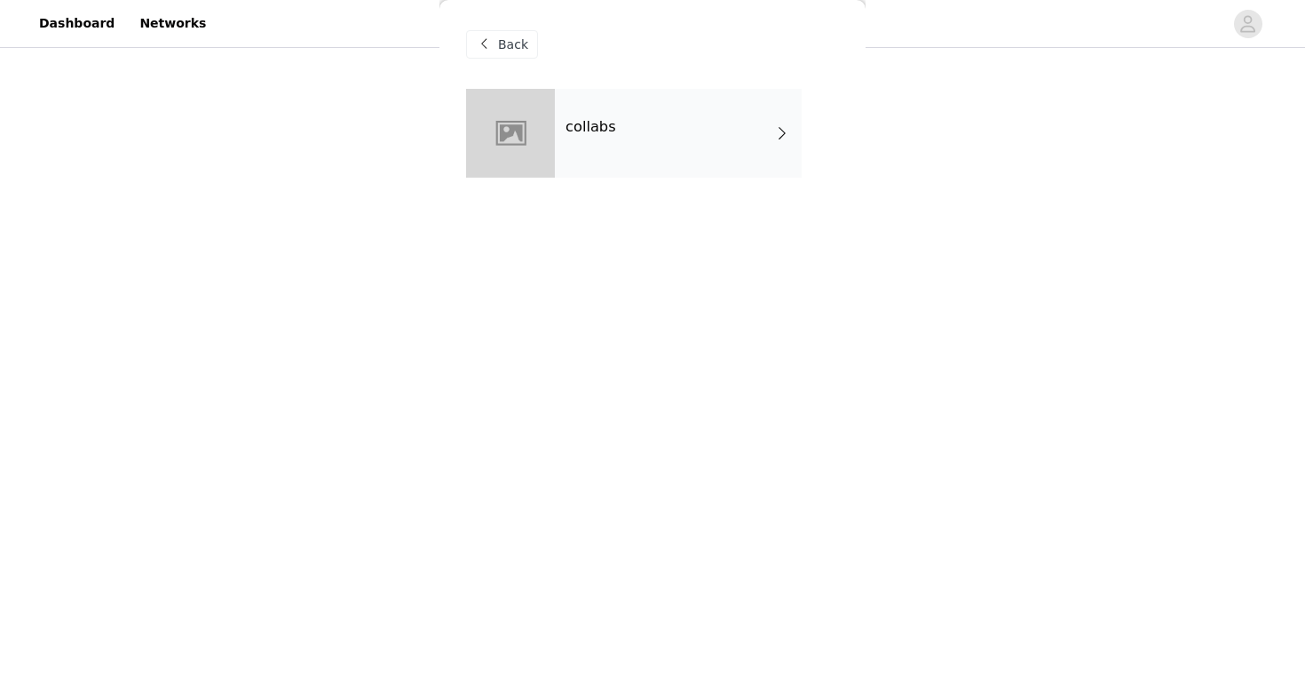
click at [701, 106] on div "collabs" at bounding box center [678, 133] width 247 height 89
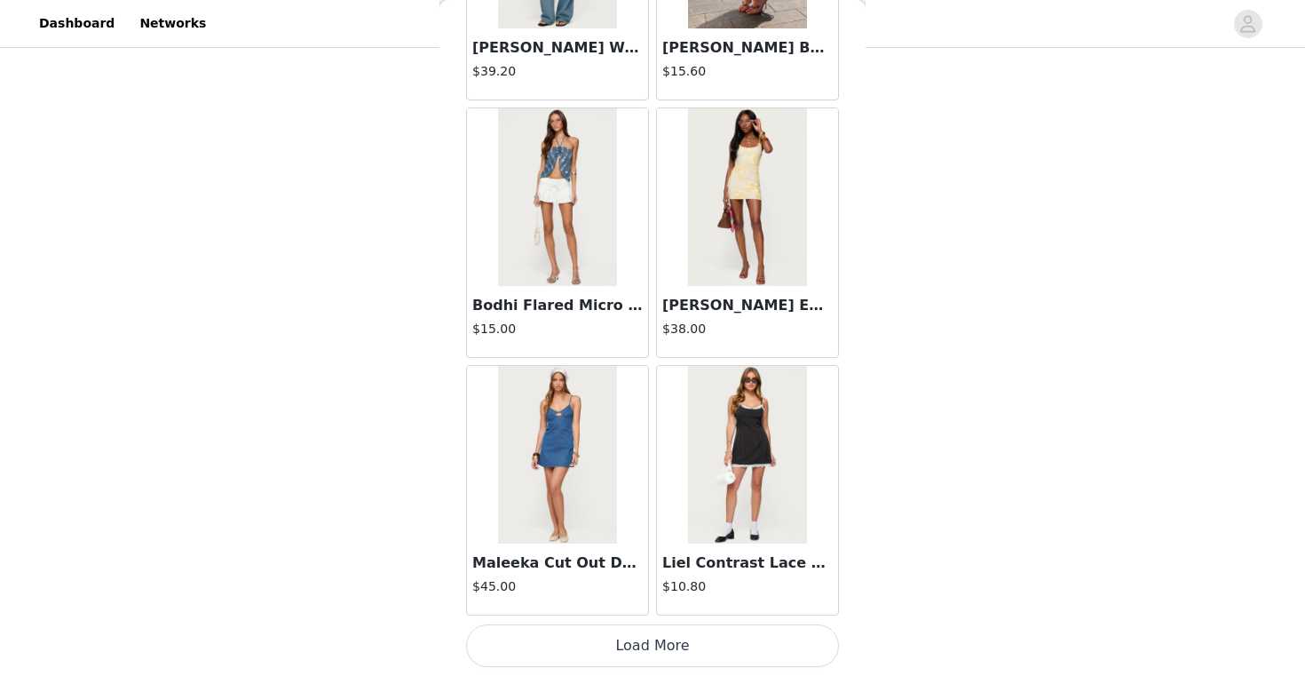
scroll to position [289, 0]
click at [657, 651] on button "Load More" at bounding box center [652, 645] width 373 height 43
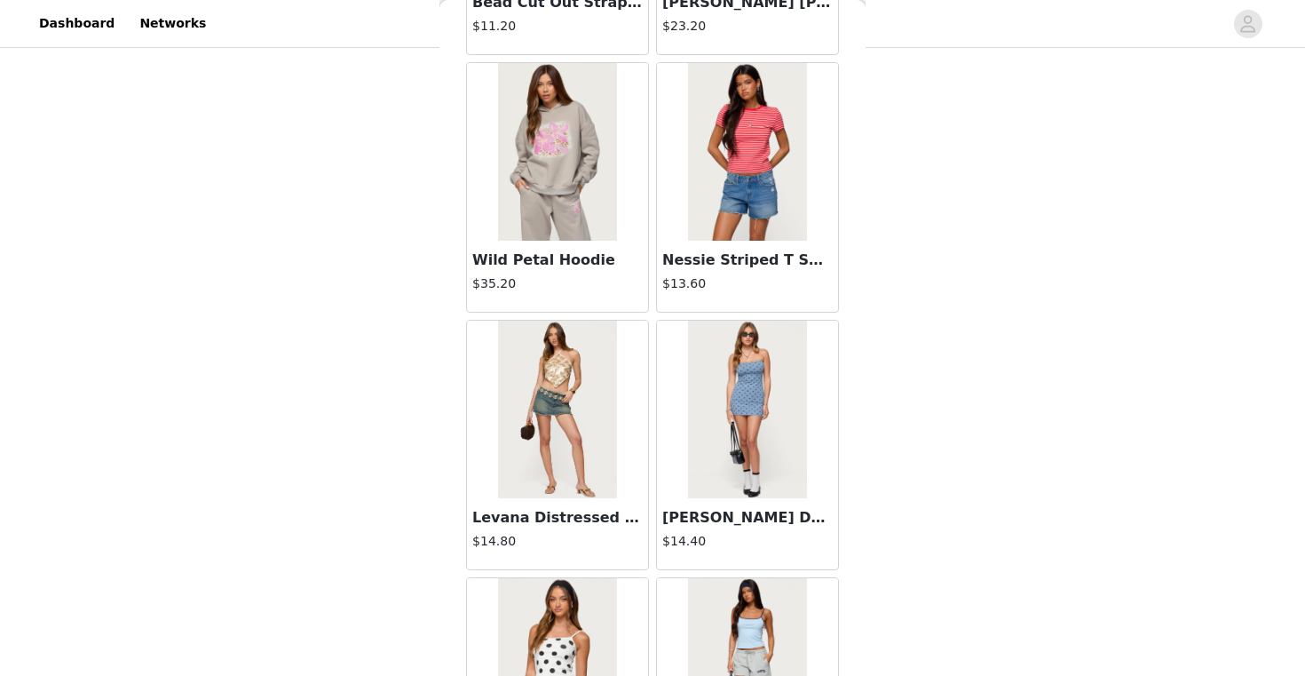
scroll to position [4616, 0]
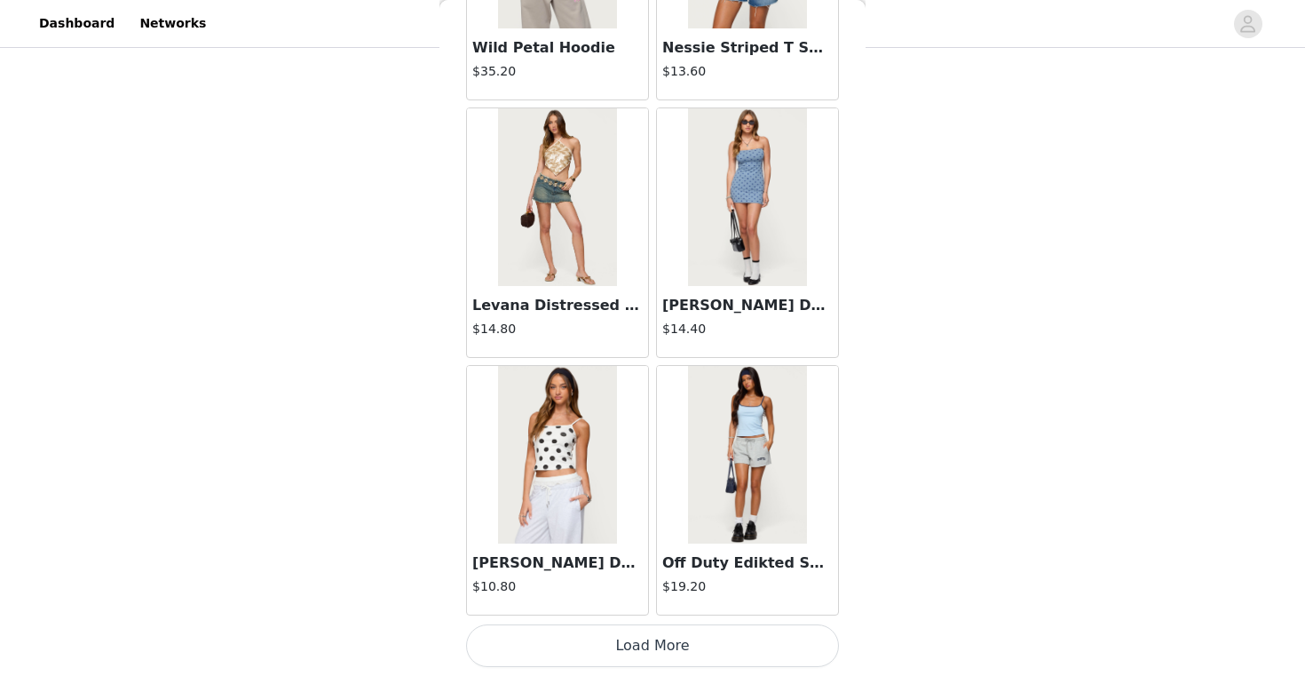
click at [642, 644] on button "Load More" at bounding box center [652, 645] width 373 height 43
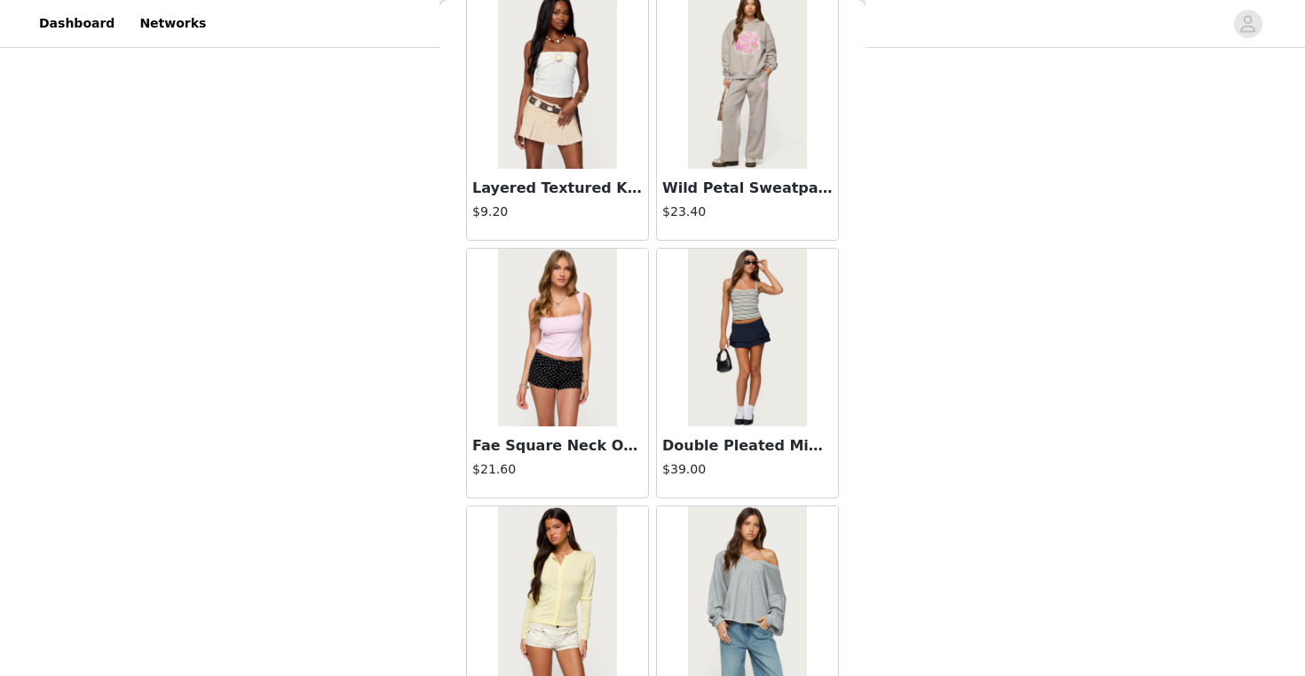
scroll to position [7190, 0]
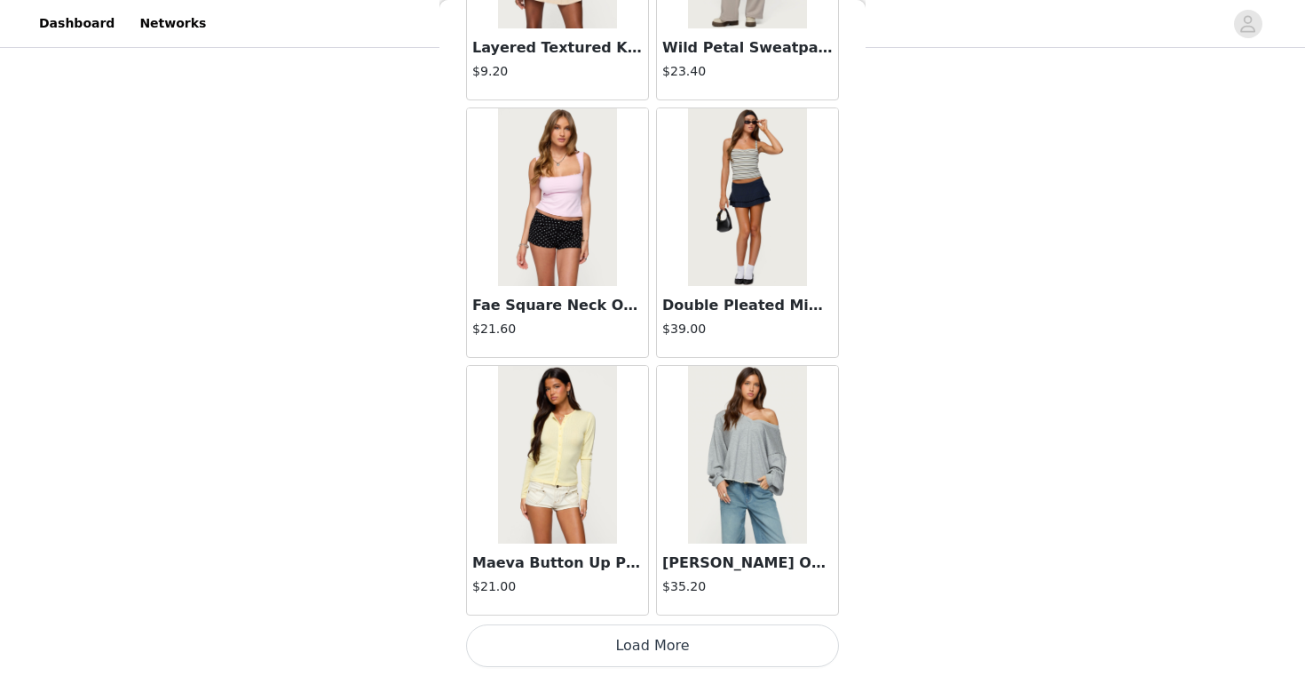
click at [660, 645] on button "Load More" at bounding box center [652, 645] width 373 height 43
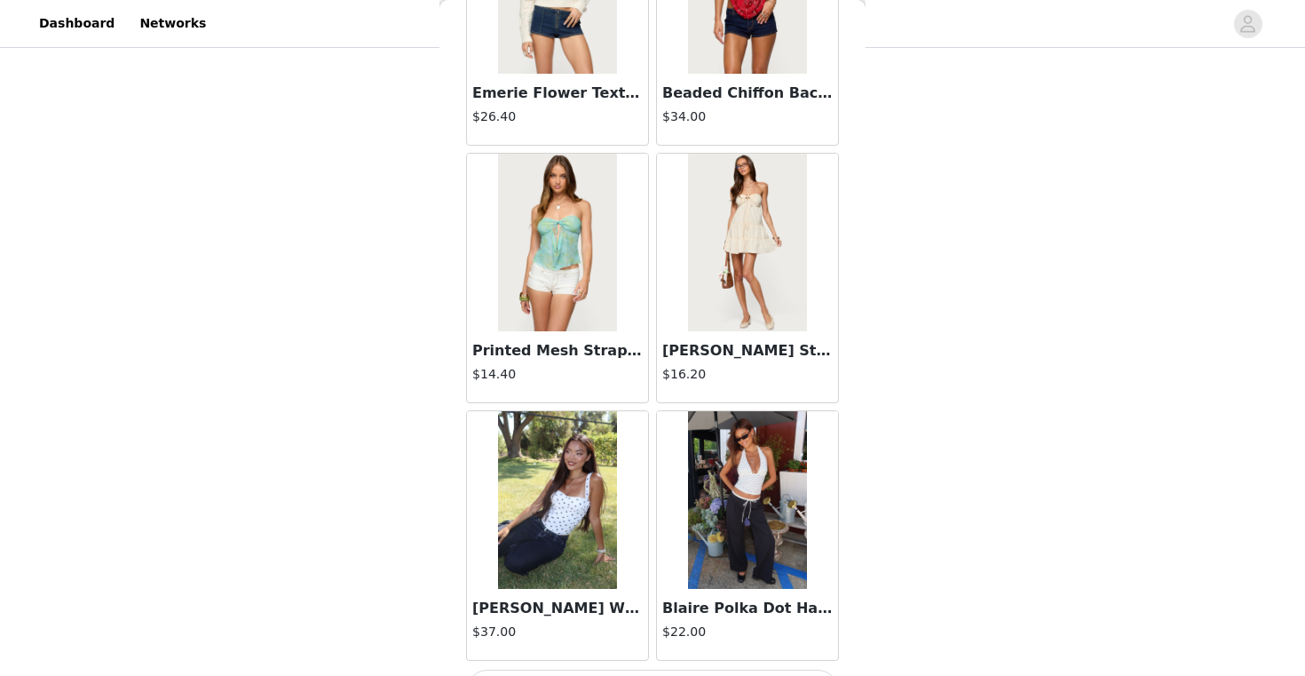
scroll to position [9765, 0]
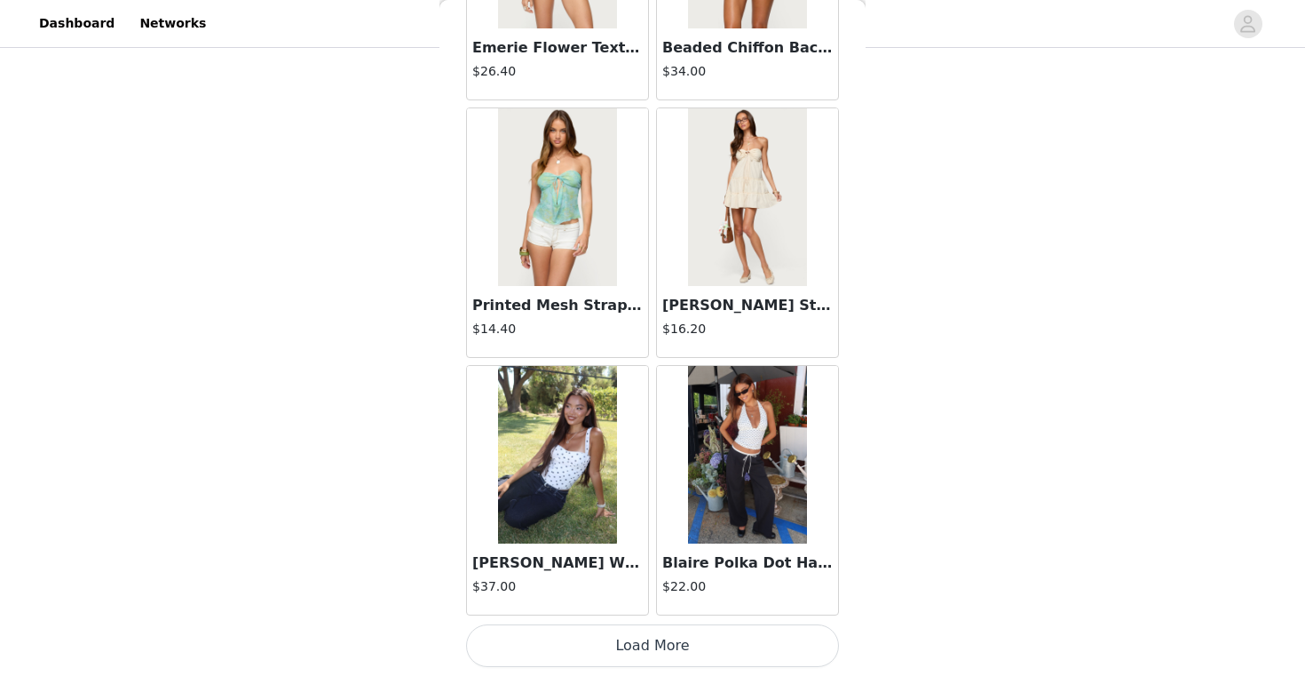
click at [942, 492] on div "STEP 1 OF 5 Products Choose as many products as you'd like, up to $150.00. 3 Se…" at bounding box center [652, 155] width 1305 height 786
click at [930, 502] on div "STEP 1 OF 5 Products Choose as many products as you'd like, up to $150.00. 3 Se…" at bounding box center [652, 155] width 1305 height 786
click at [789, 652] on button "Load More" at bounding box center [652, 645] width 373 height 43
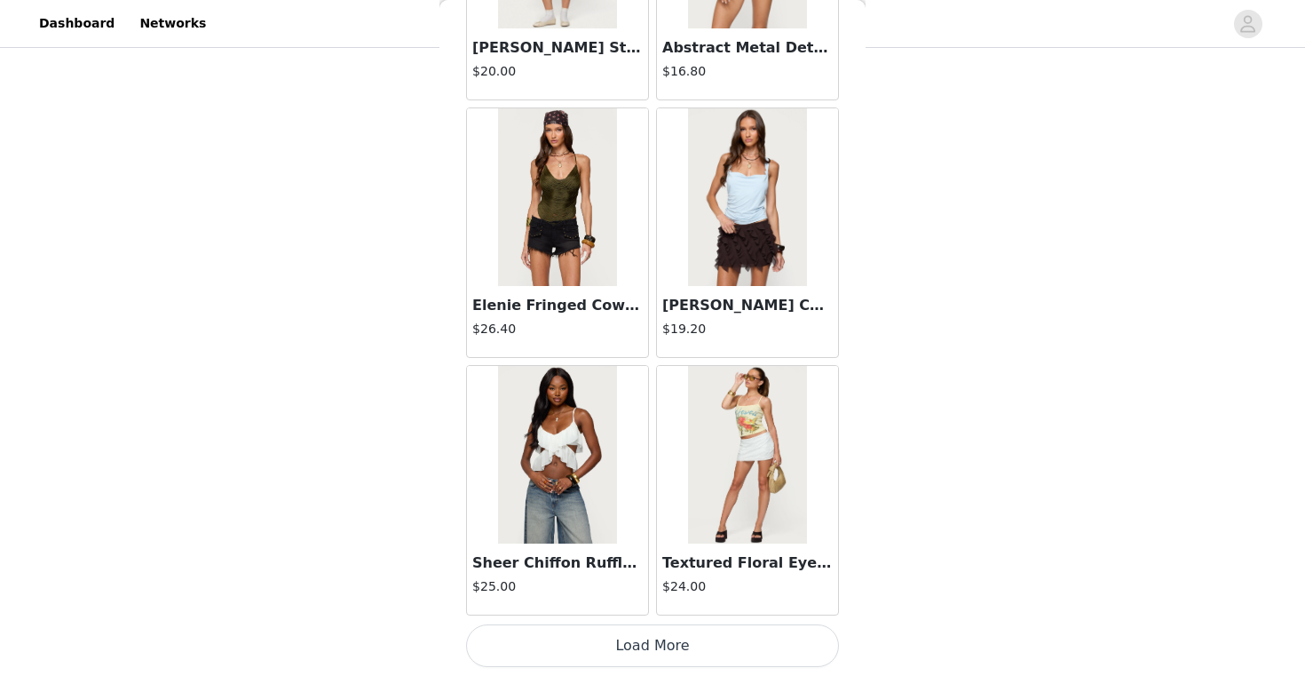
click at [745, 639] on button "Load More" at bounding box center [652, 645] width 373 height 43
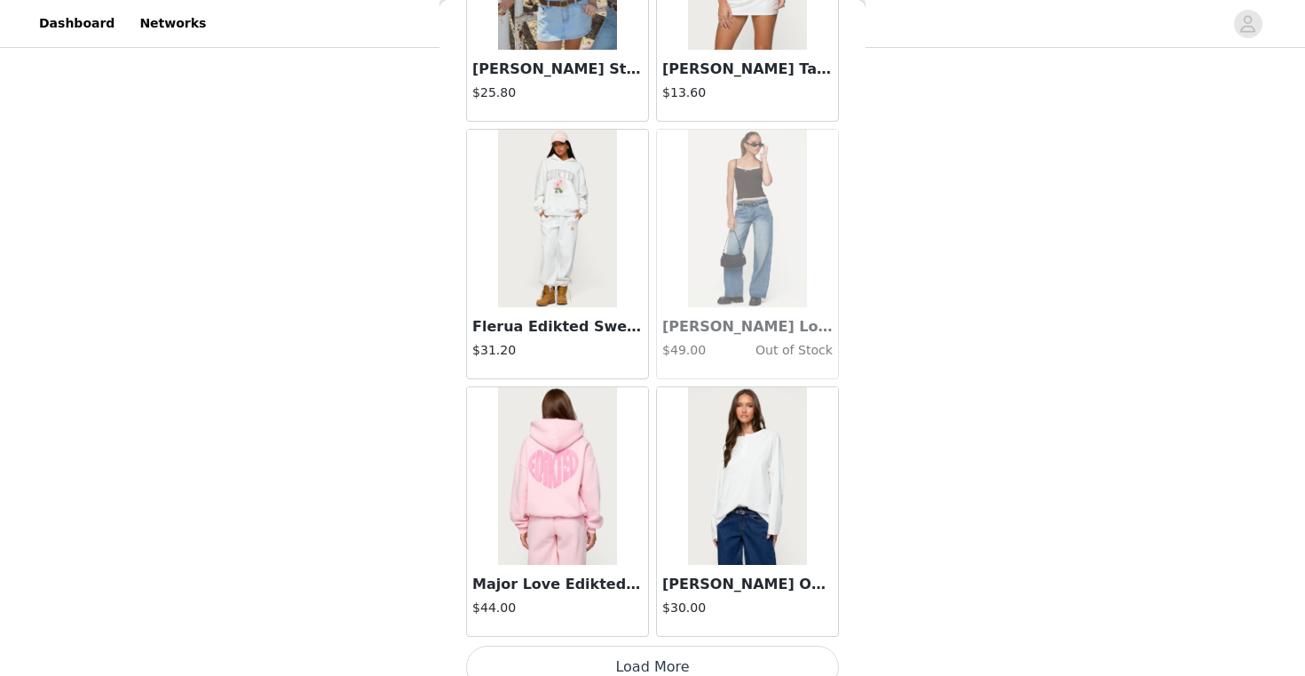
scroll to position [14914, 0]
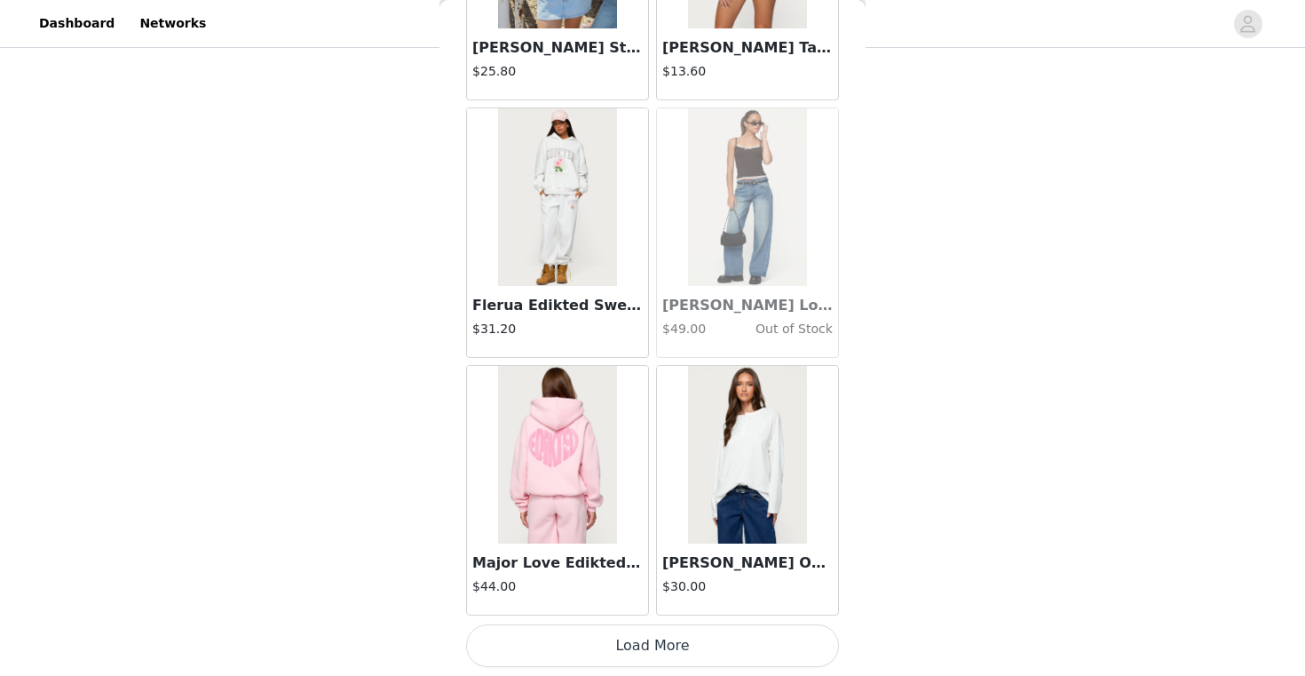
click at [749, 629] on button "Load More" at bounding box center [652, 645] width 373 height 43
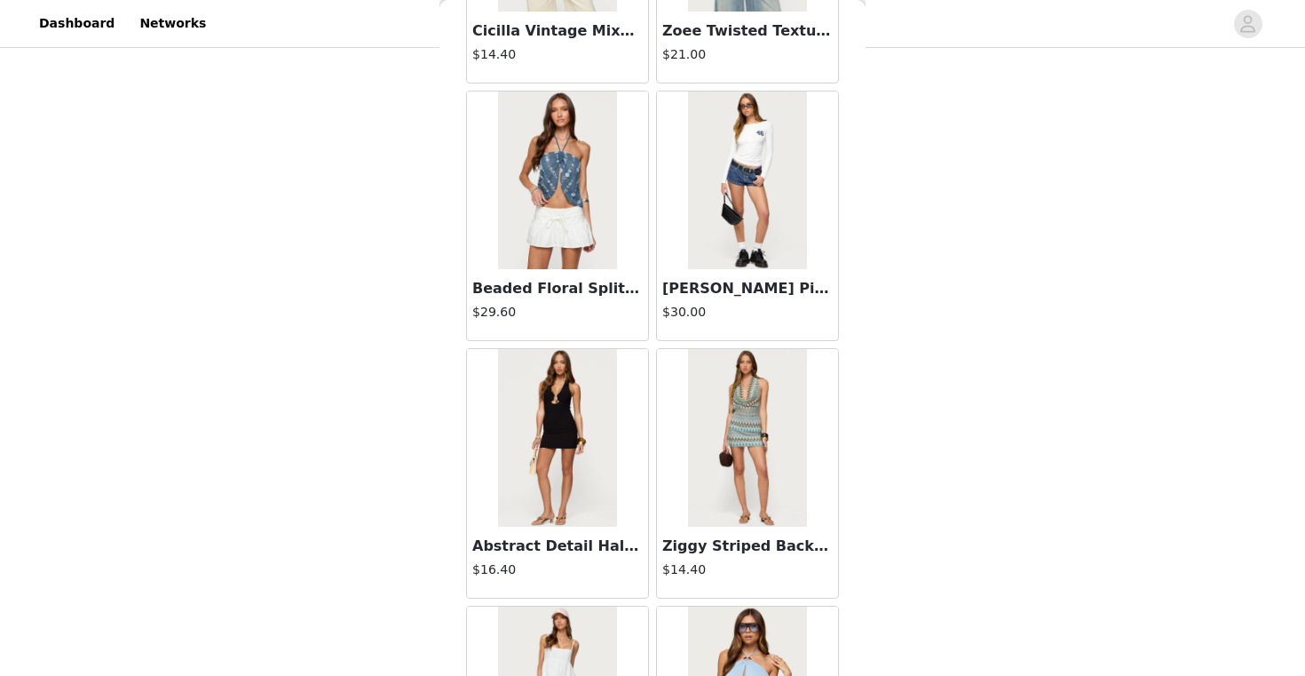
scroll to position [15789, 0]
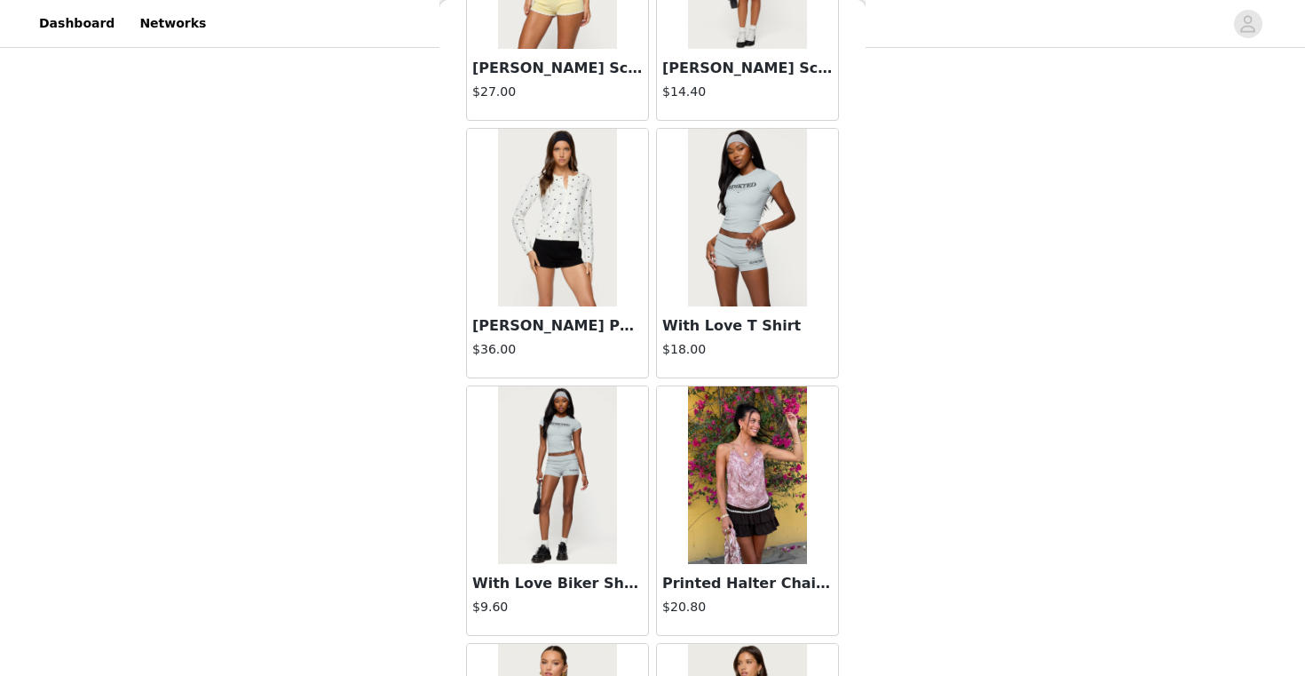
click at [592, 492] on img at bounding box center [557, 475] width 118 height 178
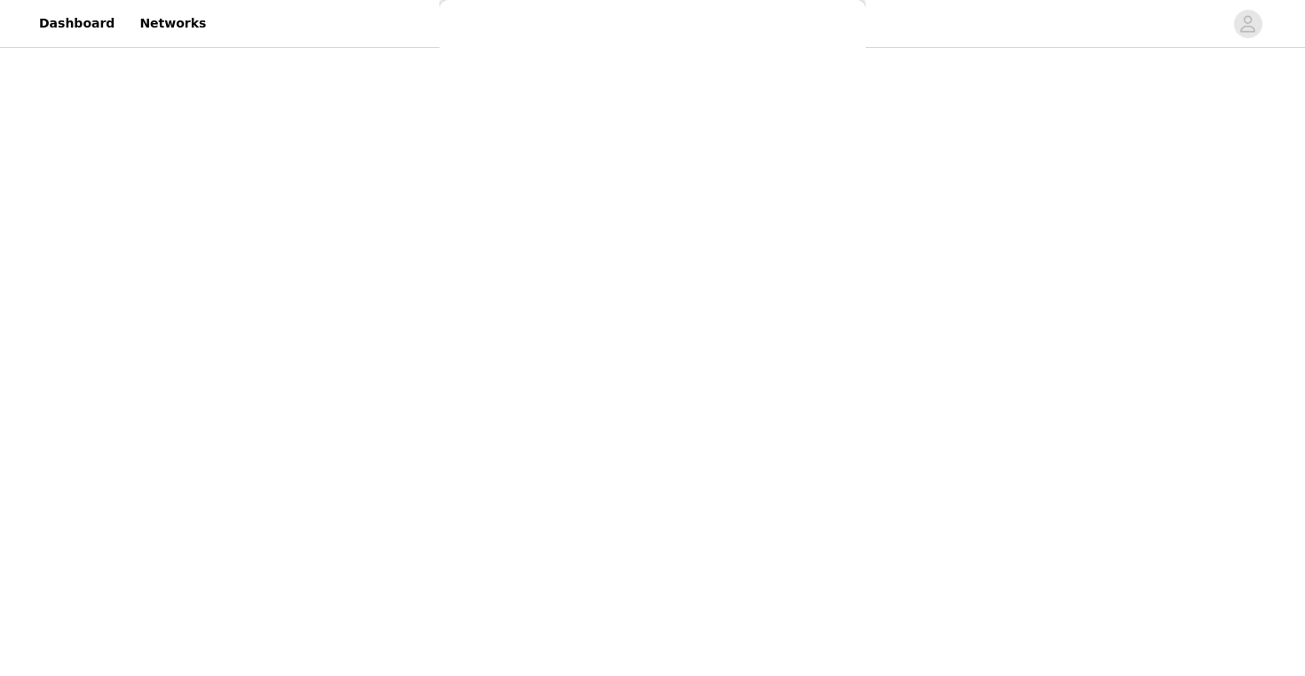
scroll to position [188, 0]
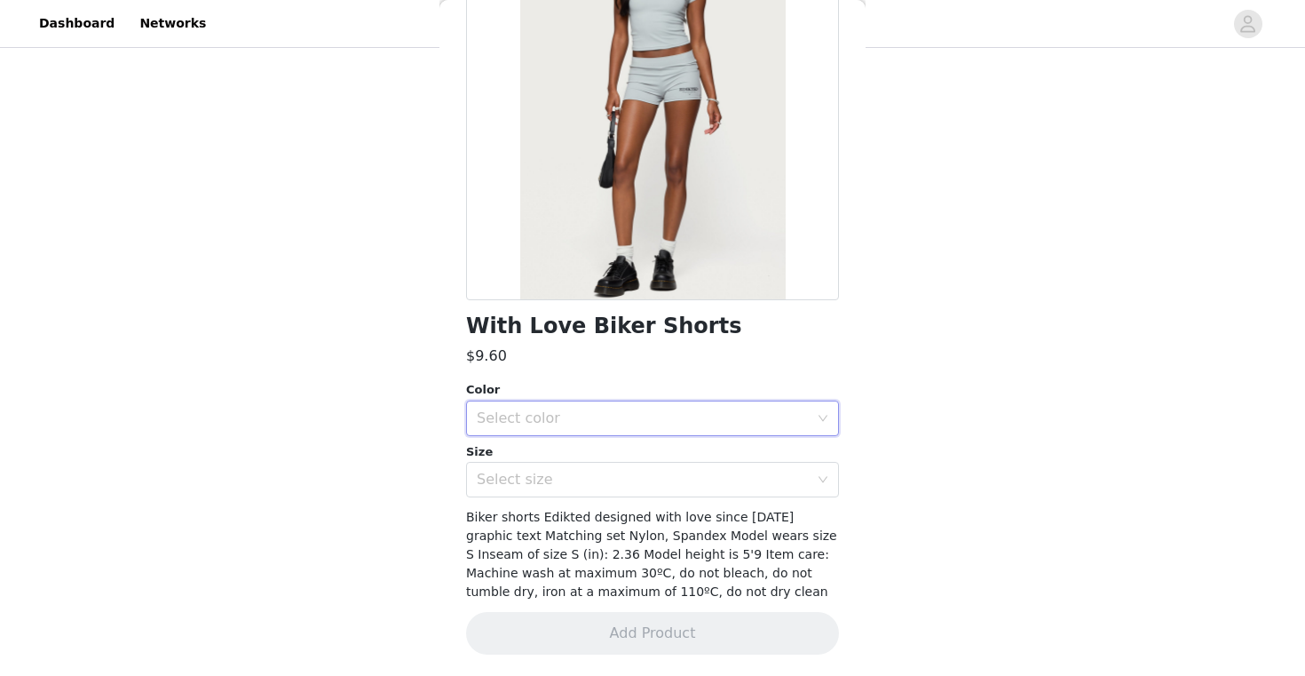
click at [626, 406] on div "Select color" at bounding box center [647, 418] width 340 height 34
click at [626, 468] on li "GRAY" at bounding box center [652, 457] width 373 height 28
click at [626, 483] on div "Select size" at bounding box center [643, 480] width 332 height 18
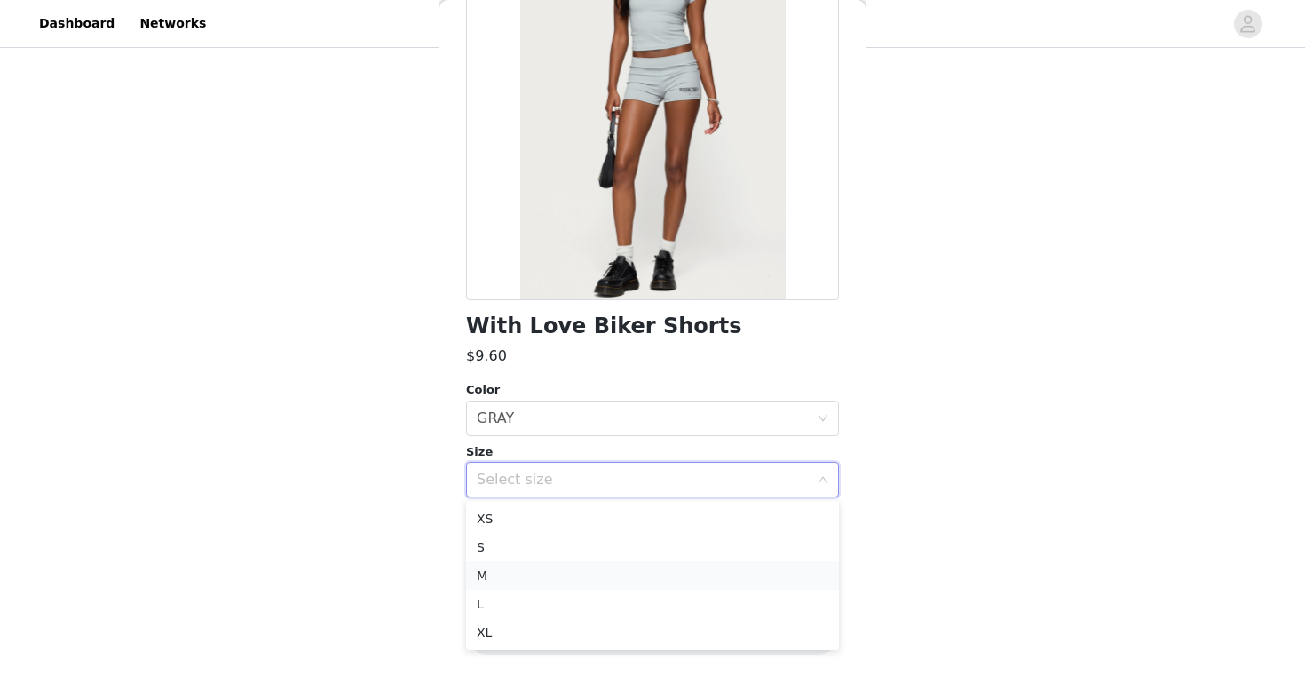
click at [601, 574] on li "M" at bounding box center [652, 575] width 373 height 28
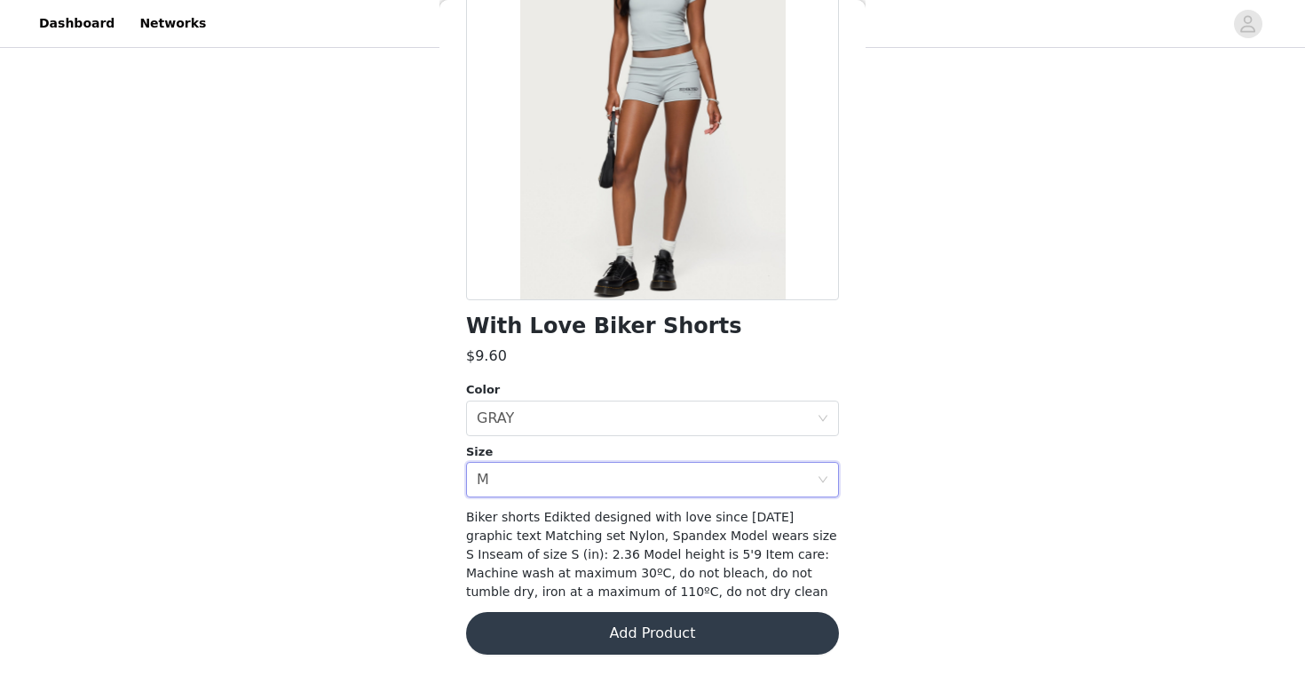
click at [601, 625] on button "Add Product" at bounding box center [652, 633] width 373 height 43
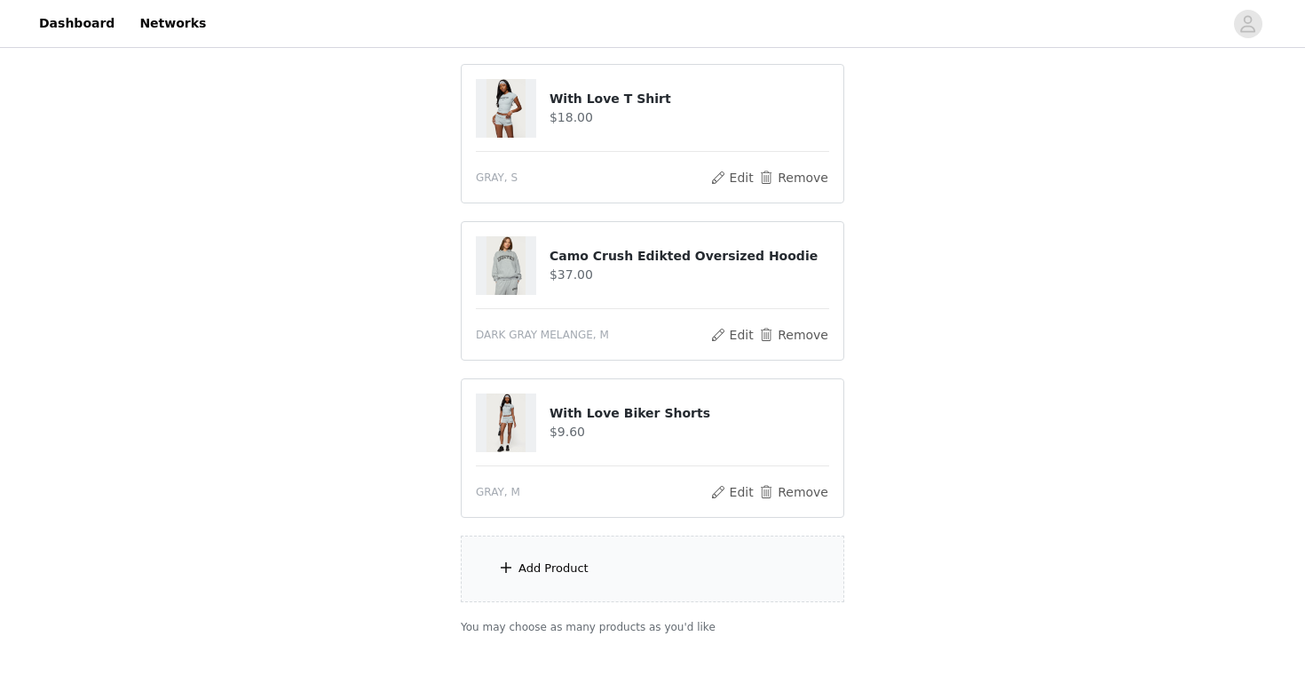
scroll to position [341, 0]
click at [593, 583] on div "Add Product" at bounding box center [653, 566] width 384 height 67
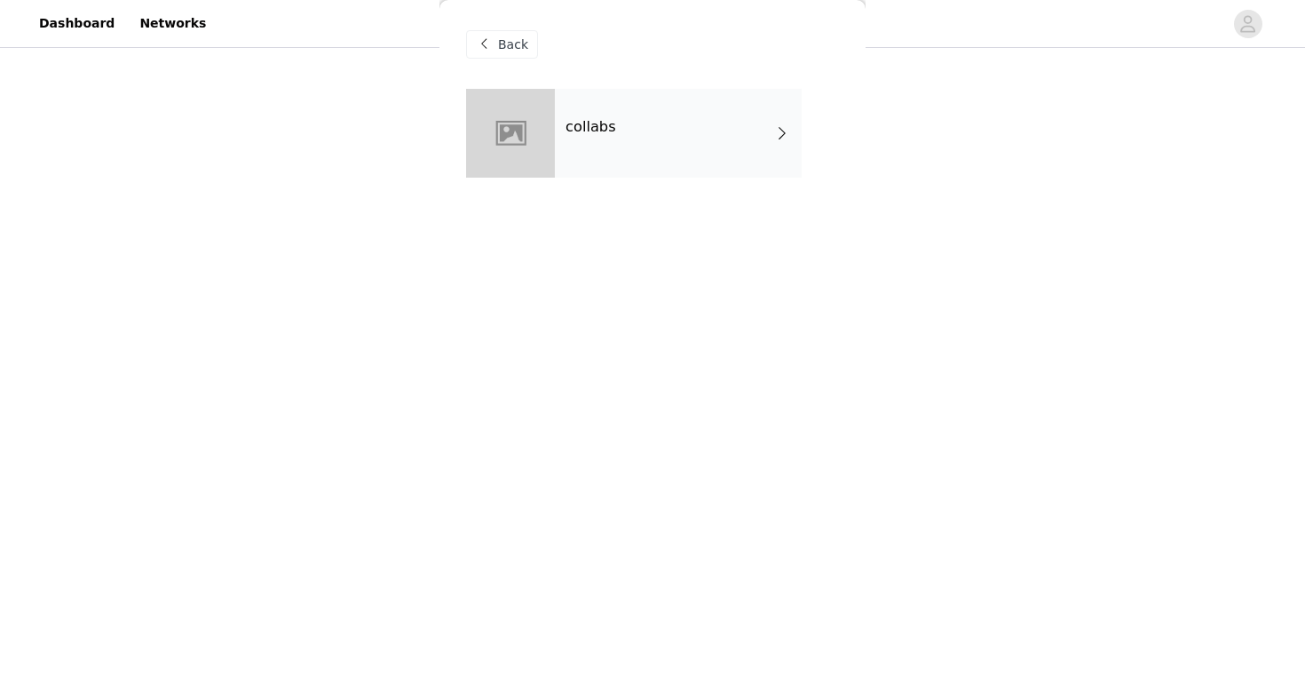
click at [616, 171] on div "collabs" at bounding box center [678, 133] width 247 height 89
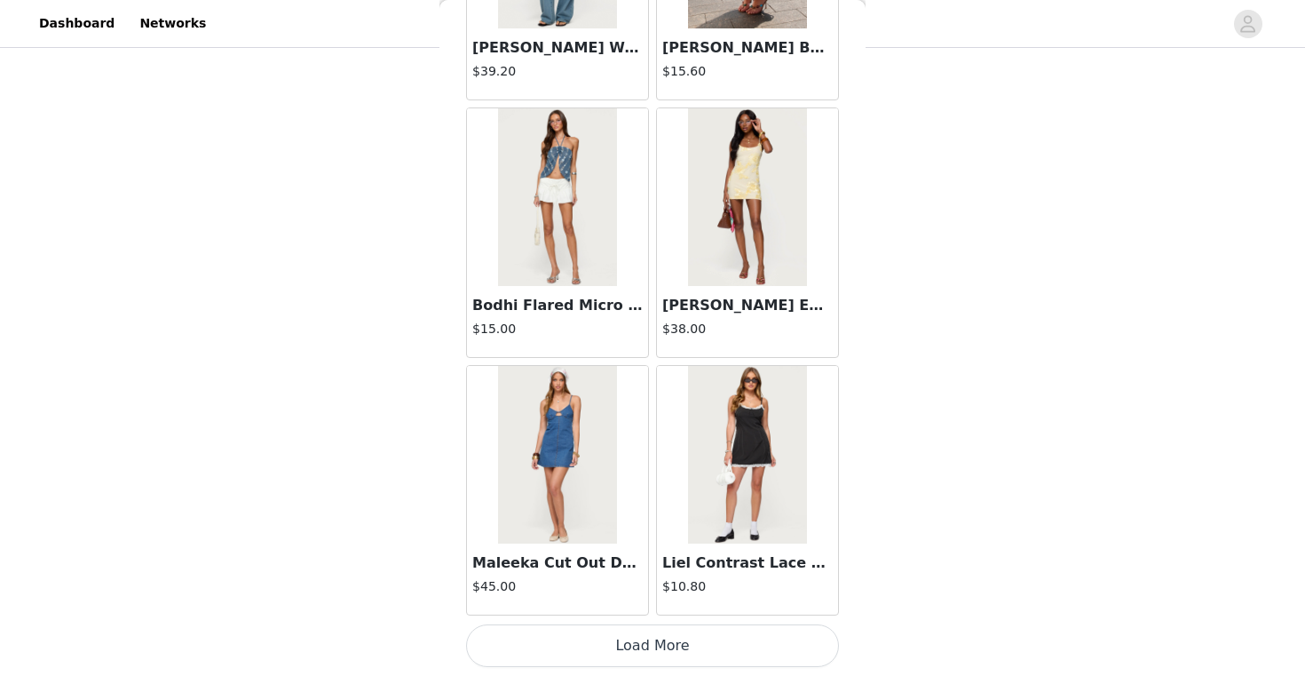
scroll to position [447, 0]
click at [715, 664] on button "Load More" at bounding box center [652, 645] width 373 height 43
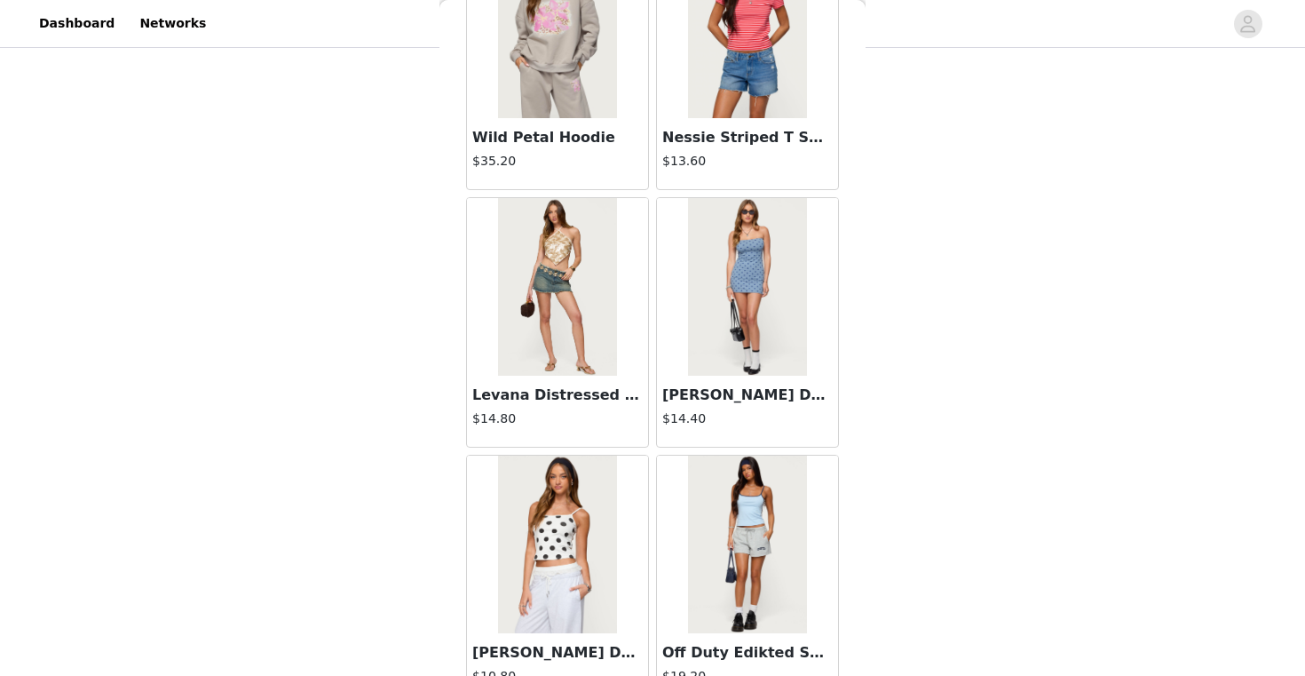
scroll to position [4616, 0]
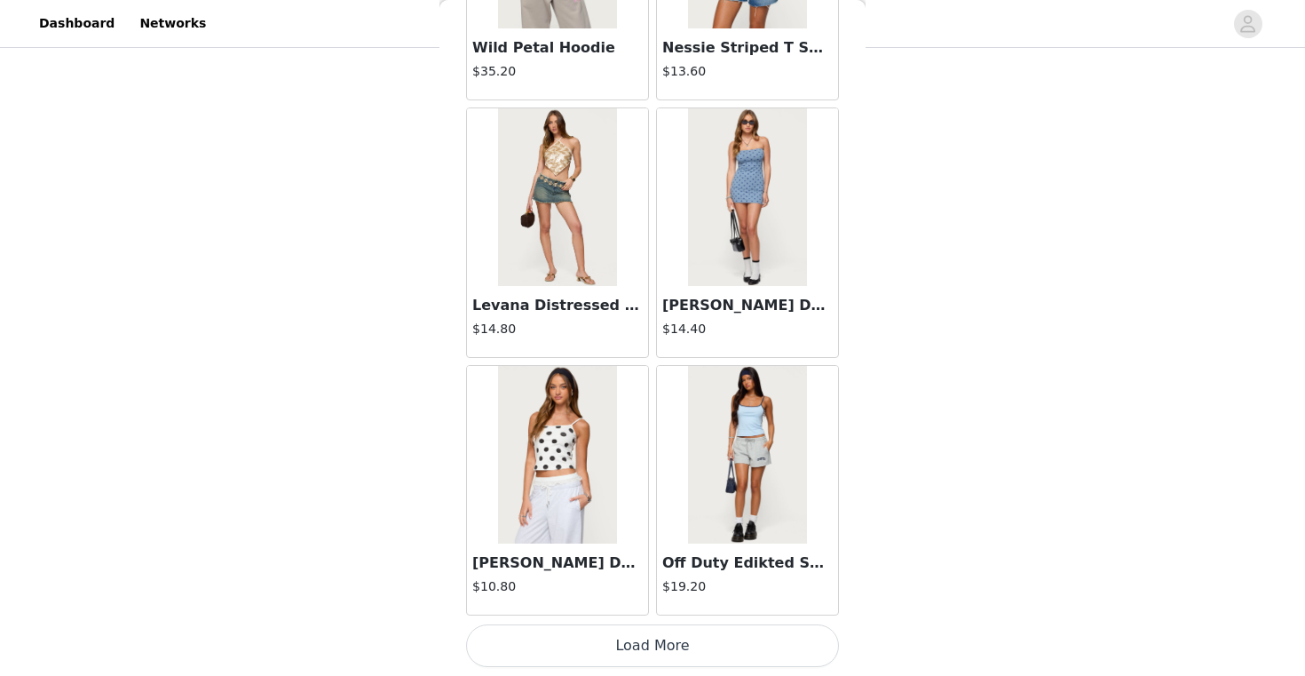
click at [685, 634] on button "Load More" at bounding box center [652, 645] width 373 height 43
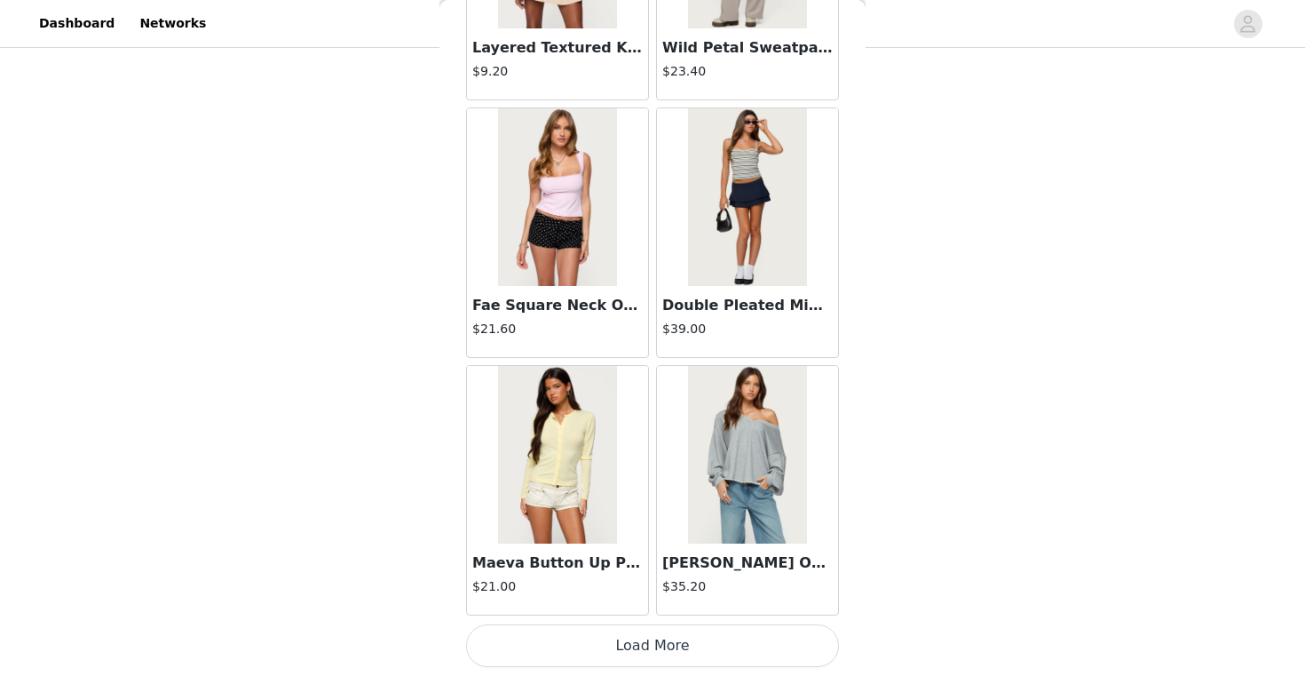
click at [685, 648] on button "Load More" at bounding box center [652, 645] width 373 height 43
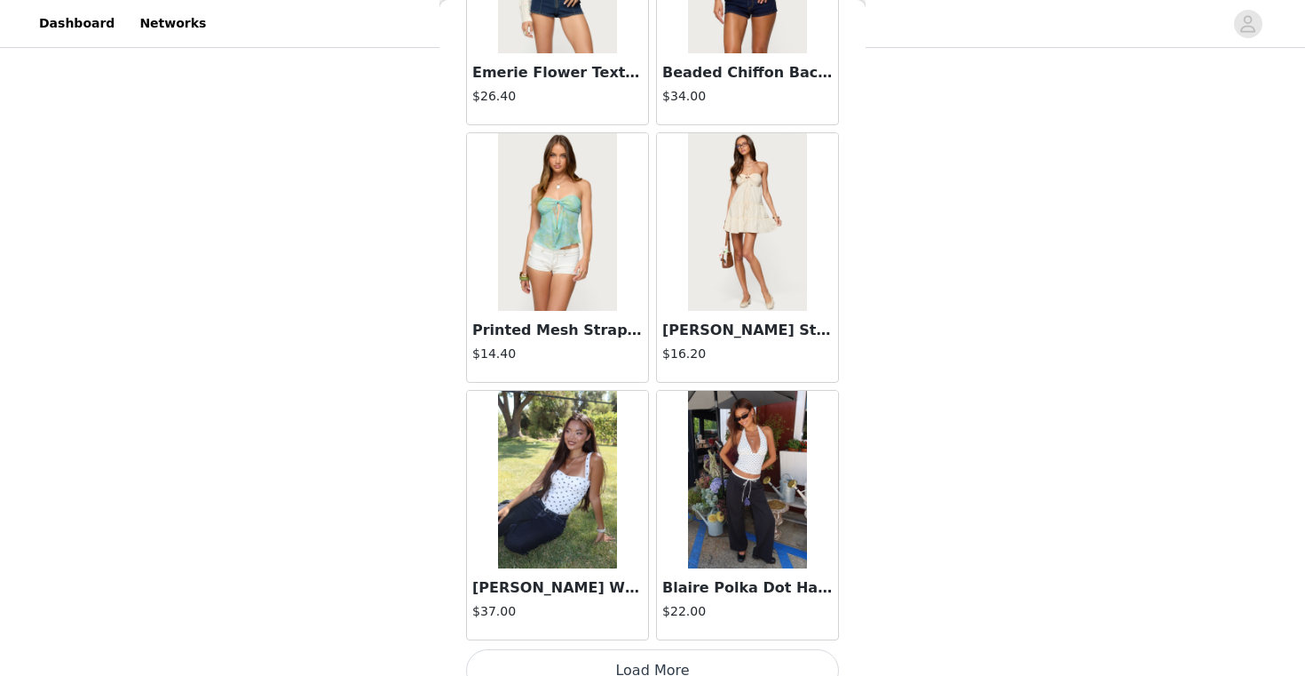
scroll to position [9765, 0]
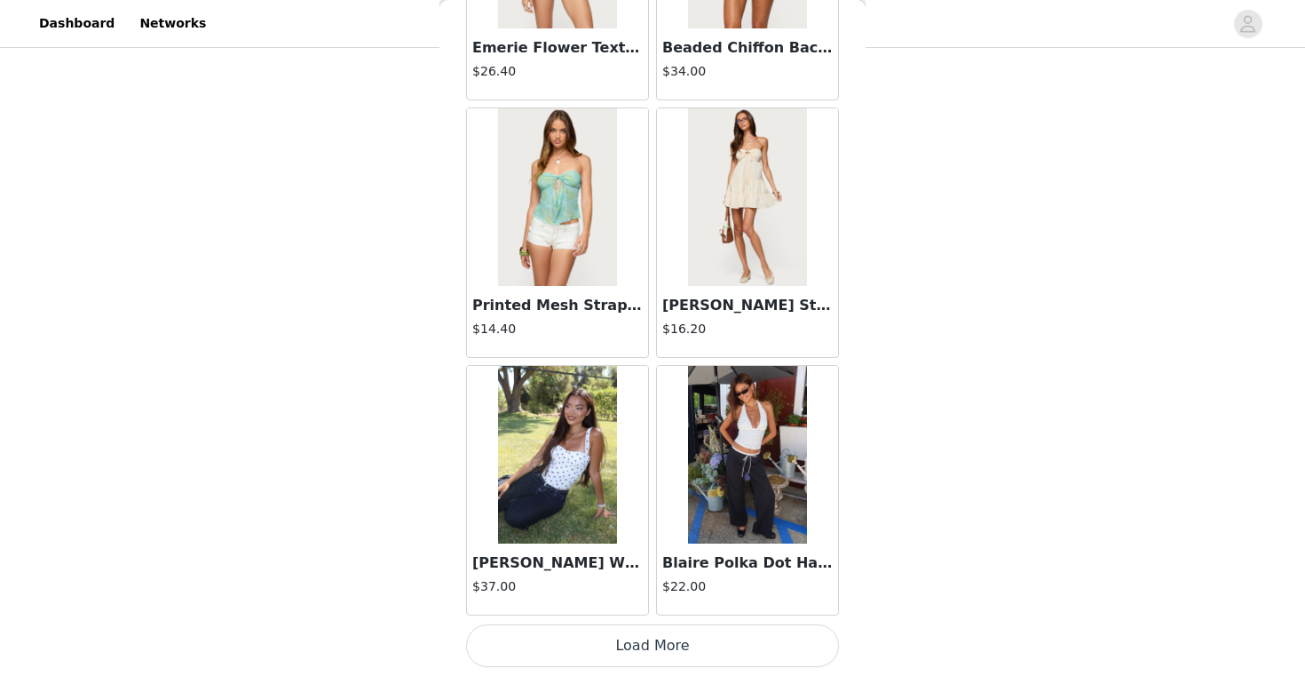
click at [720, 642] on button "Load More" at bounding box center [652, 645] width 373 height 43
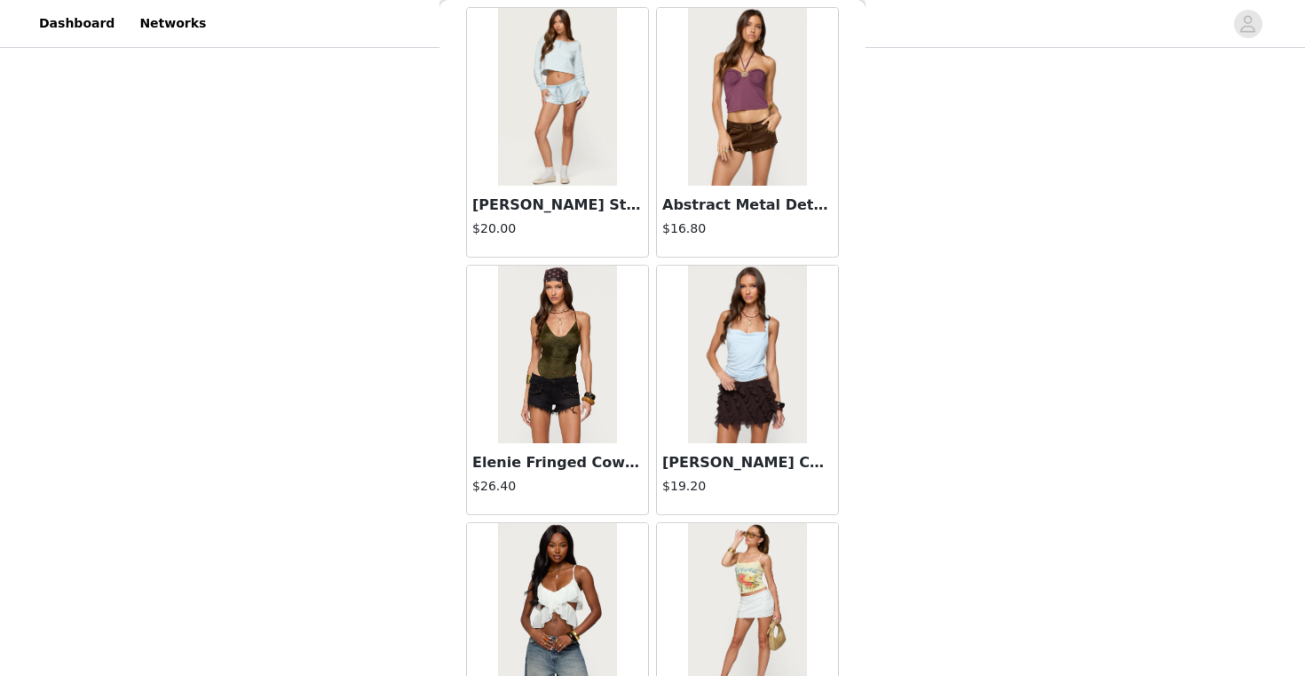
scroll to position [12340, 0]
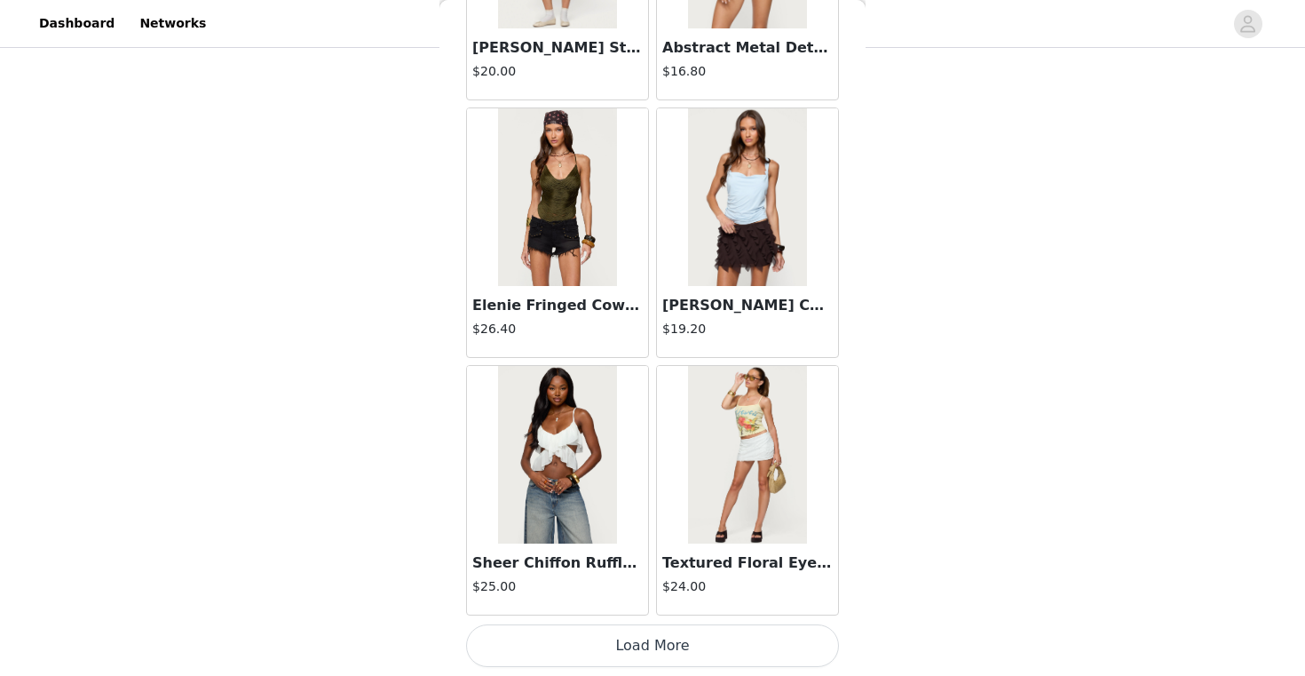
click at [706, 650] on button "Load More" at bounding box center [652, 645] width 373 height 43
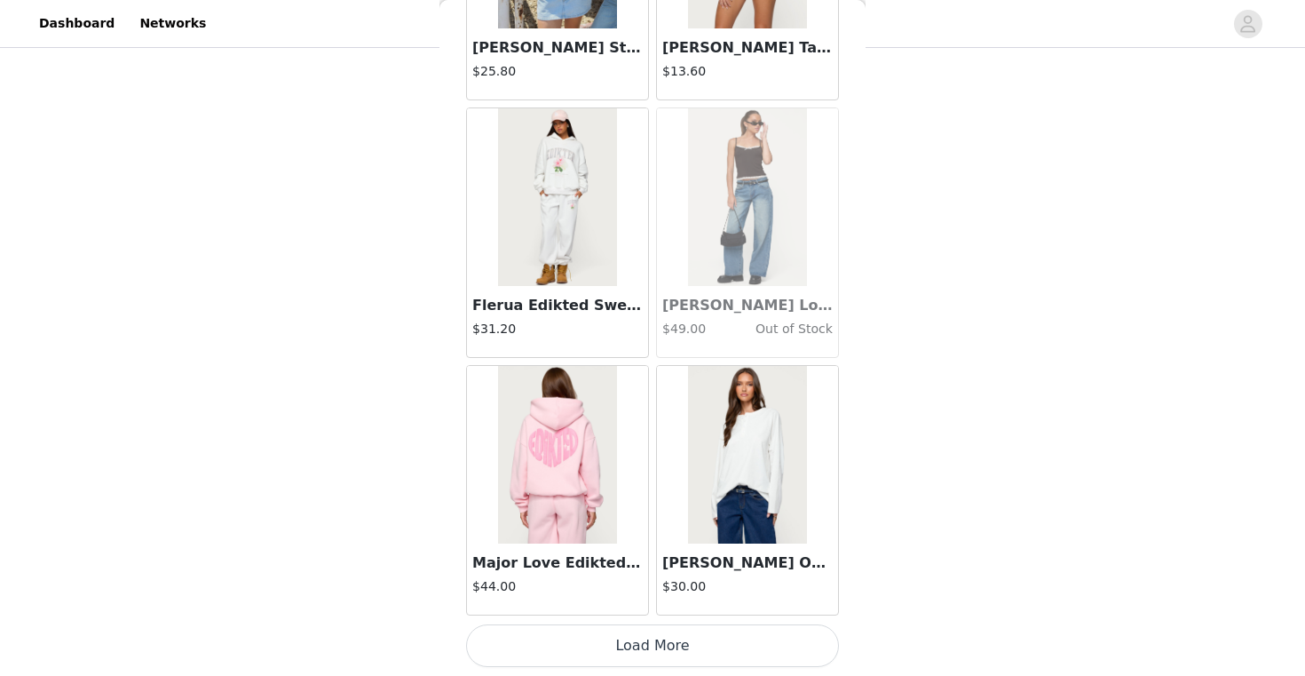
click at [693, 637] on button "Load More" at bounding box center [652, 645] width 373 height 43
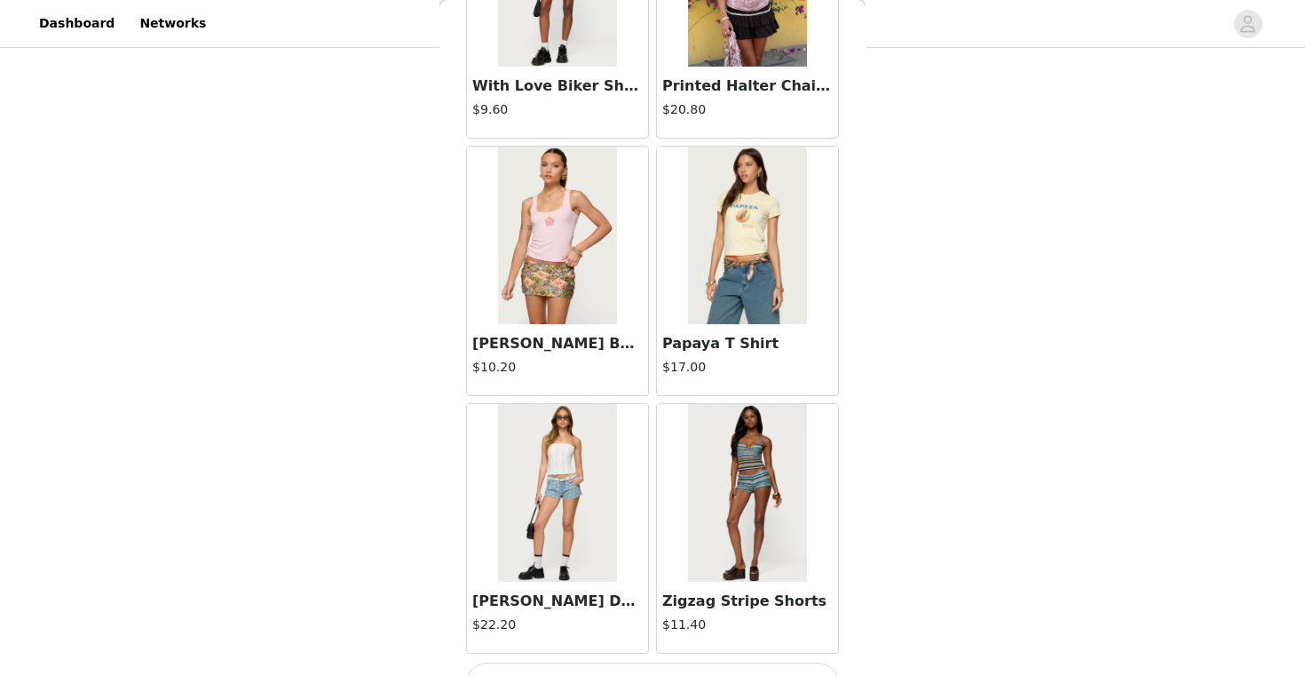
scroll to position [17489, 0]
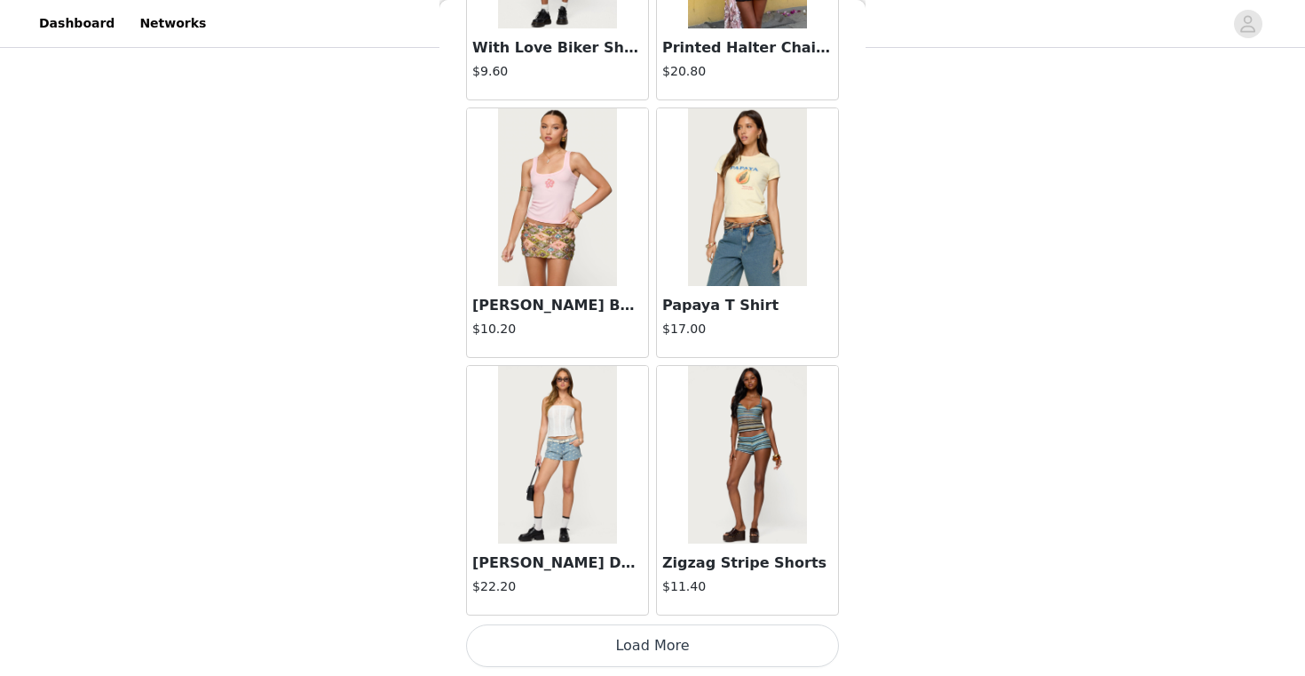
click at [689, 653] on button "Load More" at bounding box center [652, 645] width 373 height 43
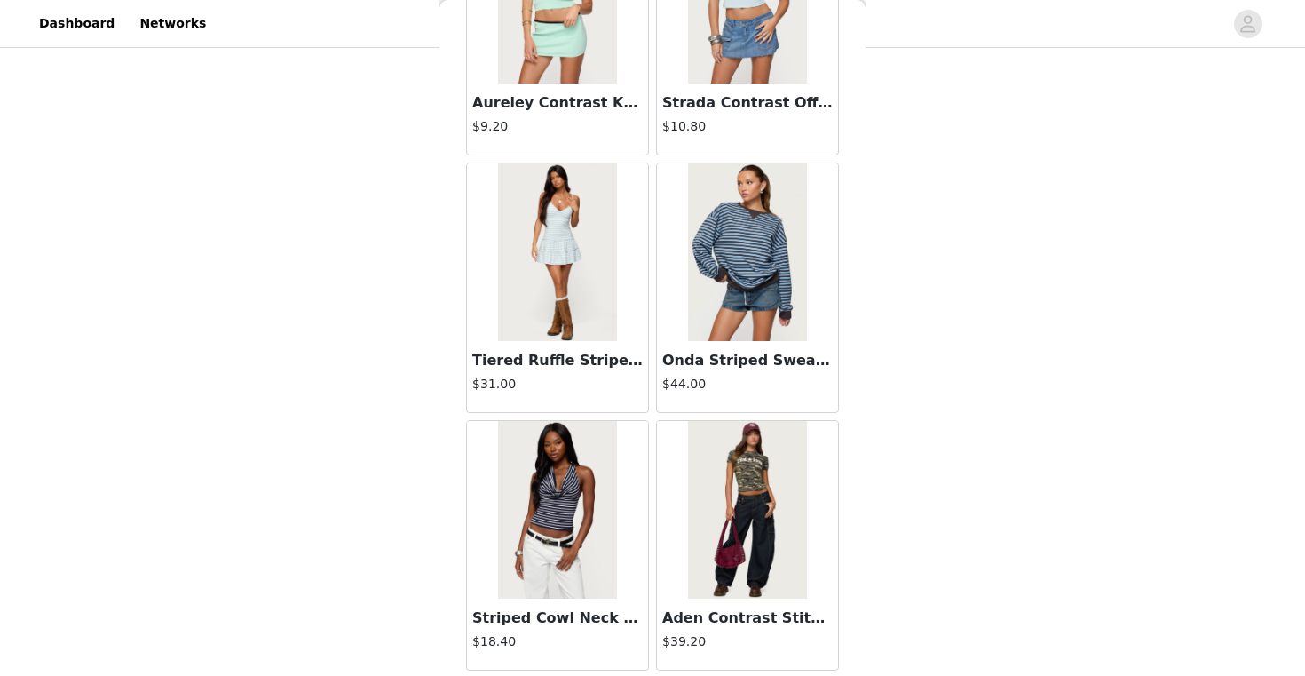
scroll to position [20064, 0]
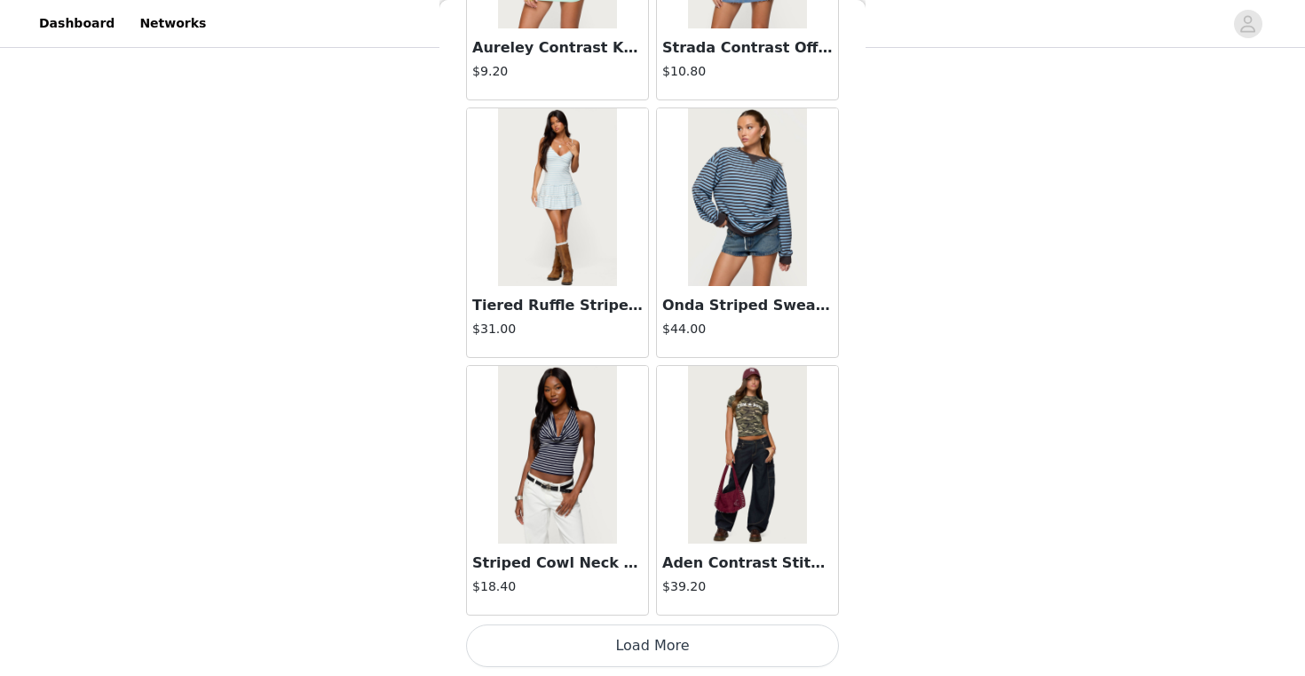
click at [699, 645] on button "Load More" at bounding box center [652, 645] width 373 height 43
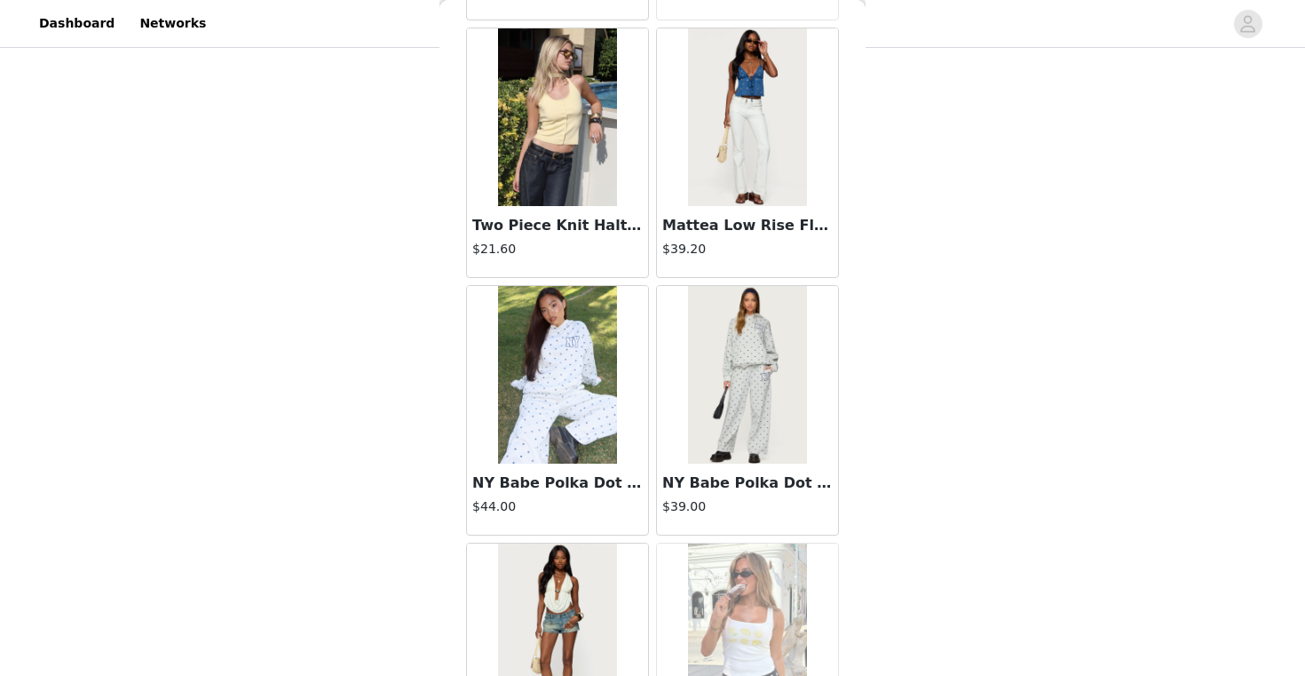
scroll to position [22414, 0]
